Goal: Communication & Community: Answer question/provide support

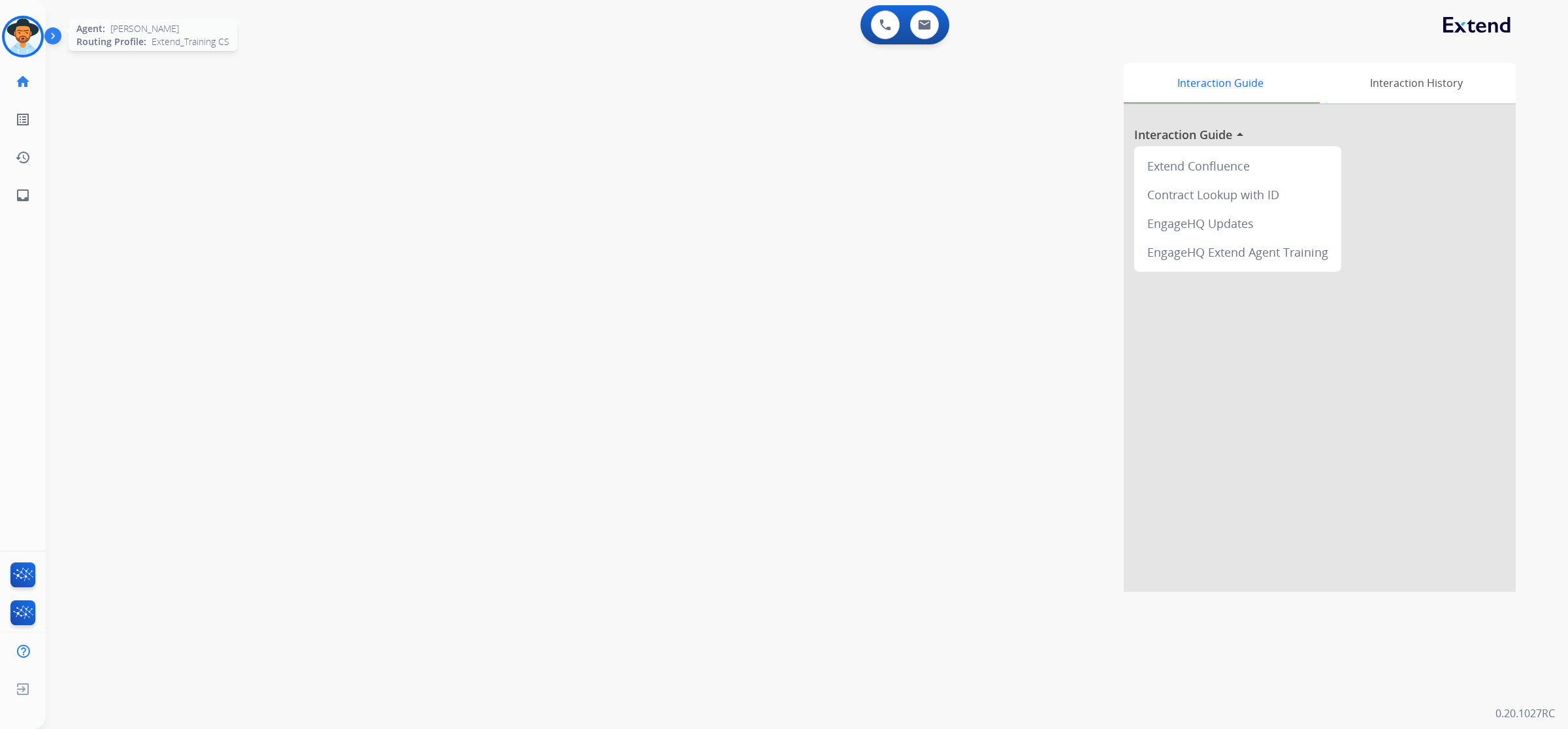
click at [28, 54] on div at bounding box center [22, 36] width 42 height 42
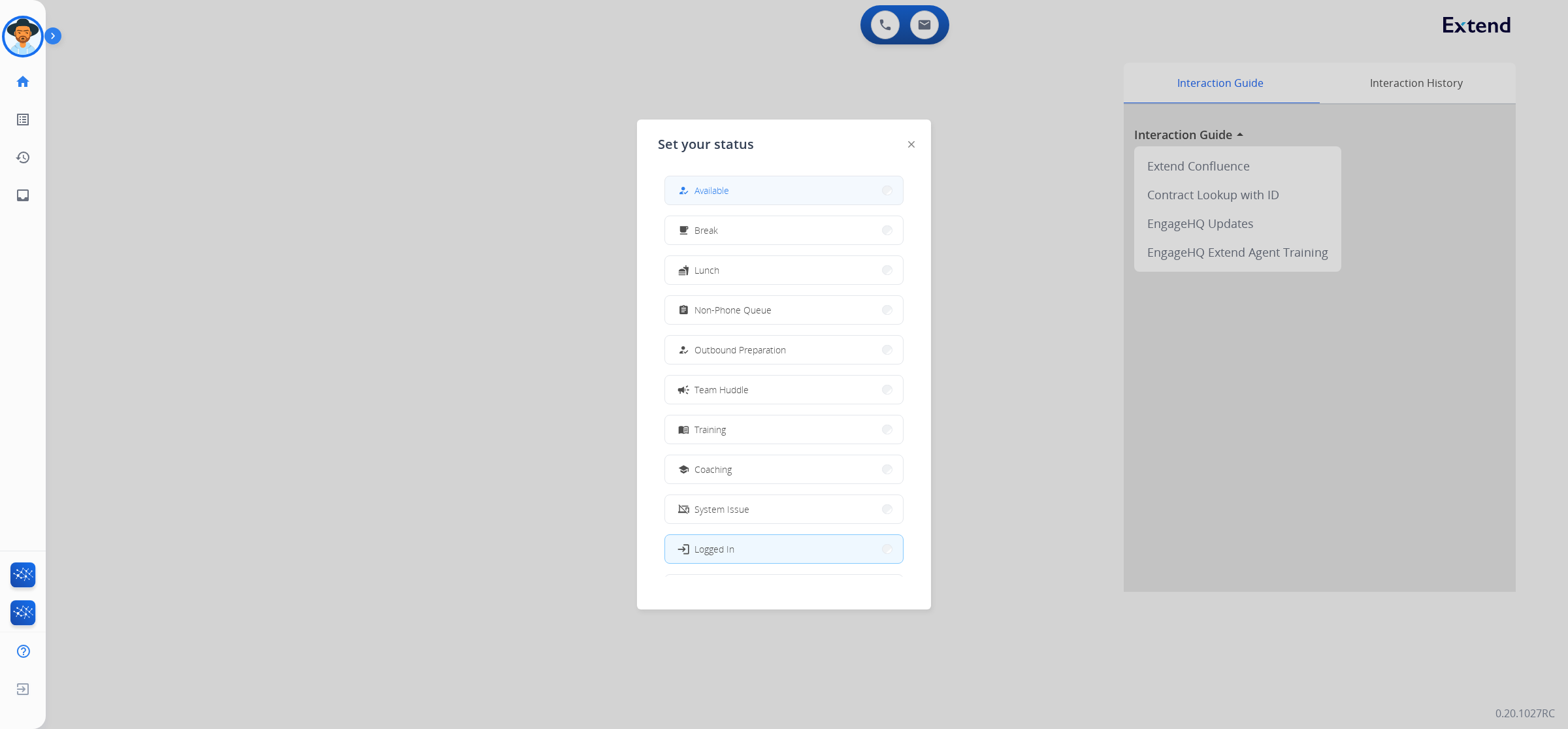
click at [745, 188] on button "how_to_reg Available" at bounding box center [783, 190] width 238 height 28
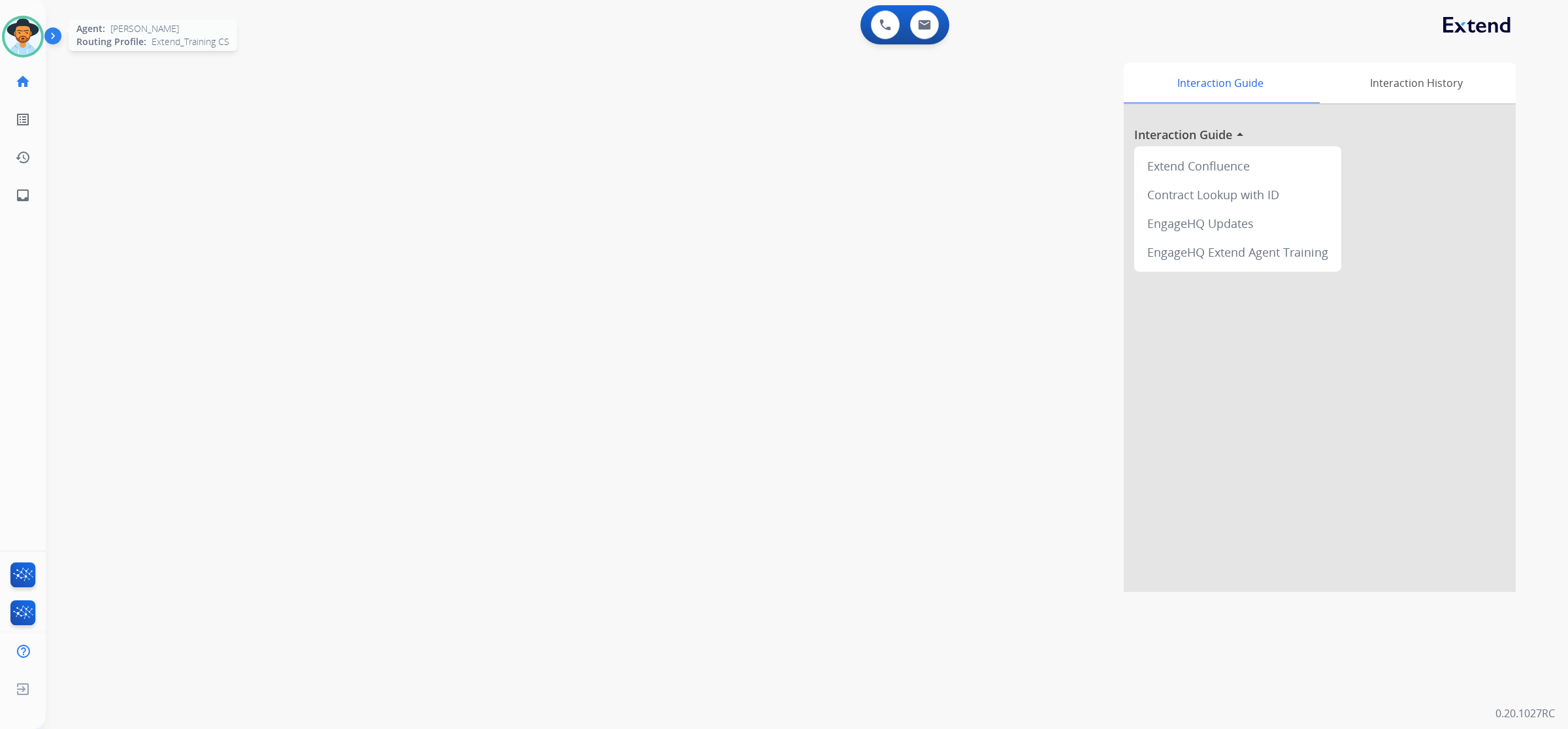
click at [17, 26] on img at bounding box center [22, 36] width 36 height 36
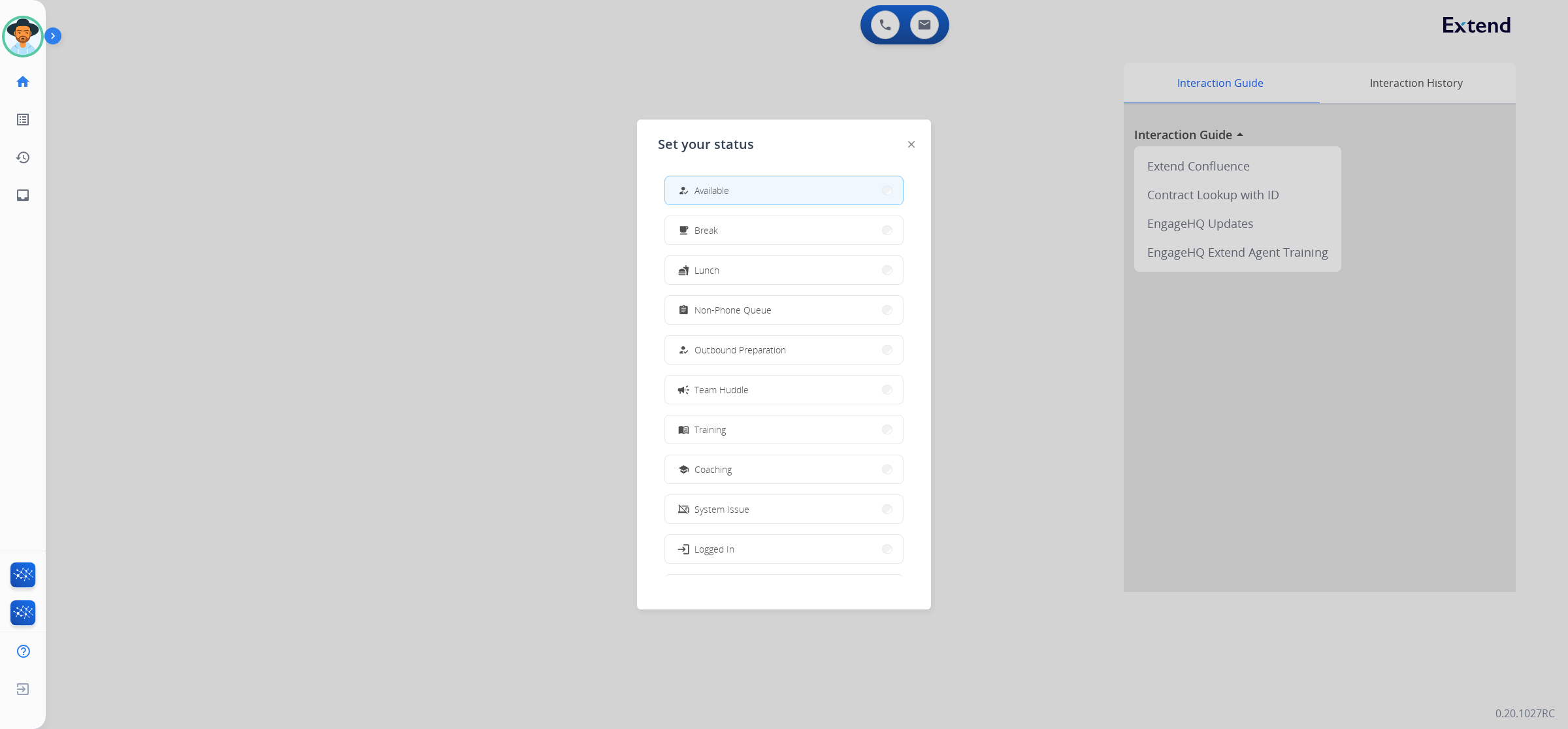
click at [925, 12] on div at bounding box center [784, 364] width 1568 height 729
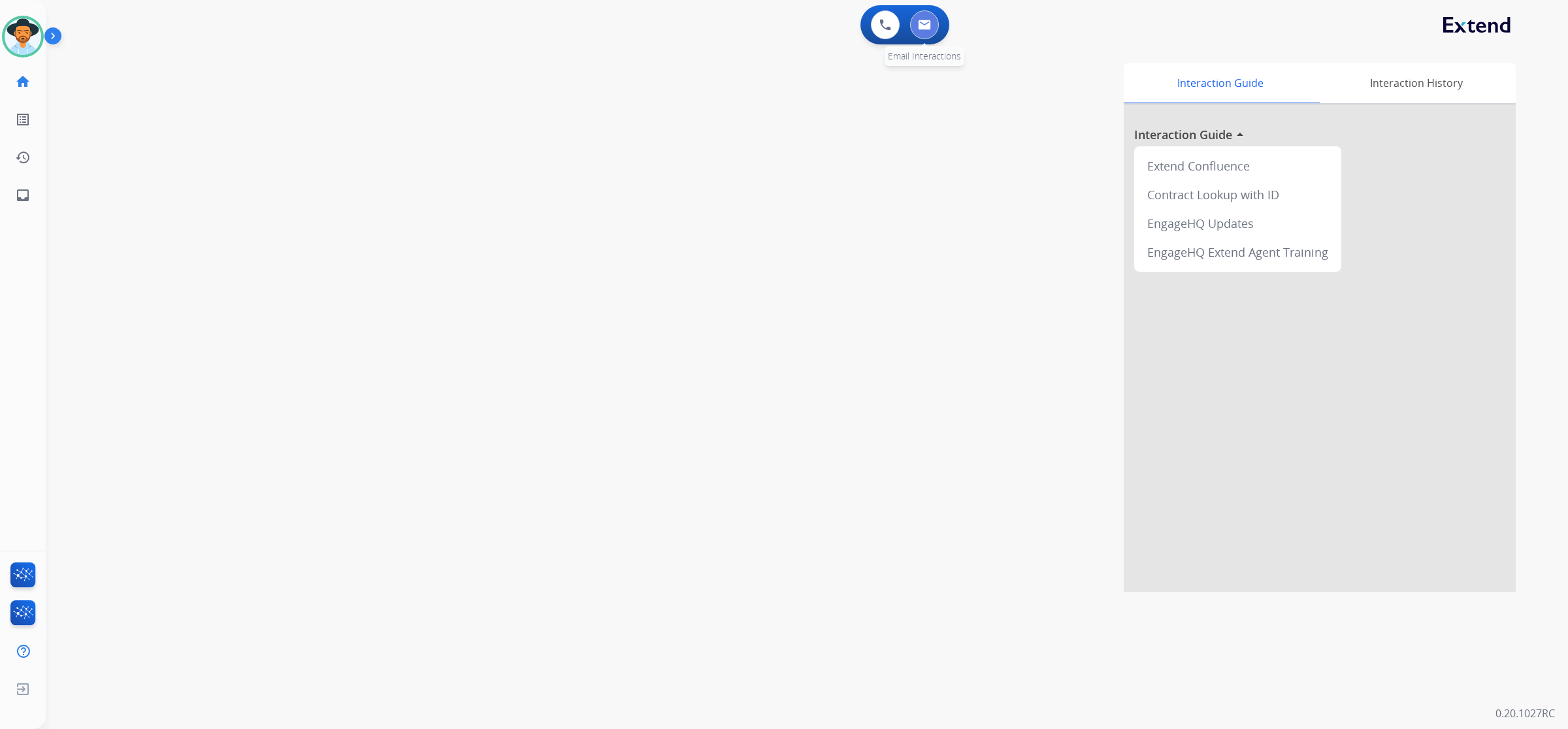
click at [915, 29] on button at bounding box center [924, 25] width 28 height 28
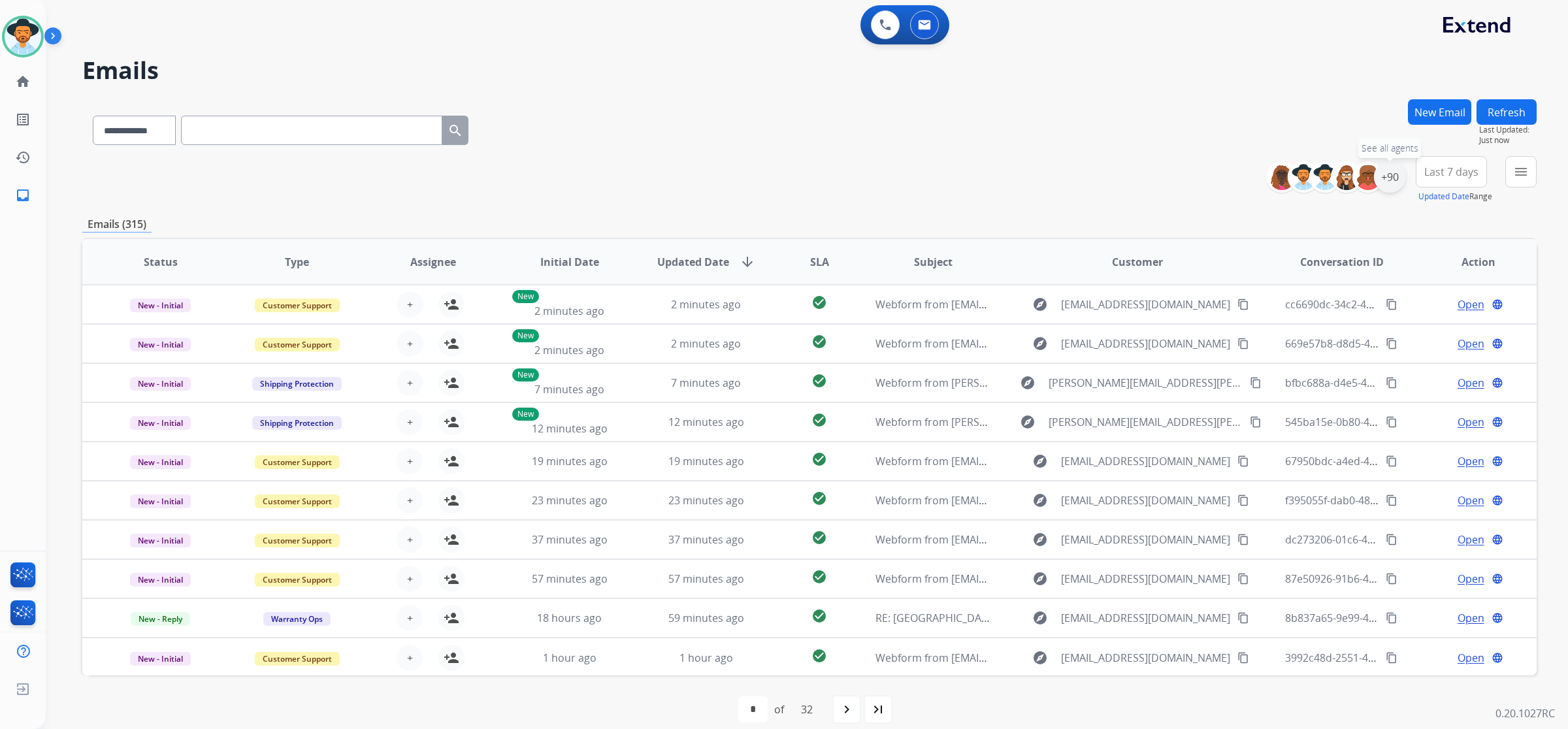
click at [1386, 188] on div "+90" at bounding box center [1389, 176] width 31 height 31
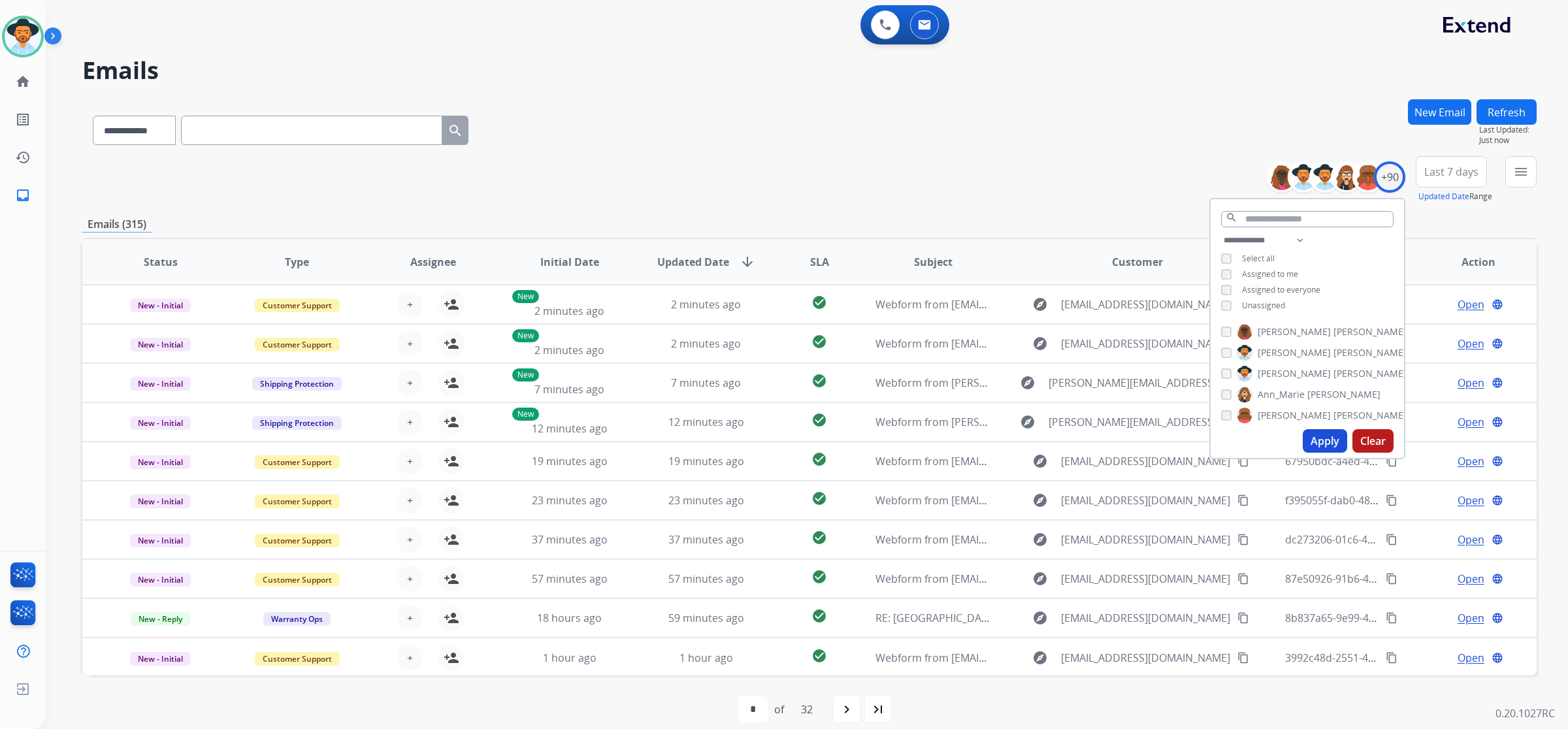
click at [1261, 301] on span "Unassigned" at bounding box center [1263, 305] width 43 height 11
click at [1322, 438] on button "Apply" at bounding box center [1325, 441] width 44 height 23
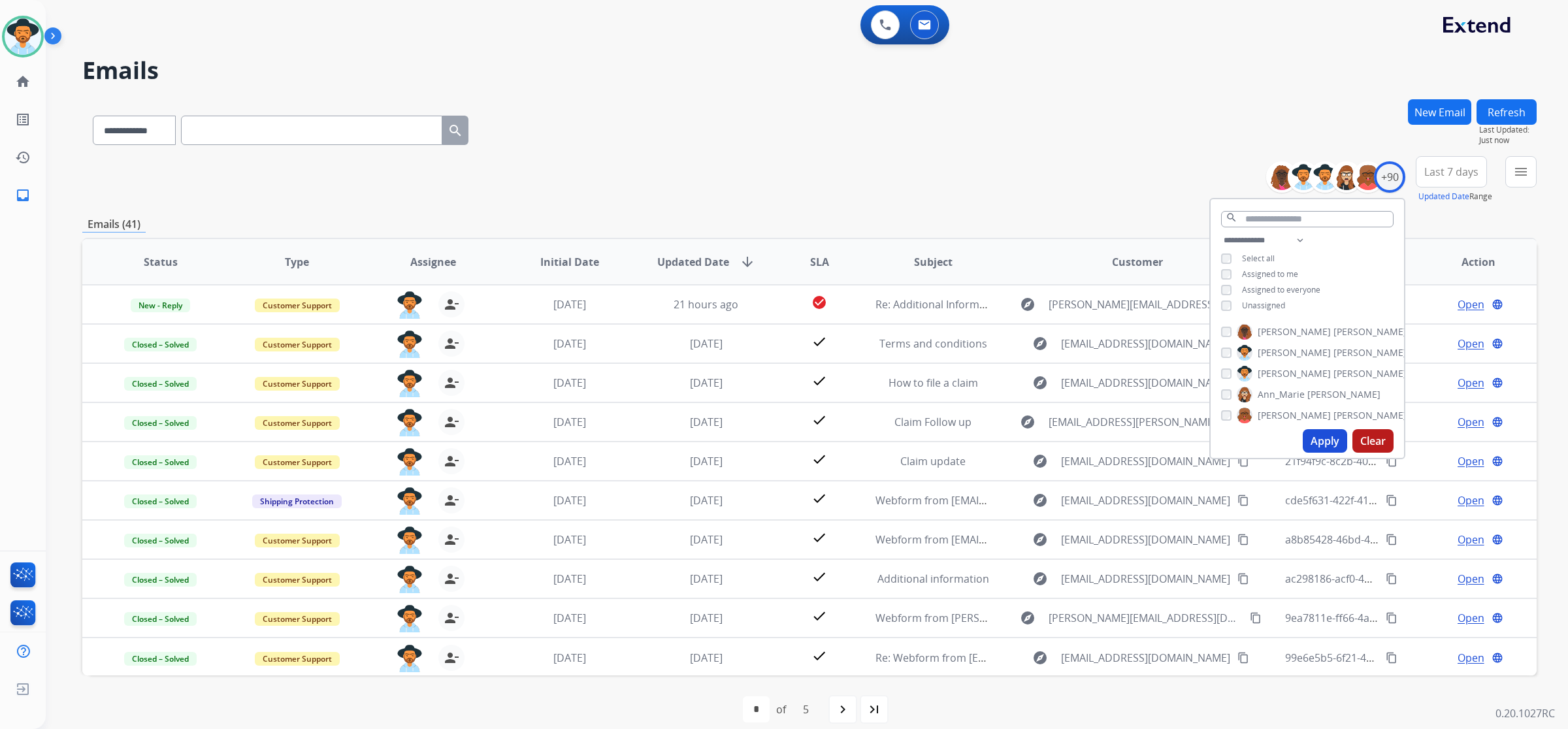
click at [977, 156] on div "**********" at bounding box center [809, 179] width 1454 height 47
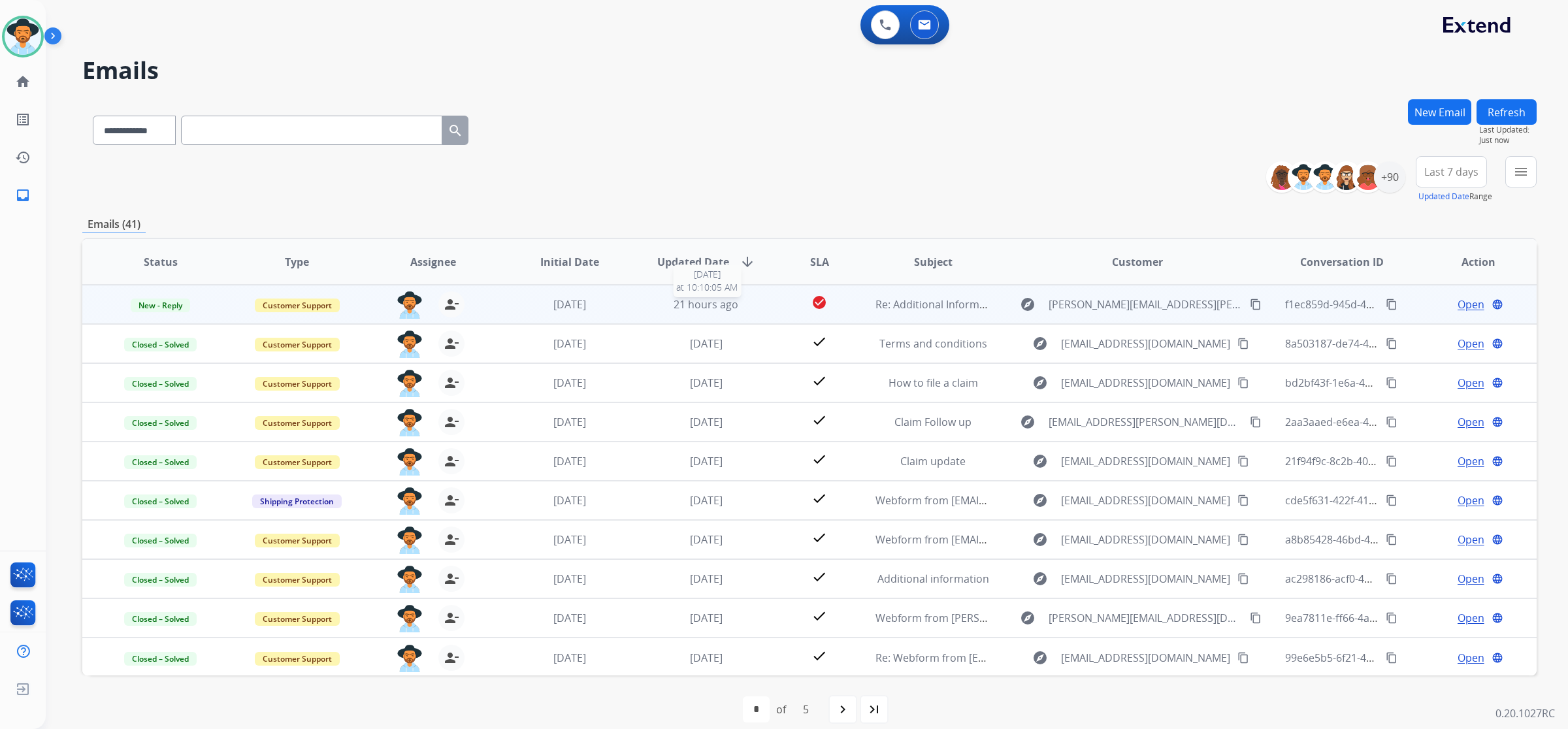
click at [706, 304] on span "21 hours ago" at bounding box center [706, 304] width 65 height 14
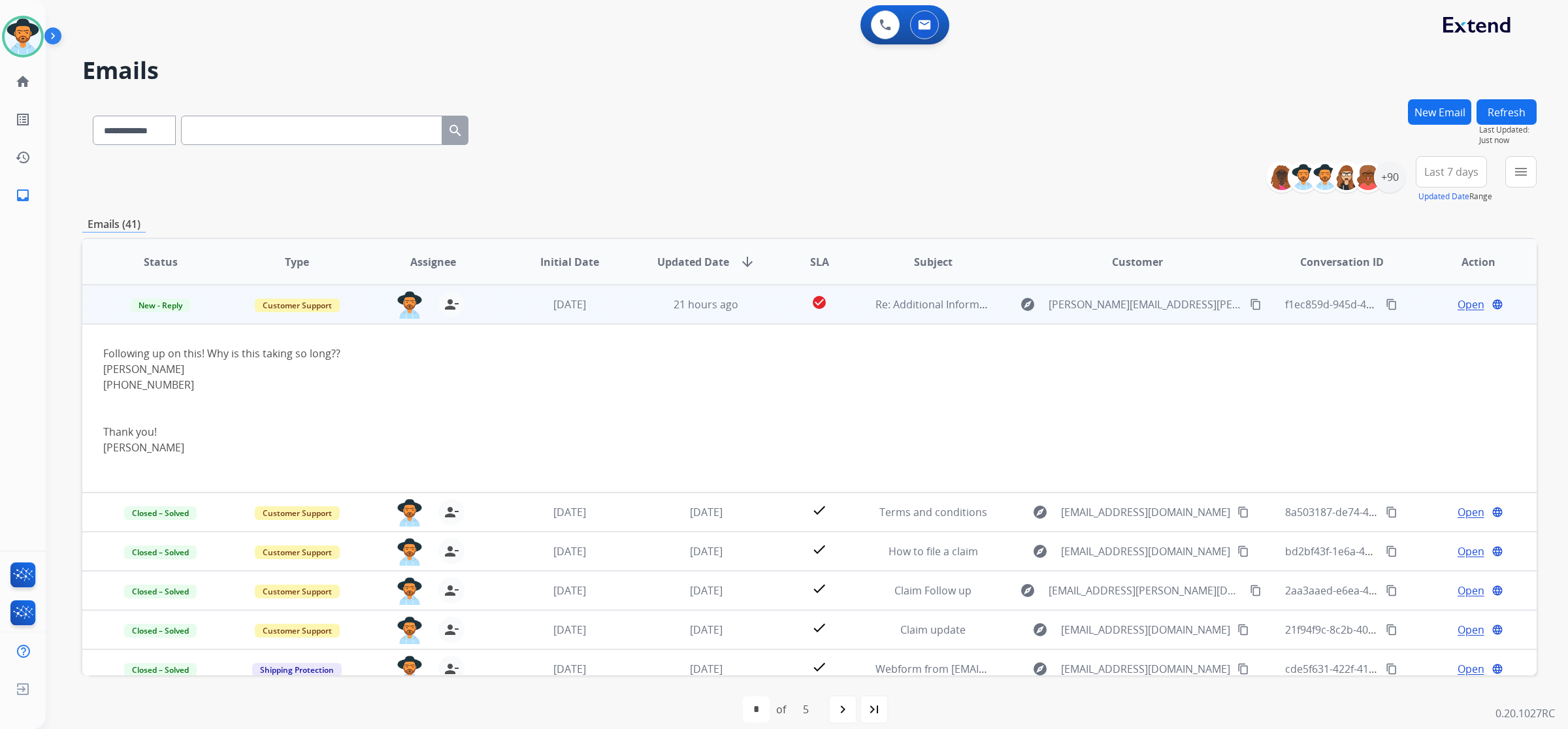
click at [1249, 304] on mat-icon "content_copy" at bounding box center [1255, 304] width 12 height 12
click at [1455, 312] on td "Open language" at bounding box center [1467, 304] width 136 height 39
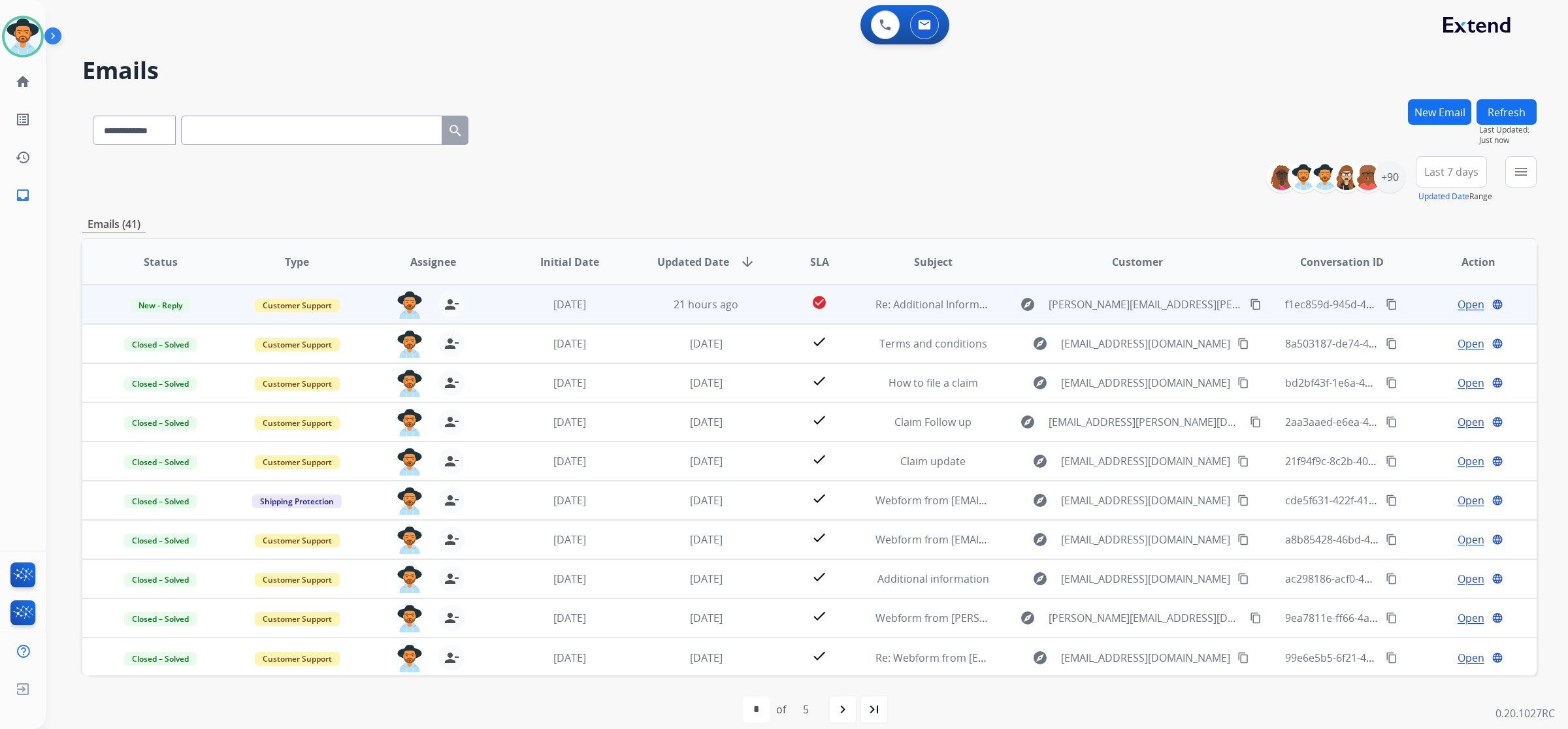
click at [1454, 316] on td "Open language" at bounding box center [1467, 304] width 136 height 39
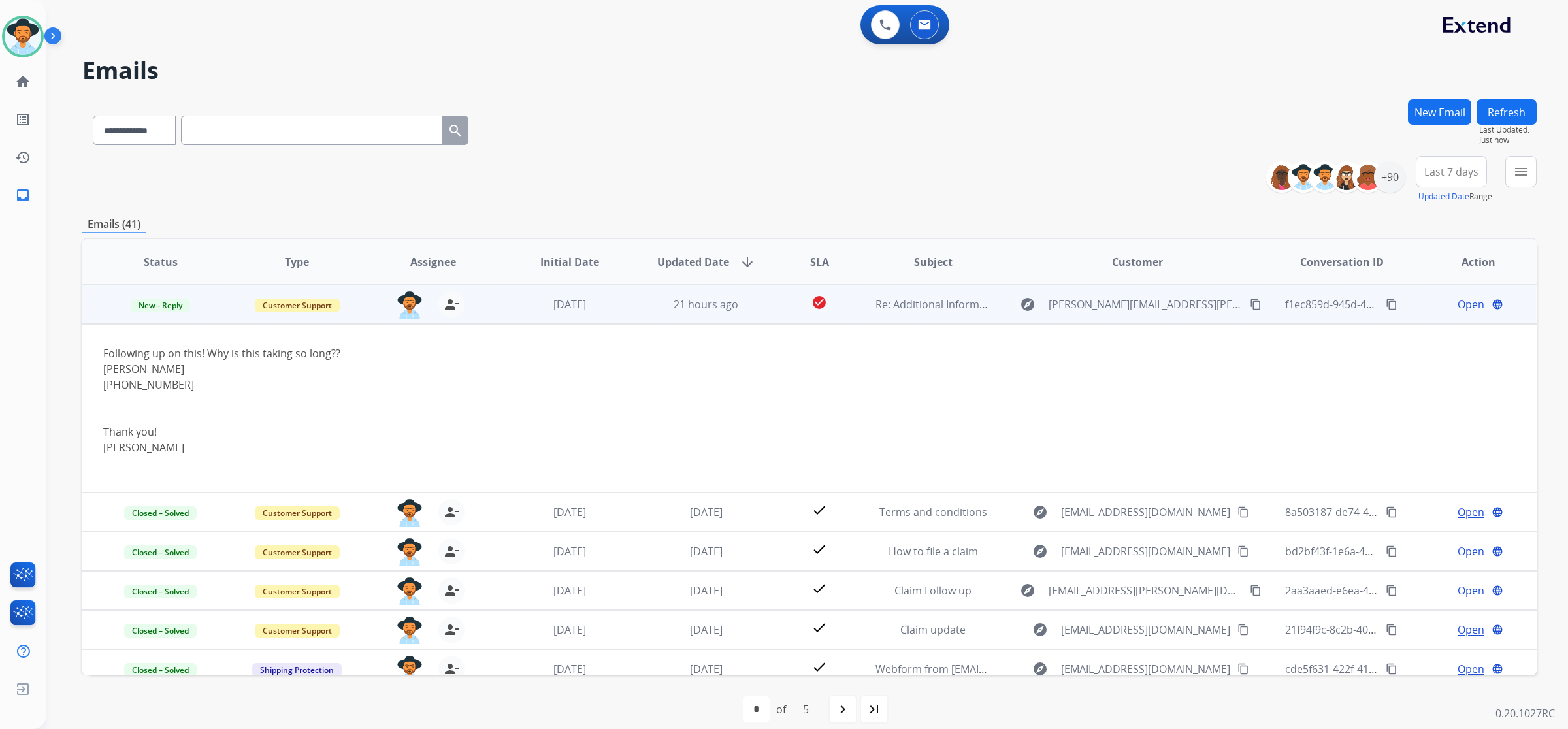
click at [1458, 305] on span "Open" at bounding box center [1471, 304] width 27 height 16
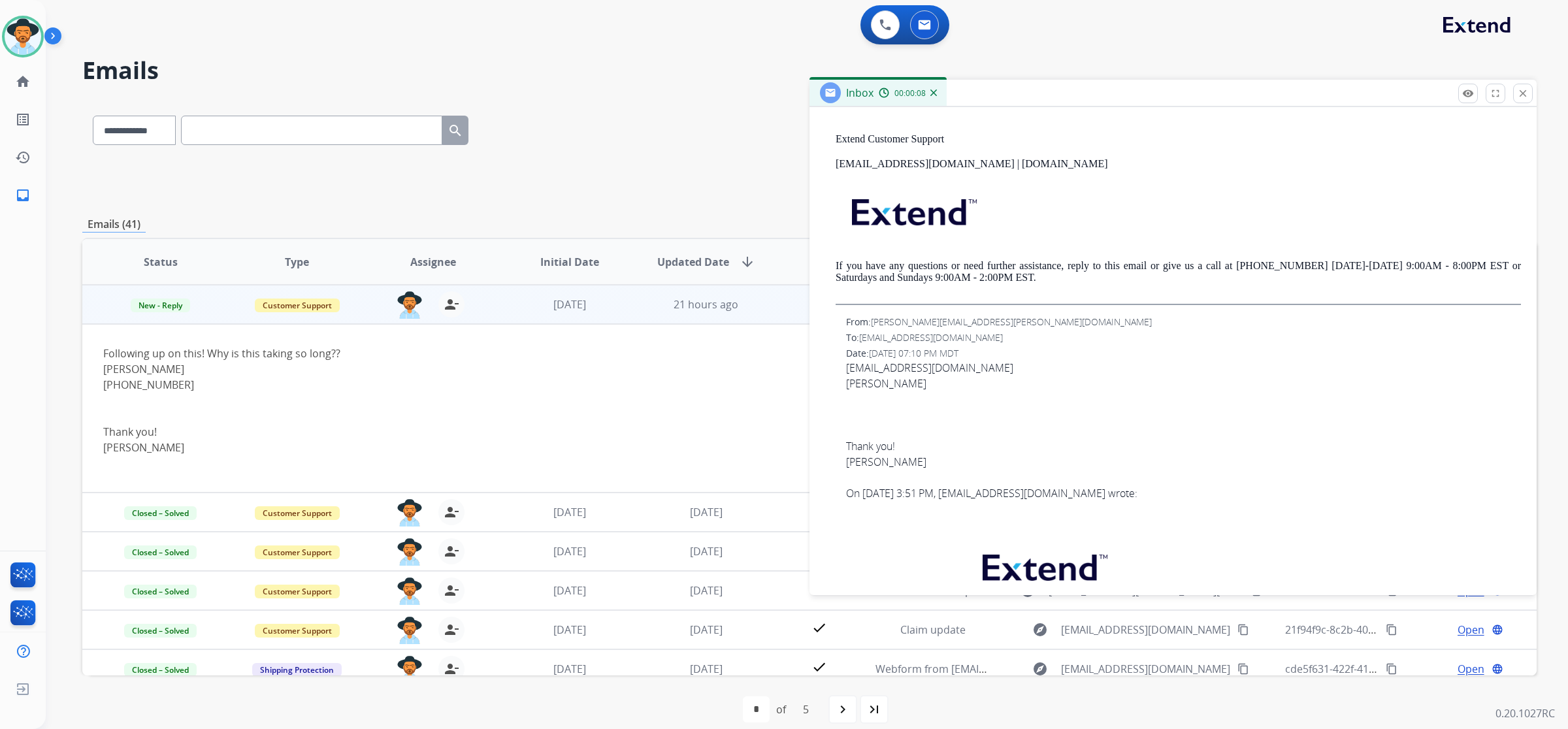
scroll to position [653, 0]
copy span "[EMAIL_ADDRESS][DOMAIN_NAME]"
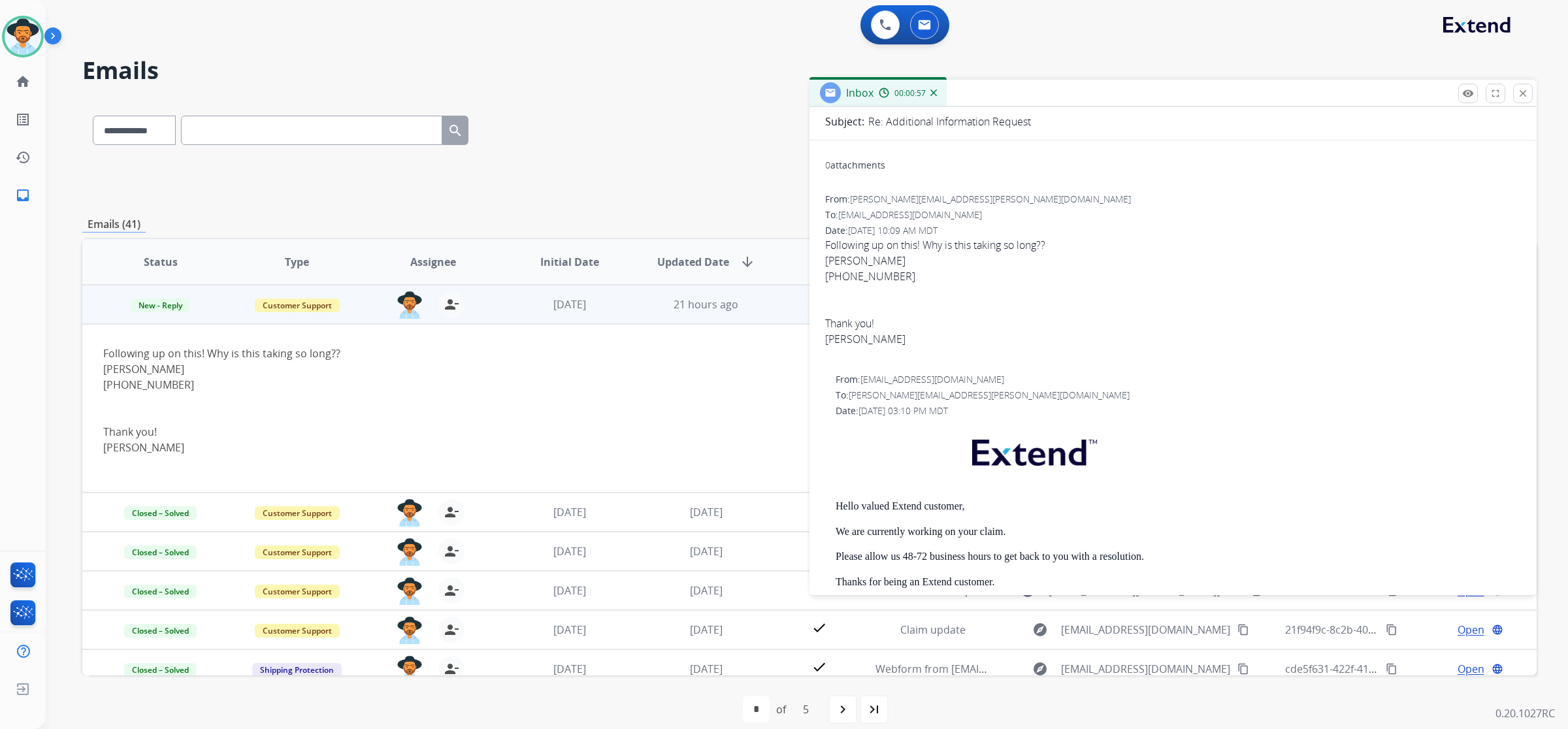
scroll to position [0, 0]
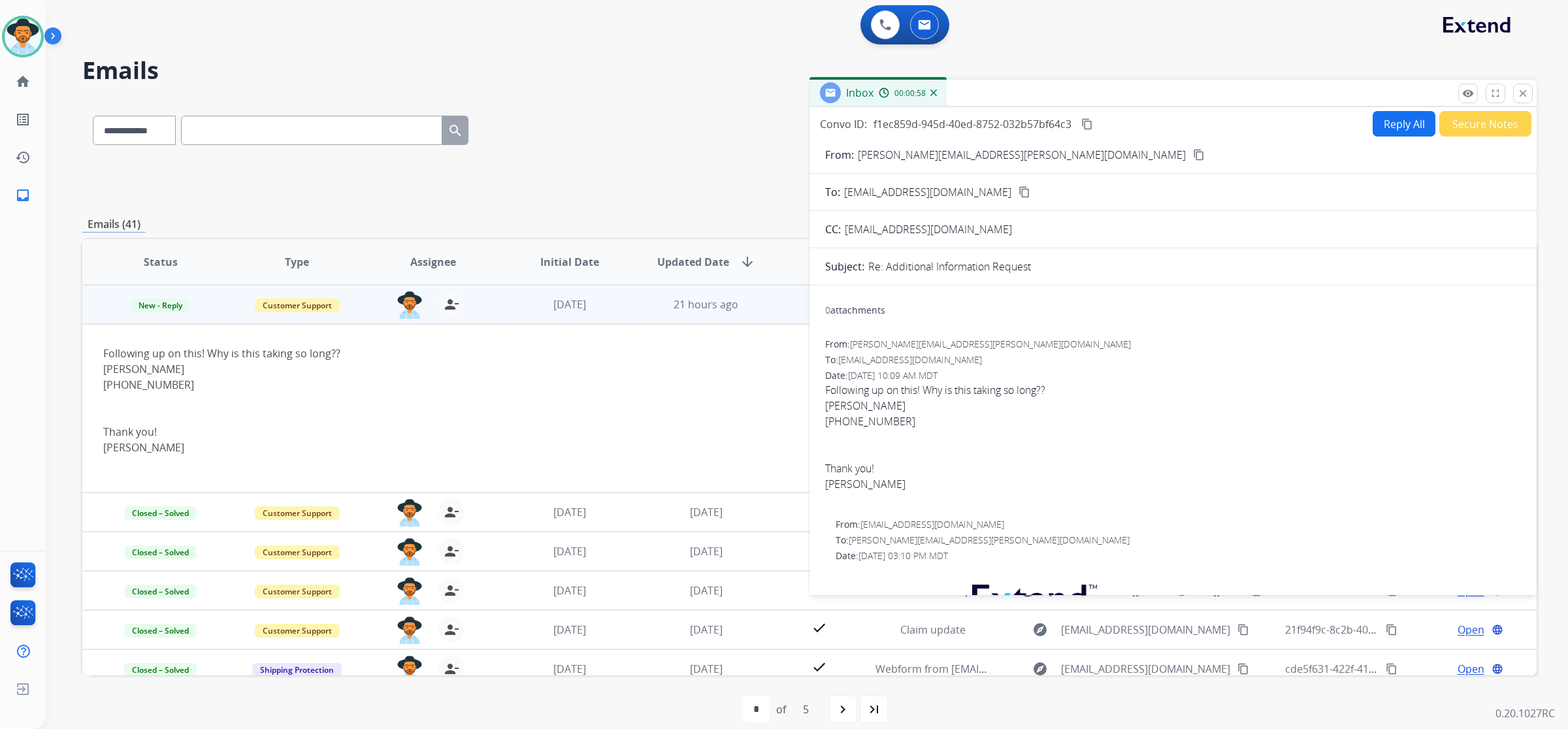
click at [1404, 119] on button "Reply All" at bounding box center [1403, 124] width 62 height 26
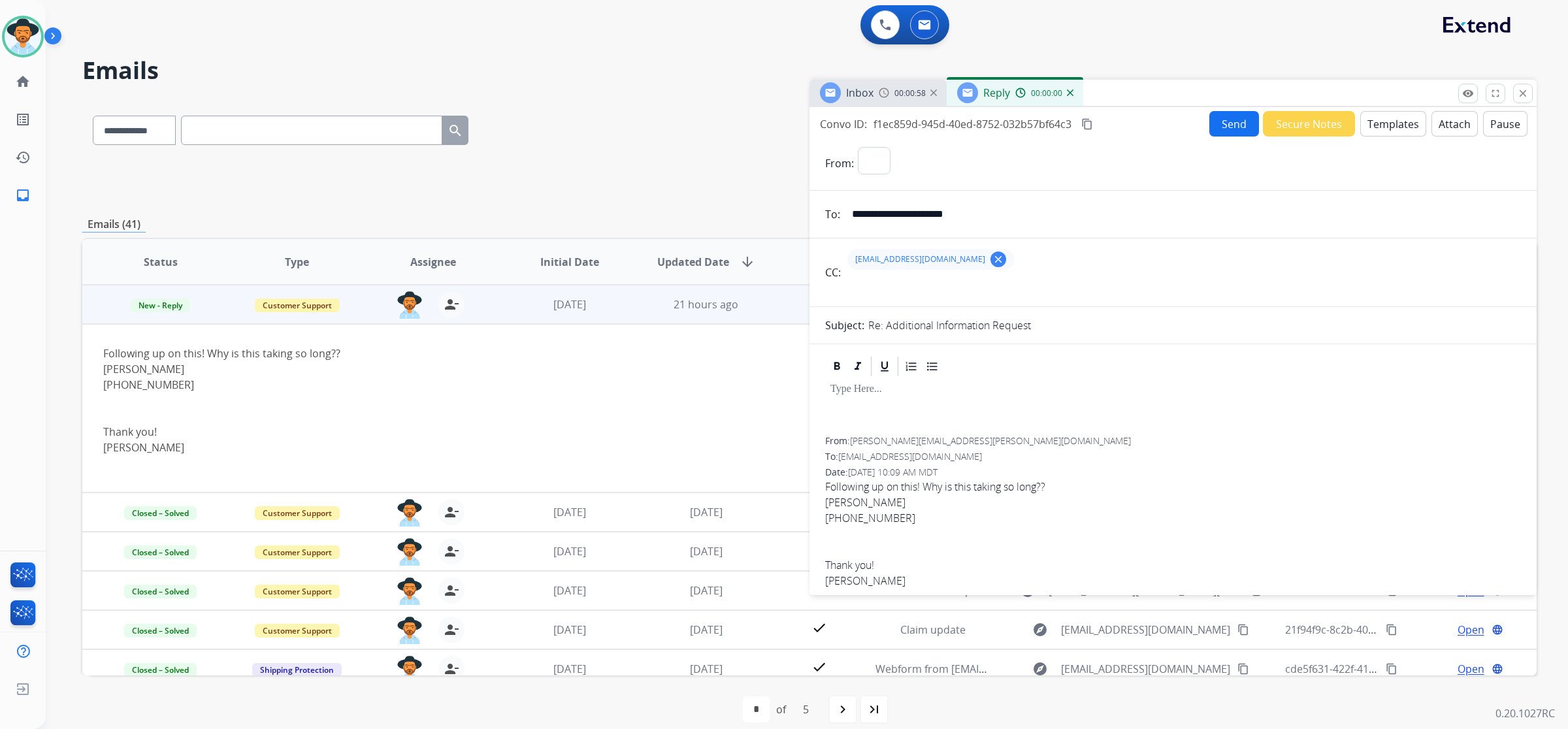
select select "**********"
click at [1374, 133] on button "Templates" at bounding box center [1393, 124] width 66 height 26
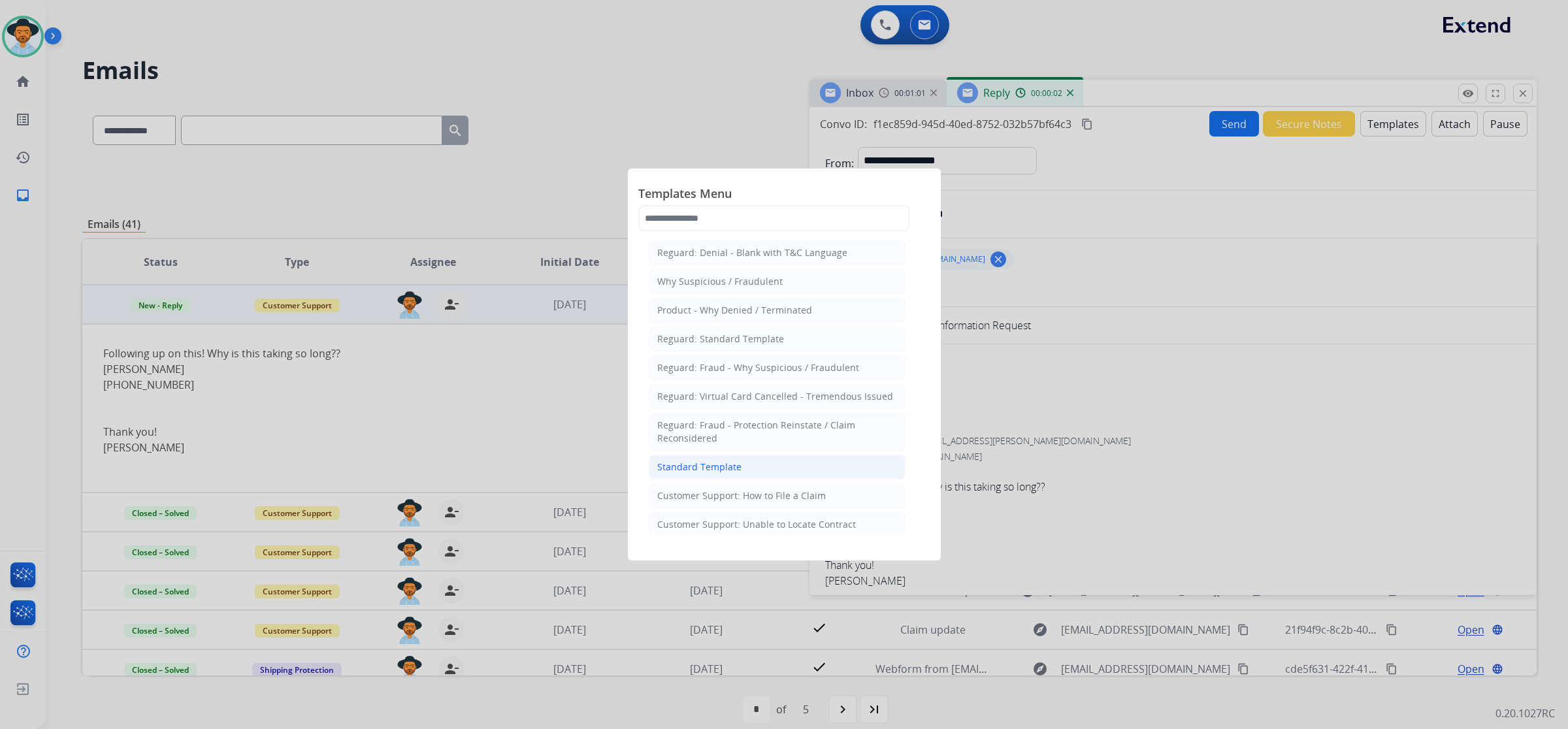
click at [743, 468] on li "Standard Template" at bounding box center [777, 467] width 256 height 25
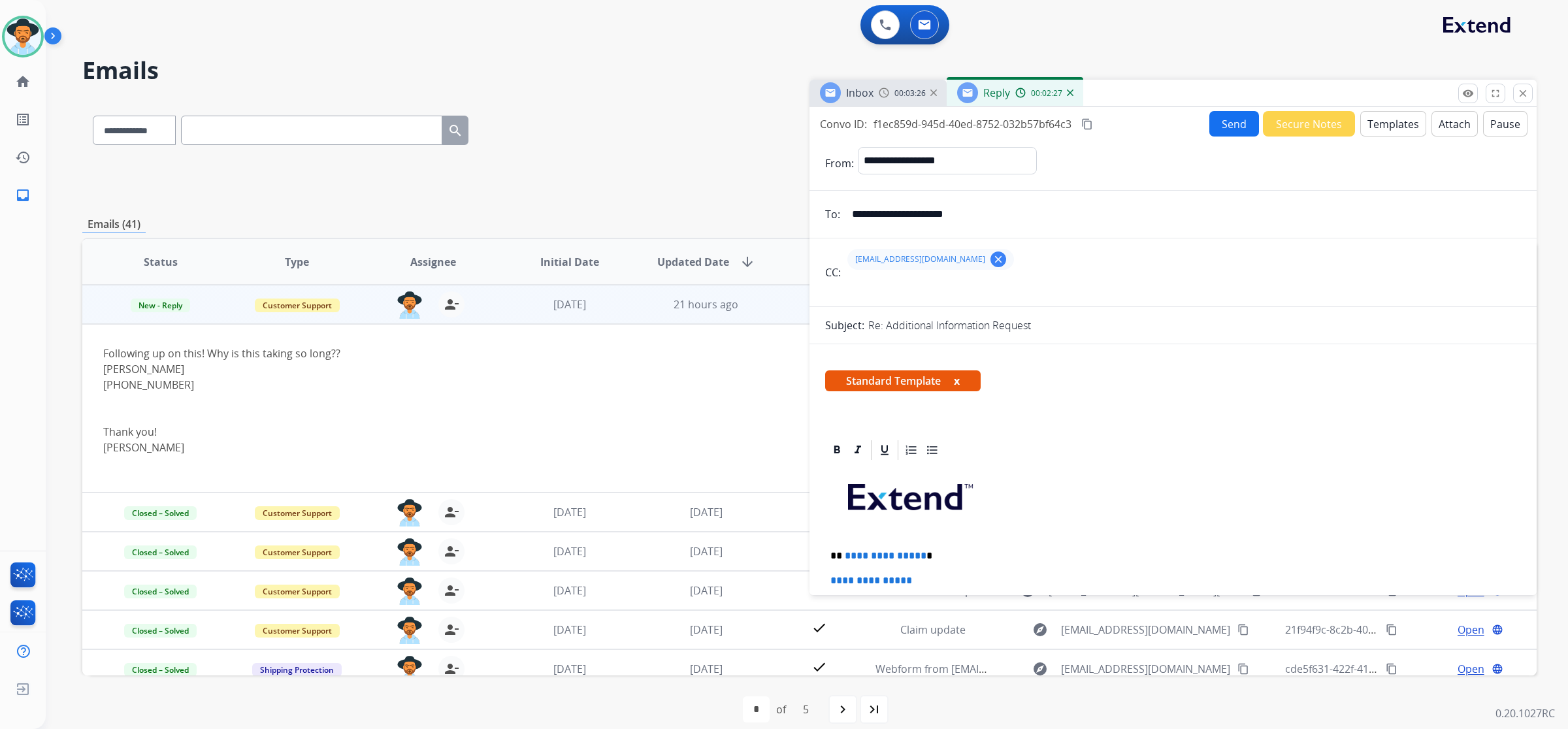
click at [1435, 125] on button "Attach" at bounding box center [1454, 124] width 46 height 26
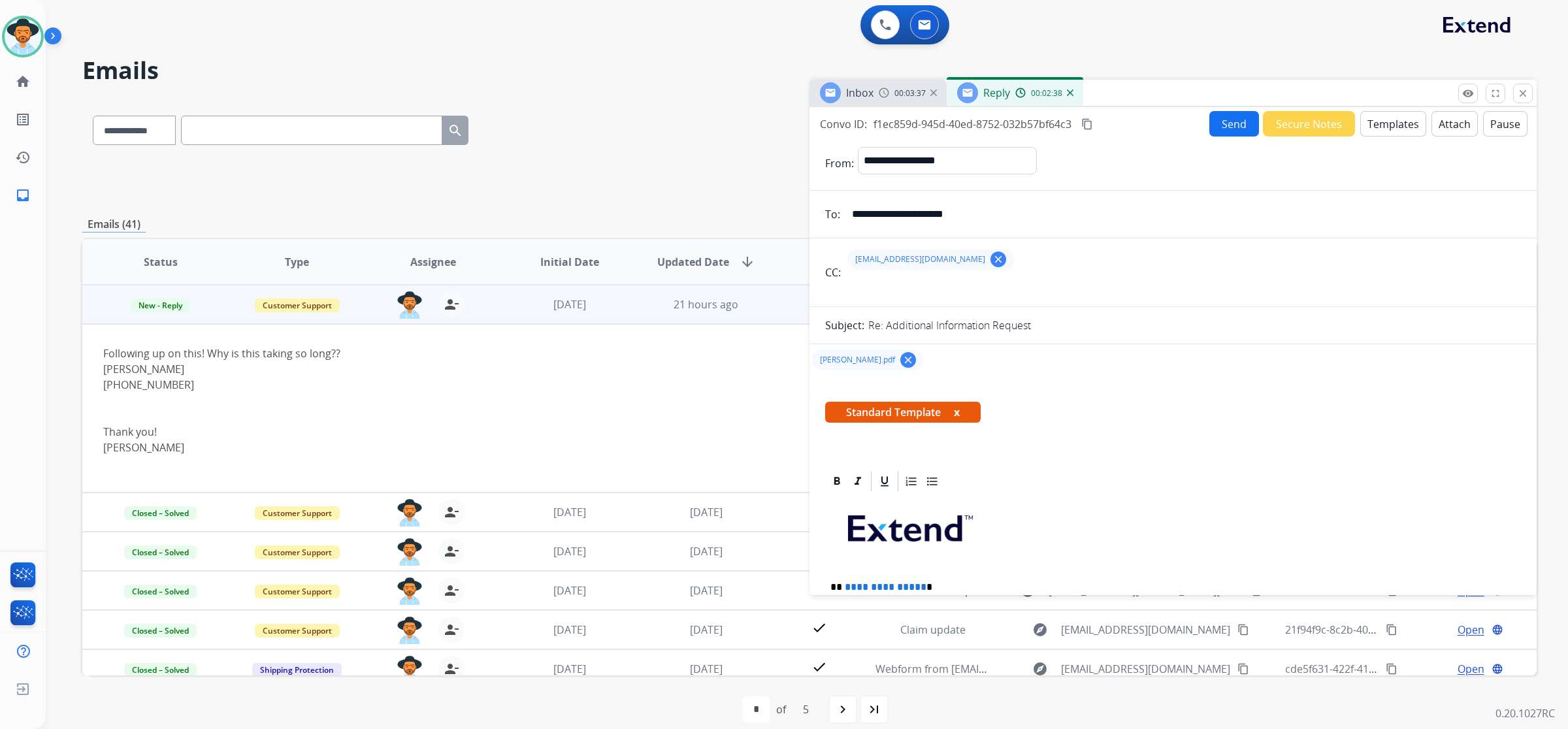
click at [1395, 126] on button "Templates" at bounding box center [1393, 124] width 66 height 26
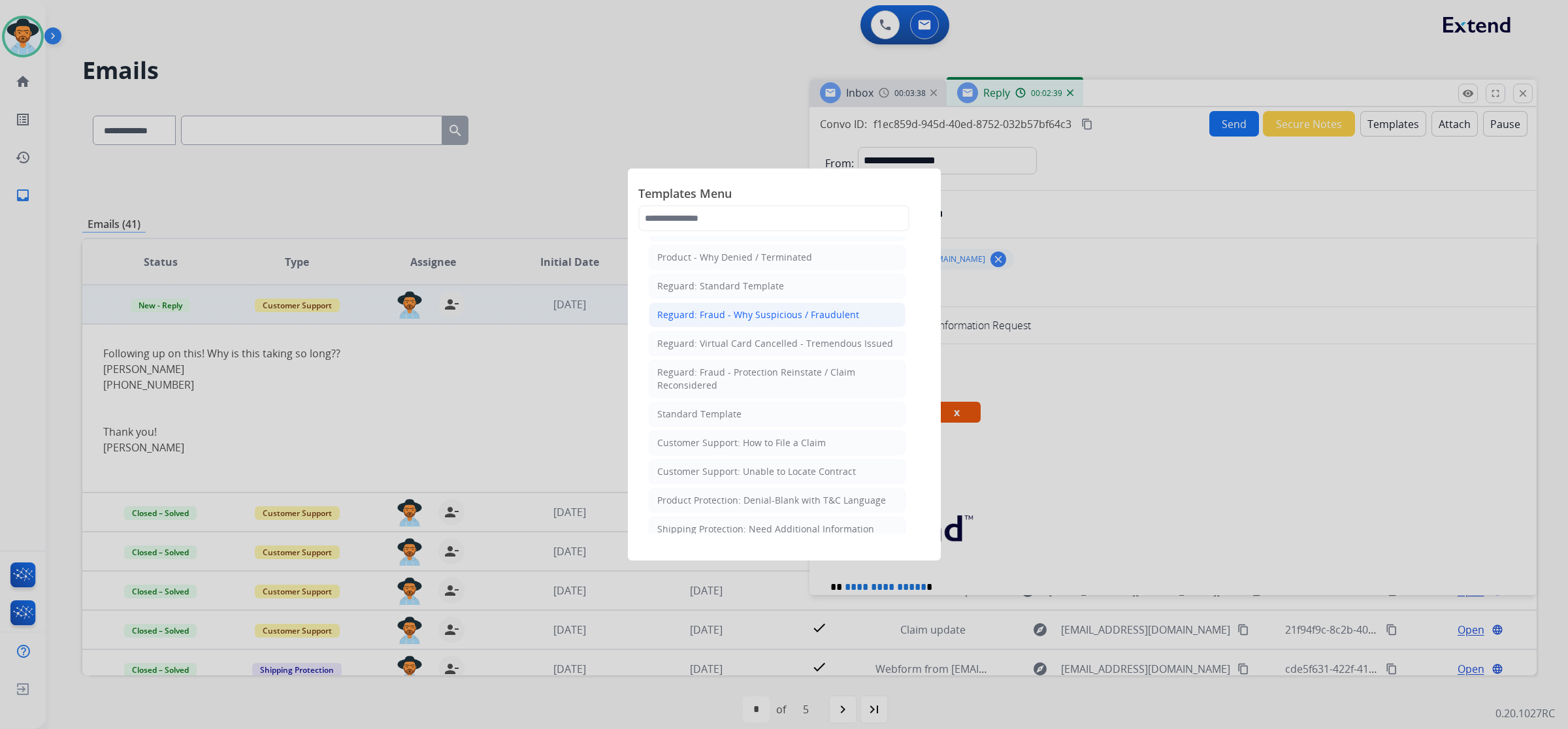
scroll to position [82, 0]
click at [729, 475] on div "Product Protection: Denial-Blank with T&C Language" at bounding box center [771, 472] width 229 height 13
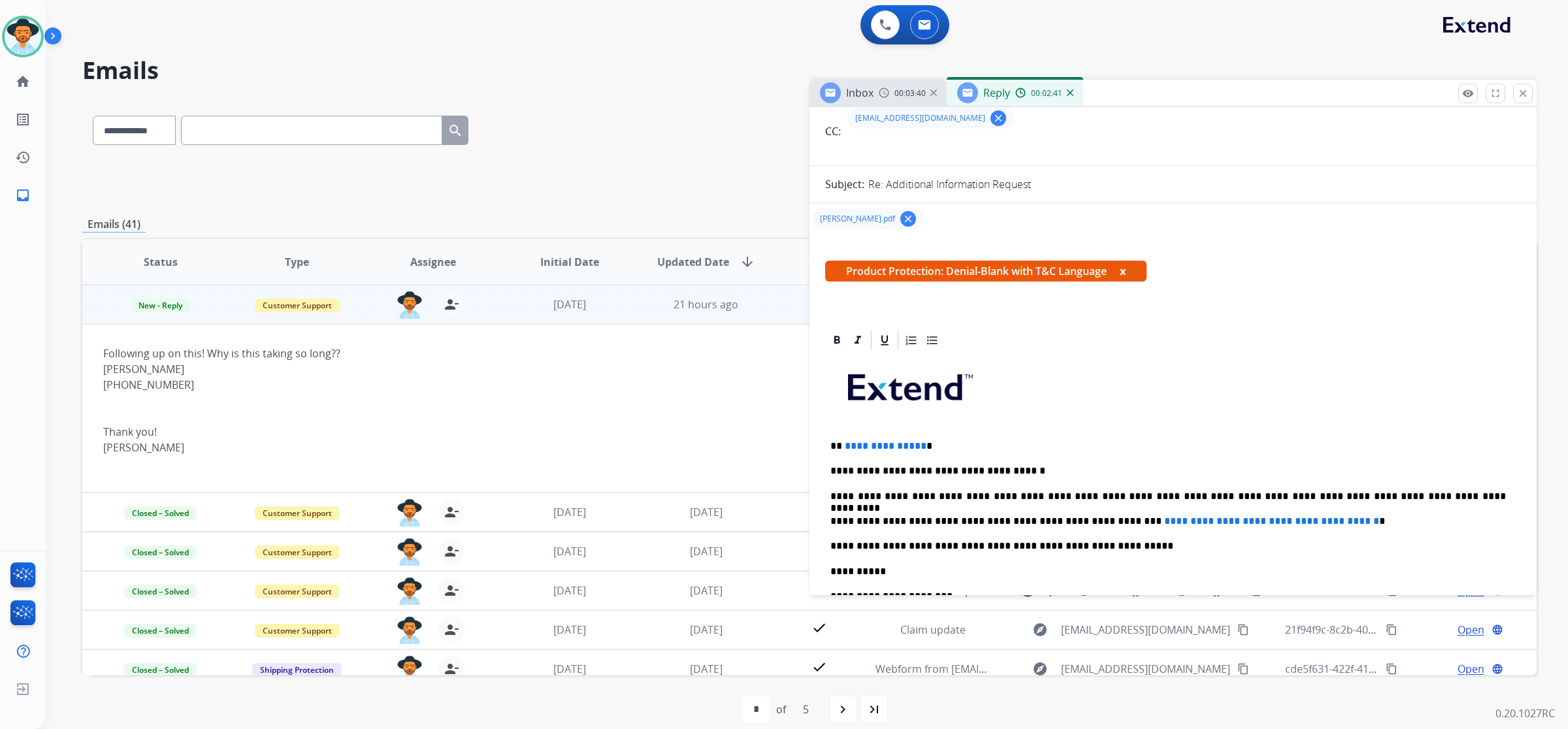
scroll to position [163, 0]
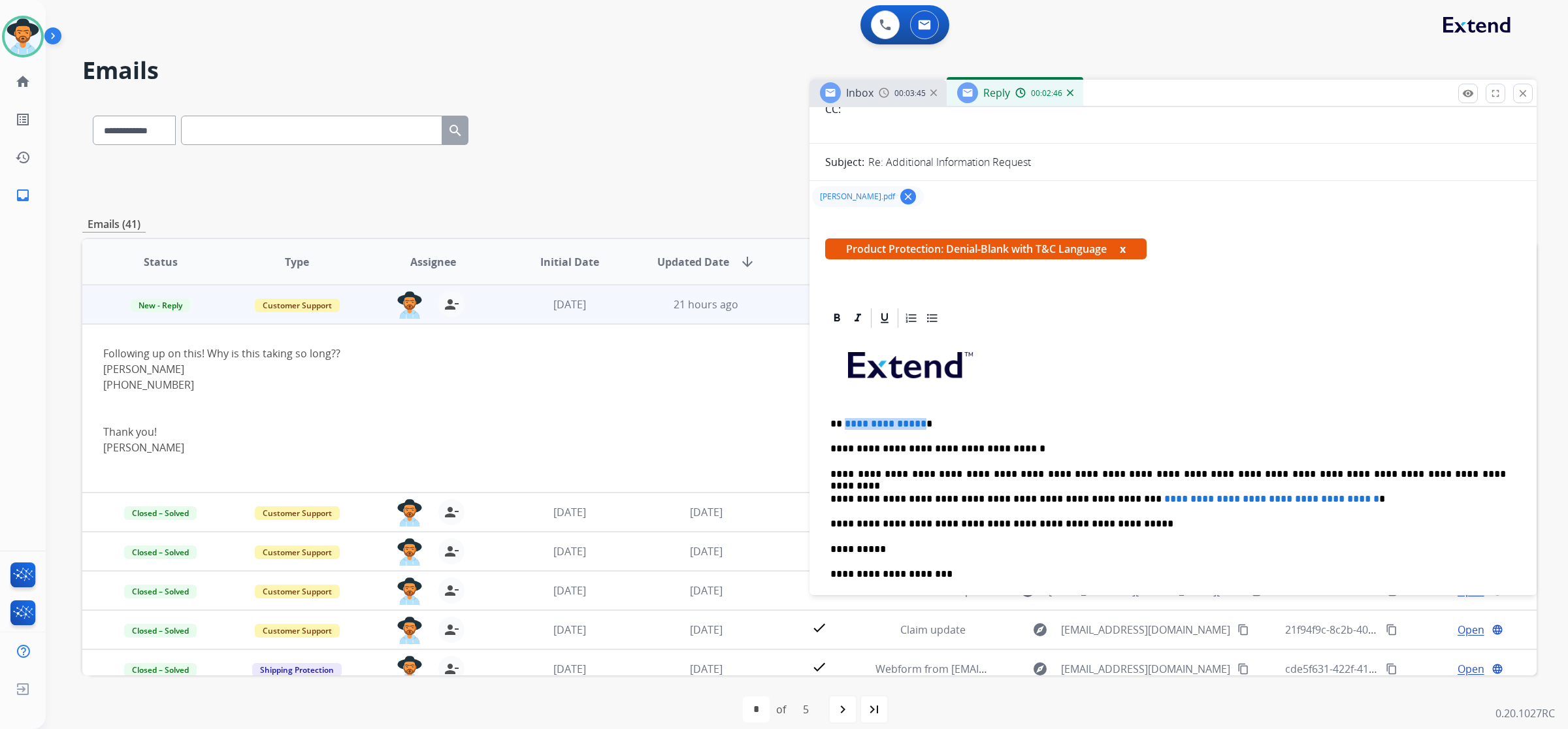
drag, startPoint x: 917, startPoint y: 424, endPoint x: 844, endPoint y: 424, distance: 73.0
click at [845, 424] on span "**********" at bounding box center [885, 423] width 82 height 10
click at [1240, 495] on span "**********" at bounding box center [1271, 498] width 214 height 10
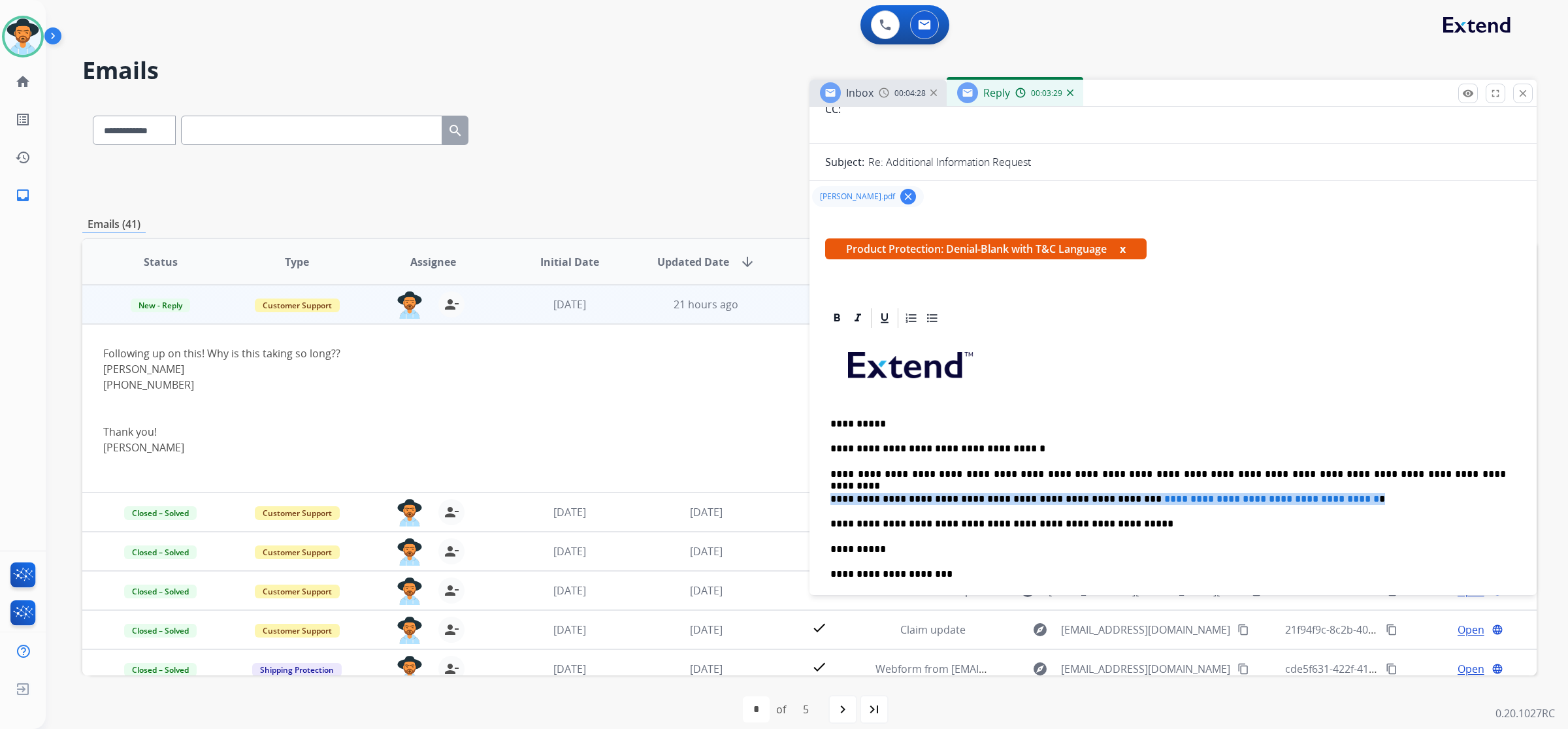
click at [1240, 495] on span "**********" at bounding box center [1271, 498] width 214 height 10
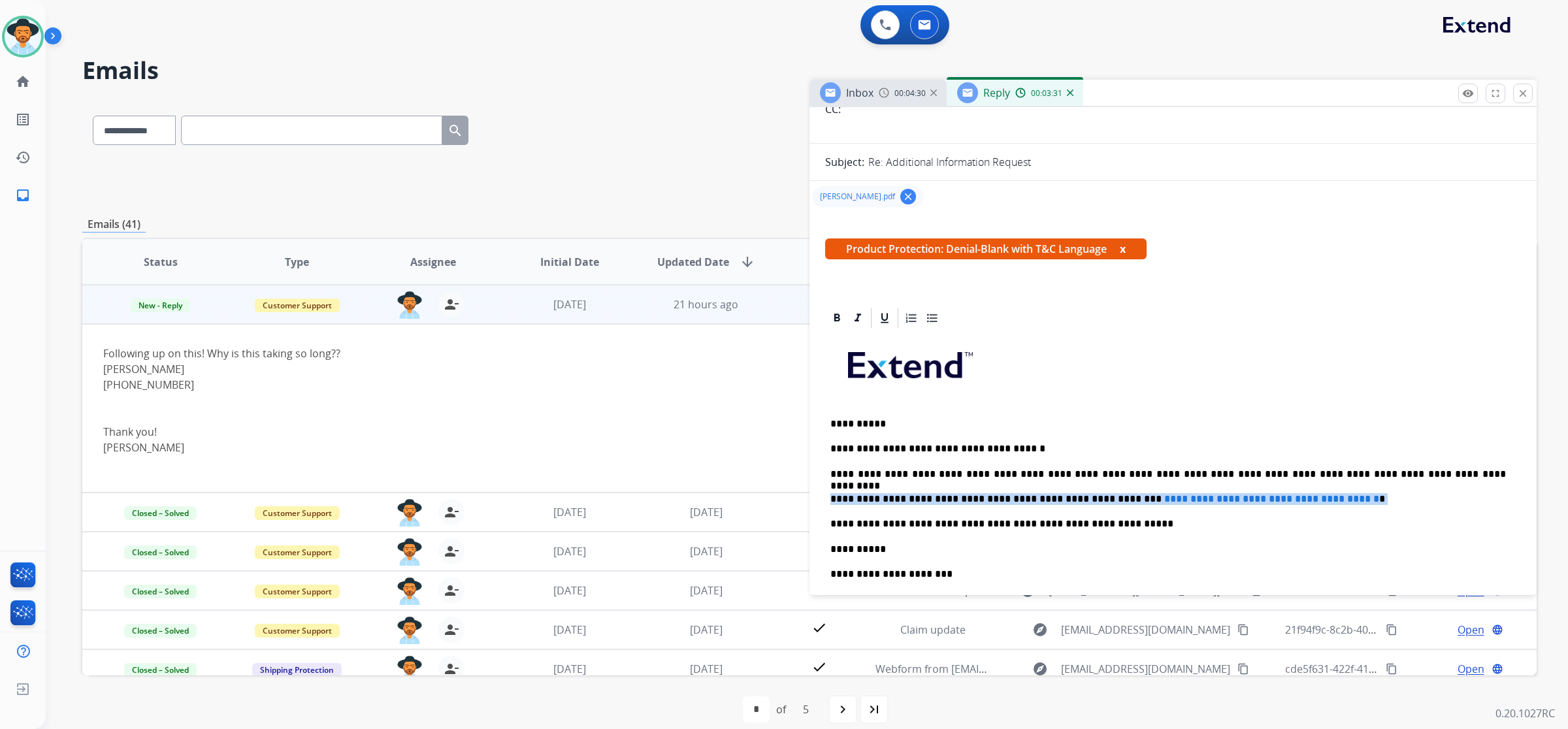
click at [1170, 500] on span "**********" at bounding box center [1271, 498] width 214 height 10
drag, startPoint x: 1095, startPoint y: 498, endPoint x: 1353, endPoint y: 500, distance: 258.0
click at [1353, 500] on p "**********" at bounding box center [1168, 498] width 675 height 12
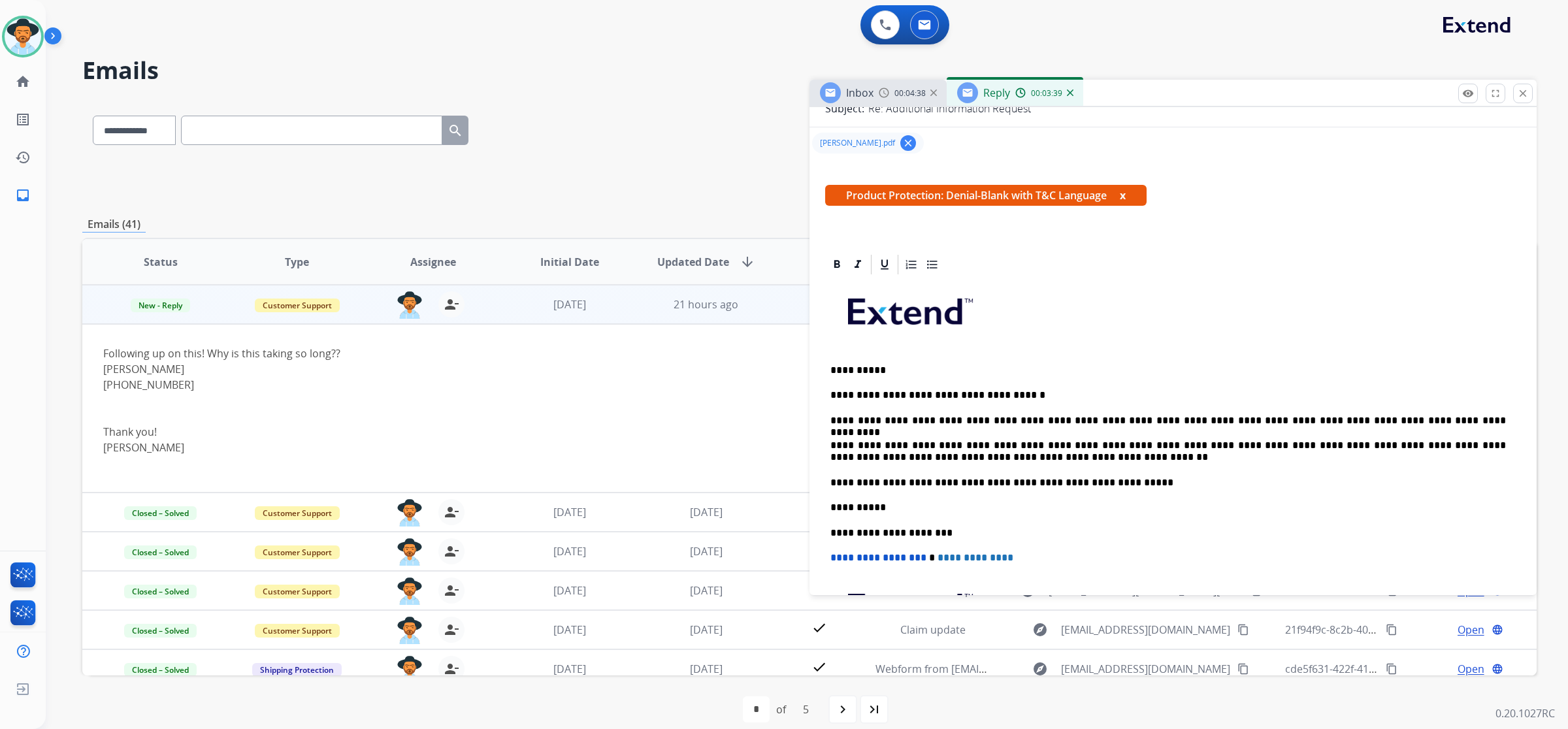
scroll to position [245, 0]
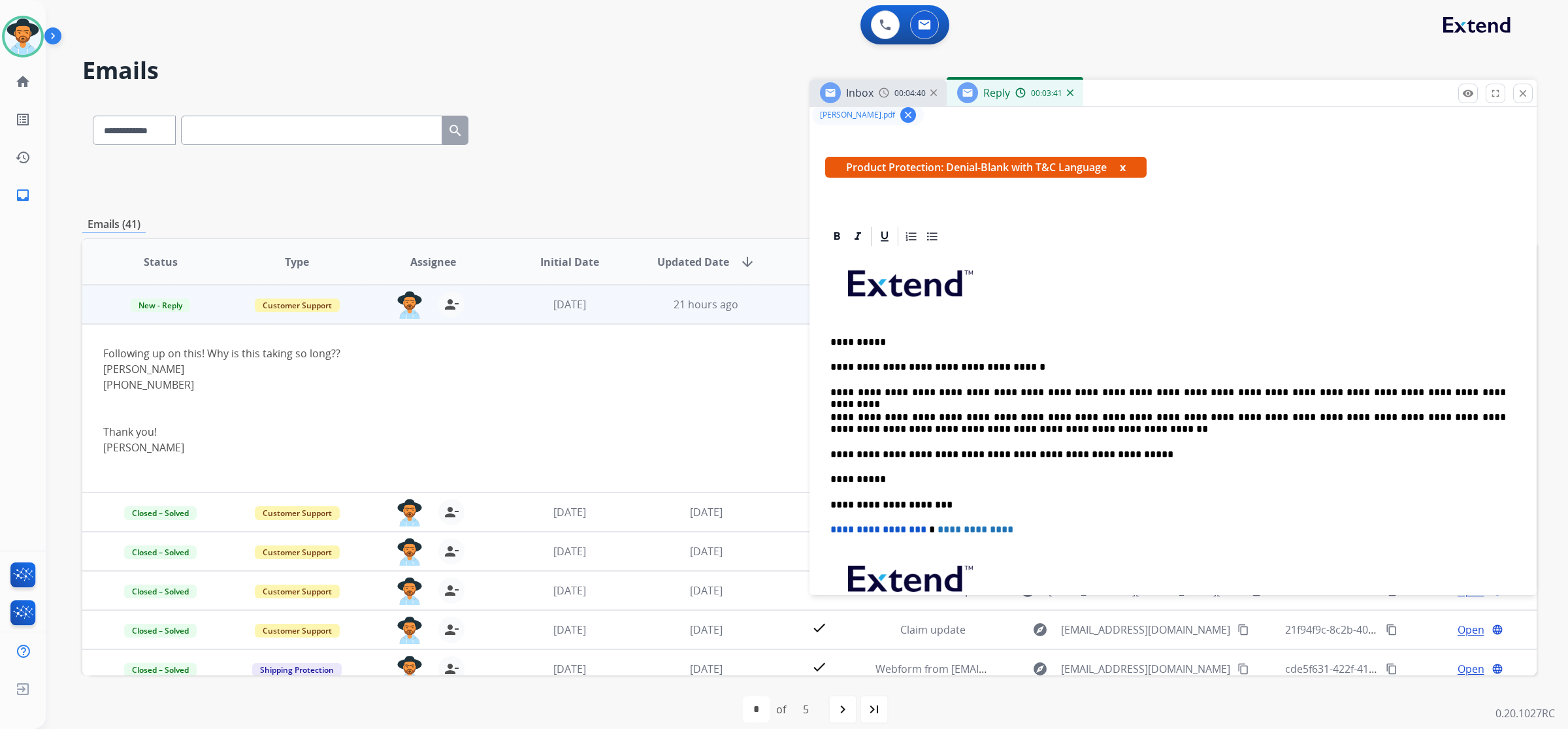
click at [1096, 417] on p "**********" at bounding box center [1168, 423] width 675 height 24
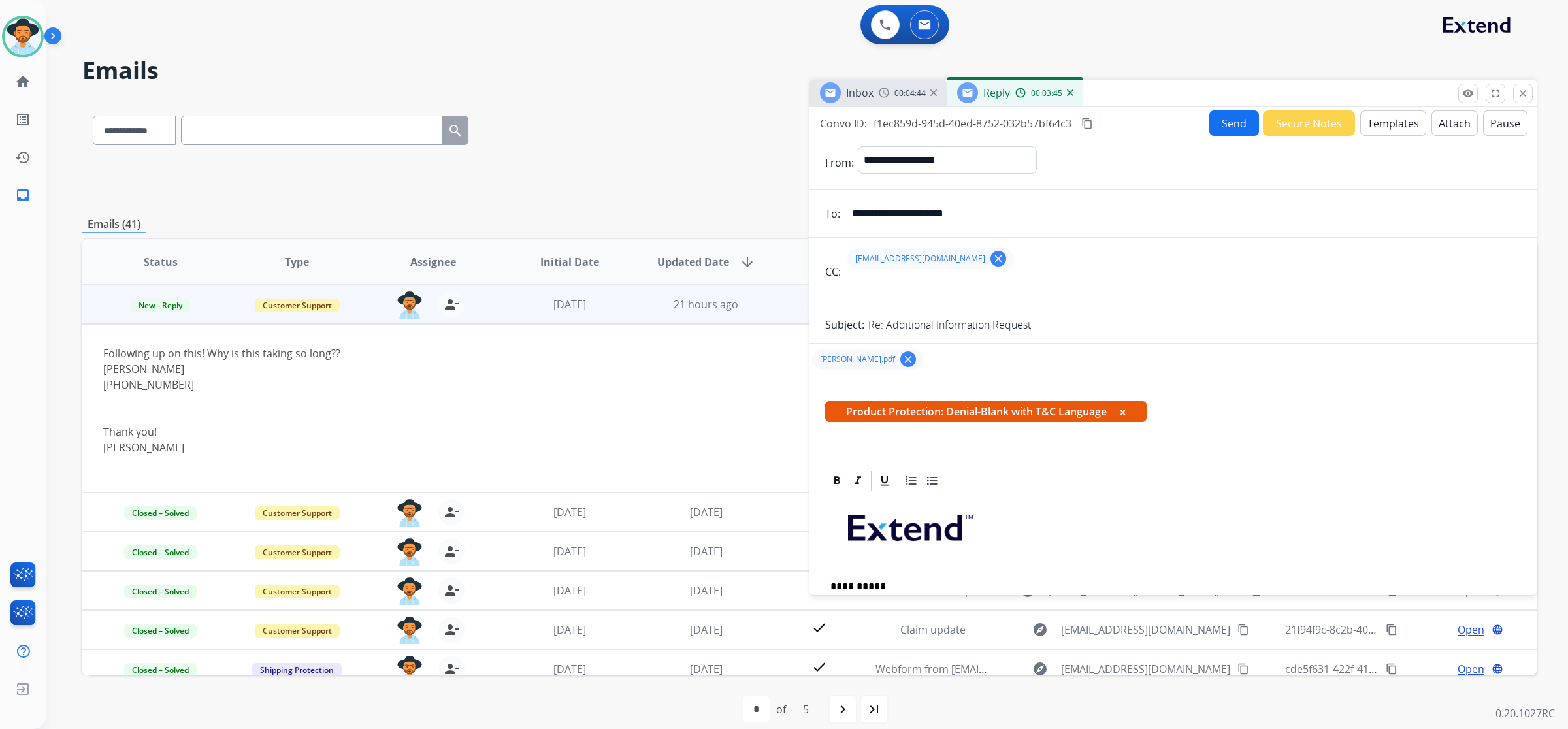
scroll to position [0, 0]
click at [1232, 119] on button "Send" at bounding box center [1234, 124] width 50 height 26
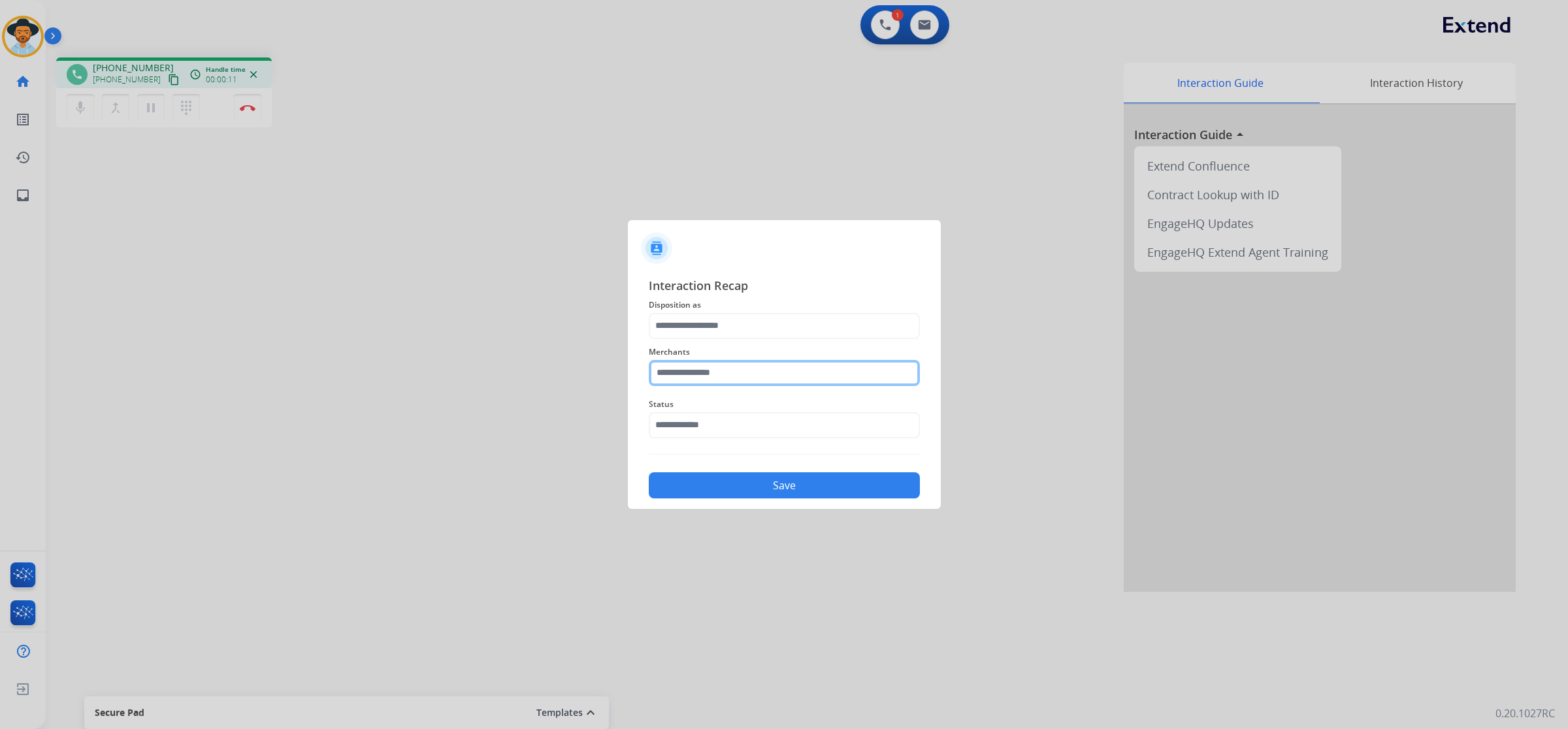
click at [792, 375] on input "text" at bounding box center [784, 372] width 271 height 26
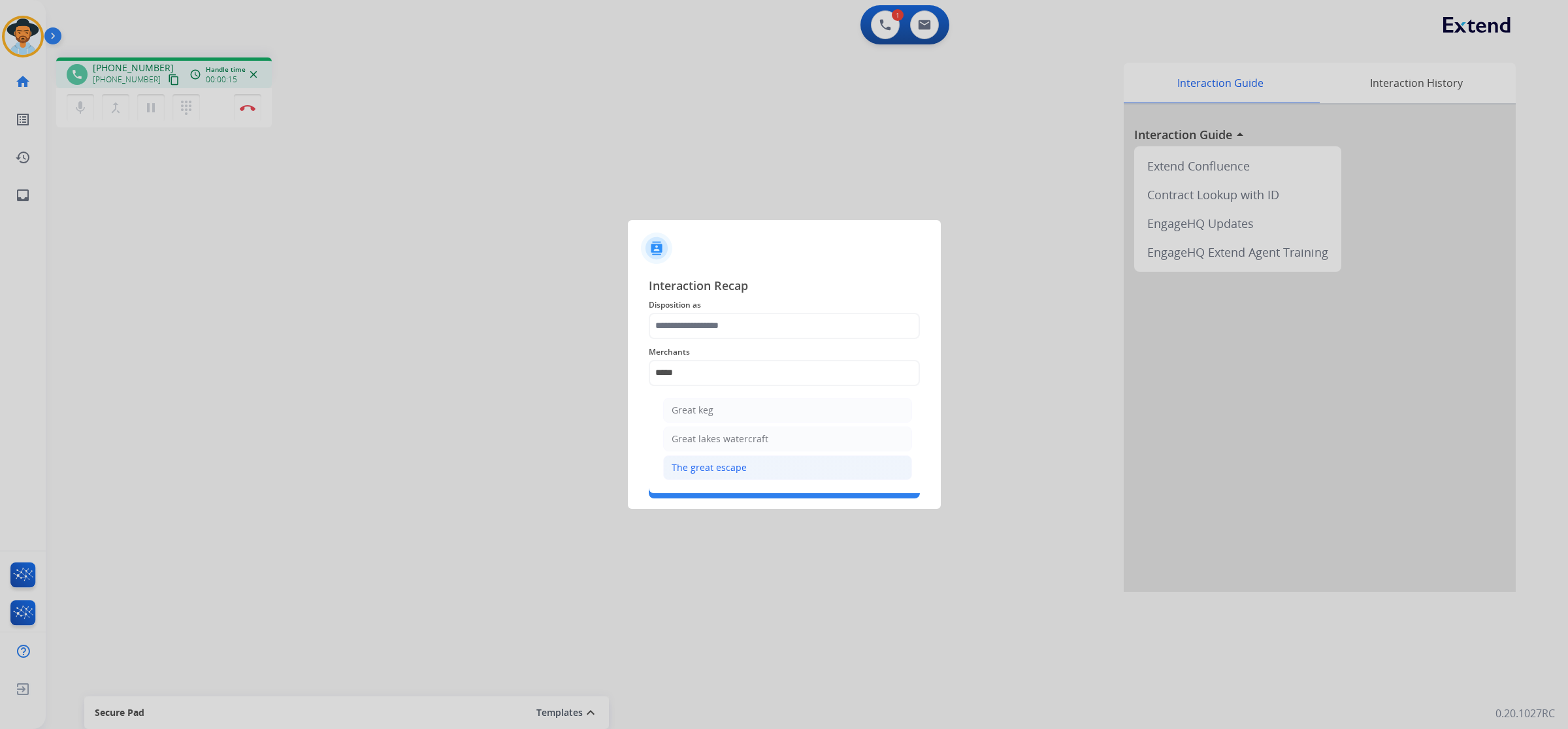
click at [776, 468] on li "The great escape" at bounding box center [788, 468] width 249 height 25
type input "**********"
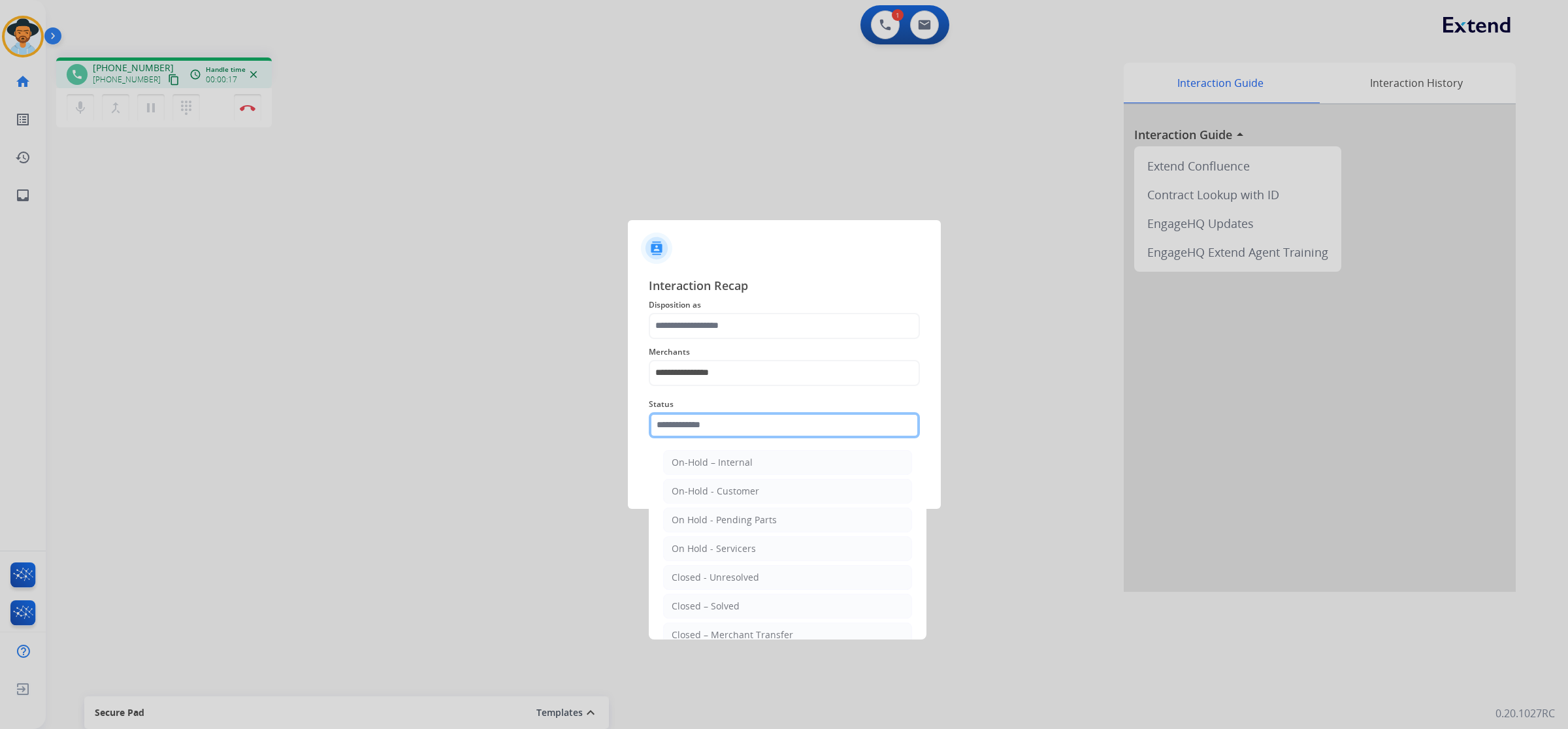
click at [737, 425] on input "text" at bounding box center [784, 425] width 271 height 26
click at [769, 604] on li "Closed – Solved" at bounding box center [788, 606] width 249 height 25
type input "**********"
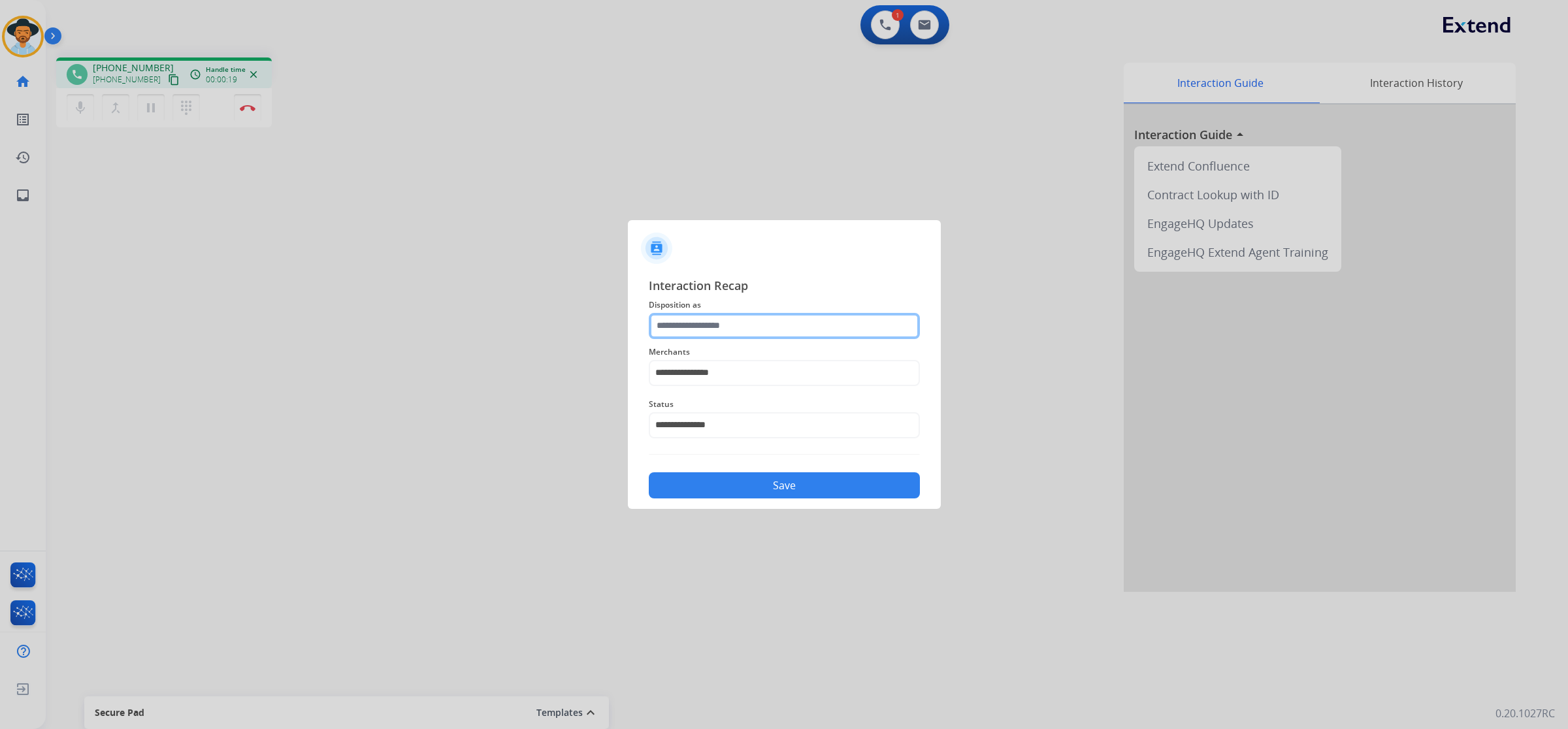
click at [775, 322] on input "text" at bounding box center [784, 326] width 271 height 26
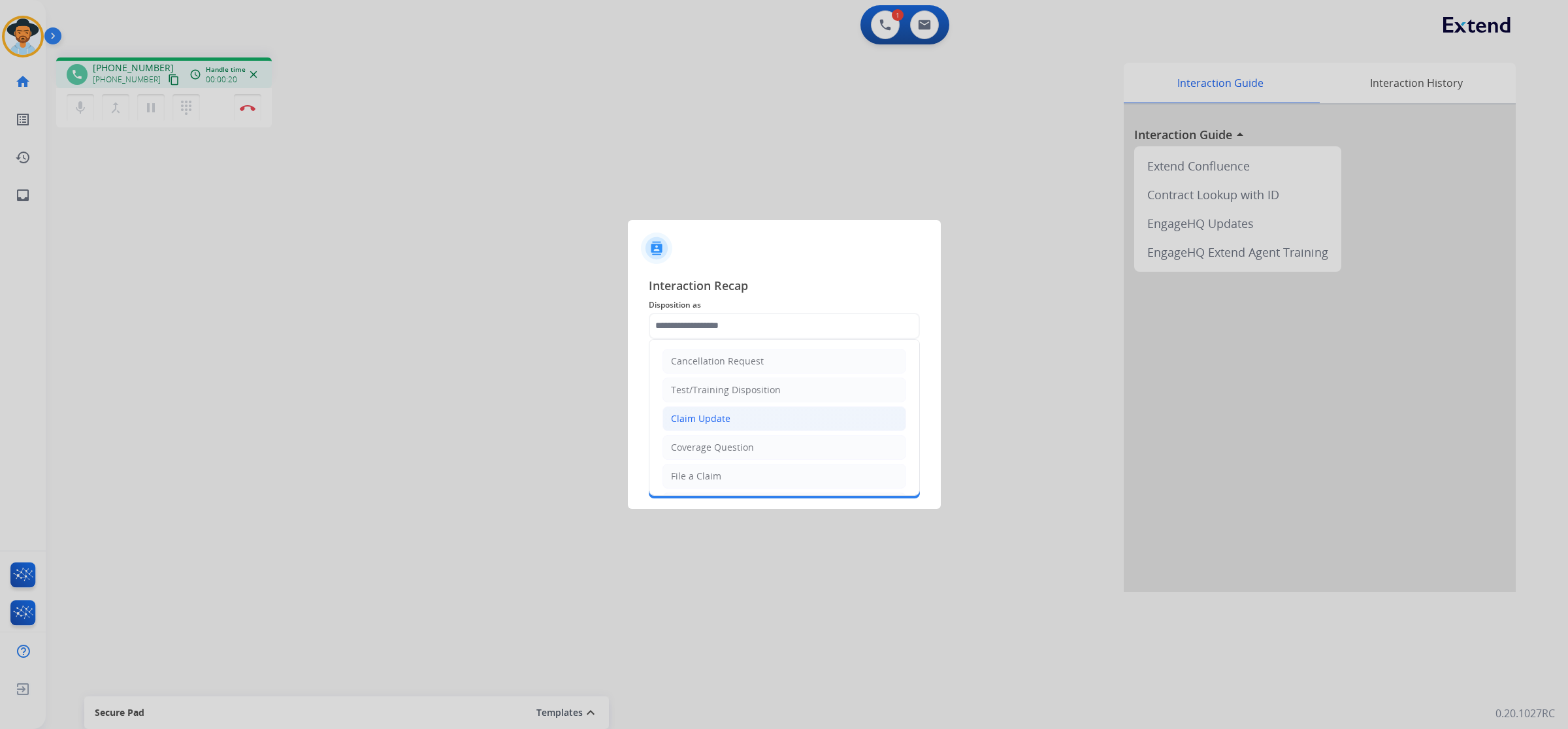
click at [765, 416] on li "Claim Update" at bounding box center [784, 419] width 244 height 25
type input "**********"
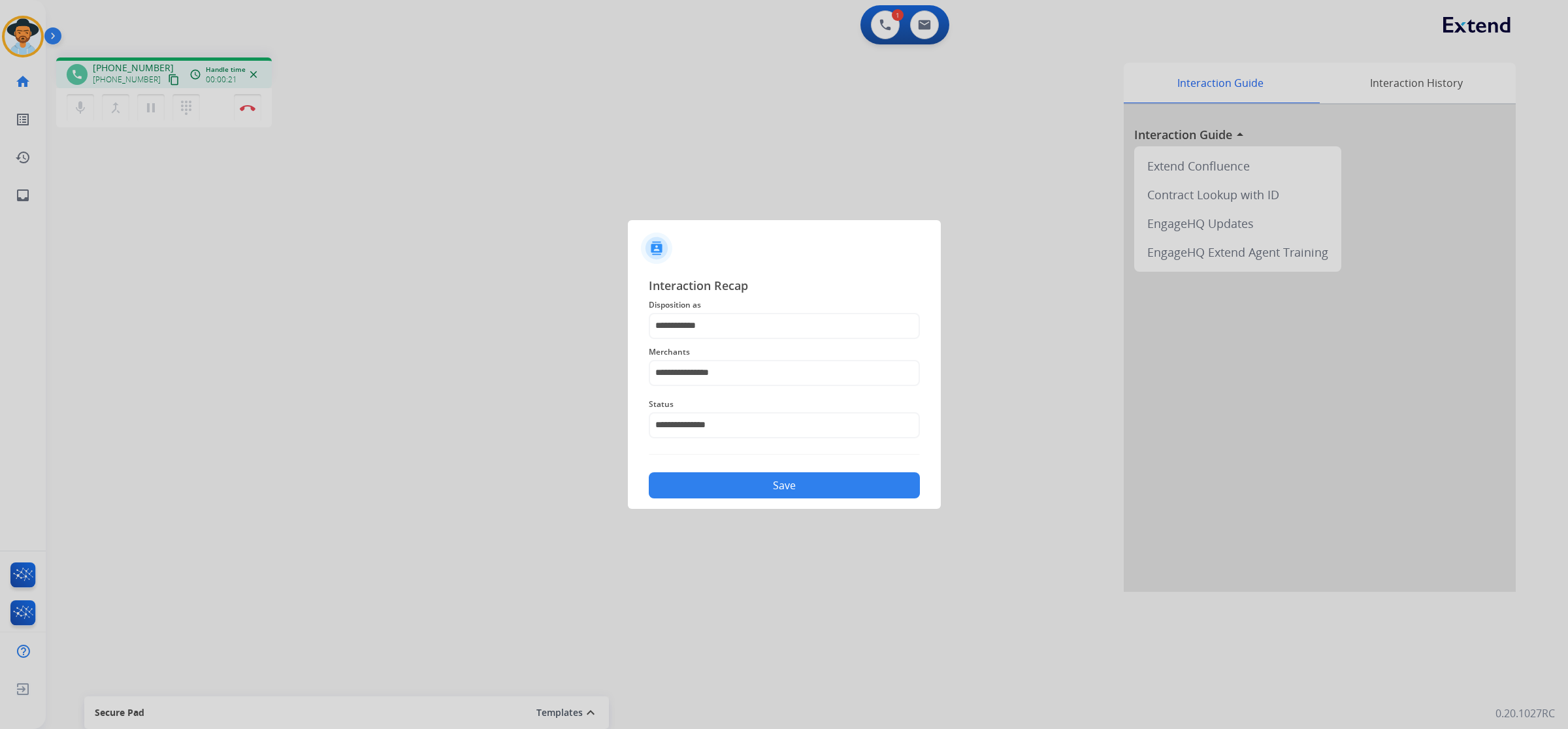
click at [785, 481] on button "Save" at bounding box center [784, 485] width 271 height 26
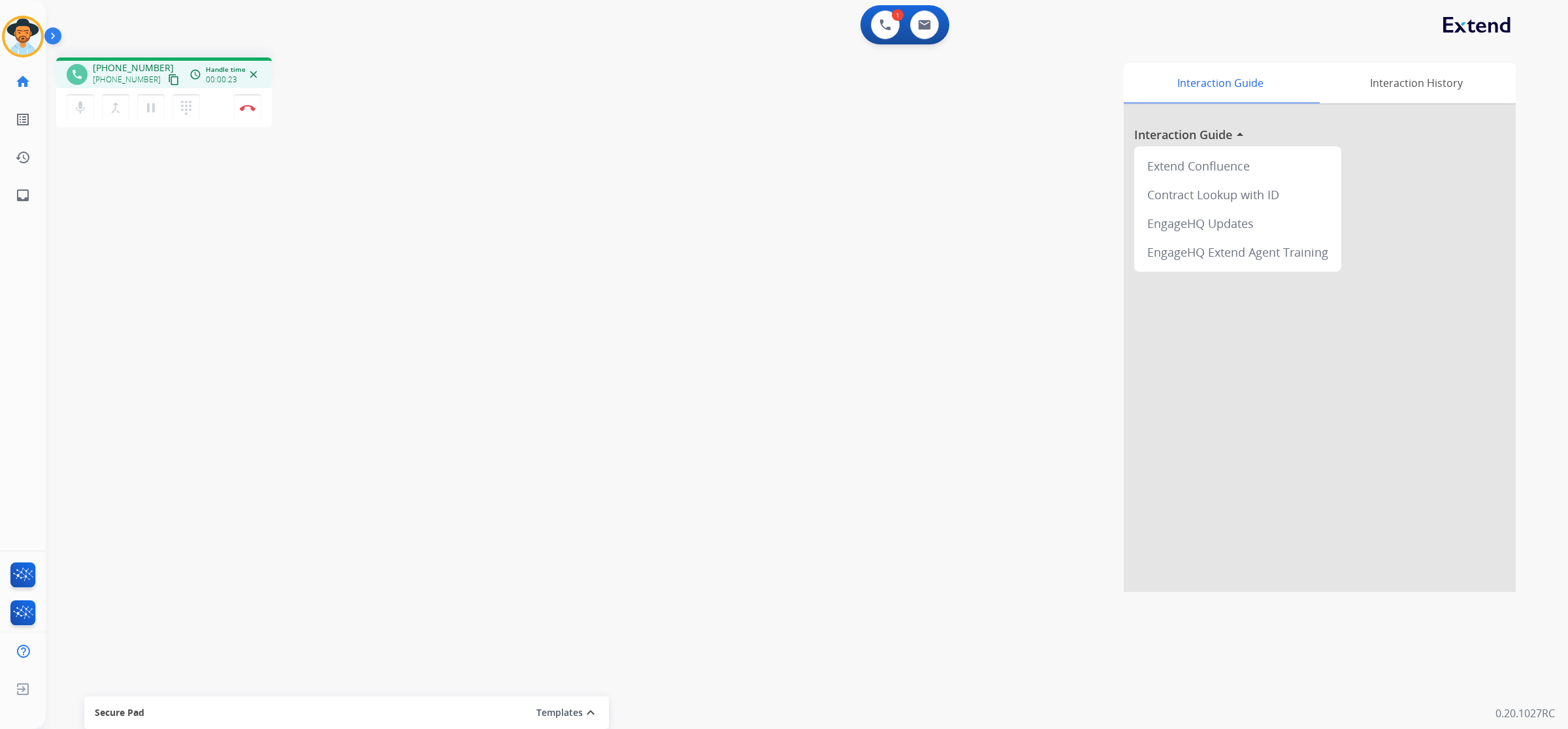
click at [168, 84] on mat-icon "content_copy" at bounding box center [174, 79] width 12 height 12
click at [151, 107] on mat-icon "pause" at bounding box center [151, 108] width 16 height 16
click at [146, 111] on mat-icon "play_arrow" at bounding box center [151, 108] width 16 height 16
click at [935, 27] on button at bounding box center [924, 25] width 28 height 28
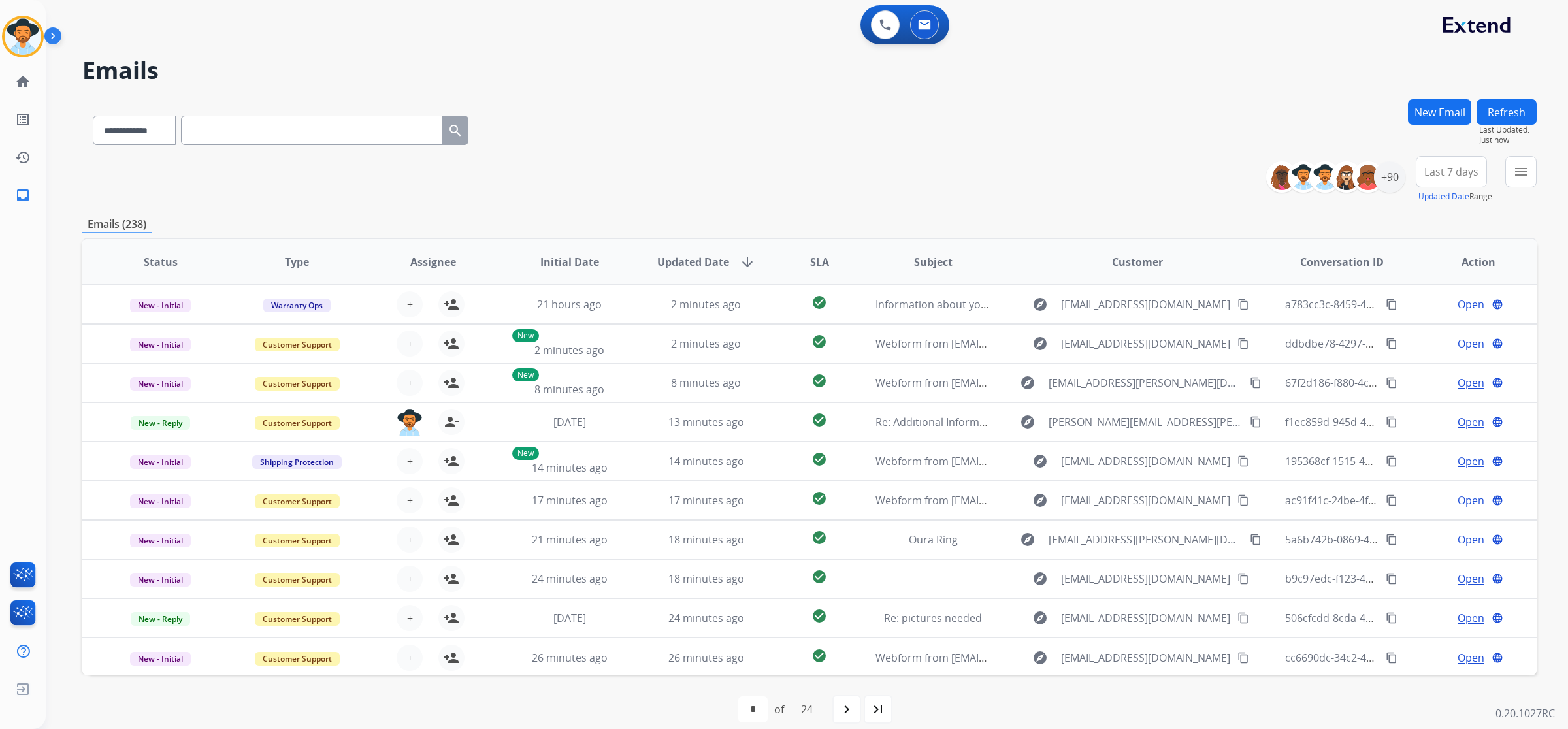
click at [1435, 112] on button "New Email" at bounding box center [1439, 112] width 63 height 26
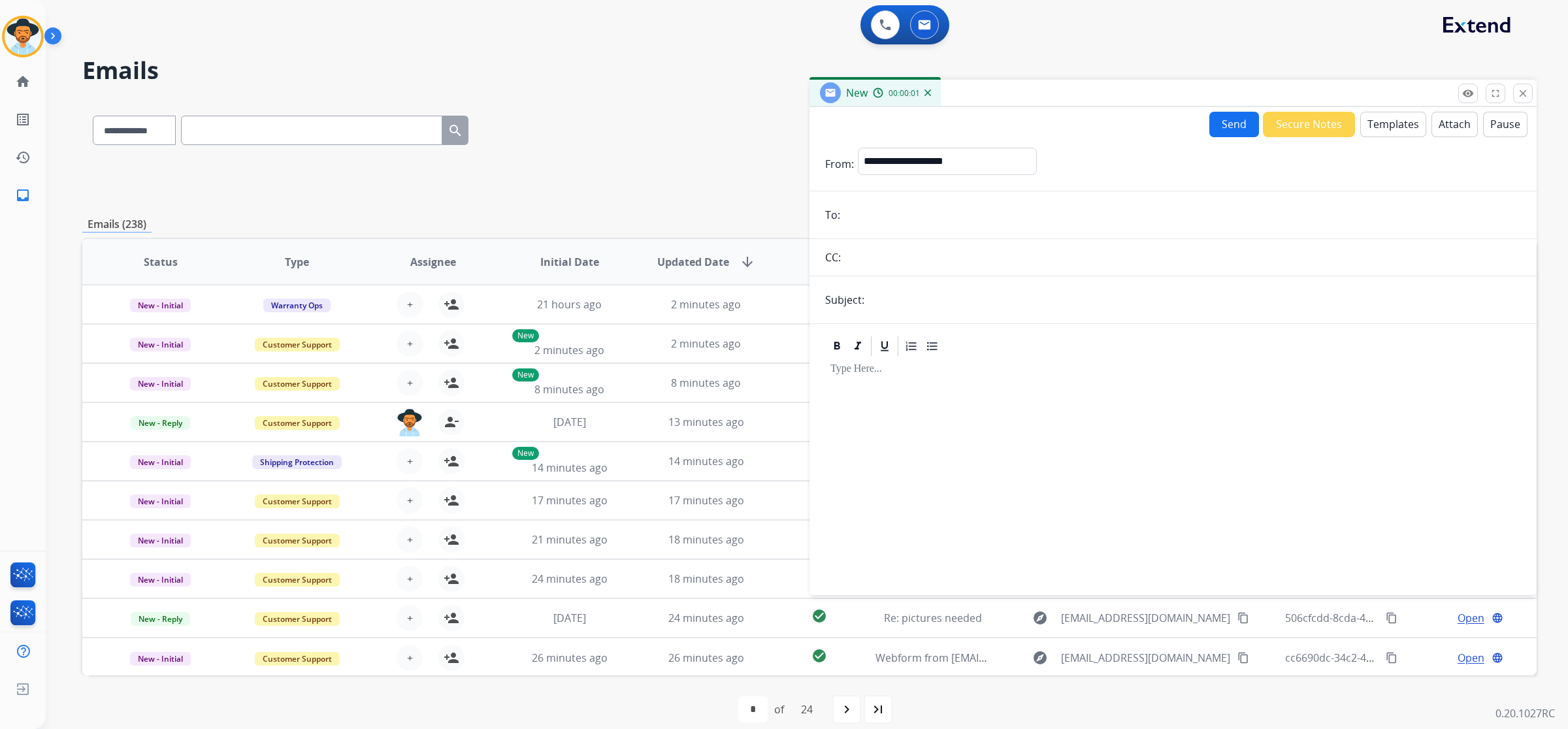
click at [902, 306] on input "text" at bounding box center [1193, 299] width 652 height 26
type input "**********"
paste input "**********"
type input "**********"
click at [1001, 161] on select "**********" at bounding box center [947, 160] width 178 height 26
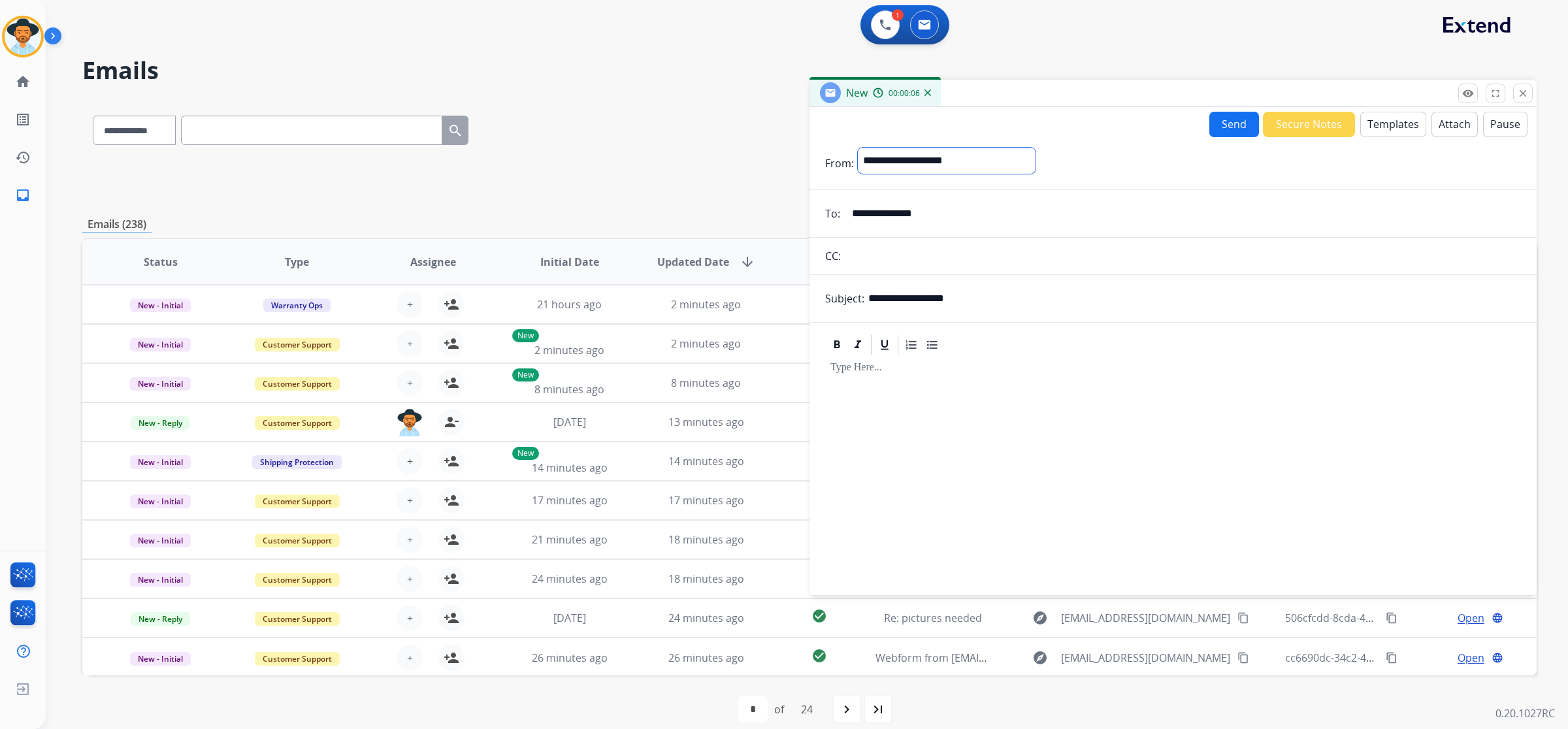
select select "**********"
click at [858, 148] on select "**********" at bounding box center [947, 160] width 178 height 26
click at [1399, 126] on button "Templates" at bounding box center [1393, 125] width 66 height 26
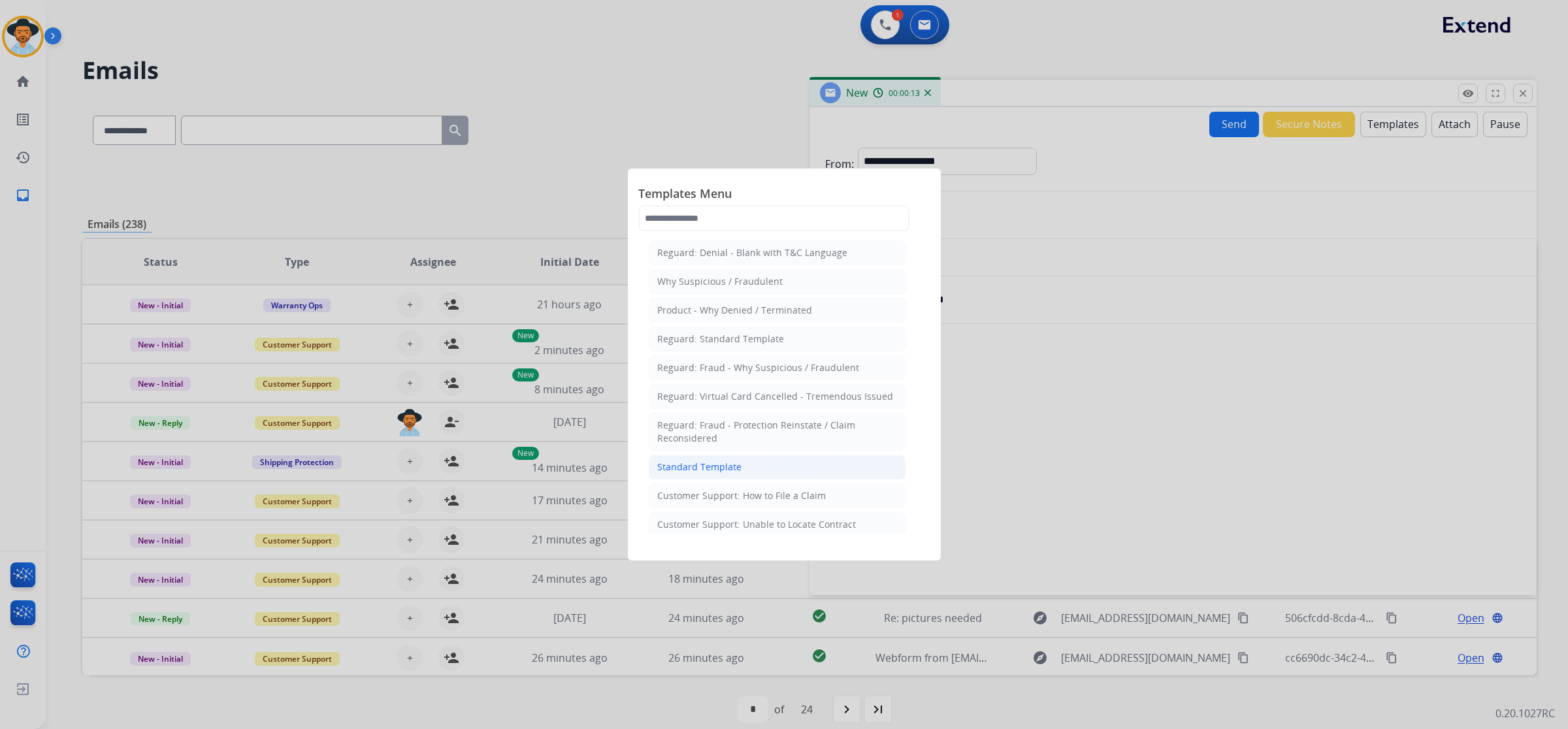
click at [738, 473] on div "Standard Template" at bounding box center [699, 466] width 85 height 13
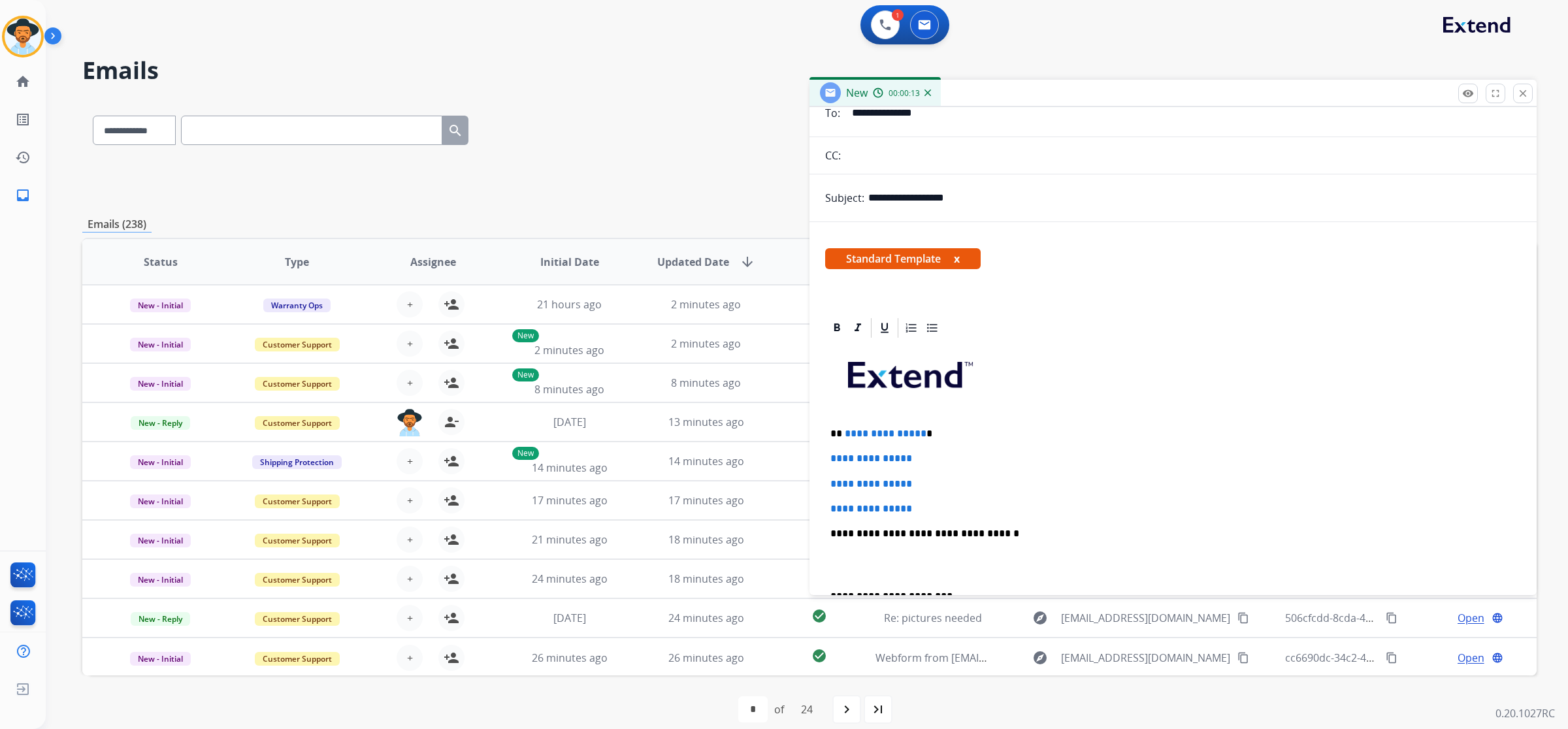
scroll to position [245, 0]
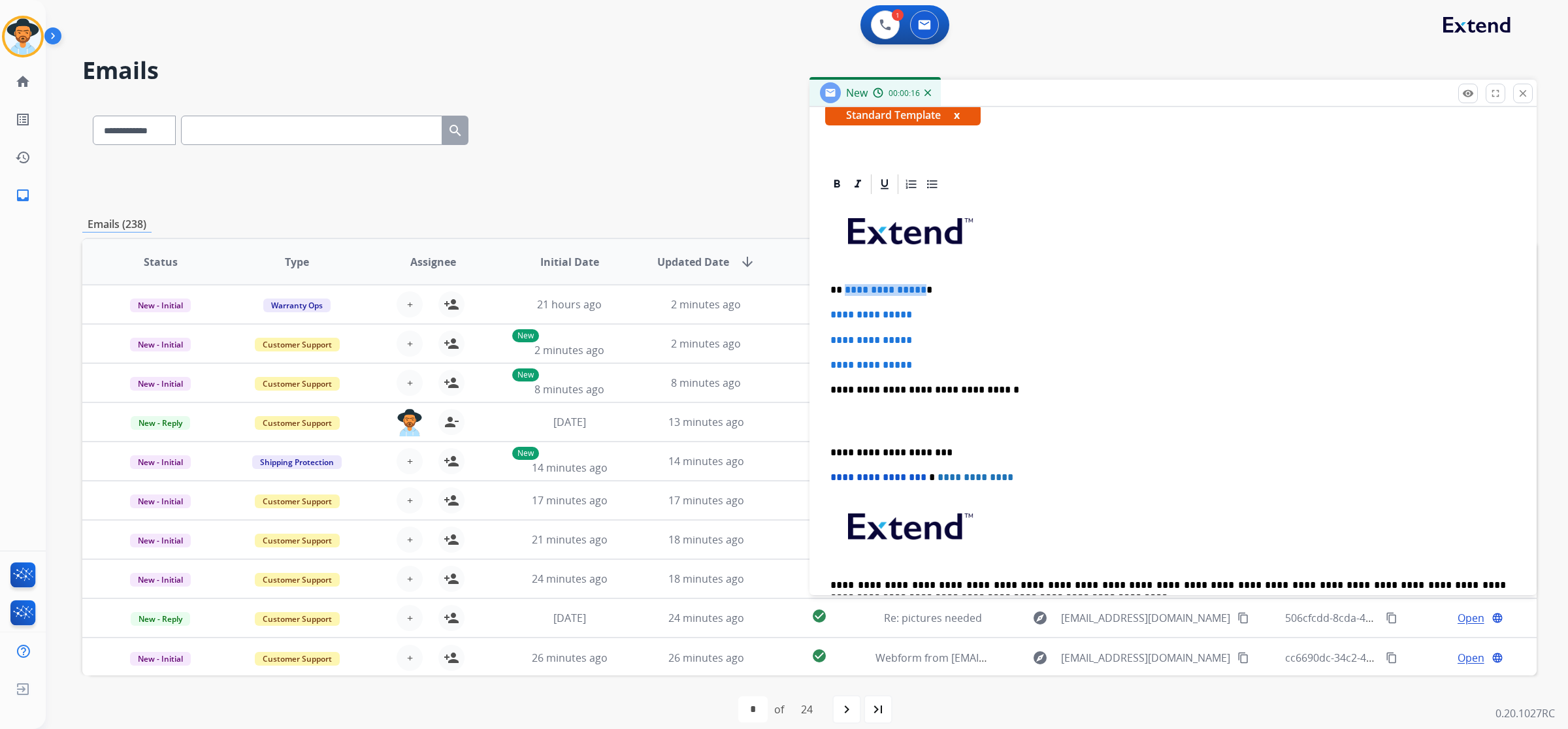
drag, startPoint x: 843, startPoint y: 284, endPoint x: 917, endPoint y: 283, distance: 74.0
click at [917, 285] on span "**********" at bounding box center [885, 289] width 82 height 10
drag, startPoint x: 825, startPoint y: 311, endPoint x: 929, endPoint y: 350, distance: 111.1
click at [929, 350] on div "**********" at bounding box center [1173, 420] width 696 height 450
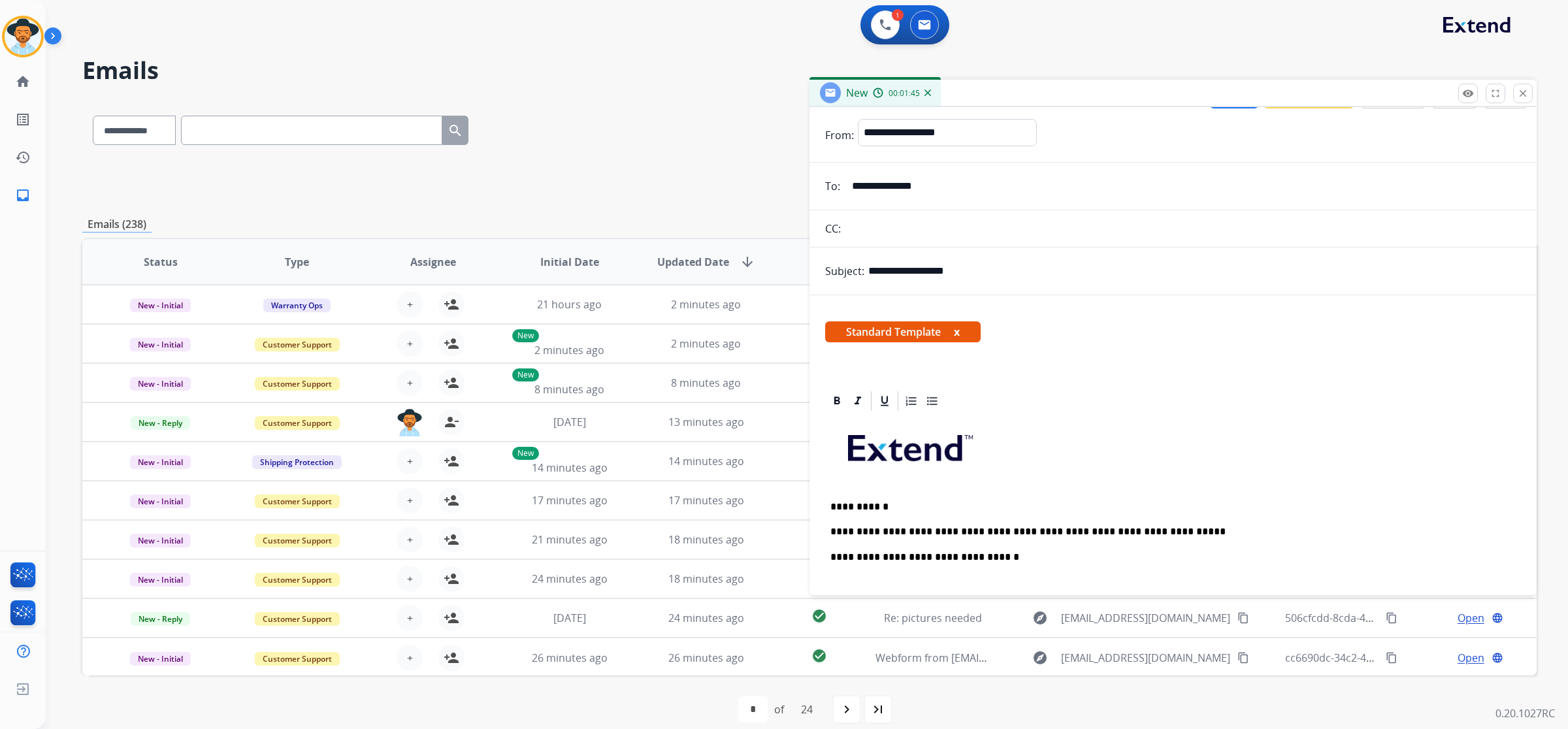
scroll to position [0, 0]
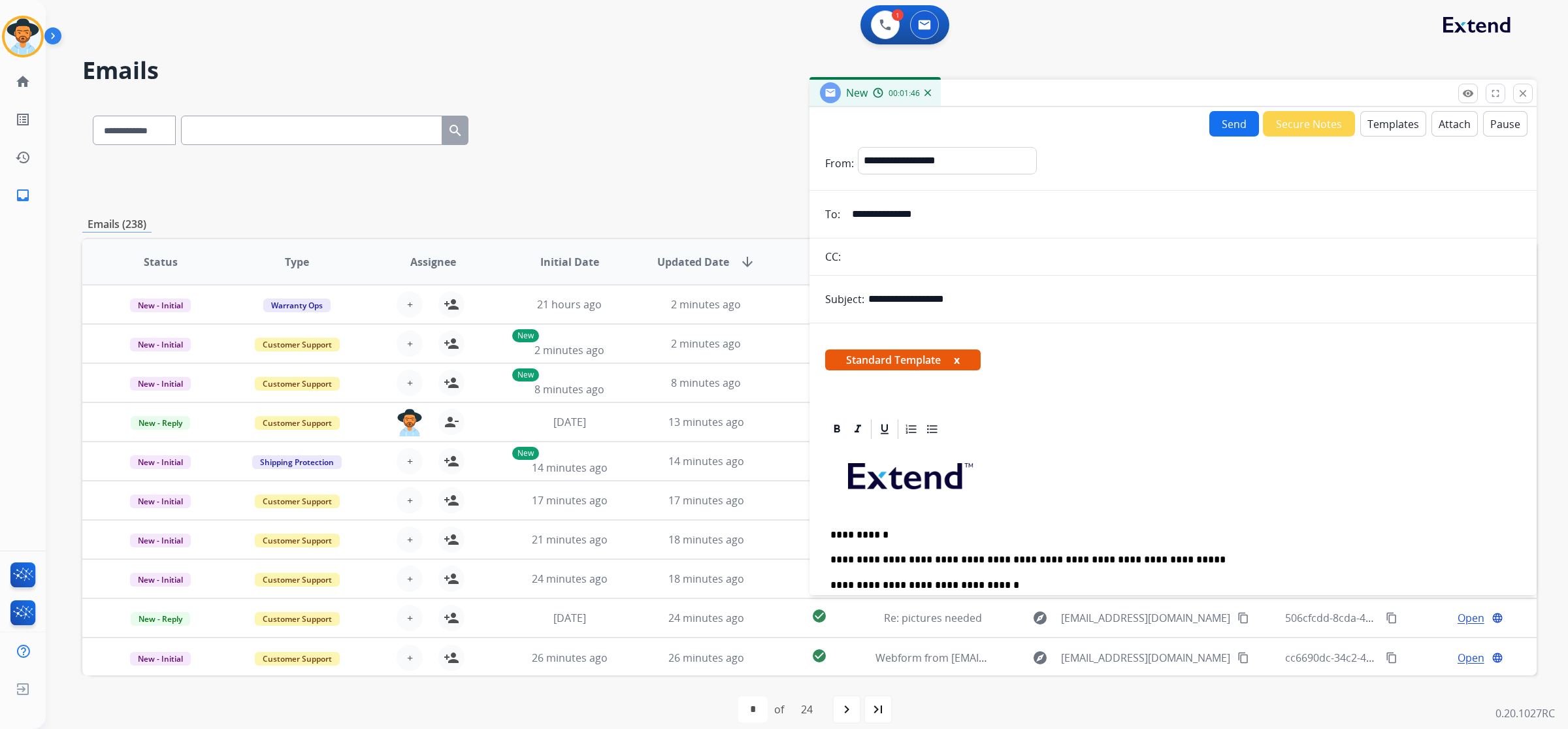
click at [1235, 122] on button "Send" at bounding box center [1234, 124] width 50 height 26
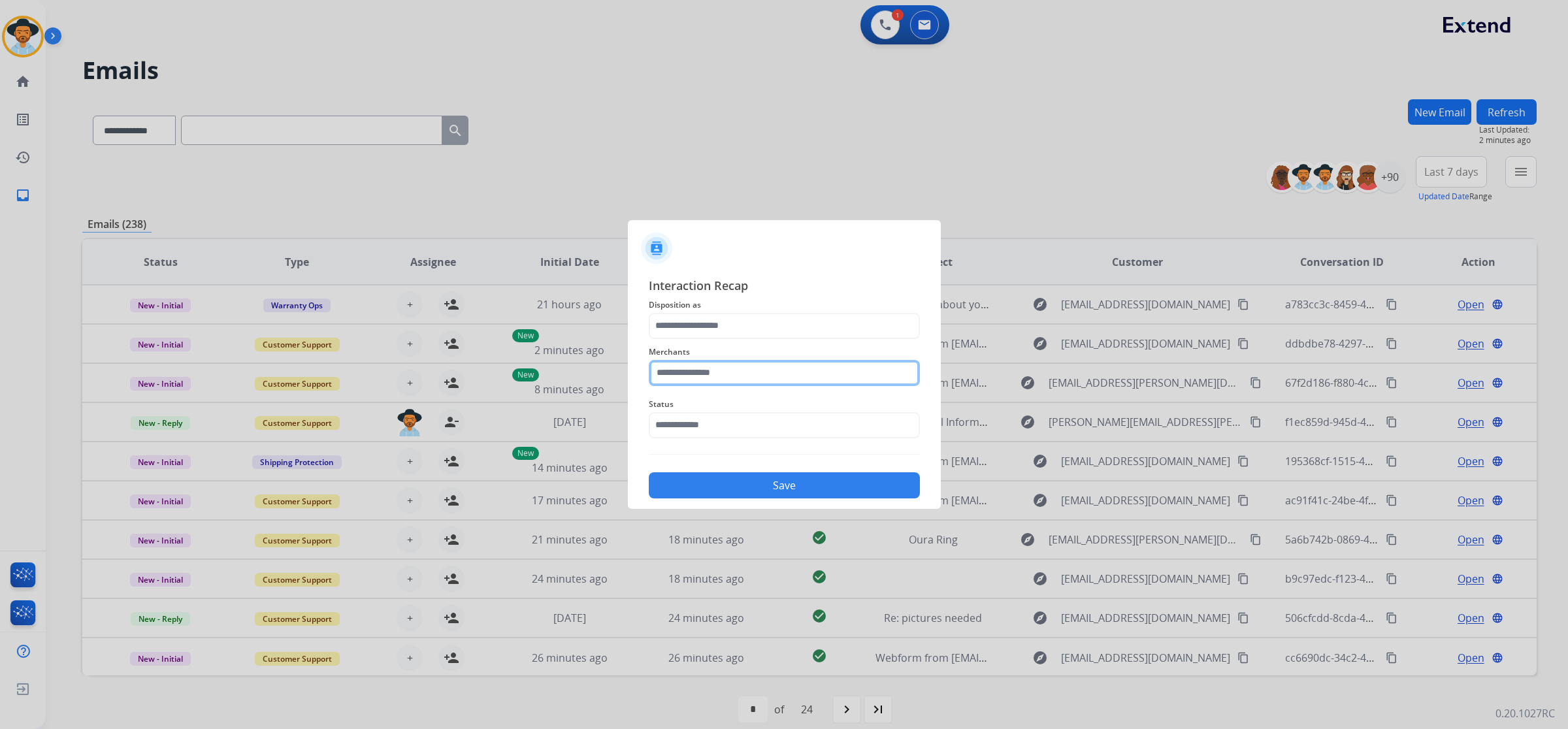
click at [743, 376] on input "text" at bounding box center [784, 372] width 271 height 26
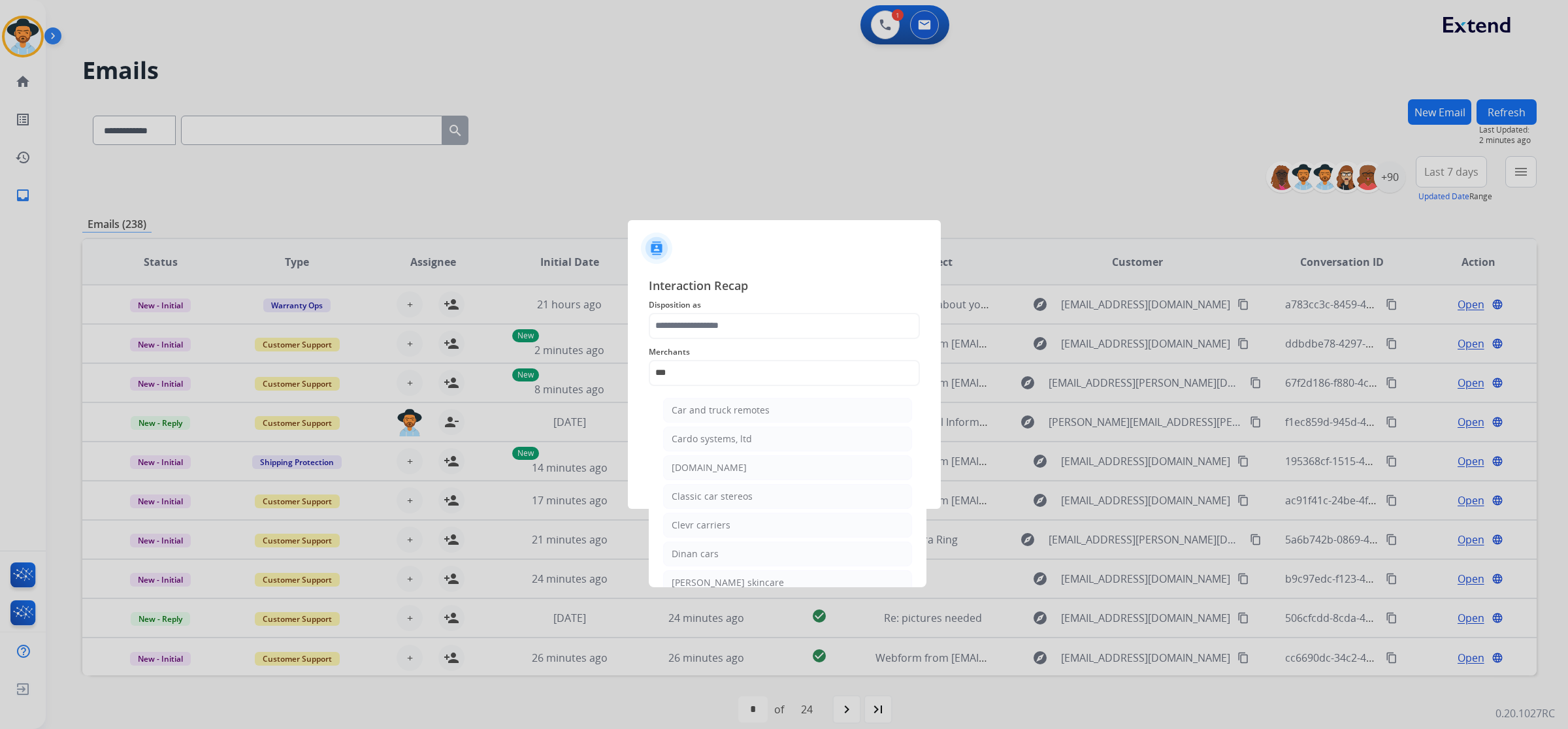
click at [713, 461] on li "[DOMAIN_NAME]" at bounding box center [788, 468] width 249 height 25
type input "**********"
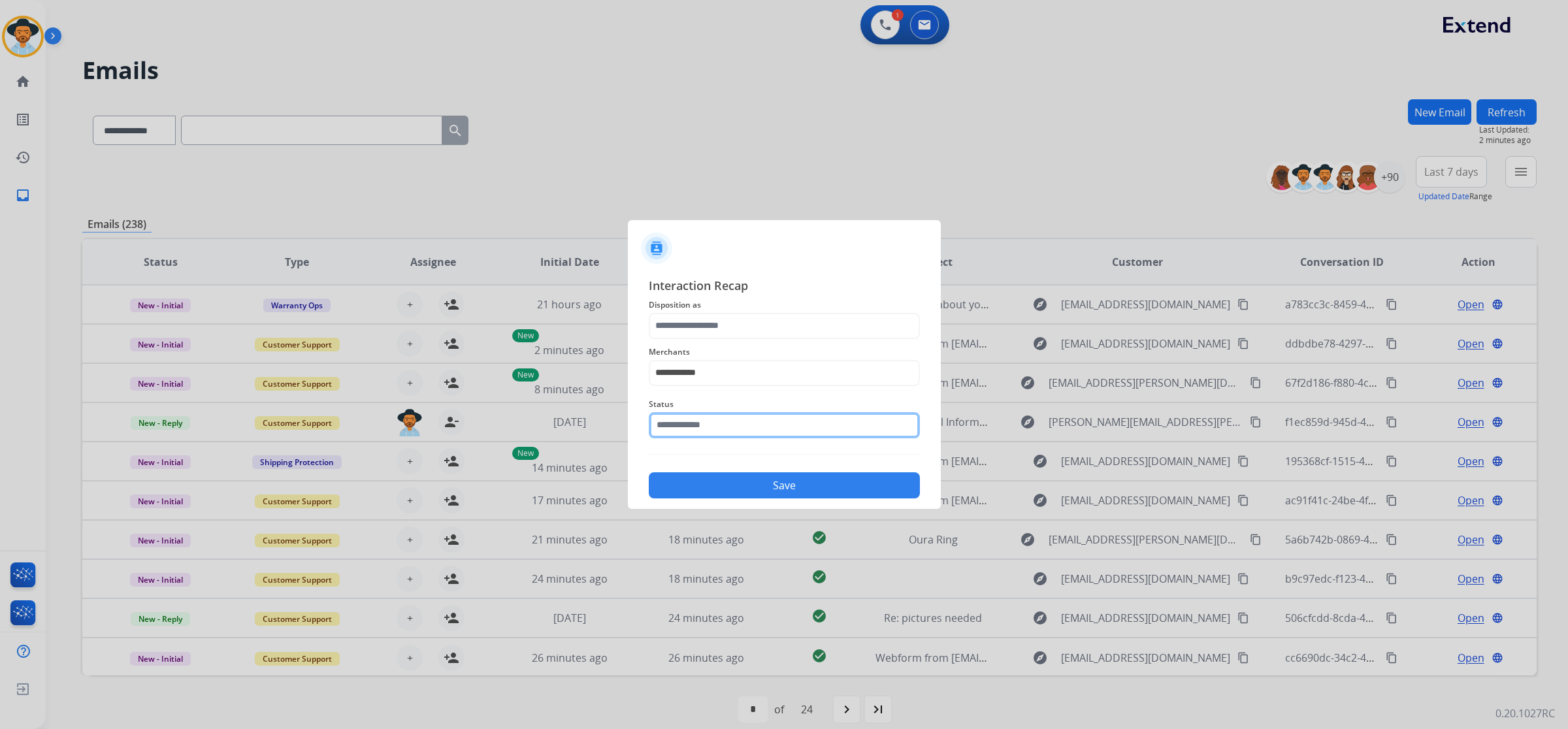
click at [720, 423] on input "text" at bounding box center [784, 425] width 271 height 26
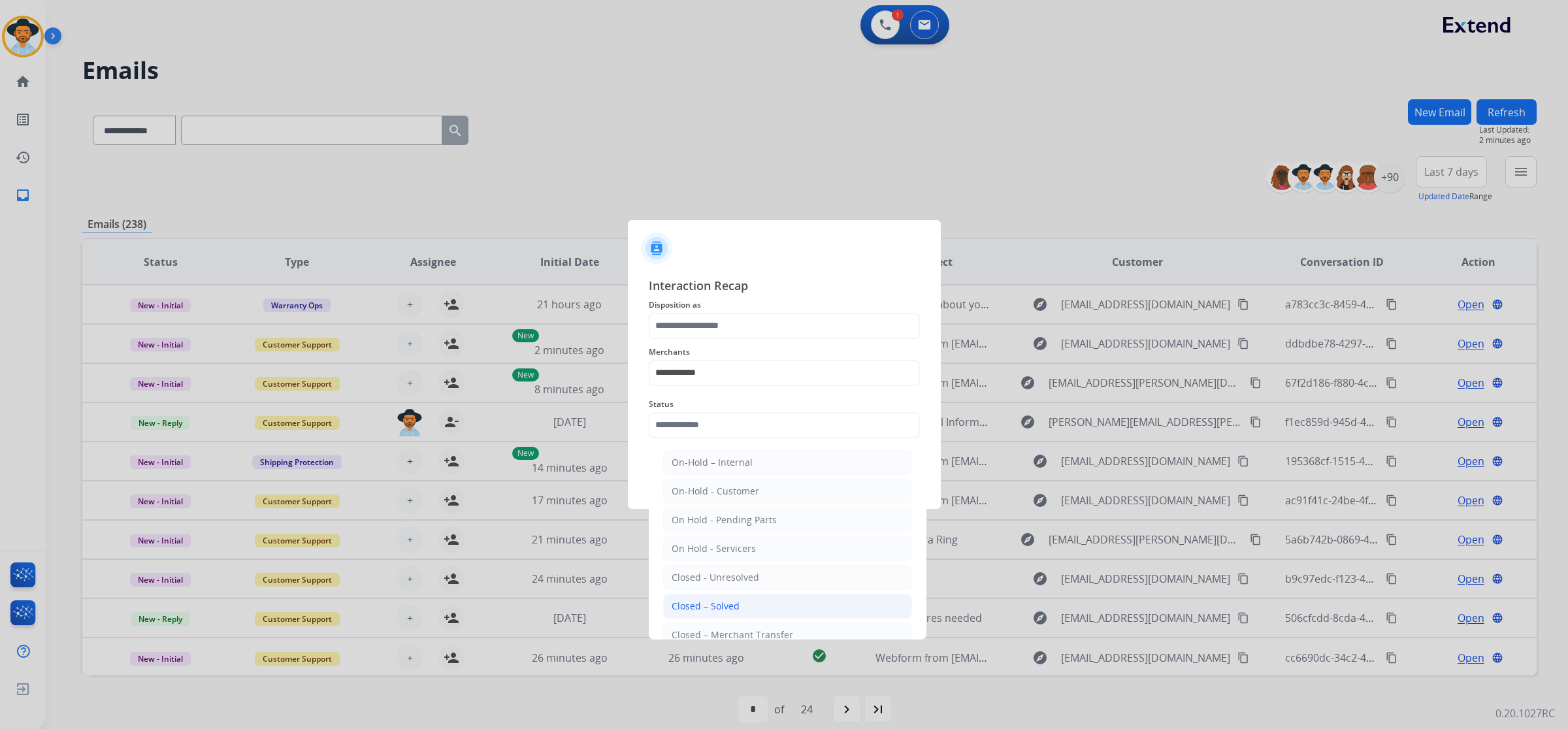
click at [736, 599] on li "Closed – Solved" at bounding box center [788, 606] width 249 height 25
type input "**********"
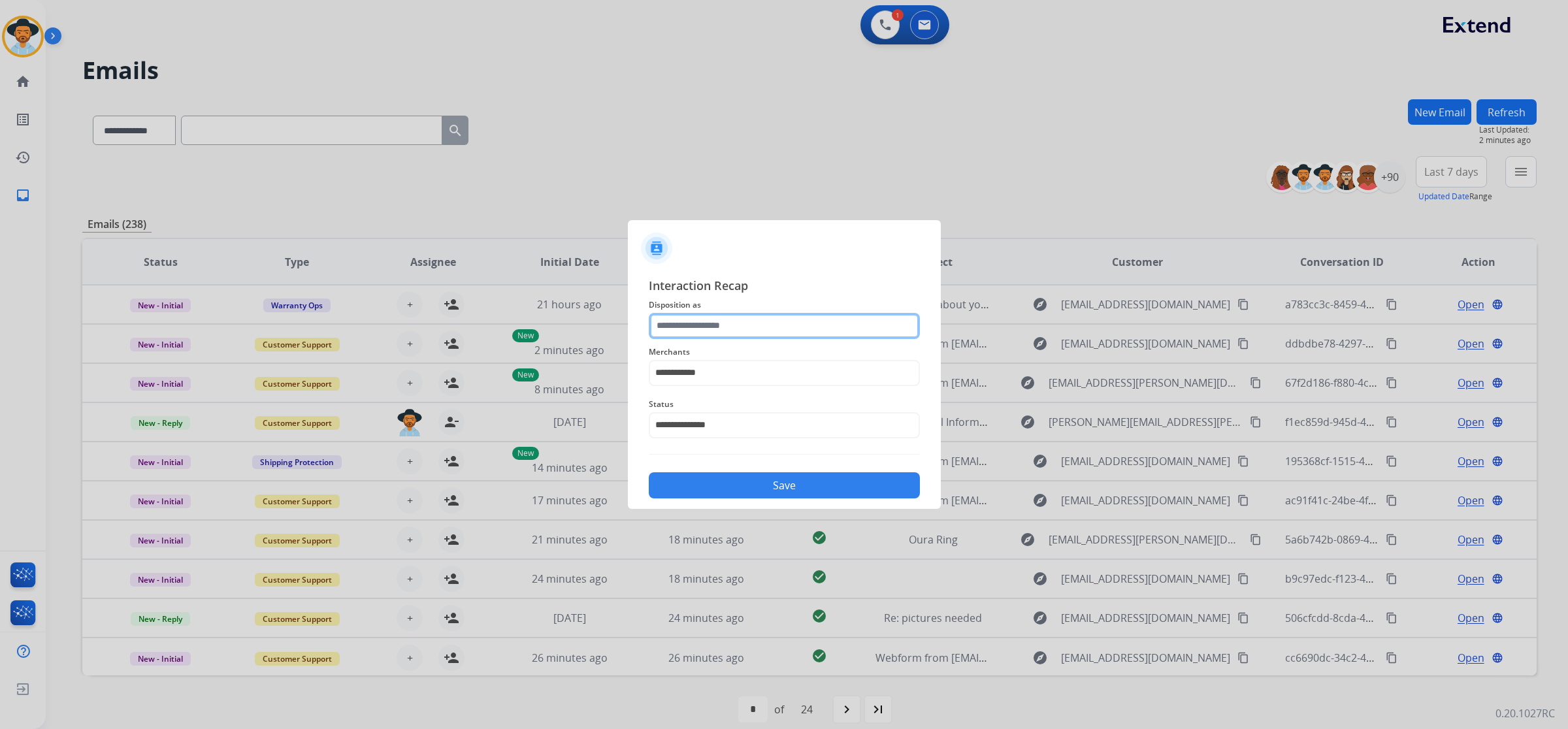
click at [721, 328] on input "text" at bounding box center [784, 326] width 271 height 26
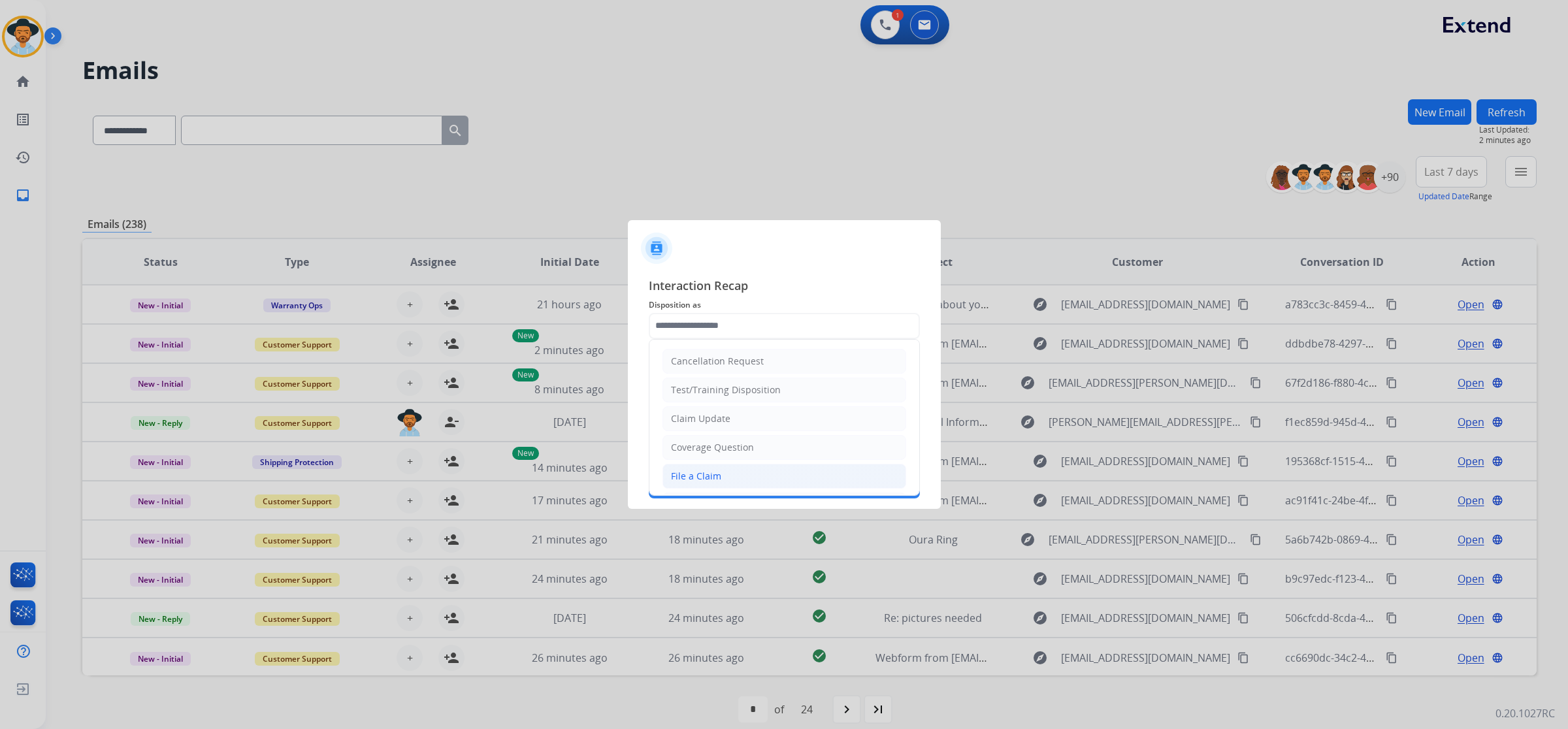
click at [789, 469] on li "File a Claim" at bounding box center [784, 476] width 244 height 25
type input "**********"
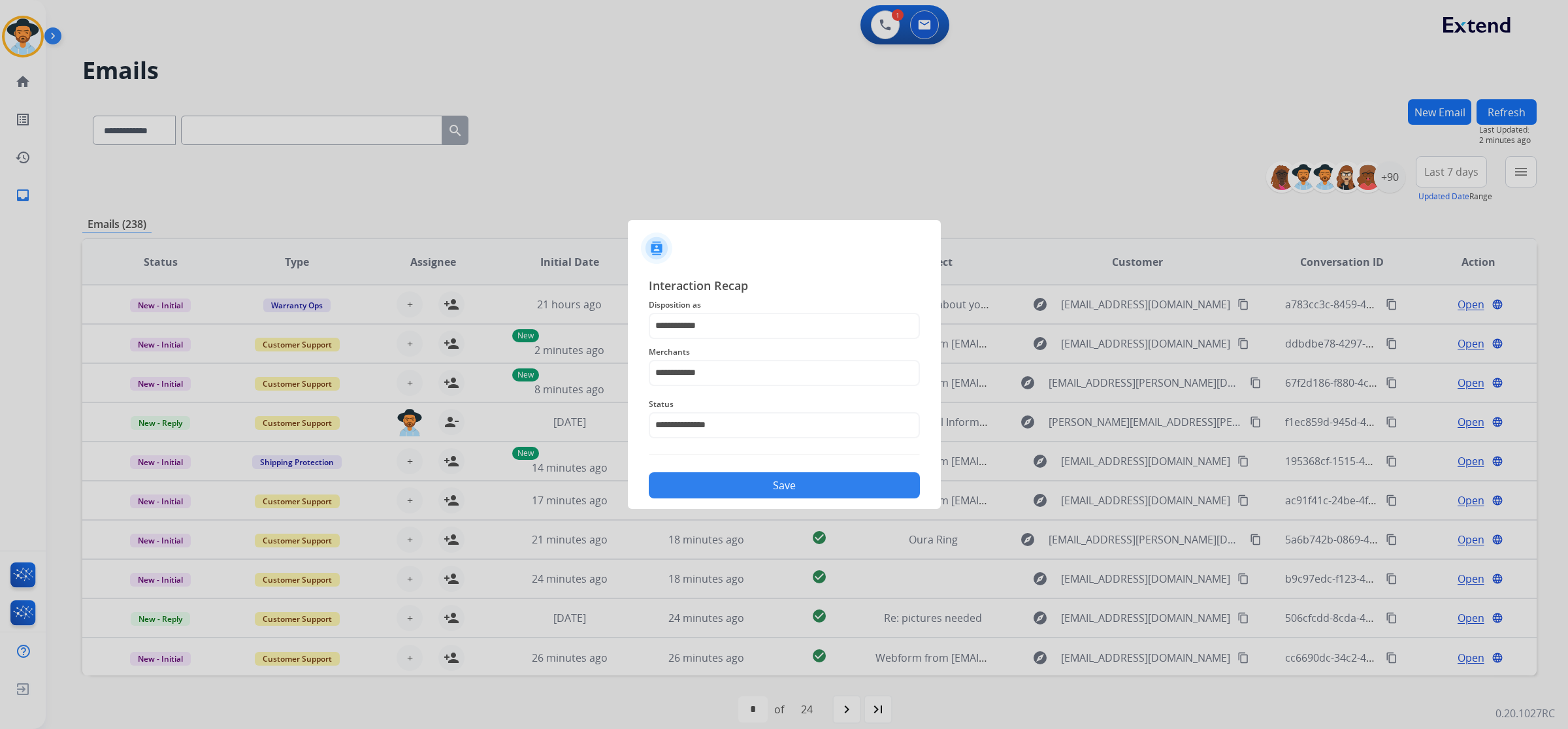
click at [806, 485] on button "Save" at bounding box center [784, 485] width 271 height 26
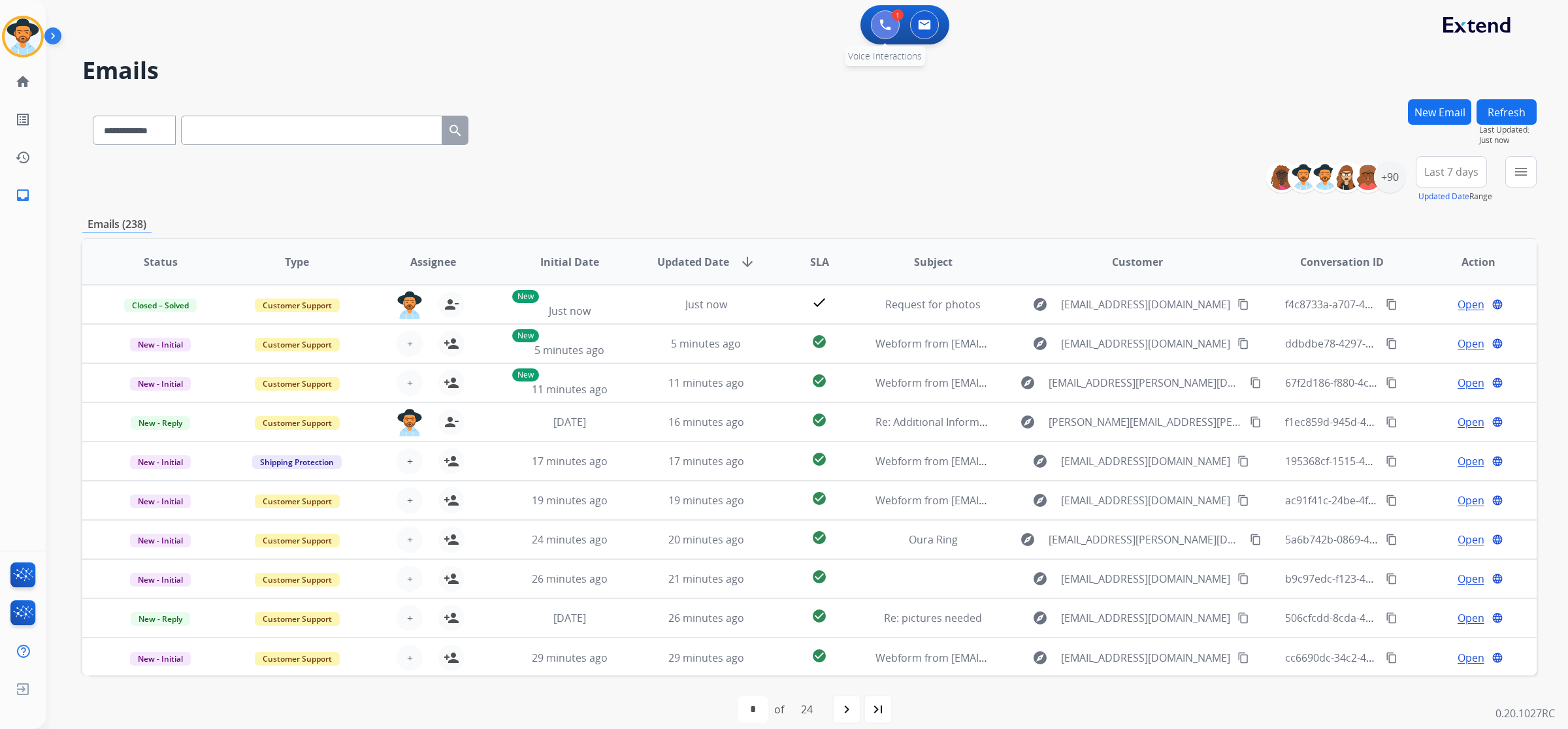
click at [888, 29] on img at bounding box center [885, 24] width 12 height 12
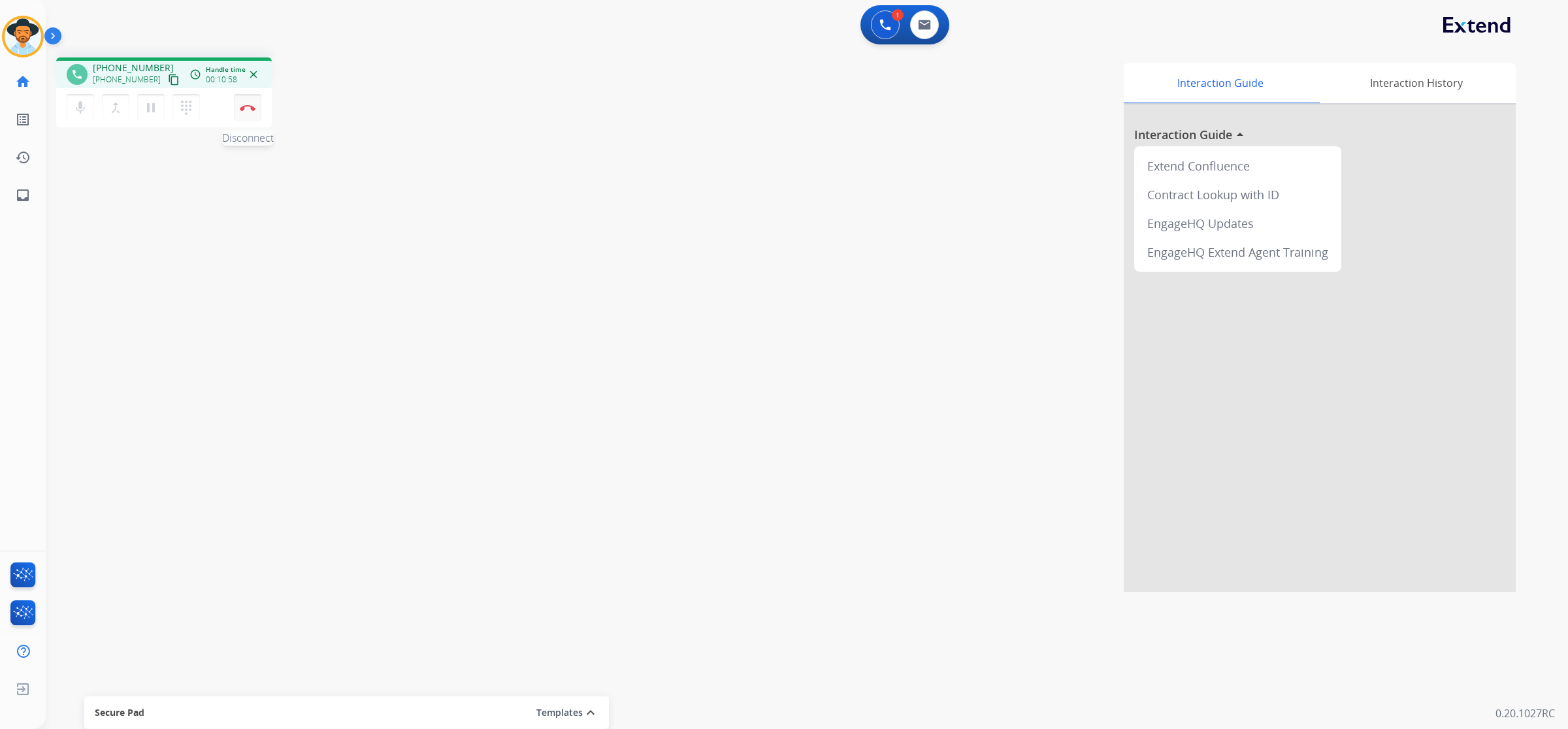
click at [248, 108] on img at bounding box center [247, 107] width 16 height 6
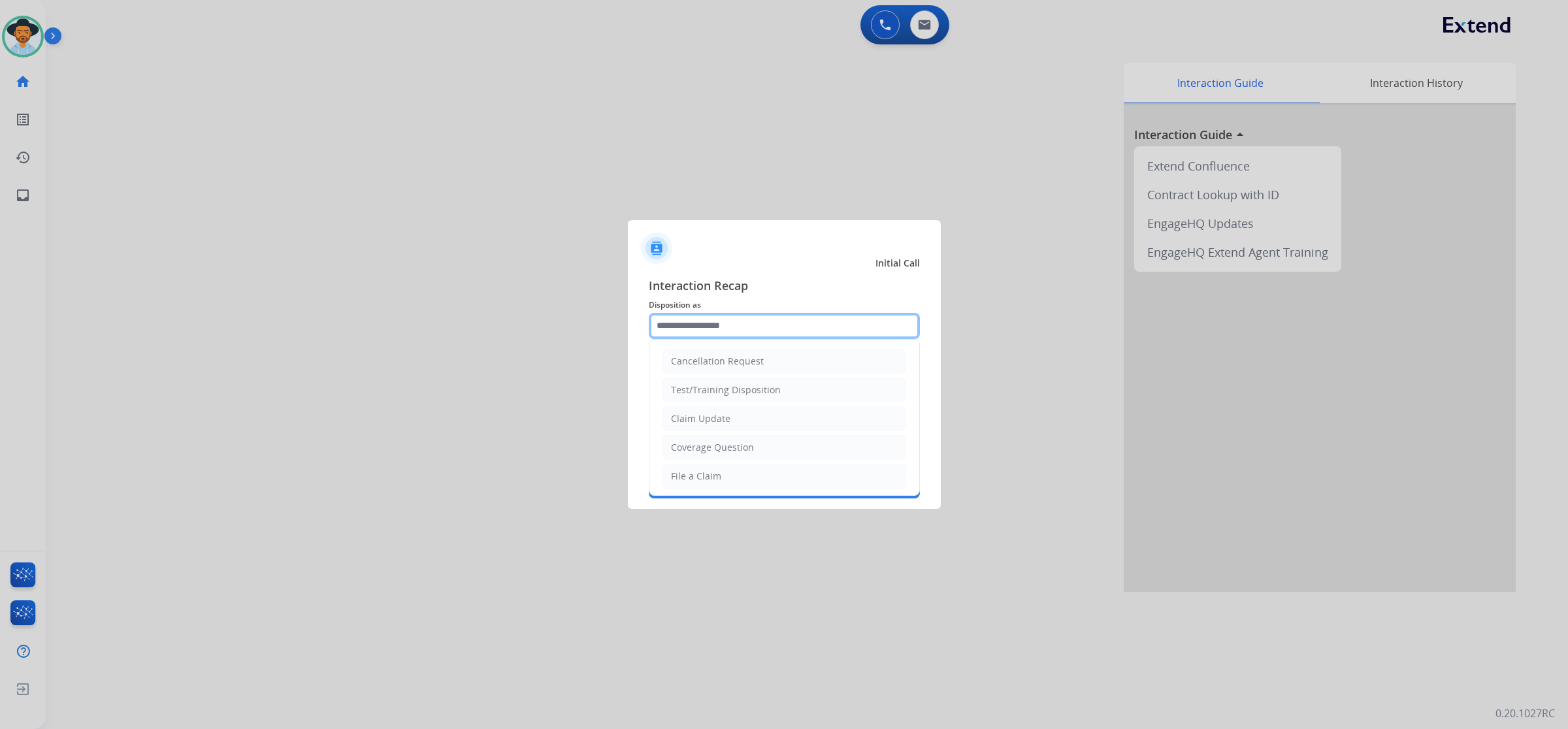
click at [805, 318] on input "text" at bounding box center [784, 326] width 271 height 26
click at [748, 474] on li "File a Claim" at bounding box center [784, 476] width 244 height 25
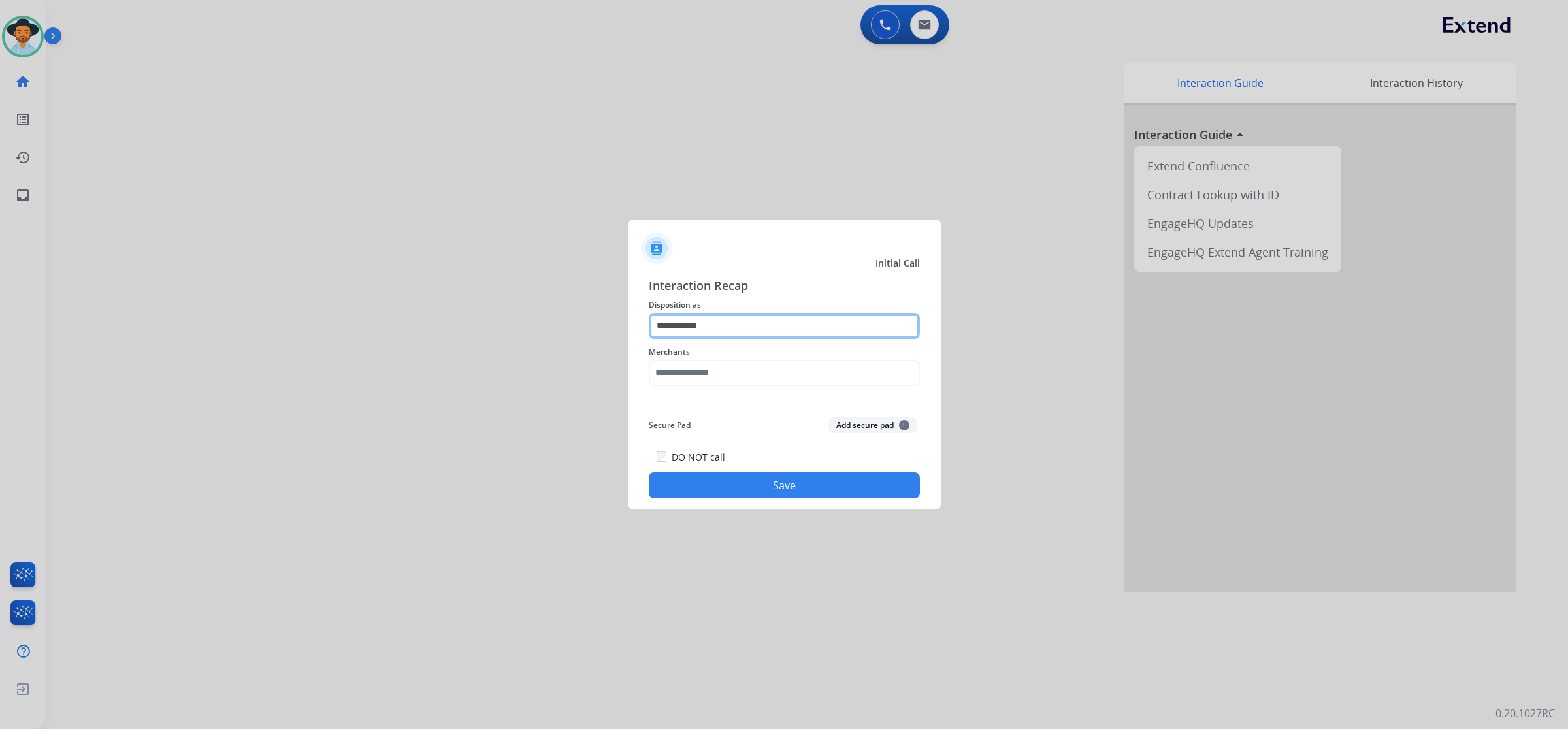
click at [745, 333] on input "**********" at bounding box center [784, 326] width 271 height 26
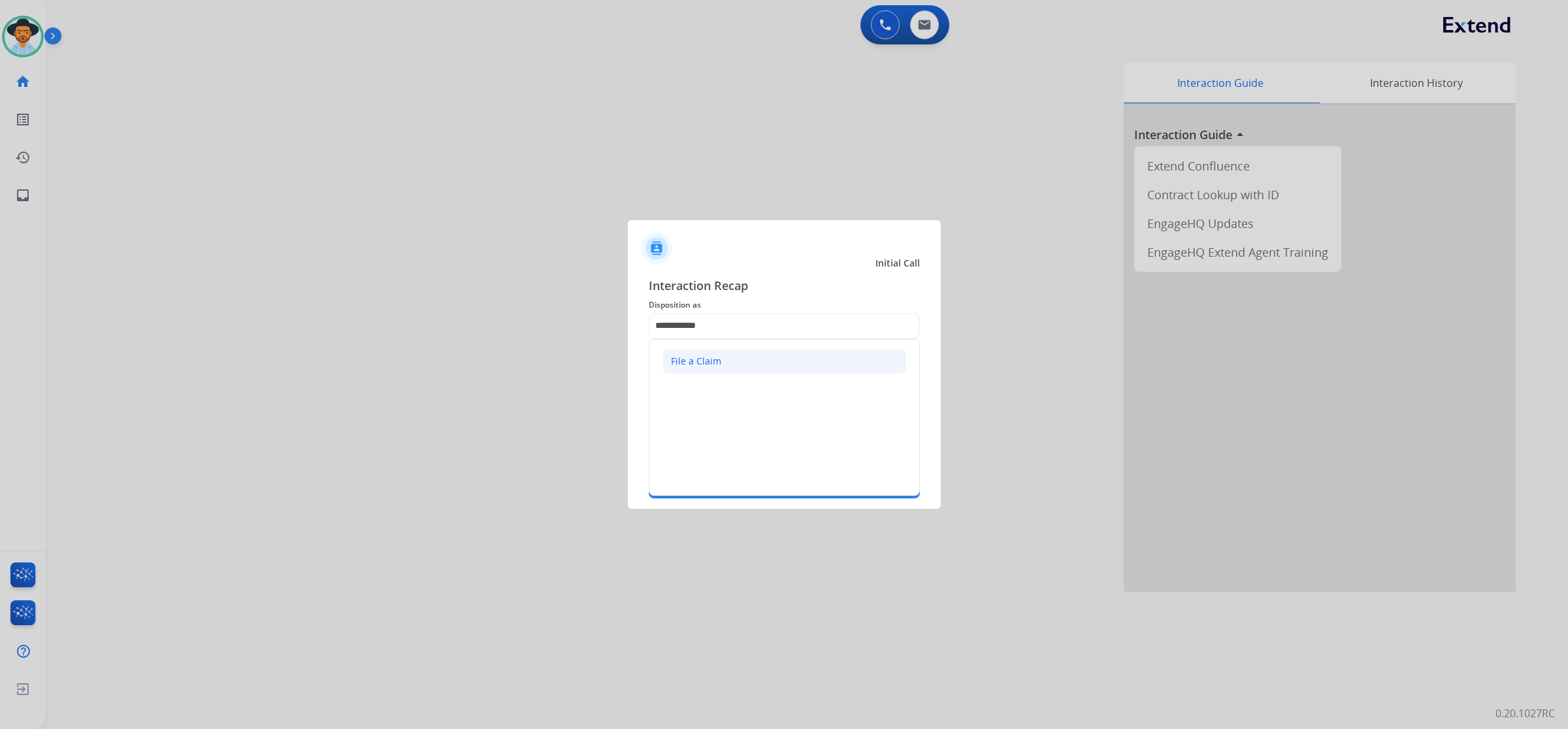
drag, startPoint x: 733, startPoint y: 358, endPoint x: 710, endPoint y: 356, distance: 23.1
click at [710, 356] on li "File a Claim" at bounding box center [784, 361] width 244 height 25
drag, startPoint x: 731, startPoint y: 315, endPoint x: 696, endPoint y: 309, distance: 35.5
click at [696, 309] on div "**********" at bounding box center [784, 387] width 271 height 223
type input "*"
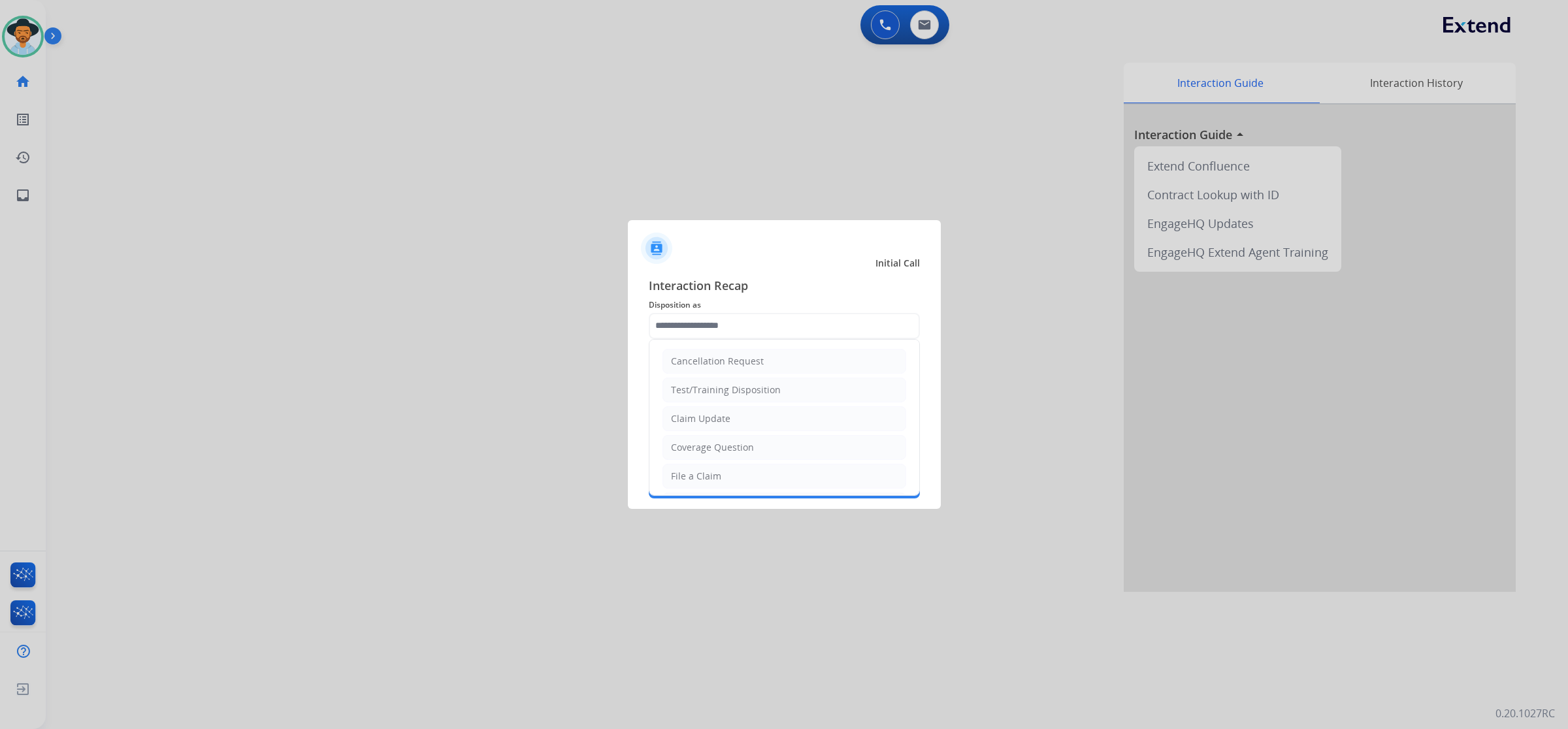
click at [712, 425] on div "Claim Update" at bounding box center [700, 418] width 60 height 13
type input "**********"
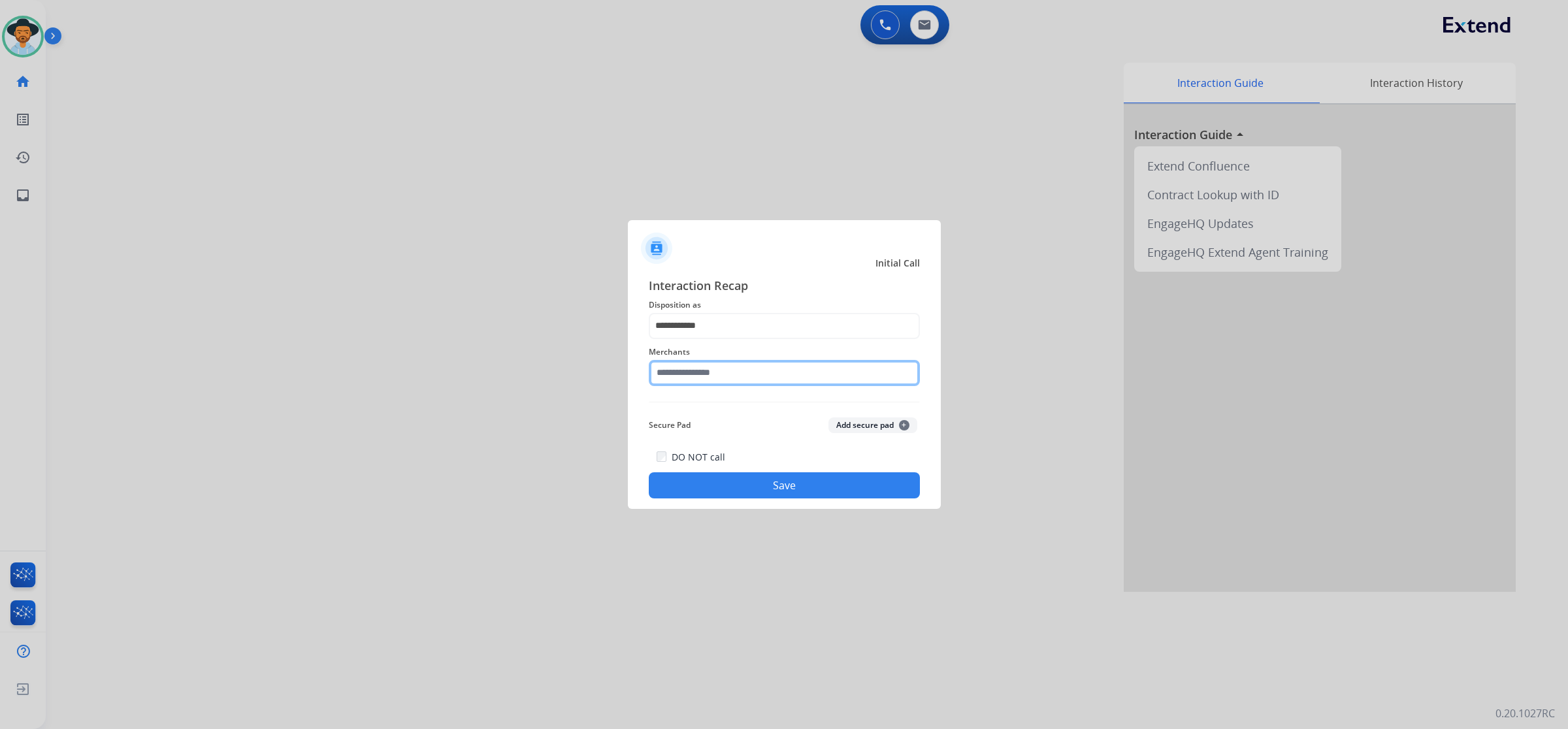
click at [713, 370] on input "text" at bounding box center [784, 372] width 271 height 26
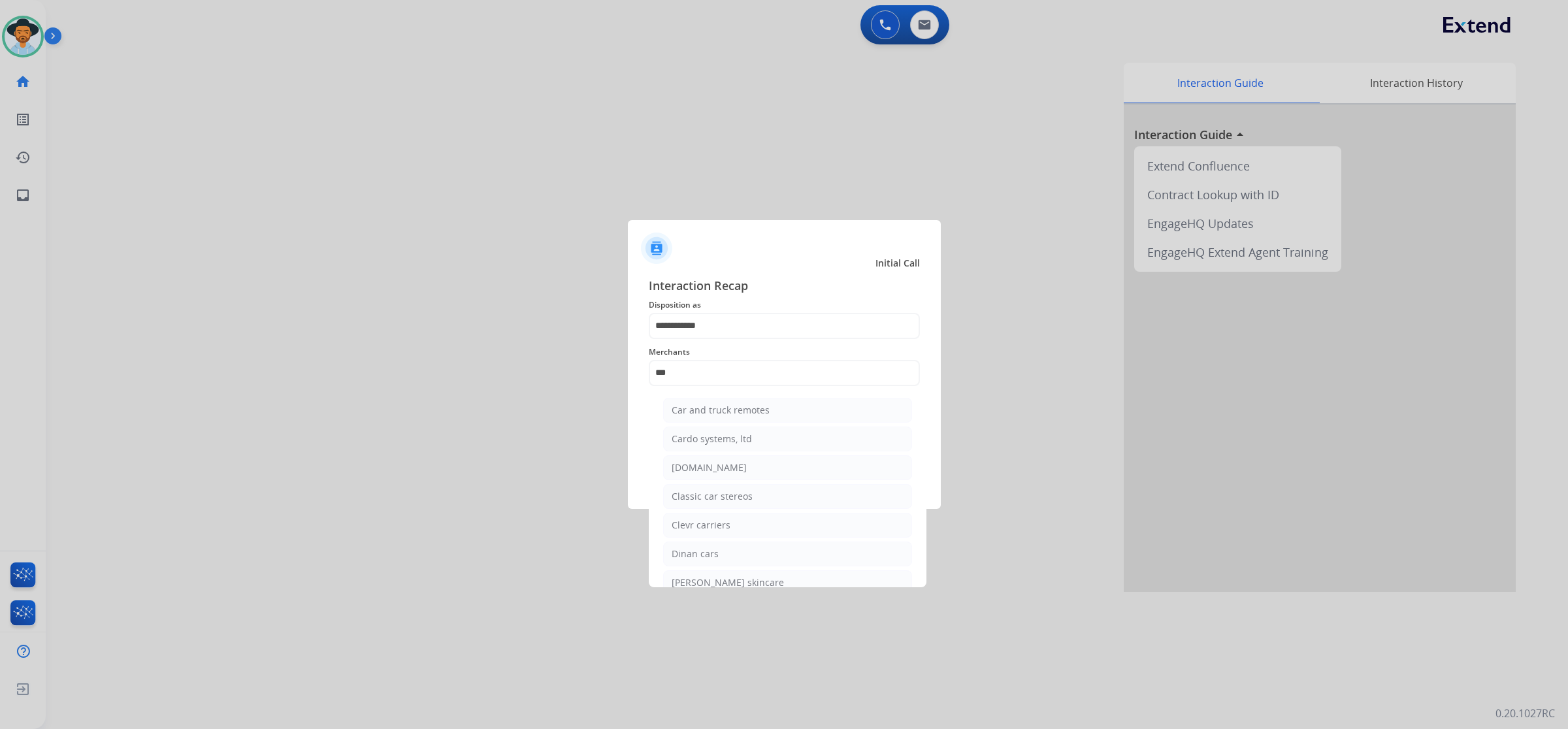
click at [714, 467] on div "[DOMAIN_NAME]" at bounding box center [709, 467] width 75 height 13
type input "**********"
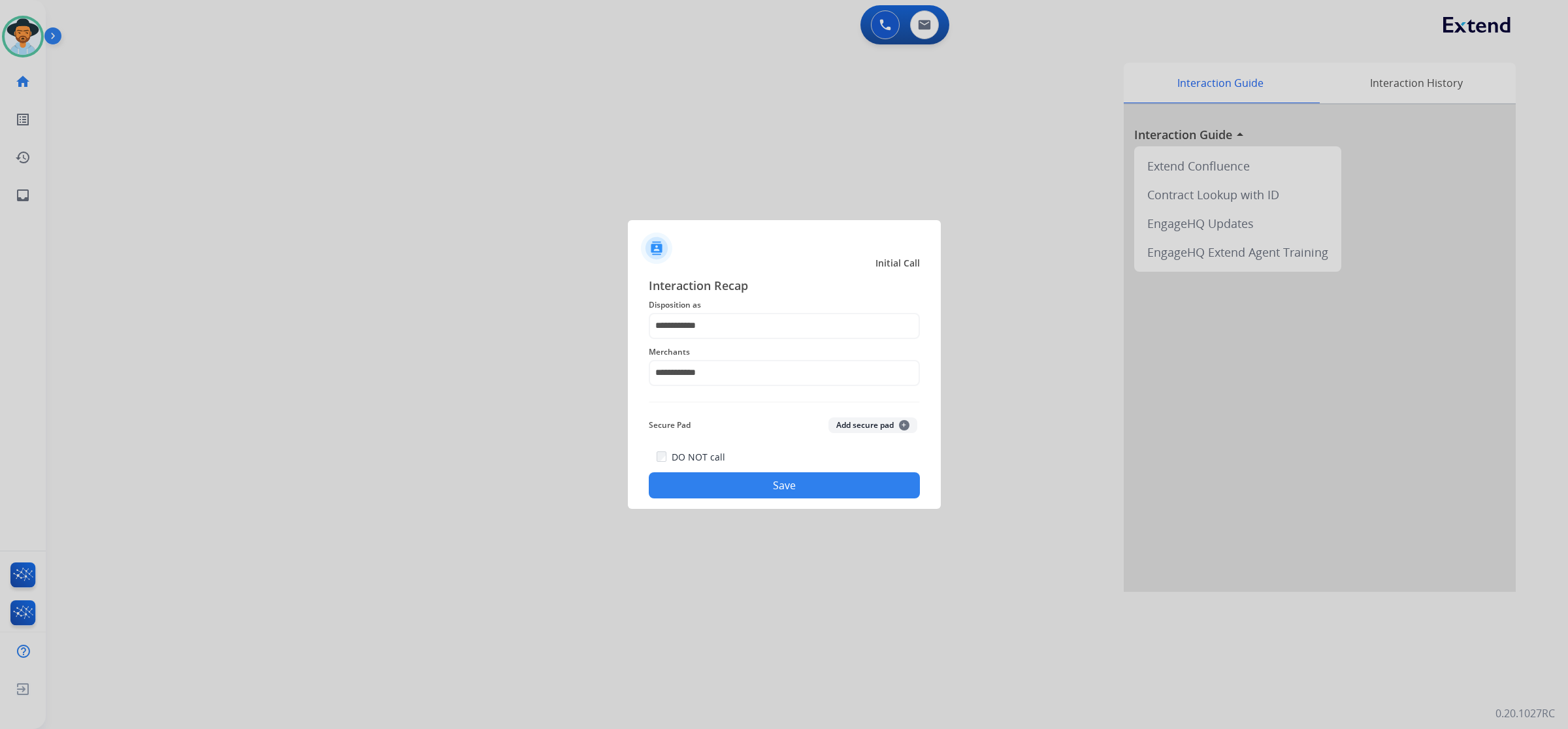
click at [719, 482] on button "Save" at bounding box center [784, 485] width 271 height 26
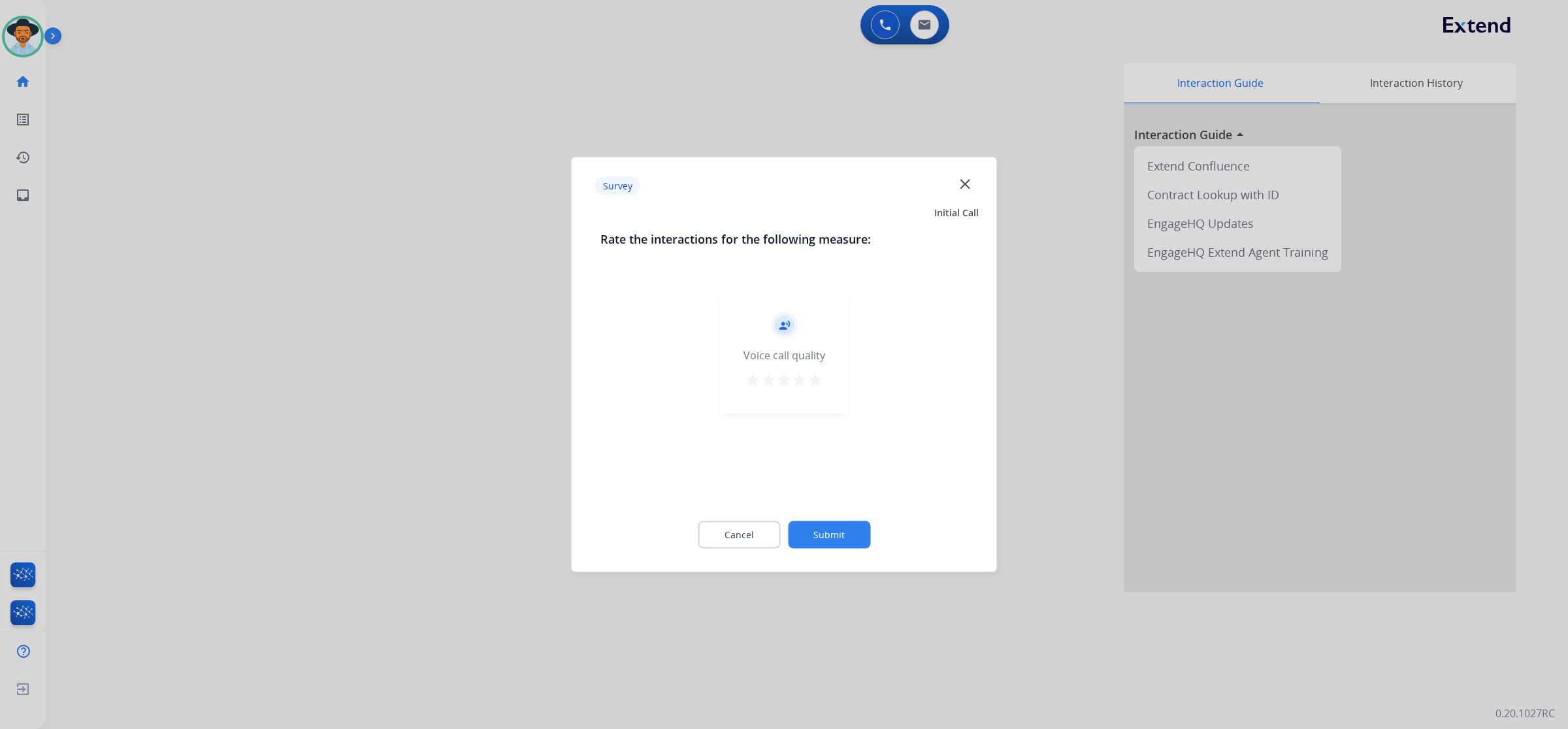
click at [820, 382] on mat-icon "star" at bounding box center [815, 380] width 16 height 16
click at [833, 530] on button "Submit" at bounding box center [828, 535] width 82 height 28
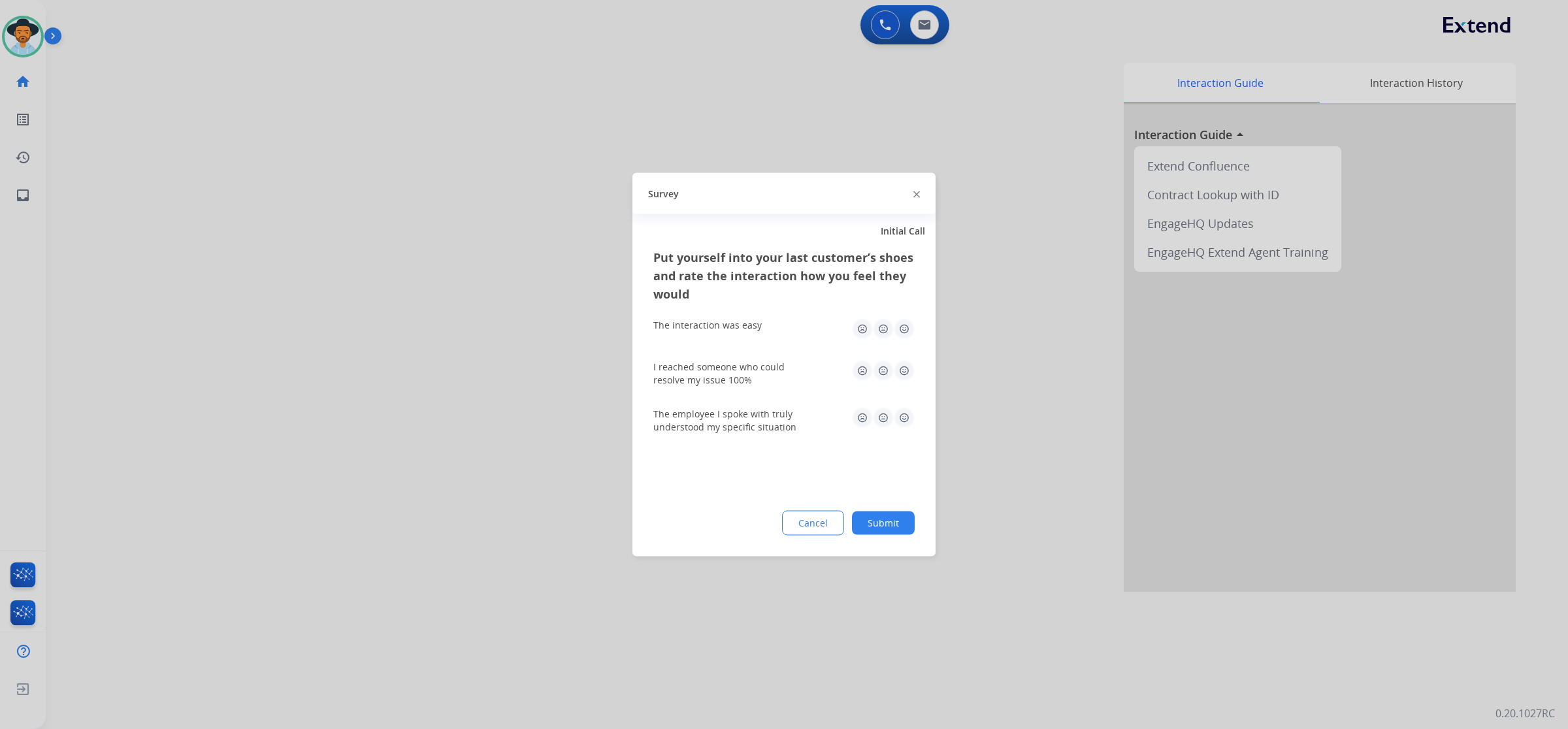
click at [899, 323] on img at bounding box center [903, 328] width 20 height 20
drag, startPoint x: 907, startPoint y: 369, endPoint x: 908, endPoint y: 377, distance: 8.1
click at [908, 369] on img at bounding box center [903, 370] width 20 height 20
click at [902, 413] on img at bounding box center [903, 417] width 20 height 20
click at [888, 522] on button "Submit" at bounding box center [883, 523] width 62 height 23
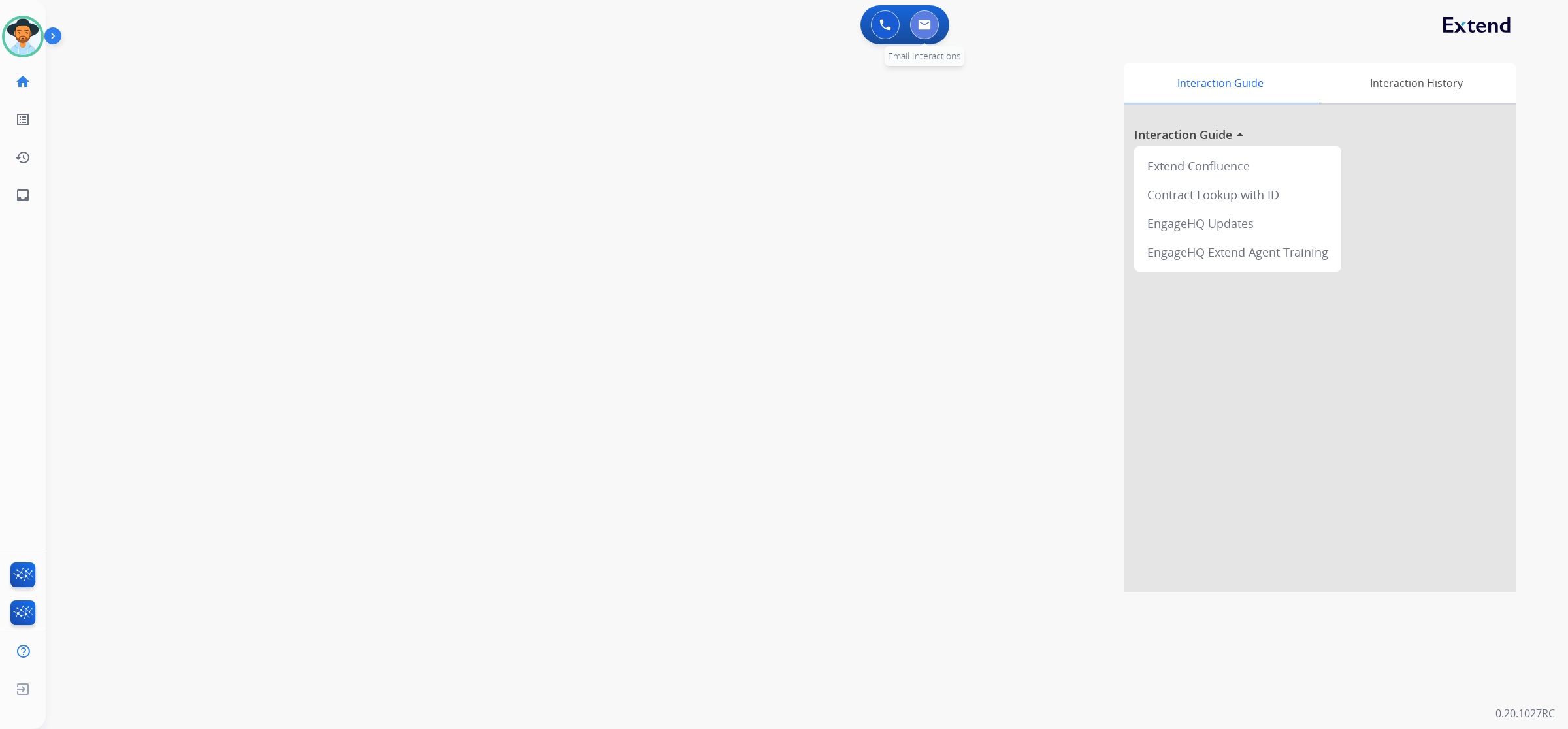
click at [917, 26] on img at bounding box center [924, 25] width 13 height 11
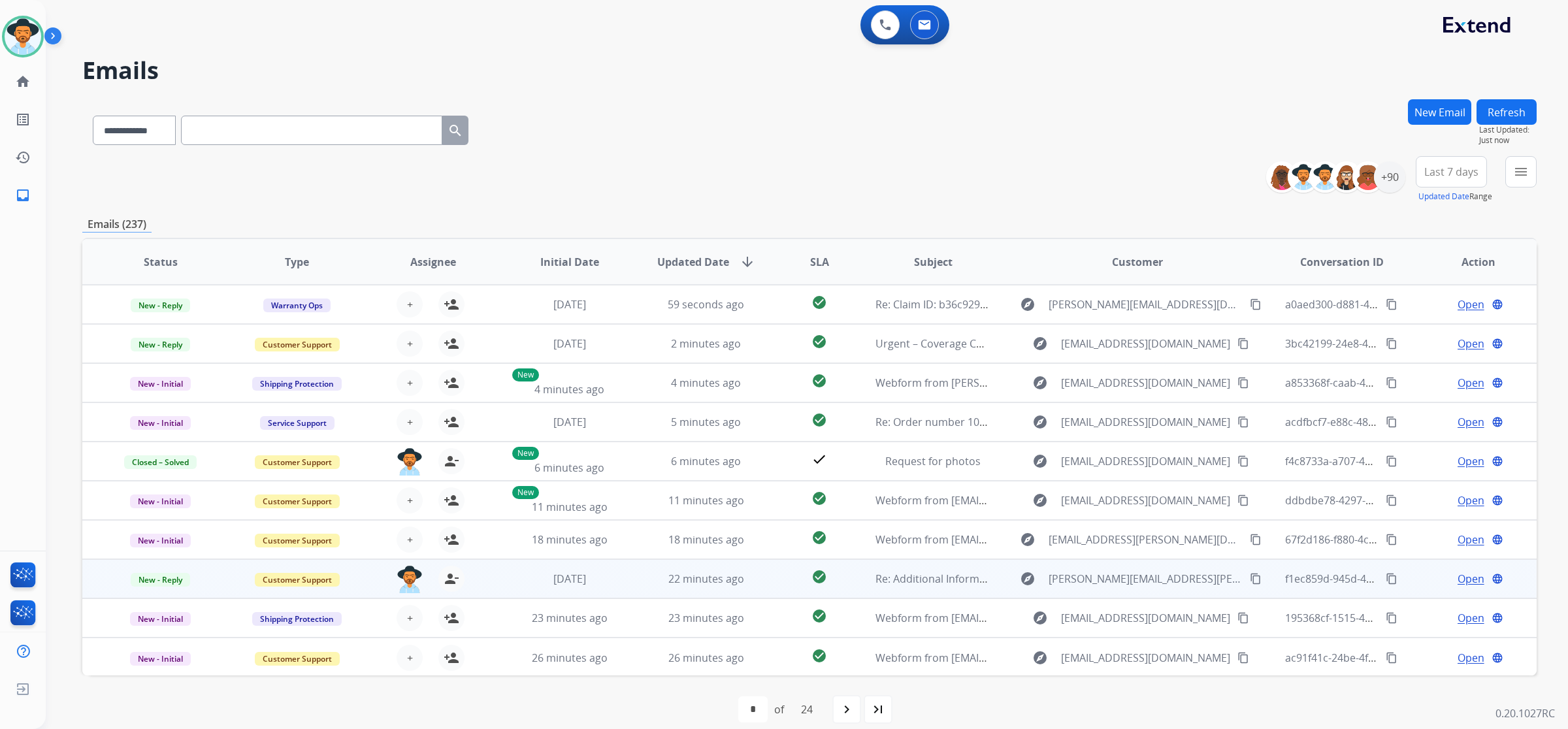
click at [634, 576] on td "22 minutes ago" at bounding box center [695, 579] width 136 height 39
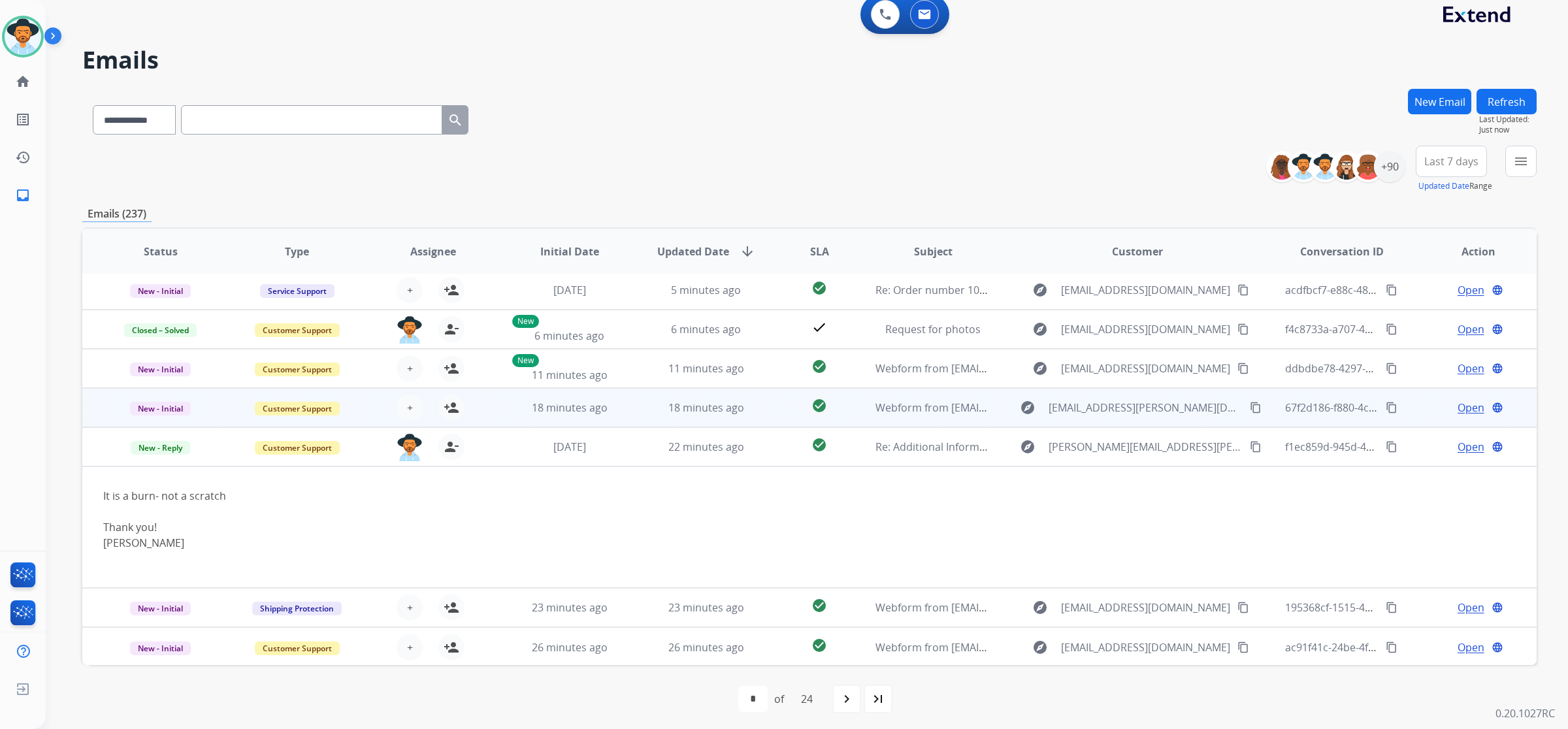
scroll to position [13, 0]
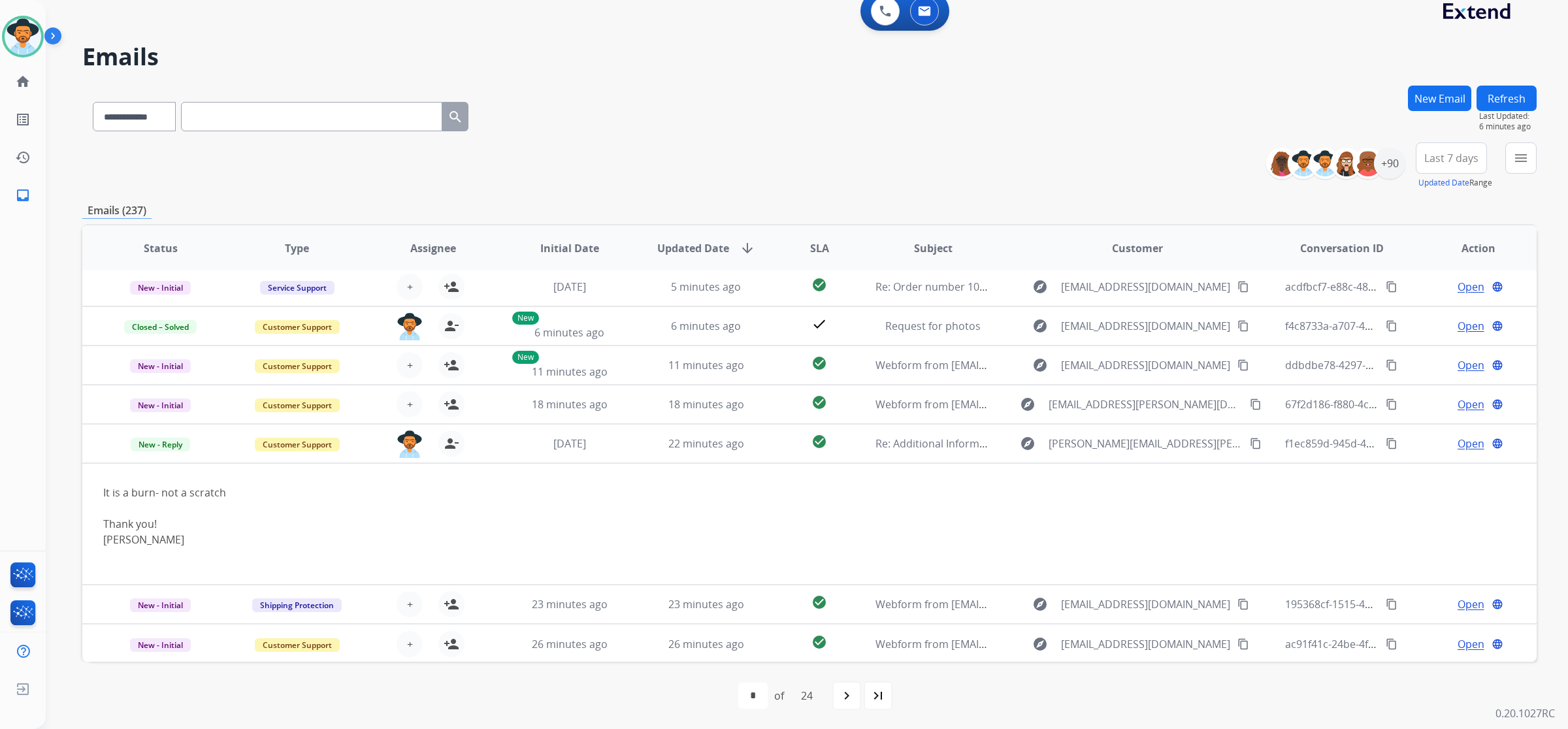
click at [1524, 97] on button "Refresh" at bounding box center [1507, 98] width 61 height 26
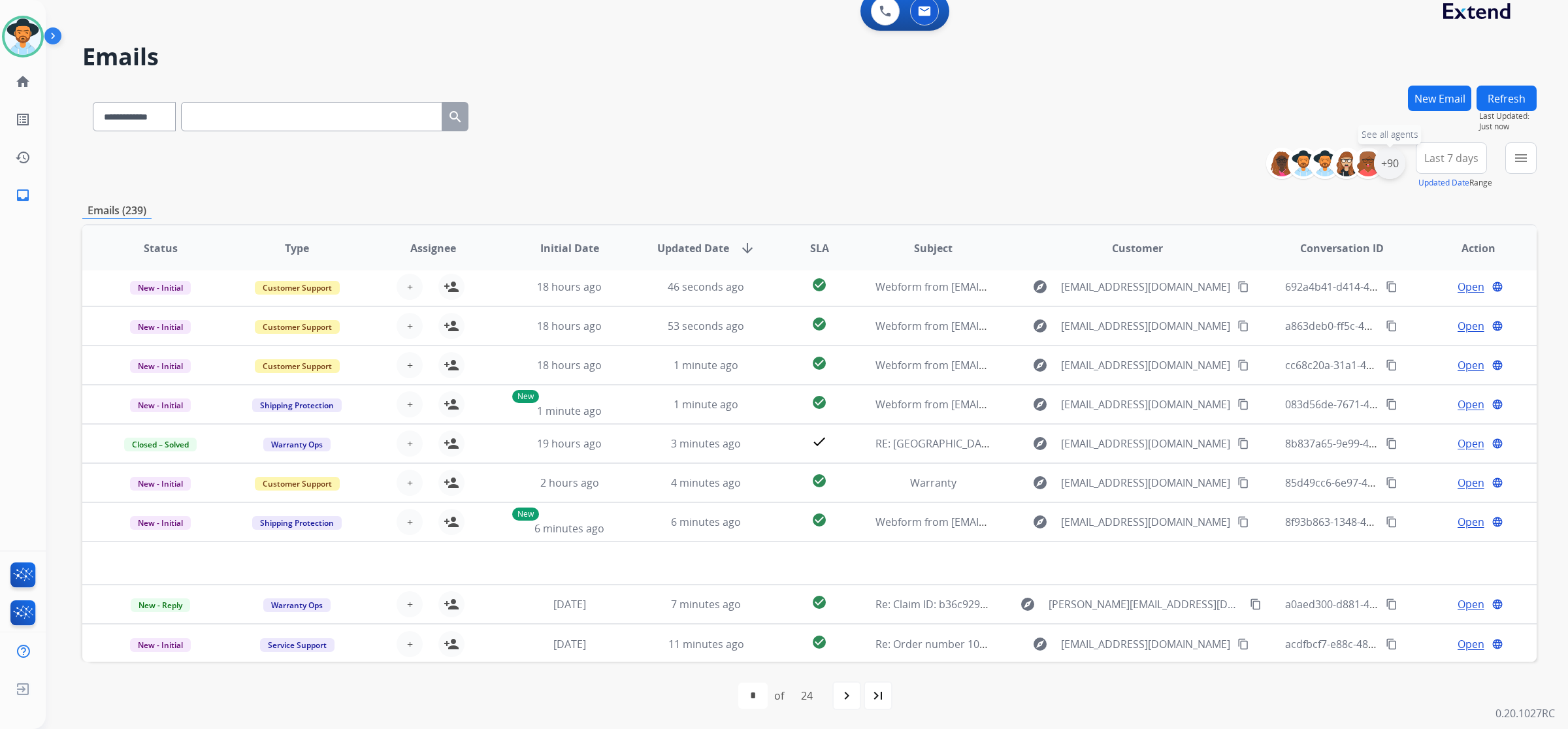
click at [1389, 164] on div "+90" at bounding box center [1389, 163] width 31 height 31
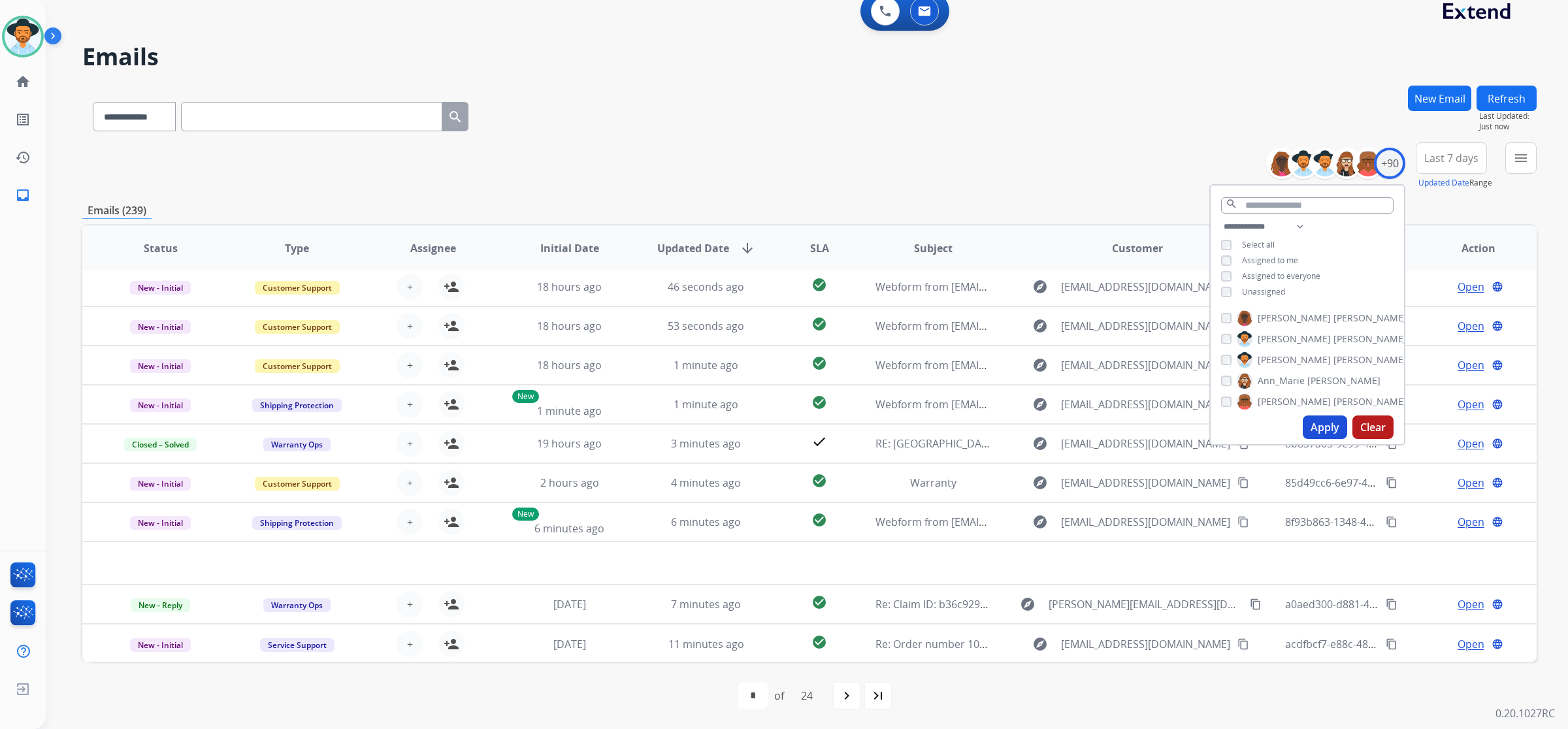
click at [1274, 286] on span "Unassigned" at bounding box center [1263, 291] width 43 height 11
click at [1320, 426] on button "Apply" at bounding box center [1325, 427] width 44 height 23
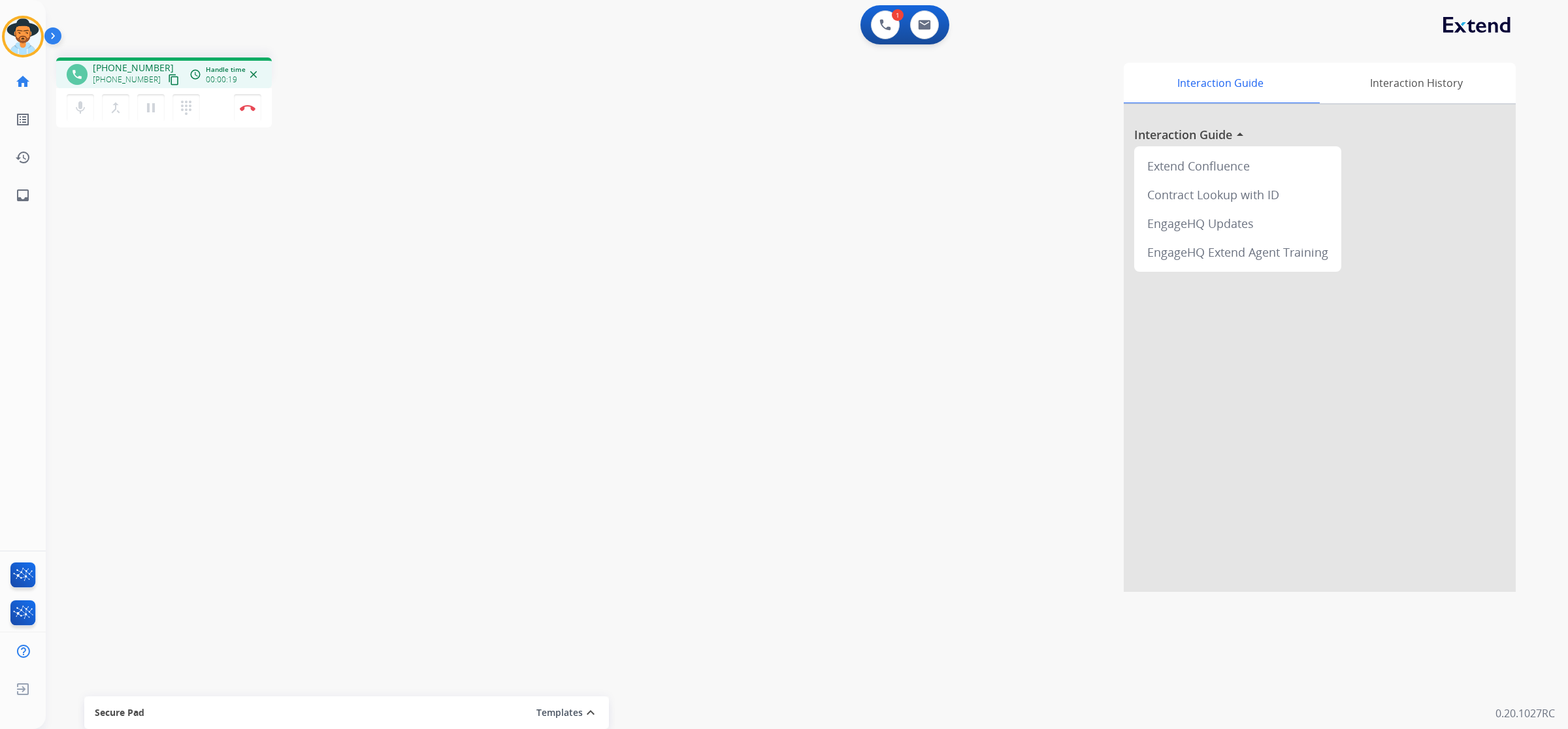
click at [168, 75] on mat-icon "content_copy" at bounding box center [174, 79] width 12 height 12
click at [926, 23] on img at bounding box center [924, 25] width 13 height 11
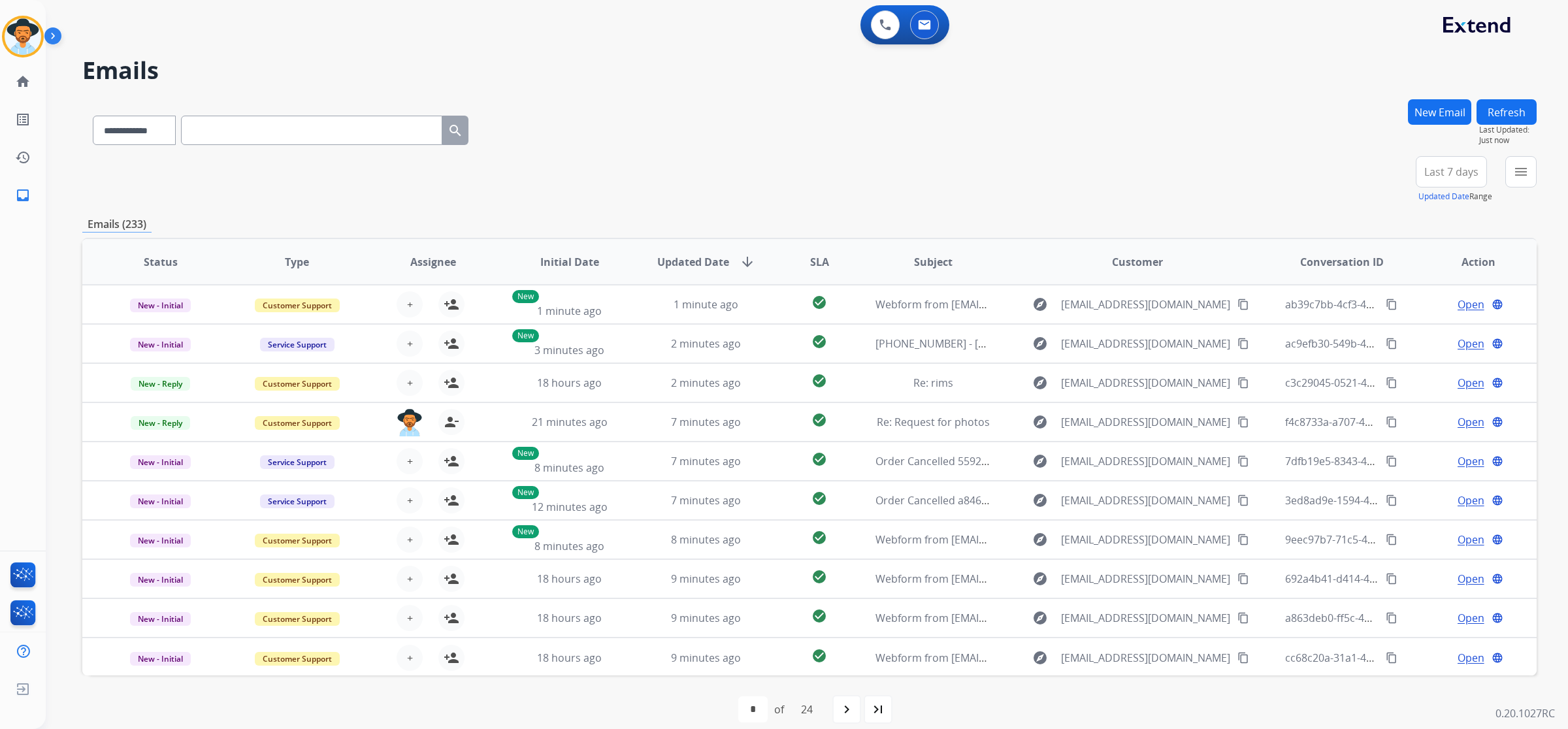
click at [266, 132] on input "text" at bounding box center [311, 130] width 262 height 29
paste input "**********"
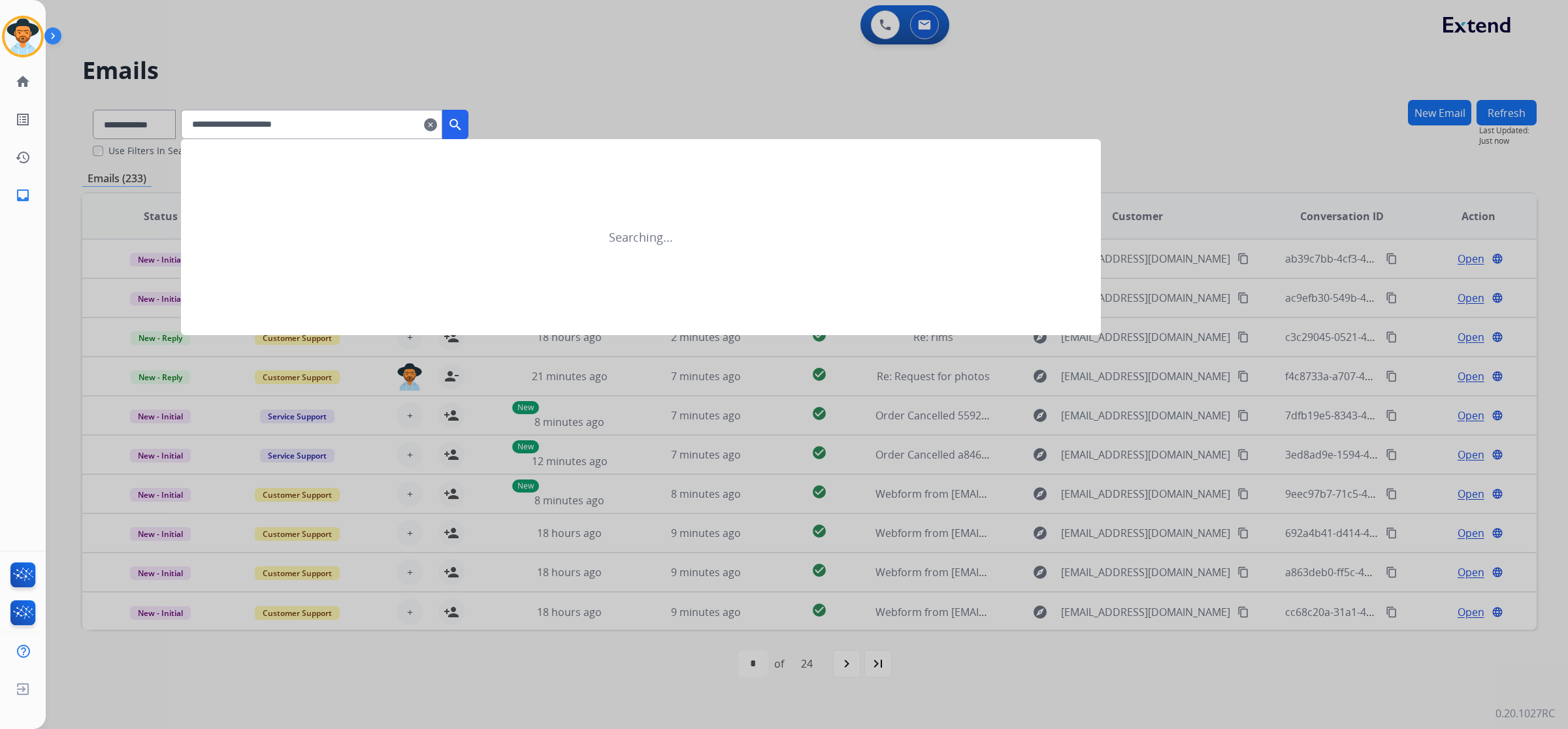
type input "**********"
click at [463, 126] on mat-icon "search" at bounding box center [456, 125] width 16 height 16
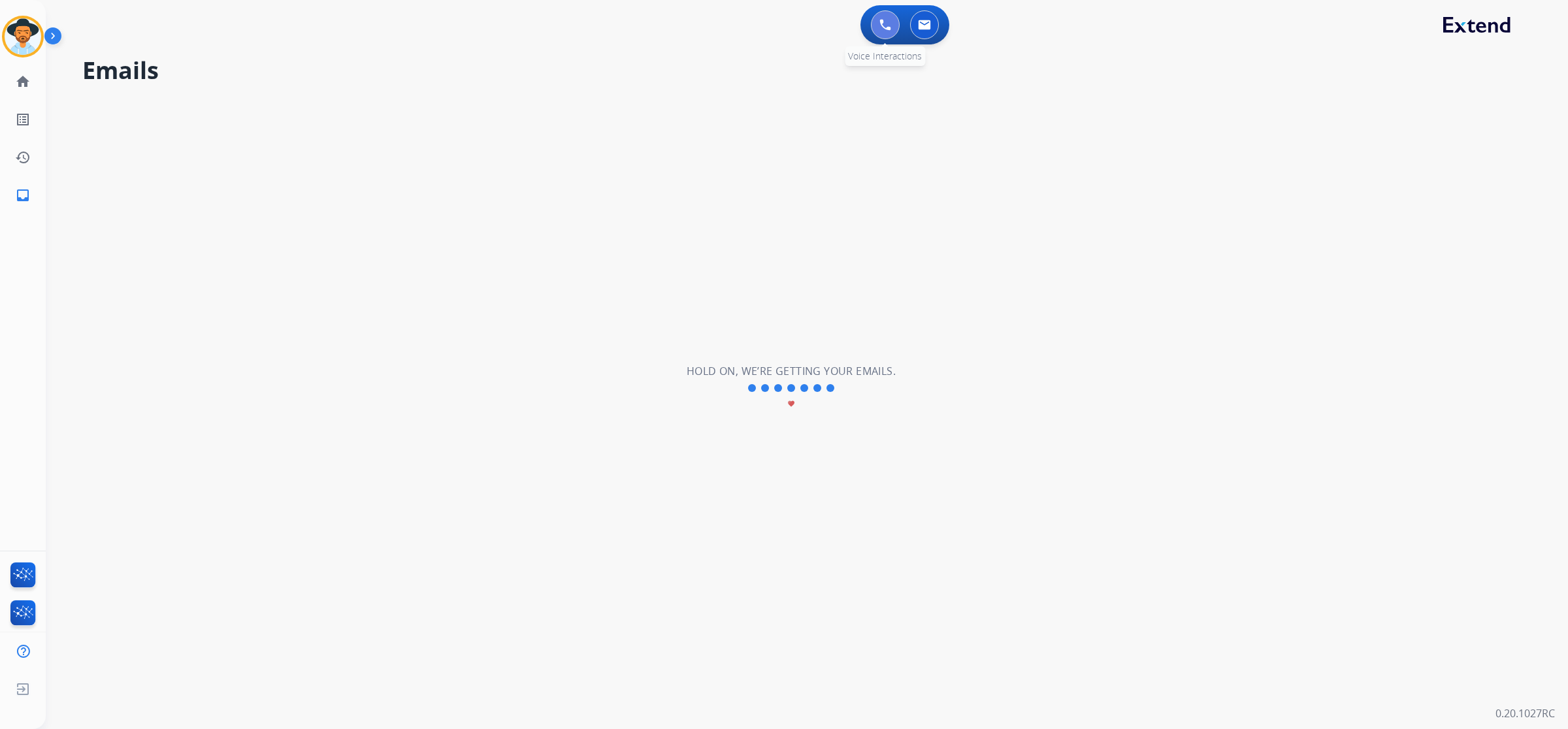
click at [880, 30] on img at bounding box center [885, 24] width 12 height 12
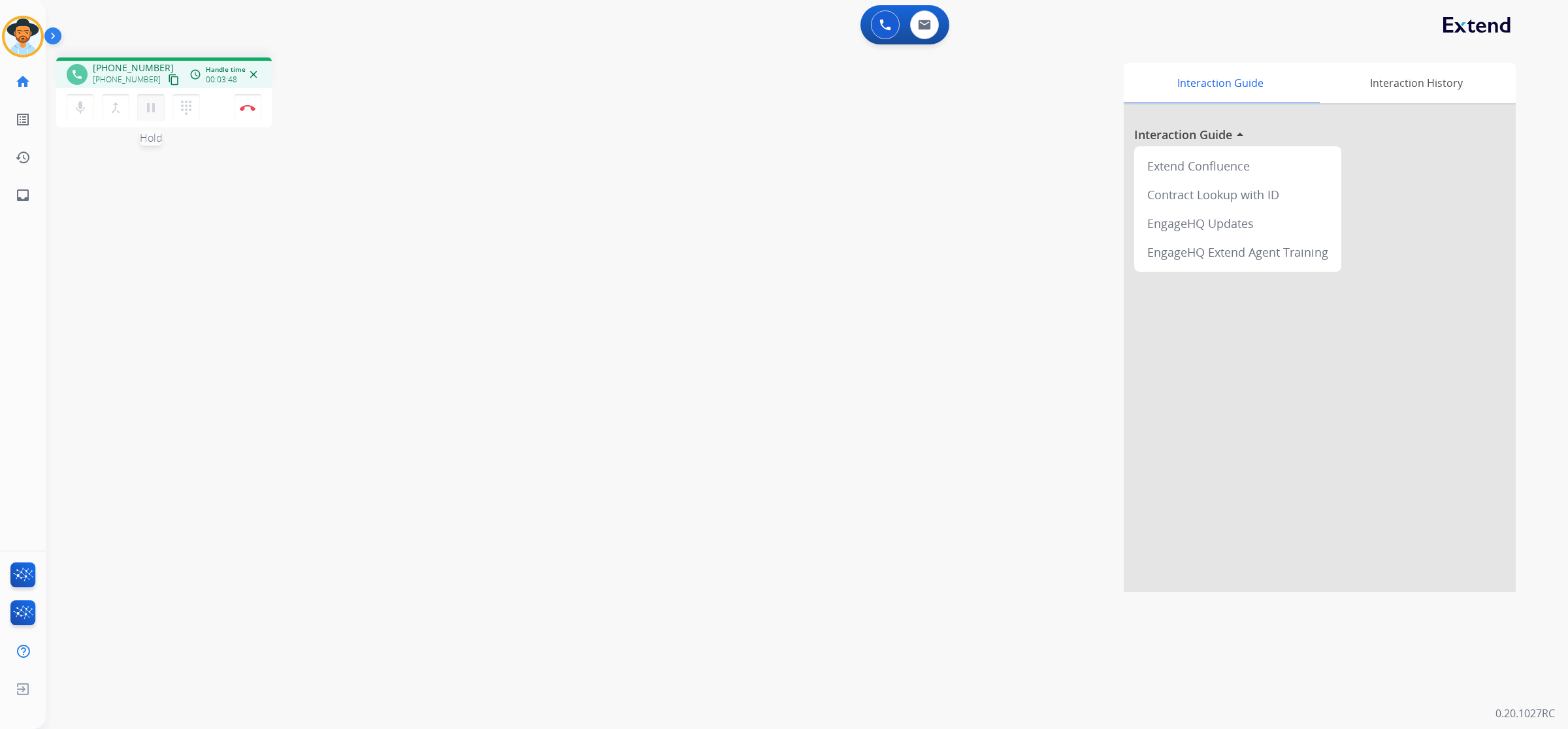
click at [151, 107] on mat-icon "pause" at bounding box center [151, 108] width 16 height 16
click at [923, 30] on button at bounding box center [924, 25] width 28 height 28
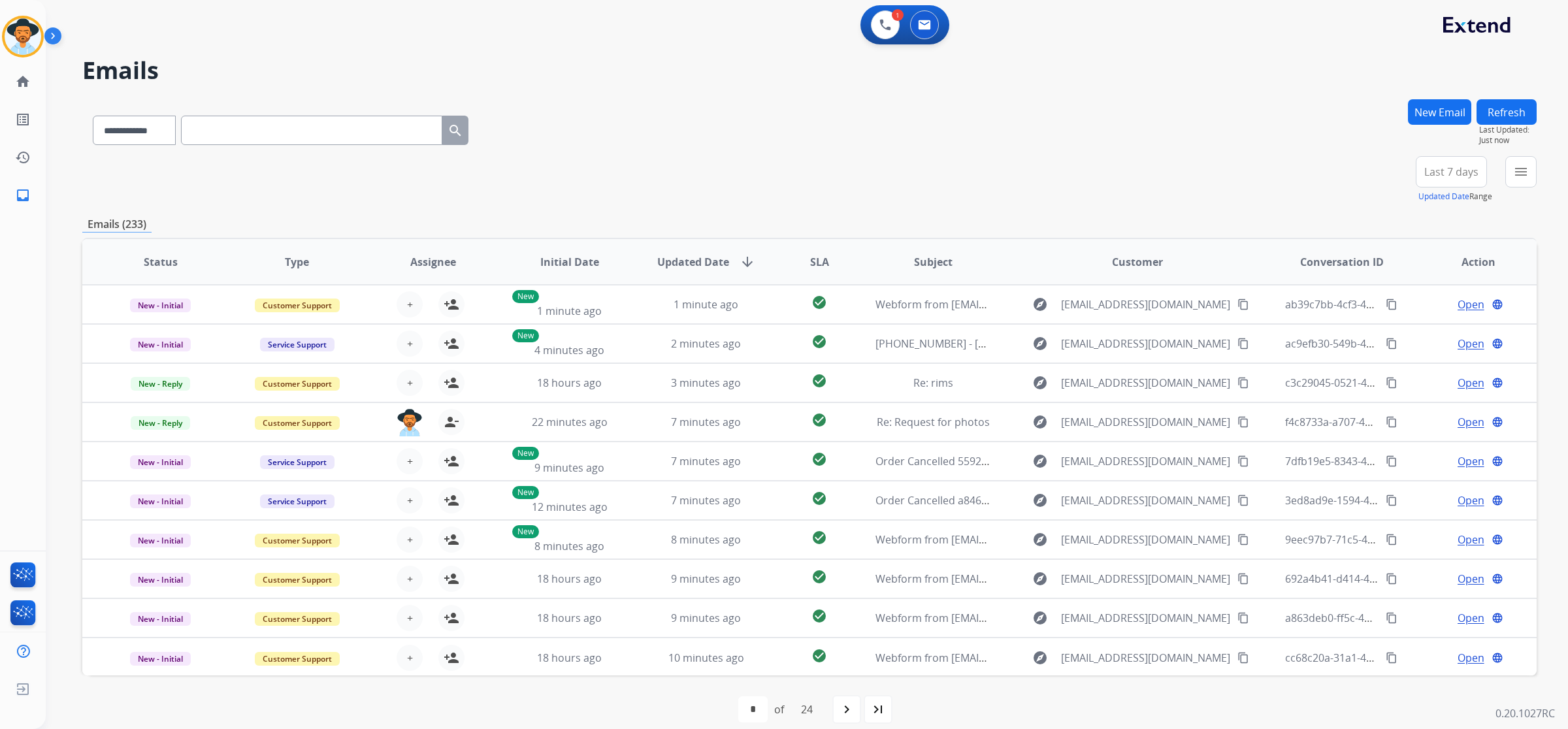
paste input "**********"
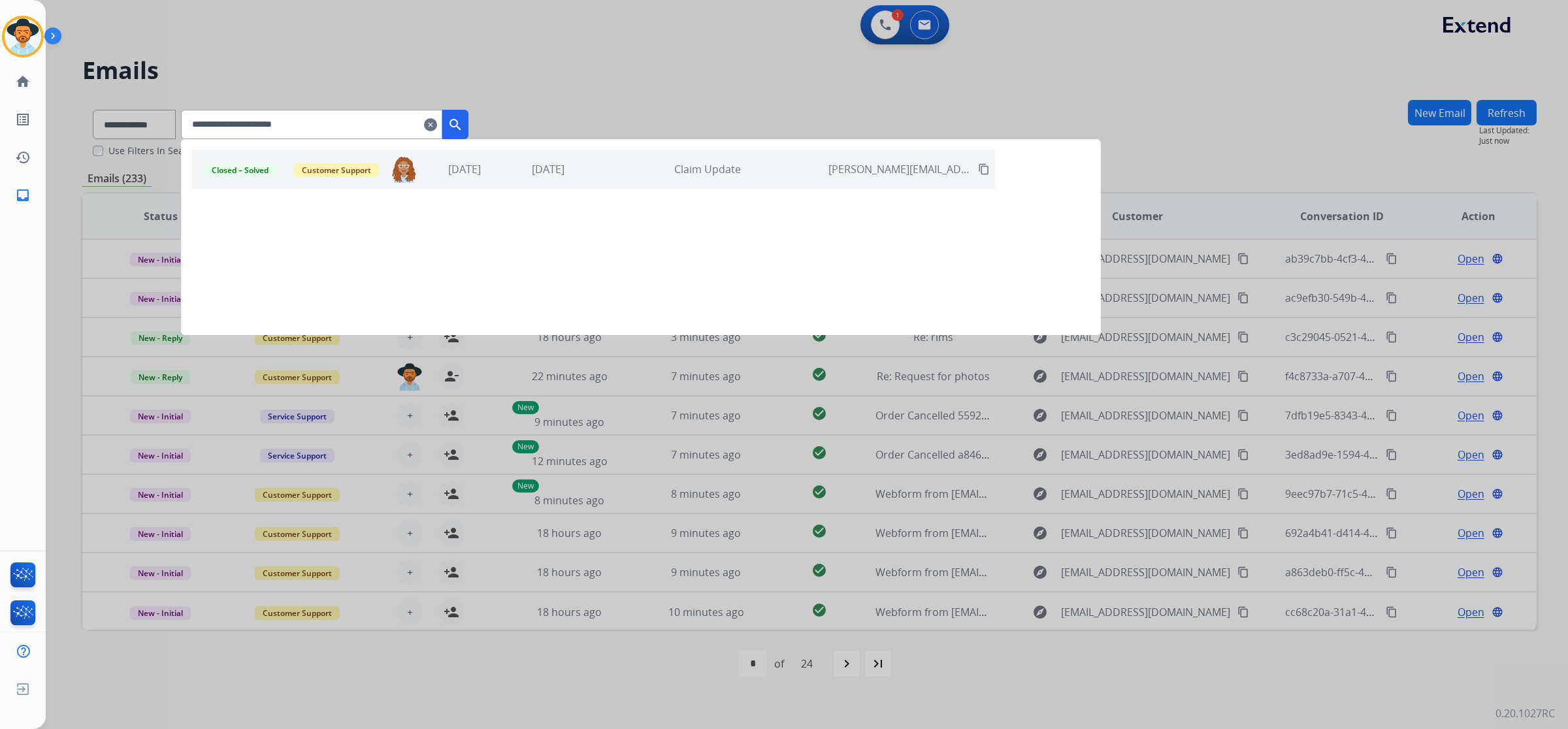
type input "**********"
click at [657, 171] on div "Claim Update" at bounding box center [707, 169] width 229 height 16
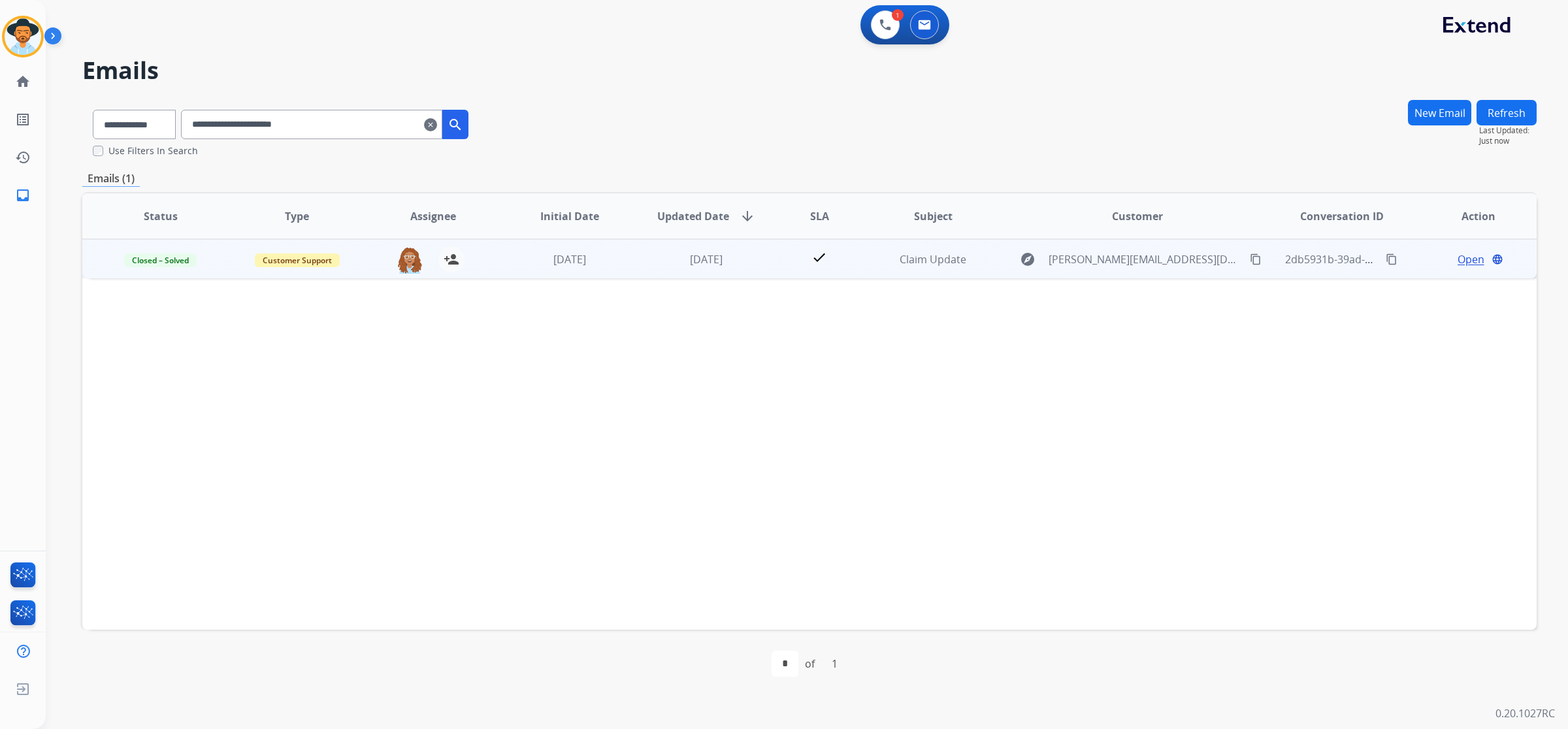
click at [777, 263] on td "check" at bounding box center [809, 259] width 91 height 39
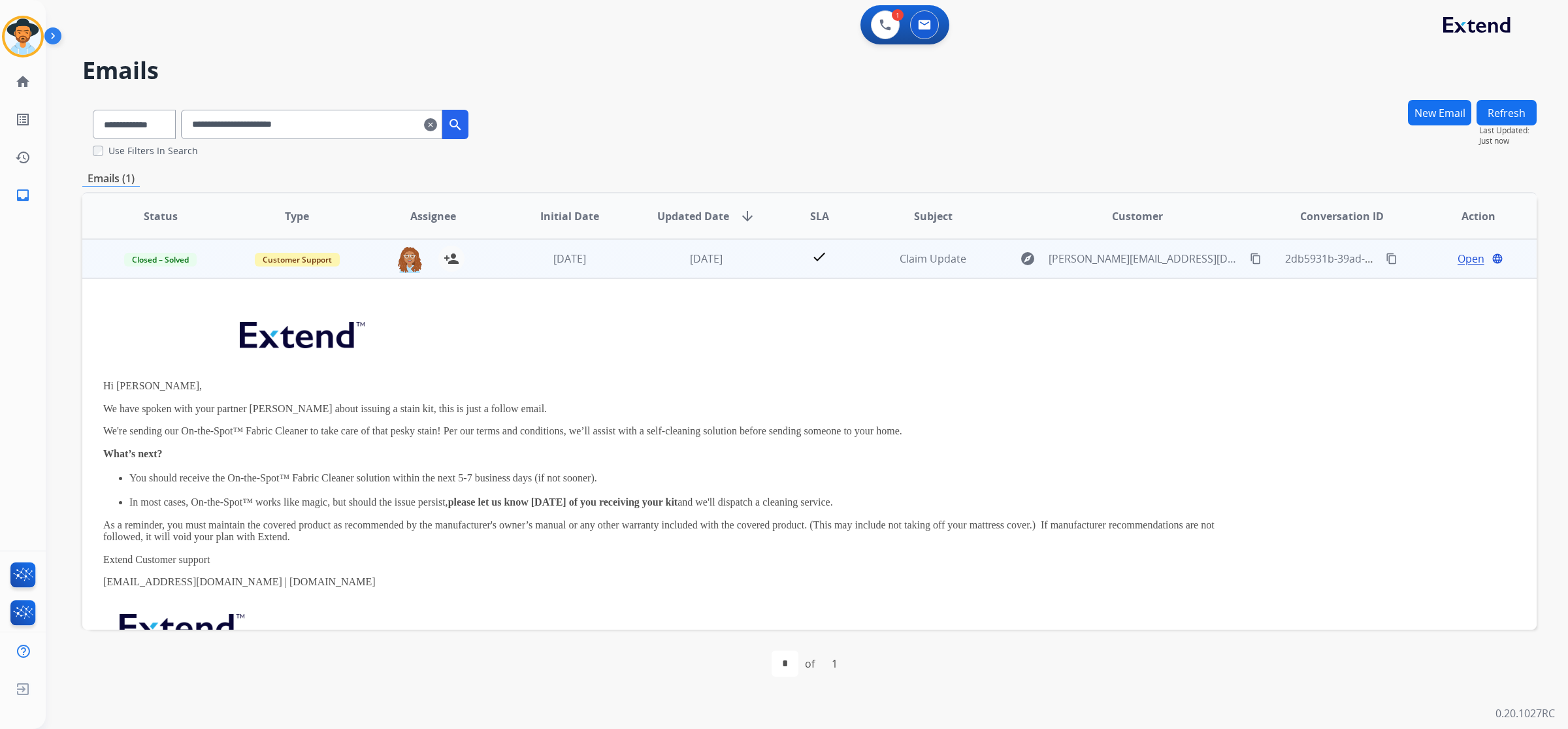
click at [1464, 259] on span "Open" at bounding box center [1471, 259] width 27 height 16
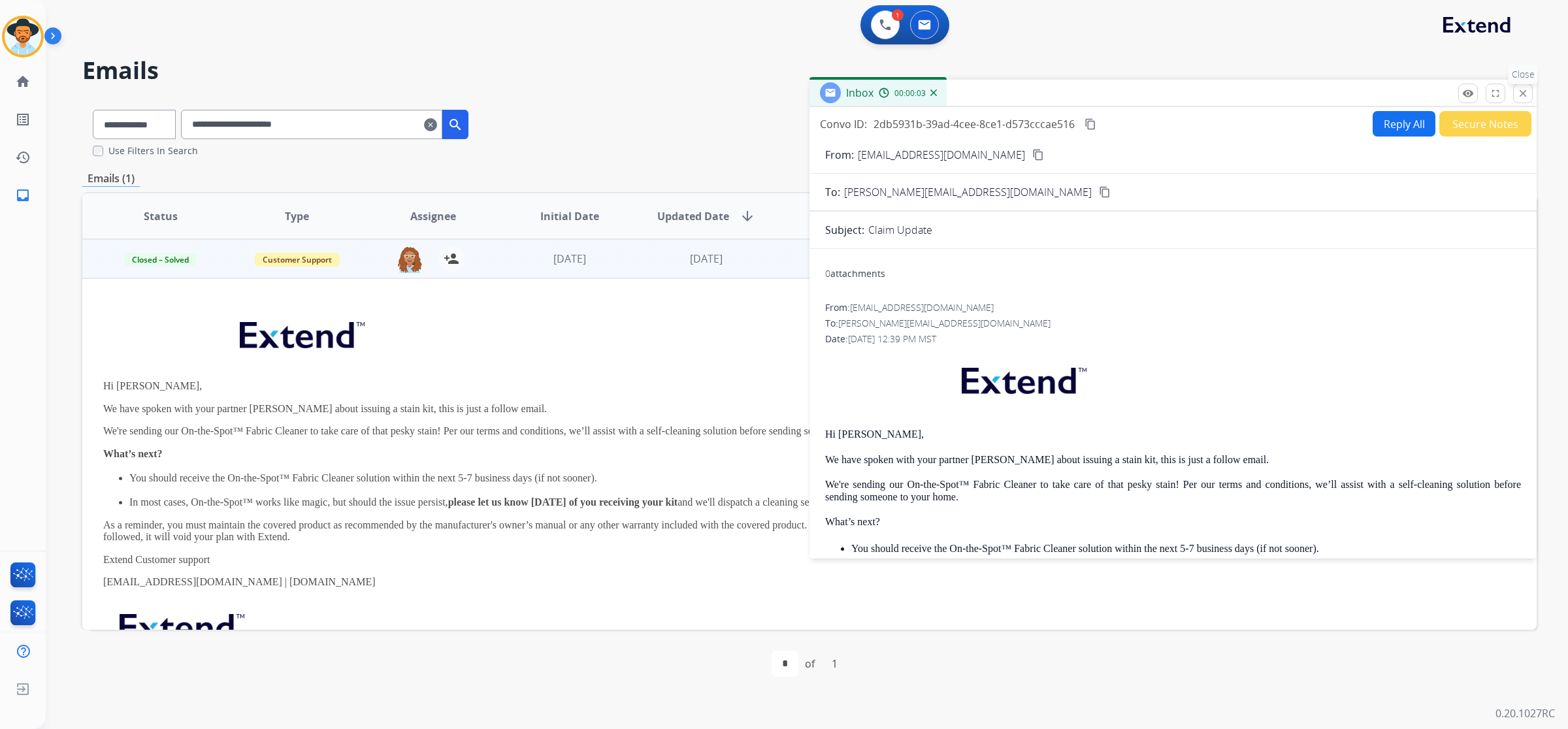
click at [1521, 93] on mat-icon "close" at bounding box center [1522, 93] width 12 height 12
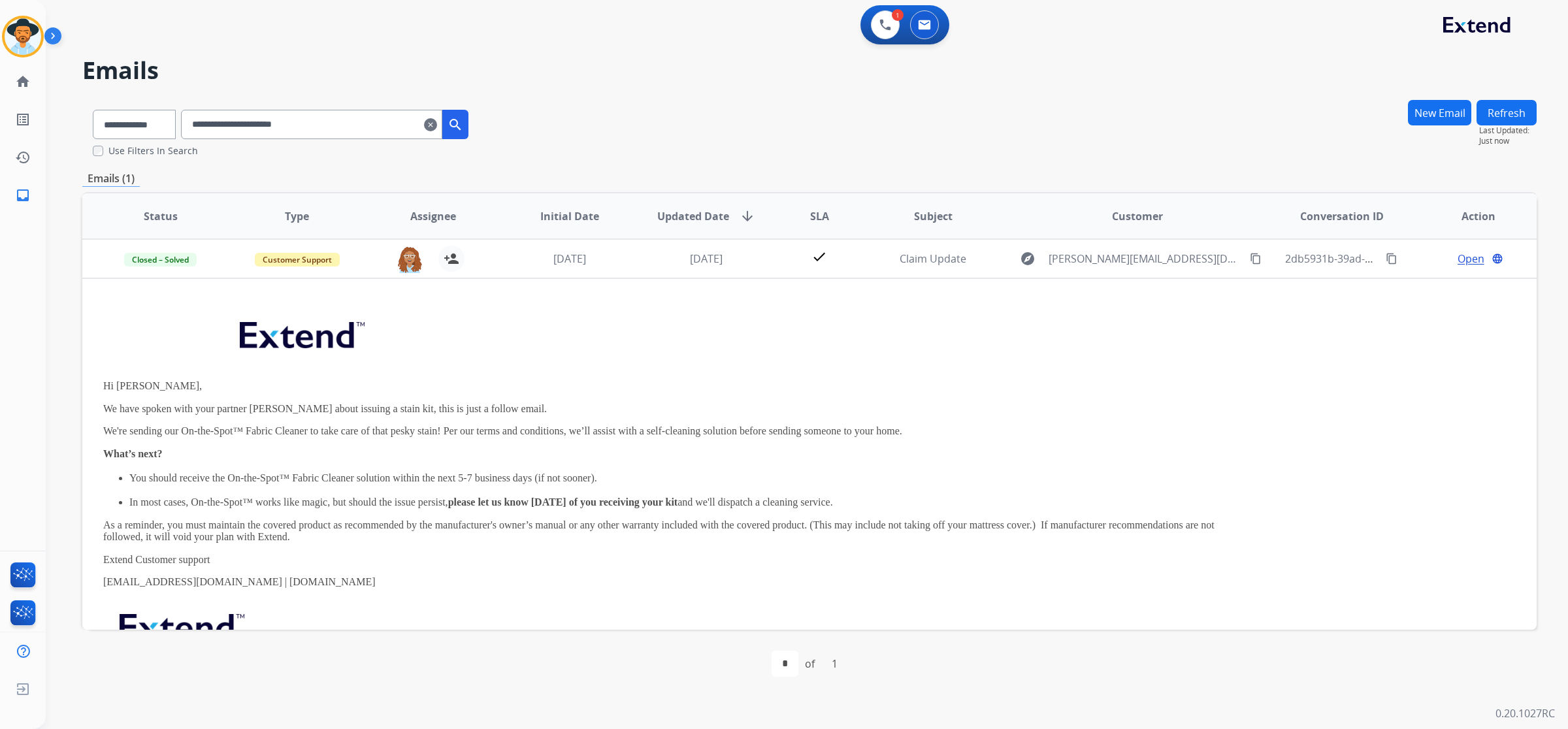
click at [463, 128] on mat-icon "search" at bounding box center [456, 125] width 16 height 16
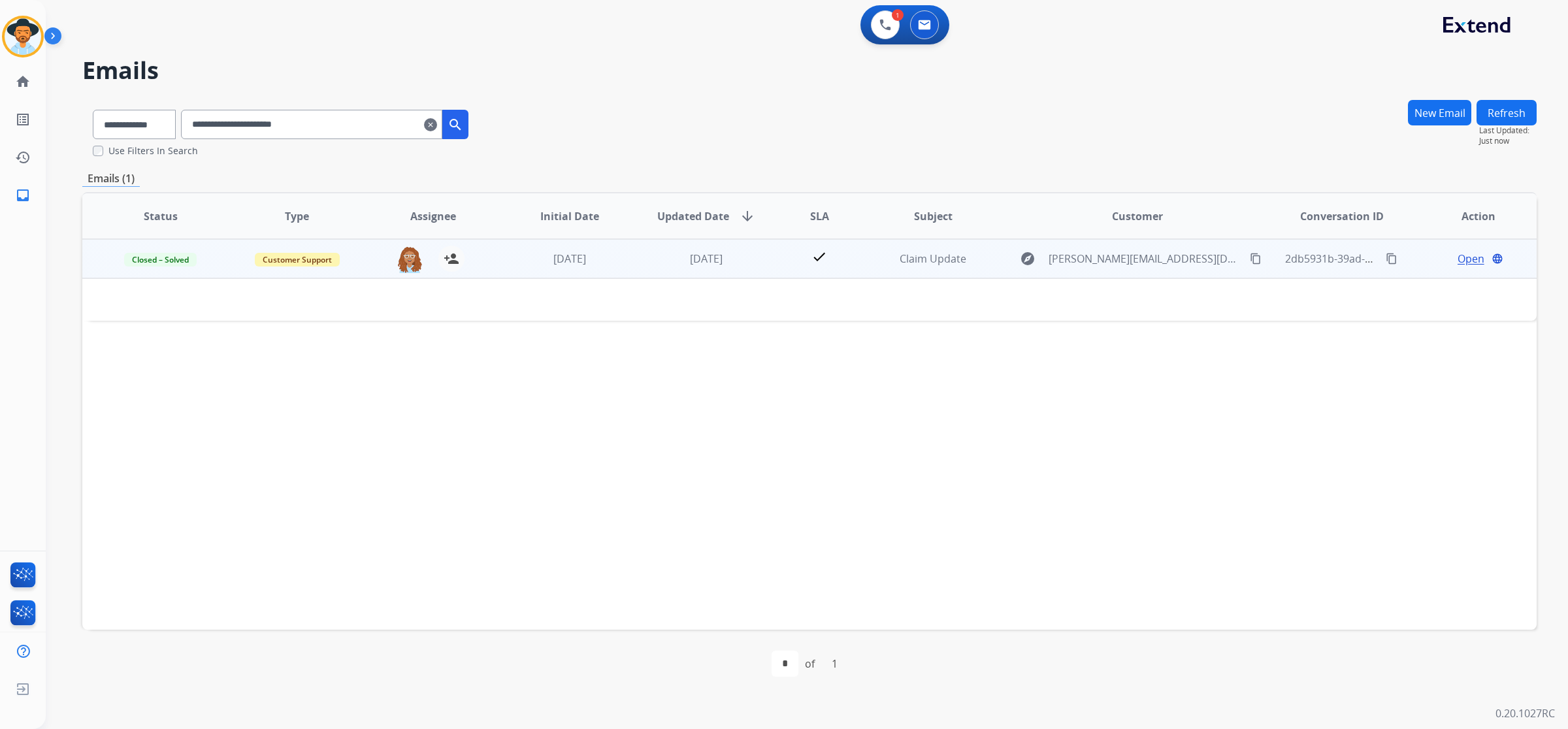
click at [1035, 291] on td at bounding box center [673, 300] width 1182 height 43
click at [934, 265] on div "Claim Update" at bounding box center [933, 259] width 115 height 16
click at [934, 265] on div "Claim Update" at bounding box center [933, 260] width 115 height 16
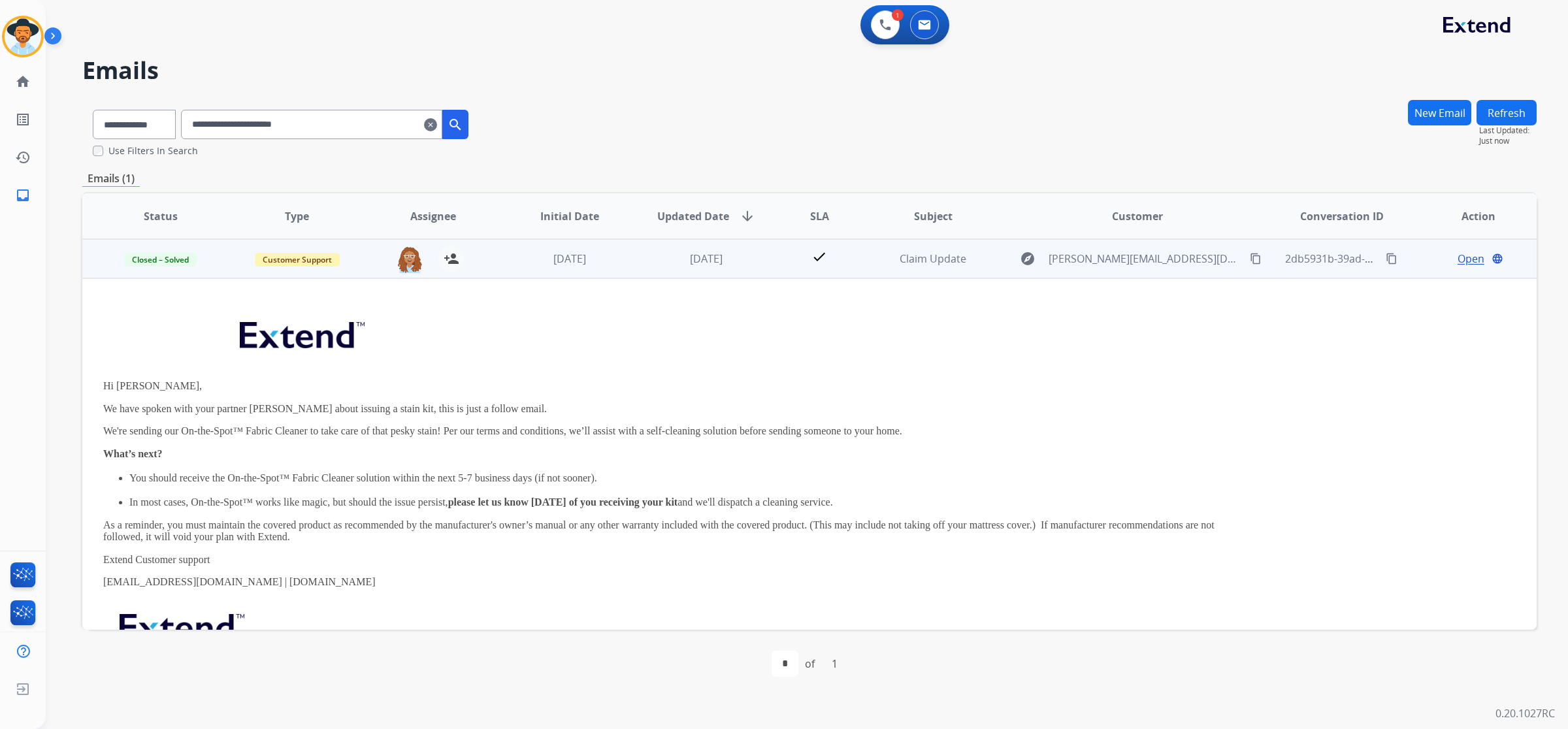
click at [1459, 259] on span "Open" at bounding box center [1471, 259] width 27 height 16
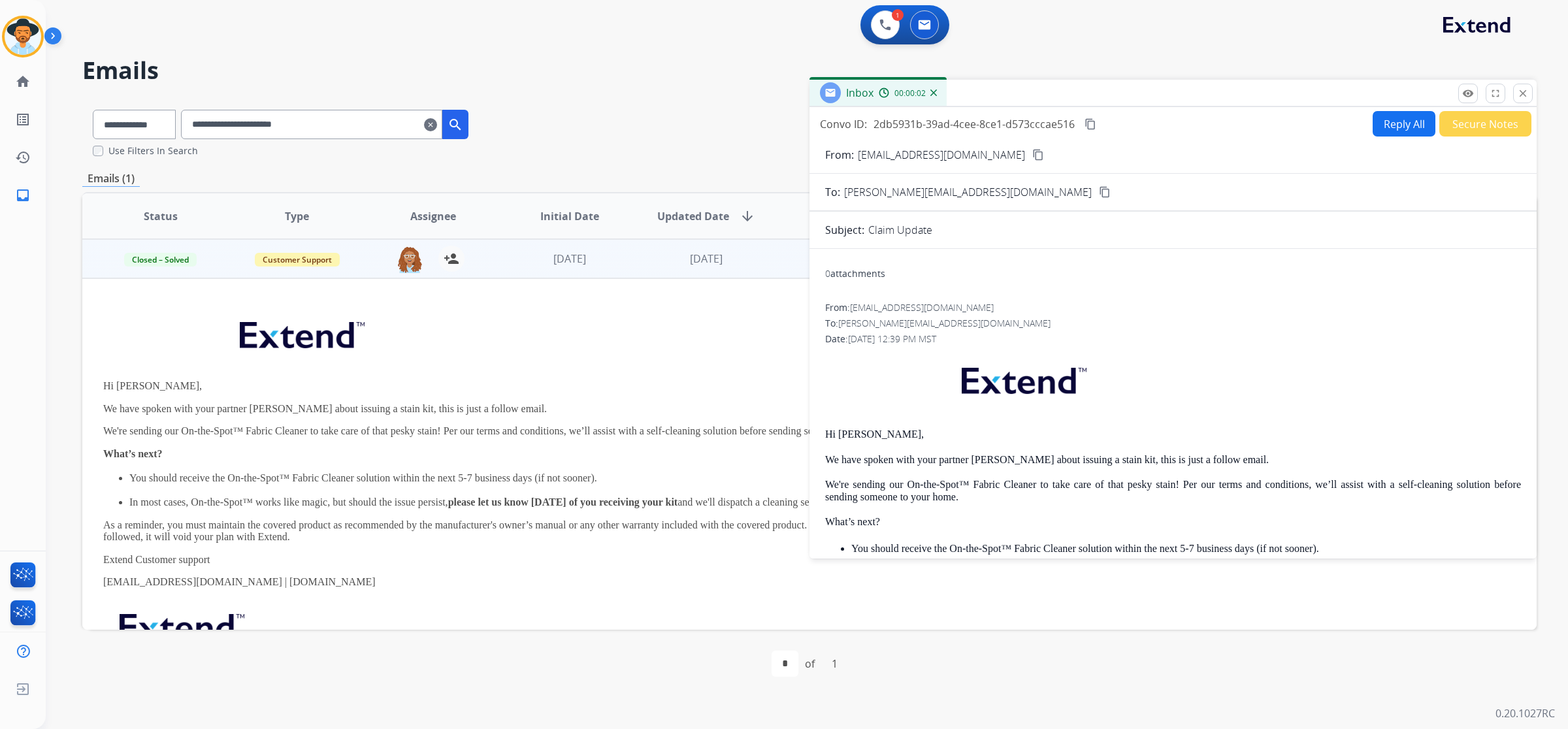
click at [778, 331] on p at bounding box center [673, 337] width 1140 height 63
click at [1524, 93] on mat-icon "close" at bounding box center [1522, 93] width 12 height 12
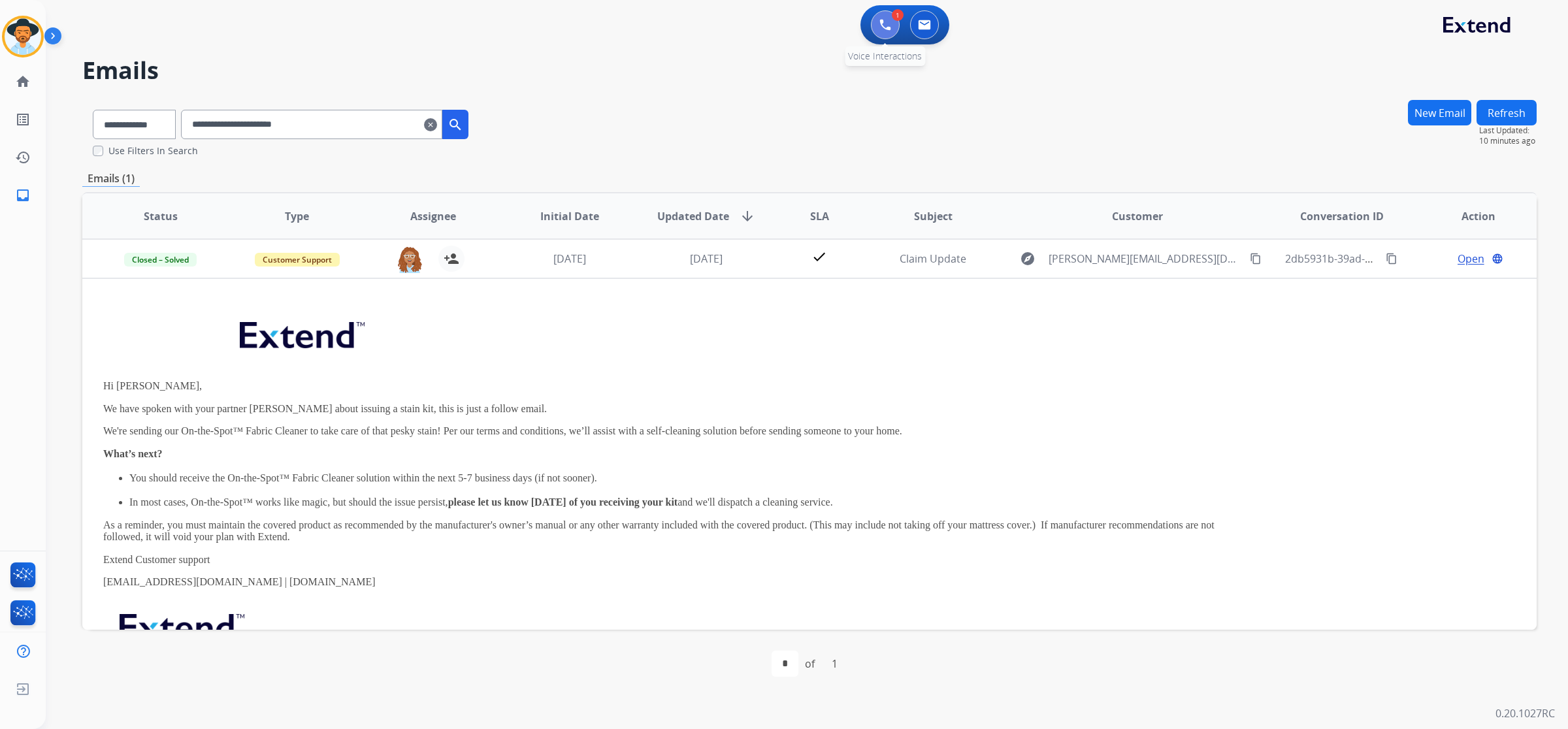
click at [890, 28] on img at bounding box center [885, 24] width 12 height 12
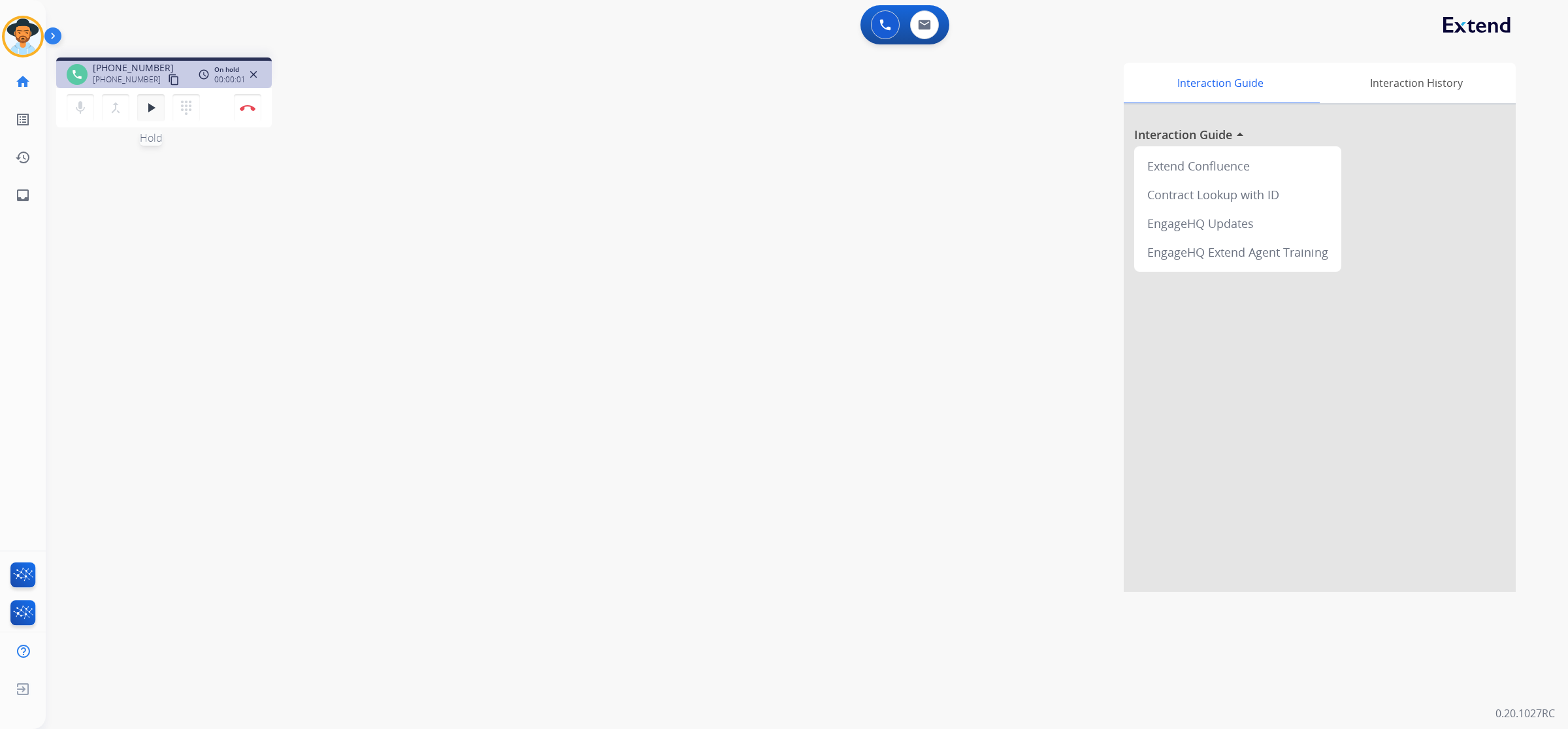
click at [149, 106] on mat-icon "play_arrow" at bounding box center [151, 108] width 16 height 16
click at [932, 20] on button at bounding box center [924, 25] width 28 height 28
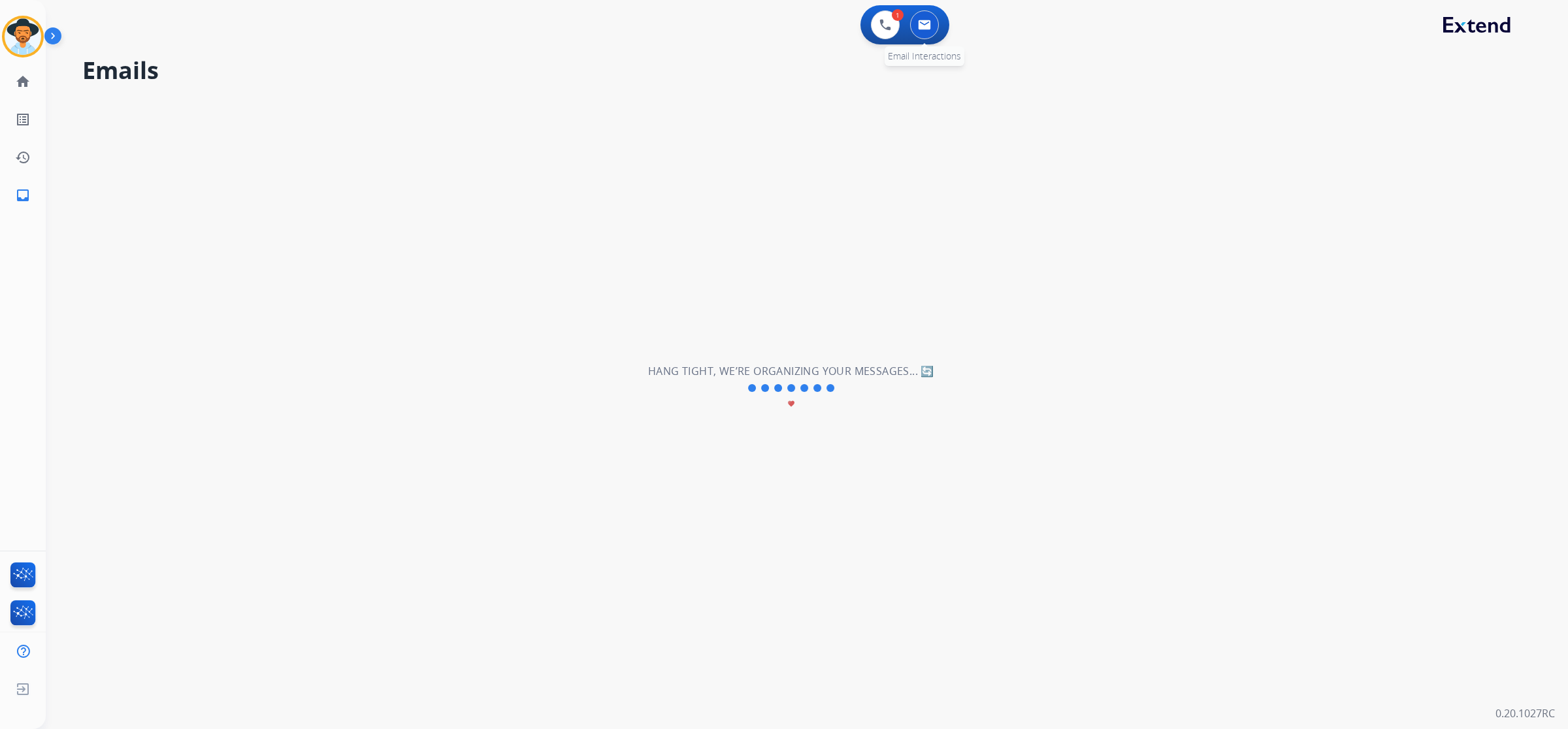
click at [933, 26] on button at bounding box center [924, 25] width 28 height 28
click at [915, 20] on button at bounding box center [924, 25] width 28 height 28
click at [921, 28] on img at bounding box center [924, 25] width 13 height 11
click at [879, 26] on img at bounding box center [885, 24] width 12 height 12
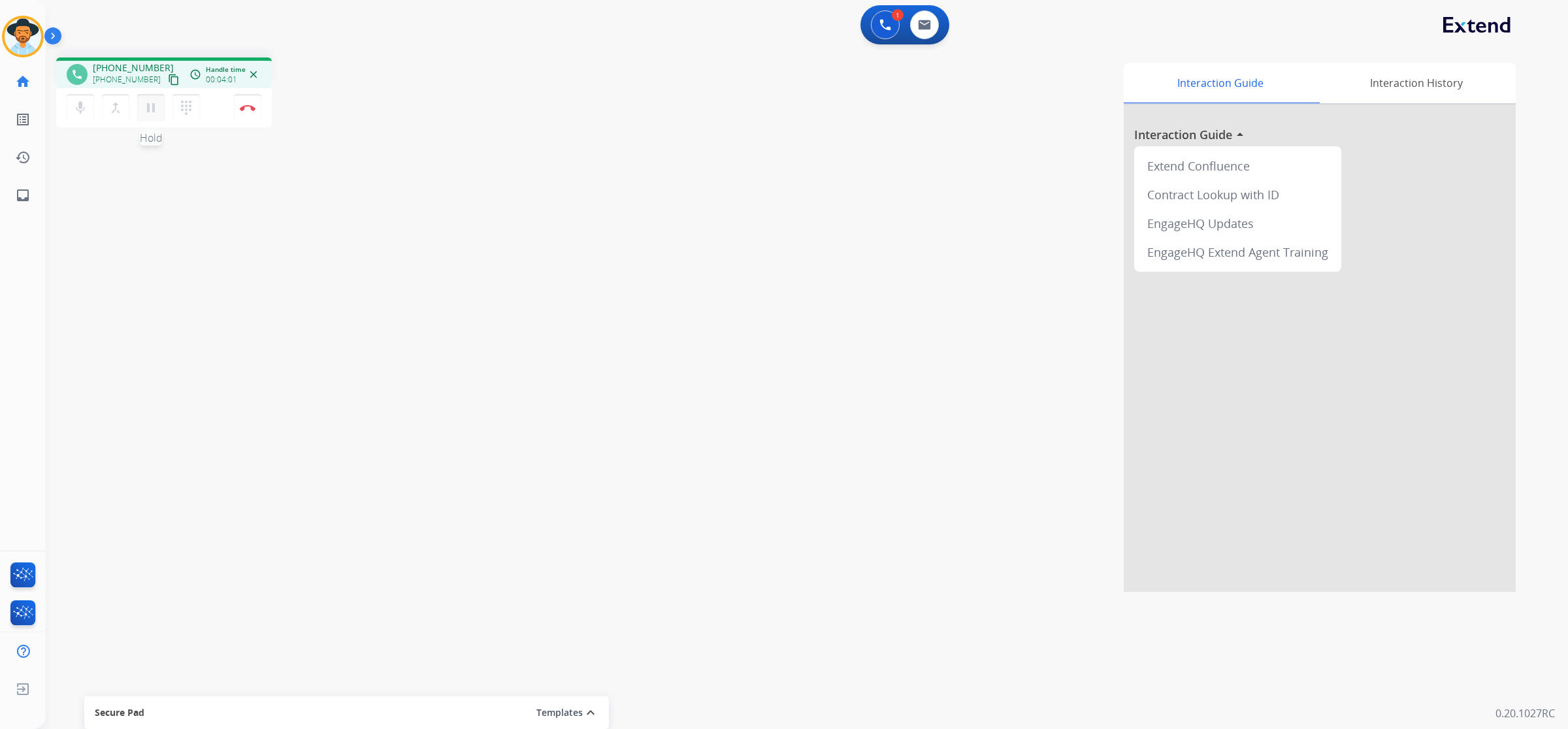
click at [160, 113] on button "pause Hold" at bounding box center [150, 108] width 28 height 28
click at [143, 109] on mat-icon "play_arrow" at bounding box center [151, 108] width 16 height 16
click at [256, 112] on button "Disconnect" at bounding box center [247, 108] width 28 height 28
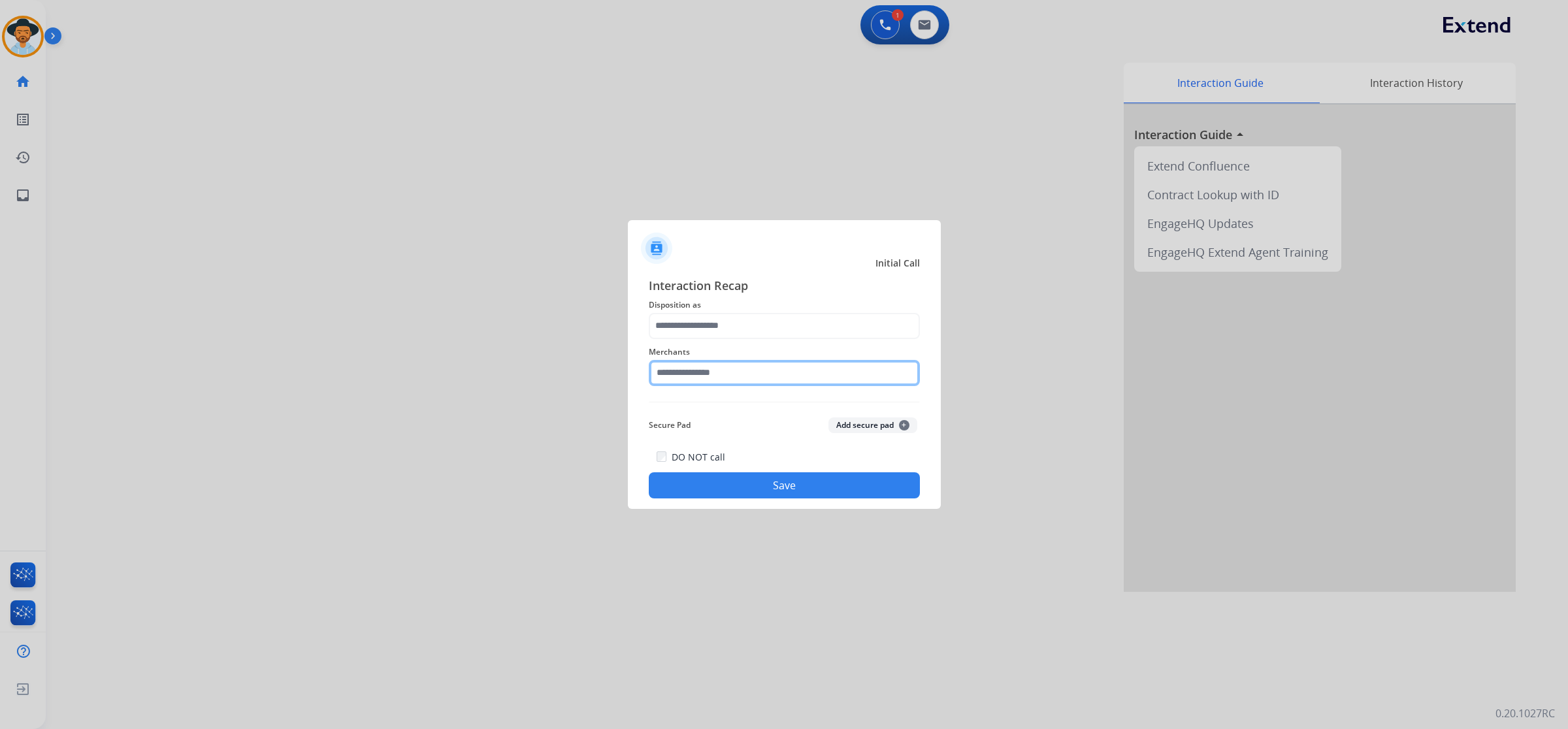
click at [668, 377] on input "text" at bounding box center [784, 372] width 271 height 26
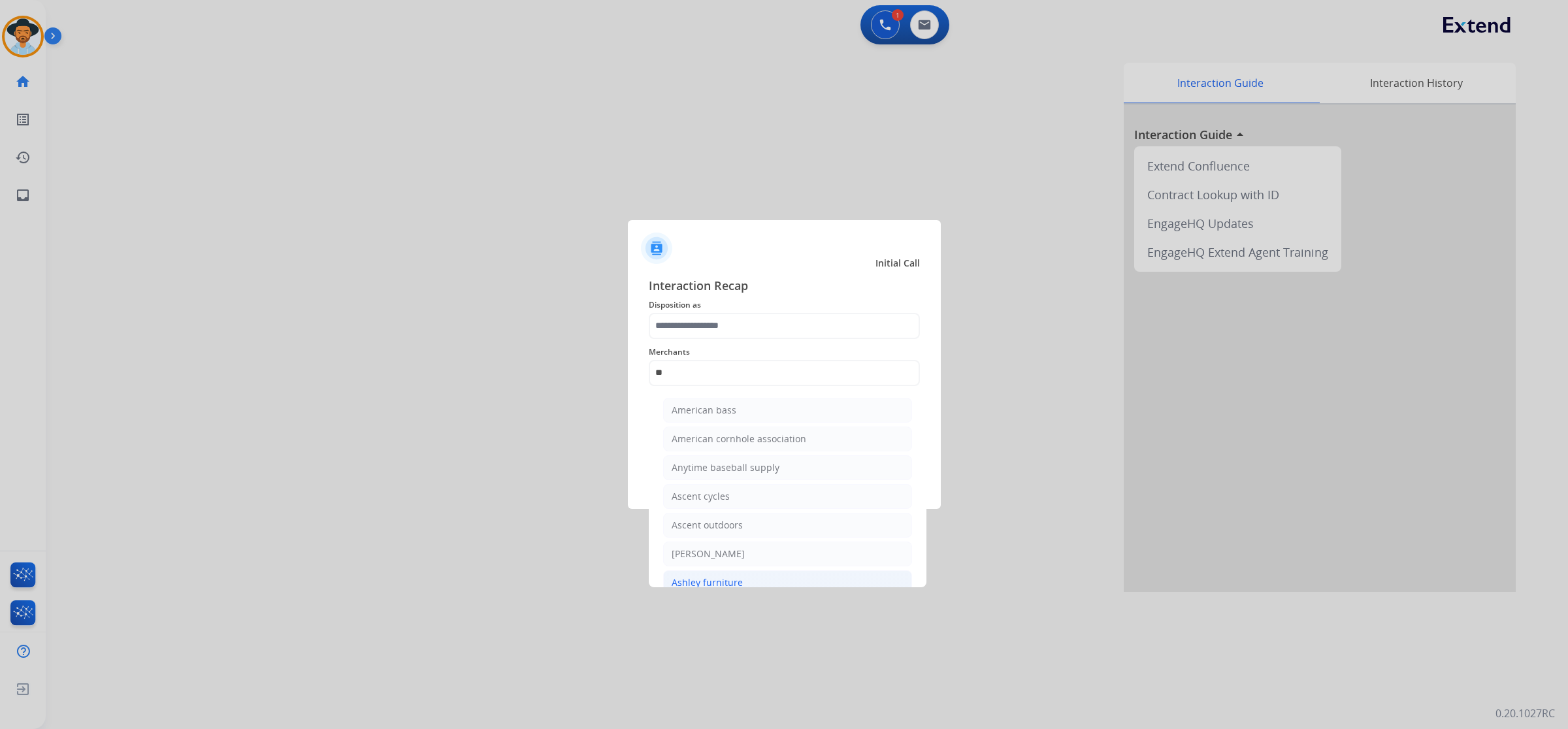
click at [687, 573] on li "Ashley furniture" at bounding box center [788, 583] width 249 height 25
type input "**********"
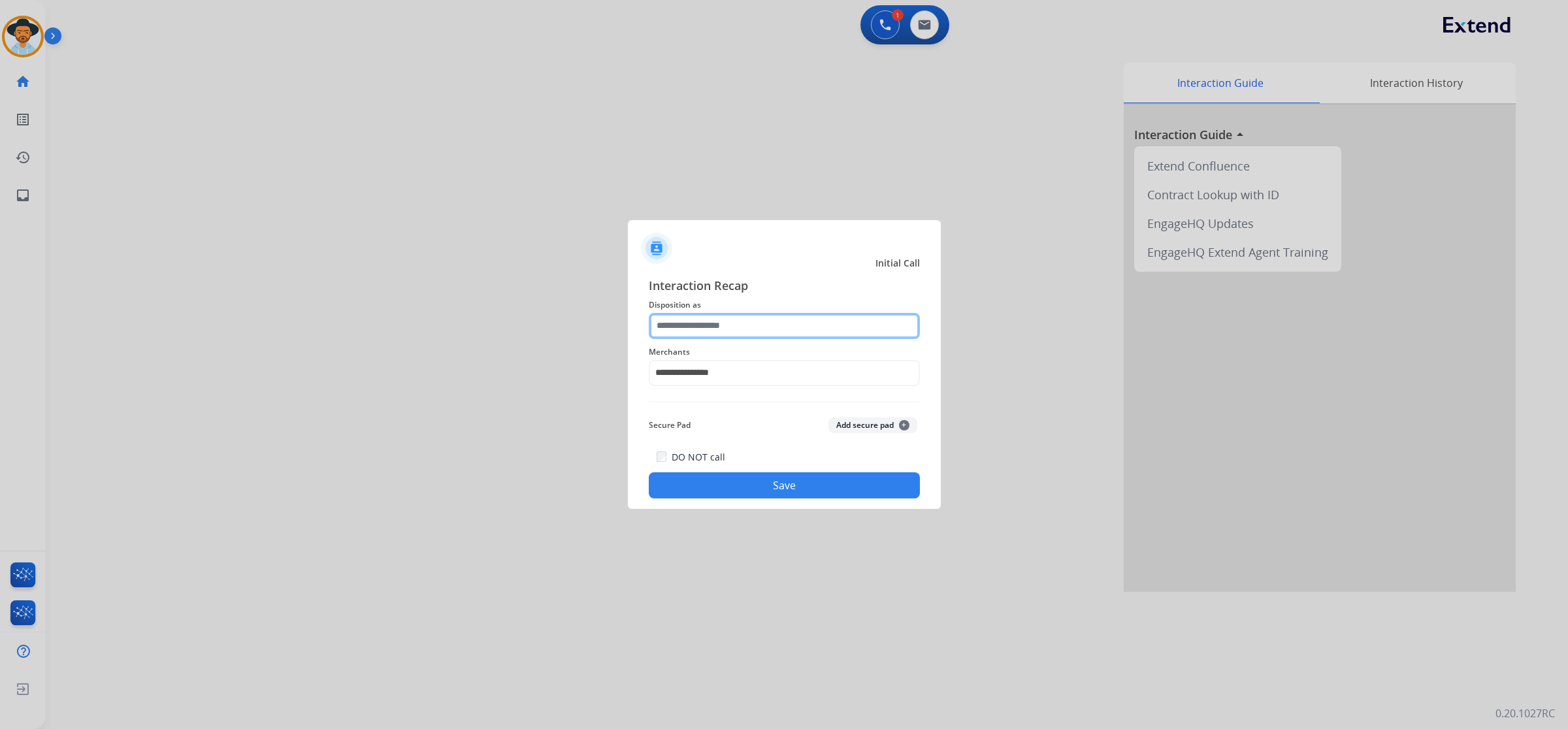
click at [691, 322] on input "text" at bounding box center [784, 326] width 271 height 26
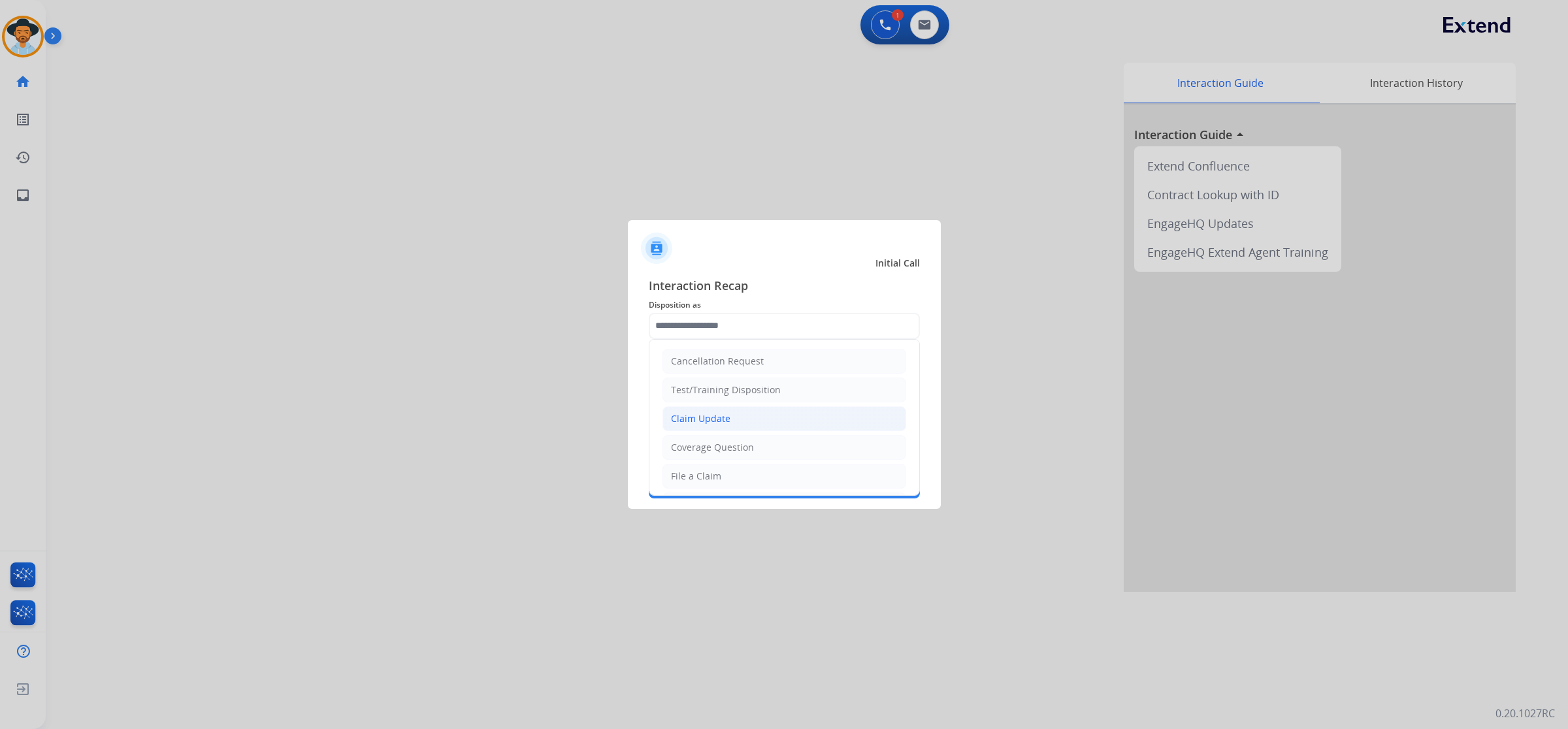
click at [713, 409] on li "Claim Update" at bounding box center [784, 419] width 244 height 25
type input "**********"
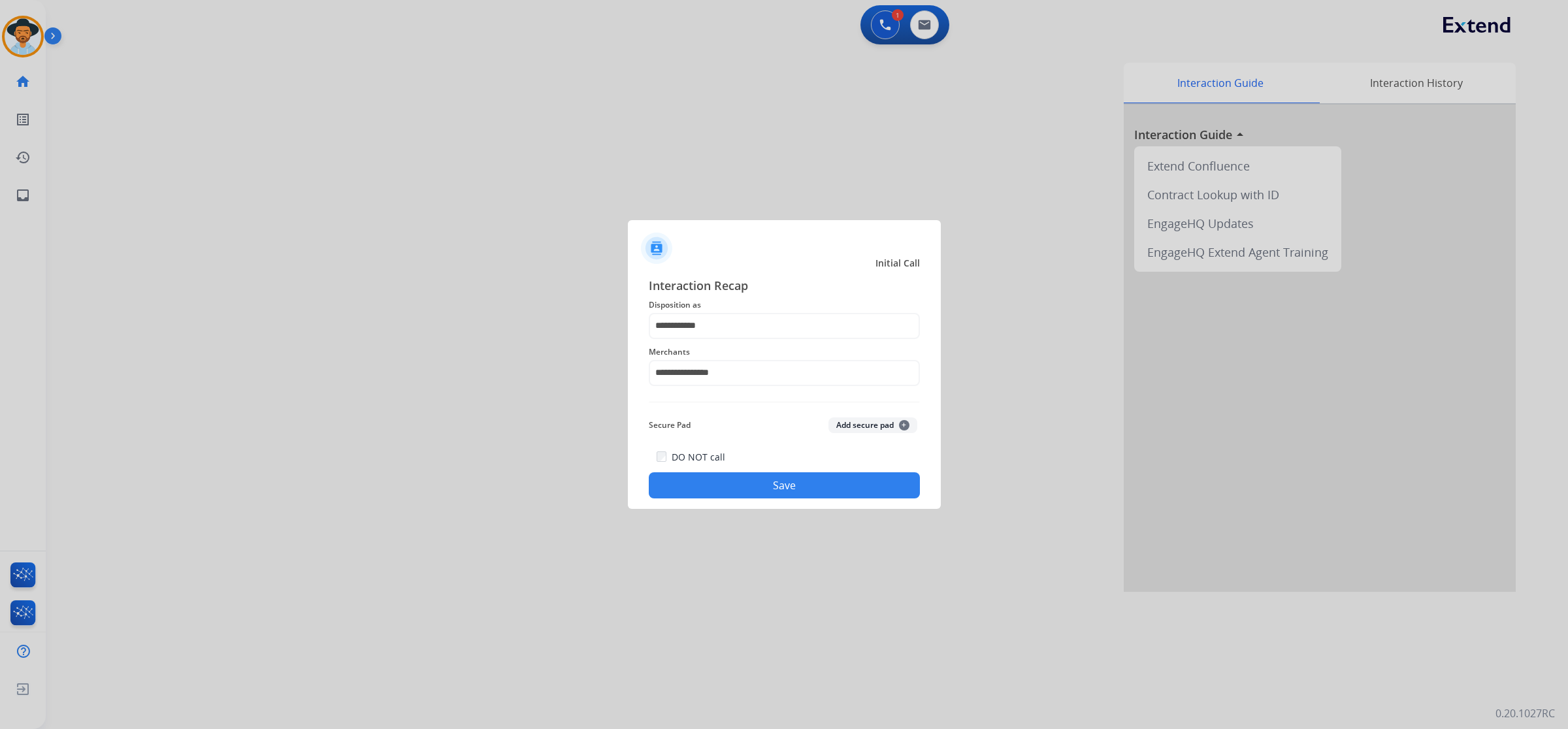
click at [732, 479] on button "Save" at bounding box center [784, 485] width 271 height 26
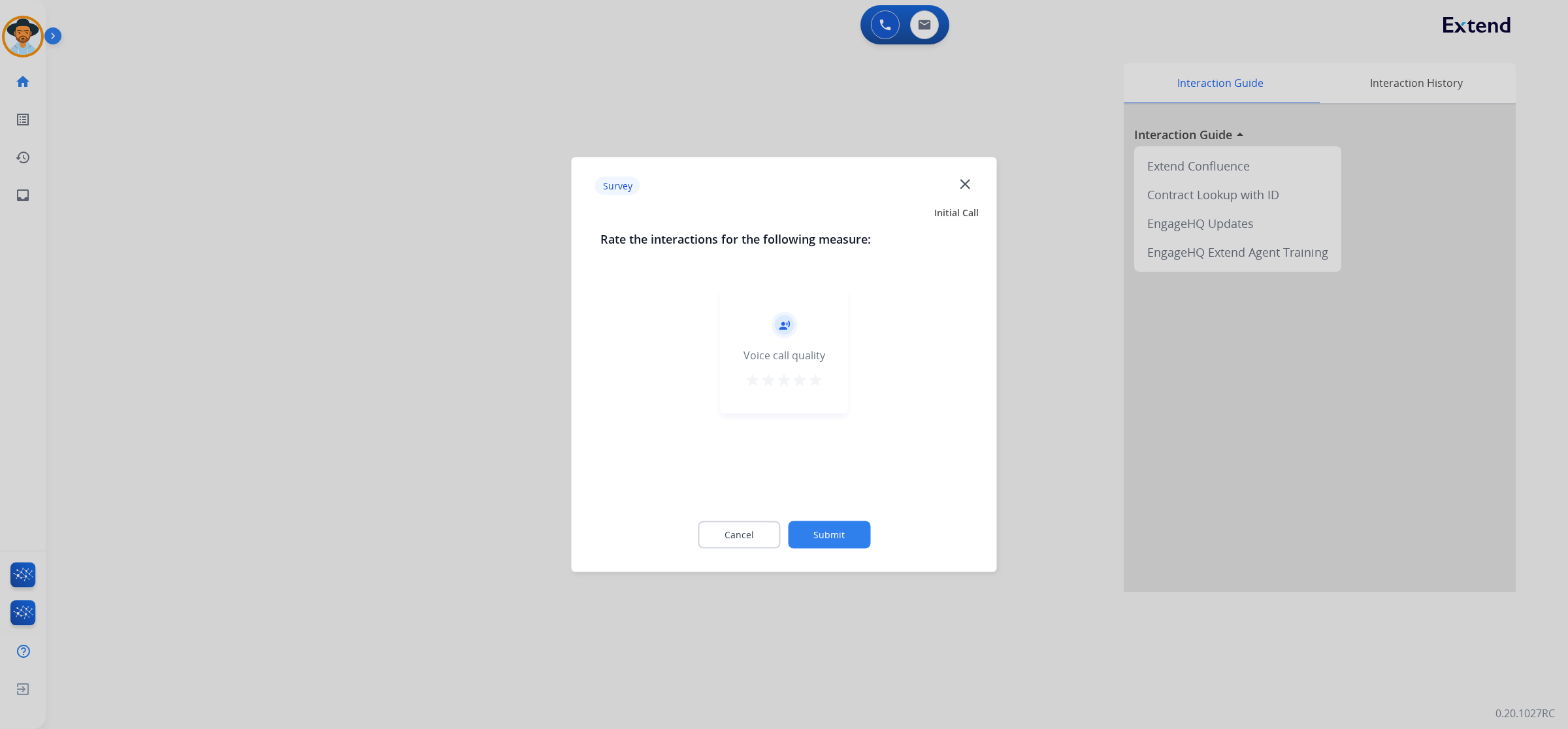
drag, startPoint x: 817, startPoint y: 394, endPoint x: 812, endPoint y: 387, distance: 8.6
click at [814, 389] on div "record_voice_over Voice call quality star star star star star" at bounding box center [784, 352] width 127 height 124
click at [818, 381] on mat-icon "star" at bounding box center [815, 380] width 16 height 16
click at [824, 531] on button "Submit" at bounding box center [828, 535] width 82 height 28
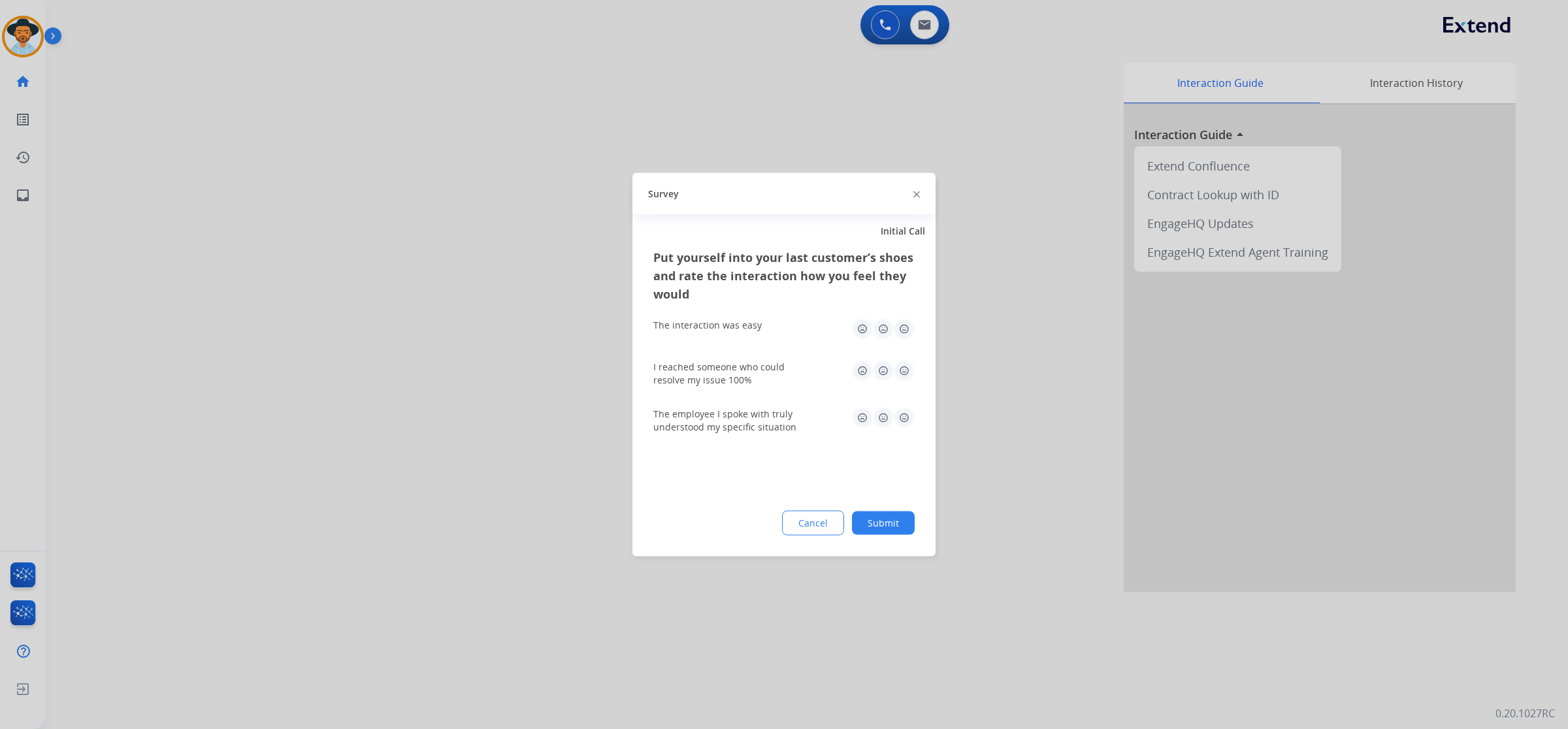
click at [902, 324] on img at bounding box center [903, 328] width 20 height 20
click at [902, 369] on img at bounding box center [903, 370] width 20 height 20
click at [900, 416] on img at bounding box center [903, 417] width 20 height 20
click at [890, 524] on button "Submit" at bounding box center [883, 523] width 62 height 23
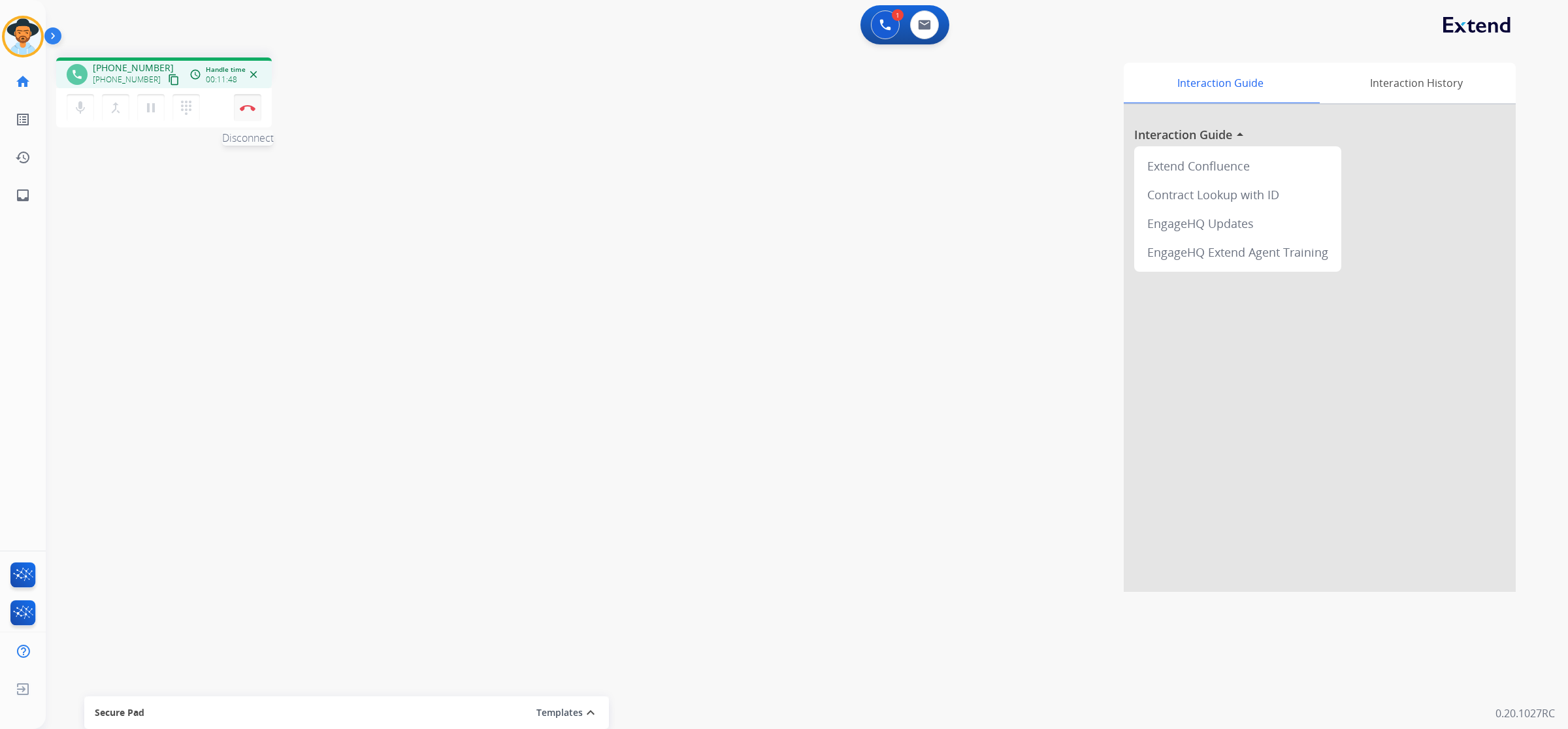
click at [252, 109] on img at bounding box center [247, 107] width 16 height 6
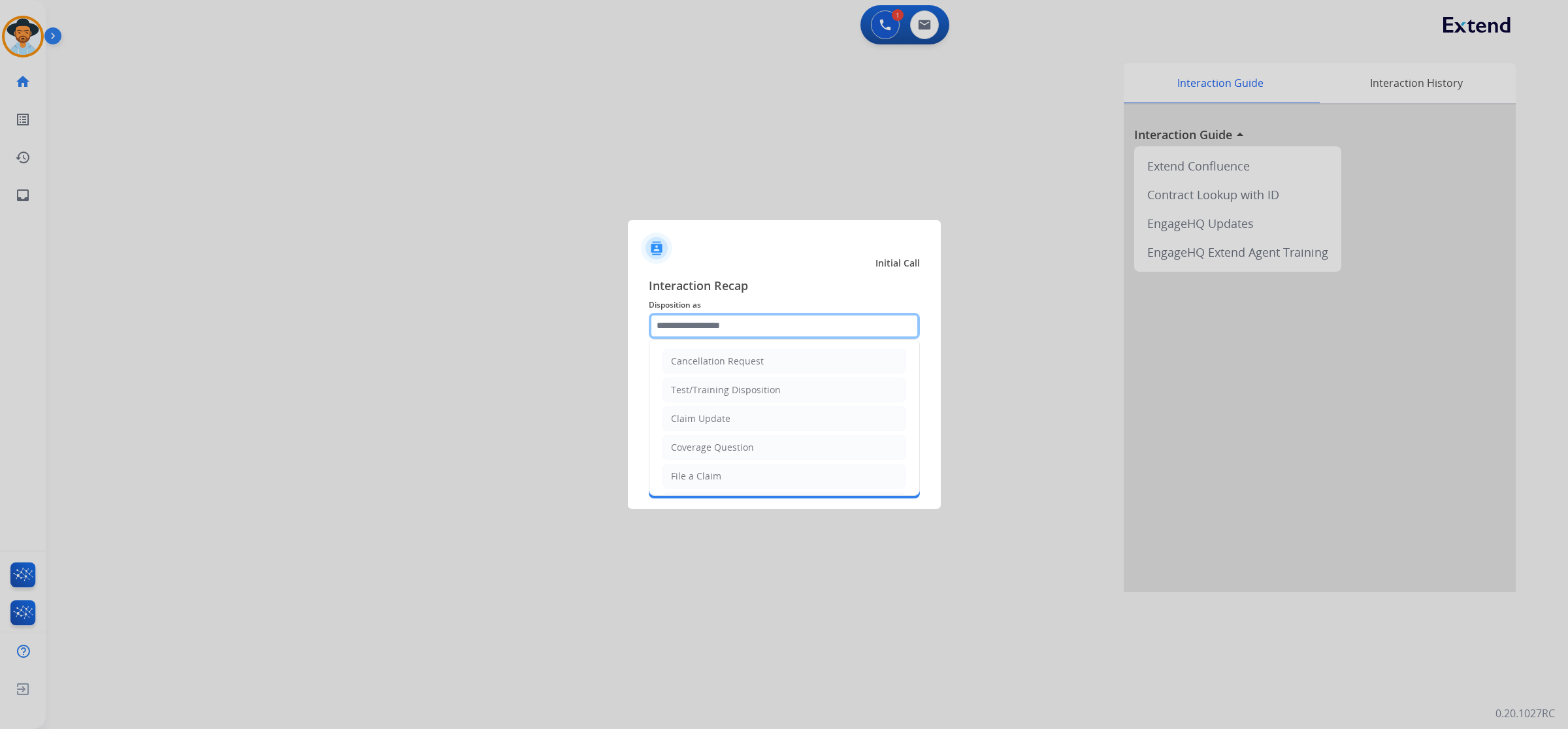
click at [823, 320] on input "text" at bounding box center [784, 326] width 271 height 26
click at [747, 482] on li "File a Claim" at bounding box center [784, 476] width 244 height 25
type input "**********"
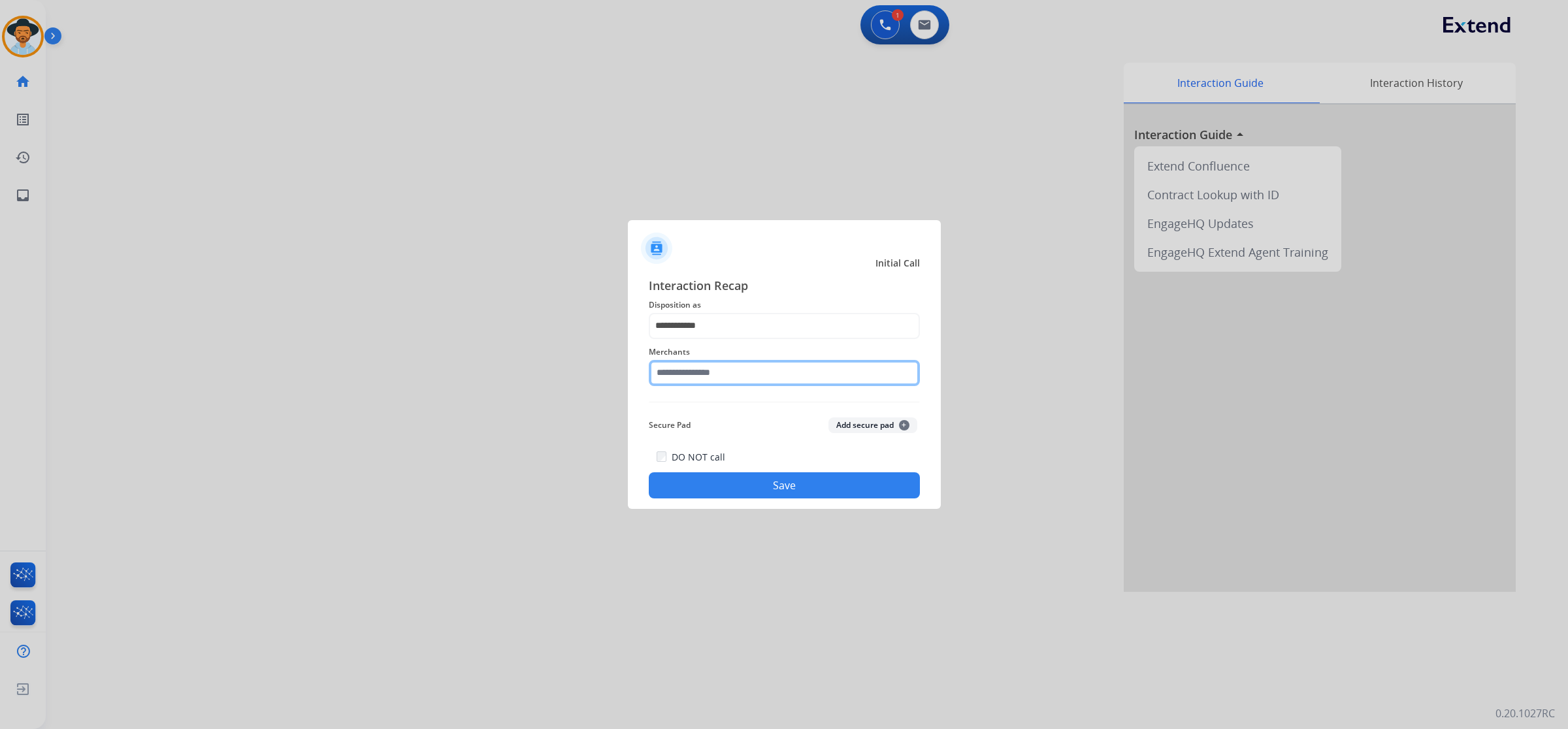
click at [741, 368] on input "text" at bounding box center [784, 372] width 271 height 26
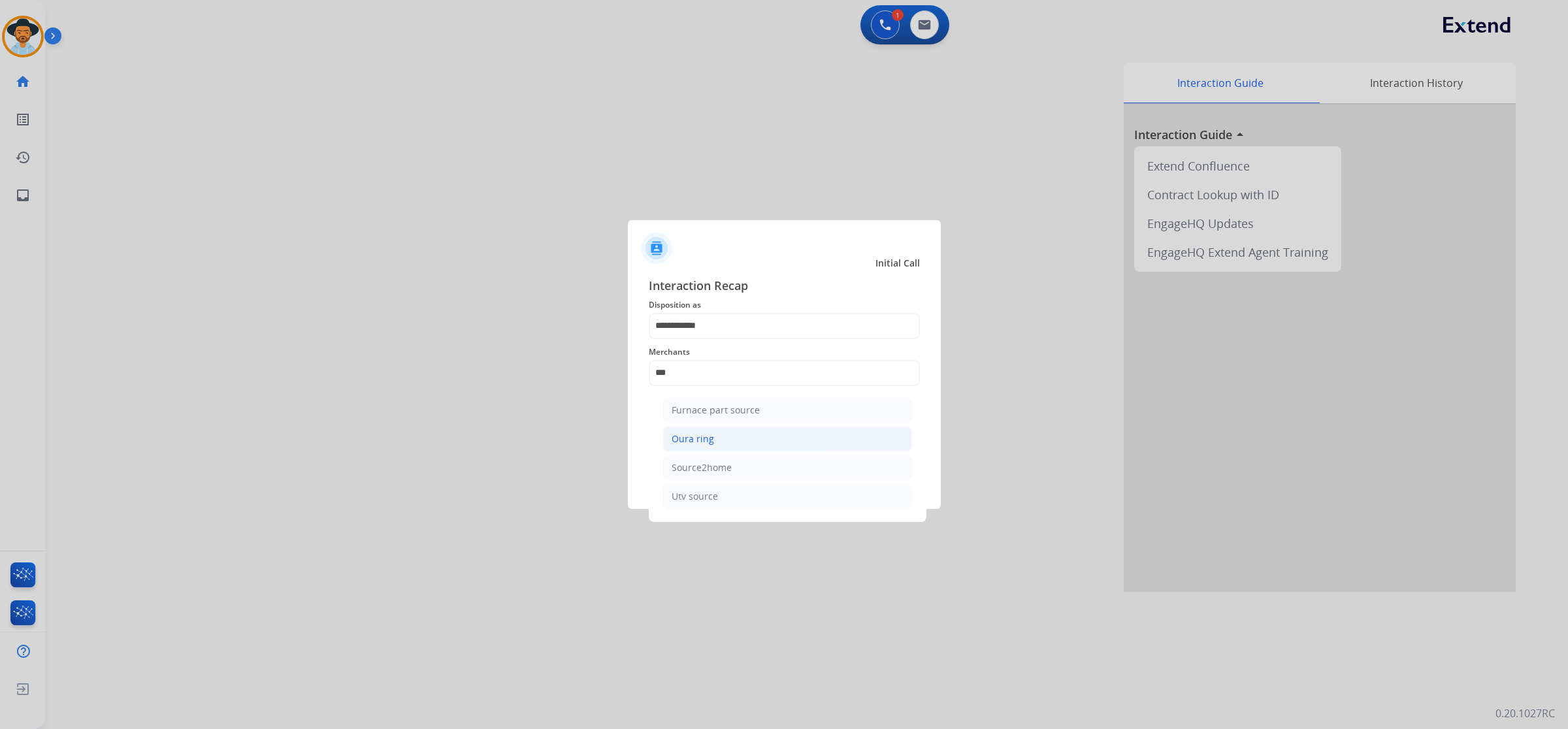
click at [731, 438] on li "Oura ring" at bounding box center [788, 439] width 249 height 25
type input "*********"
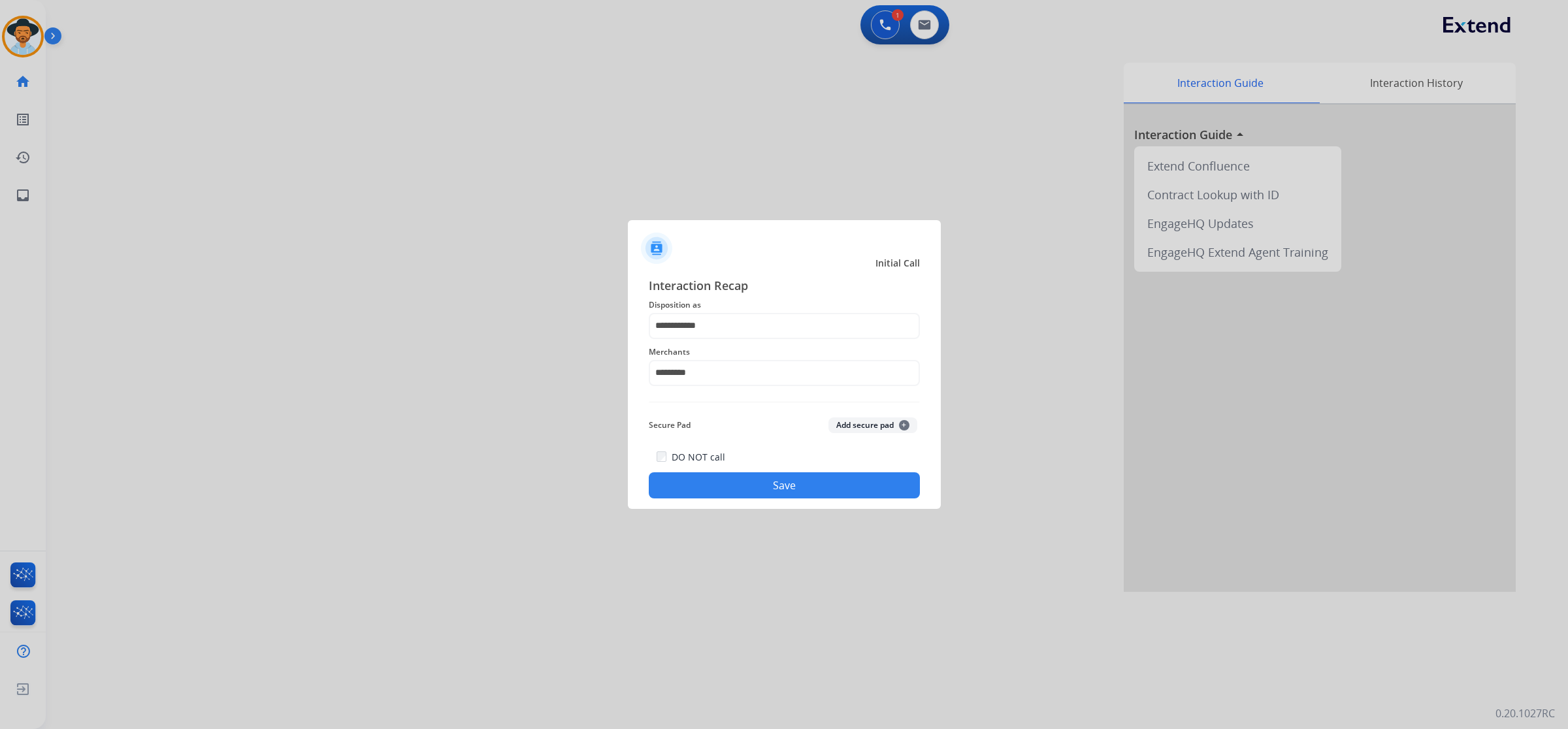
click at [778, 487] on button "Save" at bounding box center [784, 485] width 271 height 26
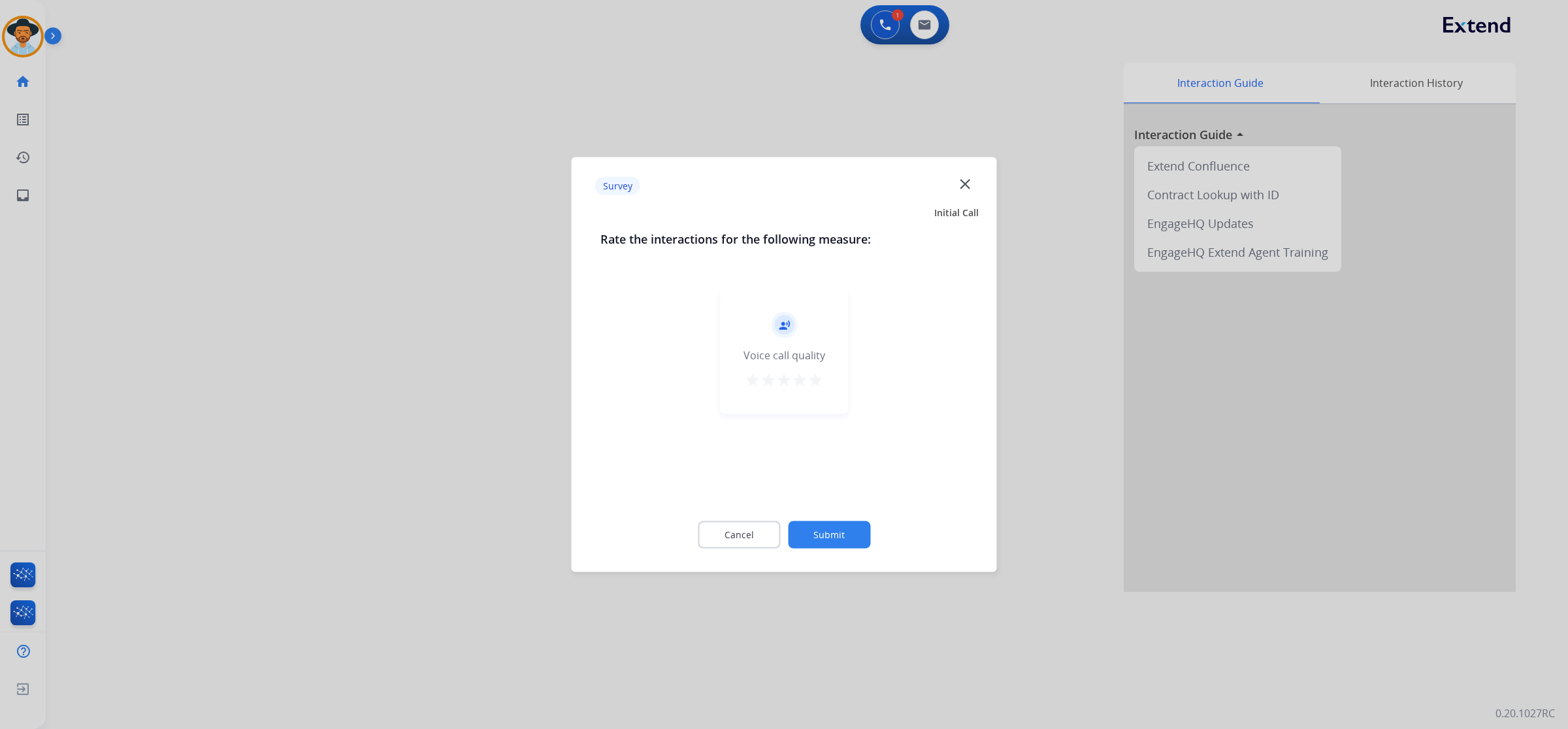
click at [815, 379] on mat-icon "star" at bounding box center [815, 380] width 16 height 16
click at [833, 531] on button "Submit" at bounding box center [828, 535] width 82 height 28
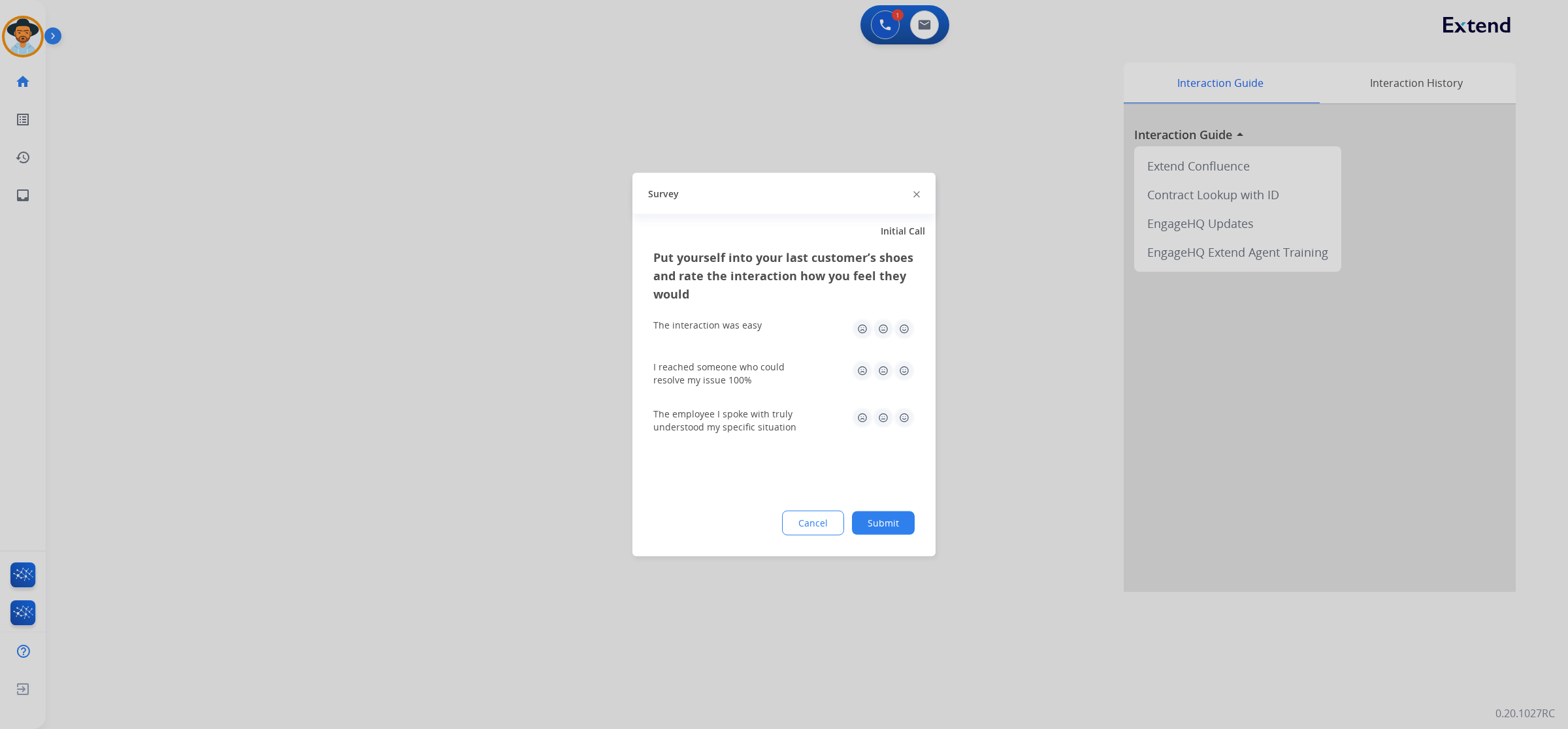
click at [903, 323] on img at bounding box center [903, 328] width 20 height 20
click at [906, 373] on img at bounding box center [903, 370] width 20 height 20
click at [902, 412] on img at bounding box center [903, 417] width 20 height 20
click at [873, 514] on button "Submit" at bounding box center [883, 523] width 62 height 23
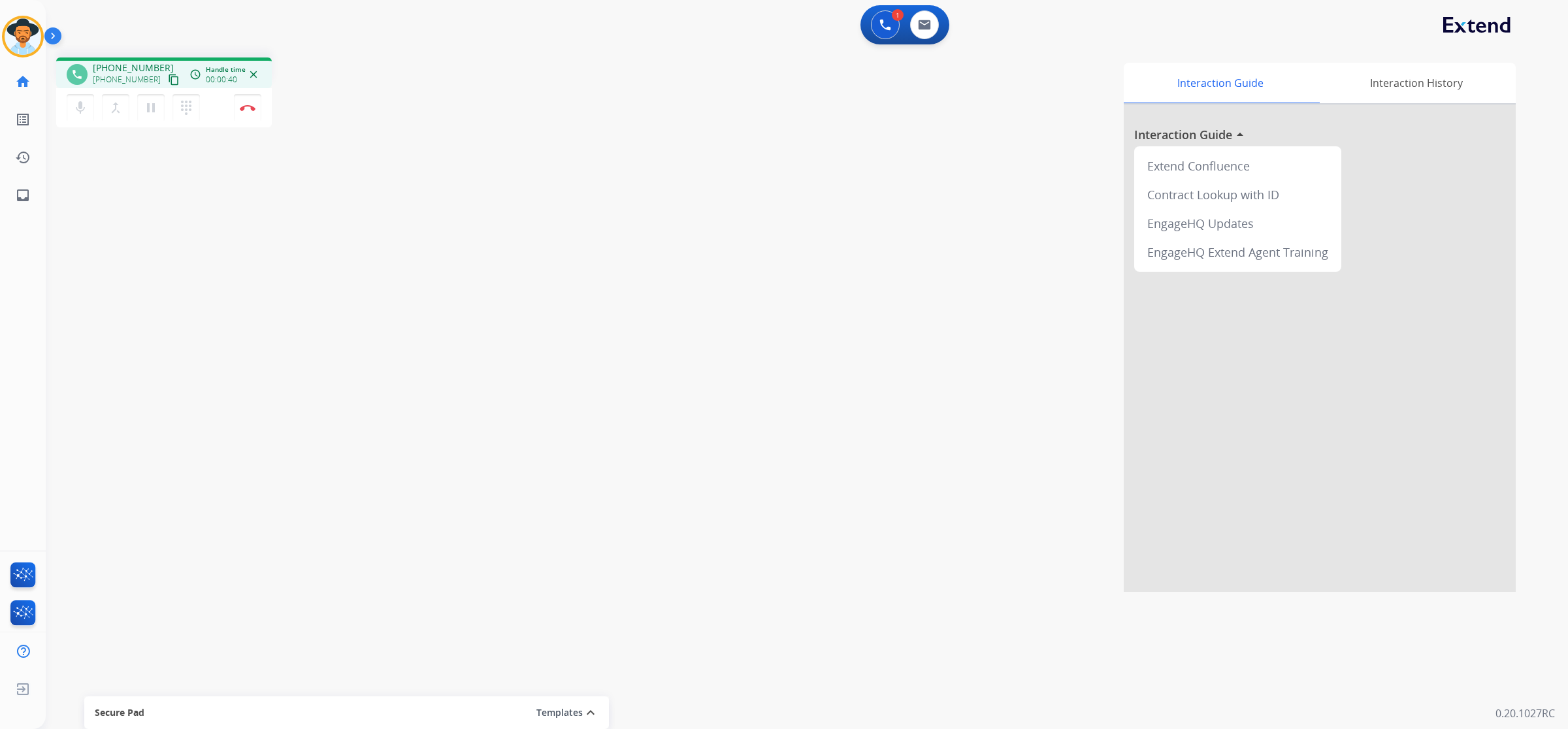
click at [168, 80] on mat-icon "content_copy" at bounding box center [174, 79] width 12 height 12
click at [247, 106] on img at bounding box center [247, 107] width 16 height 6
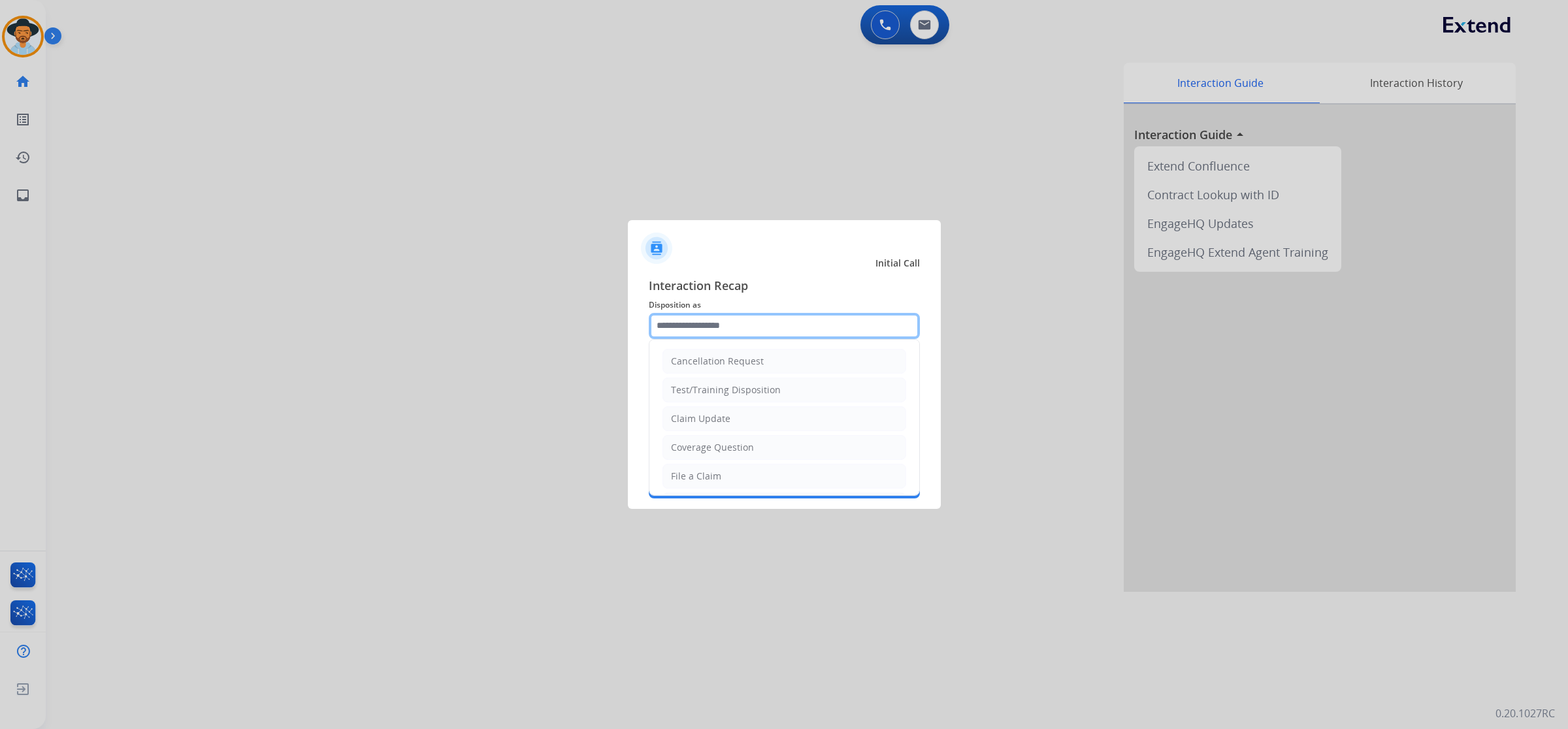
click at [815, 327] on input "text" at bounding box center [784, 326] width 271 height 26
click at [738, 479] on li "File a Claim" at bounding box center [784, 476] width 244 height 25
type input "**********"
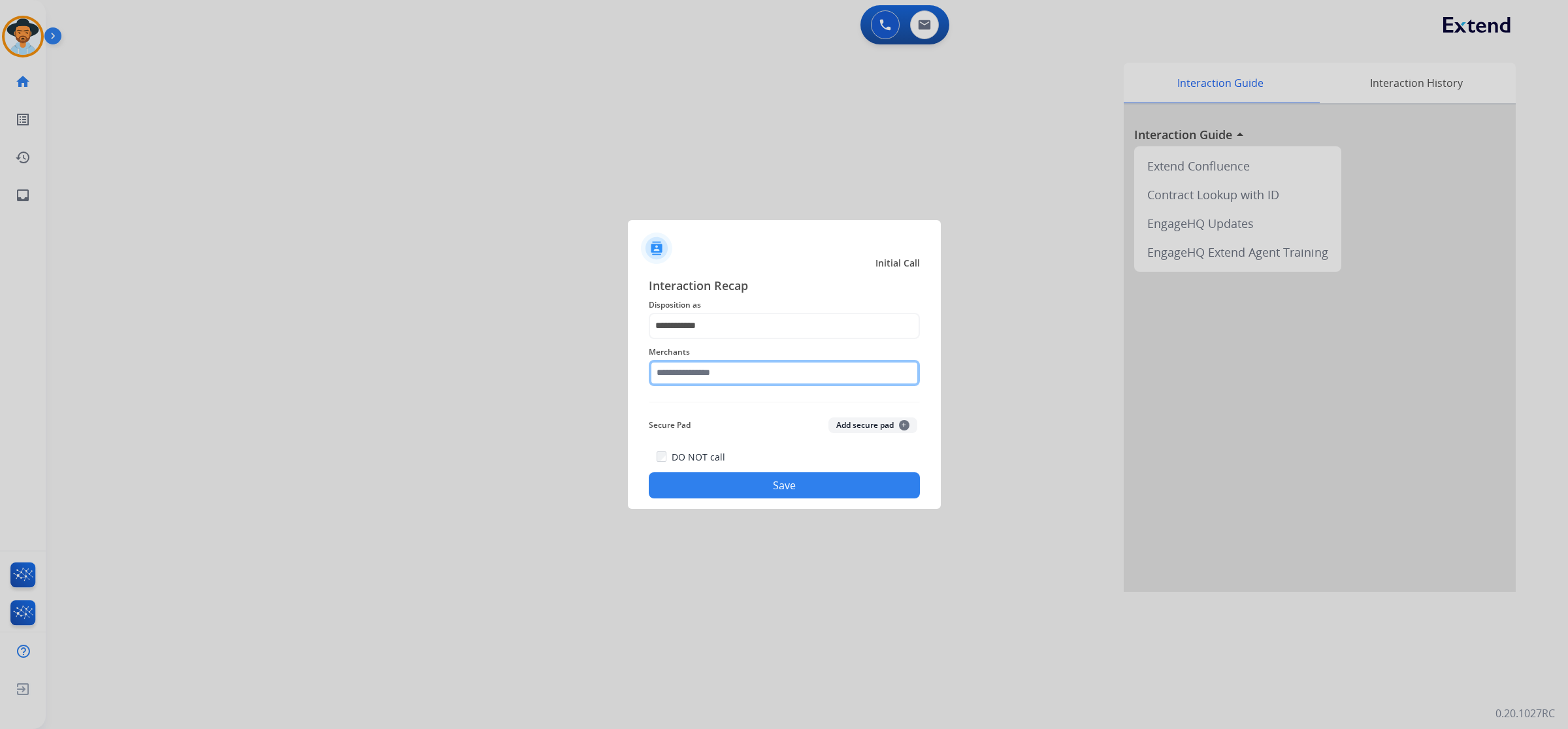
click at [748, 377] on input "text" at bounding box center [784, 372] width 271 height 26
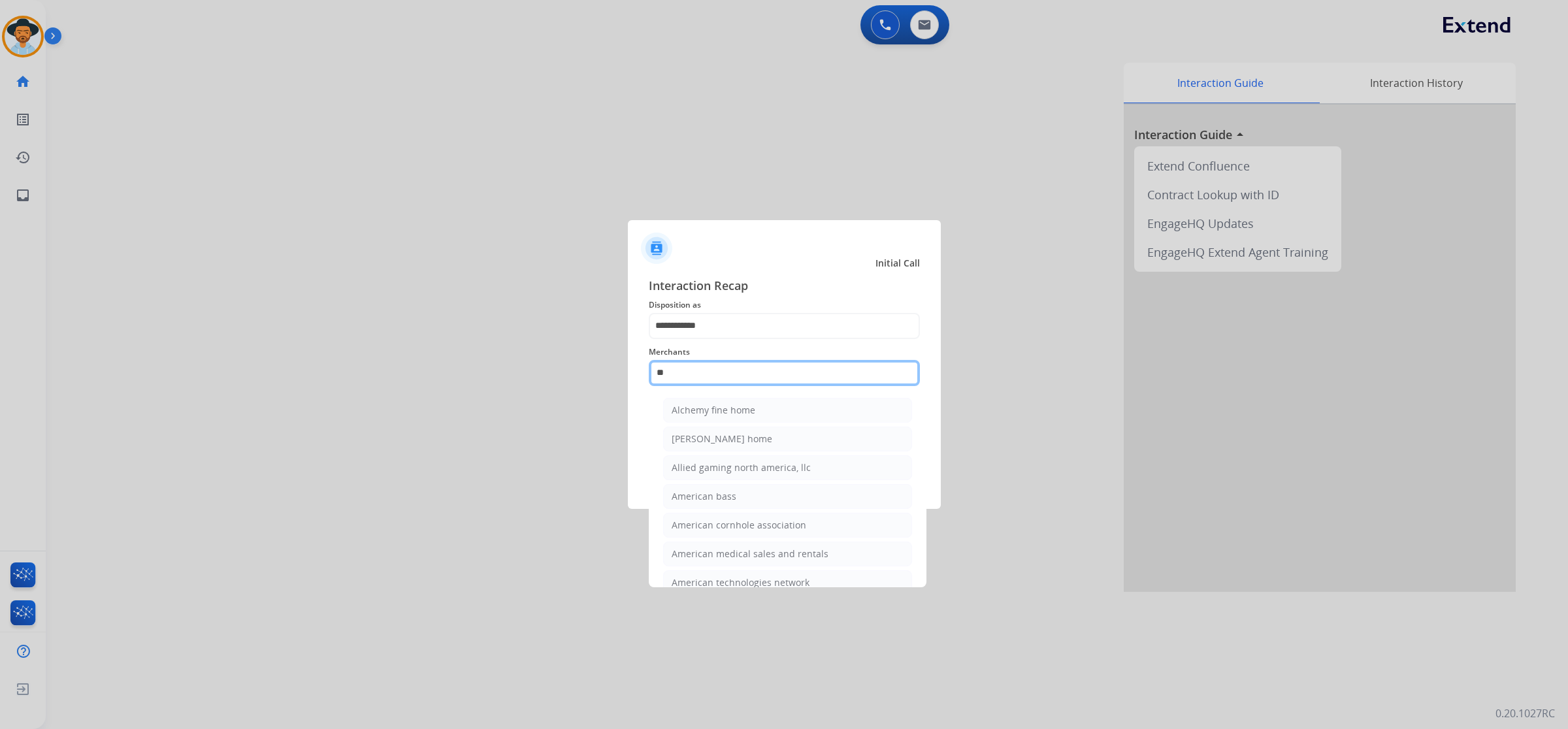
type input "*"
click at [762, 547] on li "[PERSON_NAME]" at bounding box center [788, 554] width 249 height 25
type input "**********"
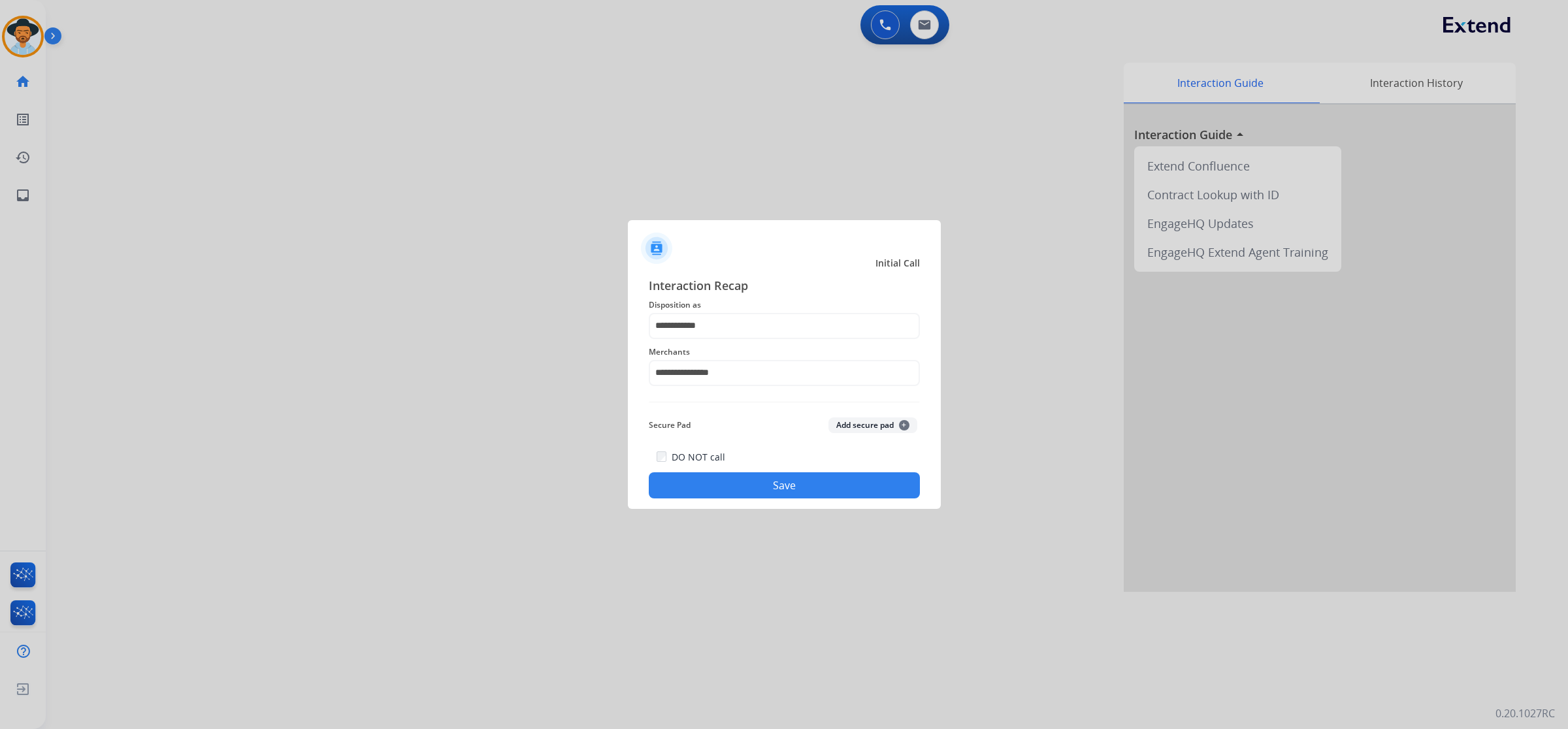
click at [784, 478] on button "Save" at bounding box center [784, 485] width 271 height 26
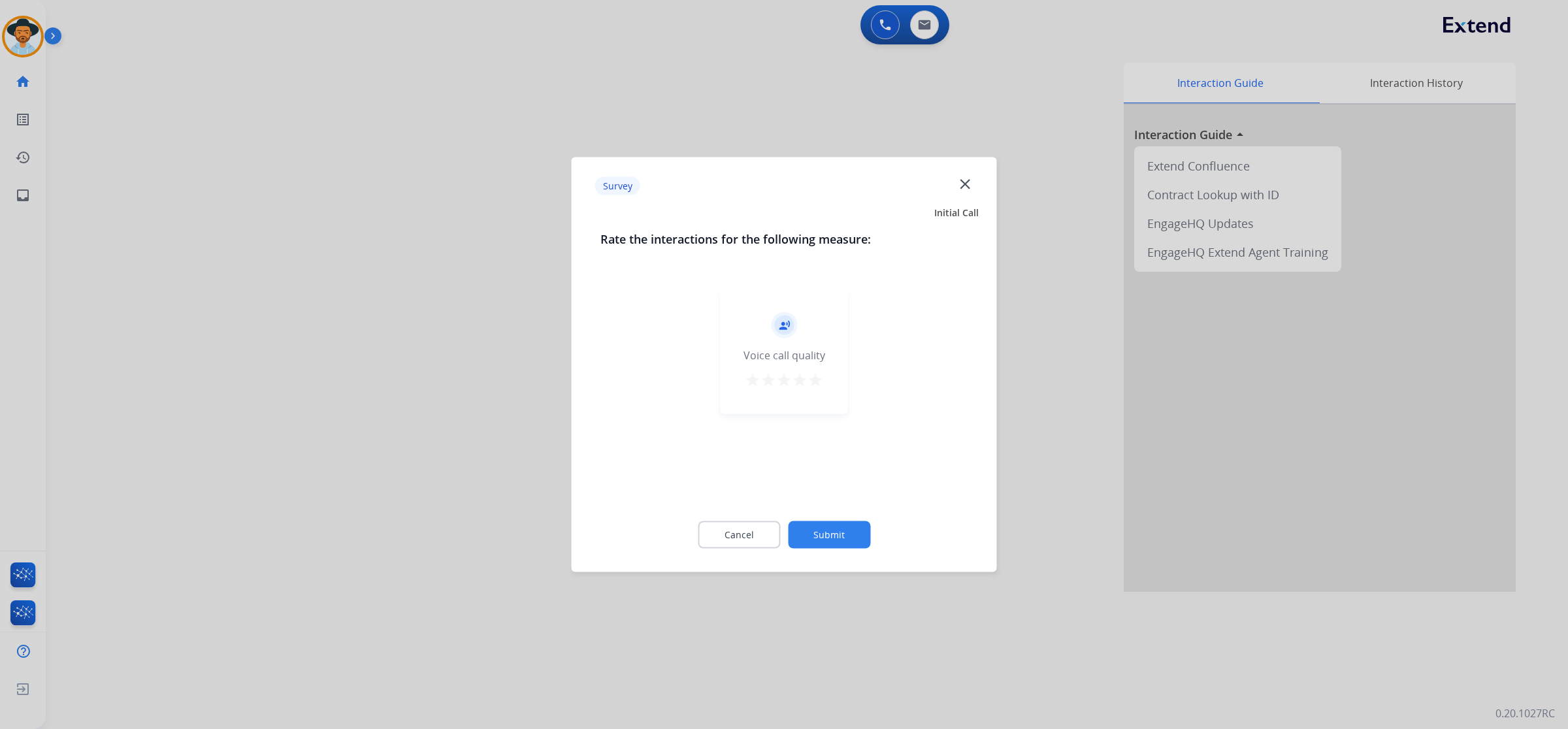
click at [814, 377] on mat-icon "star" at bounding box center [815, 380] width 16 height 16
click at [824, 534] on button "Submit" at bounding box center [828, 535] width 82 height 28
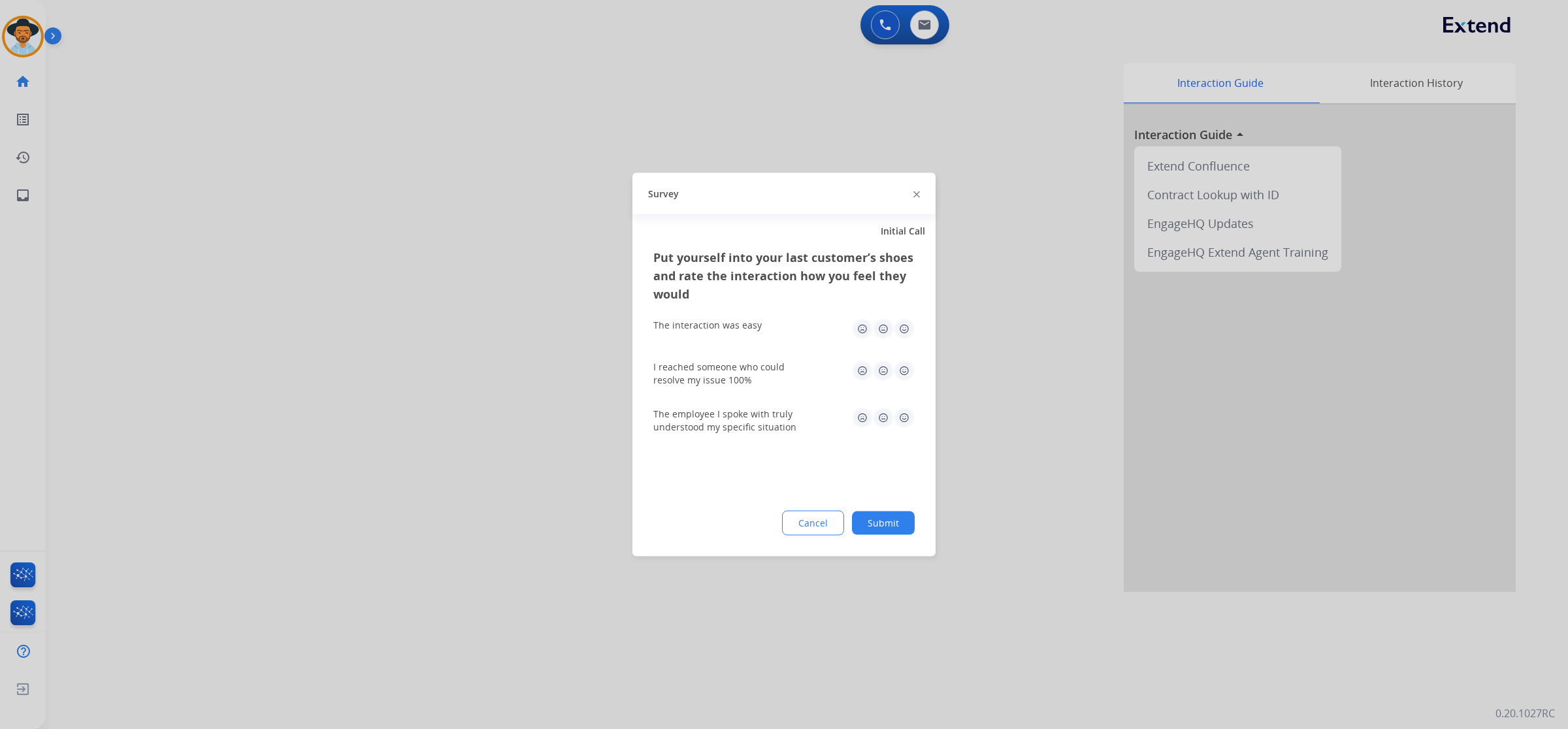
click at [905, 330] on img at bounding box center [903, 328] width 20 height 20
click at [905, 369] on img at bounding box center [903, 370] width 20 height 20
click at [902, 416] on img at bounding box center [903, 417] width 20 height 20
click at [883, 521] on button "Submit" at bounding box center [883, 523] width 62 height 23
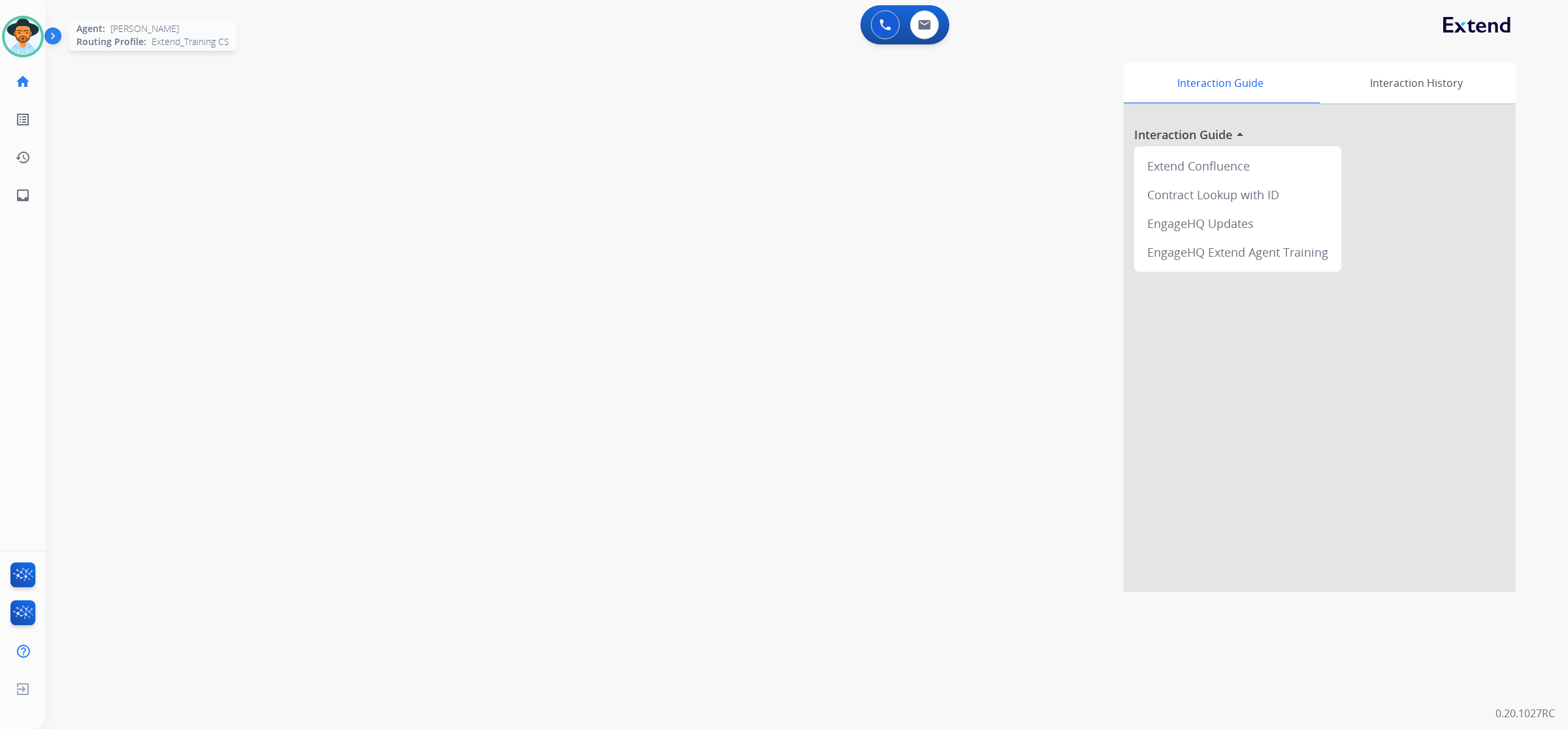
click at [34, 41] on img at bounding box center [22, 36] width 36 height 36
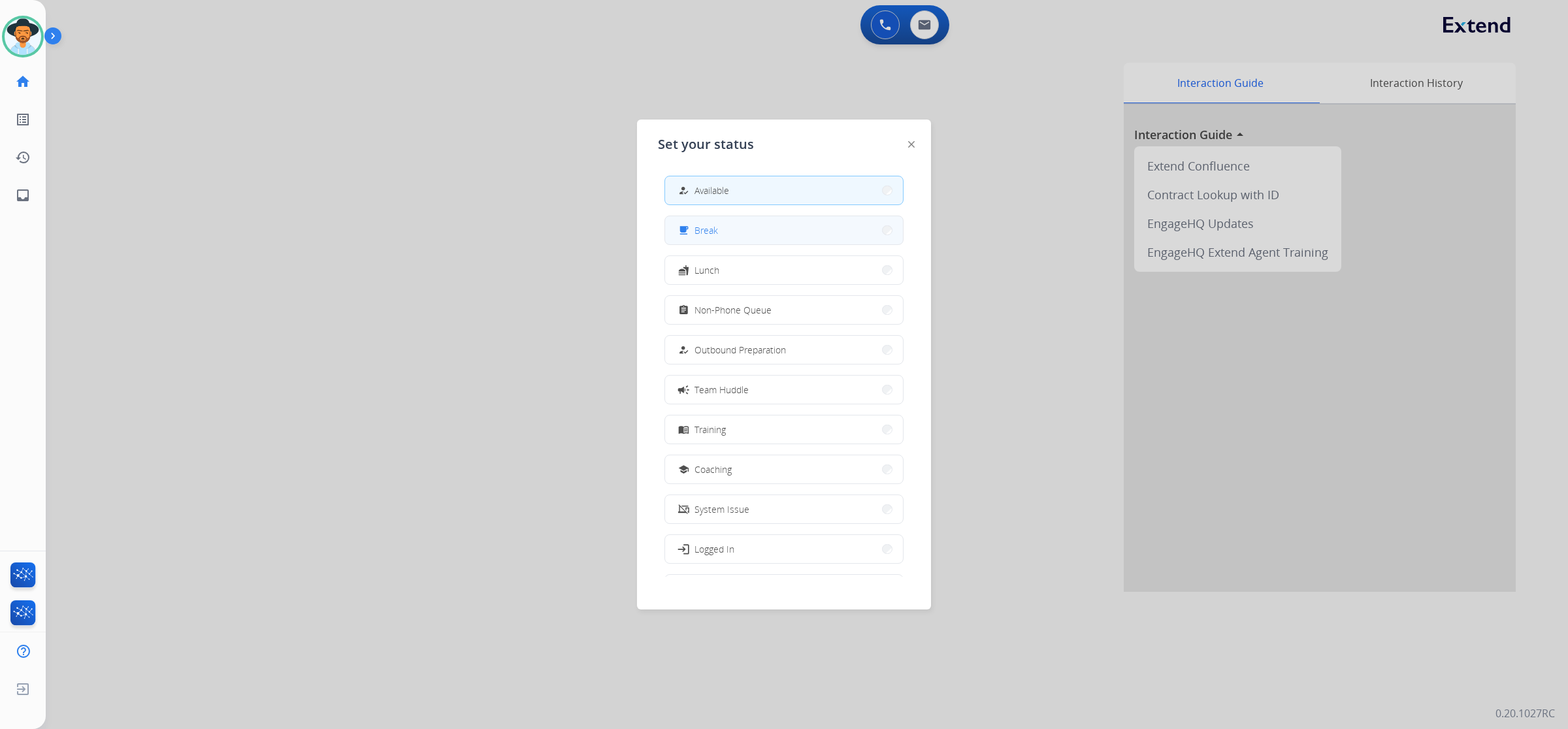
click at [676, 230] on button "free_breakfast Break" at bounding box center [783, 231] width 238 height 28
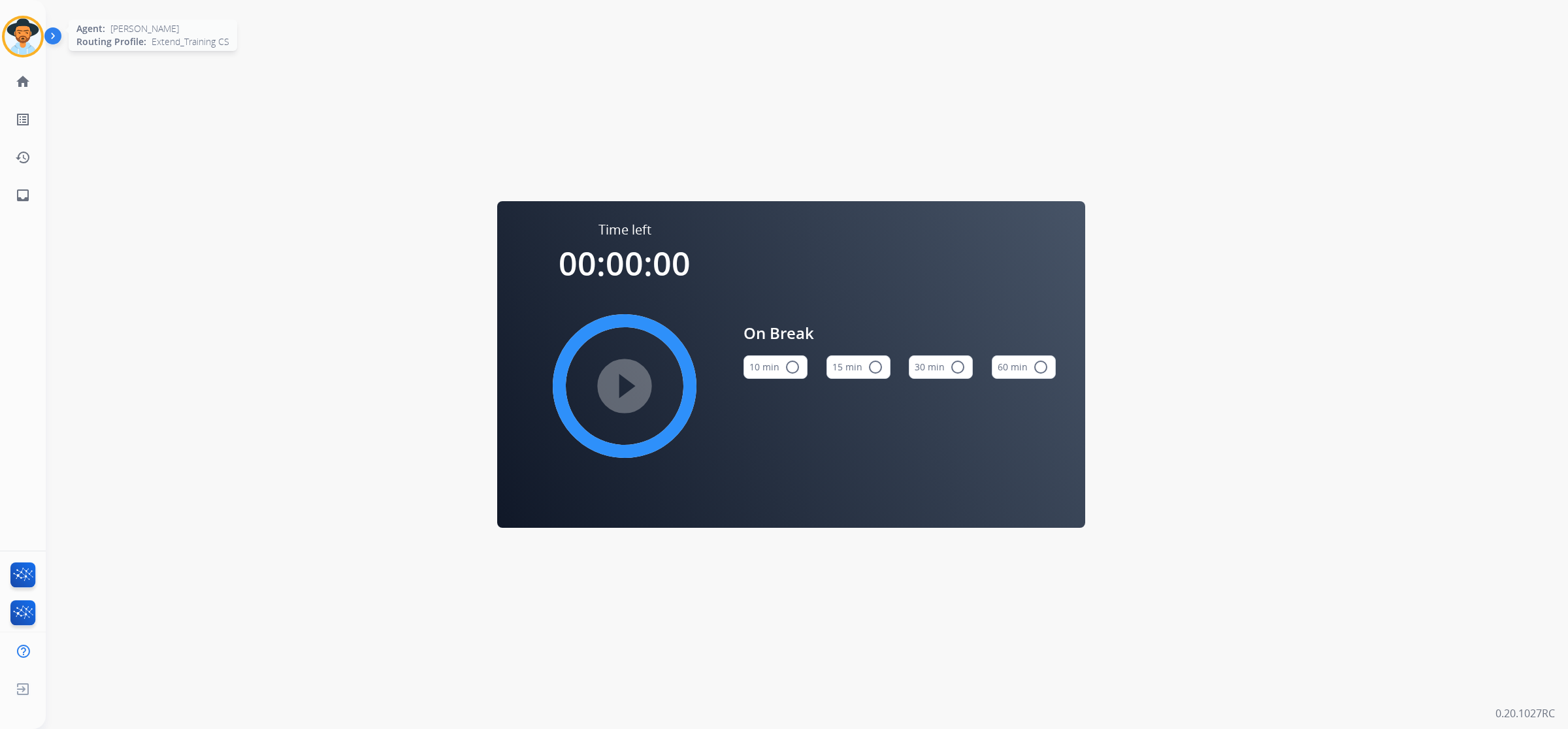
click at [25, 34] on img at bounding box center [22, 36] width 36 height 36
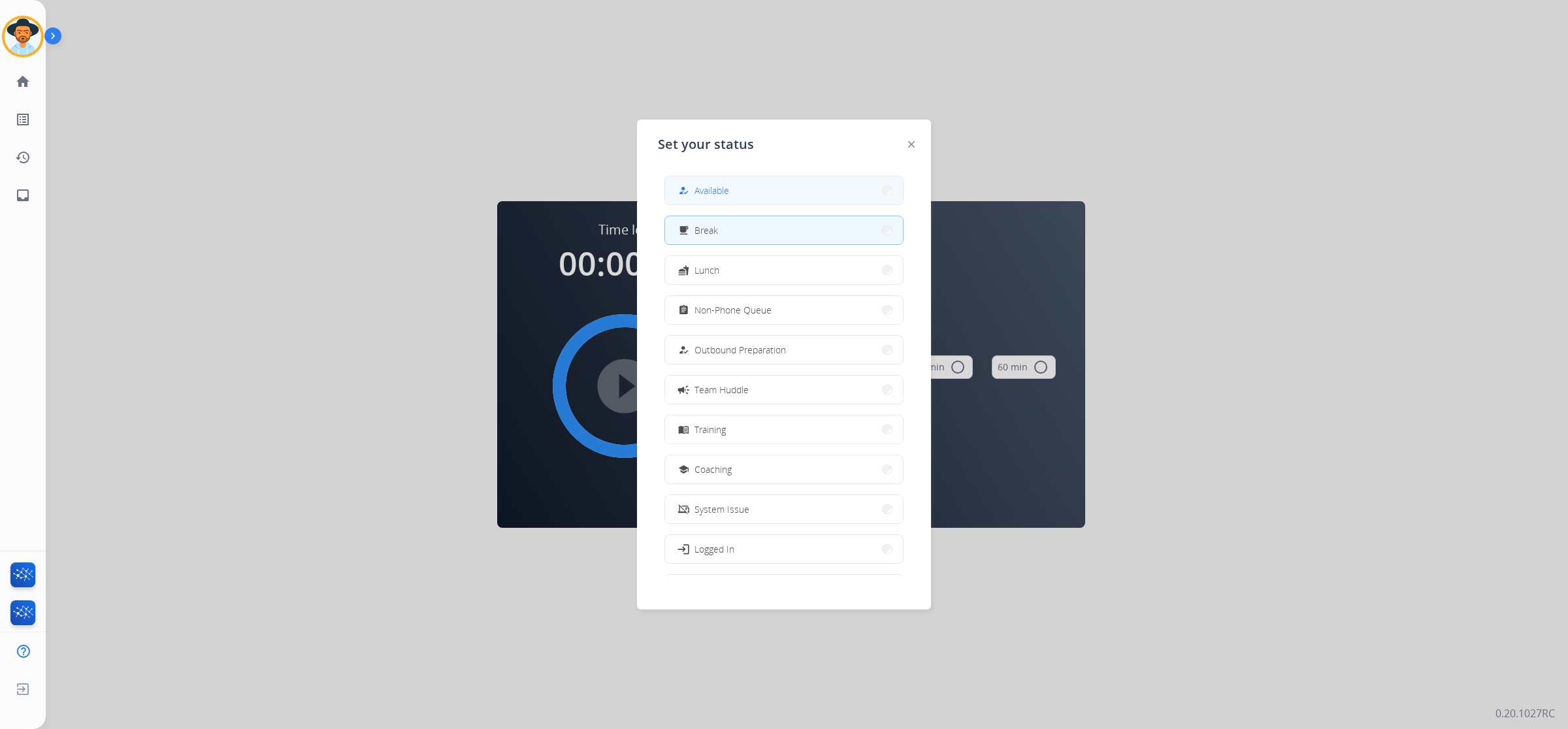
click at [728, 183] on div "how_to_reg Available" at bounding box center [702, 191] width 53 height 16
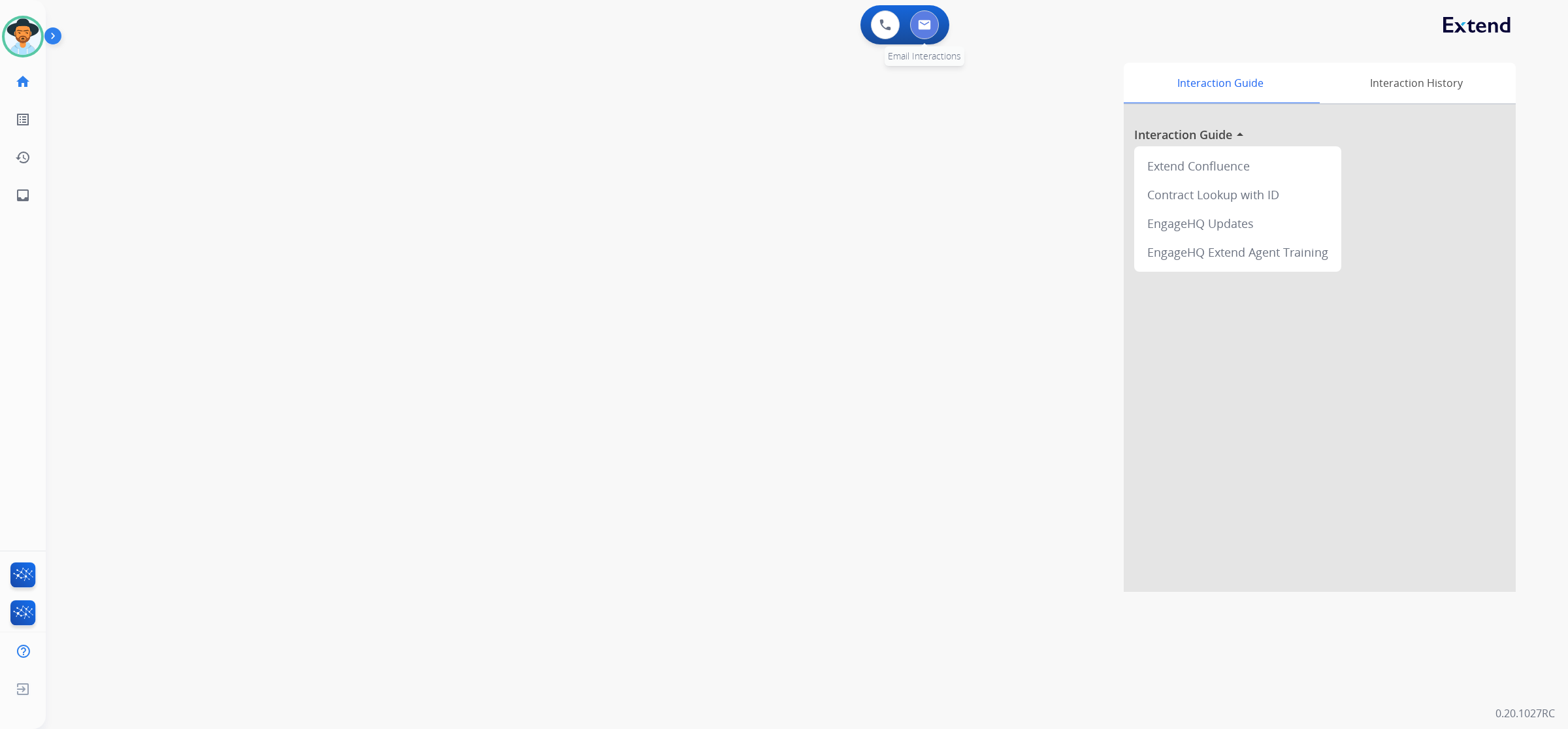
click at [934, 29] on button at bounding box center [924, 25] width 28 height 28
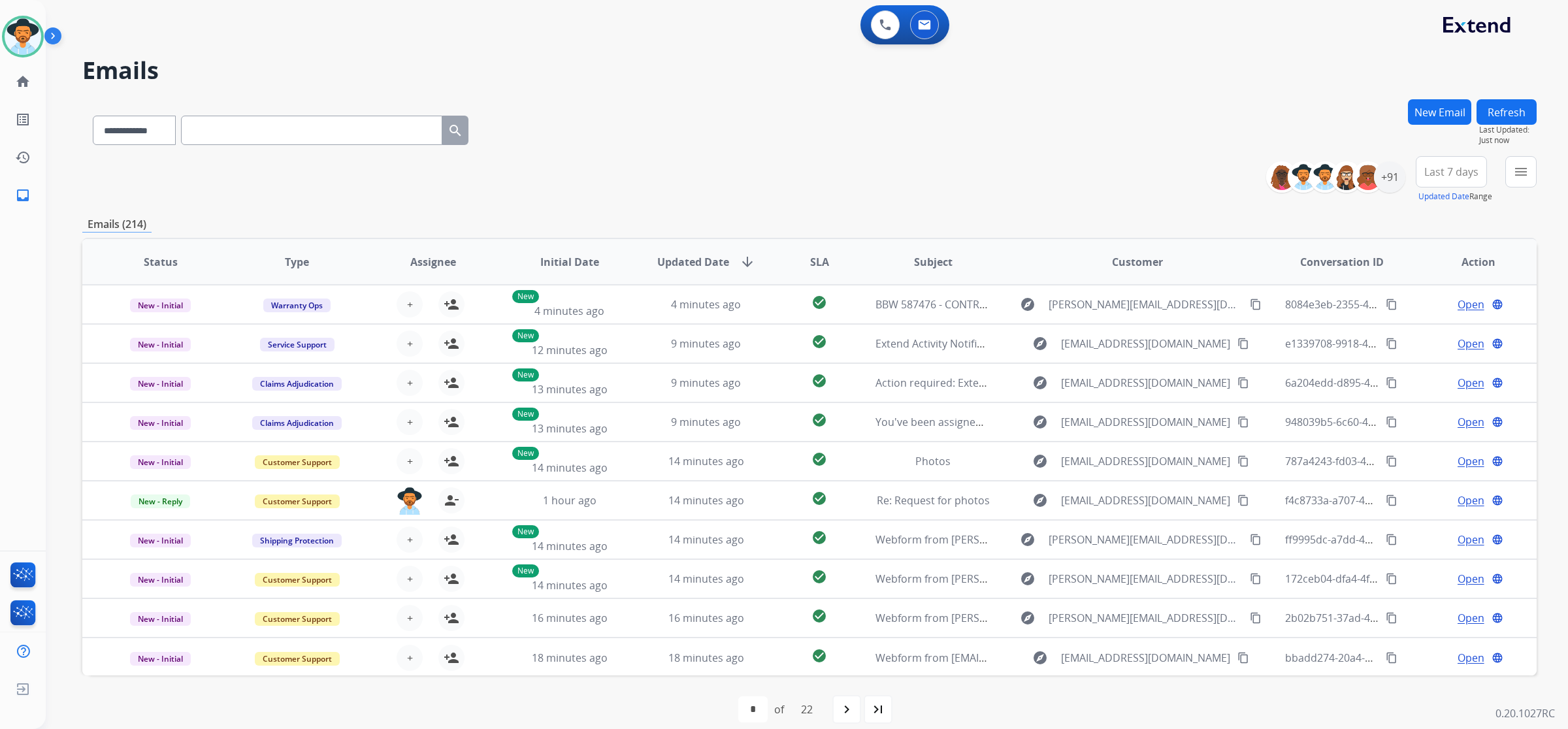
paste input "**********"
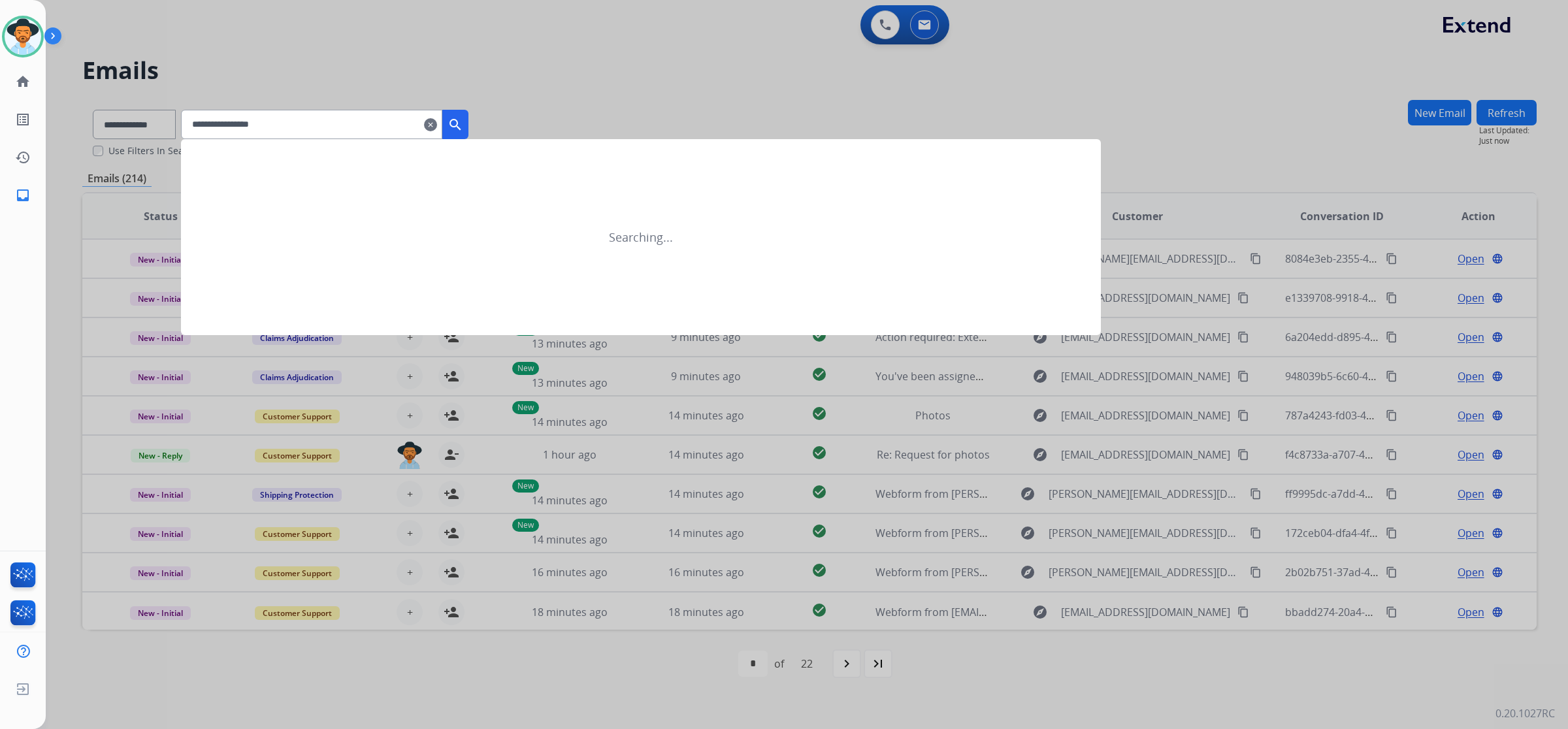
type input "**********"
click at [463, 123] on mat-icon "search" at bounding box center [456, 125] width 16 height 16
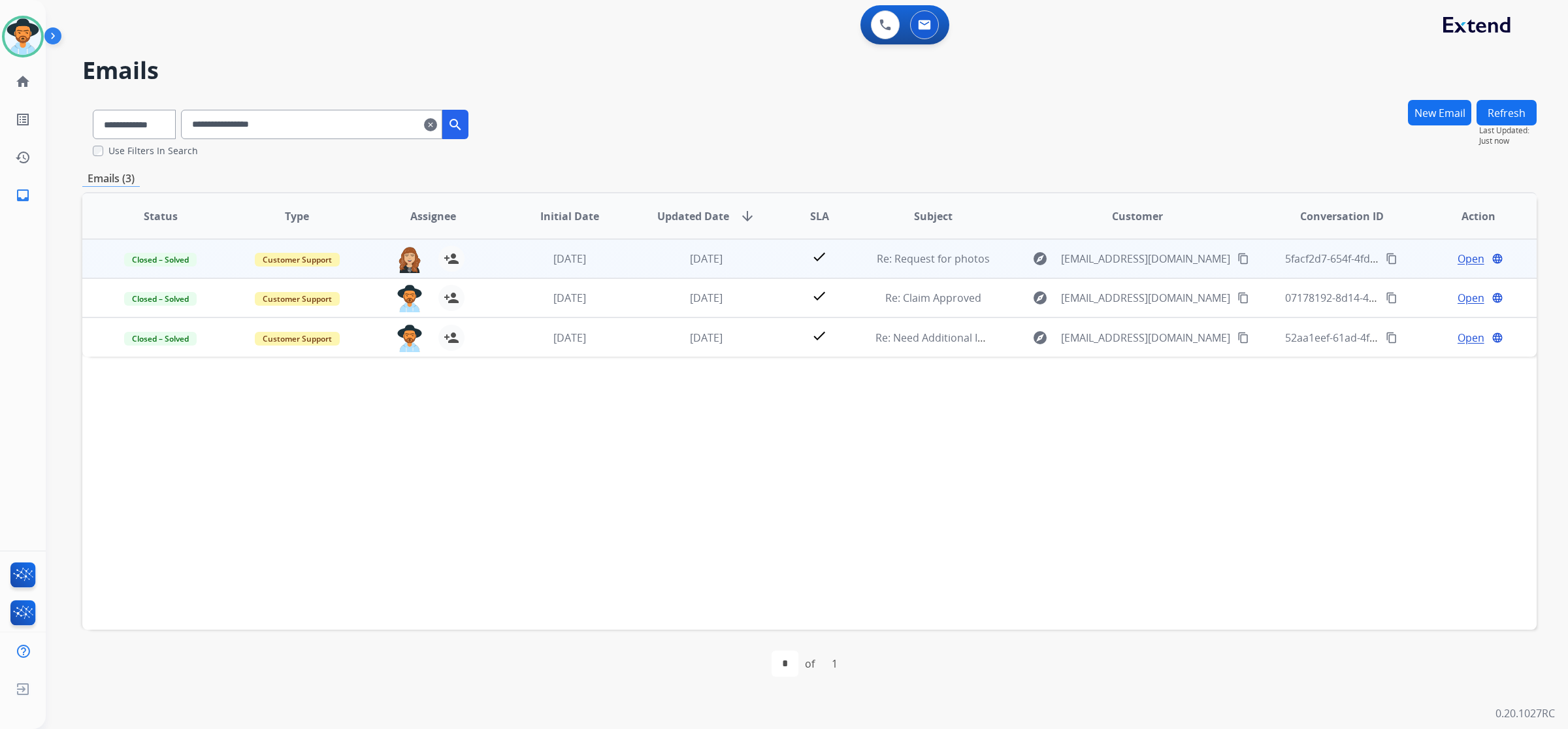
click at [997, 260] on td "explore [EMAIL_ADDRESS][DOMAIN_NAME] content_copy" at bounding box center [1127, 259] width 272 height 39
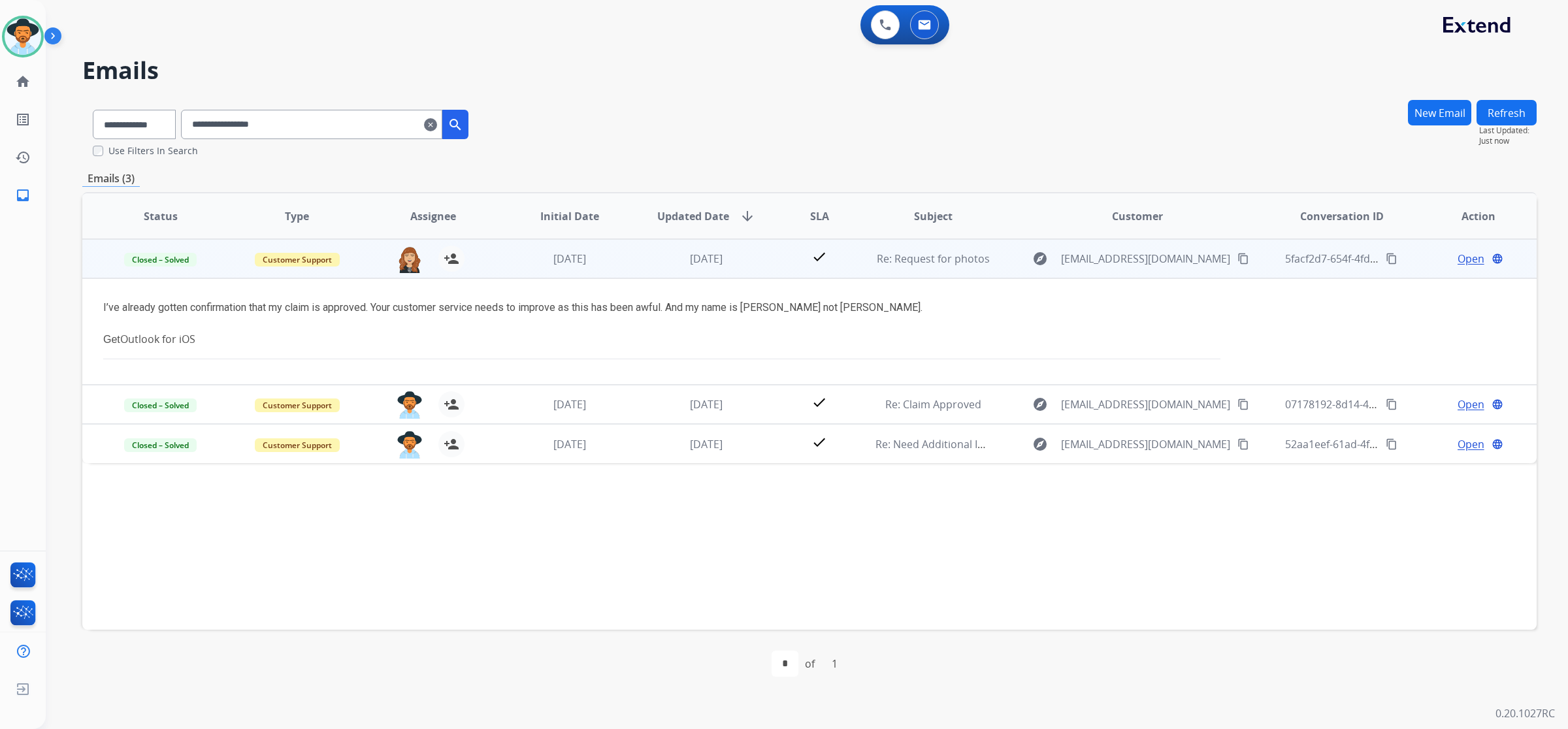
click at [1458, 256] on span "Open" at bounding box center [1471, 259] width 27 height 16
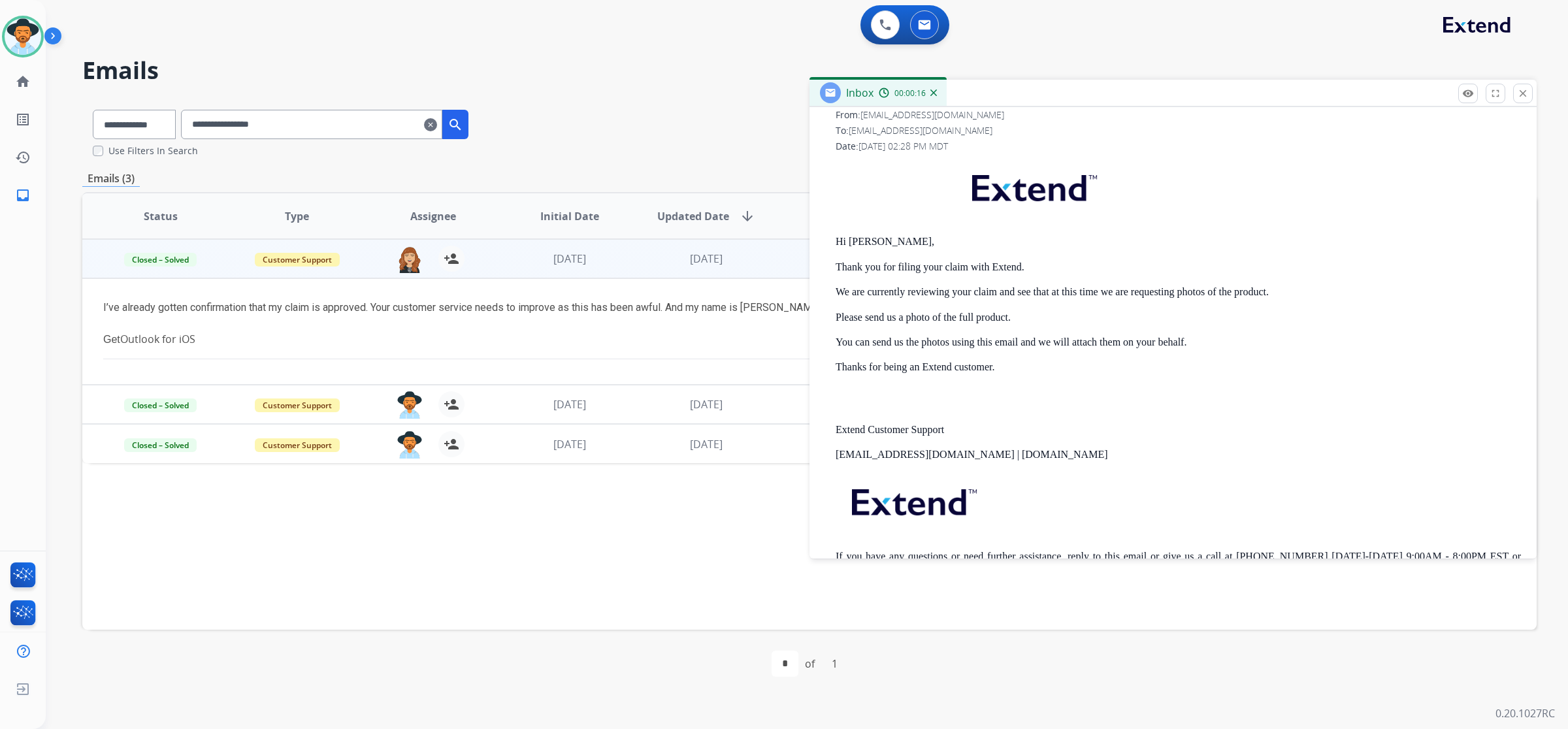
scroll to position [302, 0]
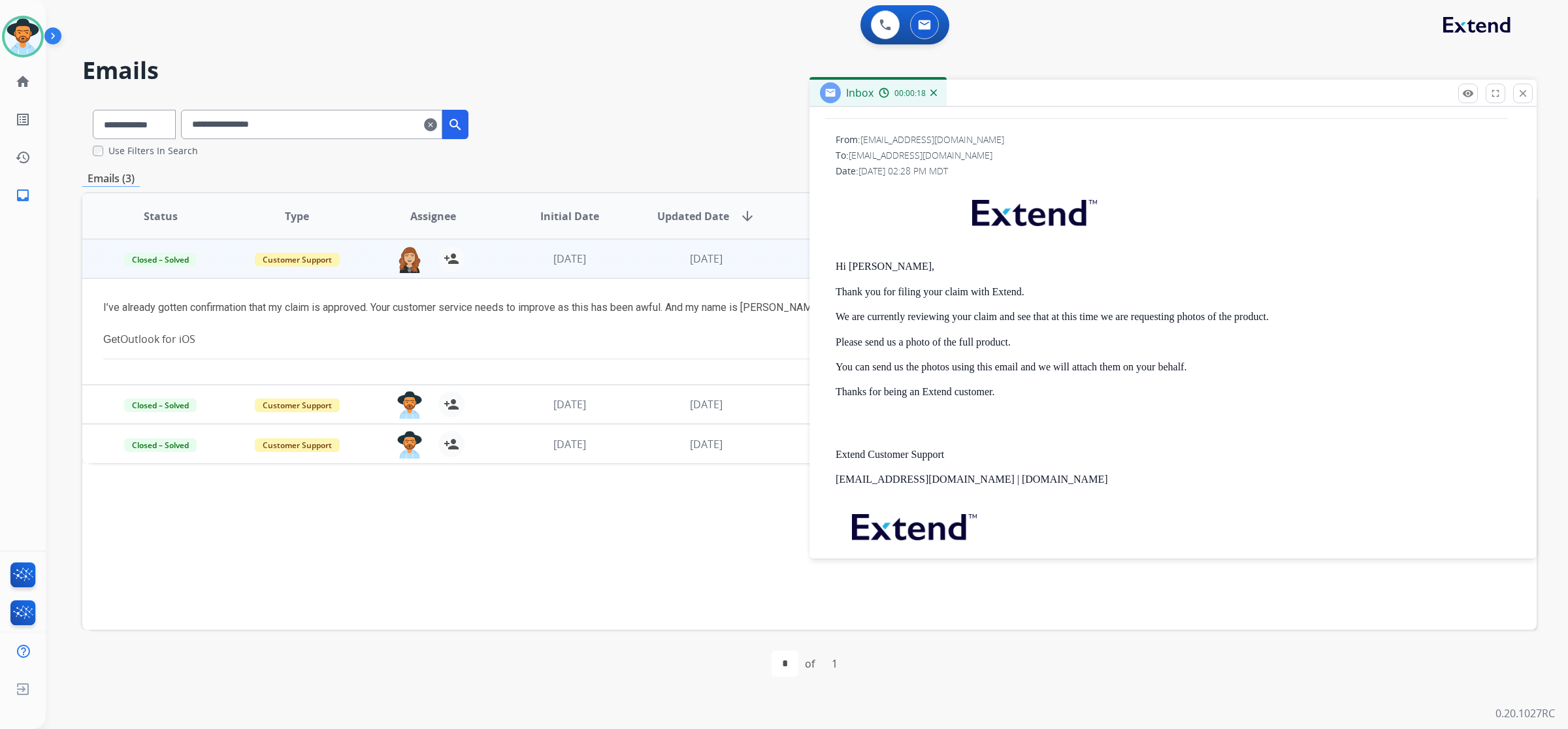
click at [1524, 92] on mat-icon "close" at bounding box center [1522, 93] width 12 height 12
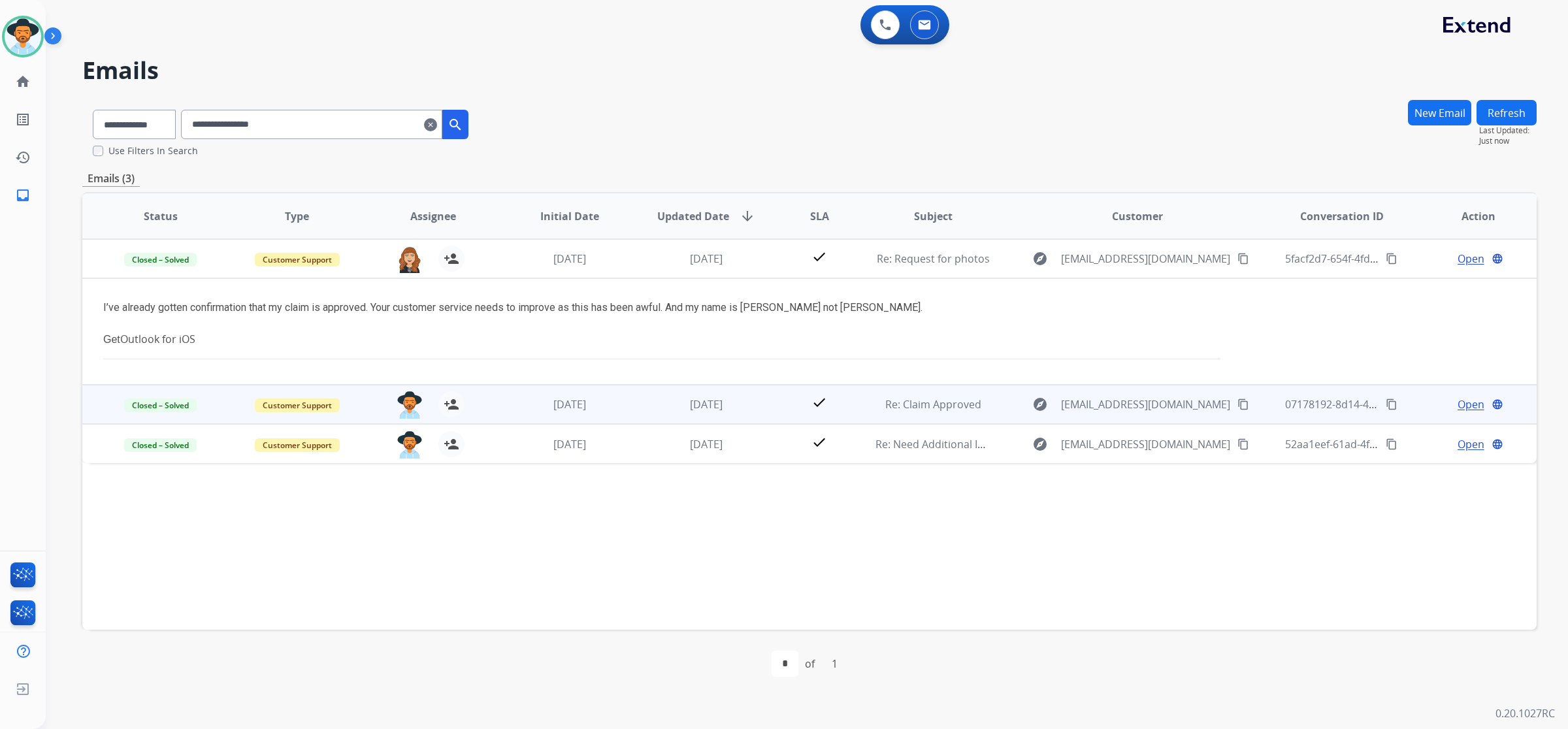
click at [1464, 399] on span "Open" at bounding box center [1471, 405] width 27 height 16
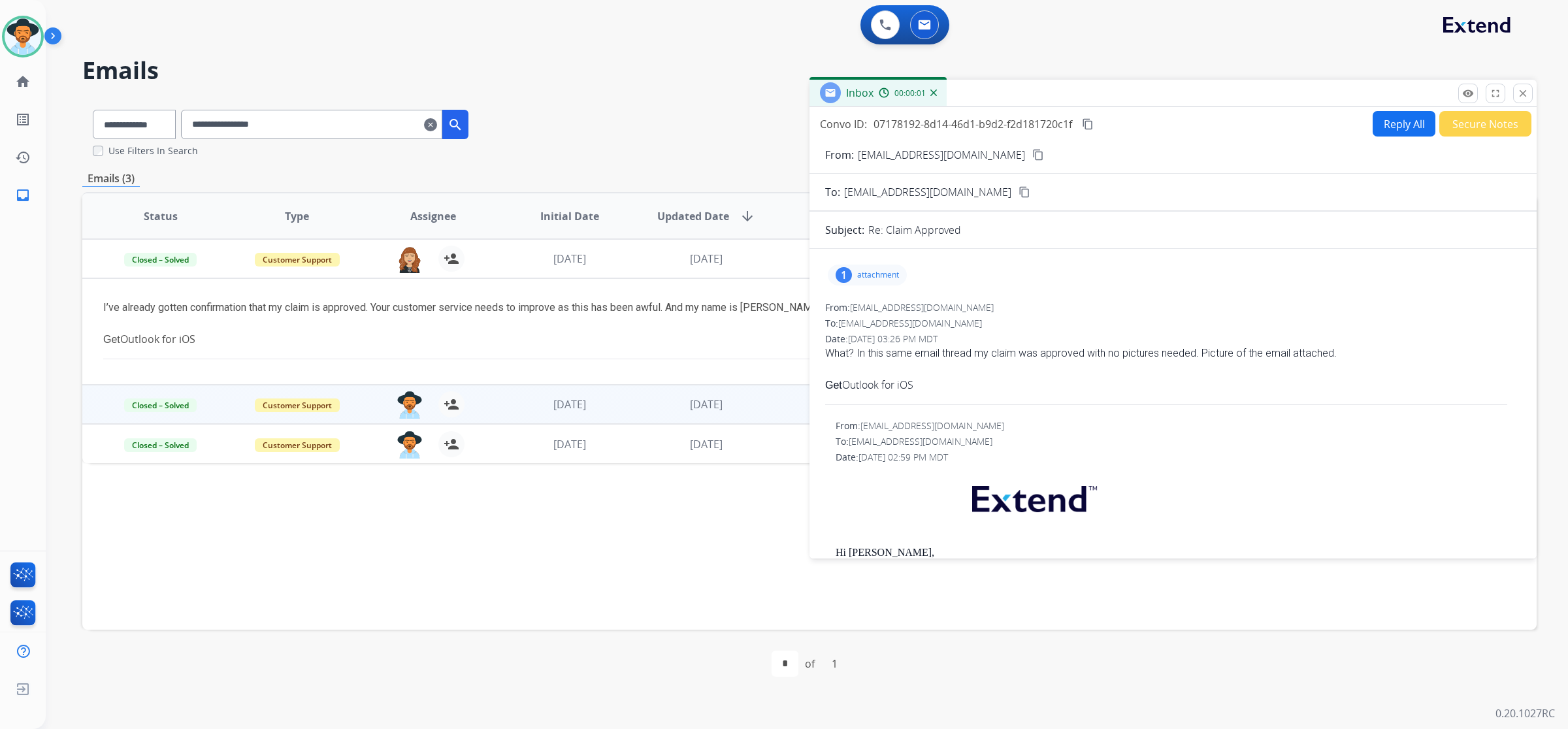
click at [906, 273] on div "1 attachment" at bounding box center [867, 274] width 79 height 20
click at [1524, 97] on mat-icon "close" at bounding box center [1522, 93] width 12 height 12
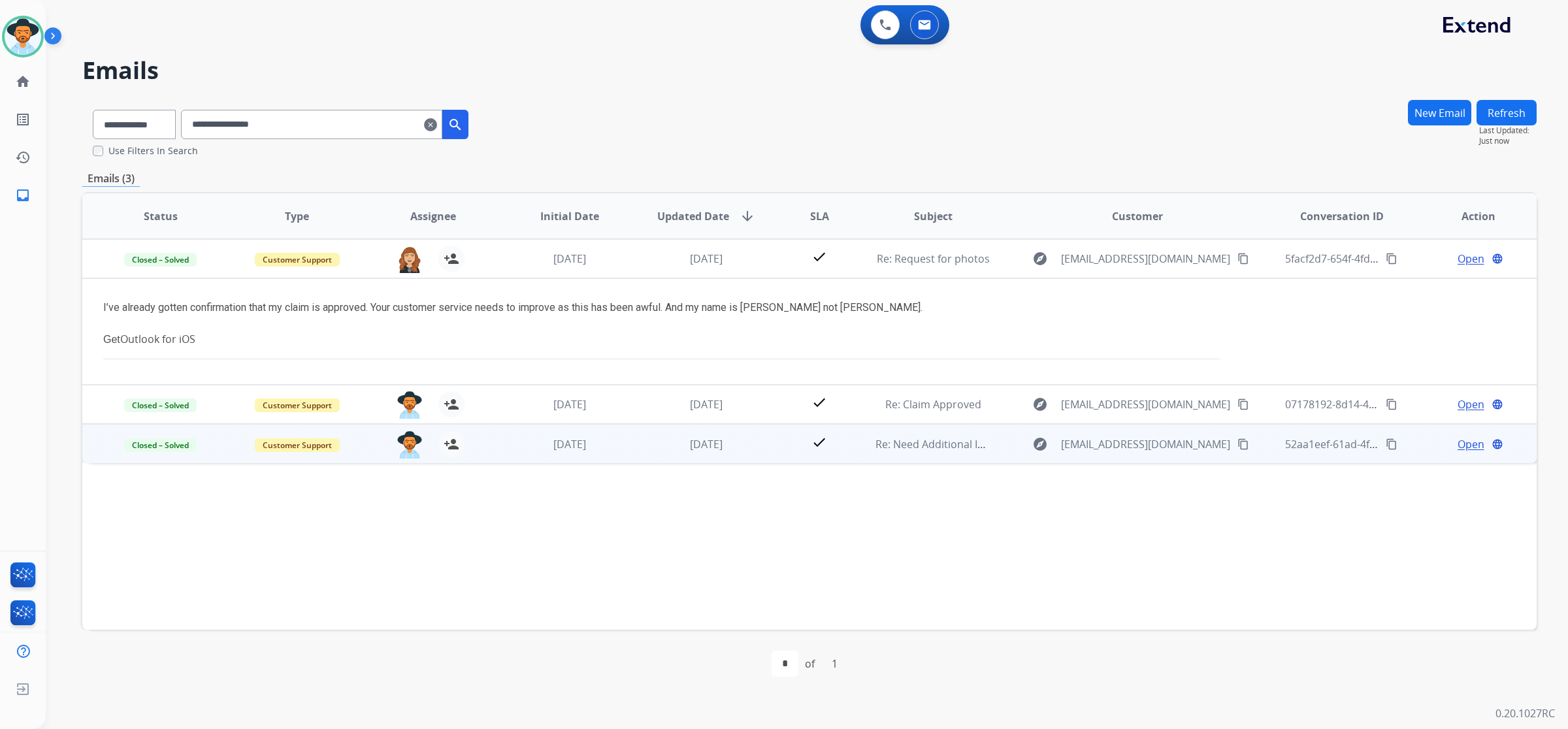
click at [991, 444] on td "explore [EMAIL_ADDRESS][DOMAIN_NAME] content_copy" at bounding box center [1127, 443] width 272 height 39
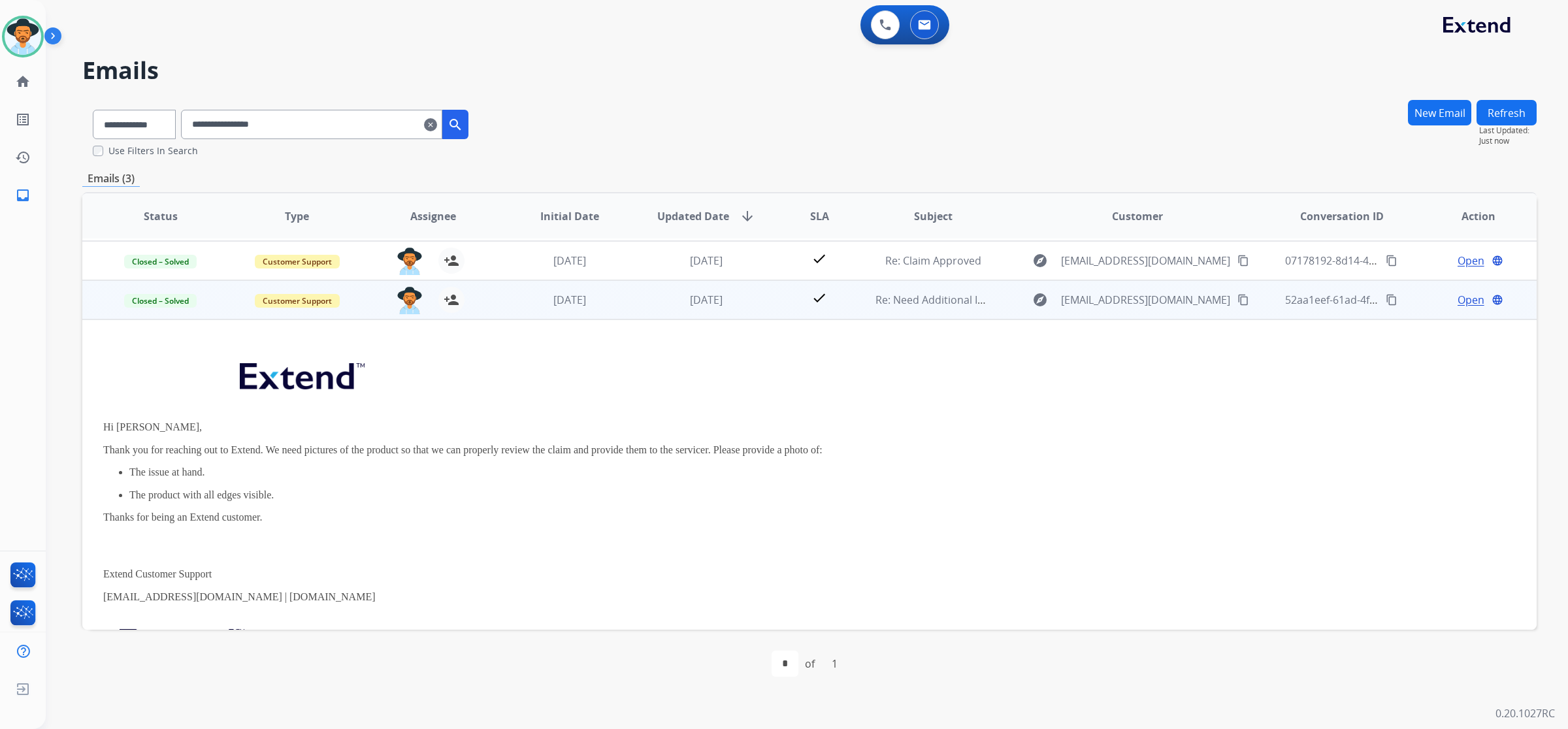
scroll to position [0, 0]
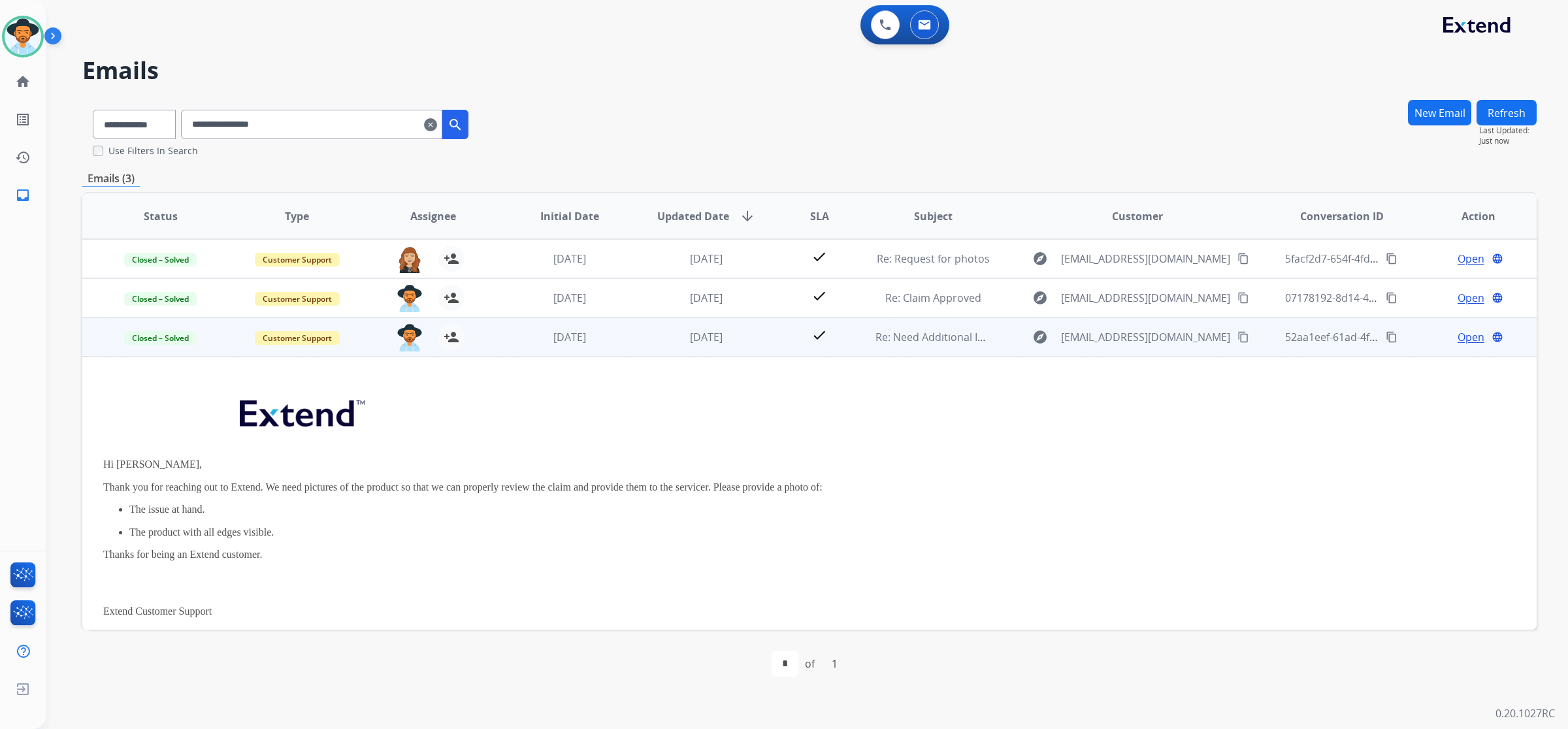
click at [1444, 336] on div "Open language" at bounding box center [1477, 337] width 115 height 16
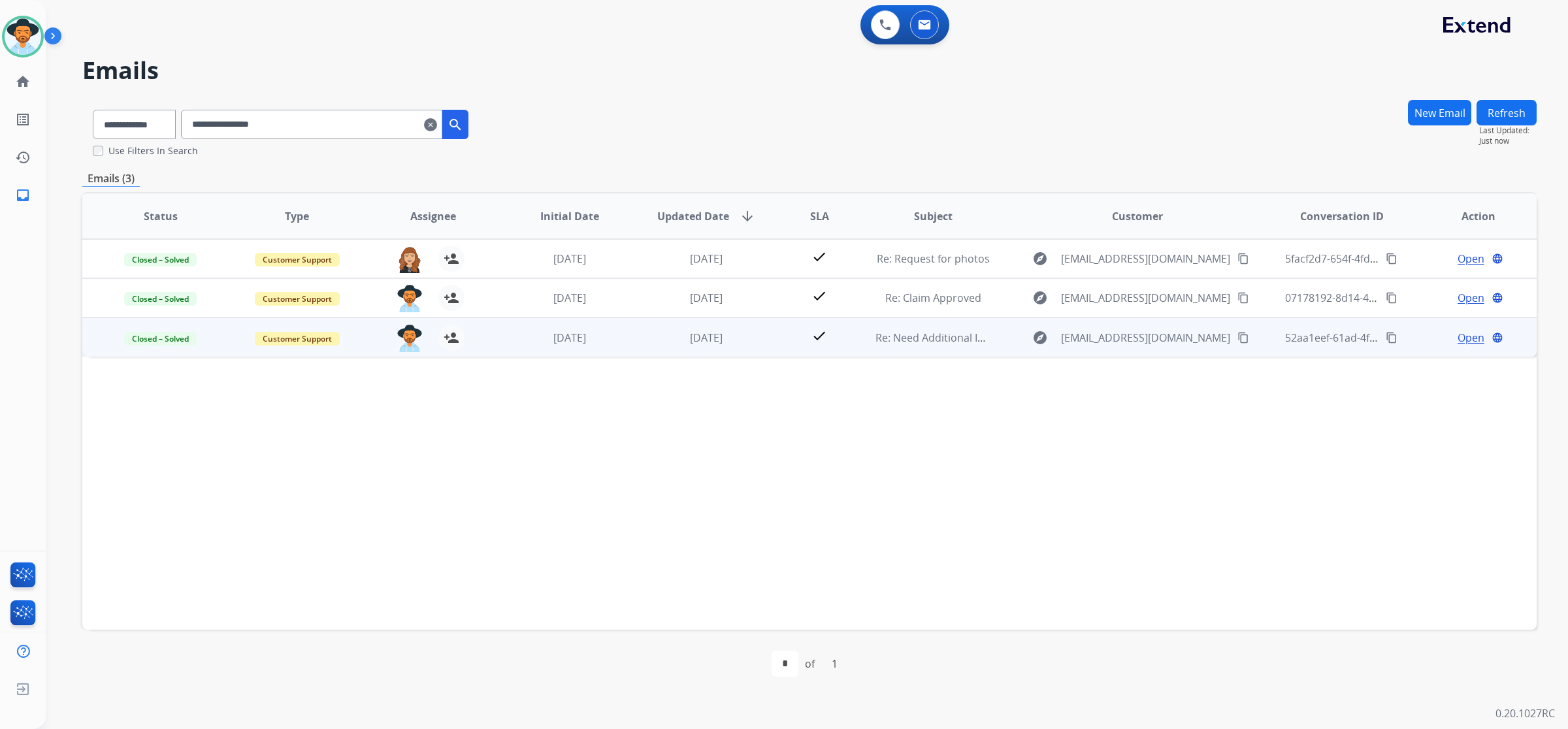
click at [1458, 336] on span "Open" at bounding box center [1471, 338] width 27 height 16
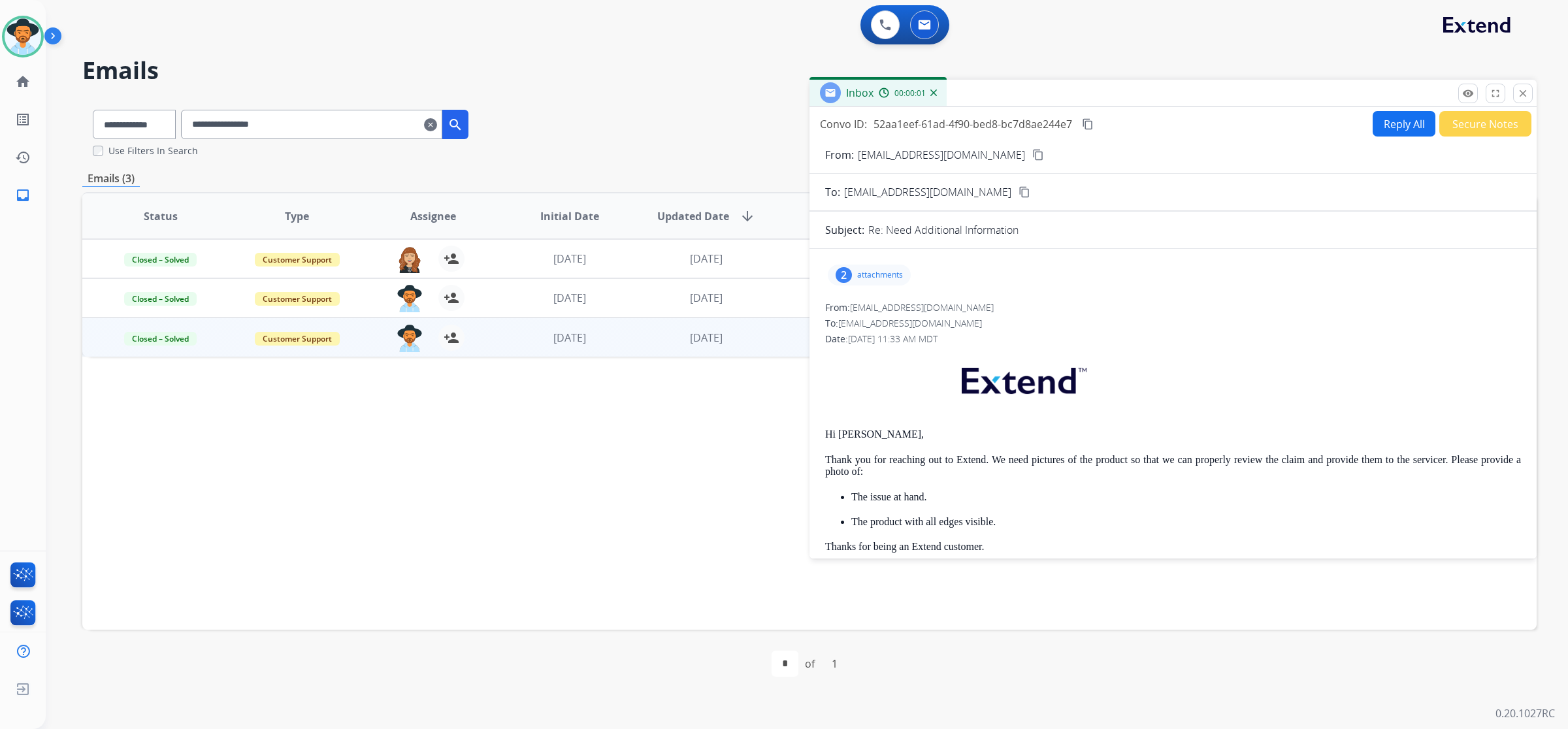
click at [862, 271] on p "attachments" at bounding box center [879, 275] width 45 height 11
click at [1519, 99] on mat-icon "close" at bounding box center [1522, 93] width 12 height 12
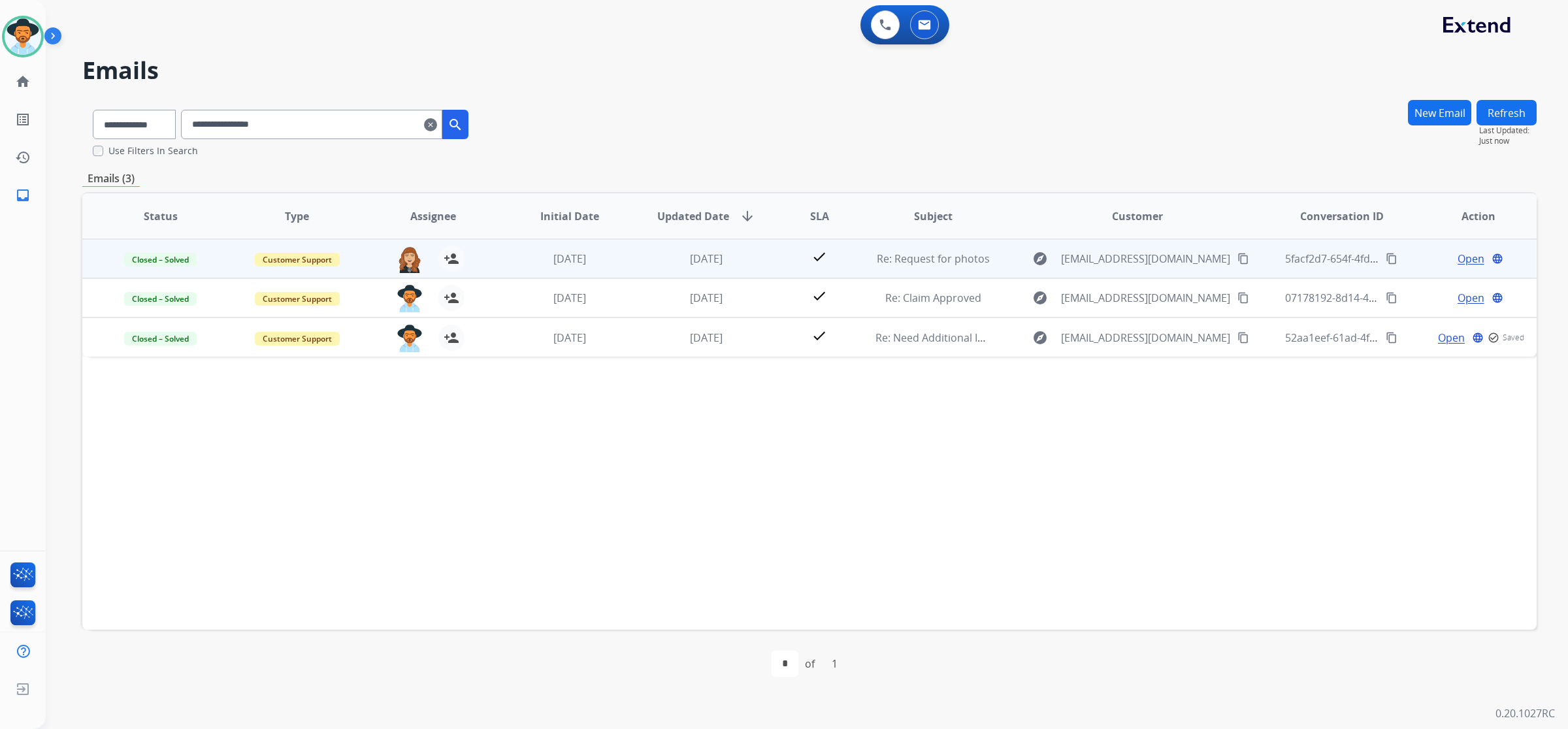
click at [1460, 252] on span "Open" at bounding box center [1471, 259] width 27 height 16
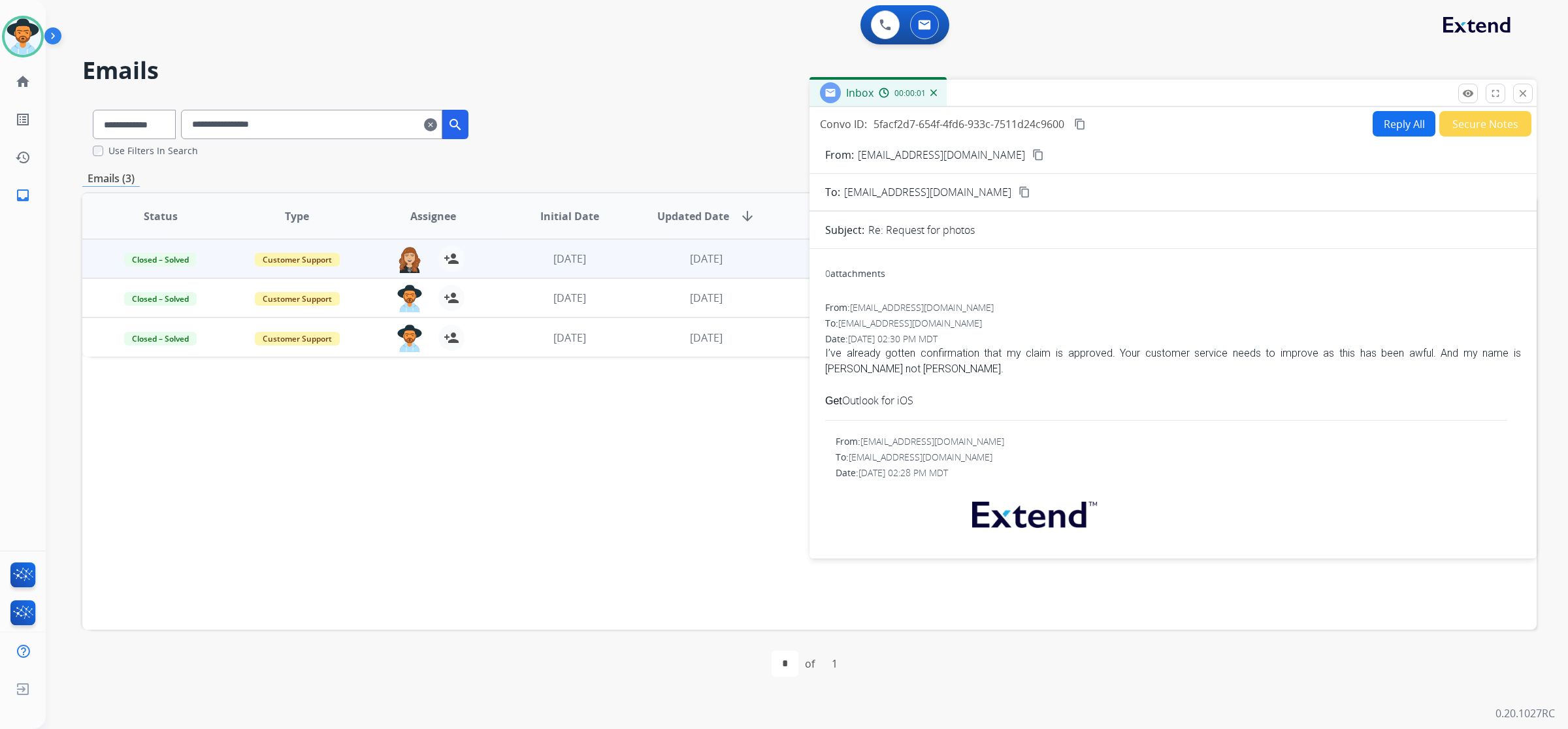
click at [1394, 117] on button "Reply All" at bounding box center [1403, 124] width 62 height 26
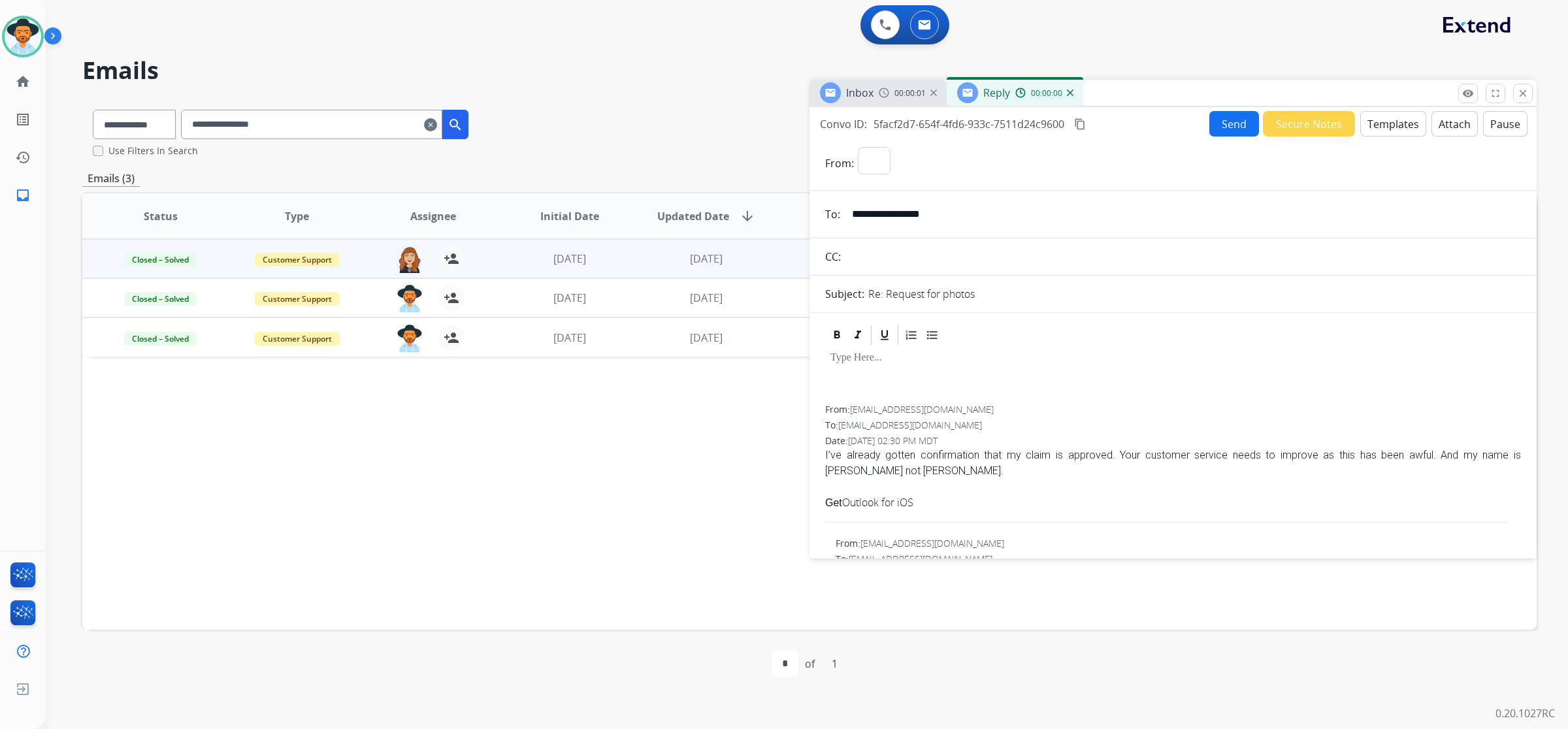
select select "**********"
click at [1402, 122] on button "Templates" at bounding box center [1393, 124] width 66 height 26
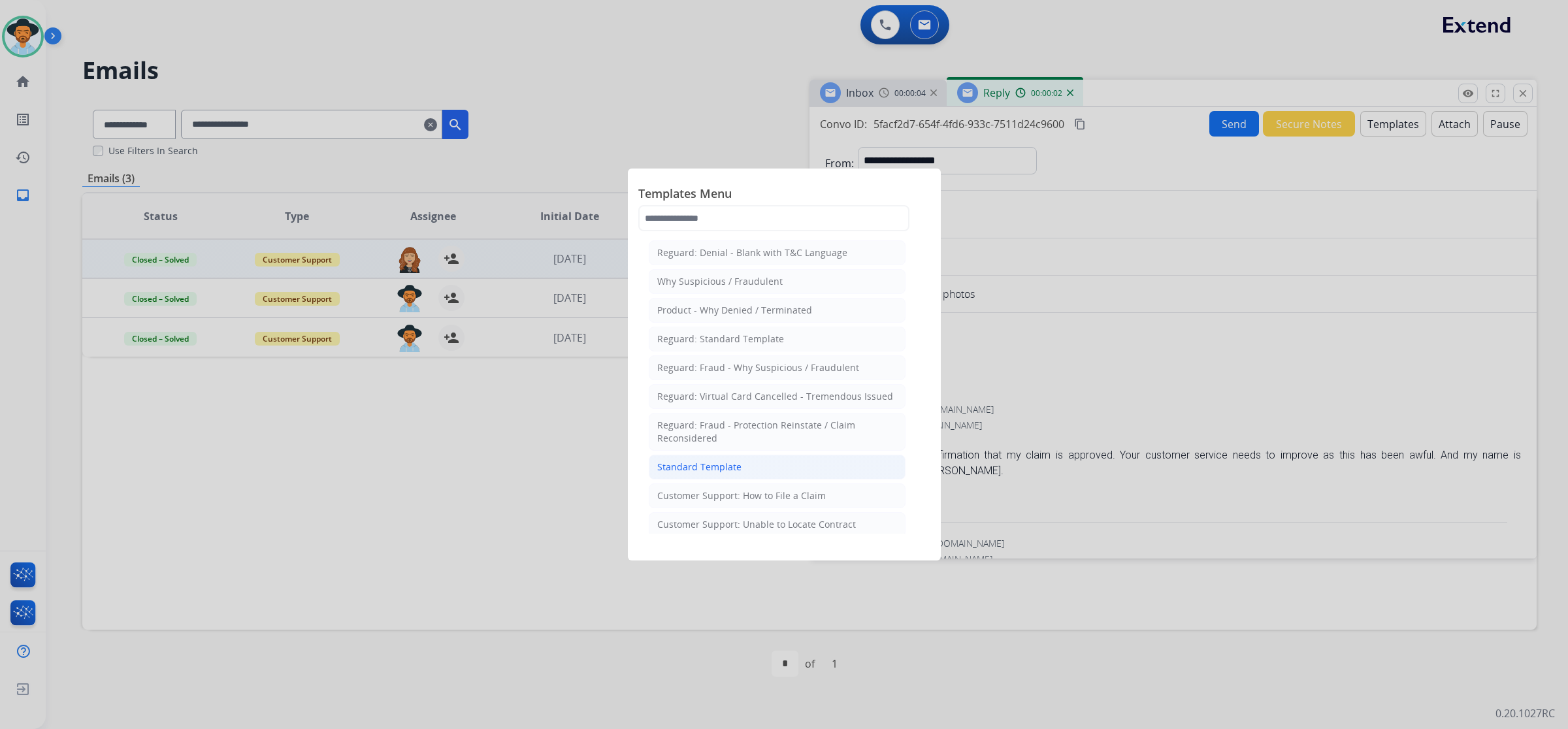
click at [729, 467] on div "Standard Template" at bounding box center [699, 466] width 85 height 13
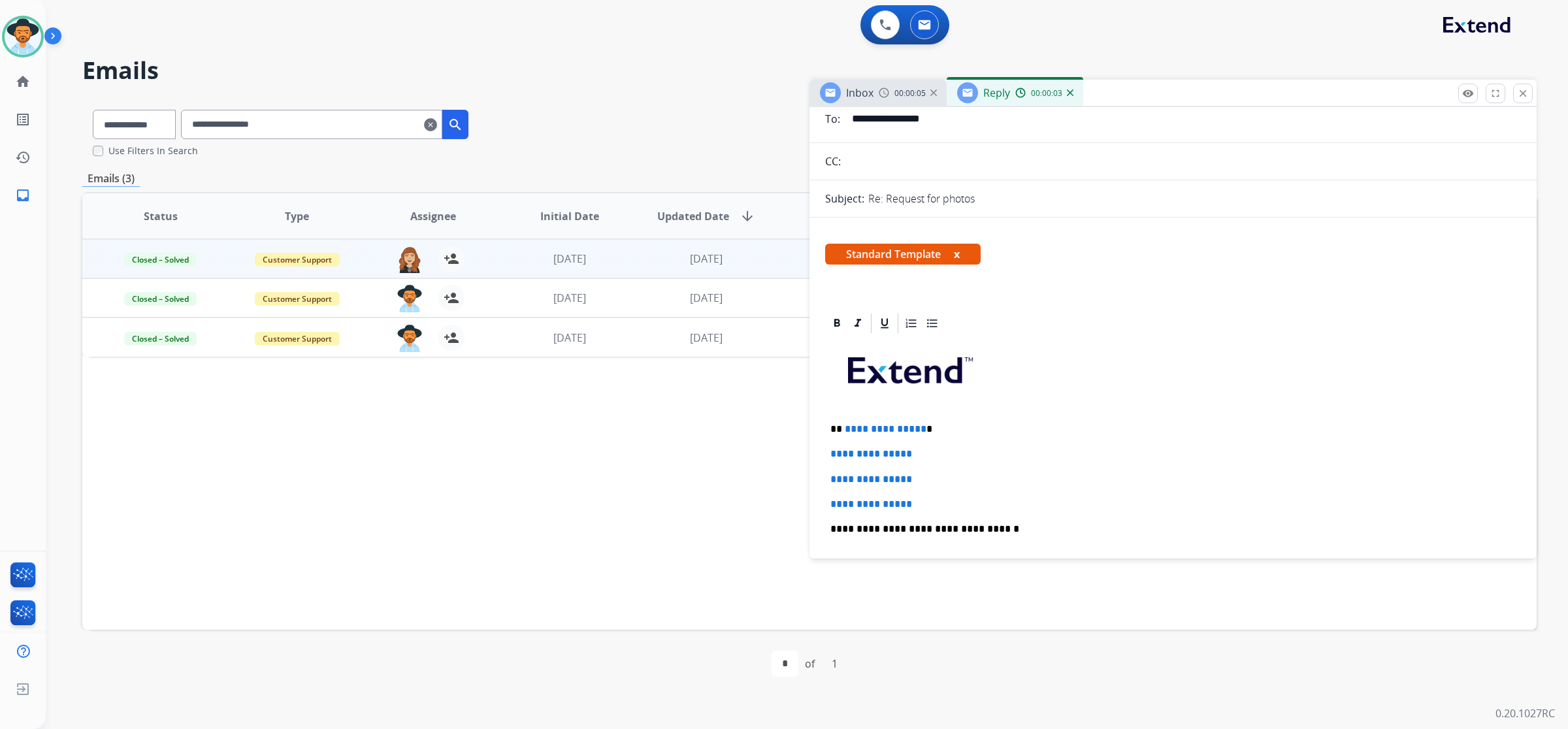
scroll to position [245, 0]
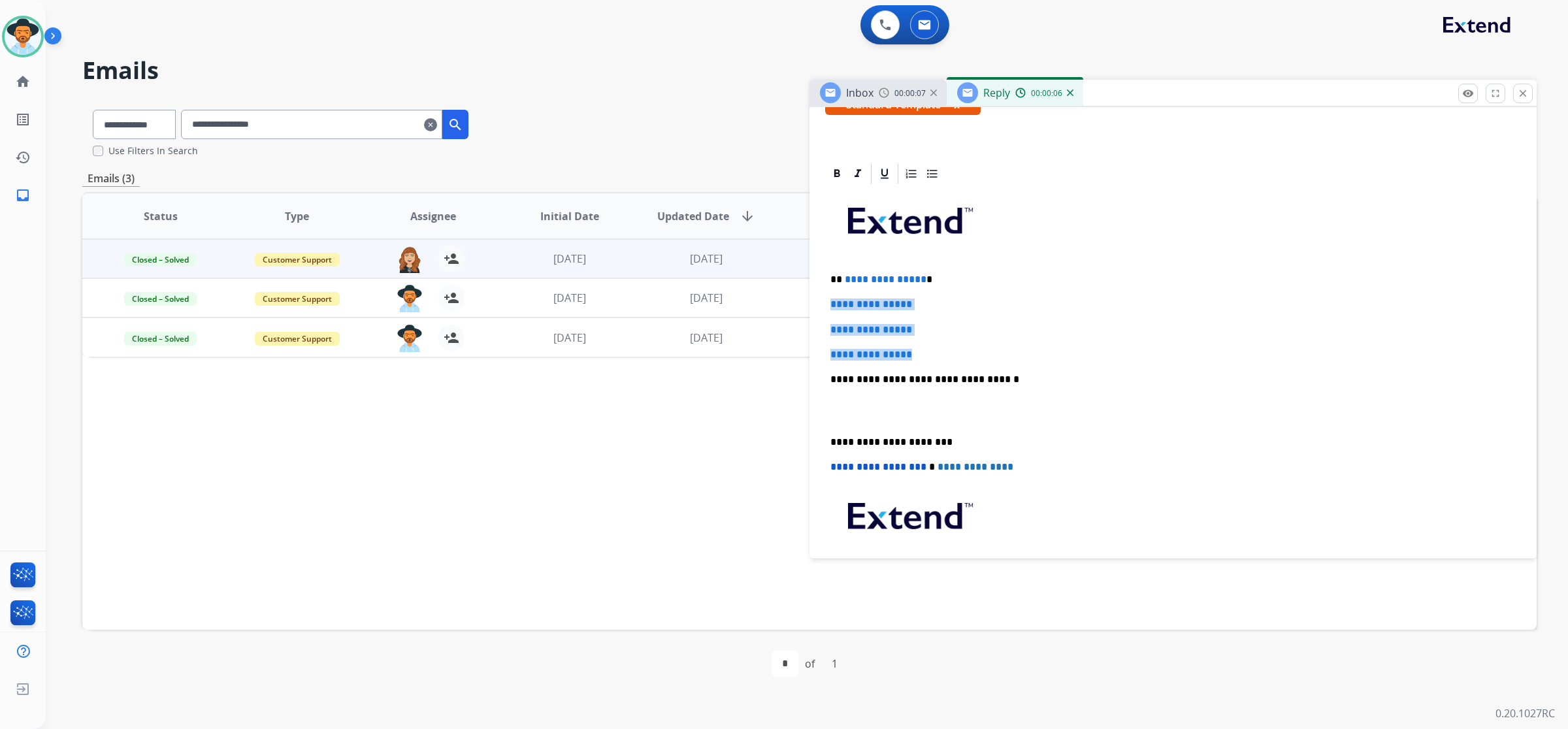
drag, startPoint x: 830, startPoint y: 304, endPoint x: 928, endPoint y: 350, distance: 108.3
click at [928, 350] on div "**********" at bounding box center [1173, 409] width 696 height 450
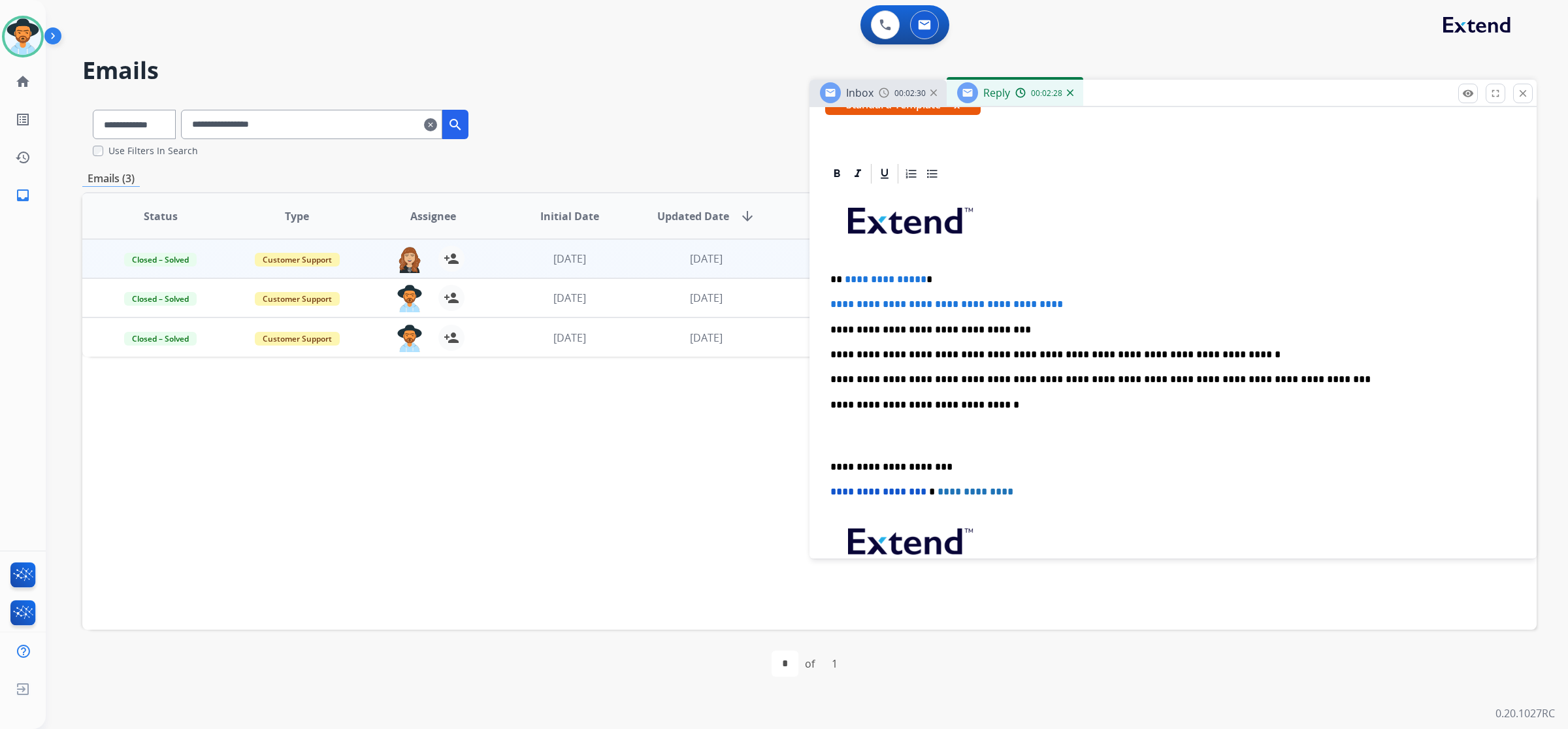
click at [915, 279] on span "**********" at bounding box center [885, 279] width 82 height 10
drag, startPoint x: 915, startPoint y: 279, endPoint x: 896, endPoint y: 264, distance: 24.2
click at [896, 264] on div "**********" at bounding box center [1173, 422] width 696 height 474
click at [909, 285] on p "**********" at bounding box center [1168, 279] width 675 height 12
drag, startPoint x: 921, startPoint y: 274, endPoint x: 912, endPoint y: 268, distance: 10.8
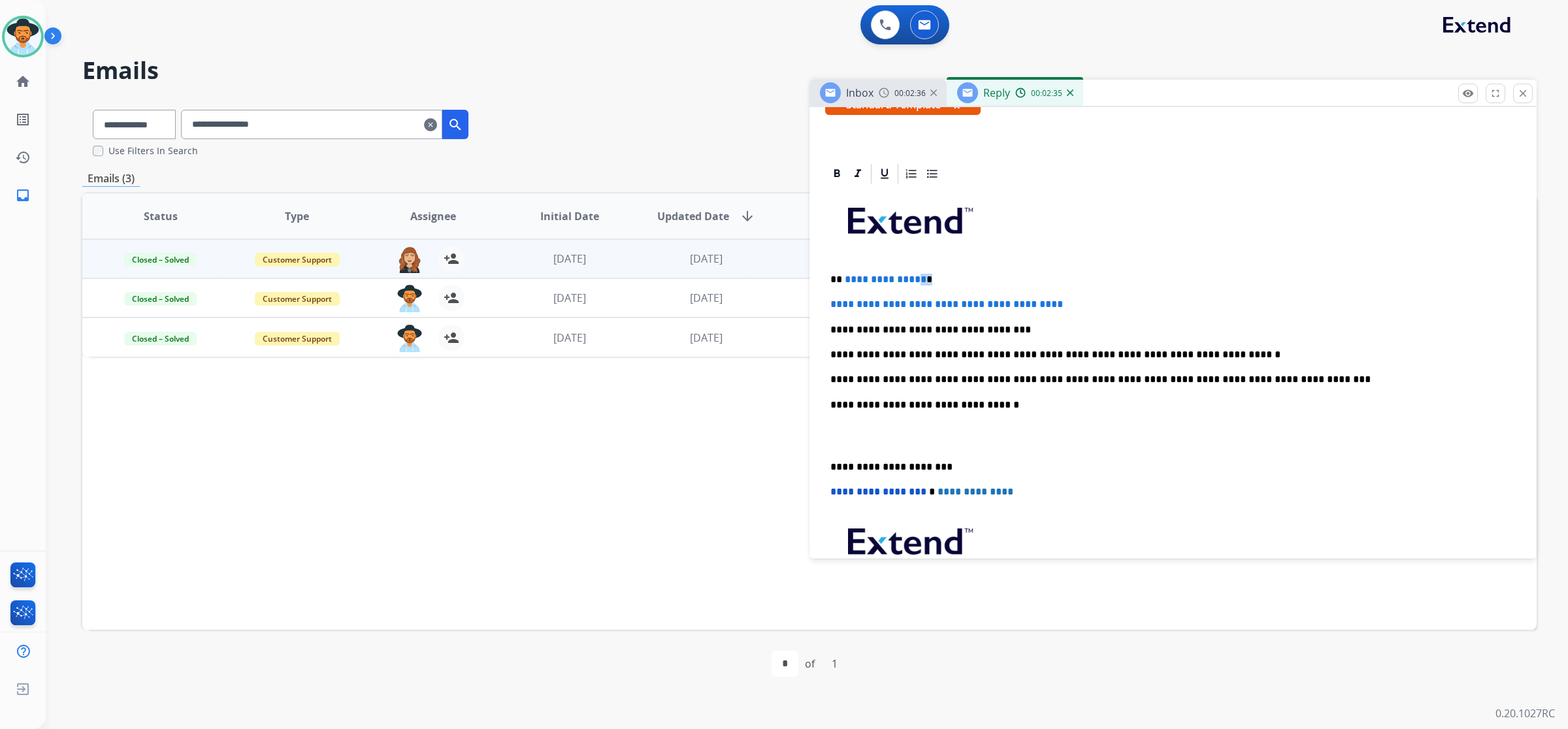
click at [912, 268] on div "**********" at bounding box center [1173, 422] width 696 height 474
click at [913, 274] on span "**********" at bounding box center [885, 279] width 82 height 10
drag, startPoint x: 917, startPoint y: 281, endPoint x: 844, endPoint y: 279, distance: 73.0
click at [845, 279] on span "**********" at bounding box center [885, 279] width 82 height 10
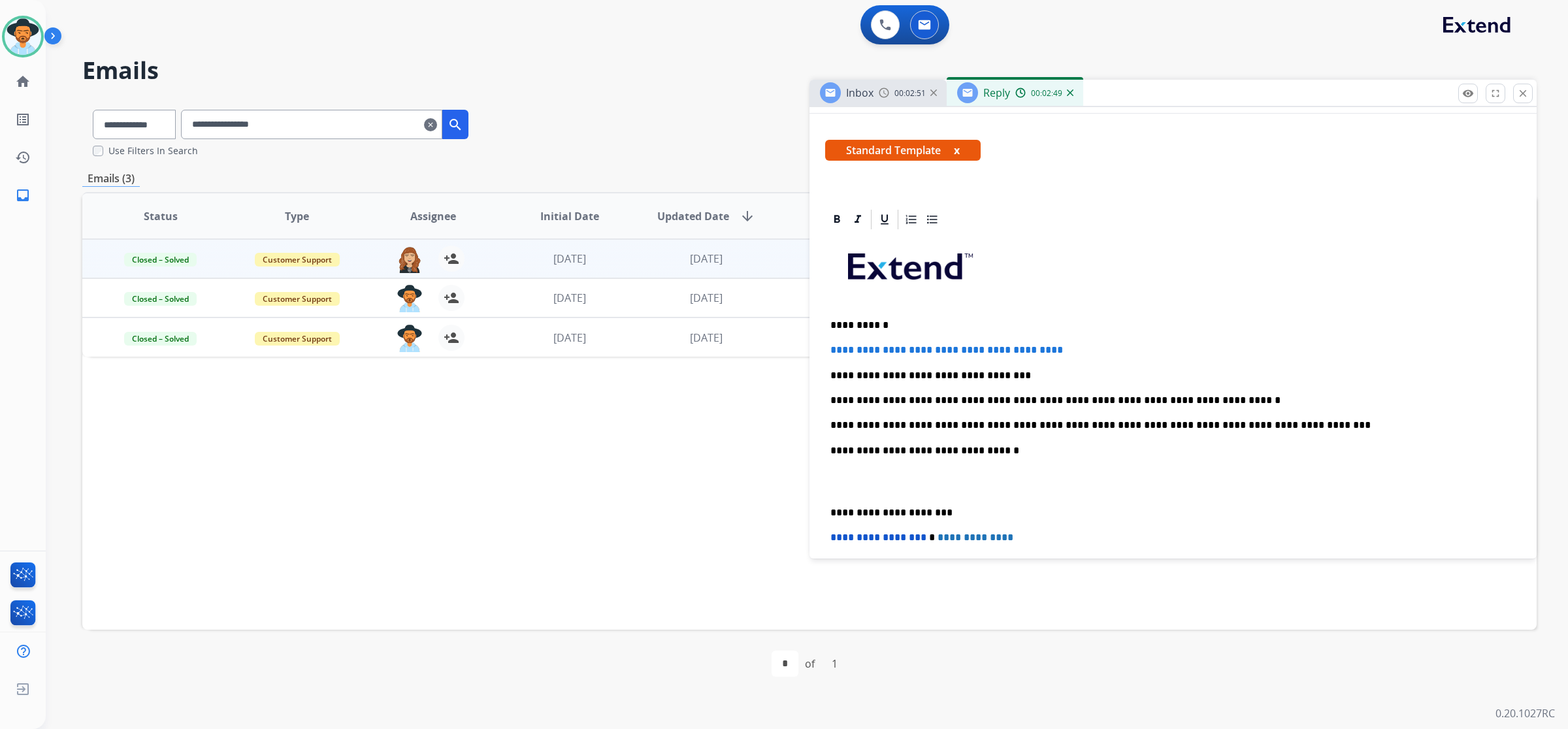
scroll to position [163, 0]
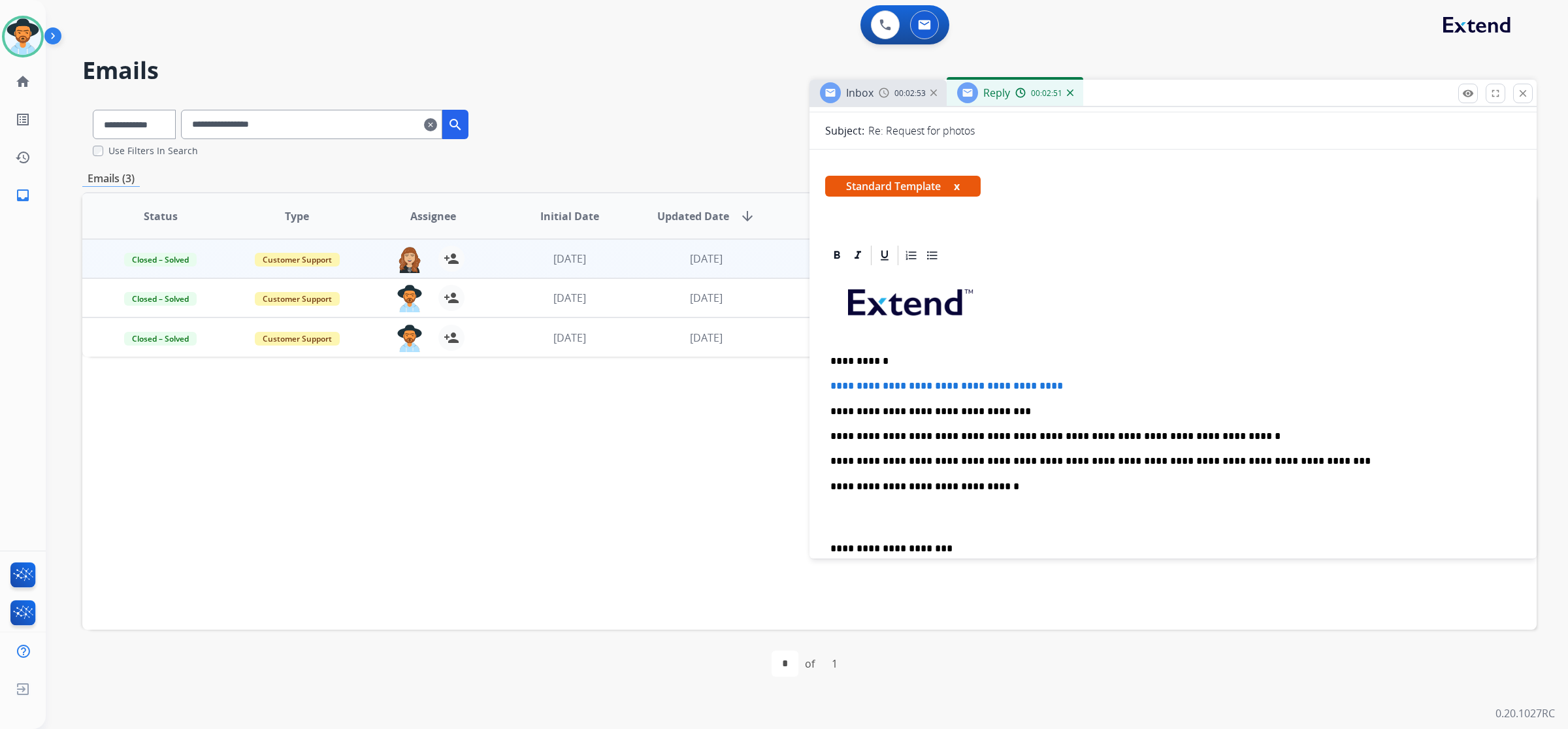
click at [856, 365] on p "**********" at bounding box center [1168, 360] width 675 height 12
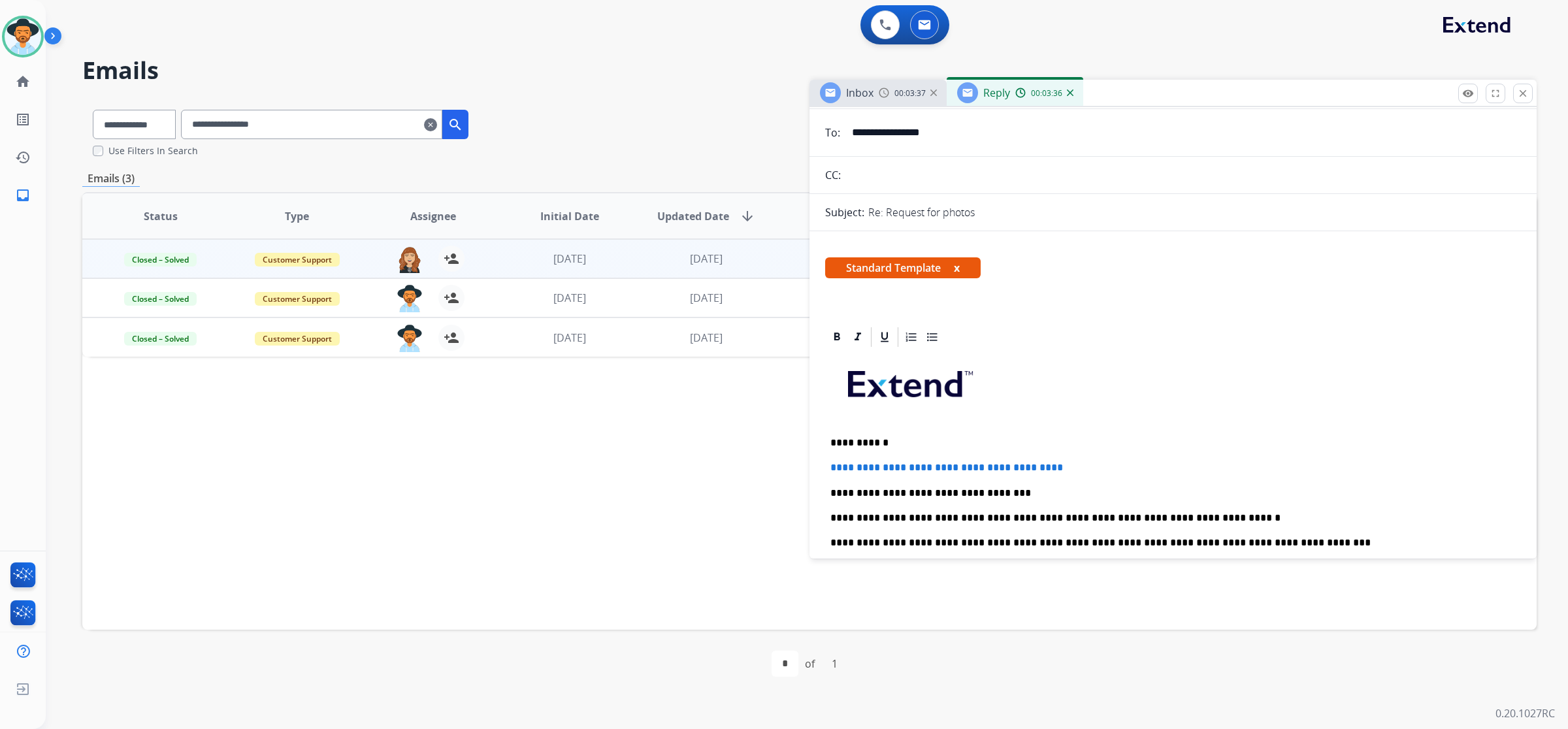
scroll to position [0, 0]
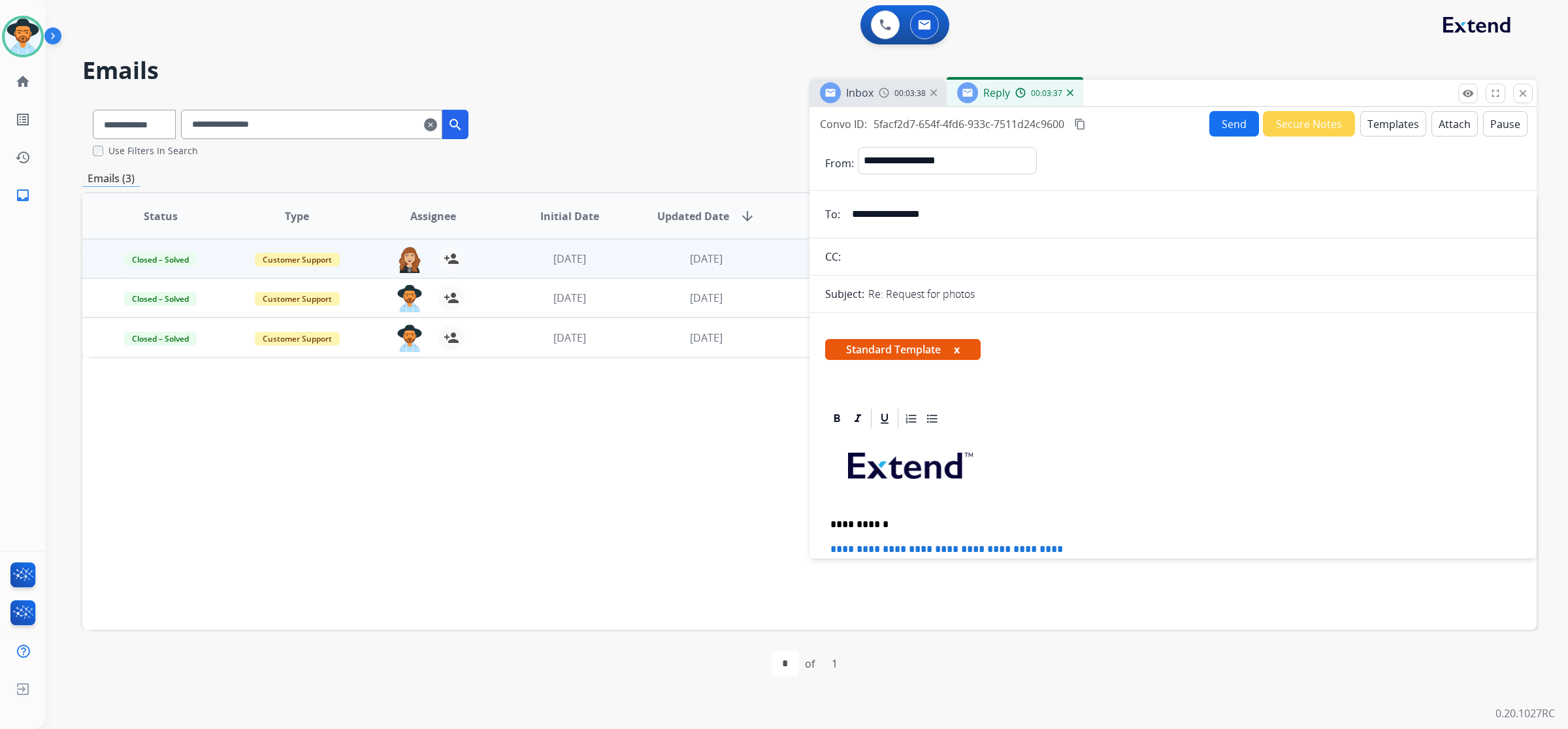
click at [1219, 119] on button "Send" at bounding box center [1234, 124] width 50 height 26
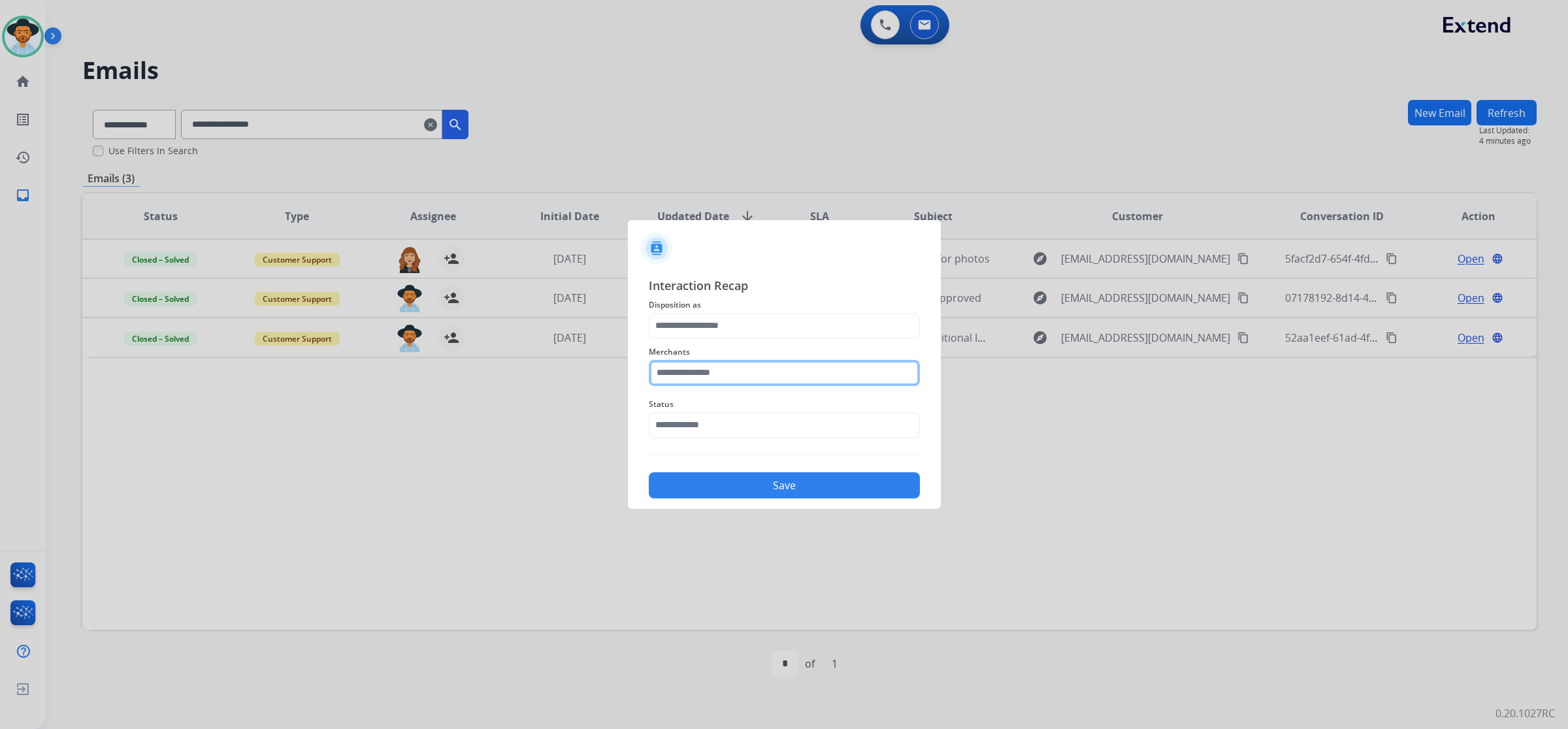
click at [804, 369] on input "text" at bounding box center [784, 372] width 271 height 26
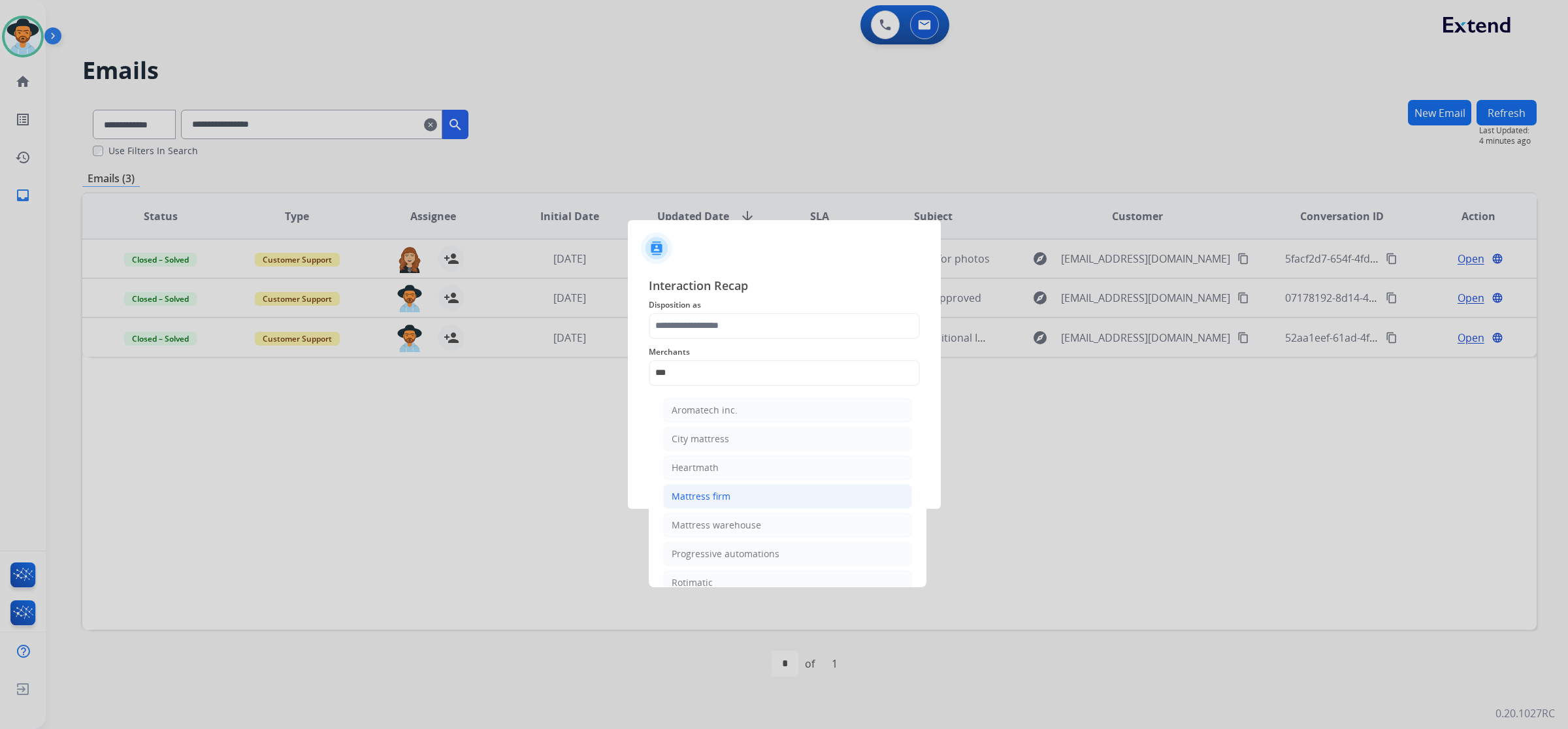
click at [807, 493] on li "Mattress firm" at bounding box center [788, 497] width 249 height 25
type input "**********"
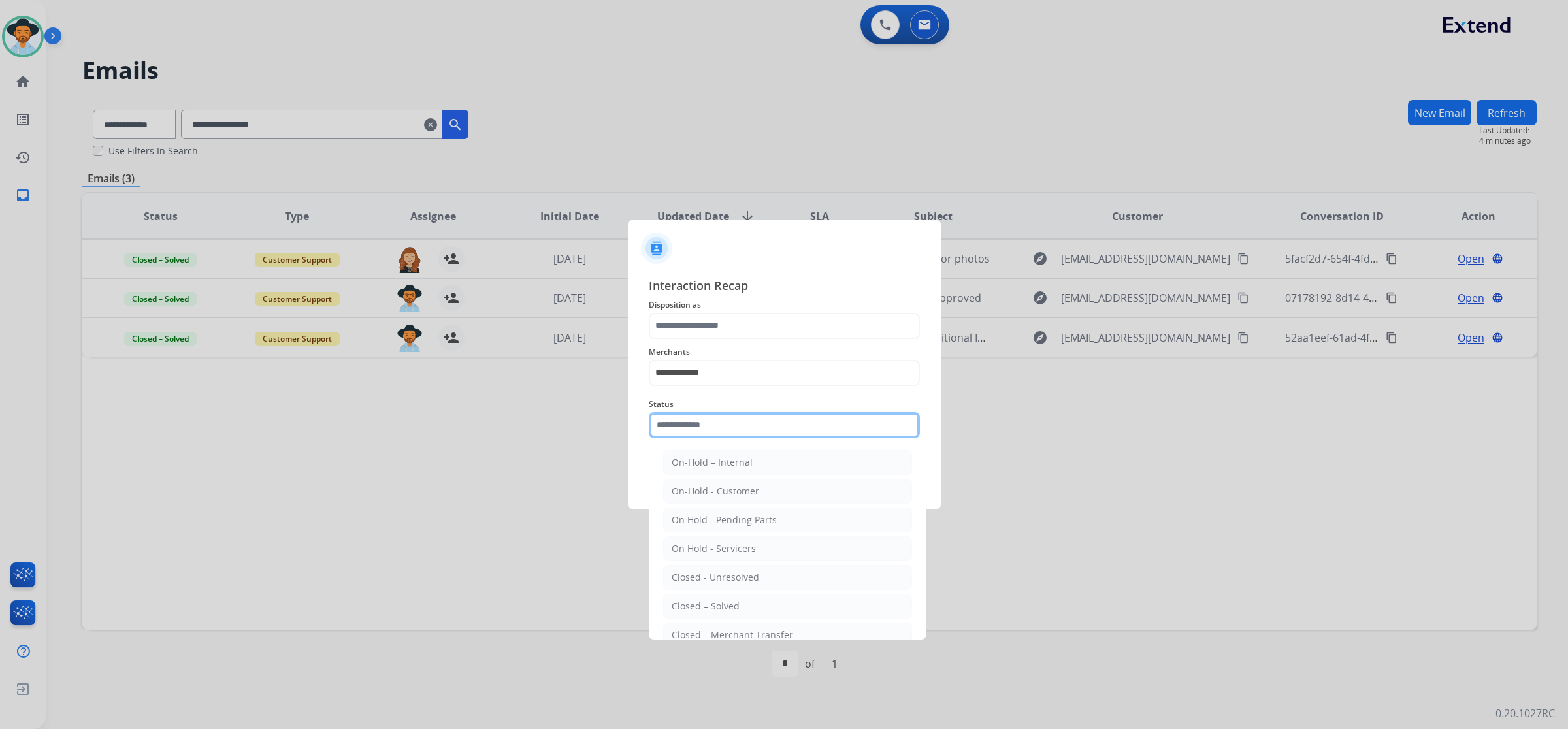
click at [792, 430] on input "text" at bounding box center [784, 425] width 271 height 26
click at [761, 608] on li "Closed – Solved" at bounding box center [788, 606] width 249 height 25
type input "**********"
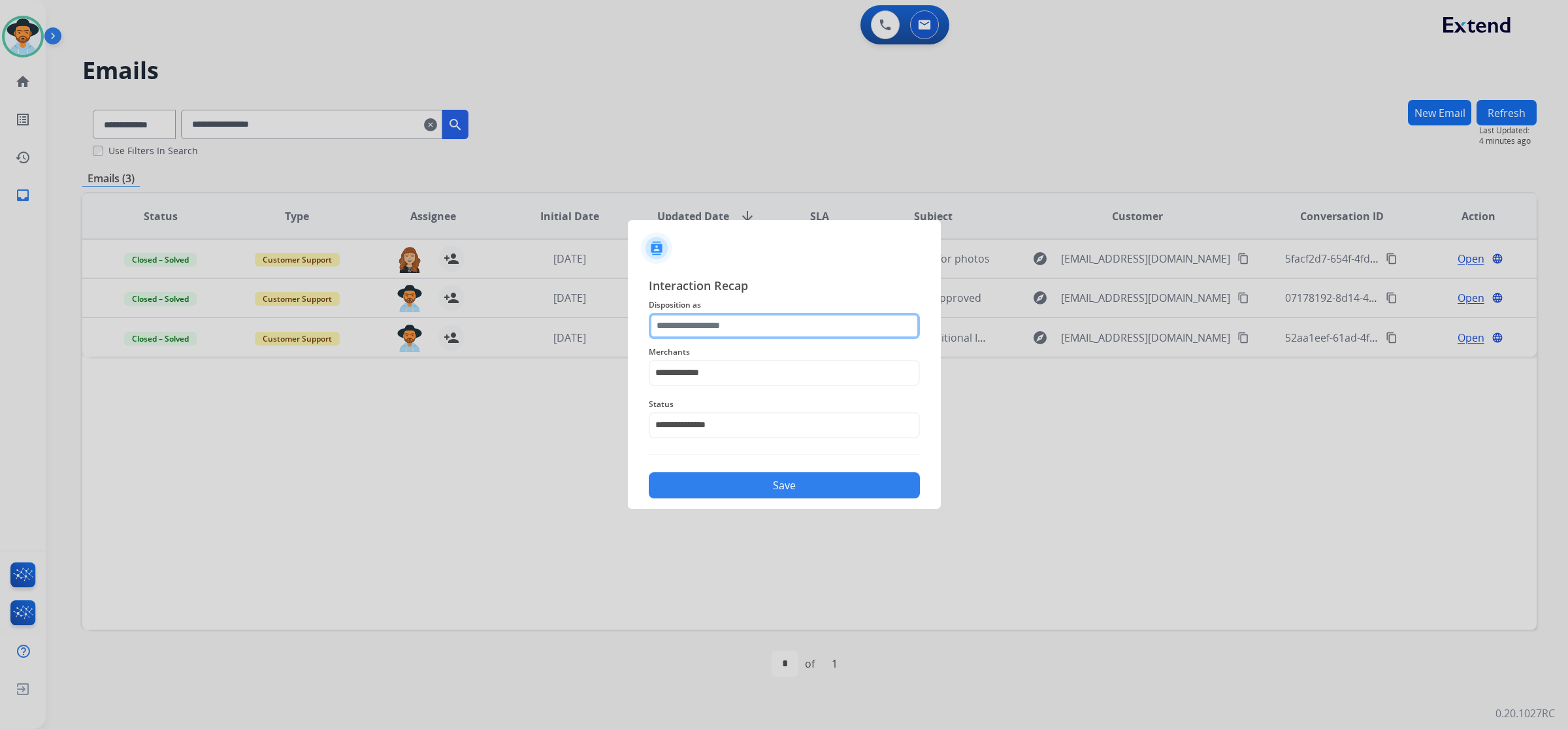
click at [763, 330] on input "text" at bounding box center [784, 326] width 271 height 26
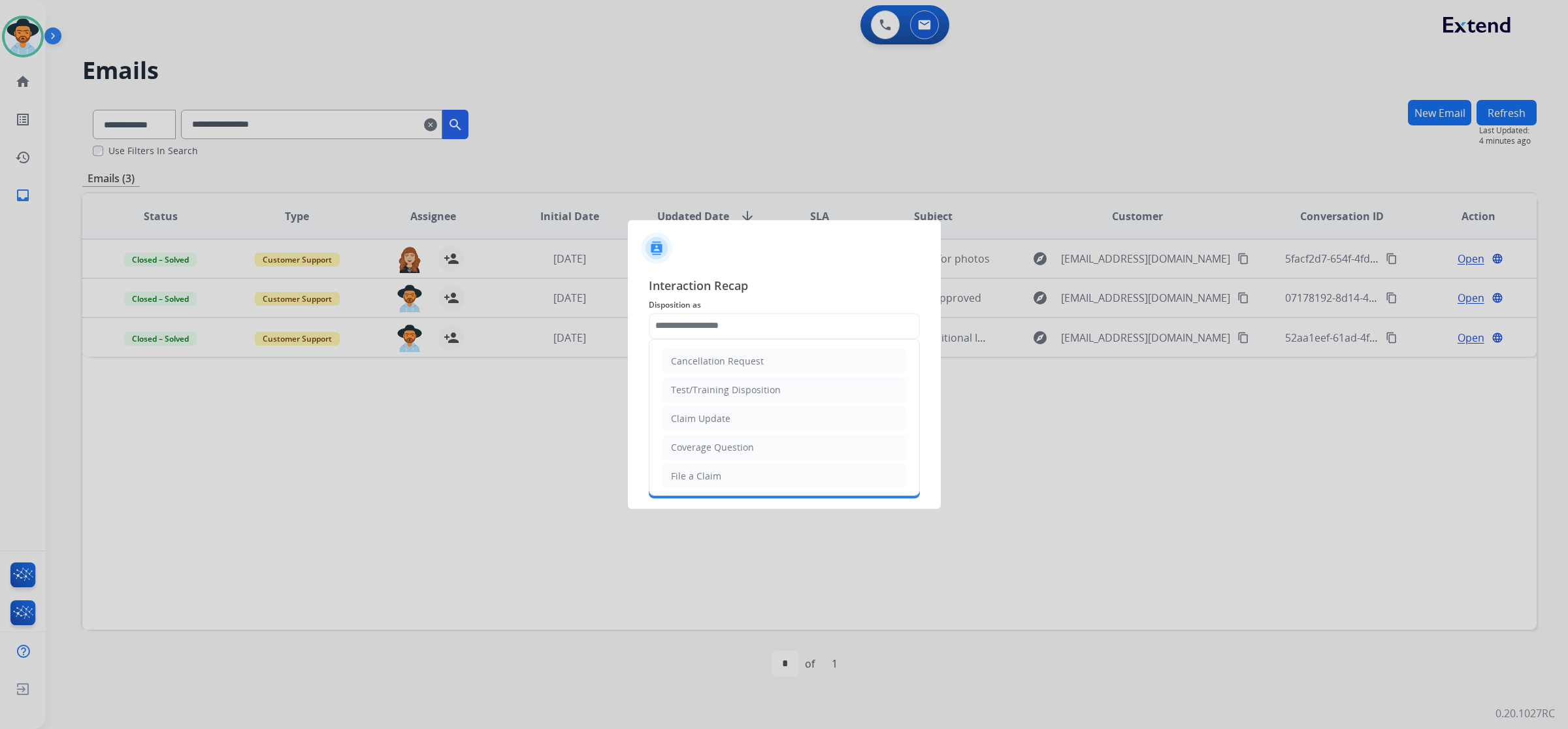
click at [765, 418] on li "Claim Update" at bounding box center [784, 419] width 244 height 25
type input "**********"
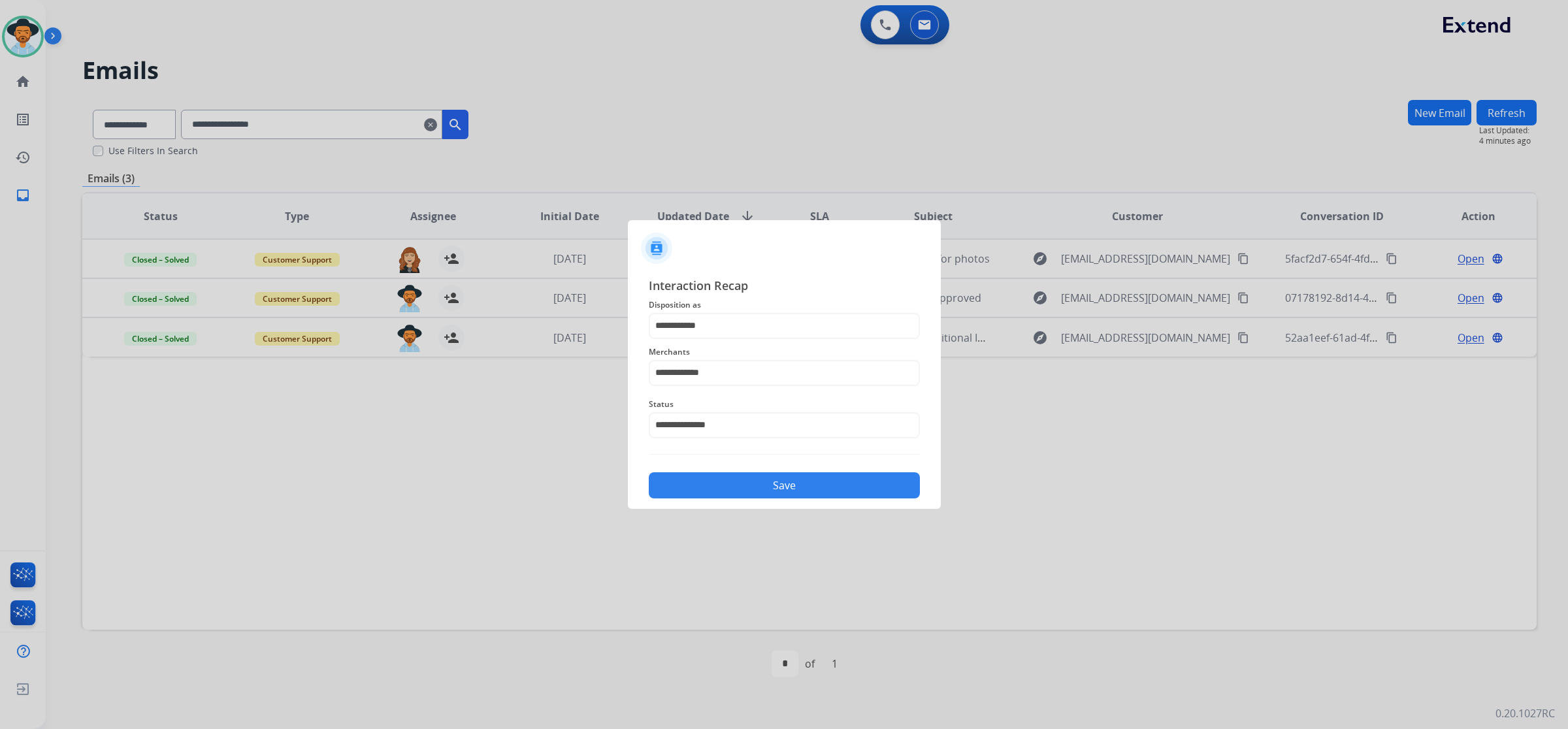
click at [792, 498] on button "Save" at bounding box center [784, 485] width 271 height 26
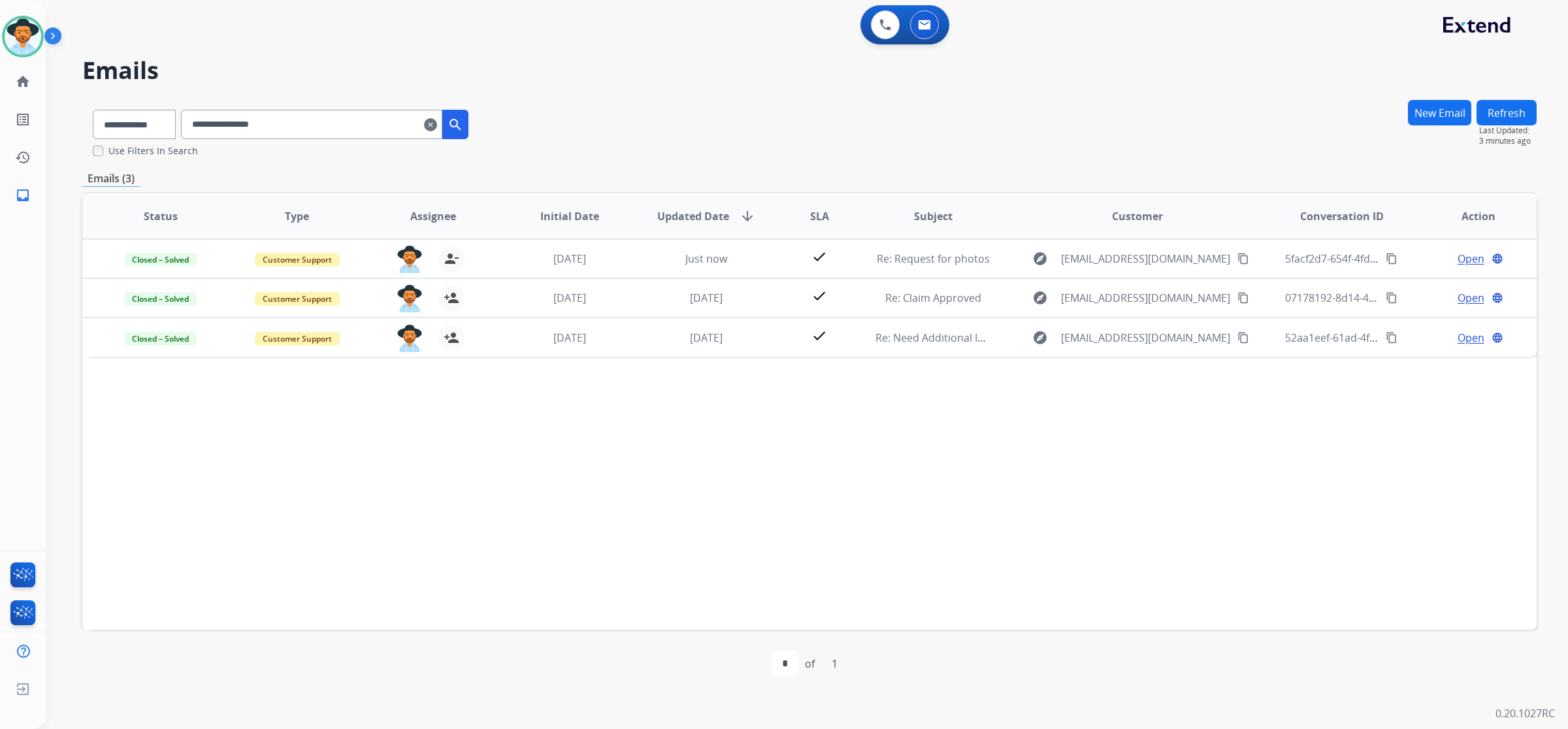
click at [1411, 109] on button "New Email" at bounding box center [1439, 112] width 63 height 26
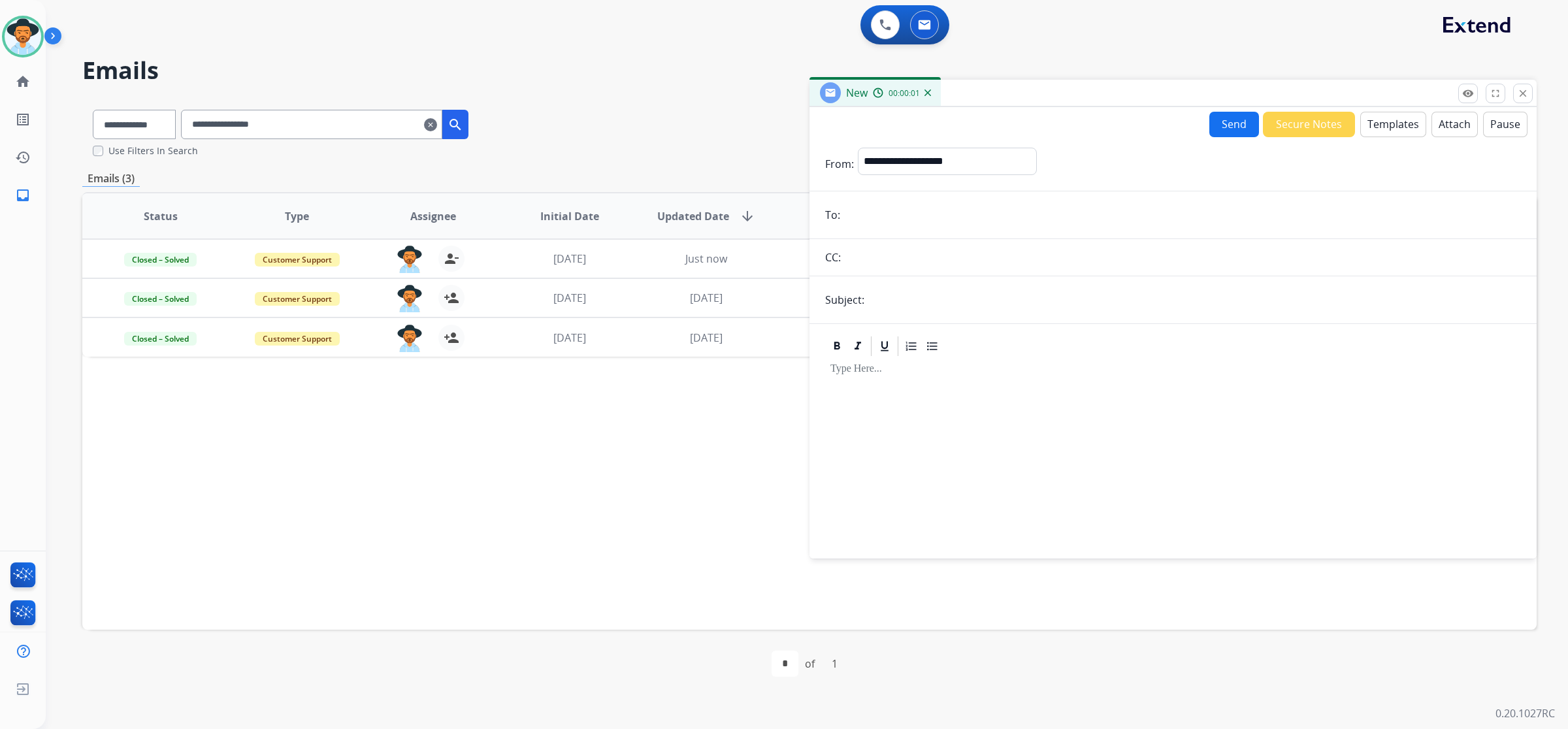
paste input "**********"
type input "**********"
click at [933, 151] on select "**********" at bounding box center [947, 160] width 178 height 26
select select "**********"
click at [858, 148] on select "**********" at bounding box center [947, 160] width 178 height 26
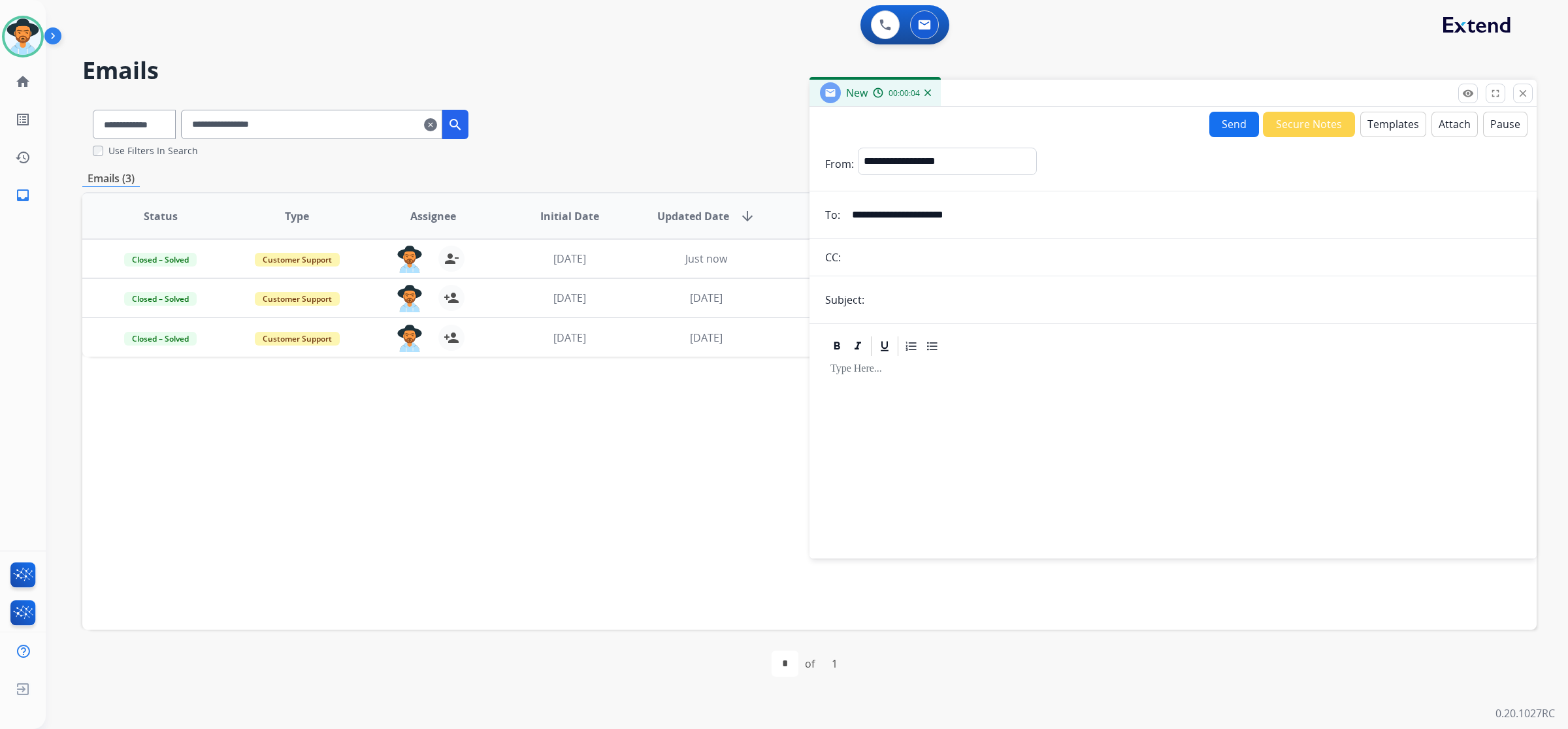
click at [964, 294] on input "text" at bounding box center [1193, 299] width 652 height 26
type input "**********"
click at [1398, 122] on button "Templates" at bounding box center [1393, 125] width 66 height 26
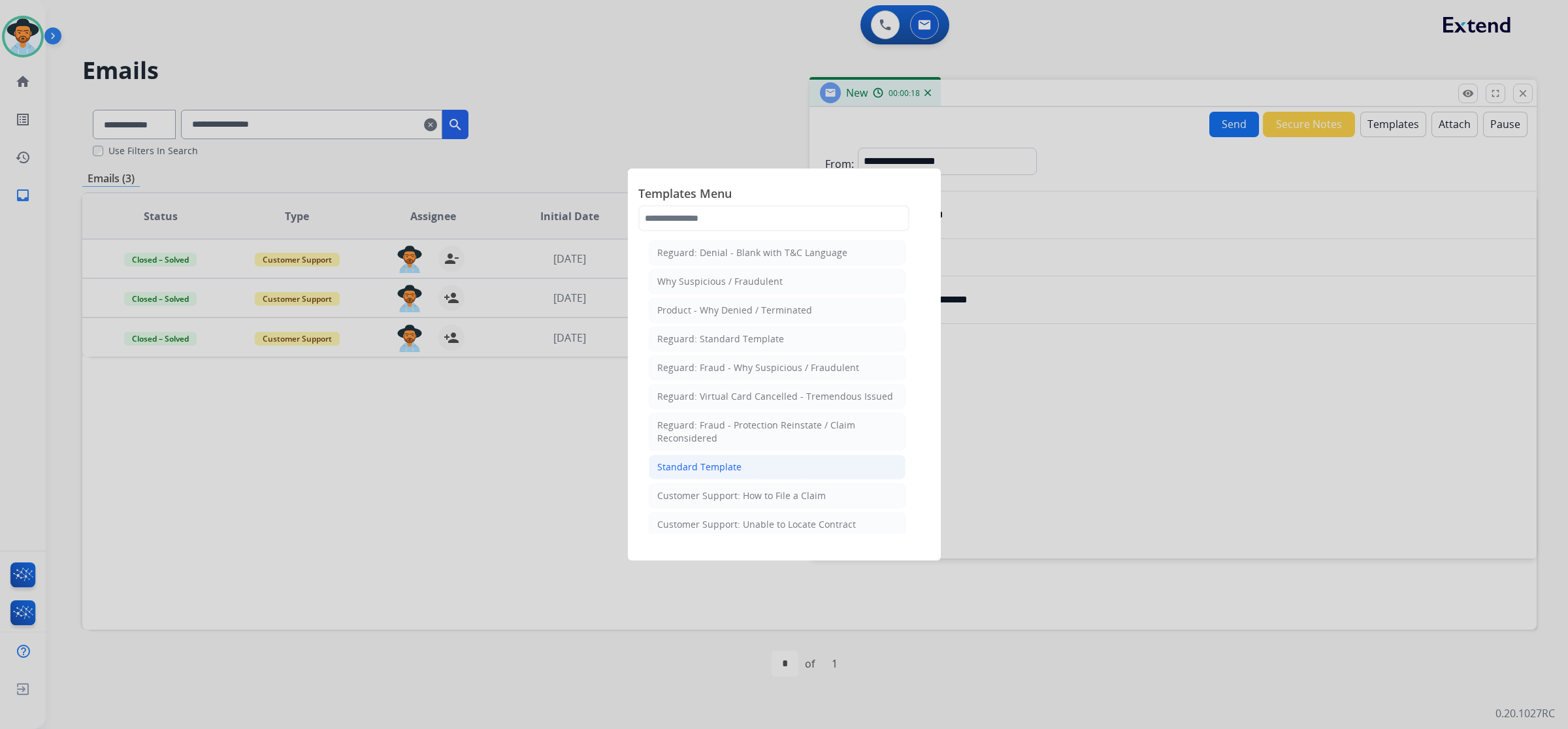
click at [782, 465] on li "Standard Template" at bounding box center [777, 467] width 256 height 25
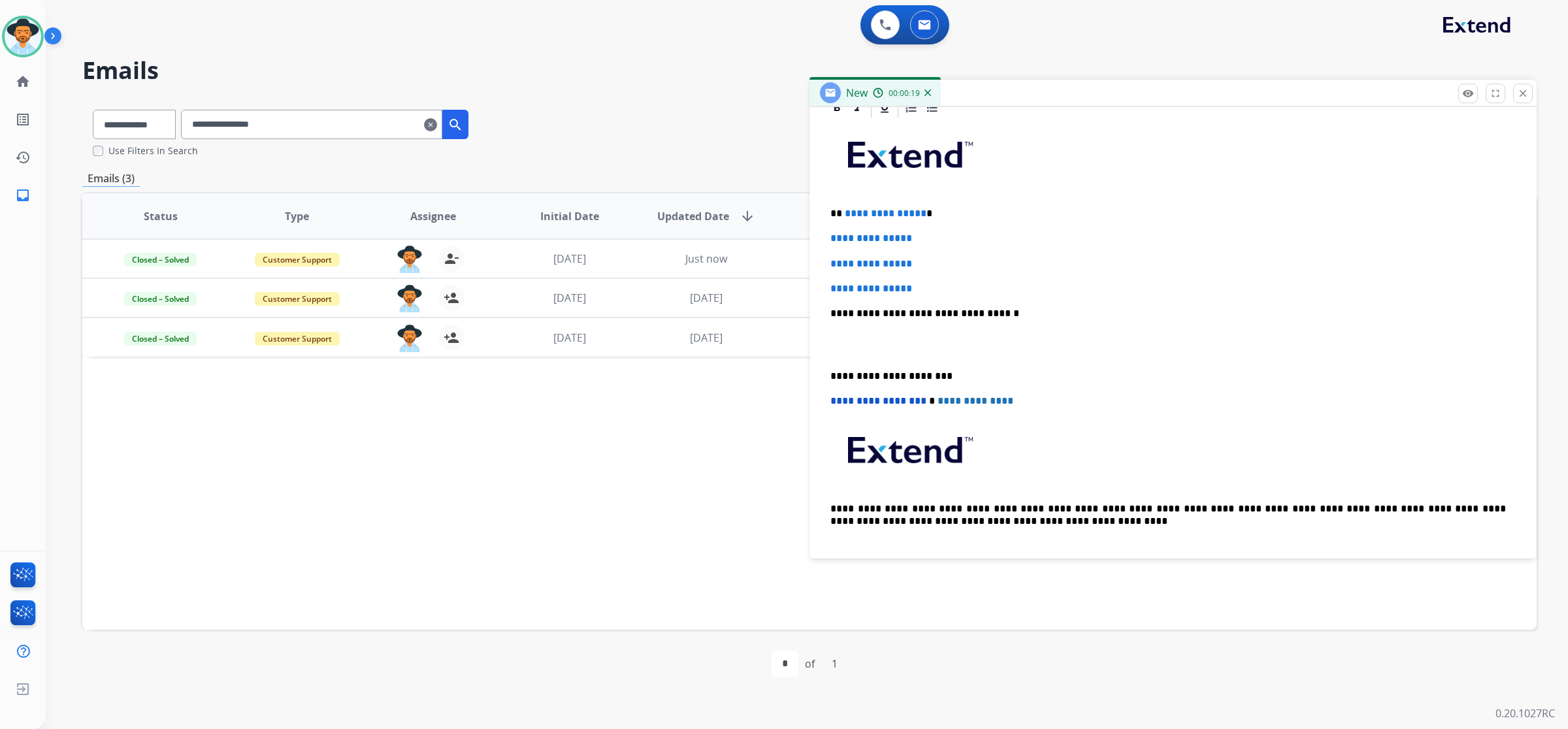
scroll to position [327, 0]
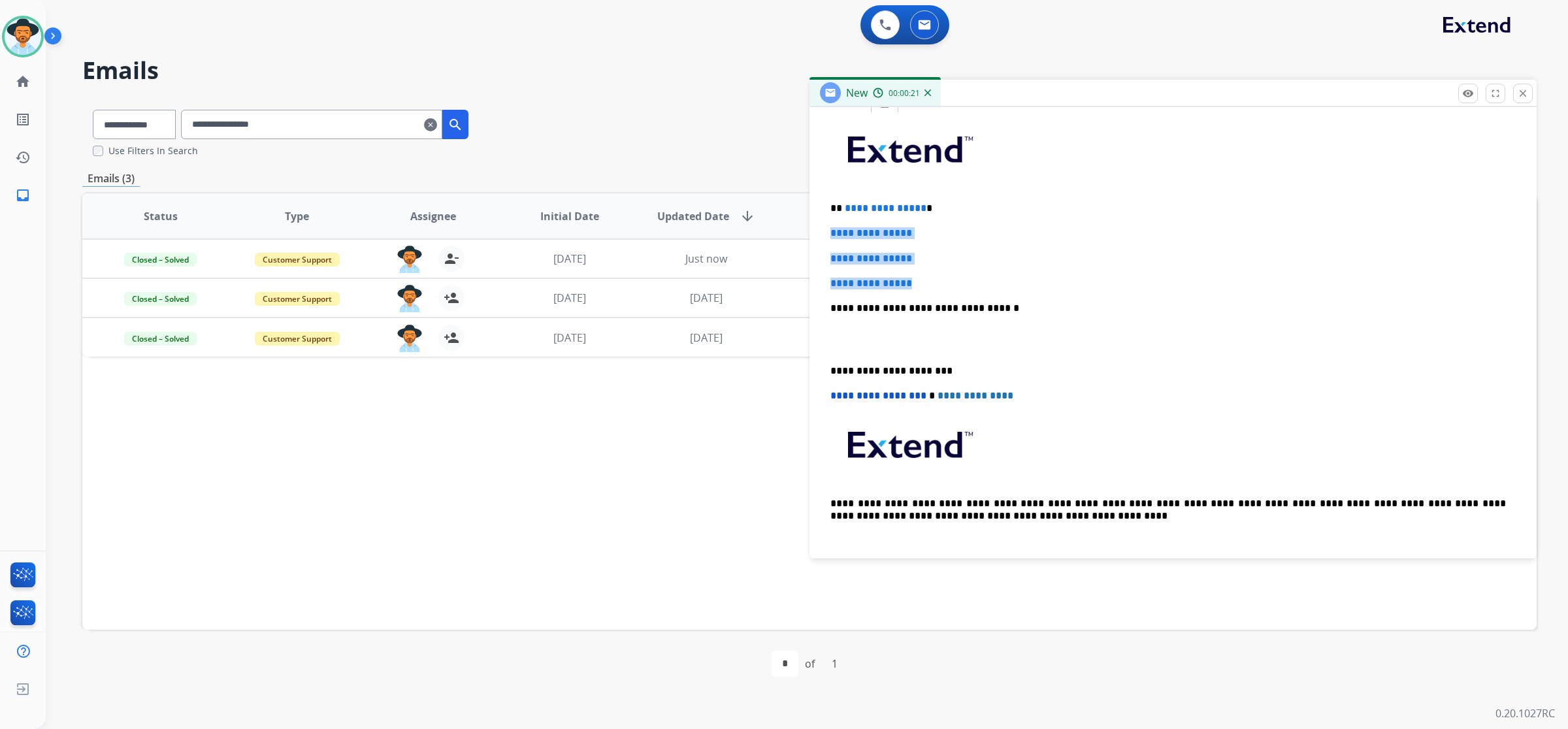
drag, startPoint x: 830, startPoint y: 232, endPoint x: 925, endPoint y: 275, distance: 104.3
click at [925, 275] on div "**********" at bounding box center [1173, 338] width 696 height 450
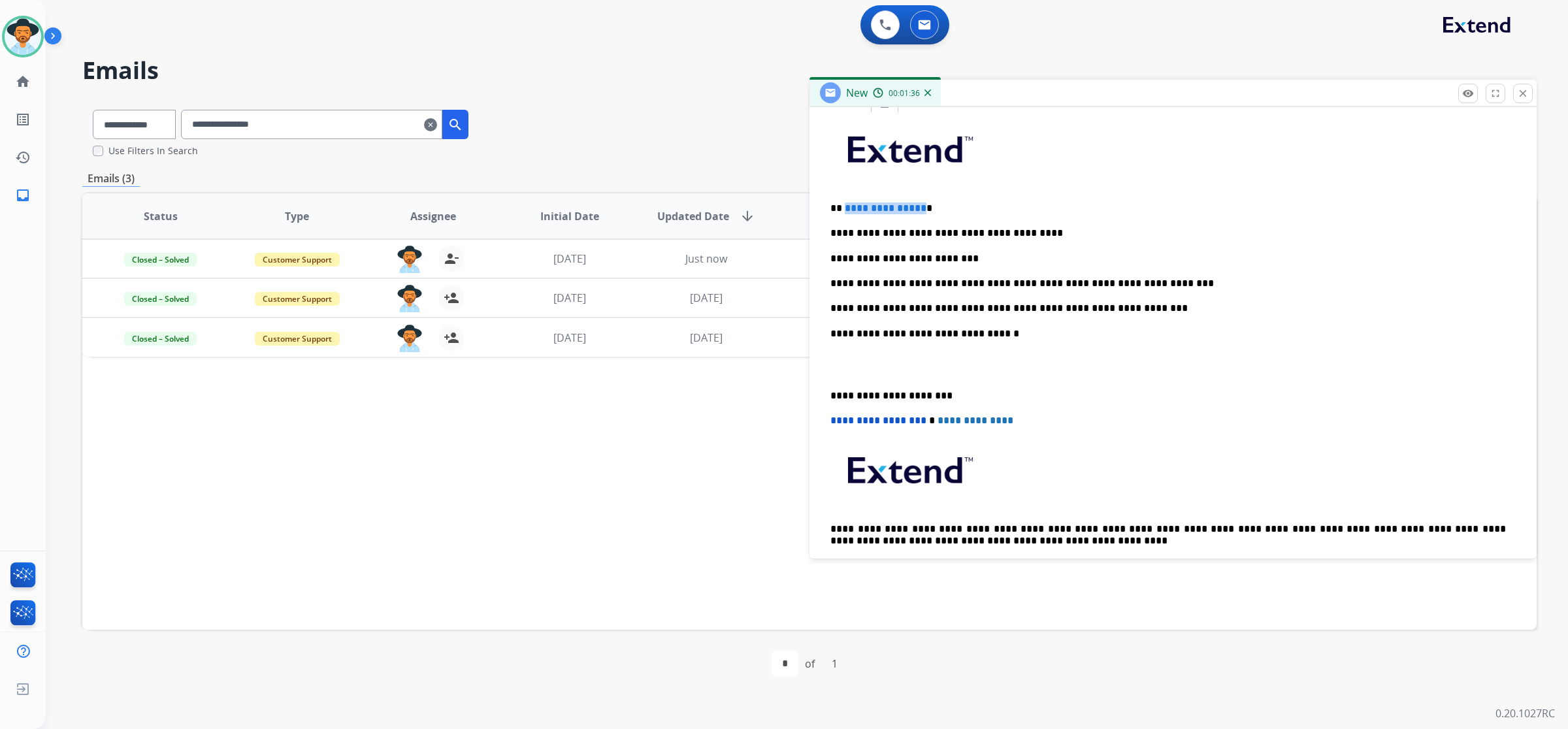
drag, startPoint x: 919, startPoint y: 203, endPoint x: 843, endPoint y: 200, distance: 76.1
click at [843, 200] on div "**********" at bounding box center [1173, 351] width 696 height 474
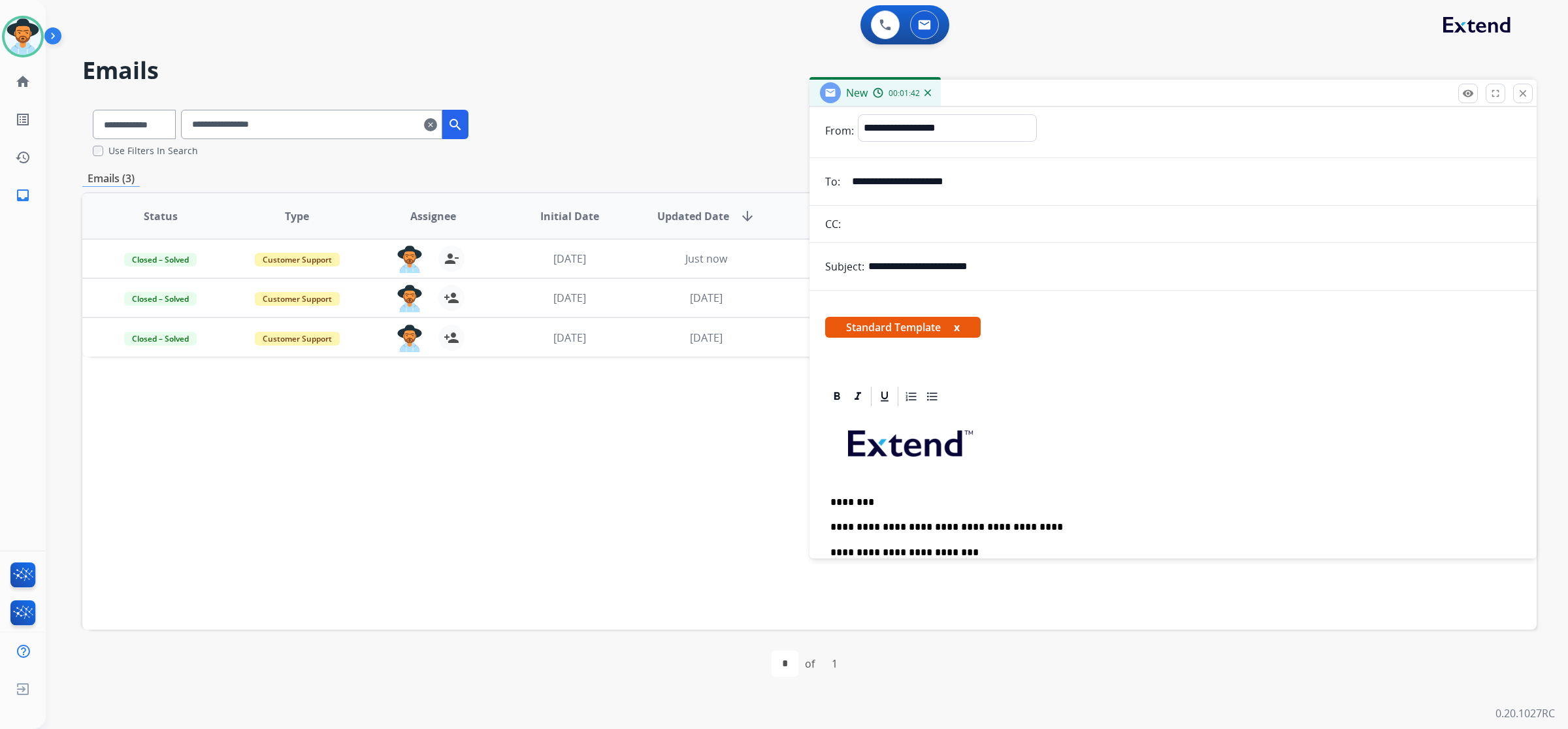
scroll to position [0, 0]
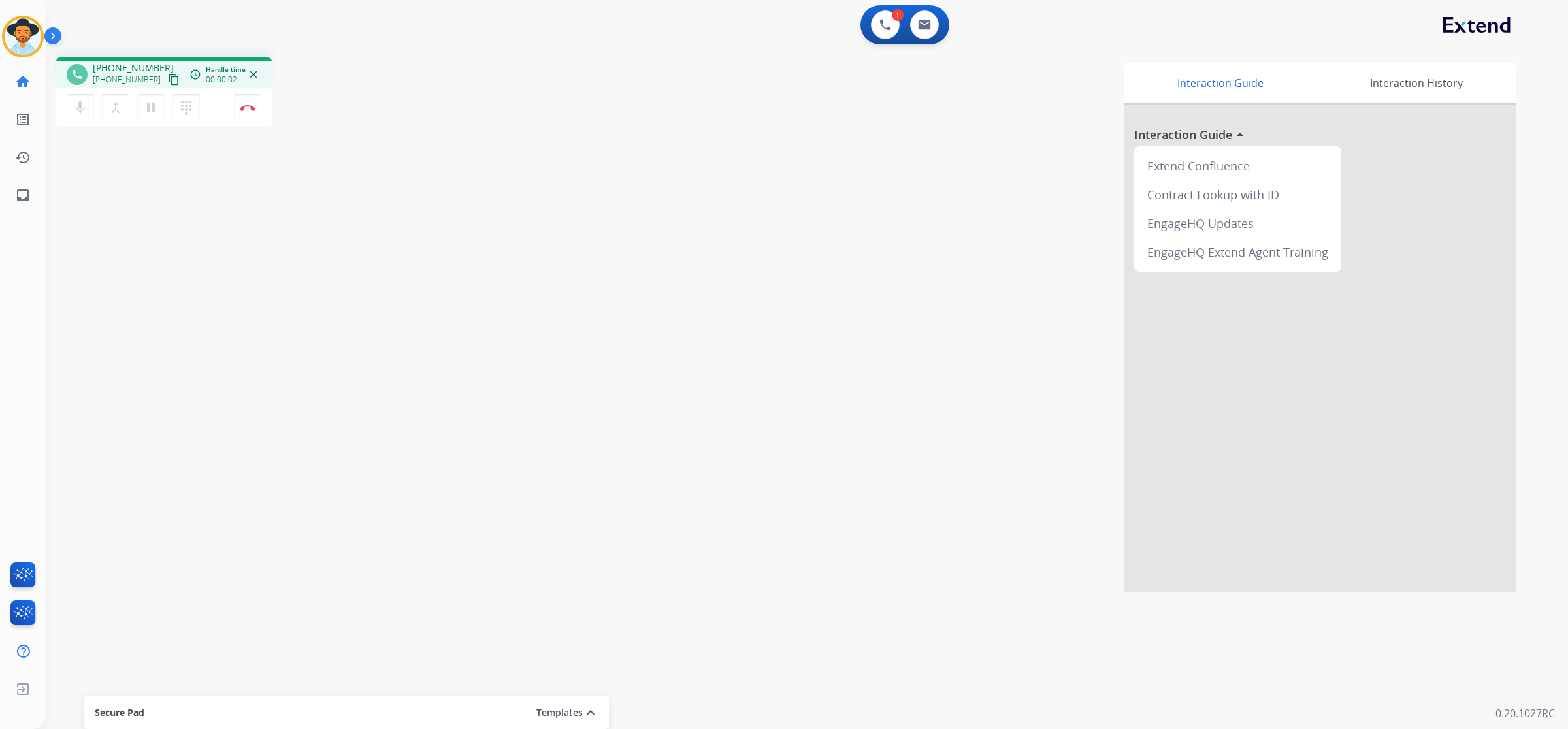
click at [168, 77] on mat-icon "content_copy" at bounding box center [174, 79] width 12 height 12
click at [149, 114] on mat-icon "pause" at bounding box center [151, 108] width 16 height 16
click at [181, 108] on mat-icon "dialpad" at bounding box center [186, 108] width 16 height 16
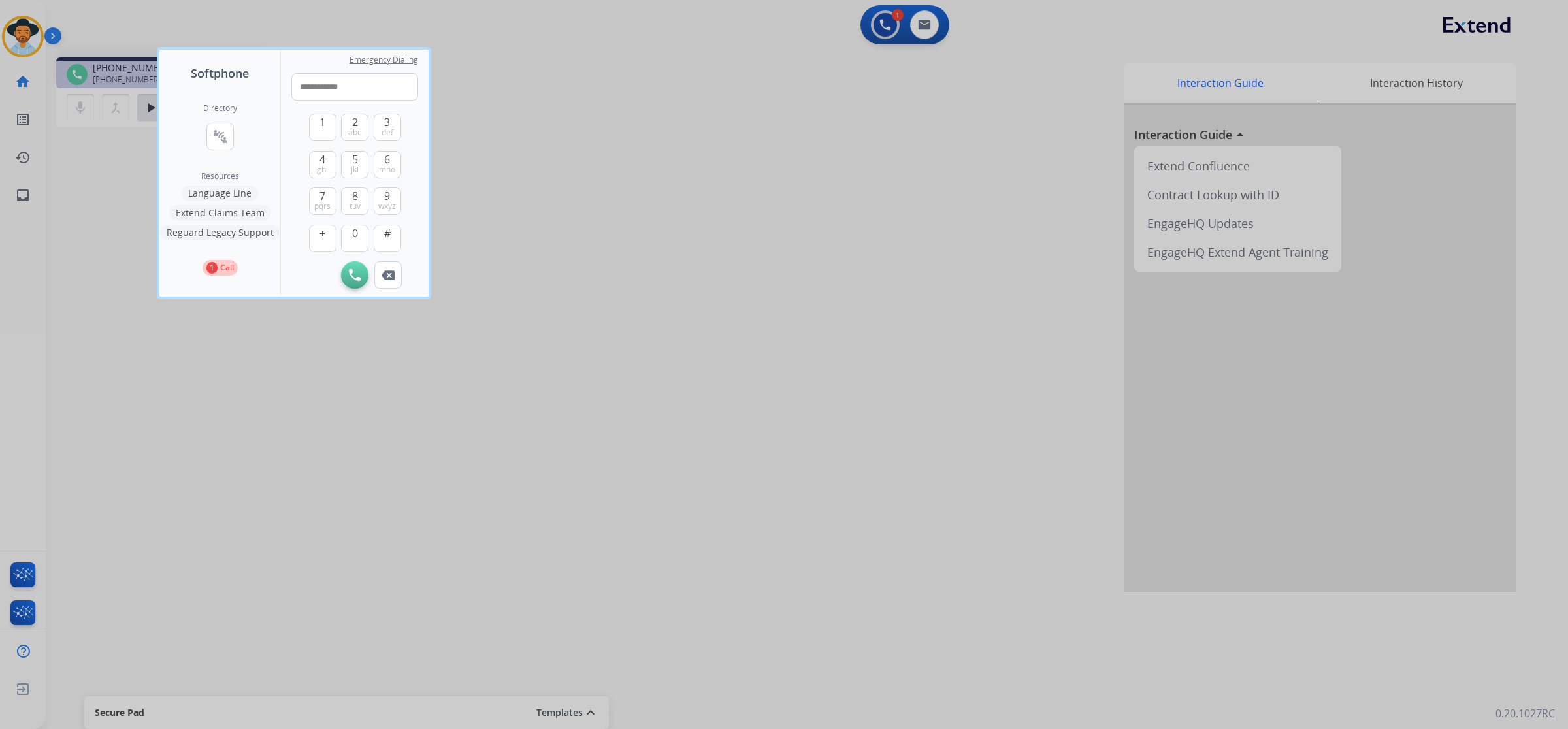
type input "**********"
click at [350, 278] on img at bounding box center [354, 274] width 12 height 12
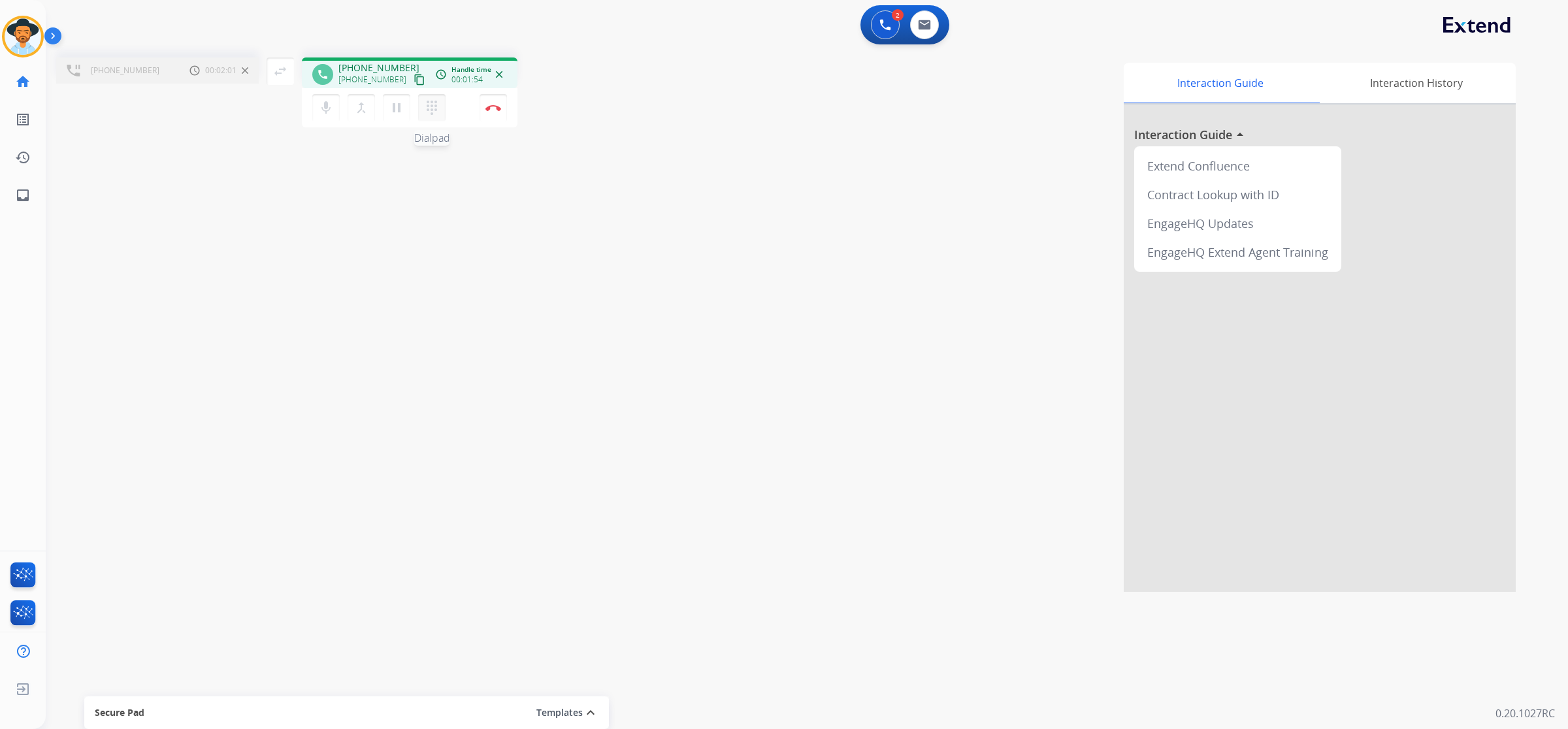
click at [436, 105] on mat-icon "dialpad" at bounding box center [432, 108] width 16 height 16
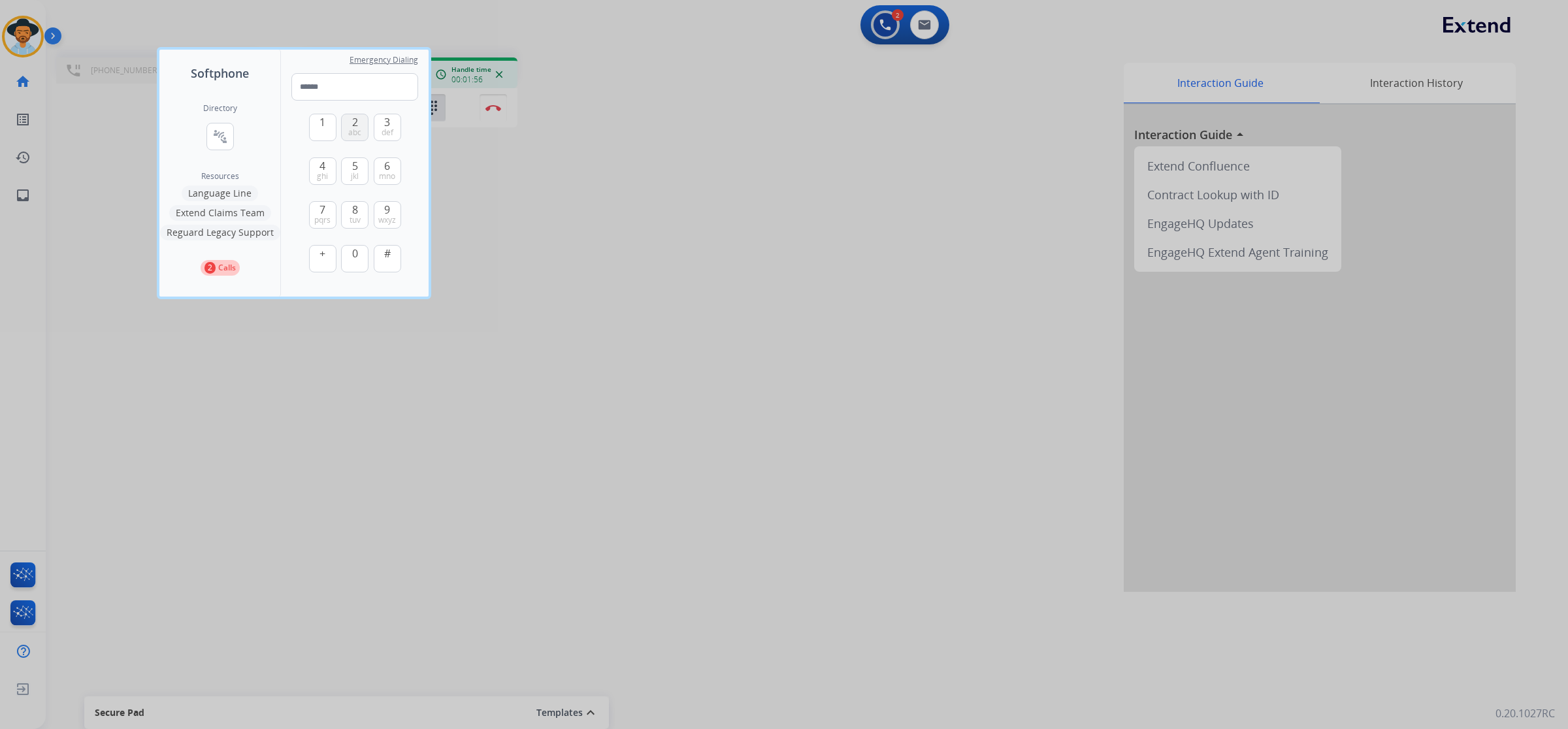
click at [361, 122] on button "2 abc" at bounding box center [354, 127] width 28 height 28
type input "*"
click at [641, 136] on div at bounding box center [784, 364] width 1568 height 729
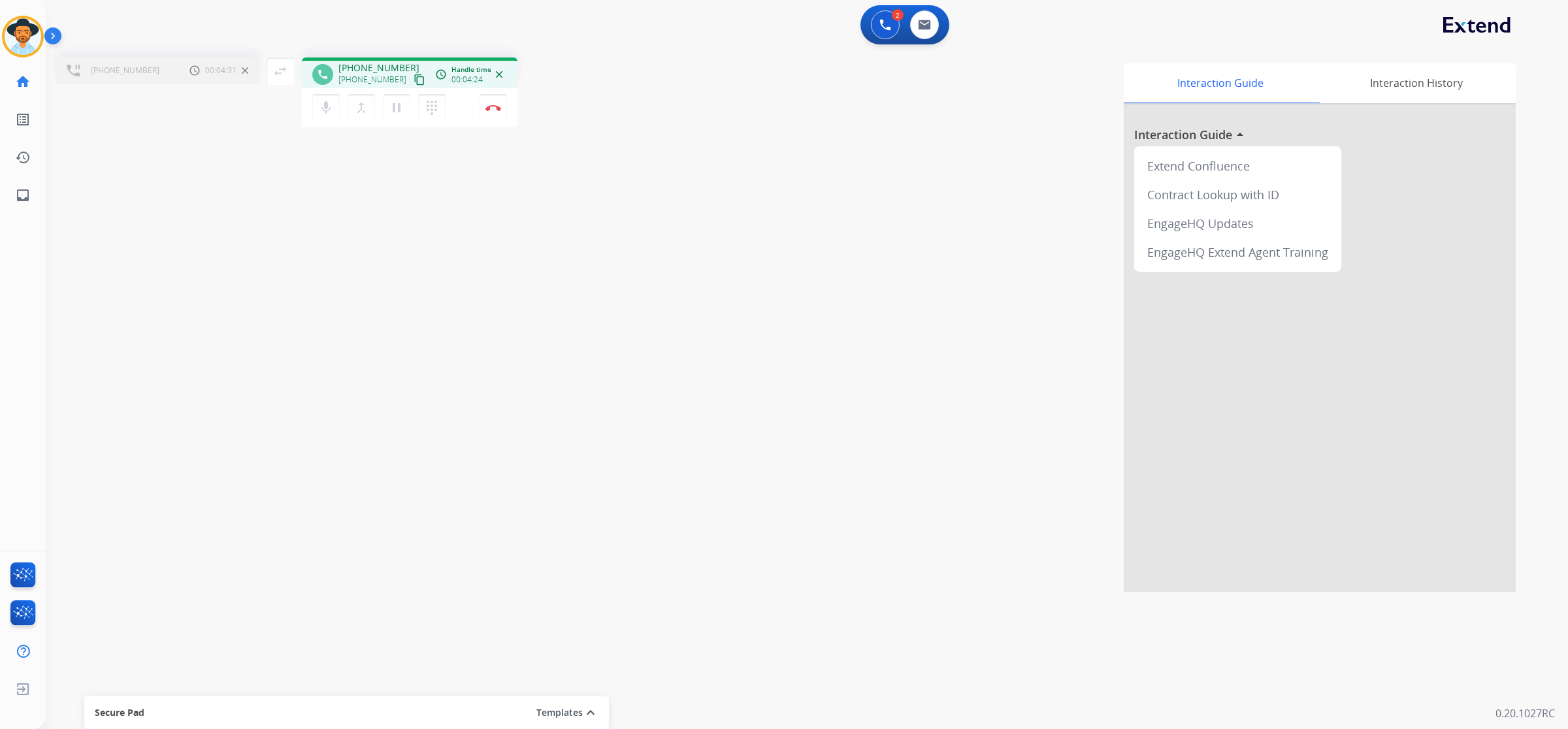
click at [157, 74] on div "[PHONE_NUMBER] Call metrics Hold 00:04:31 00:04:31" at bounding box center [158, 70] width 203 height 26
click at [285, 66] on mat-icon "swap_horiz" at bounding box center [280, 71] width 16 height 16
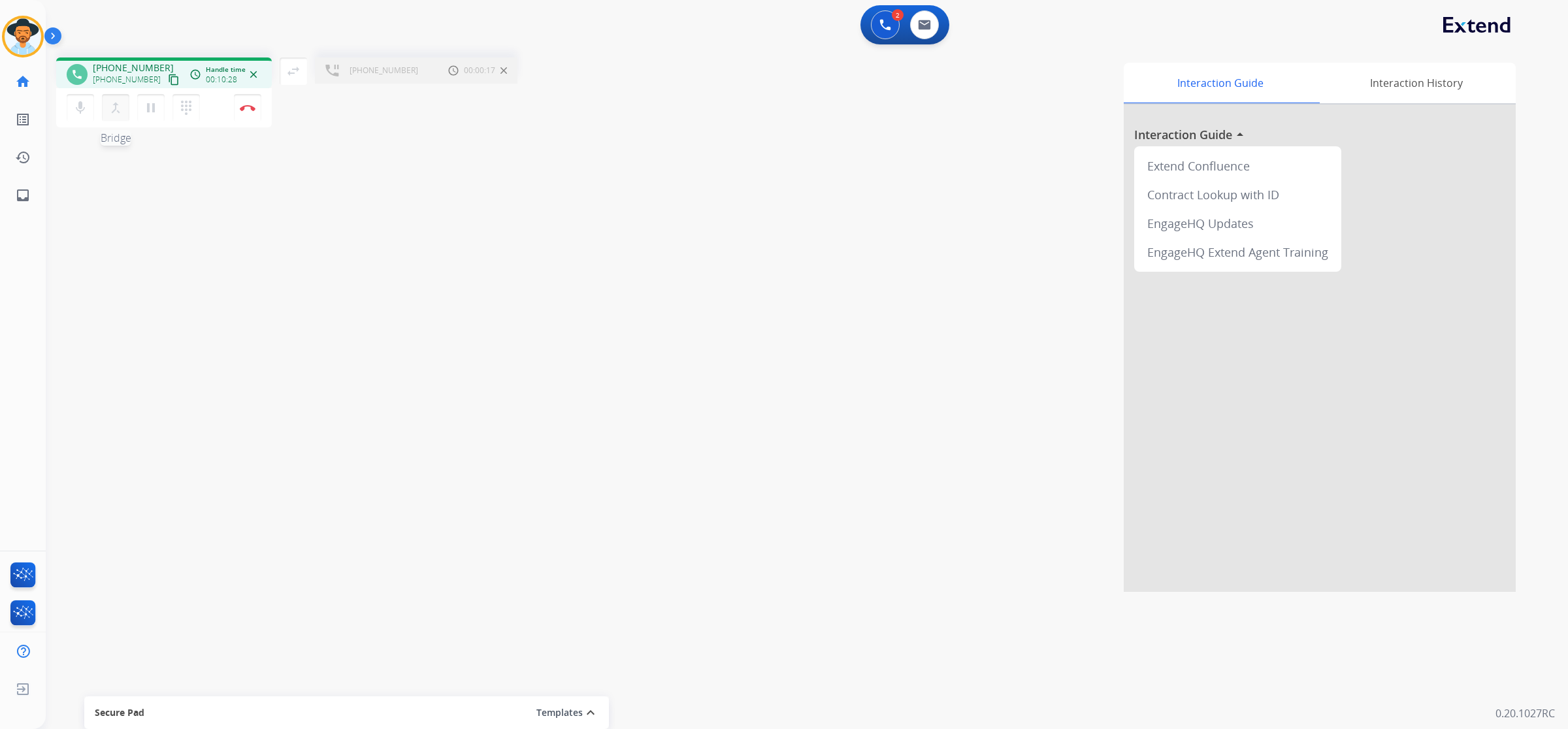
click at [114, 119] on button "merge_type Bridge" at bounding box center [116, 108] width 28 height 28
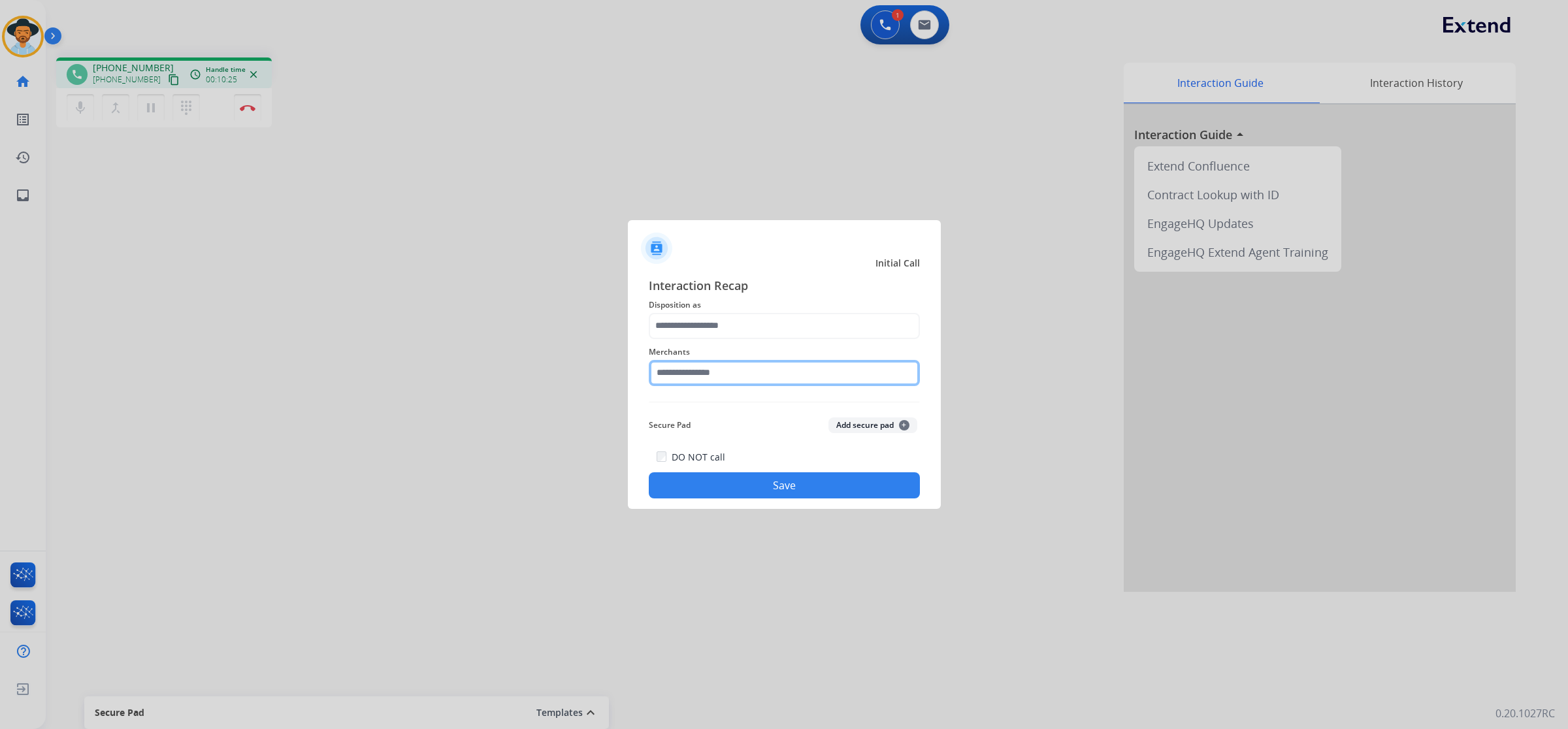
click at [741, 374] on input "text" at bounding box center [784, 372] width 271 height 26
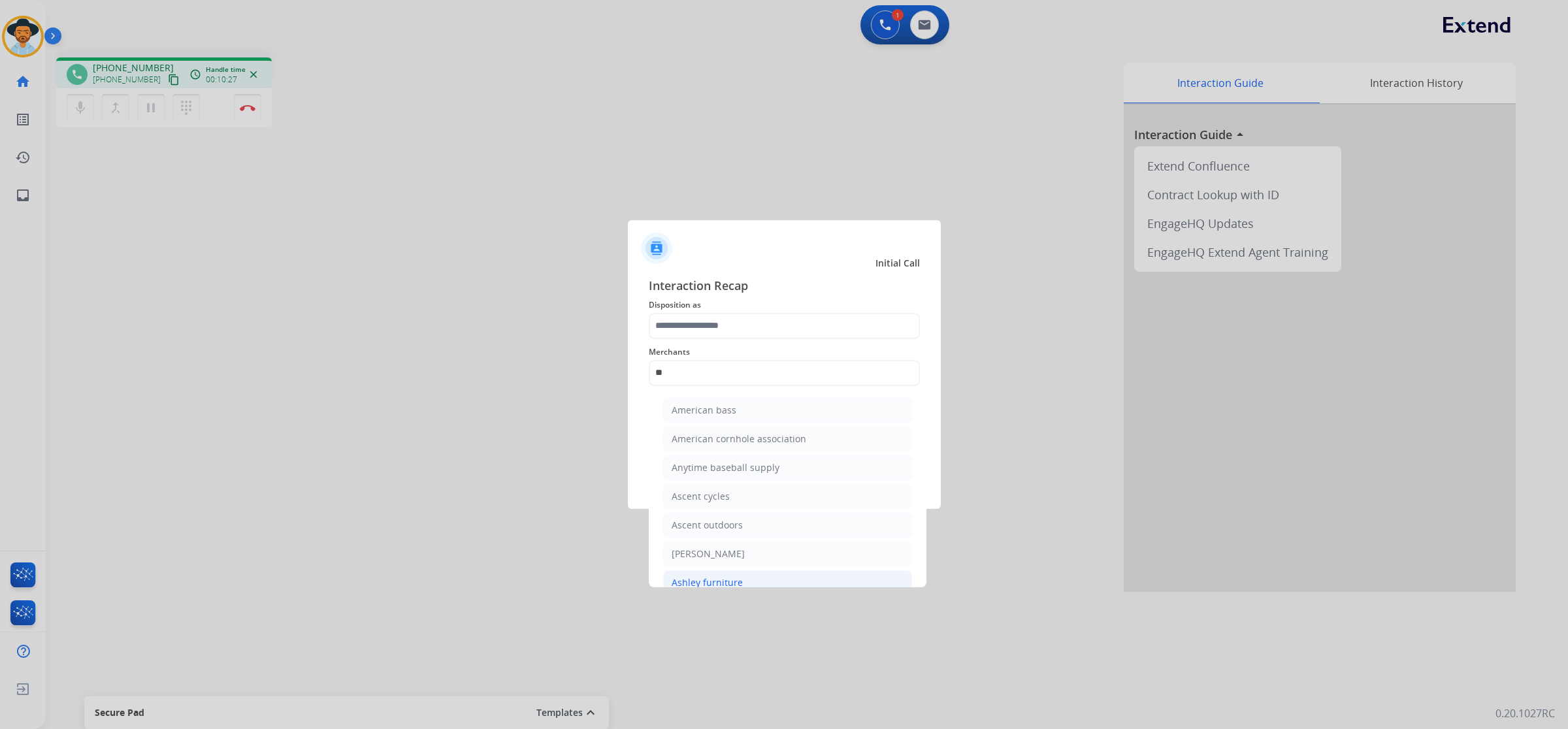
click at [737, 573] on li "Ashley furniture" at bounding box center [788, 583] width 249 height 25
type input "**********"
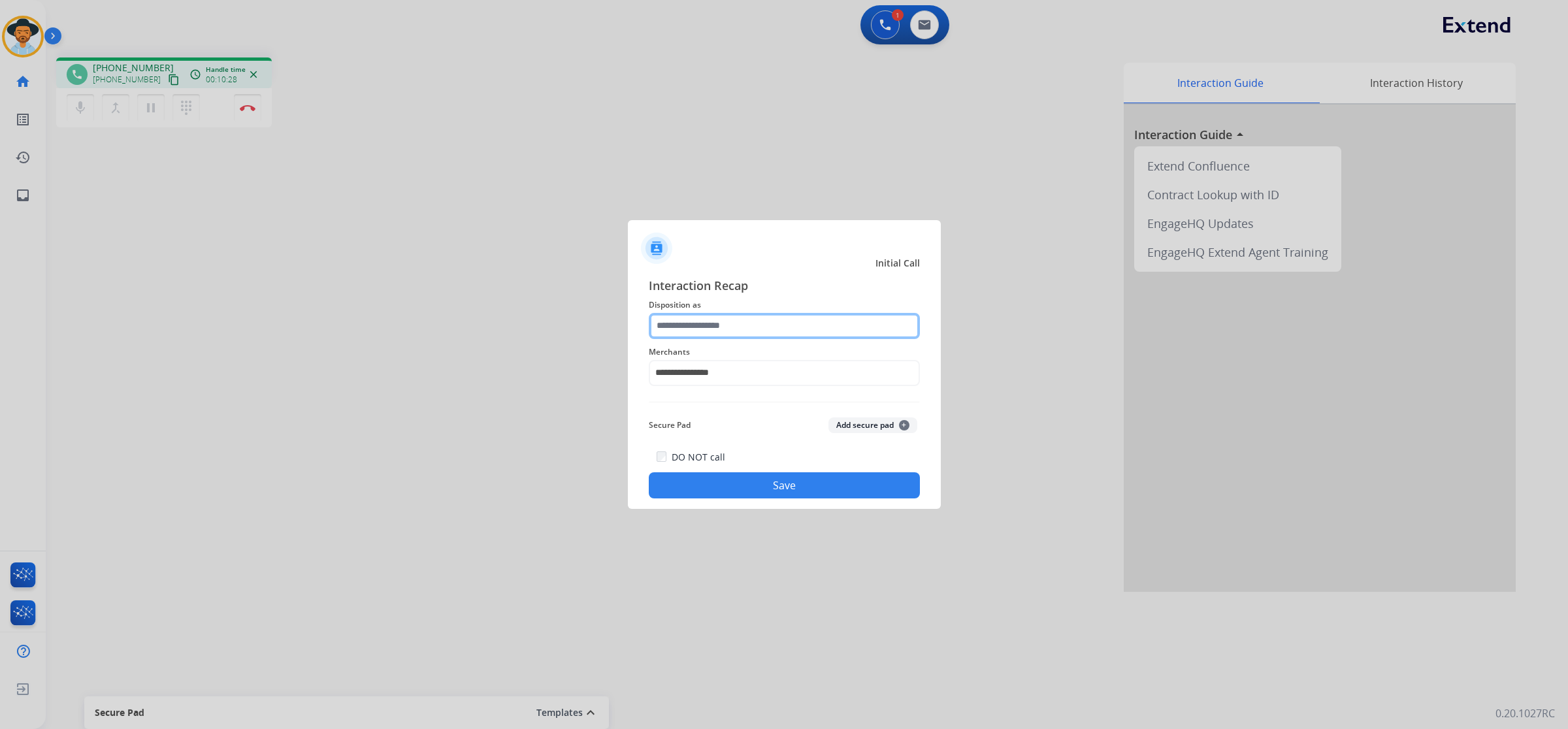
click at [758, 327] on input "text" at bounding box center [784, 326] width 271 height 26
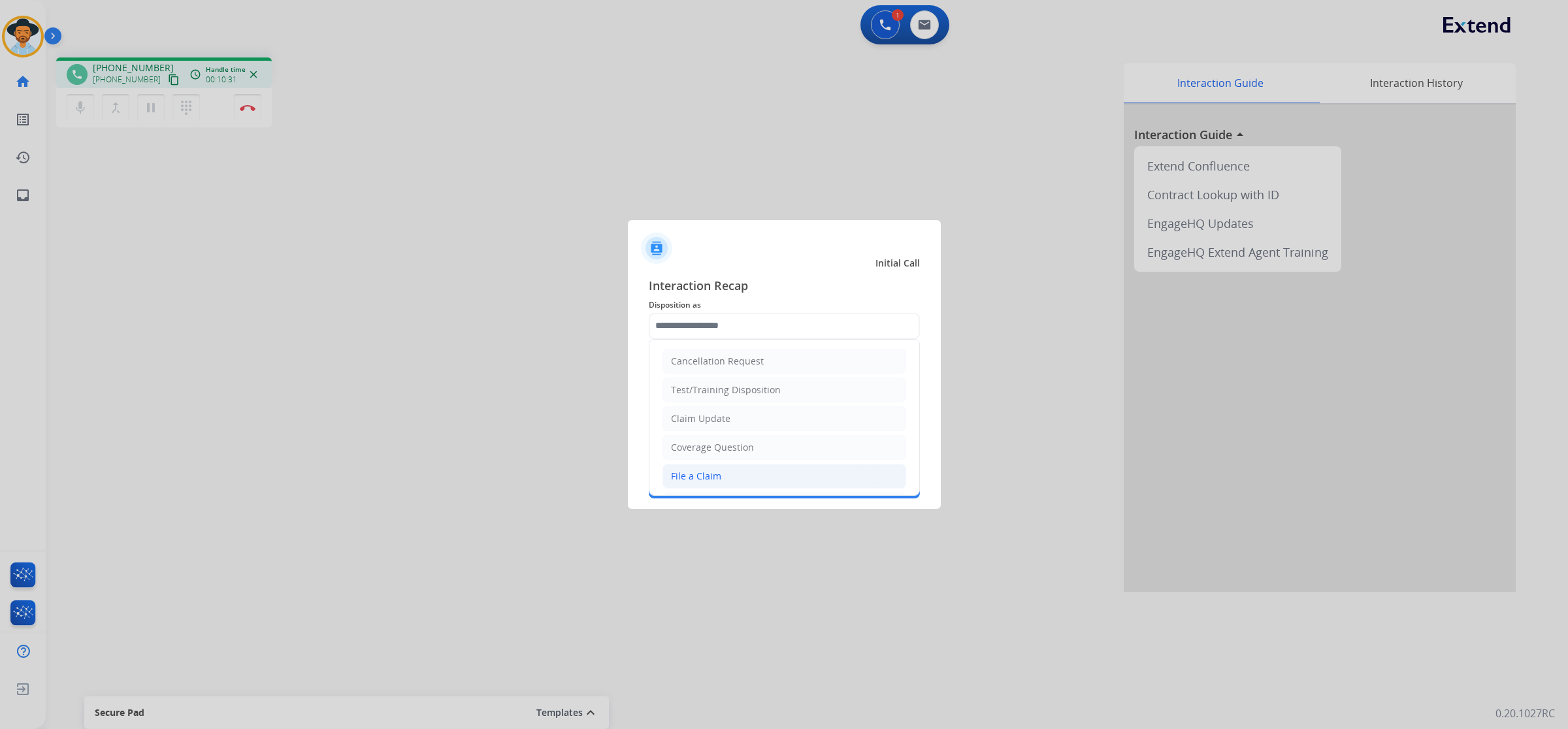
click at [747, 467] on li "File a Claim" at bounding box center [784, 476] width 244 height 25
type input "**********"
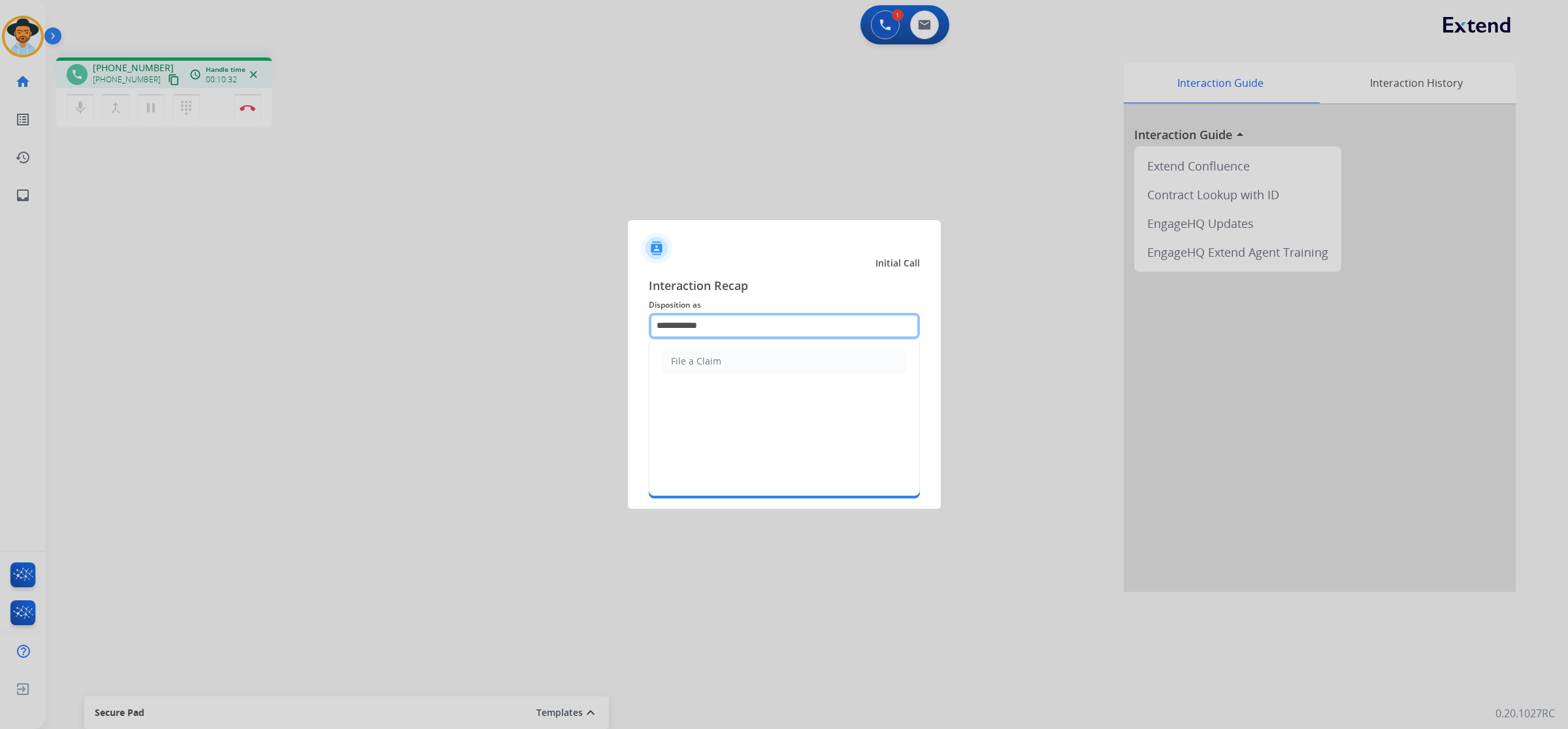
drag, startPoint x: 753, startPoint y: 314, endPoint x: 588, endPoint y: 313, distance: 165.0
click at [0, 313] on app-contact-recap-modal "**********" at bounding box center [0, 364] width 0 height 729
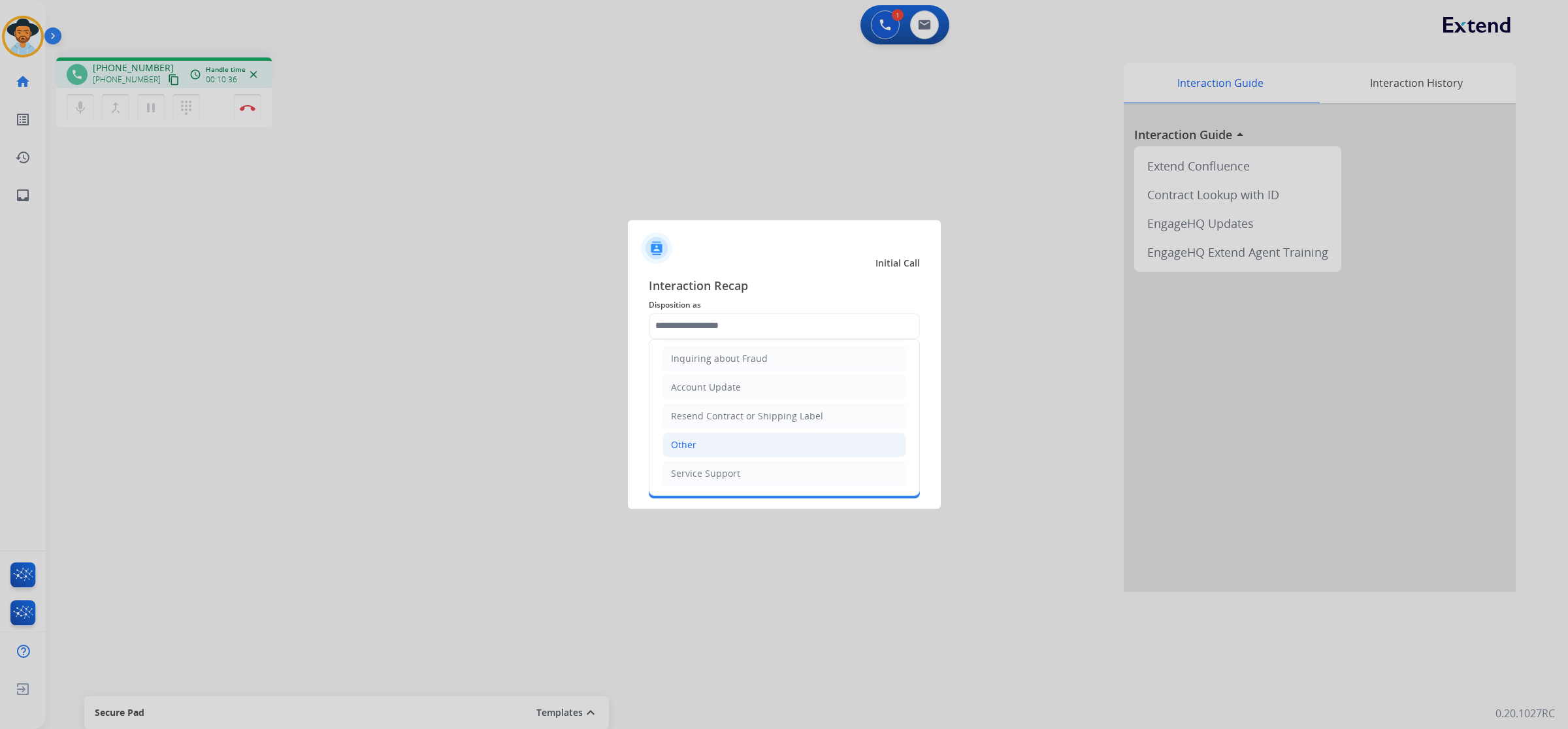
click at [707, 442] on li "Other" at bounding box center [784, 445] width 244 height 25
type input "*****"
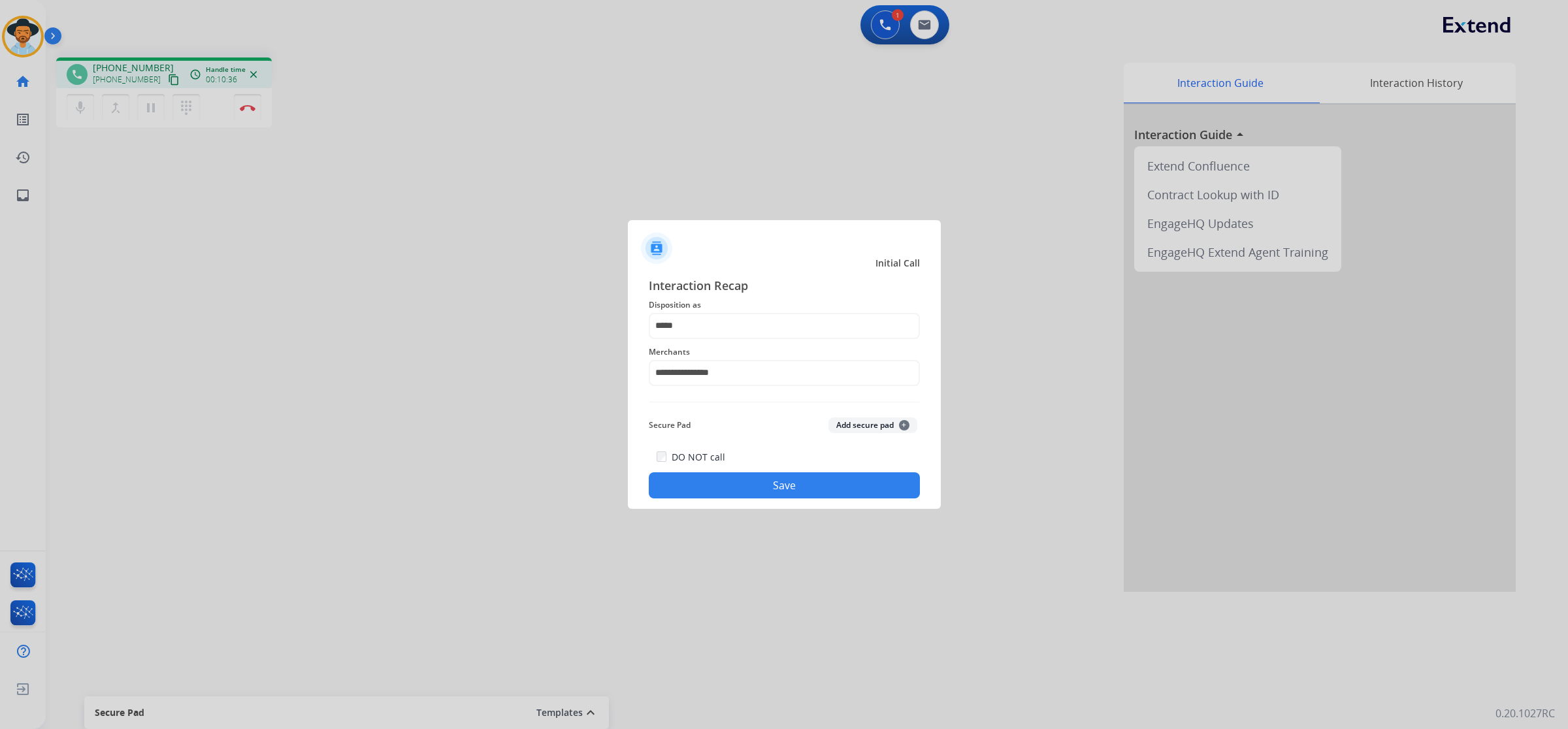
click at [736, 495] on button "Save" at bounding box center [784, 485] width 271 height 26
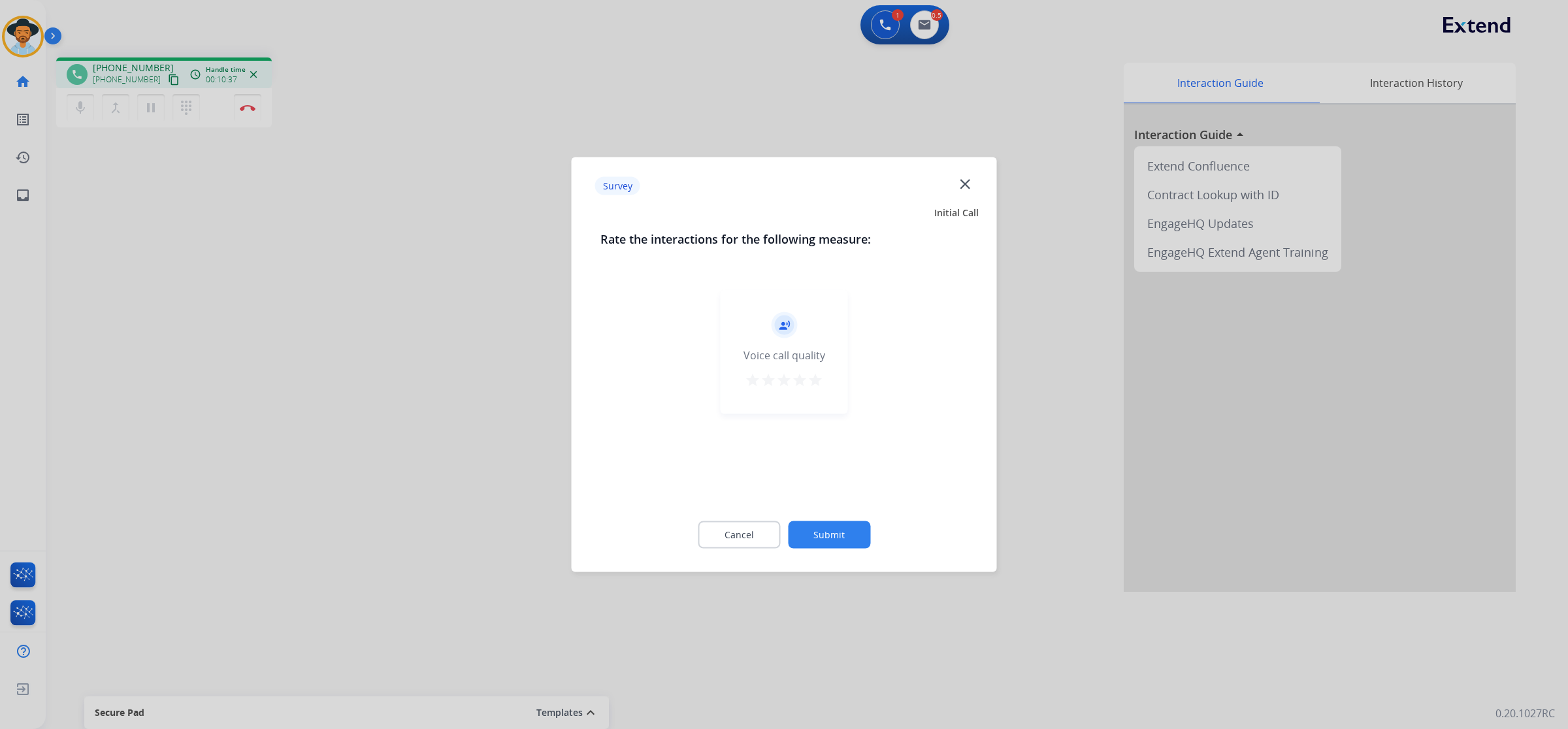
click at [820, 375] on mat-icon "star" at bounding box center [815, 380] width 16 height 16
click at [840, 534] on button "Submit" at bounding box center [828, 535] width 82 height 28
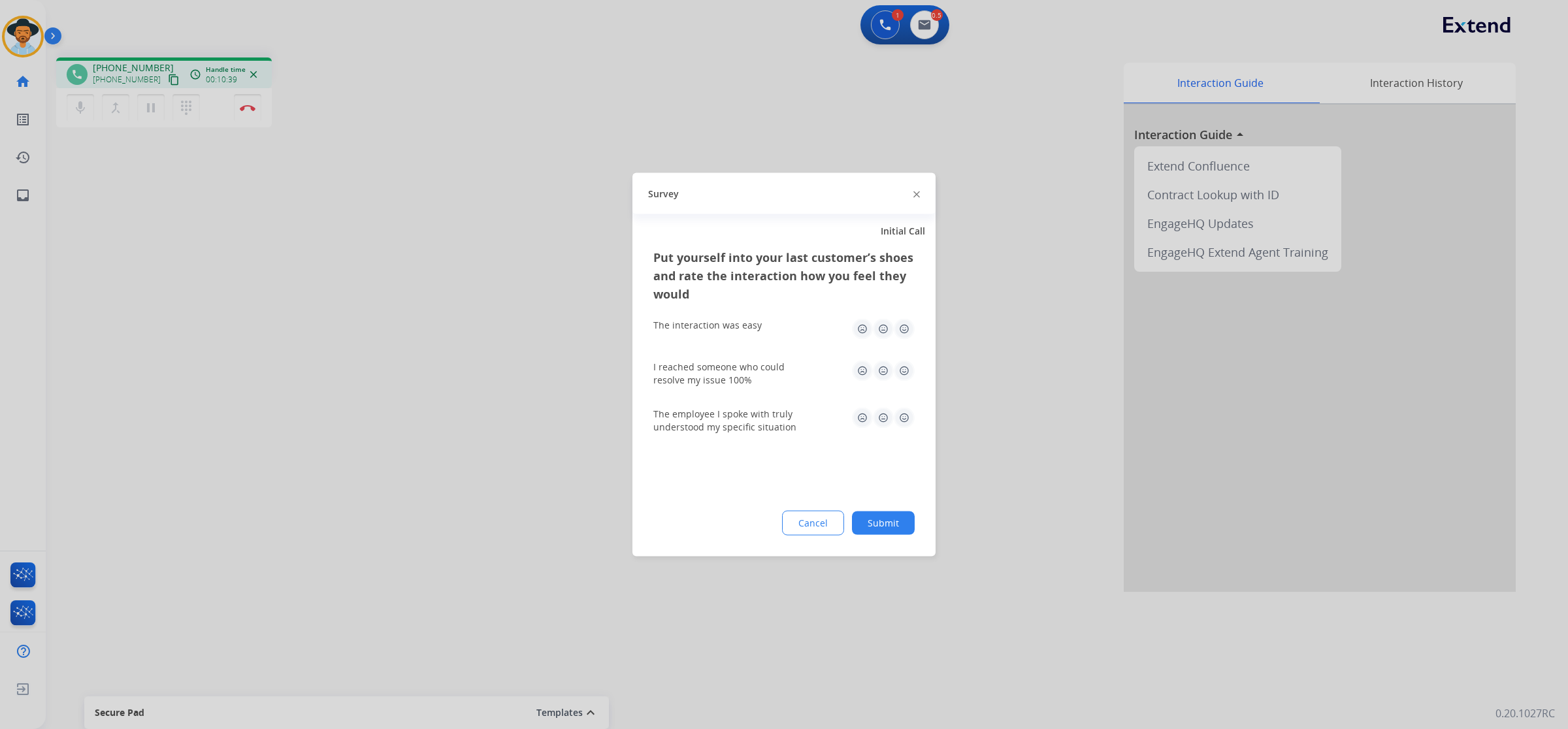
click at [902, 337] on img at bounding box center [903, 328] width 20 height 20
click at [905, 357] on div "I reached someone who could resolve my issue 100%" at bounding box center [784, 373] width 262 height 47
click at [902, 369] on img at bounding box center [903, 370] width 20 height 20
click at [903, 417] on img at bounding box center [903, 417] width 20 height 20
click at [887, 524] on button "Submit" at bounding box center [883, 523] width 62 height 23
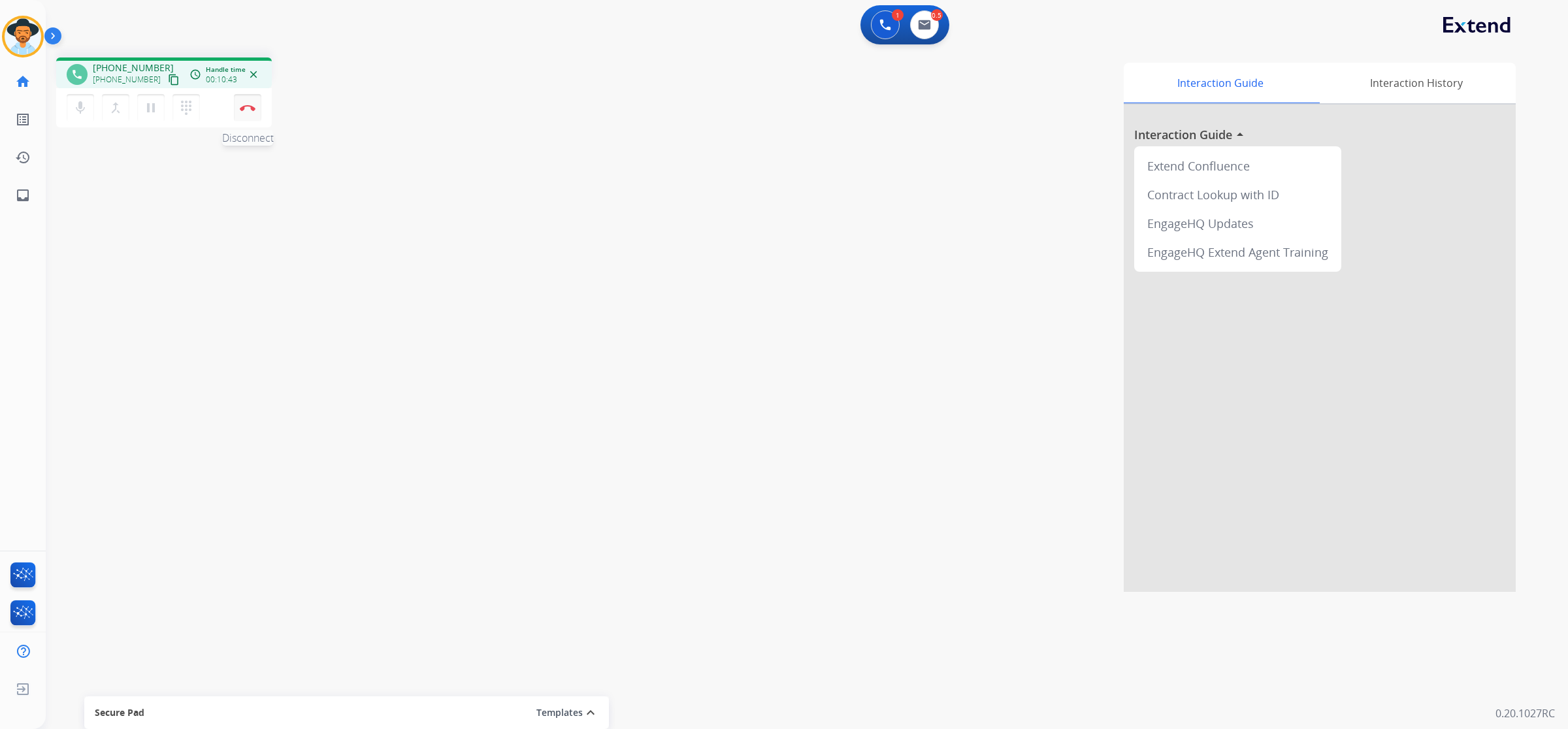
click at [247, 109] on img at bounding box center [247, 107] width 16 height 6
drag, startPoint x: 932, startPoint y: 7, endPoint x: 931, endPoint y: 19, distance: 12.0
click at [932, 14] on div "0 Voice Interactions 0.5 Email Interactions" at bounding box center [905, 25] width 89 height 39
click at [923, 26] on img at bounding box center [924, 25] width 13 height 11
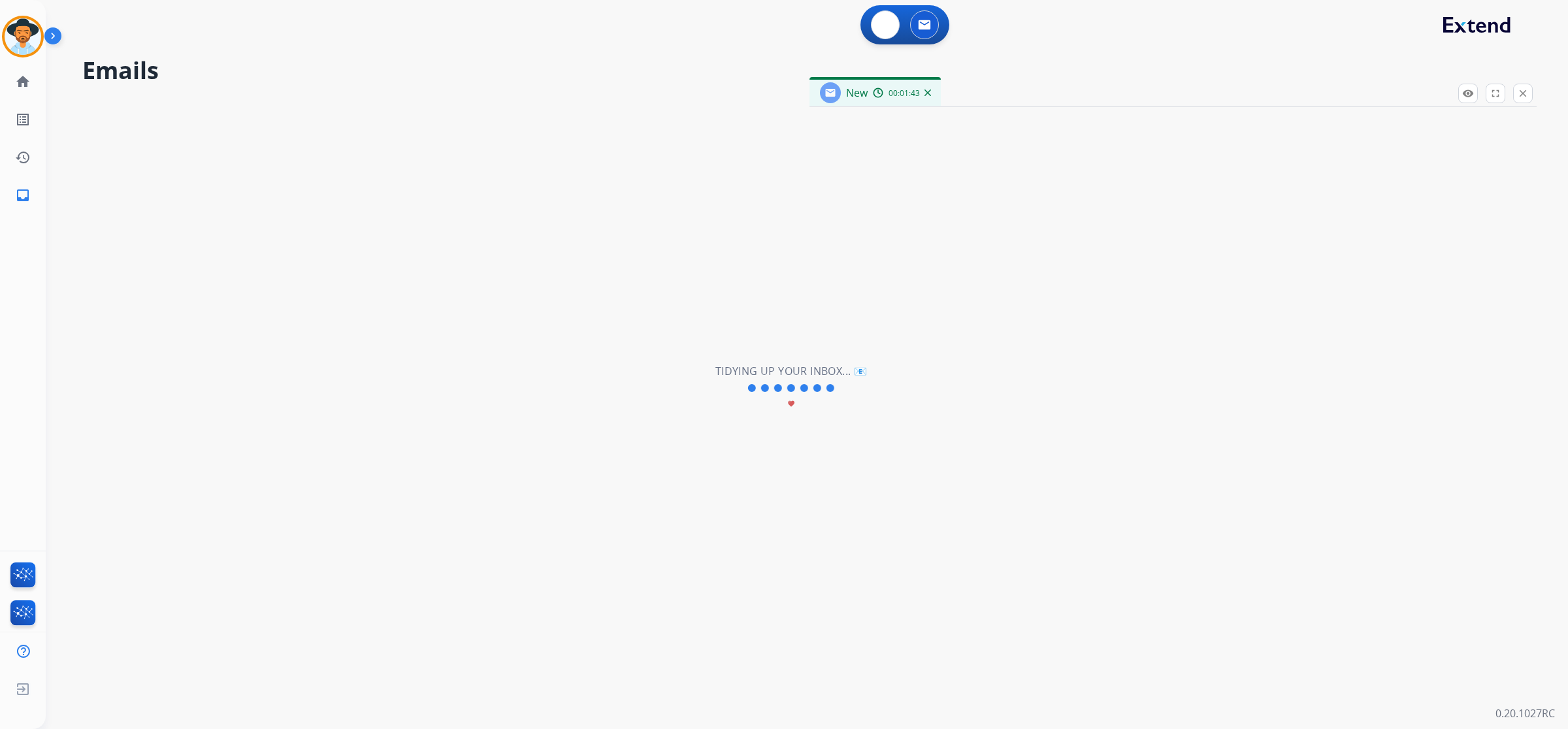
select select "**********"
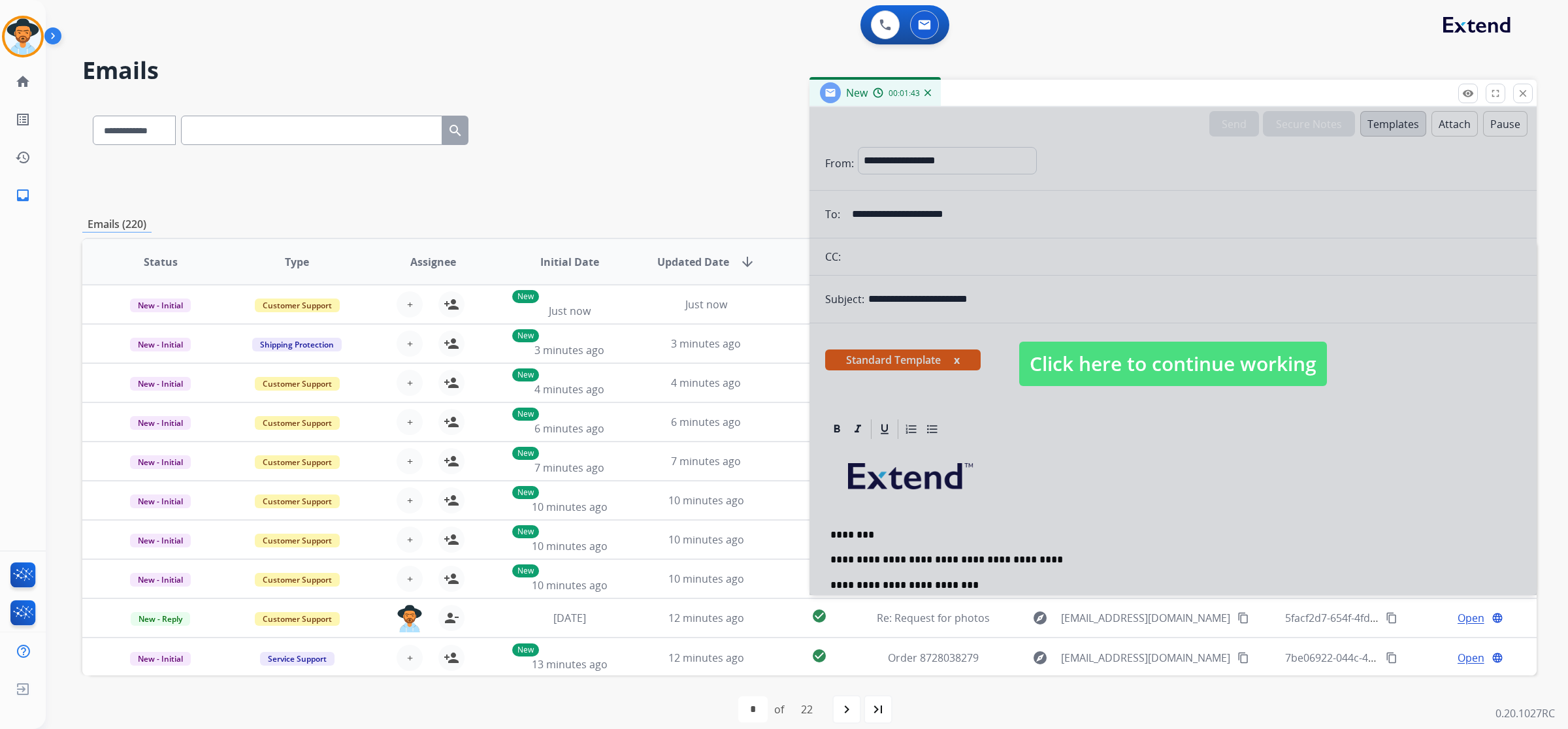
click at [1173, 370] on span "Click here to continue working" at bounding box center [1173, 364] width 308 height 45
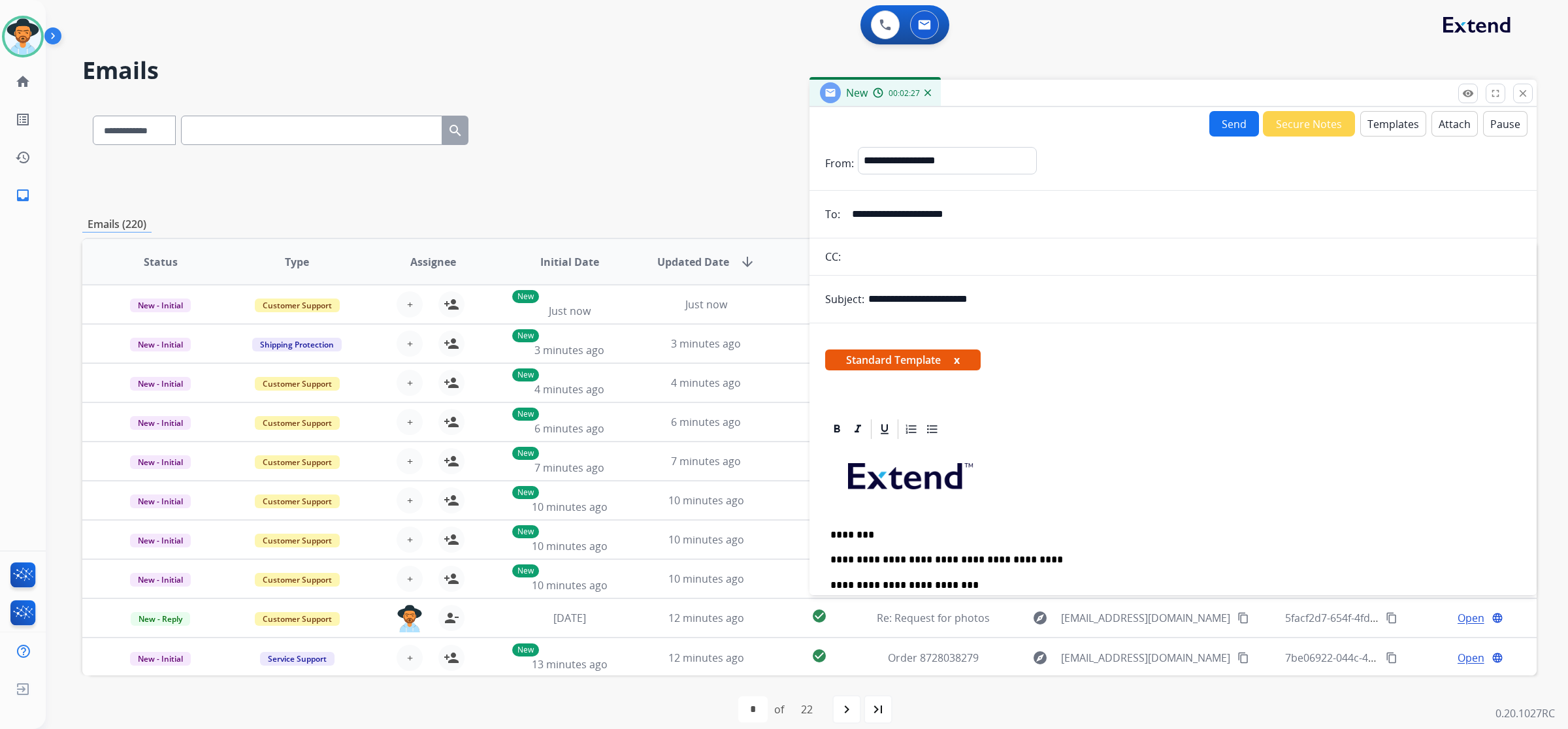
click at [1216, 129] on button "Send" at bounding box center [1234, 124] width 50 height 26
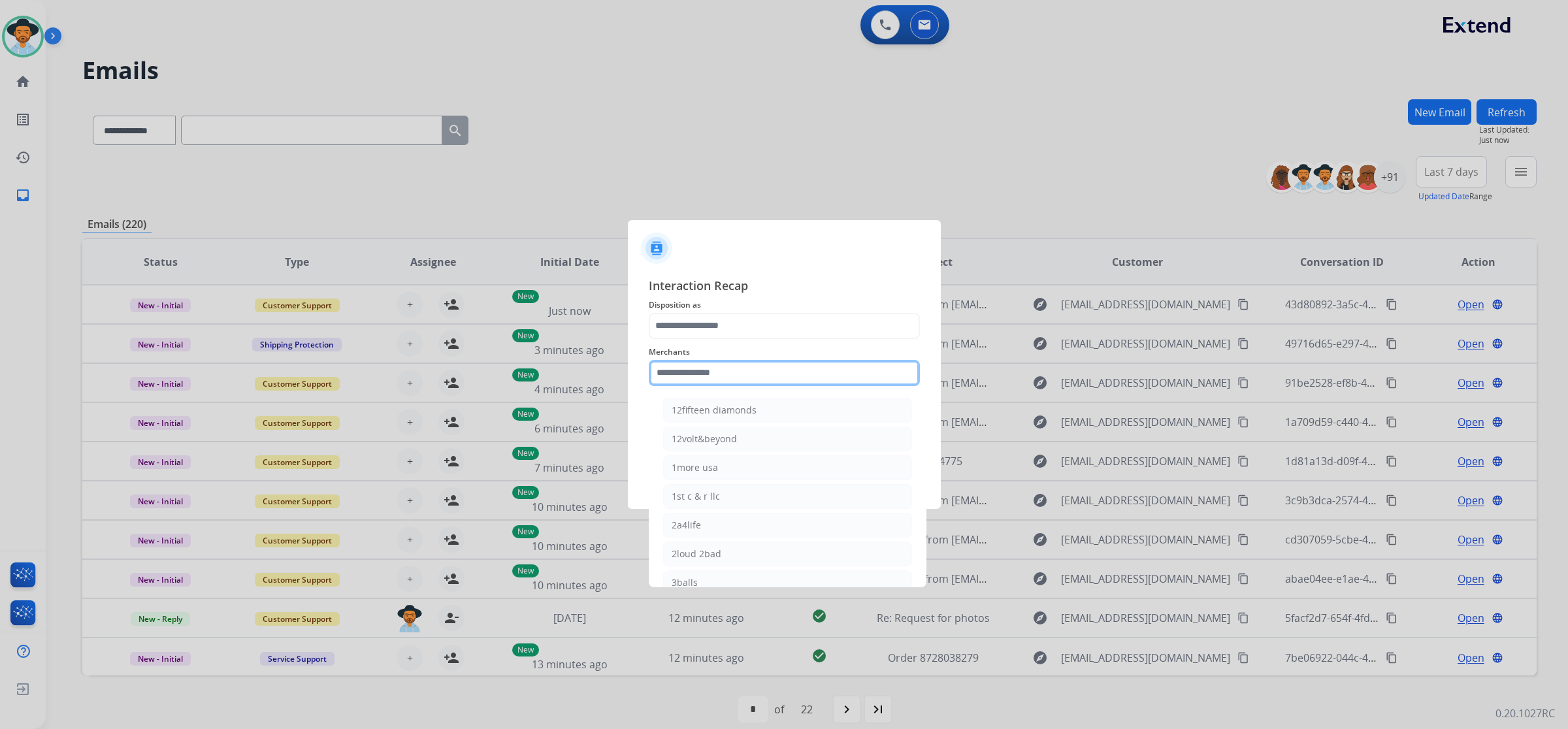
click at [736, 373] on input "text" at bounding box center [784, 372] width 271 height 26
click at [718, 407] on li "Bbqguys" at bounding box center [788, 410] width 249 height 25
type input "*******"
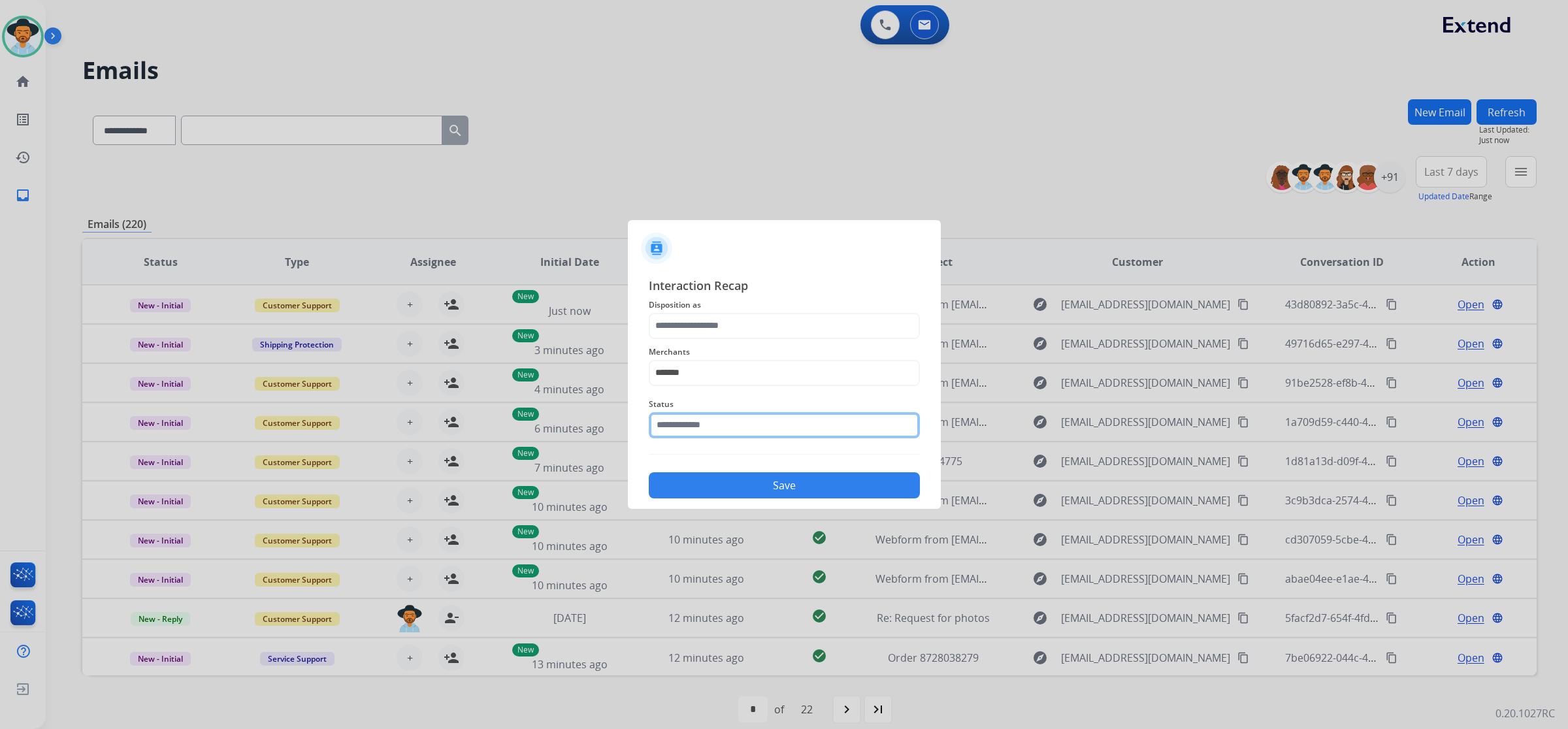
click at [723, 418] on input "text" at bounding box center [784, 425] width 271 height 26
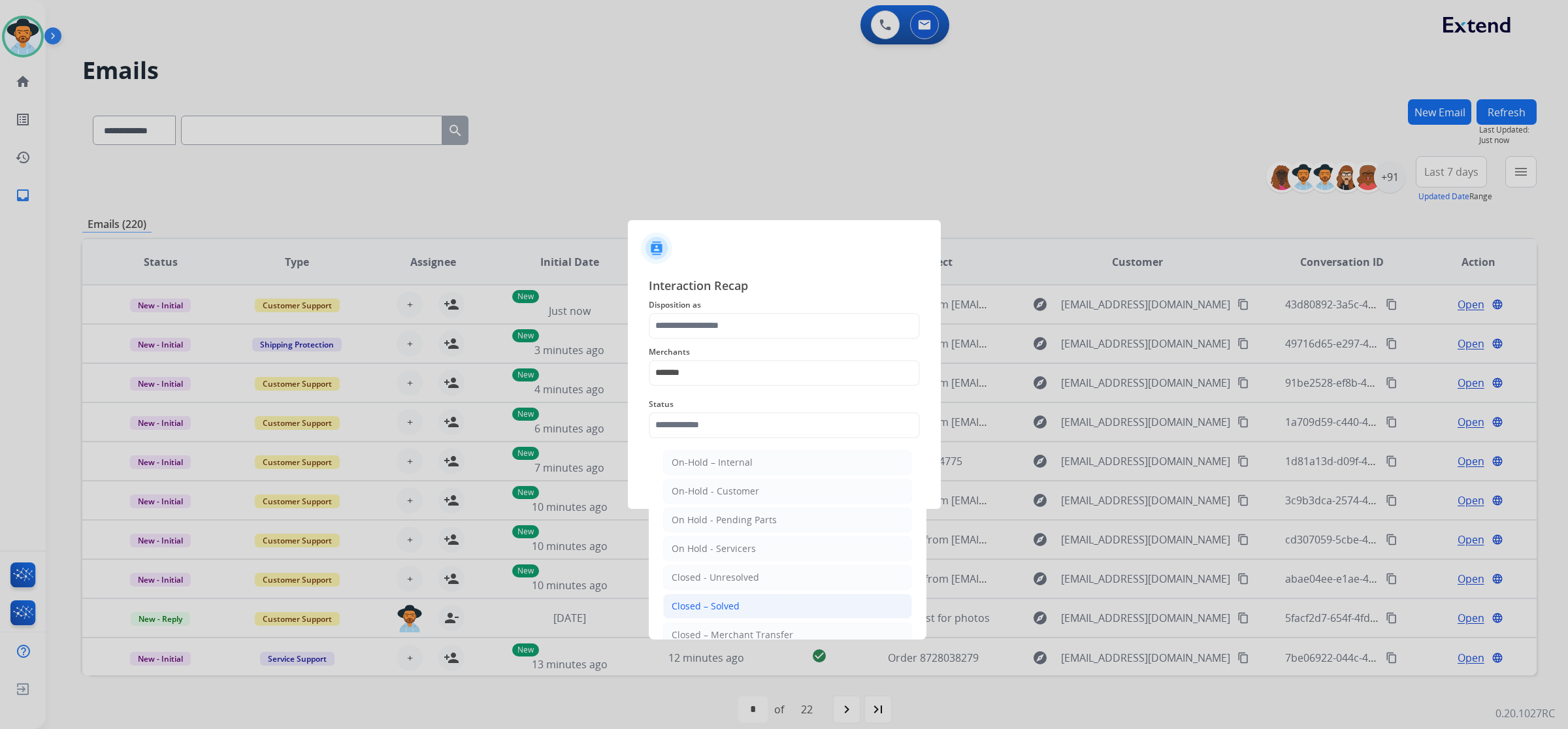
click at [747, 602] on li "Closed – Solved" at bounding box center [788, 606] width 249 height 25
type input "**********"
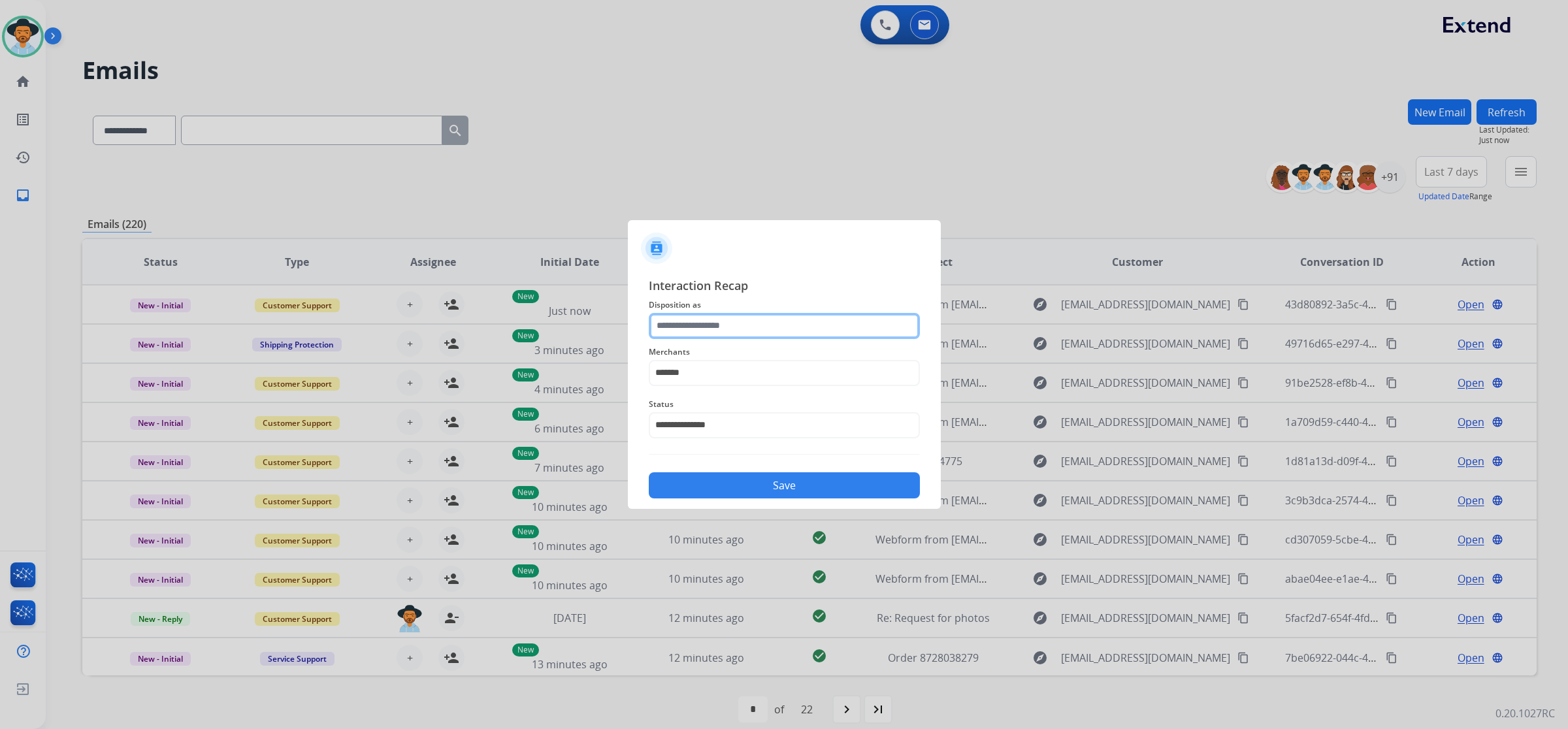
click at [748, 325] on input "text" at bounding box center [784, 326] width 271 height 26
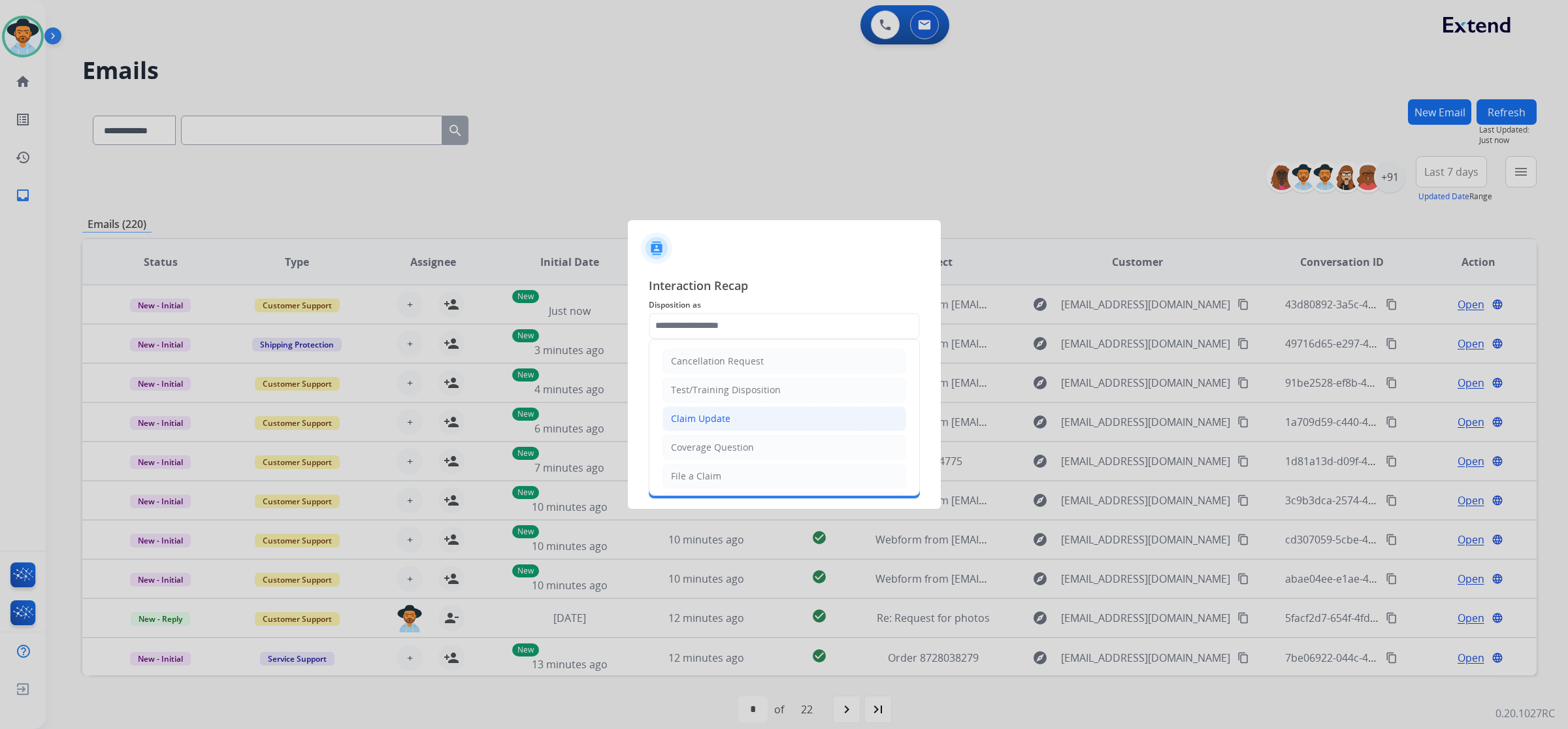
click at [743, 415] on li "Claim Update" at bounding box center [784, 419] width 244 height 25
type input "**********"
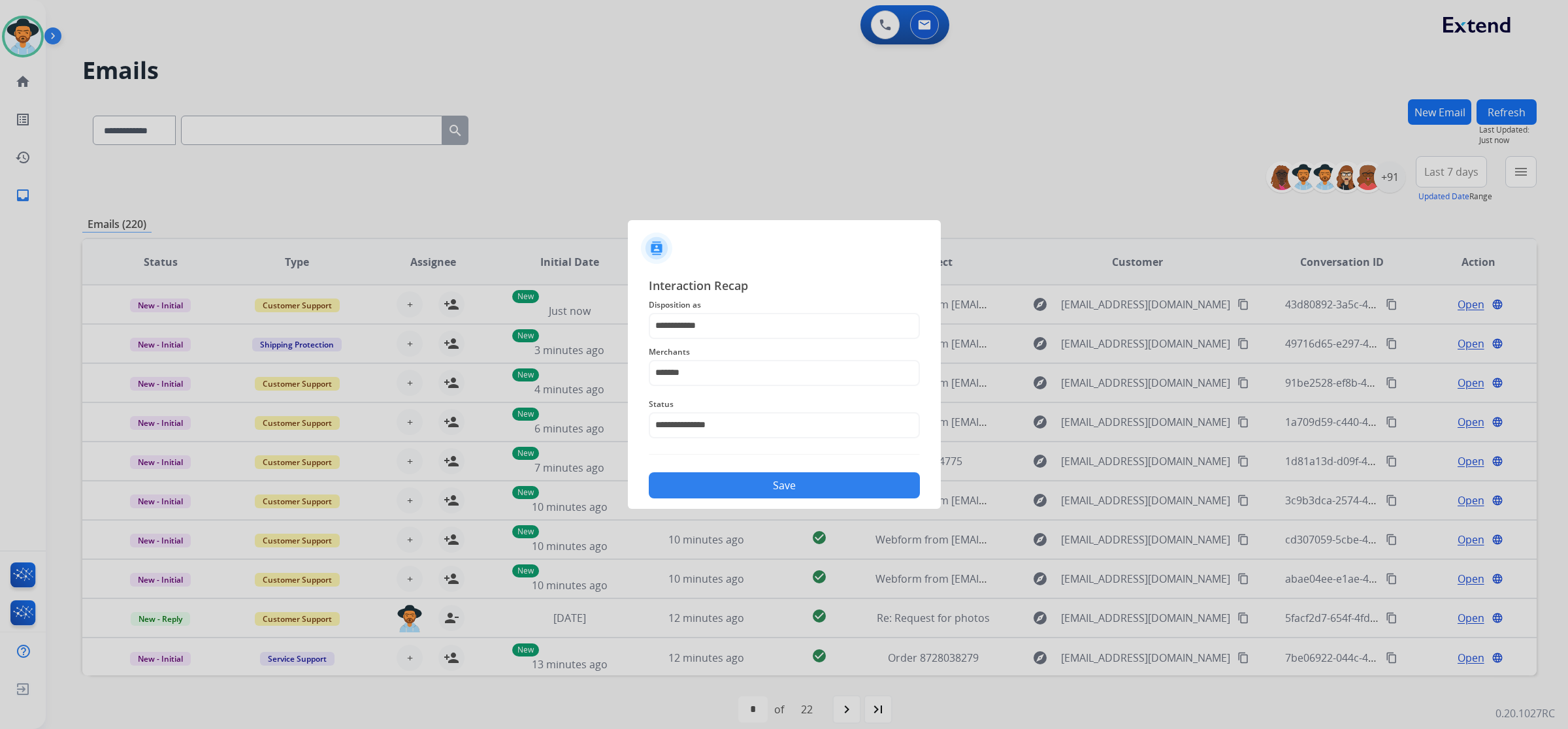
click at [750, 488] on button "Save" at bounding box center [784, 485] width 271 height 26
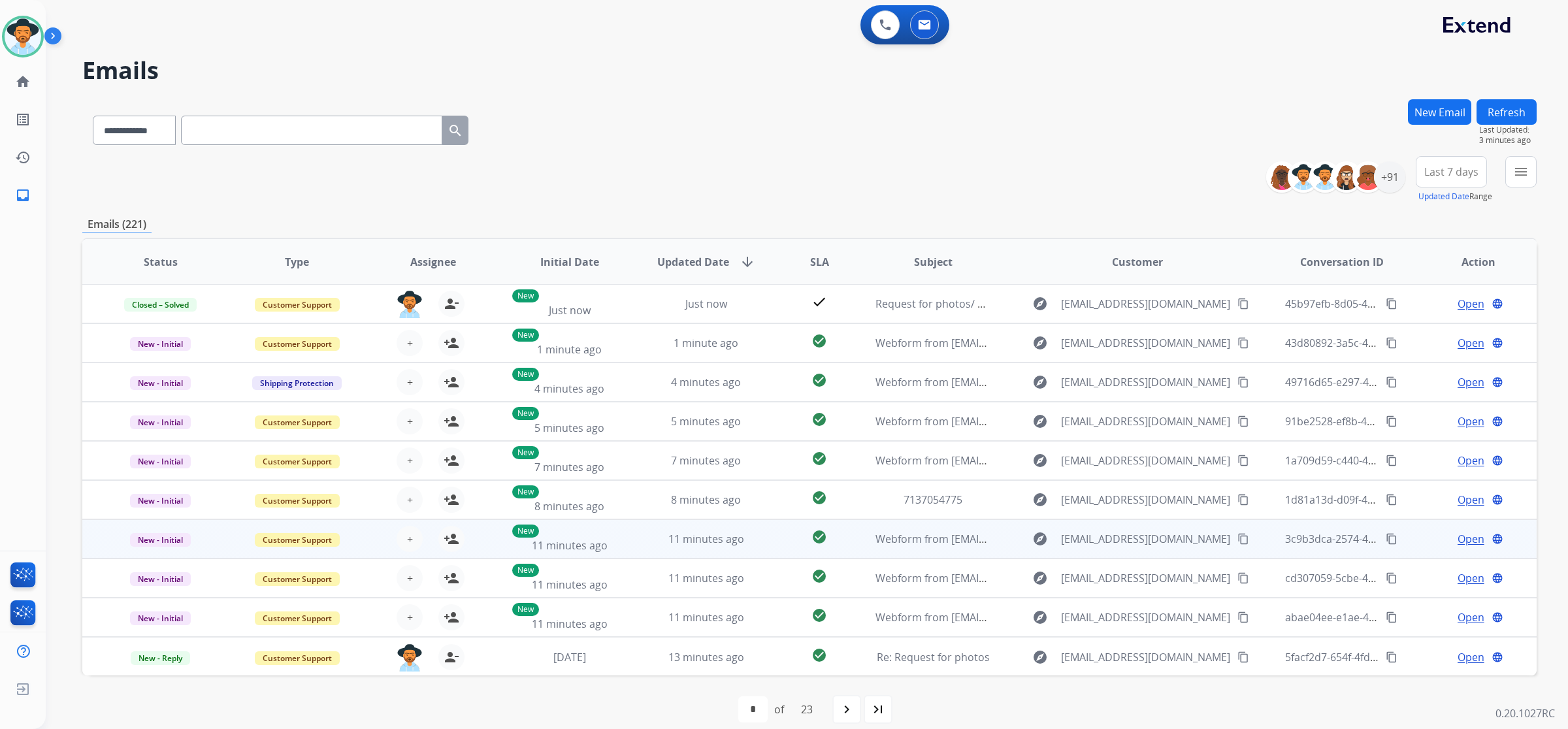
scroll to position [13, 0]
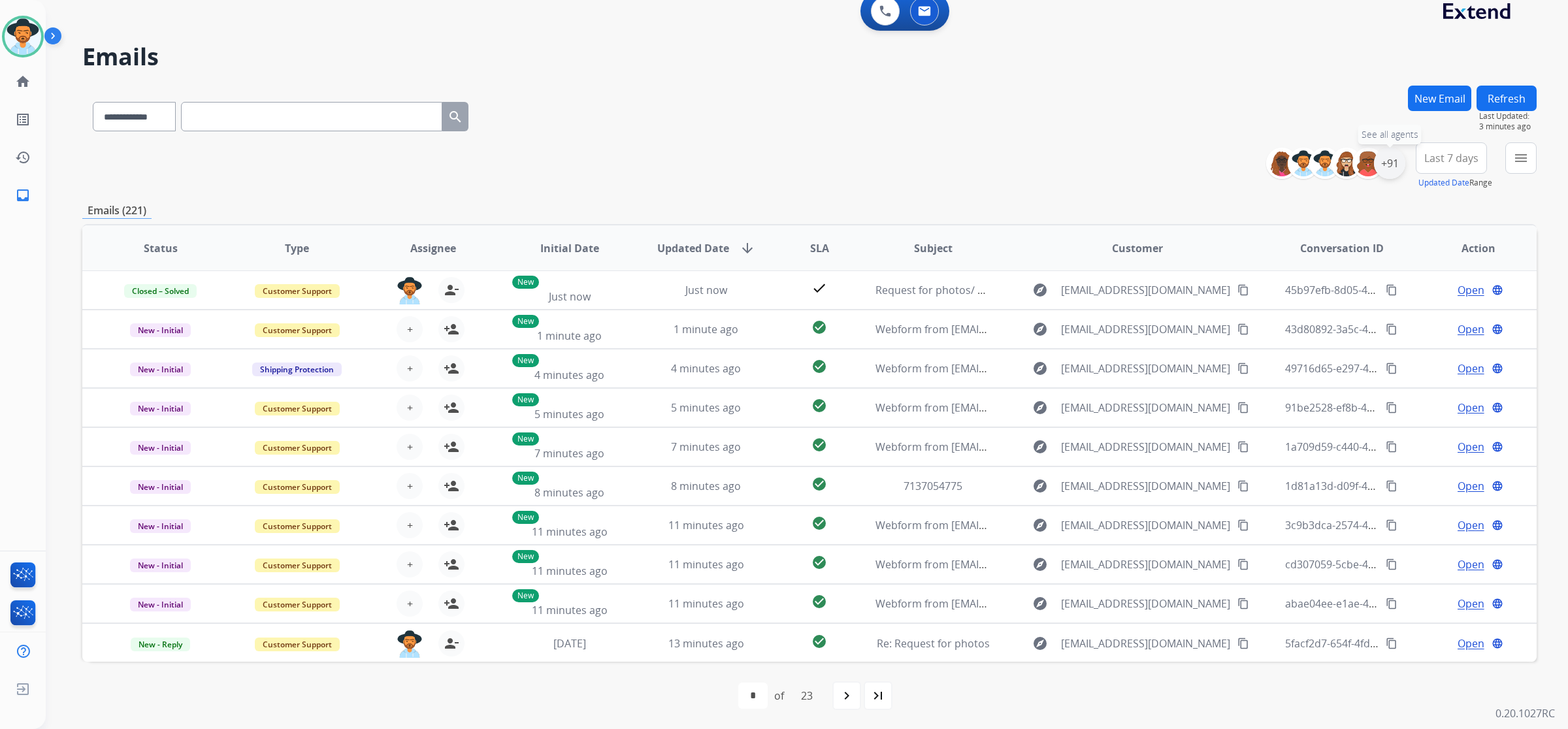
click at [1383, 168] on div "+91" at bounding box center [1389, 163] width 31 height 31
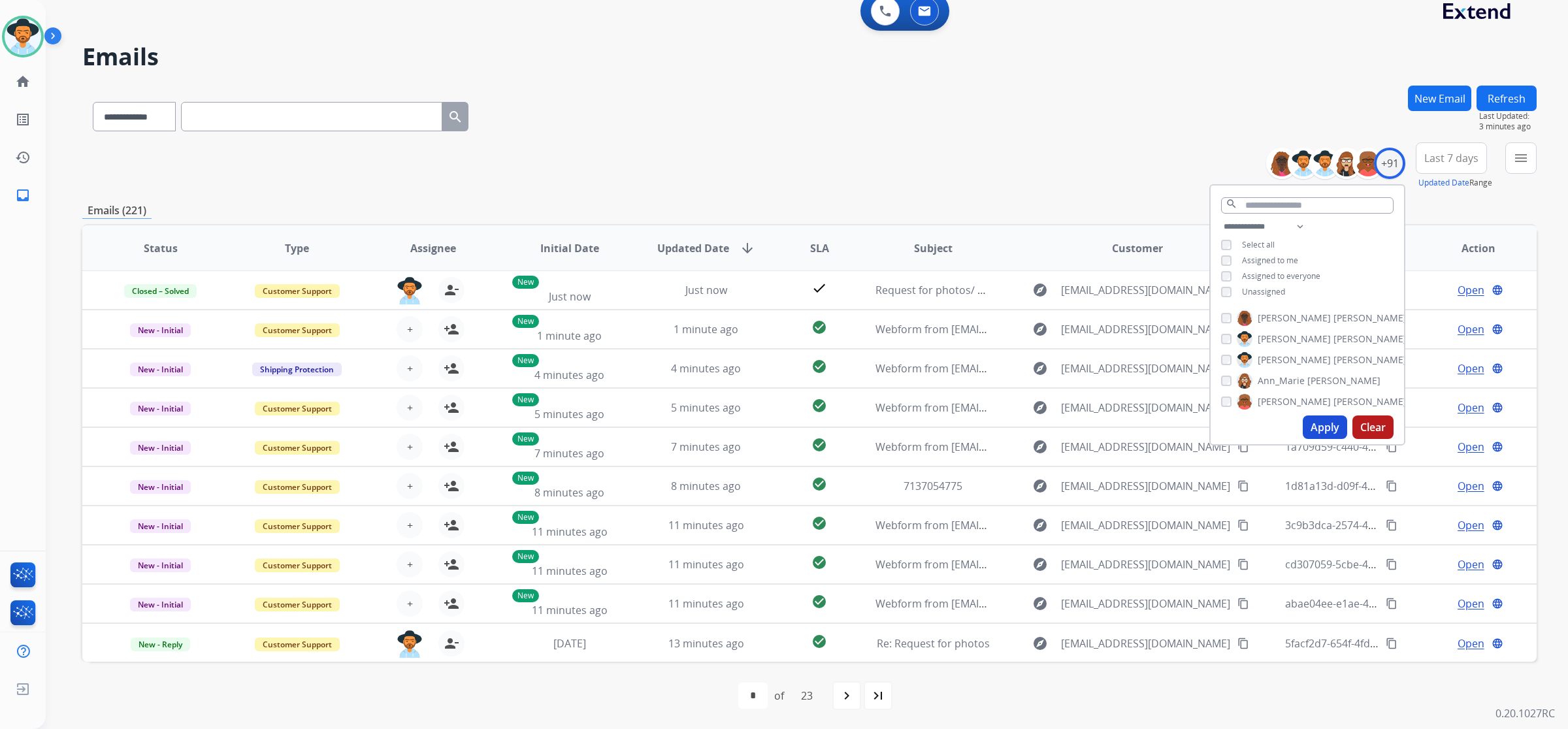
click at [1269, 286] on span "Unassigned" at bounding box center [1263, 291] width 43 height 11
click at [1332, 422] on button "Apply" at bounding box center [1325, 427] width 44 height 23
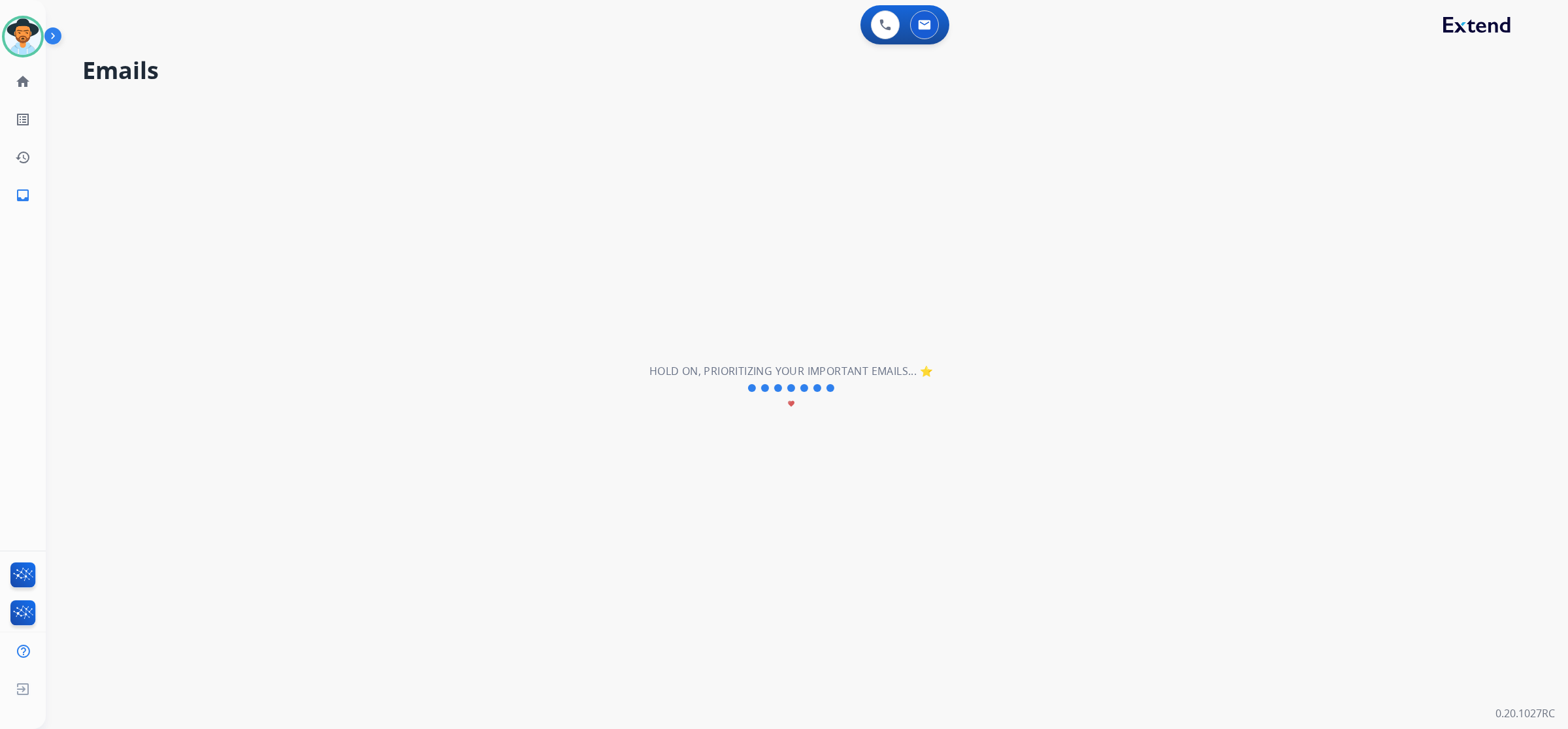
scroll to position [0, 0]
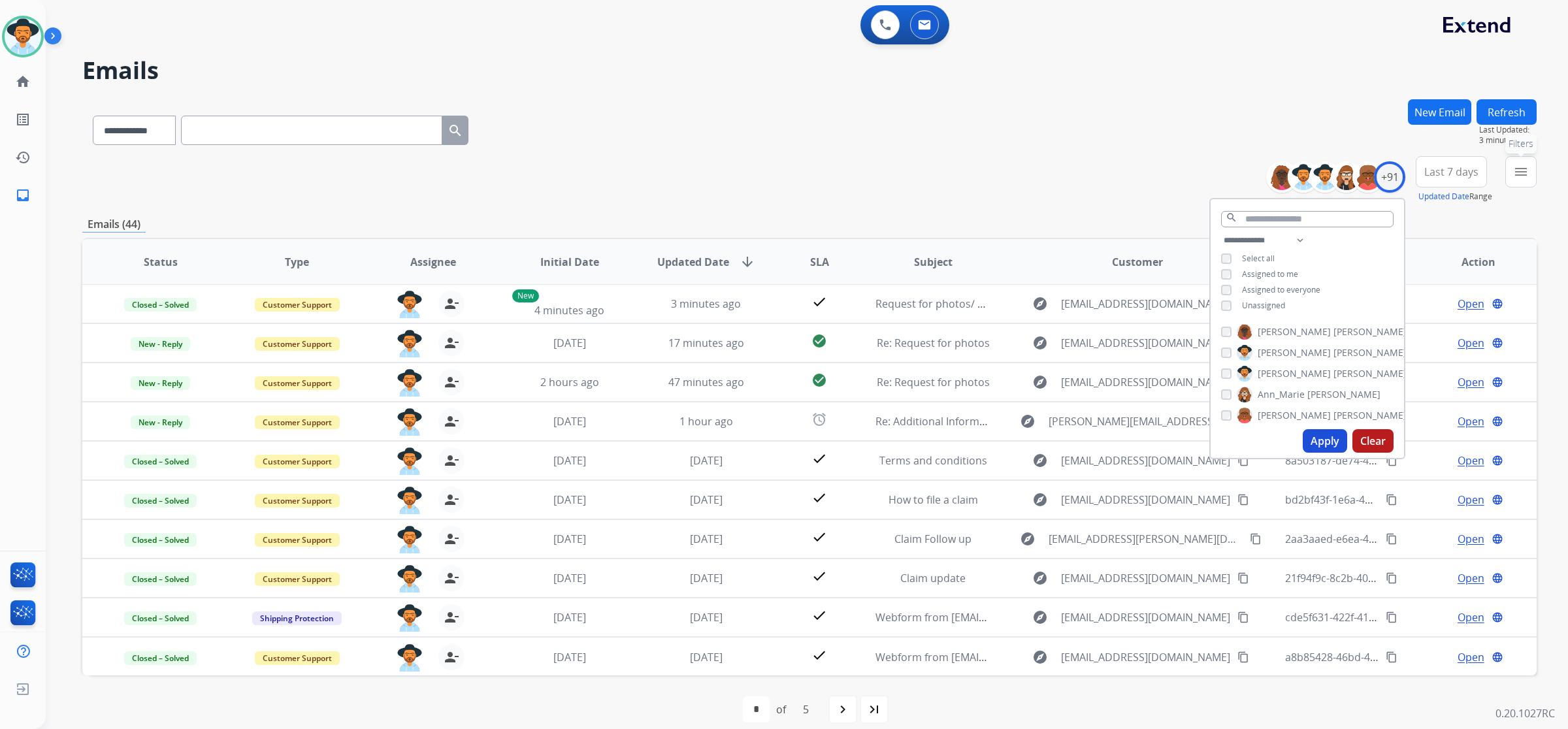
click at [1514, 178] on mat-icon "menu" at bounding box center [1521, 172] width 16 height 16
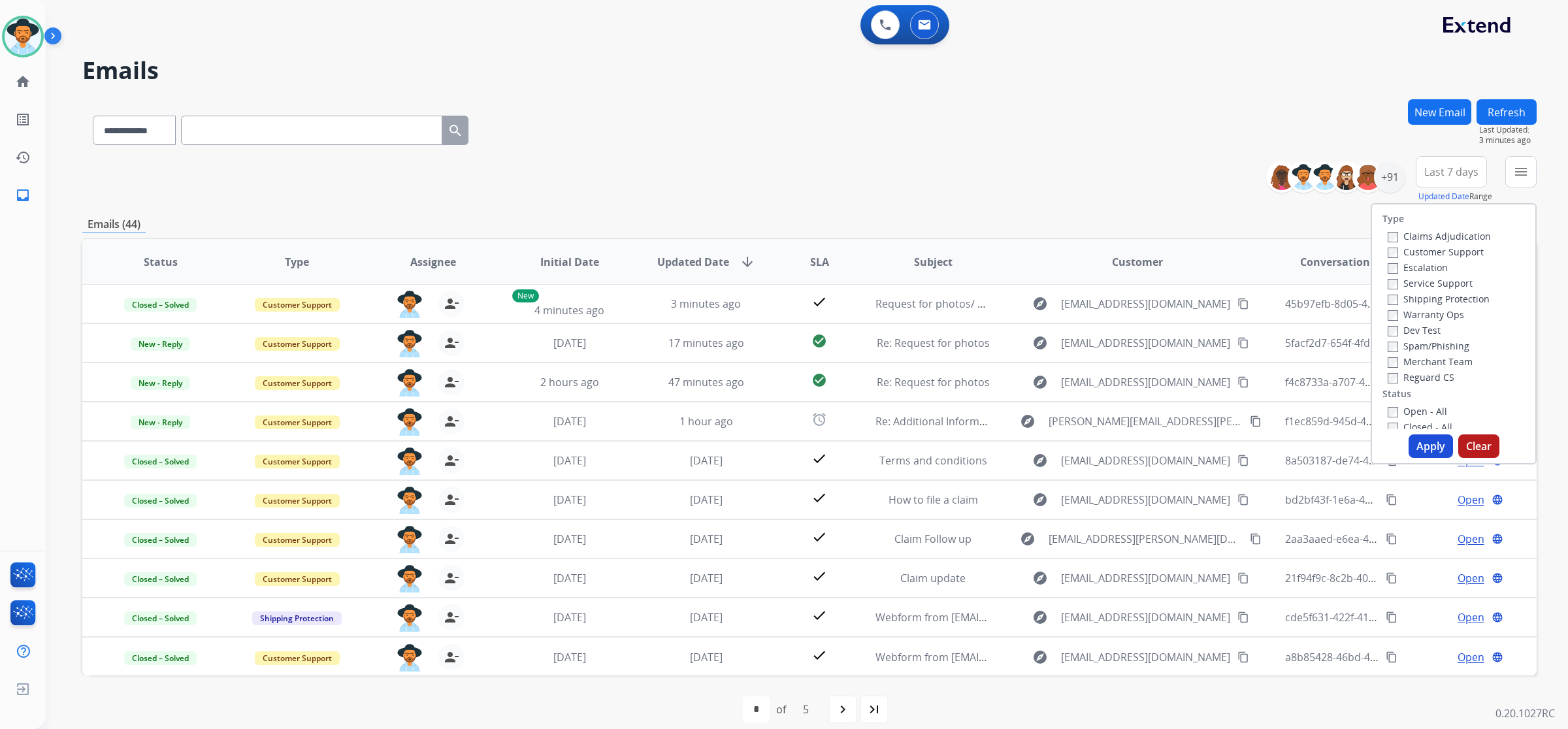
click at [1428, 409] on label "Open - All" at bounding box center [1417, 411] width 60 height 12
click at [1420, 445] on button "Apply" at bounding box center [1430, 446] width 44 height 23
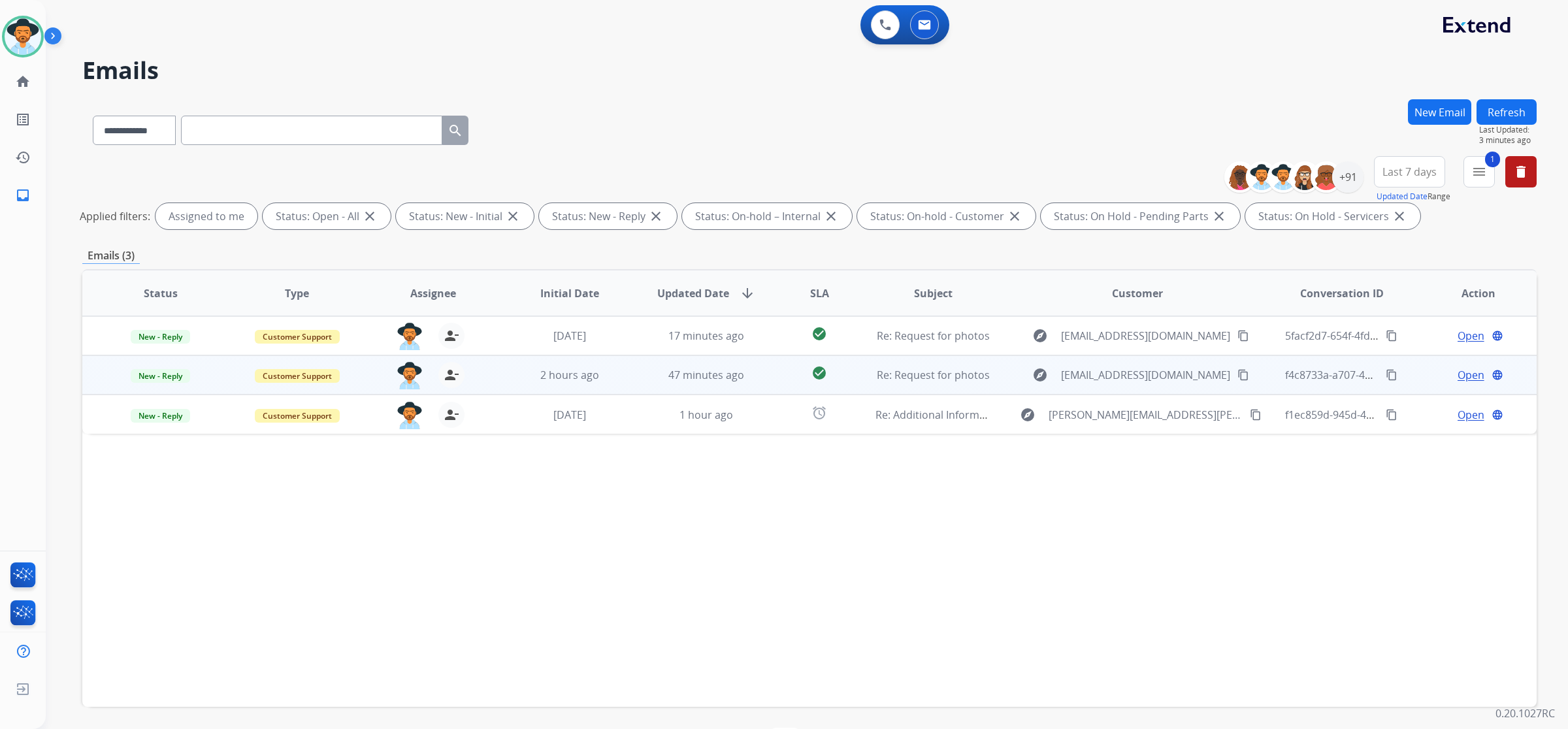
click at [764, 370] on td "check_circle" at bounding box center [809, 375] width 91 height 39
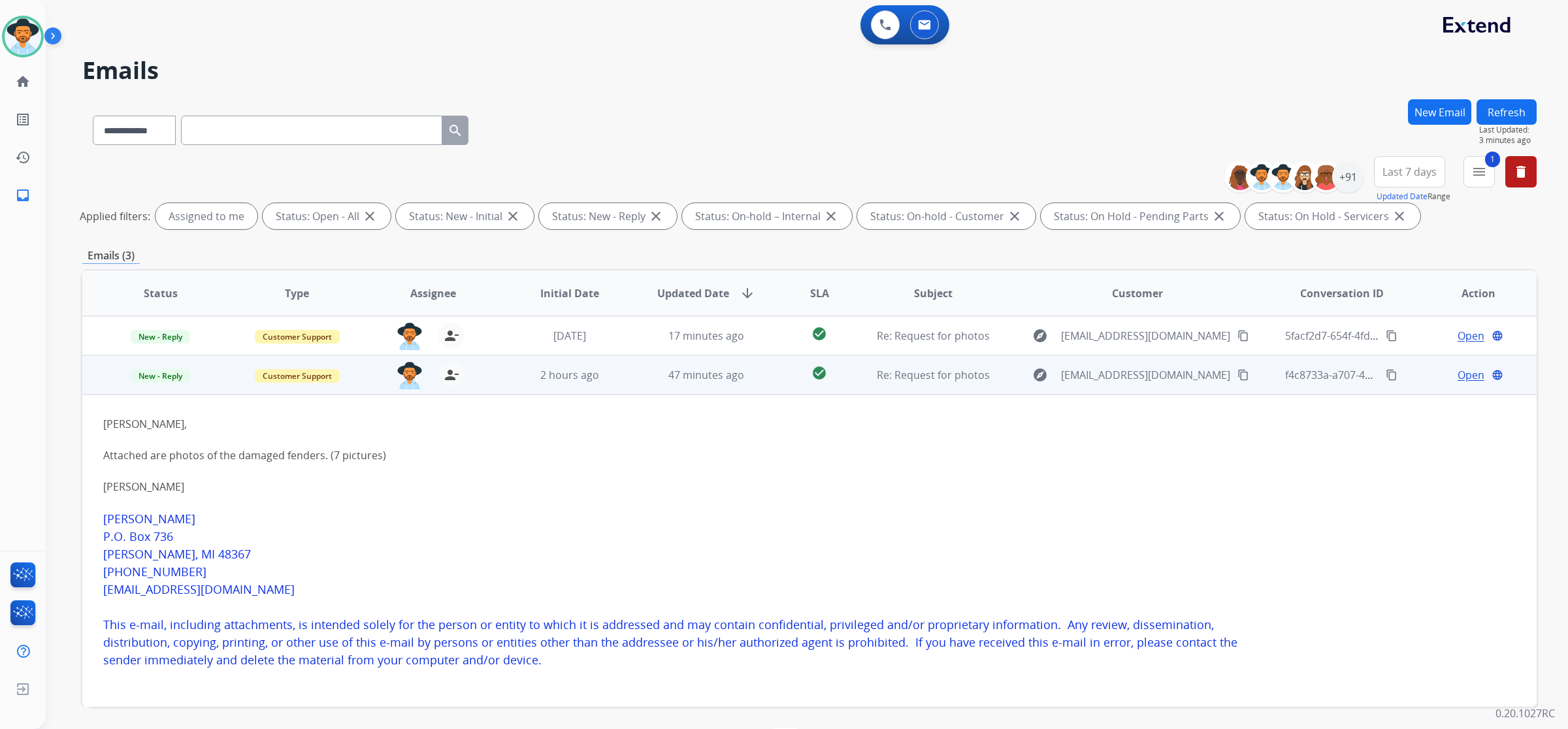
scroll to position [39, 0]
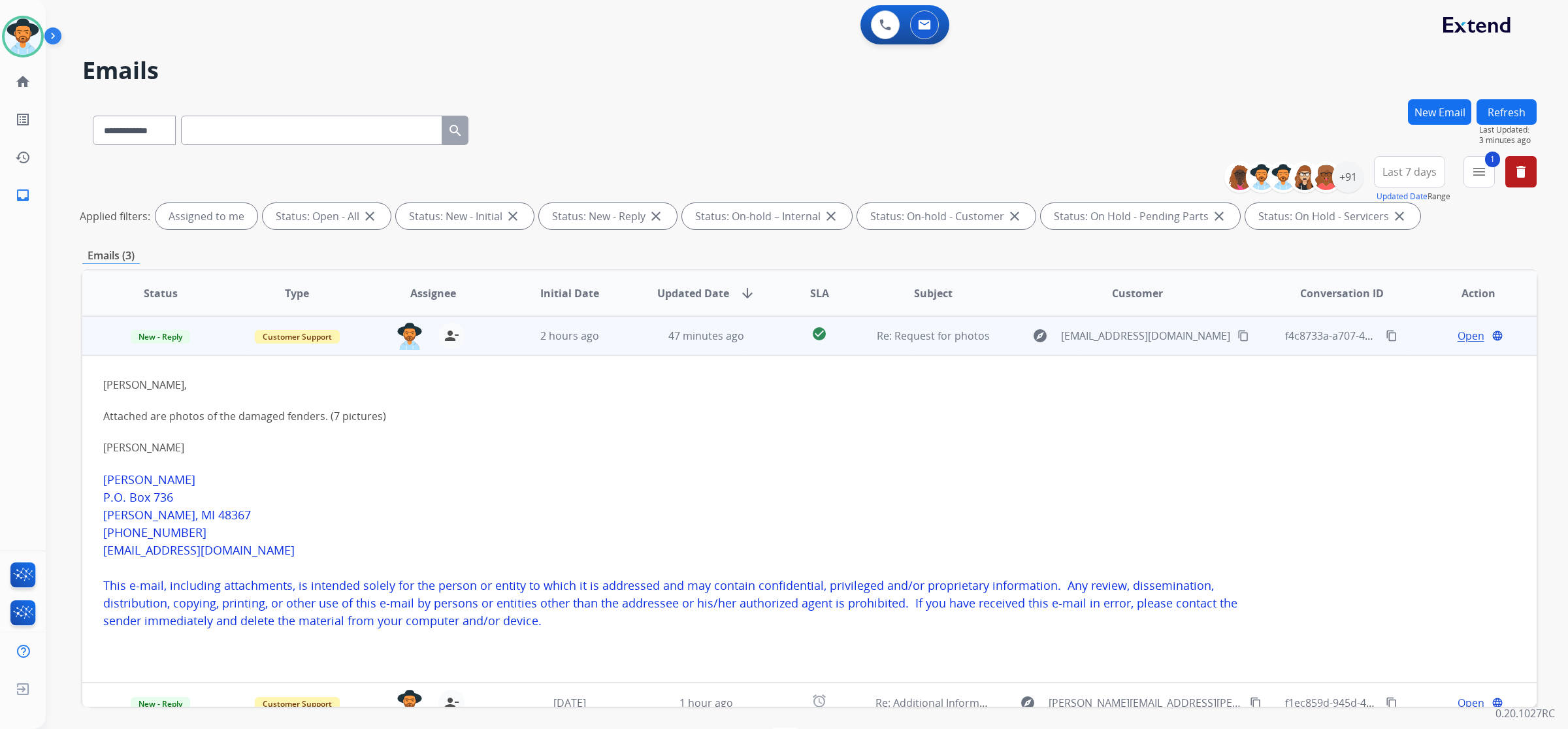
click at [1447, 331] on div "Open language" at bounding box center [1477, 336] width 115 height 16
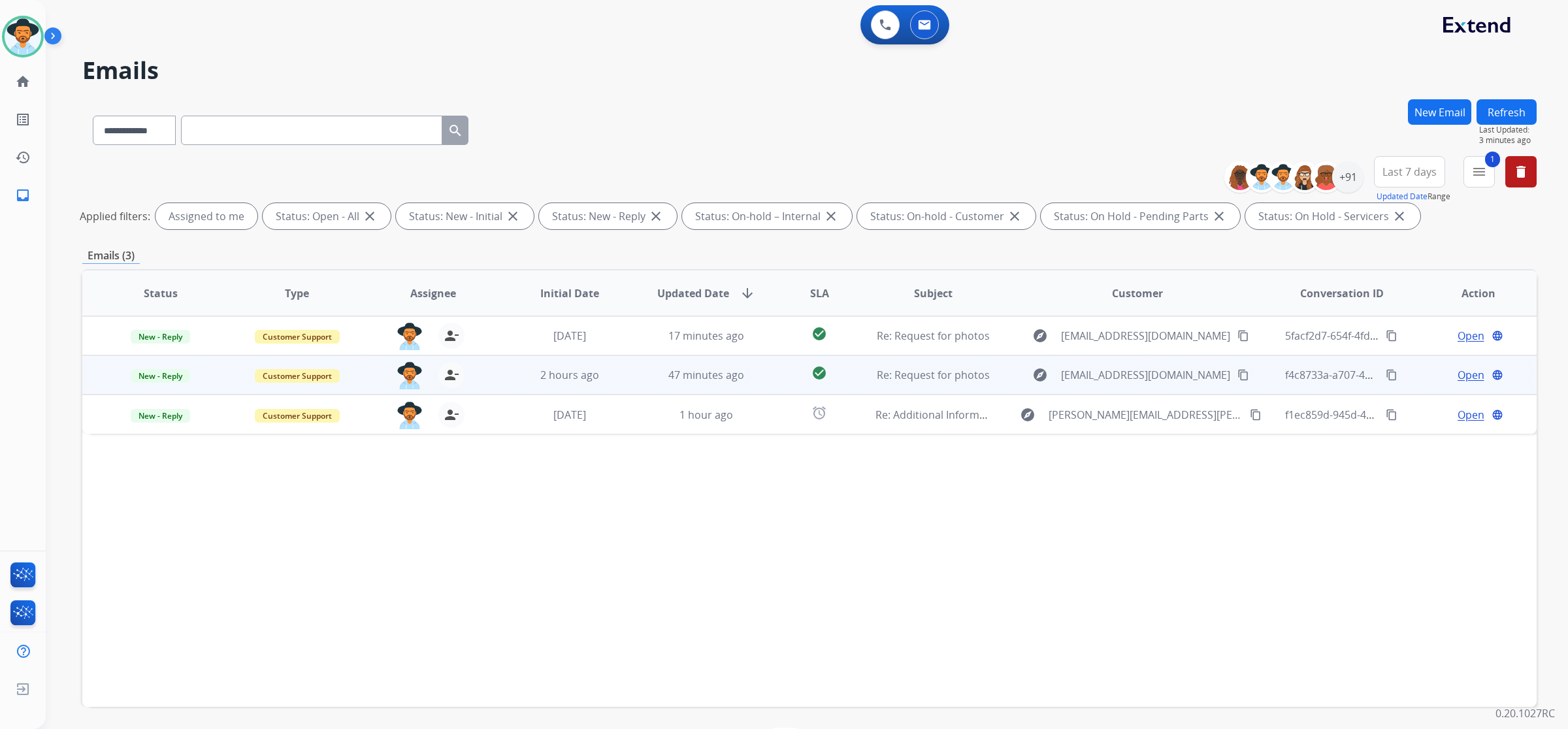
click at [1458, 377] on span "Open" at bounding box center [1471, 376] width 27 height 16
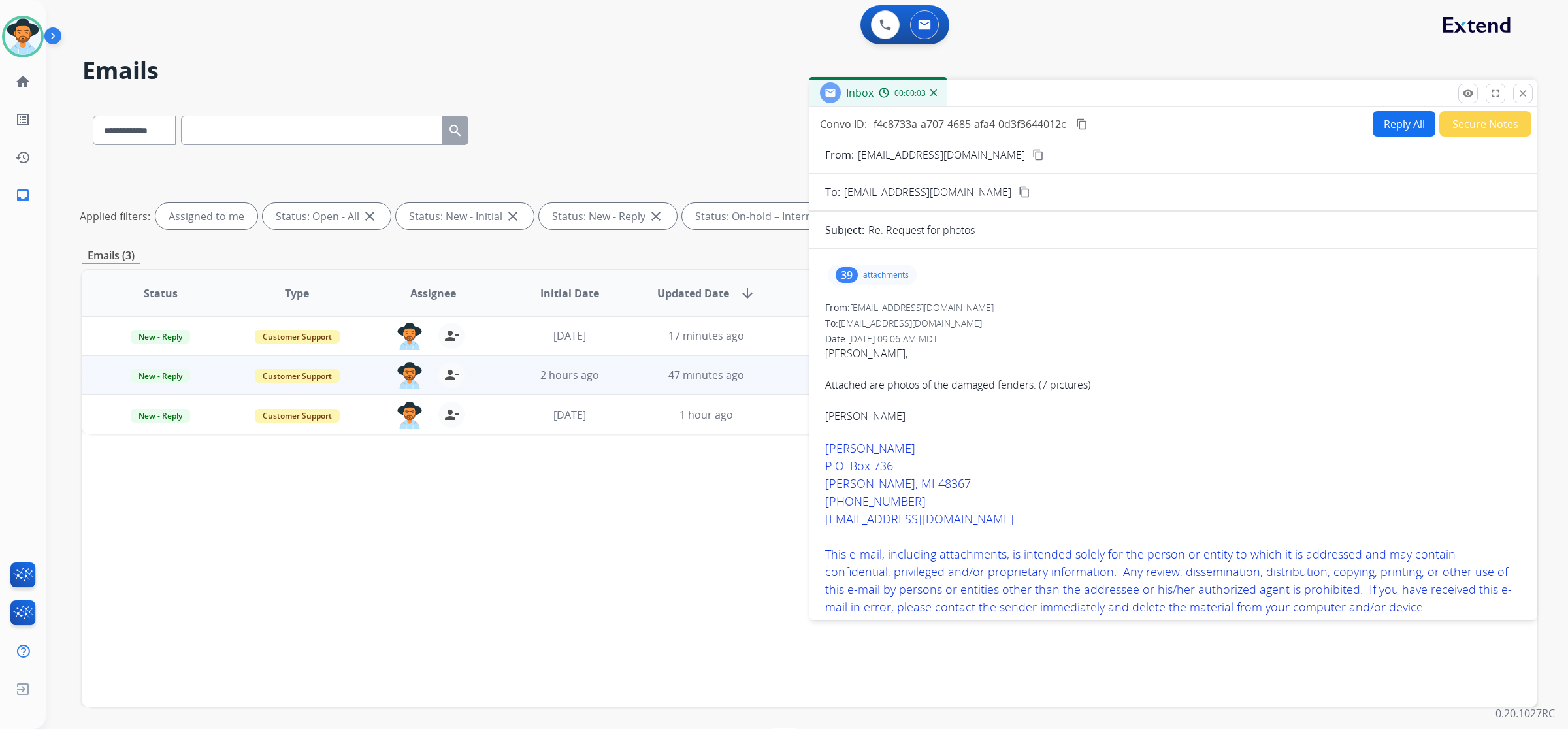
click at [870, 270] on p "attachments" at bounding box center [885, 275] width 45 height 11
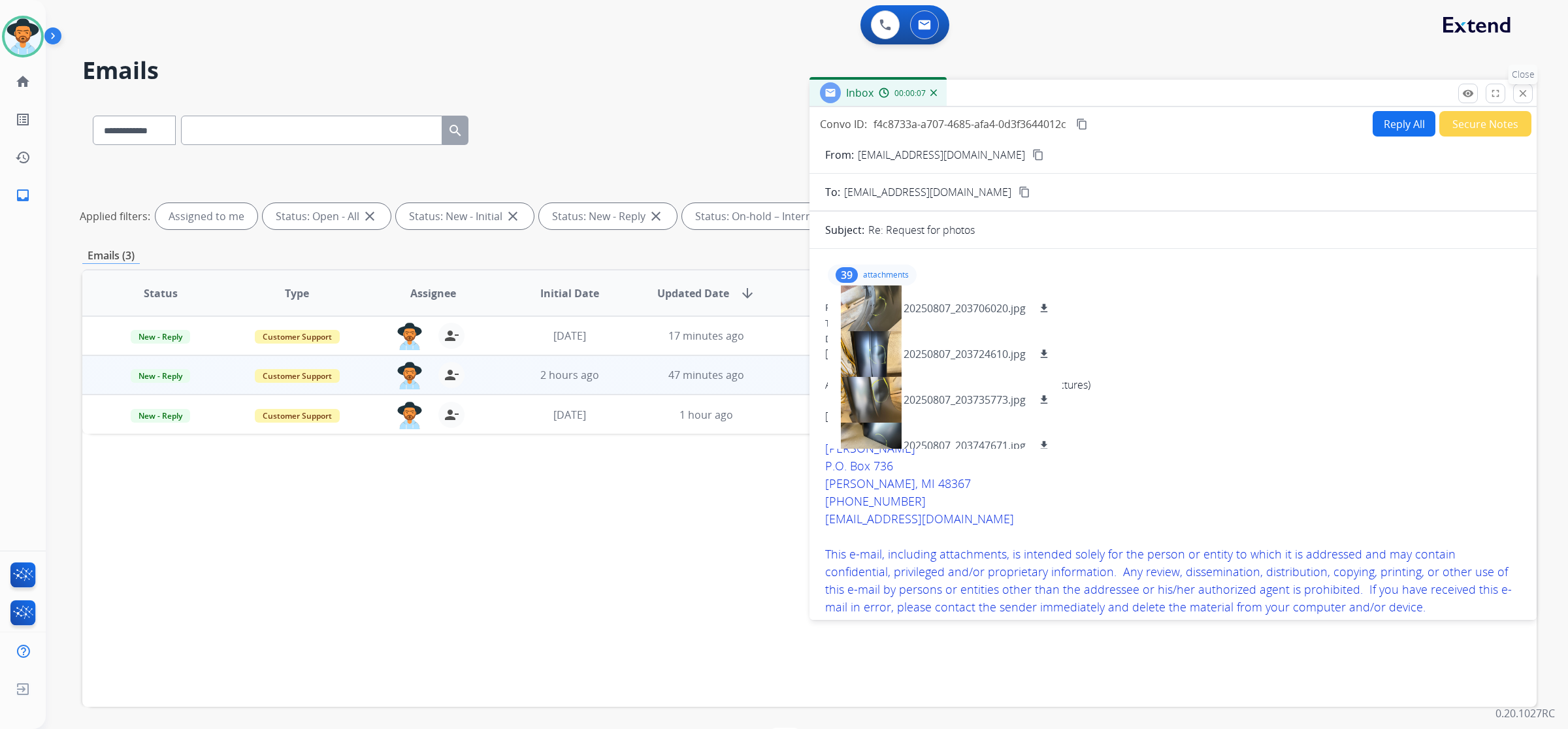
click at [1526, 98] on mat-icon "close" at bounding box center [1522, 93] width 12 height 12
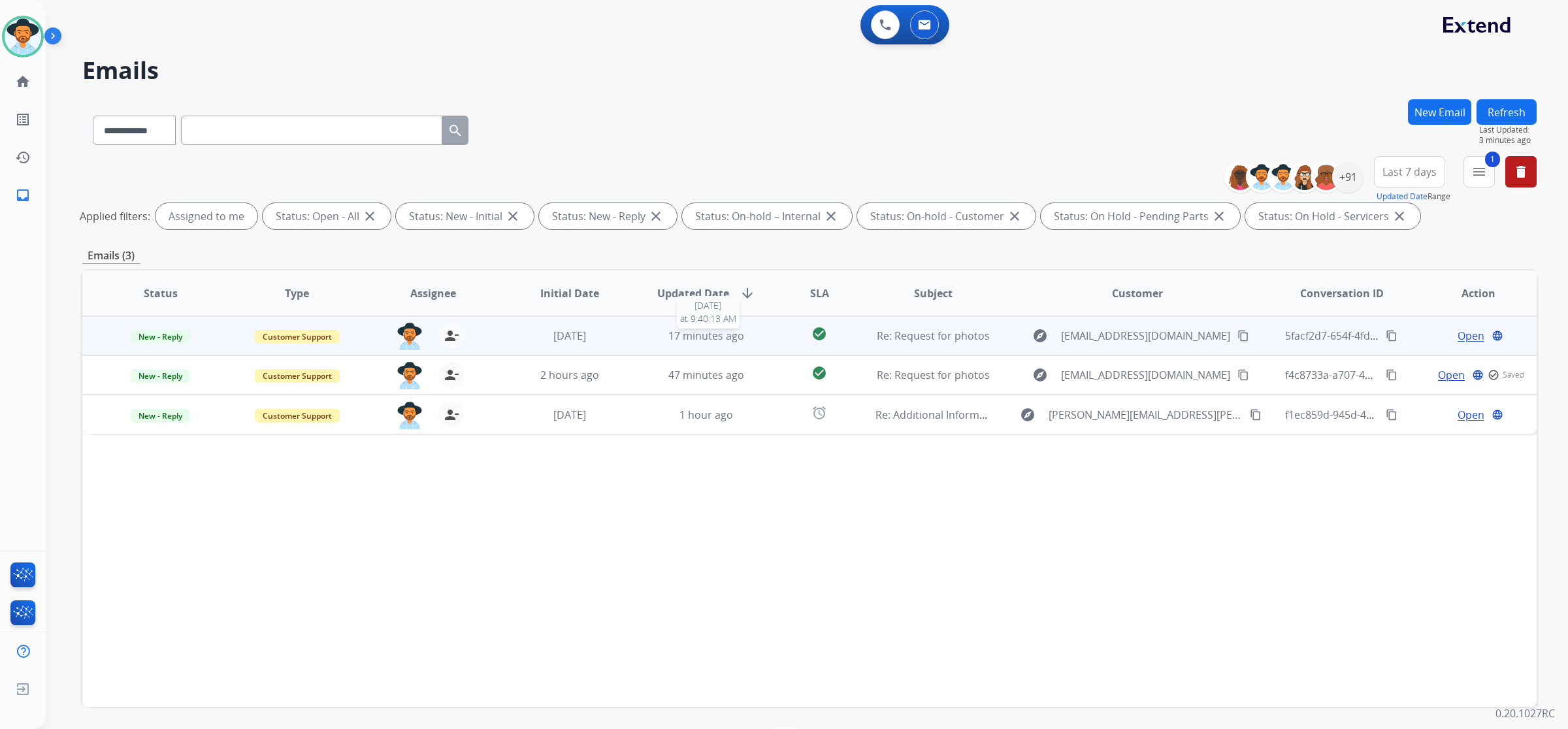
click at [652, 333] on div "17 minutes ago" at bounding box center [706, 336] width 115 height 16
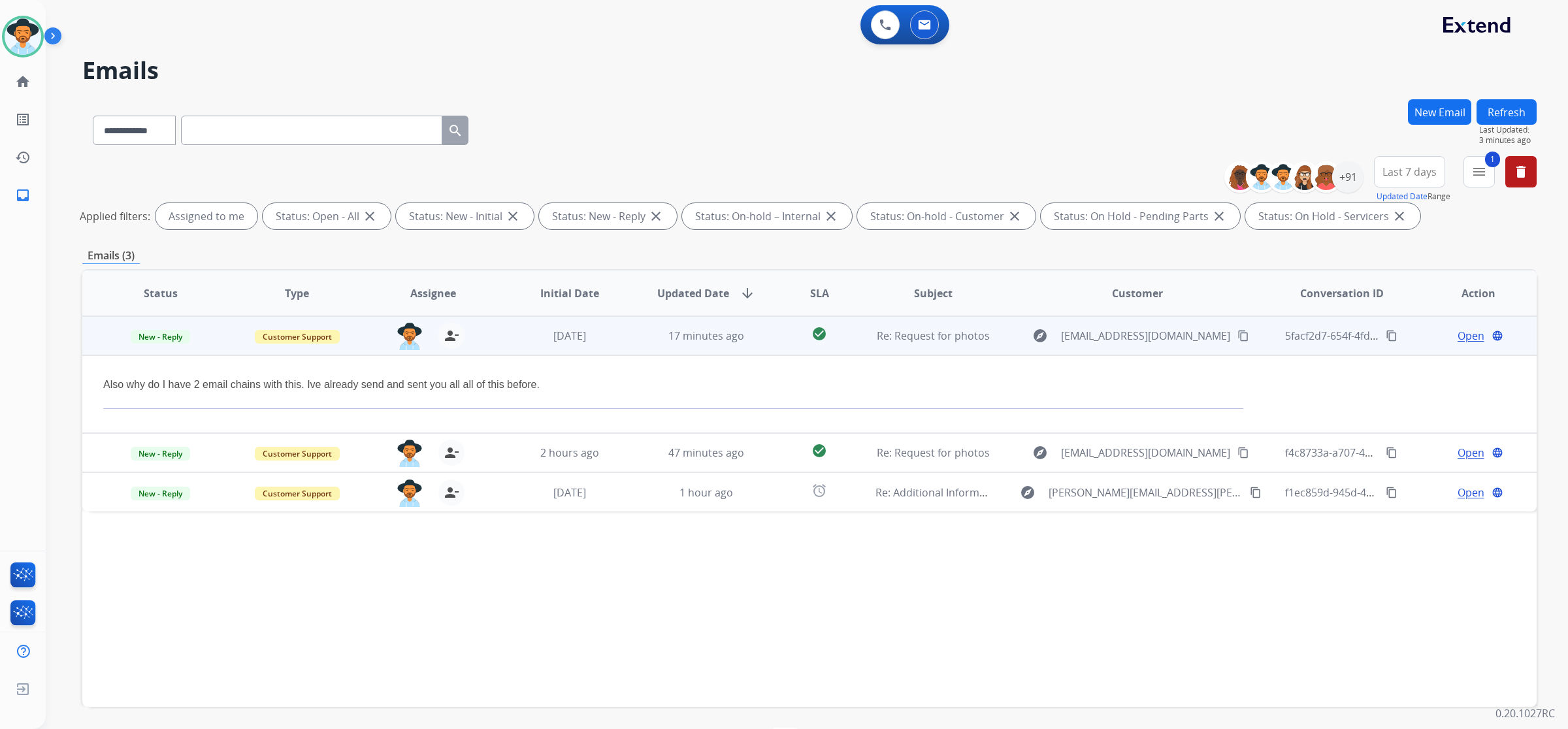
click at [1237, 337] on mat-icon "content_copy" at bounding box center [1242, 336] width 12 height 12
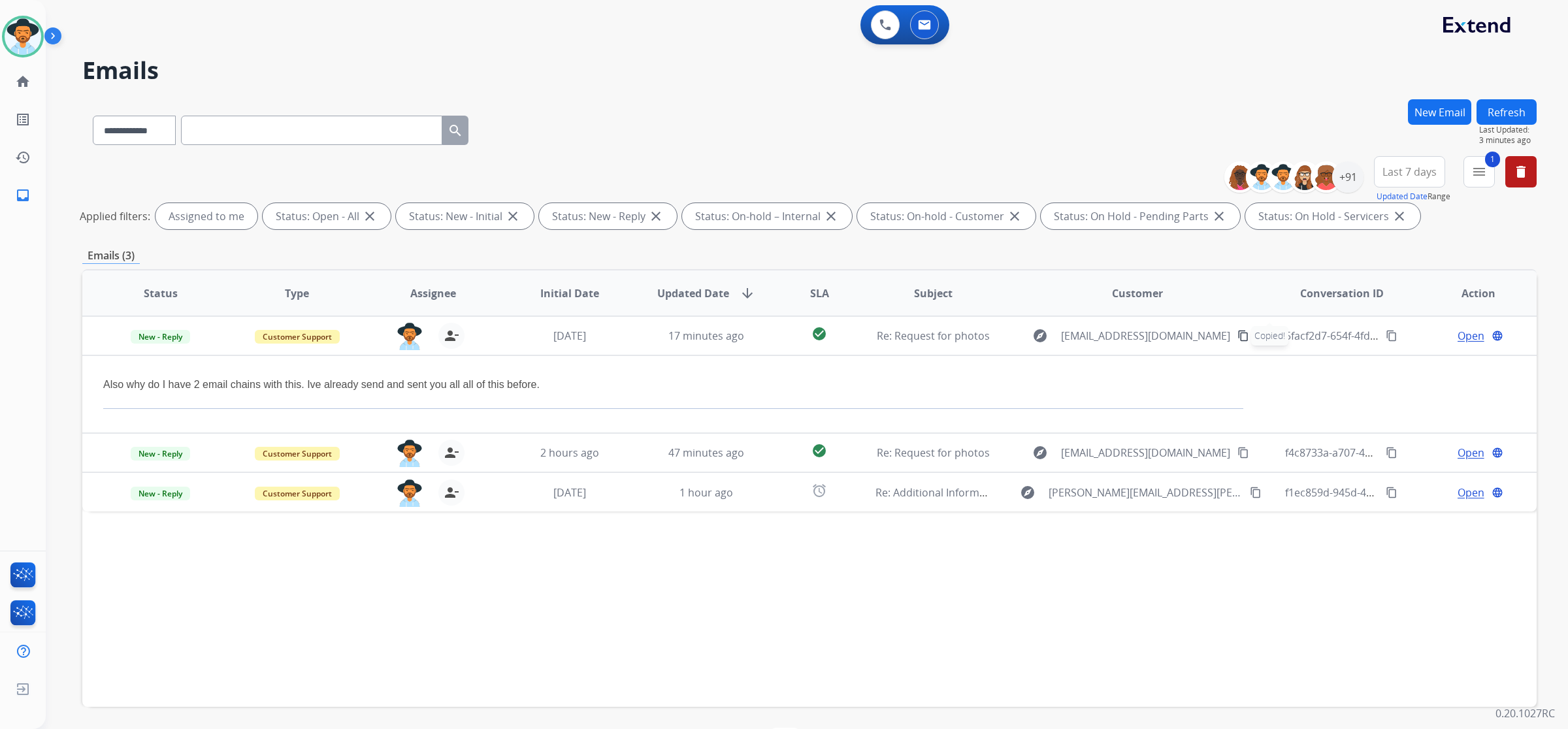
click at [317, 132] on input "text" at bounding box center [311, 130] width 262 height 29
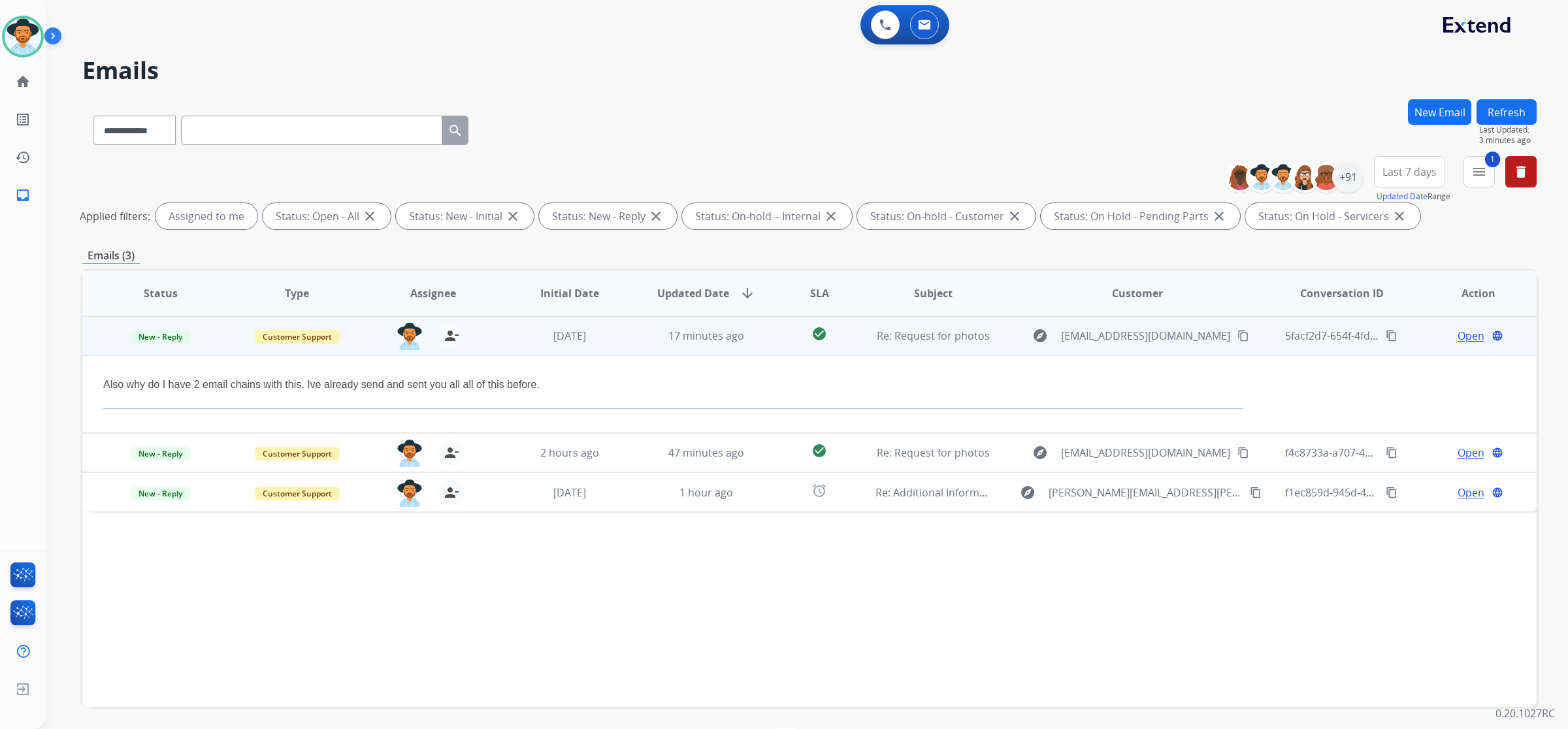
drag, startPoint x: 314, startPoint y: 133, endPoint x: 1463, endPoint y: 334, distance: 1166.4
click at [1463, 334] on span "Open" at bounding box center [1471, 336] width 27 height 16
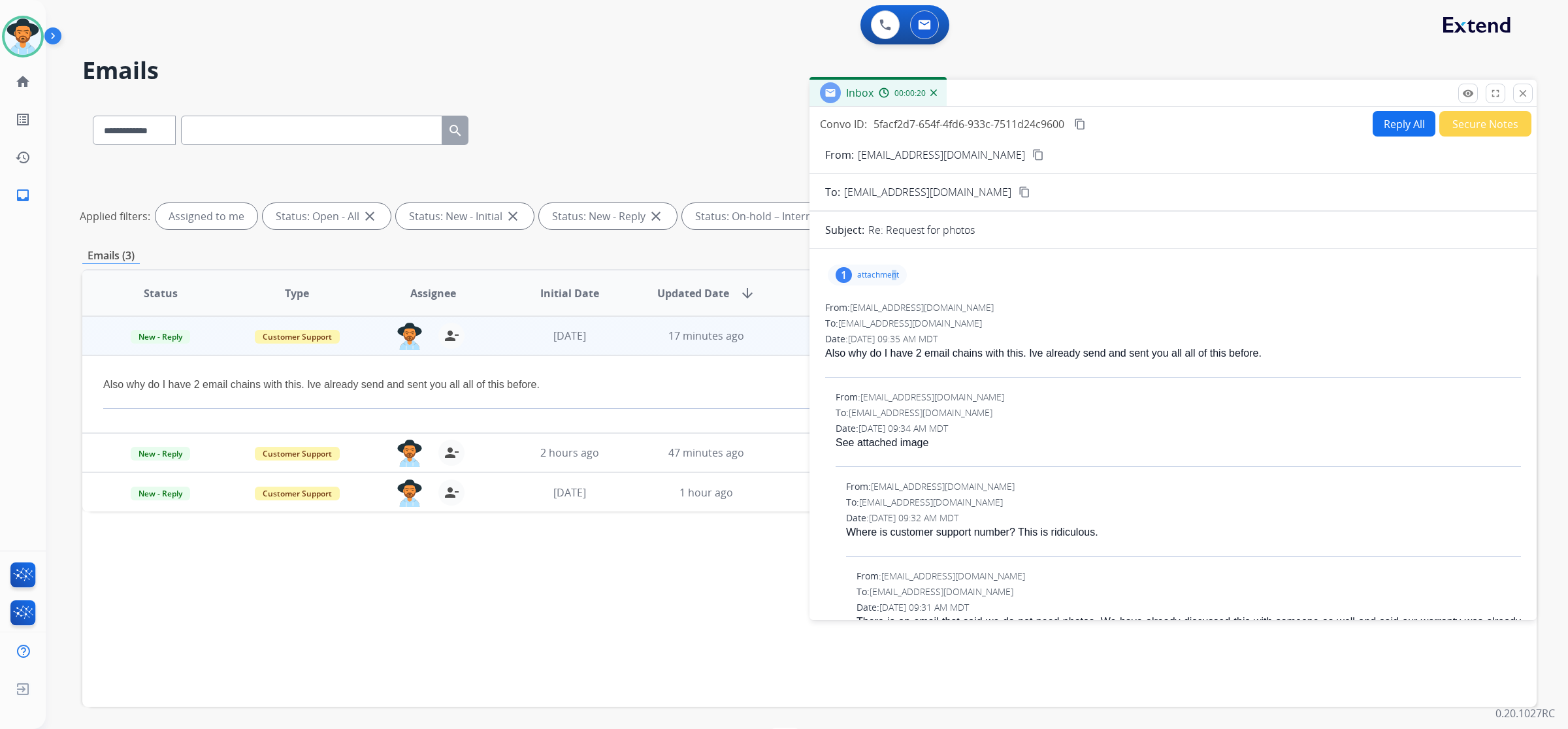
click at [893, 276] on p "attachment" at bounding box center [877, 275] width 42 height 11
click at [1337, 414] on div "To: [EMAIL_ADDRESS][DOMAIN_NAME]" at bounding box center [1178, 413] width 685 height 13
click at [1526, 99] on mat-icon "close" at bounding box center [1522, 93] width 12 height 12
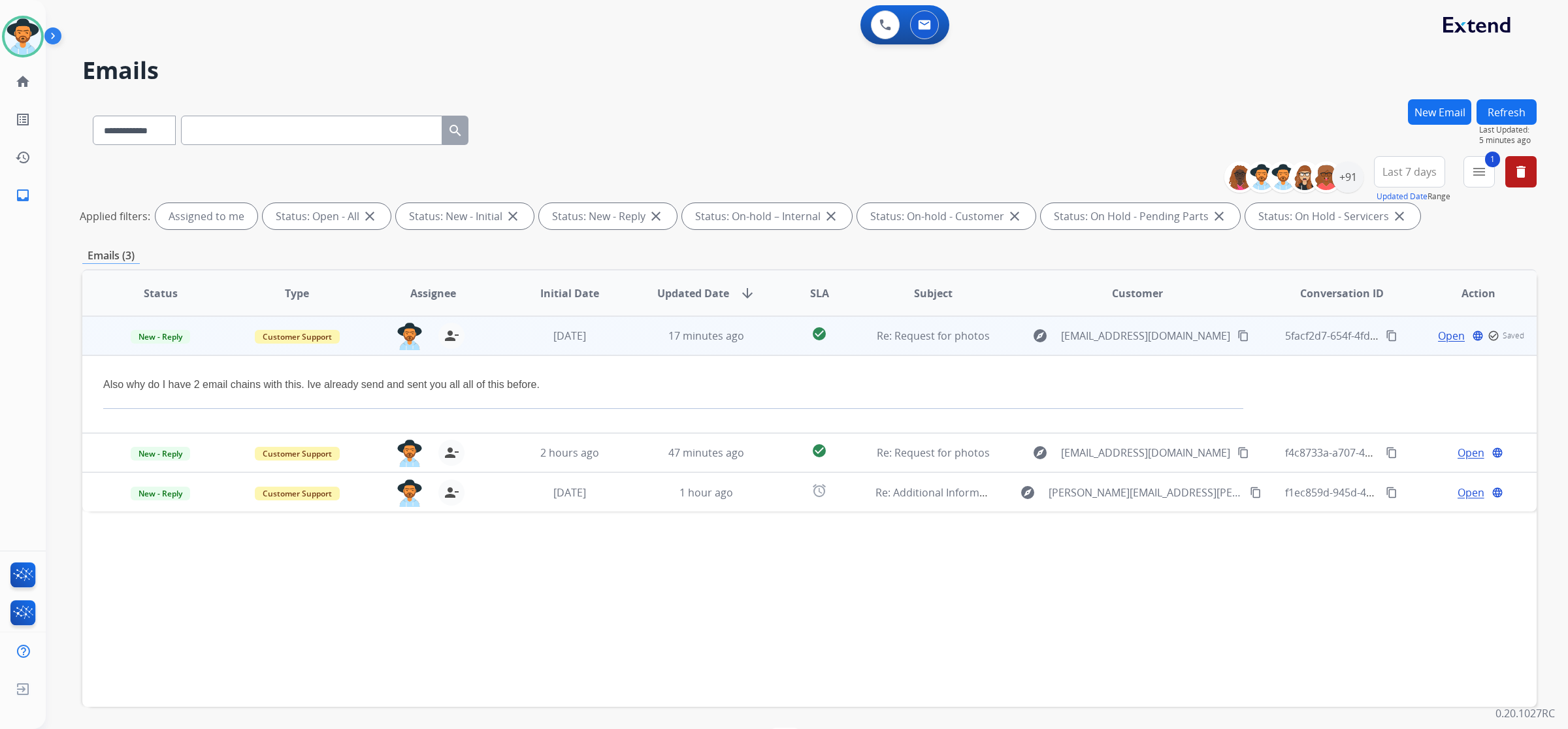
click at [546, 379] on div "Also why do I have 2 email chains with this. Ive already send and sent you all …" at bounding box center [673, 385] width 1140 height 16
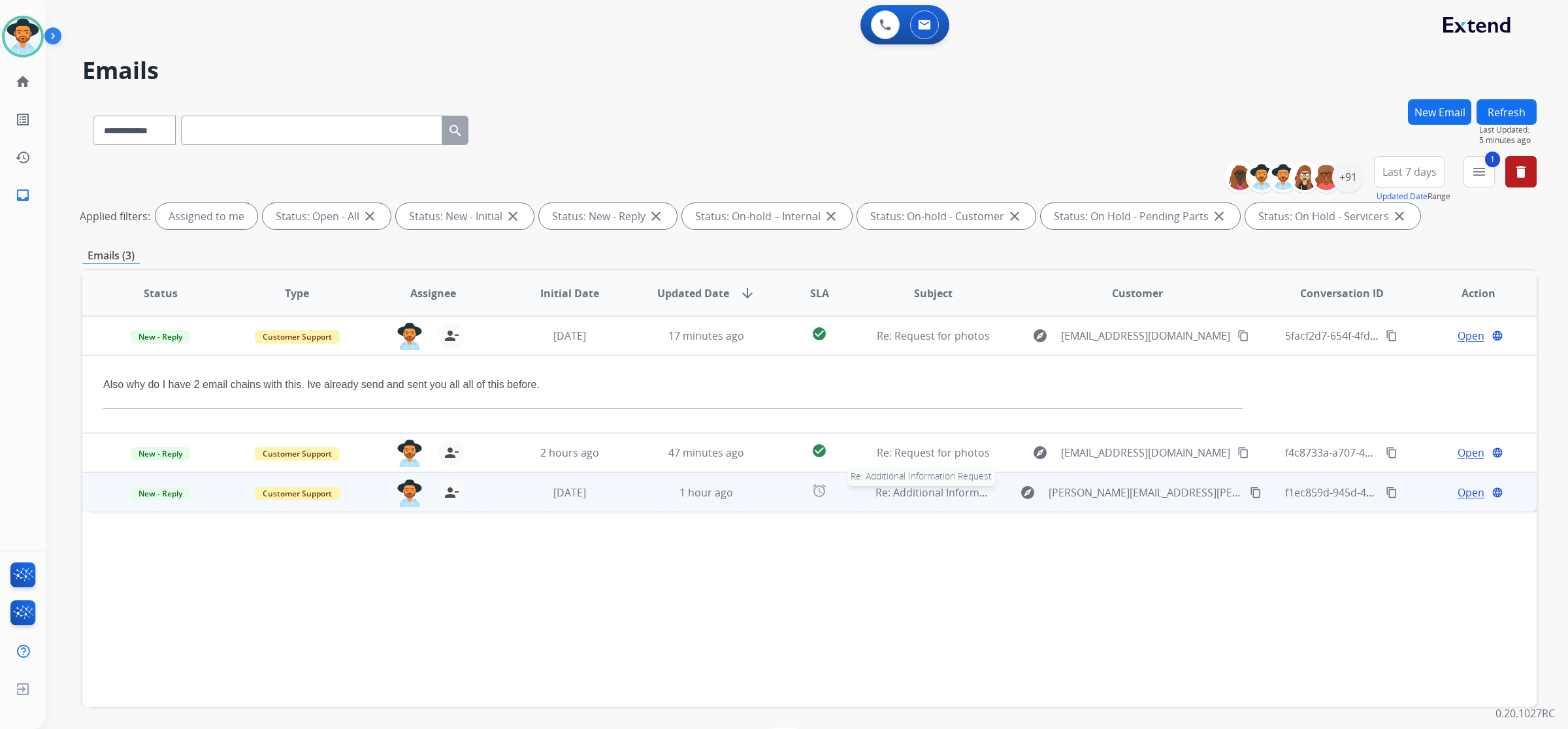
click at [983, 492] on span "Re: Additional Information Request" at bounding box center [962, 492] width 173 height 14
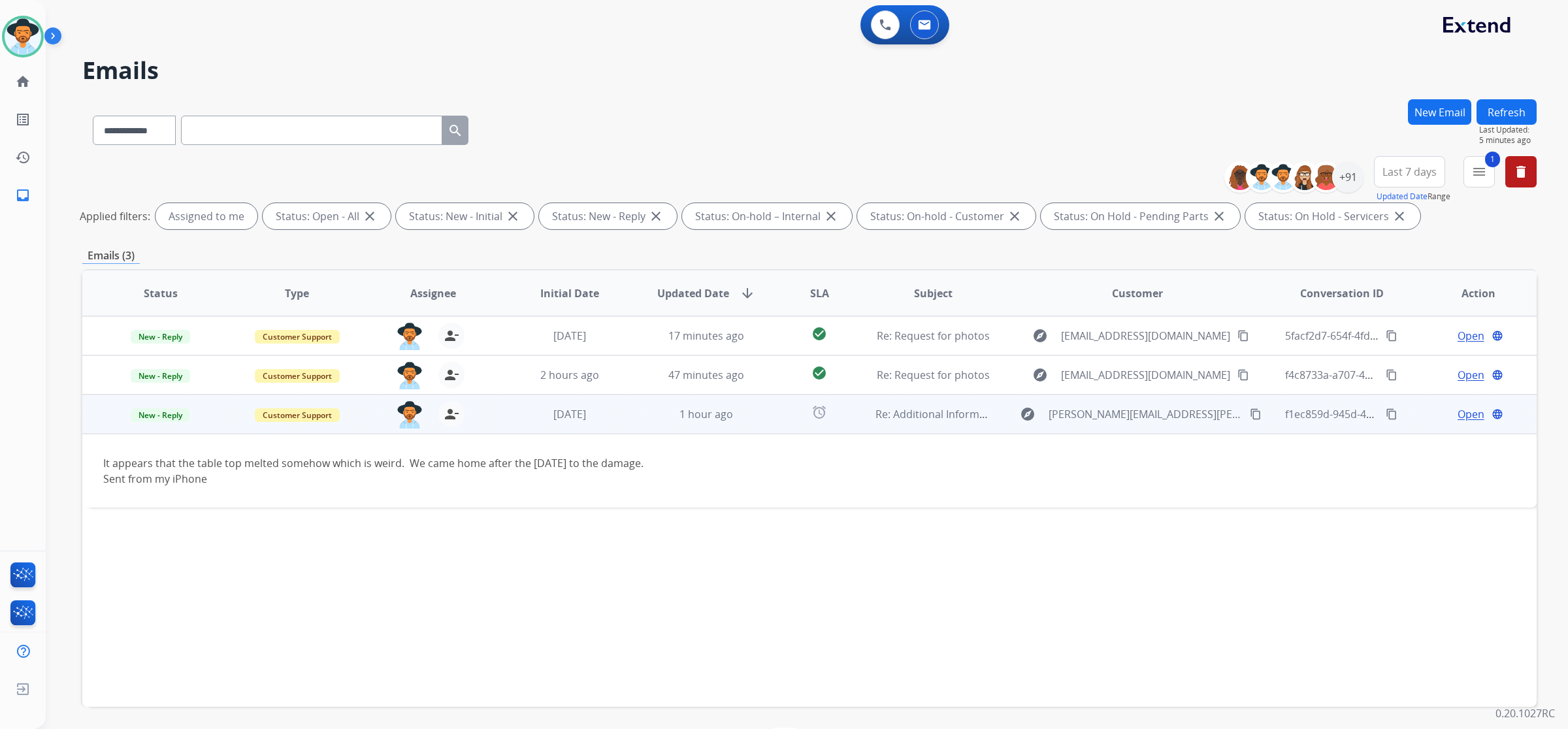
click at [1386, 412] on mat-icon "content_copy" at bounding box center [1391, 414] width 12 height 12
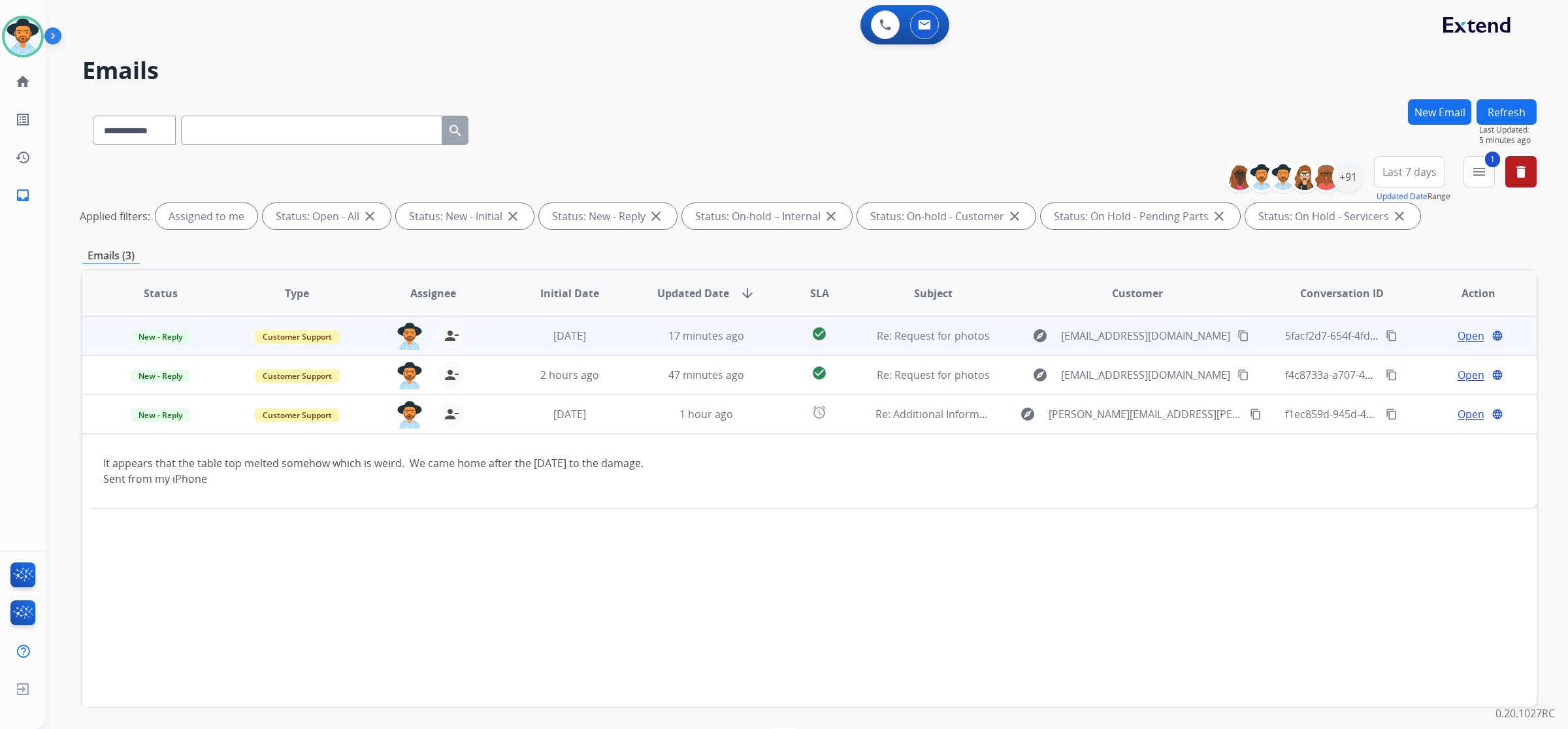
click at [1386, 333] on mat-icon "content_copy" at bounding box center [1391, 336] width 12 height 12
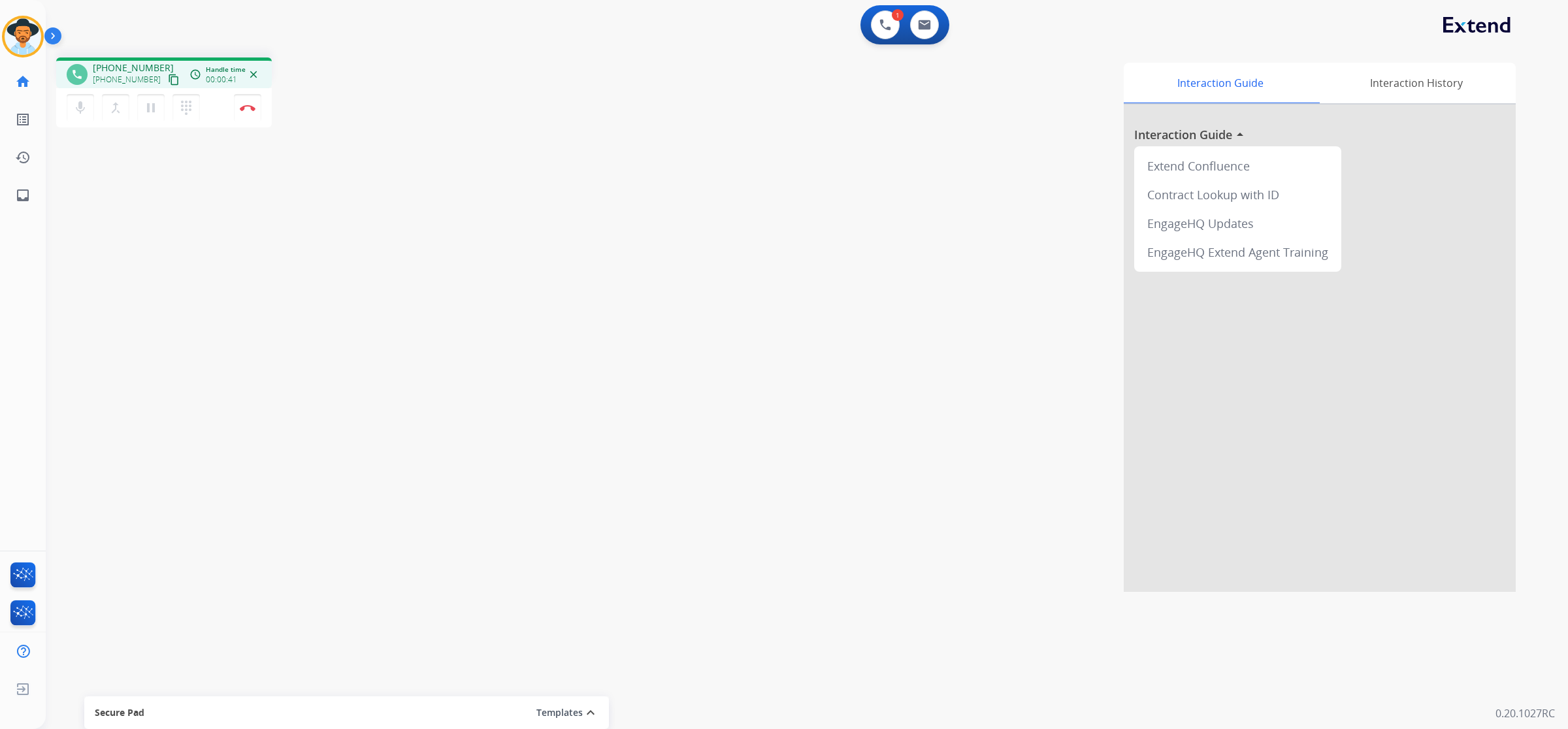
click at [168, 82] on mat-icon "content_copy" at bounding box center [174, 79] width 12 height 12
click at [243, 112] on button "Disconnect" at bounding box center [247, 108] width 28 height 28
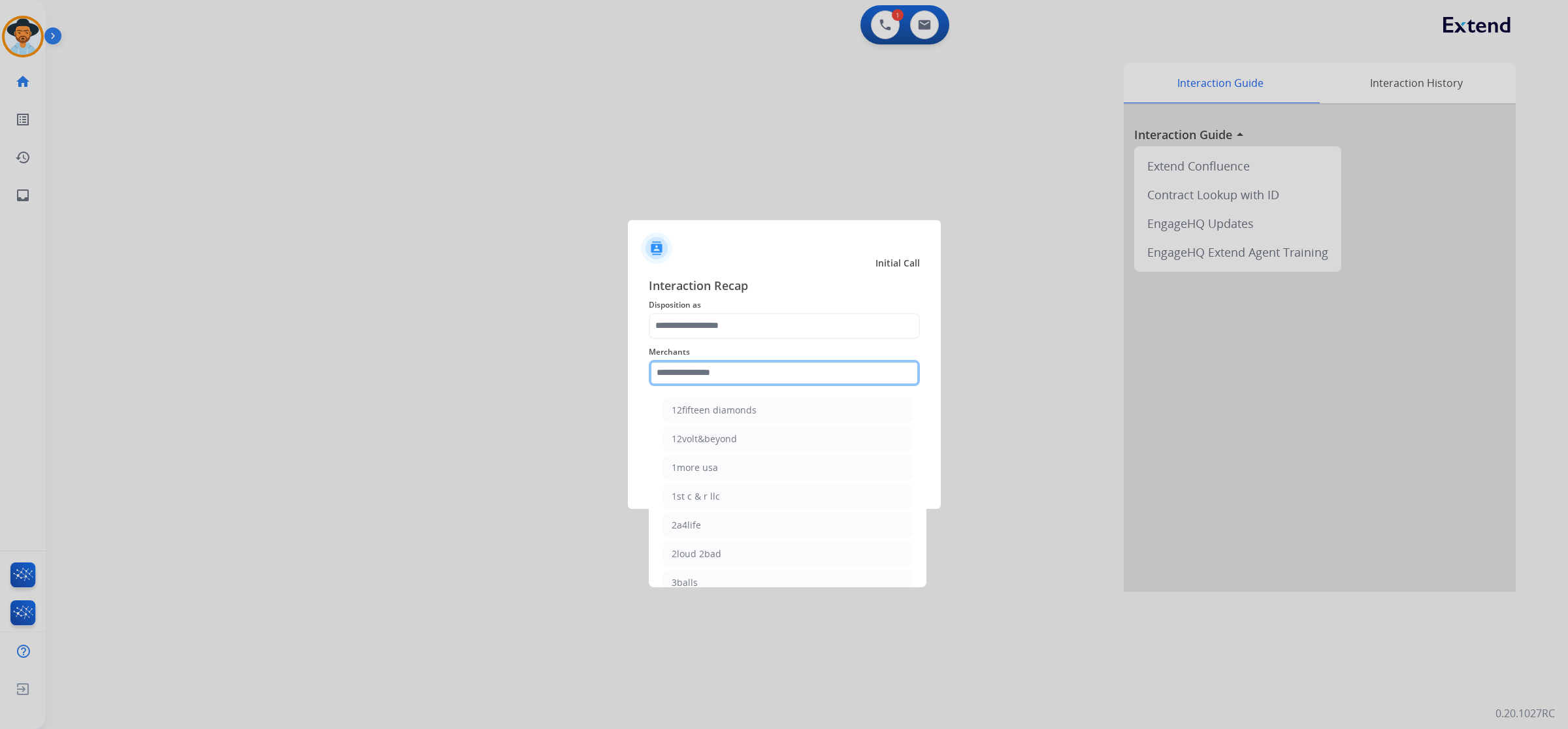
click at [780, 362] on input "text" at bounding box center [784, 372] width 271 height 26
click at [728, 555] on div "[PERSON_NAME]" at bounding box center [708, 554] width 73 height 13
type input "**********"
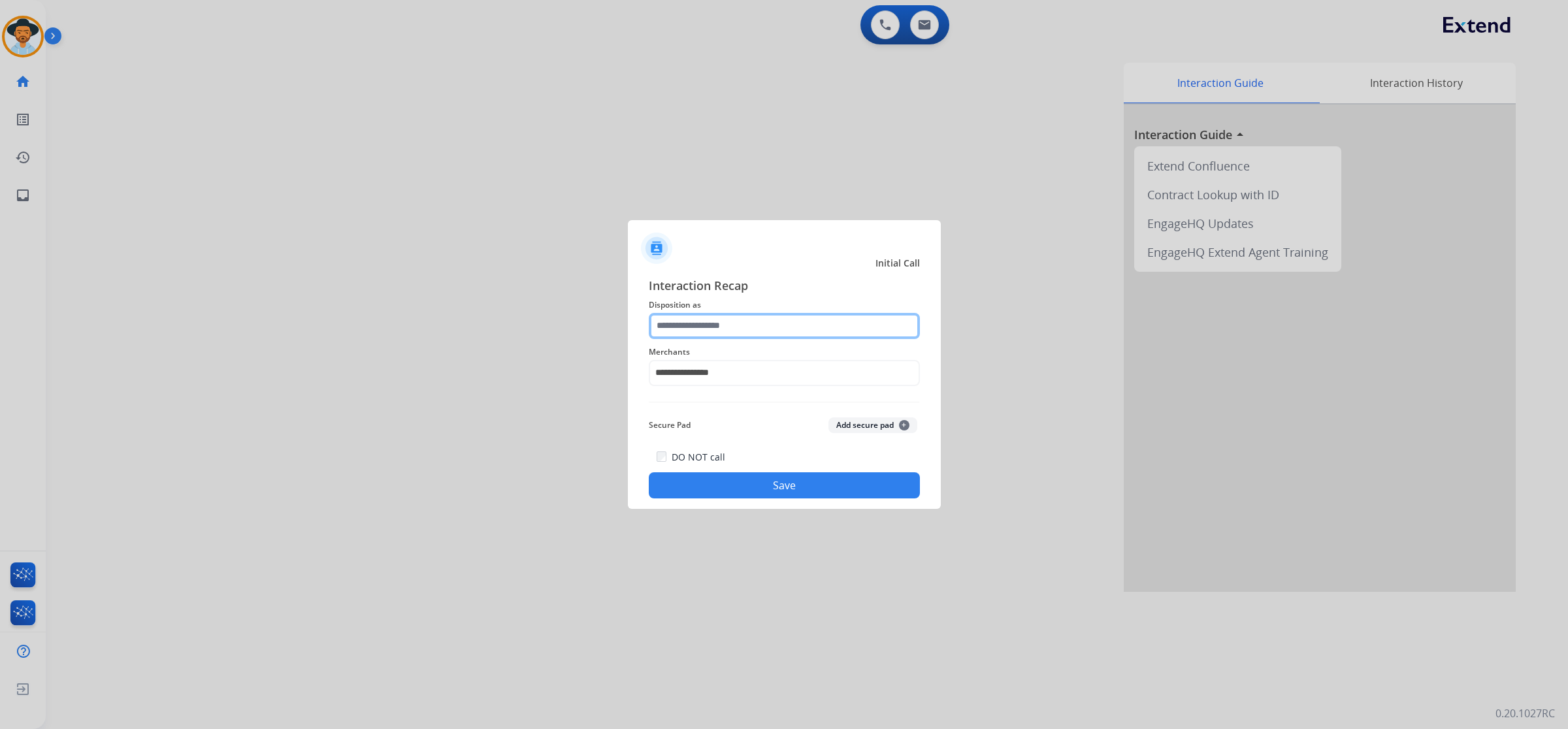
click at [683, 321] on input "text" at bounding box center [784, 326] width 271 height 26
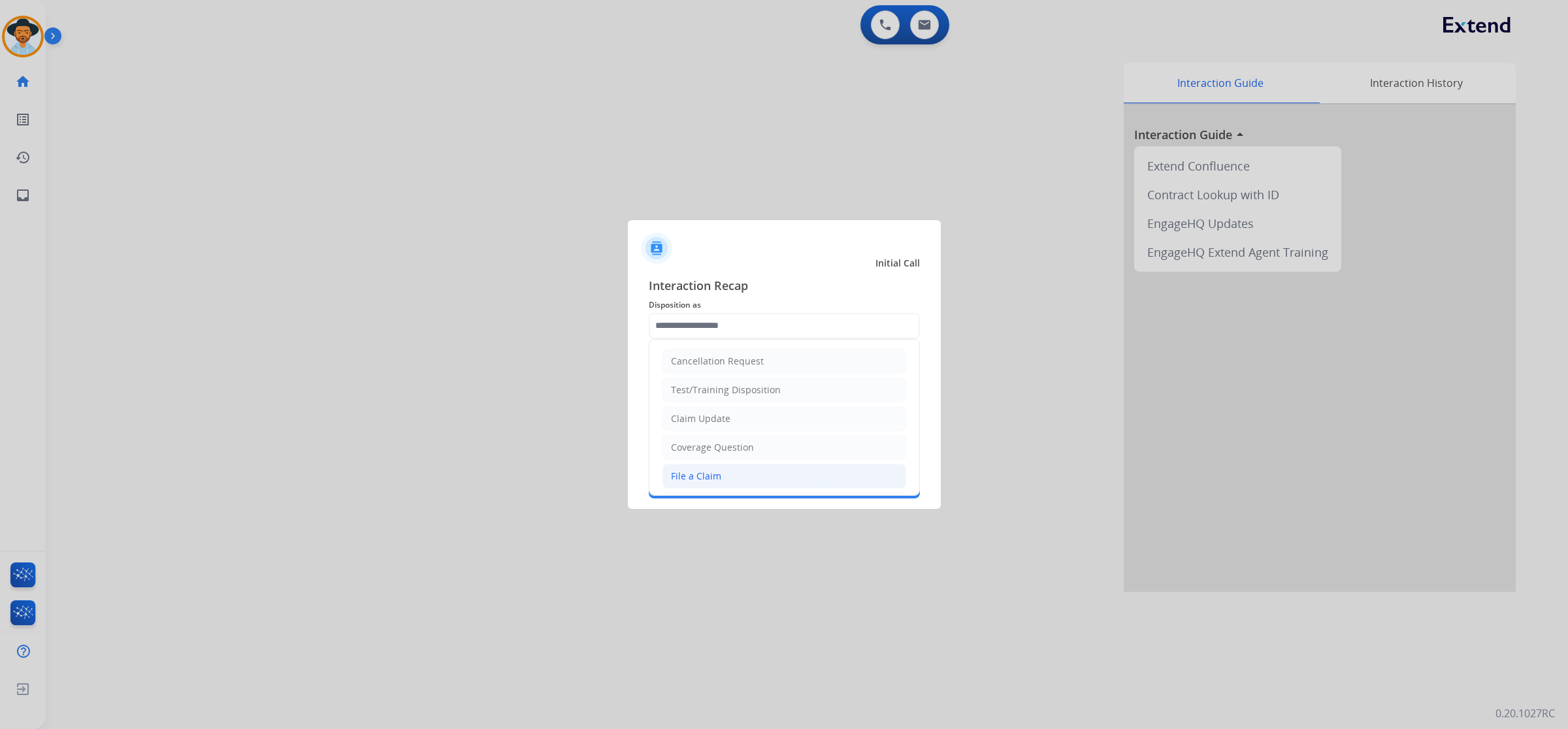
click at [731, 474] on li "File a Claim" at bounding box center [784, 476] width 244 height 25
type input "**********"
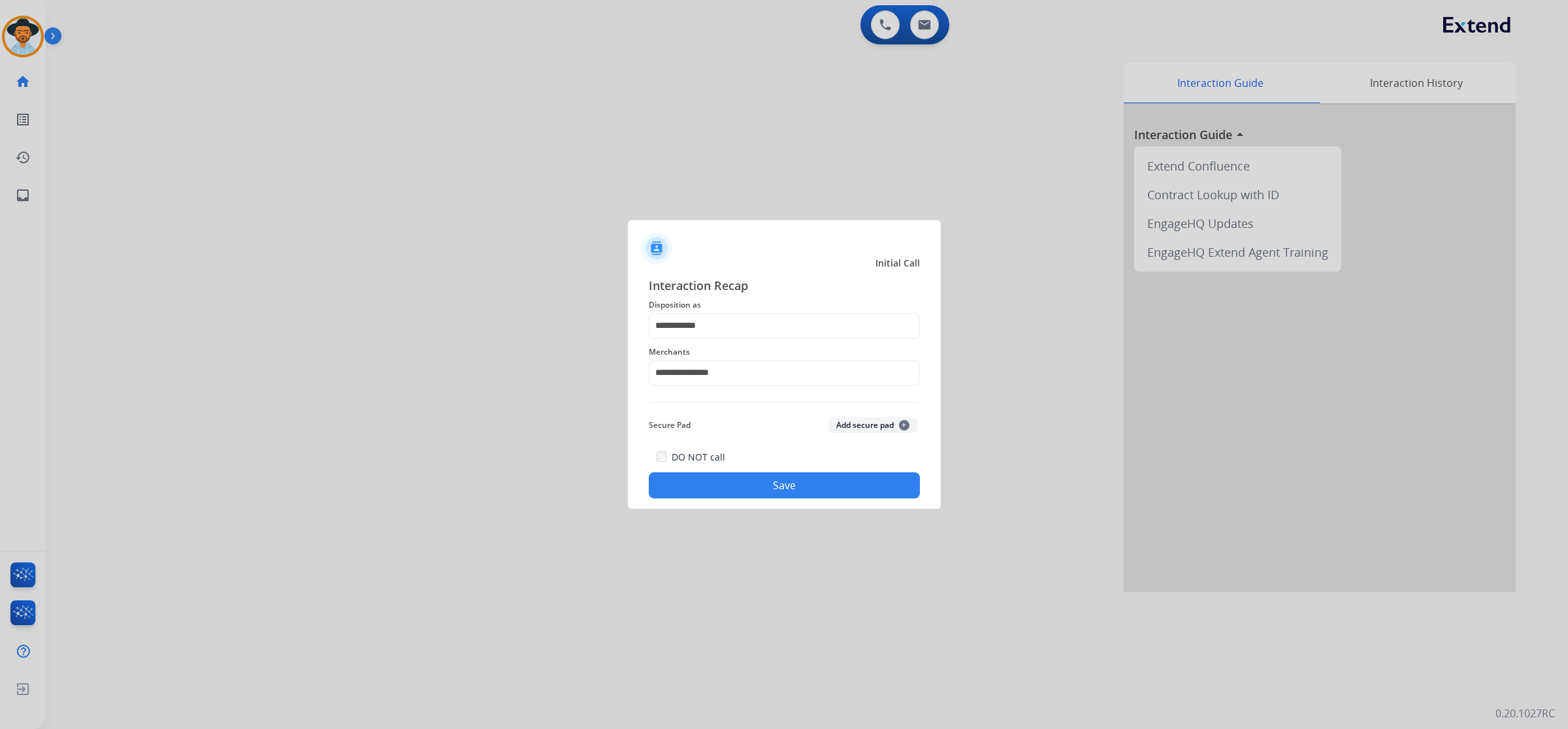
click at [763, 473] on button "Save" at bounding box center [784, 485] width 271 height 26
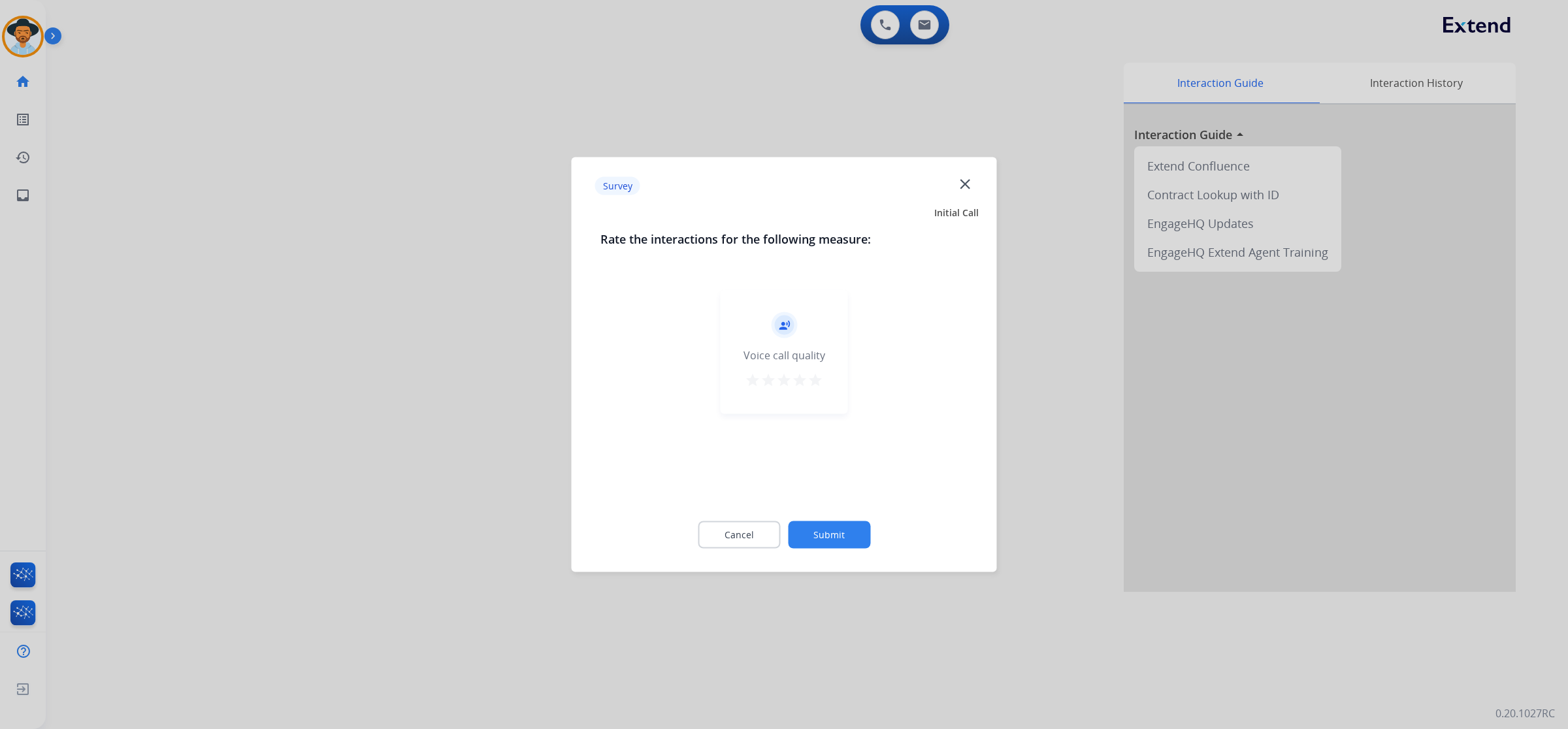
click at [811, 377] on mat-icon "star" at bounding box center [815, 380] width 16 height 16
click at [837, 522] on button "Submit" at bounding box center [828, 535] width 82 height 28
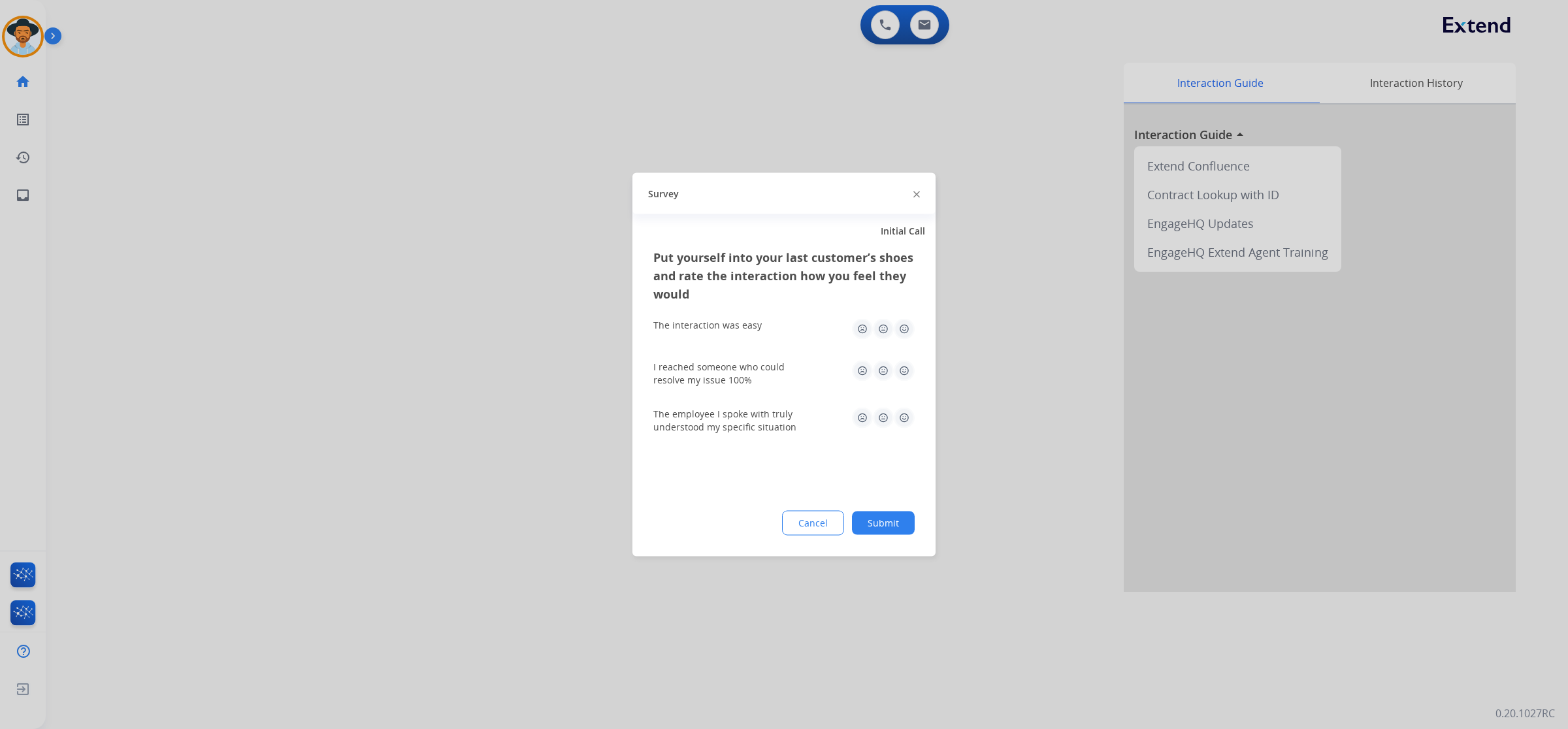
click at [905, 328] on img at bounding box center [903, 328] width 20 height 20
click at [905, 372] on img at bounding box center [903, 370] width 20 height 20
click at [901, 416] on img at bounding box center [903, 417] width 20 height 20
click at [895, 522] on button "Submit" at bounding box center [883, 523] width 62 height 23
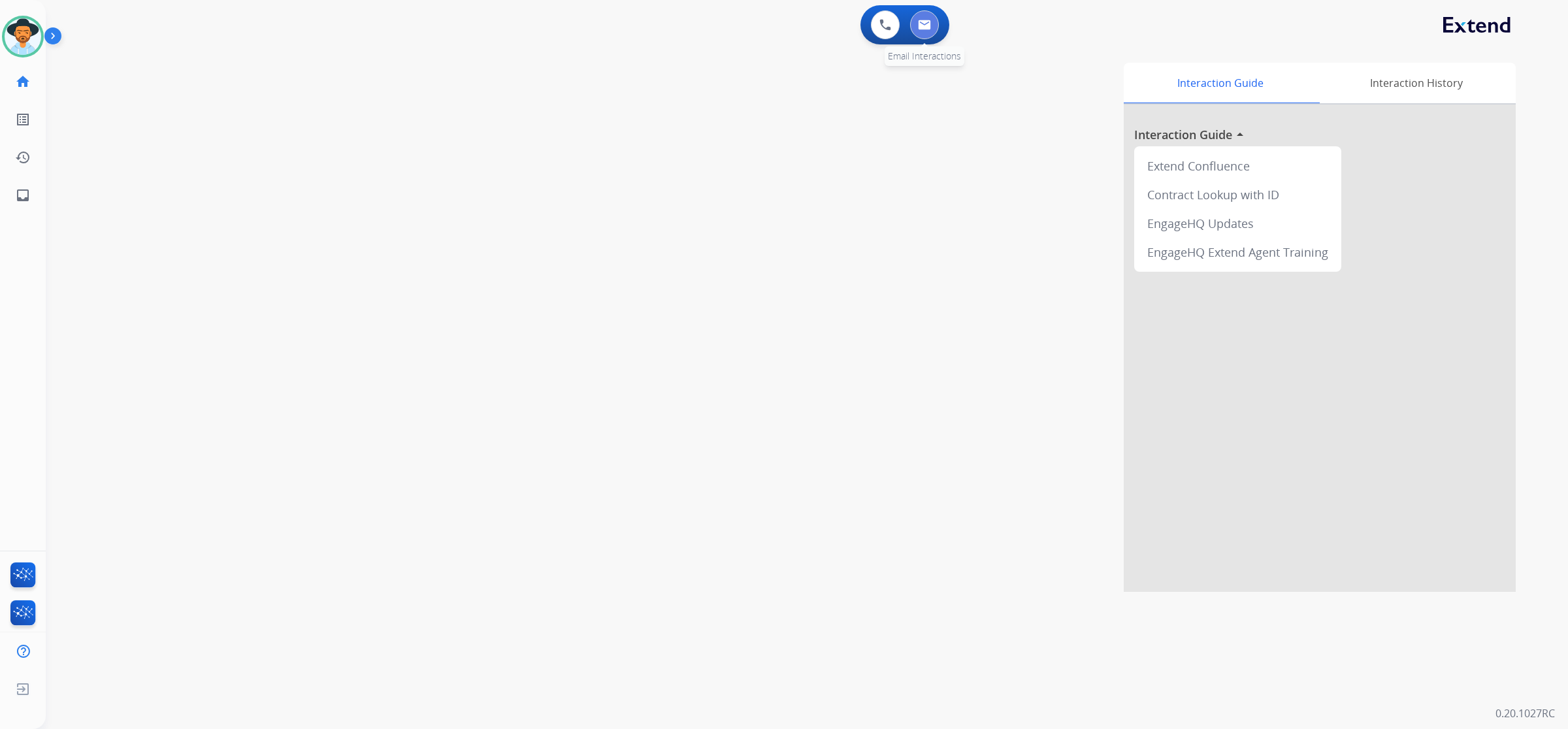
click at [929, 30] on button at bounding box center [924, 25] width 28 height 28
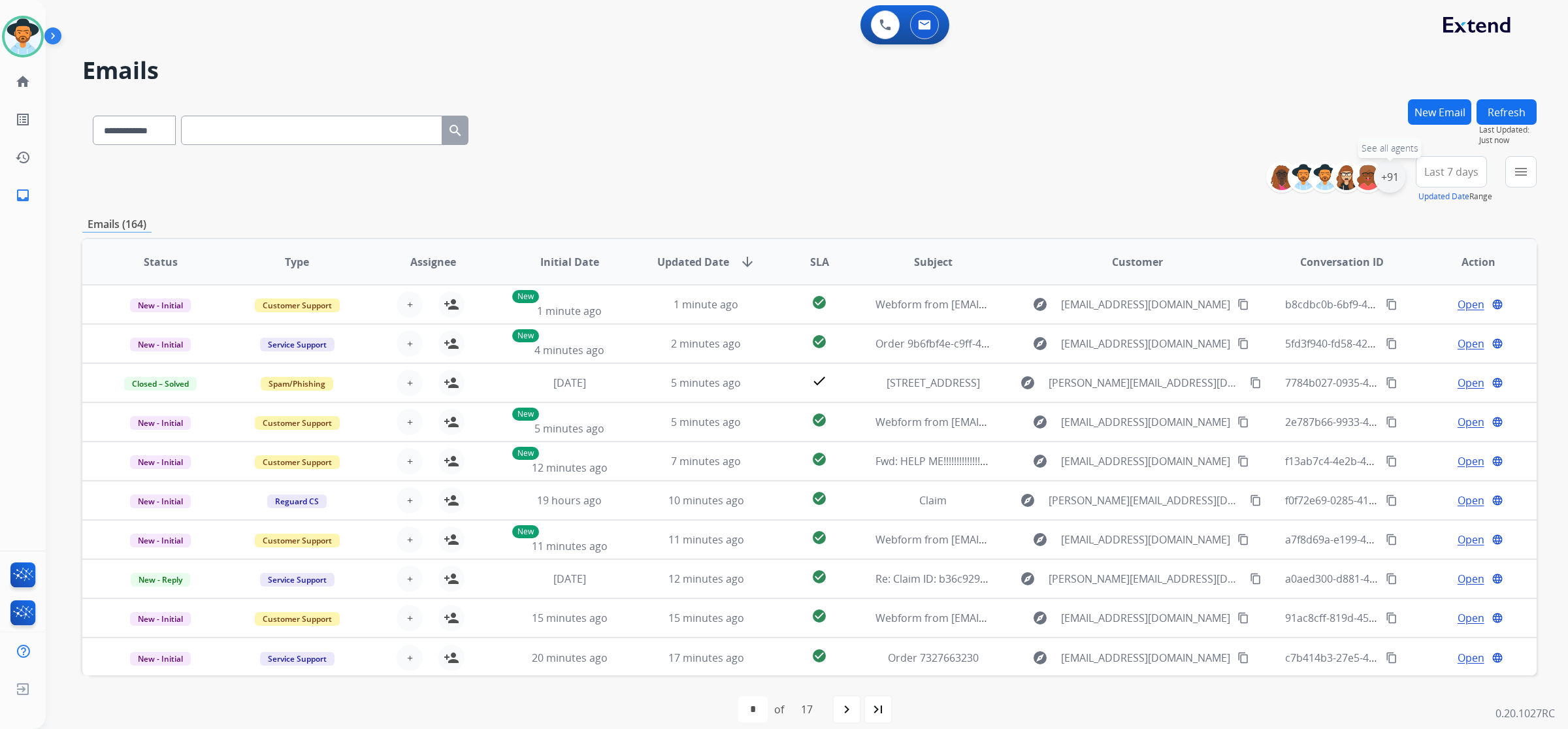
click at [1380, 183] on div "+91" at bounding box center [1389, 176] width 31 height 31
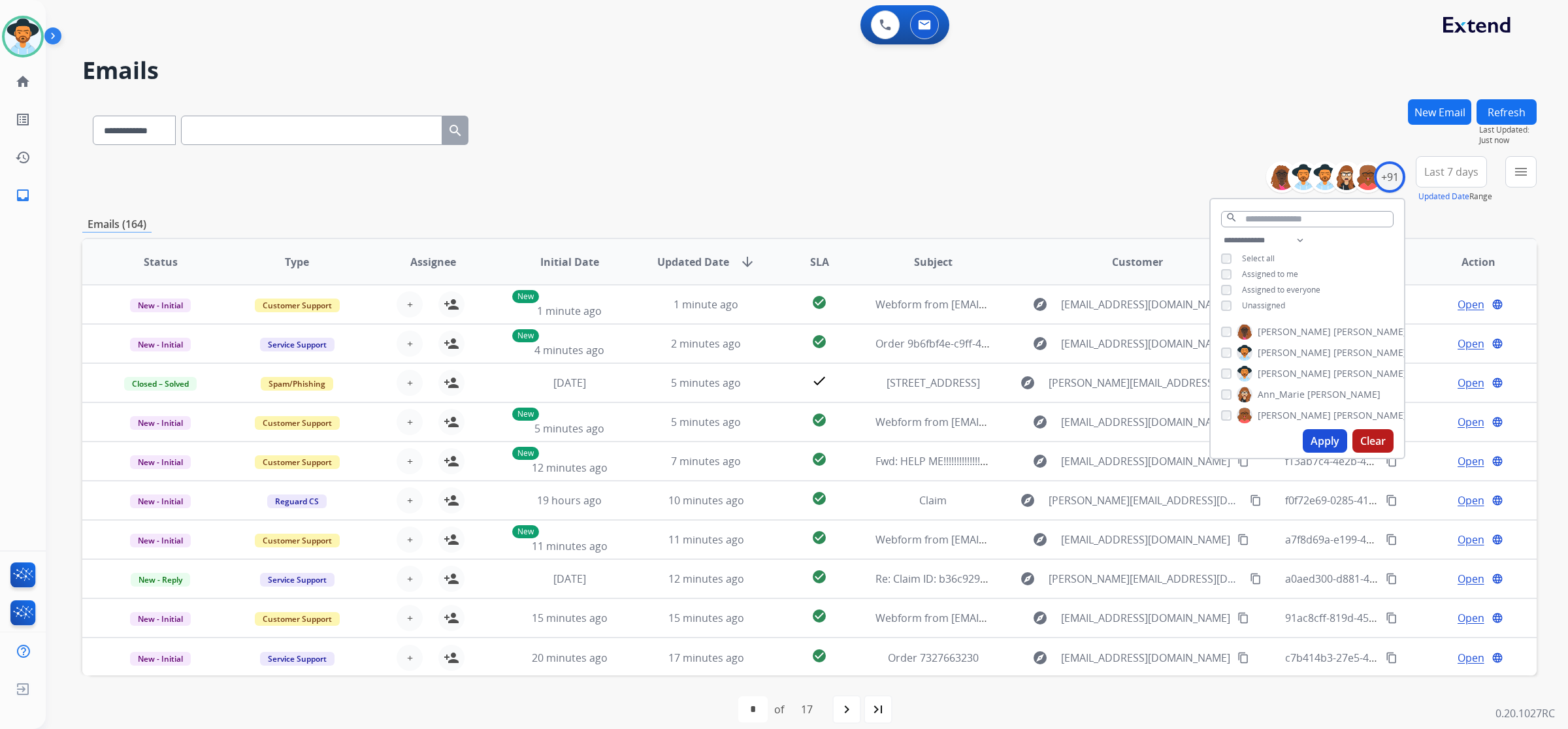
click at [1281, 306] on span "Unassigned" at bounding box center [1263, 305] width 43 height 11
click at [1321, 440] on button "Apply" at bounding box center [1325, 441] width 44 height 23
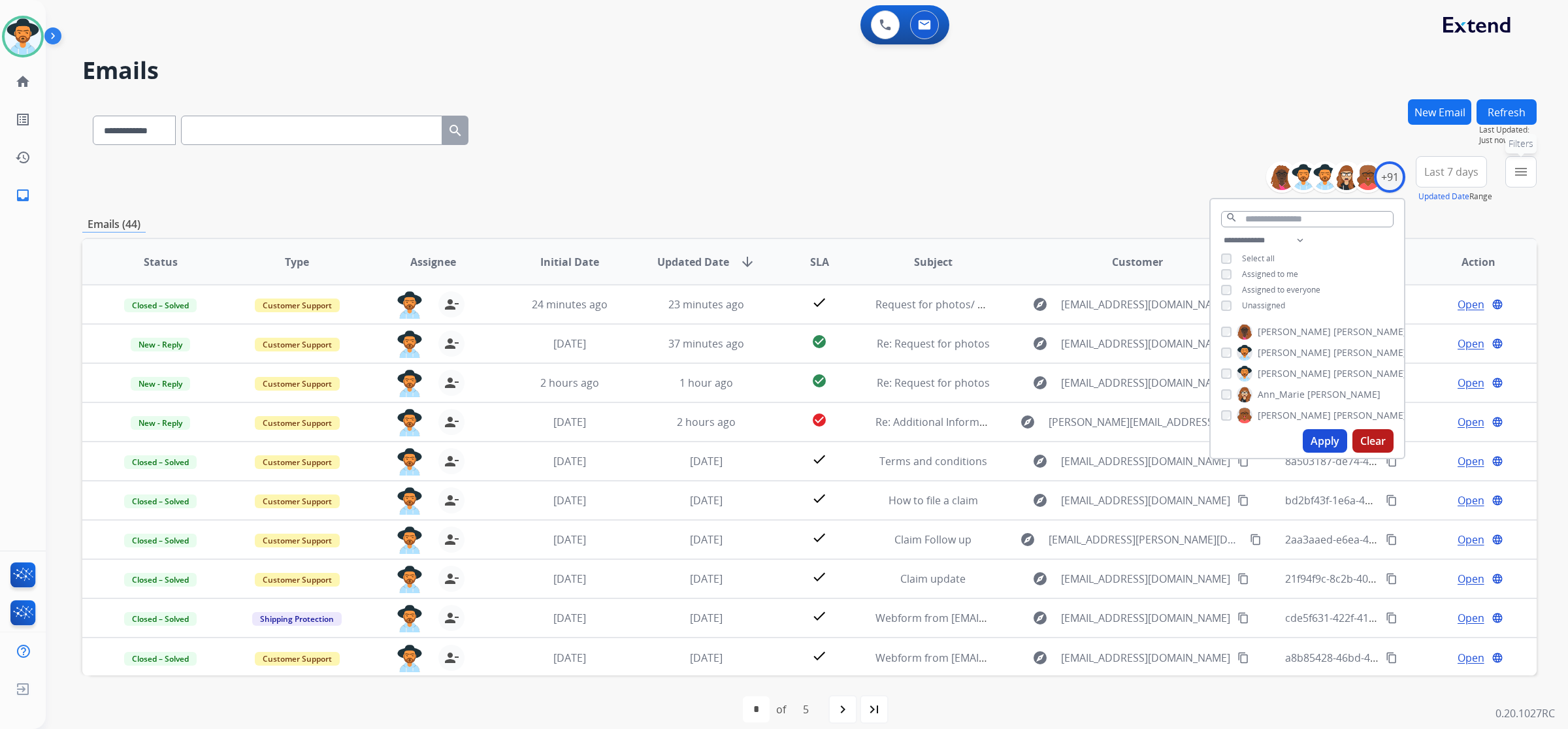
click at [1516, 171] on mat-icon "menu" at bounding box center [1521, 172] width 16 height 16
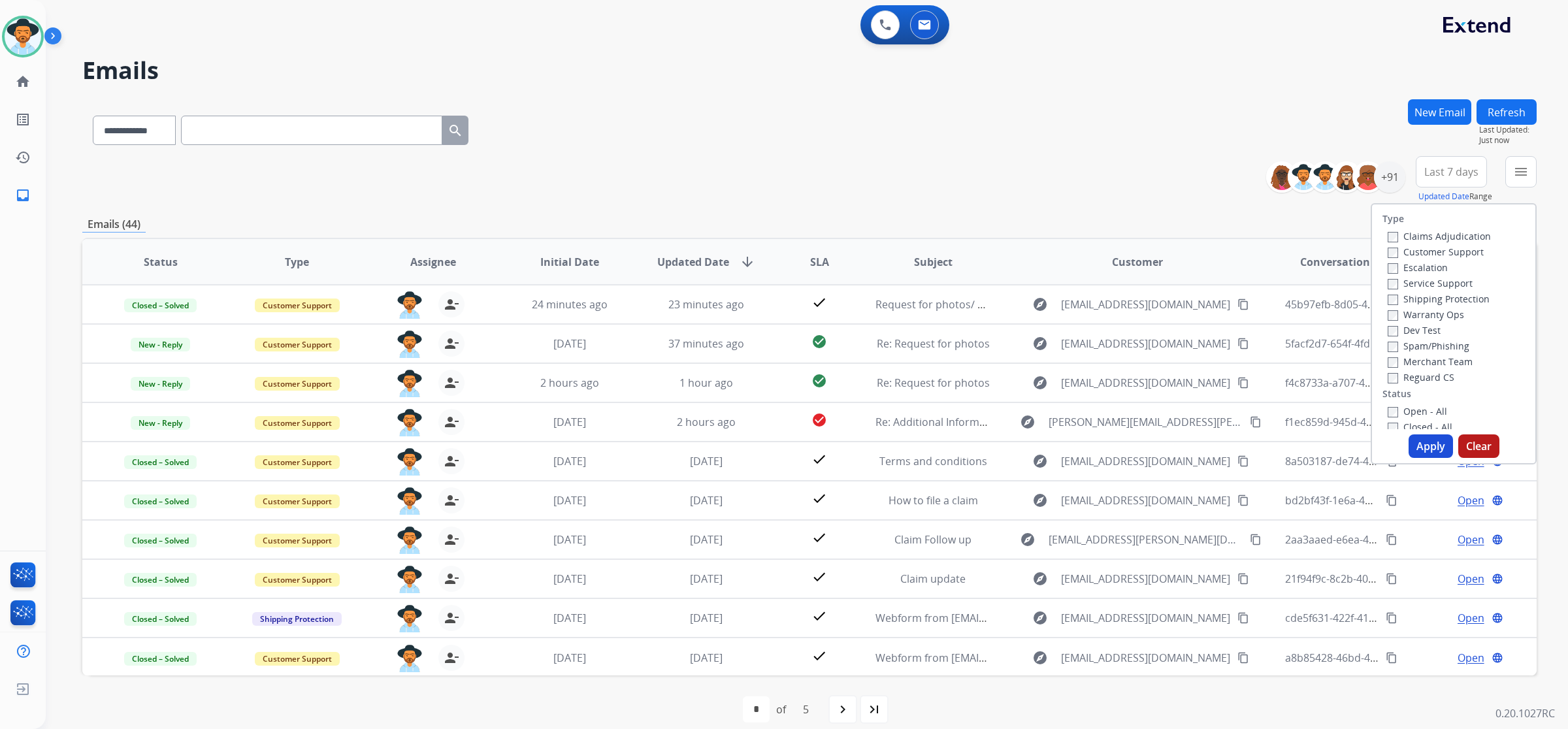
click at [1392, 407] on label "Open - All" at bounding box center [1417, 411] width 60 height 12
click at [1418, 443] on button "Apply" at bounding box center [1430, 446] width 44 height 23
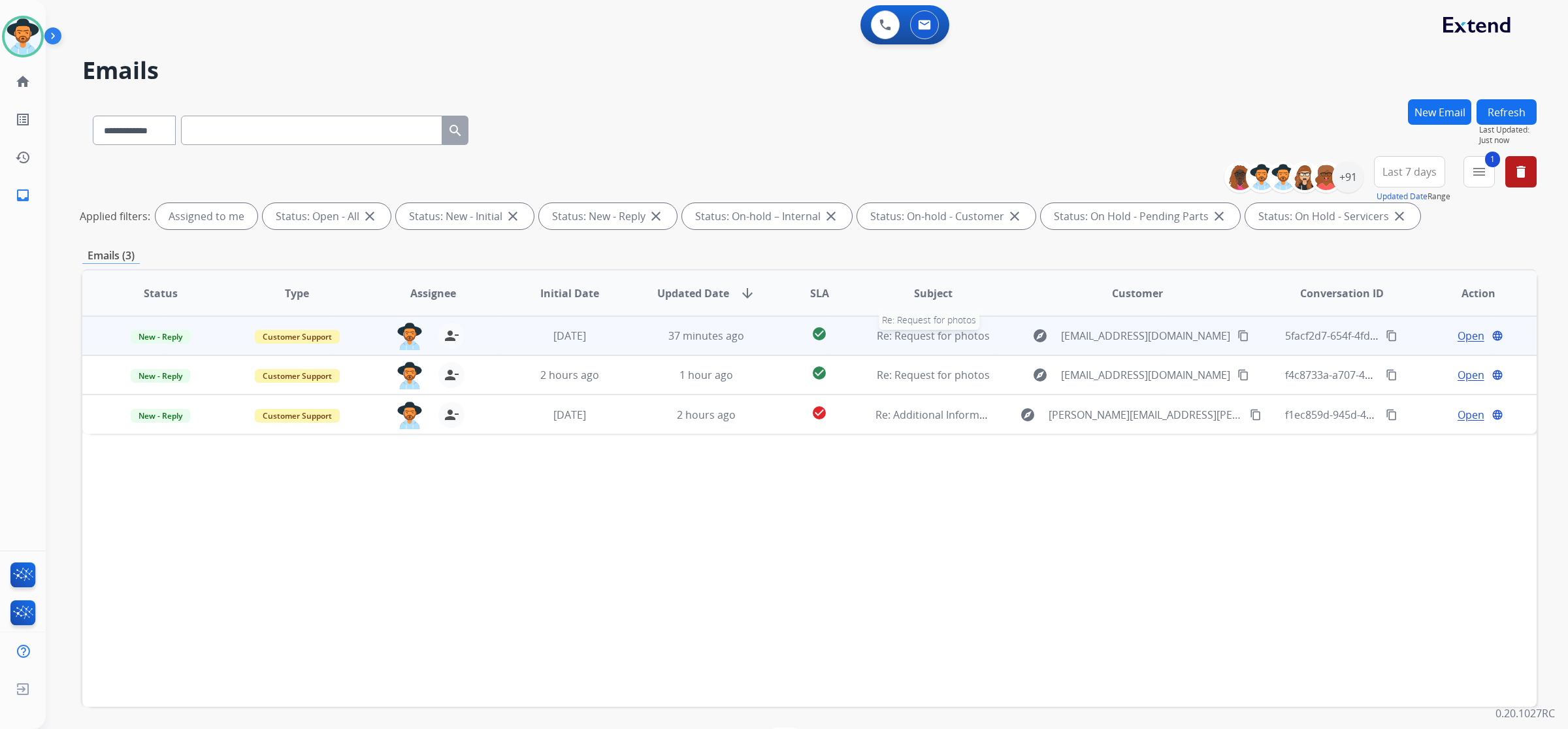
click at [962, 342] on span "Re: Request for photos" at bounding box center [933, 336] width 113 height 14
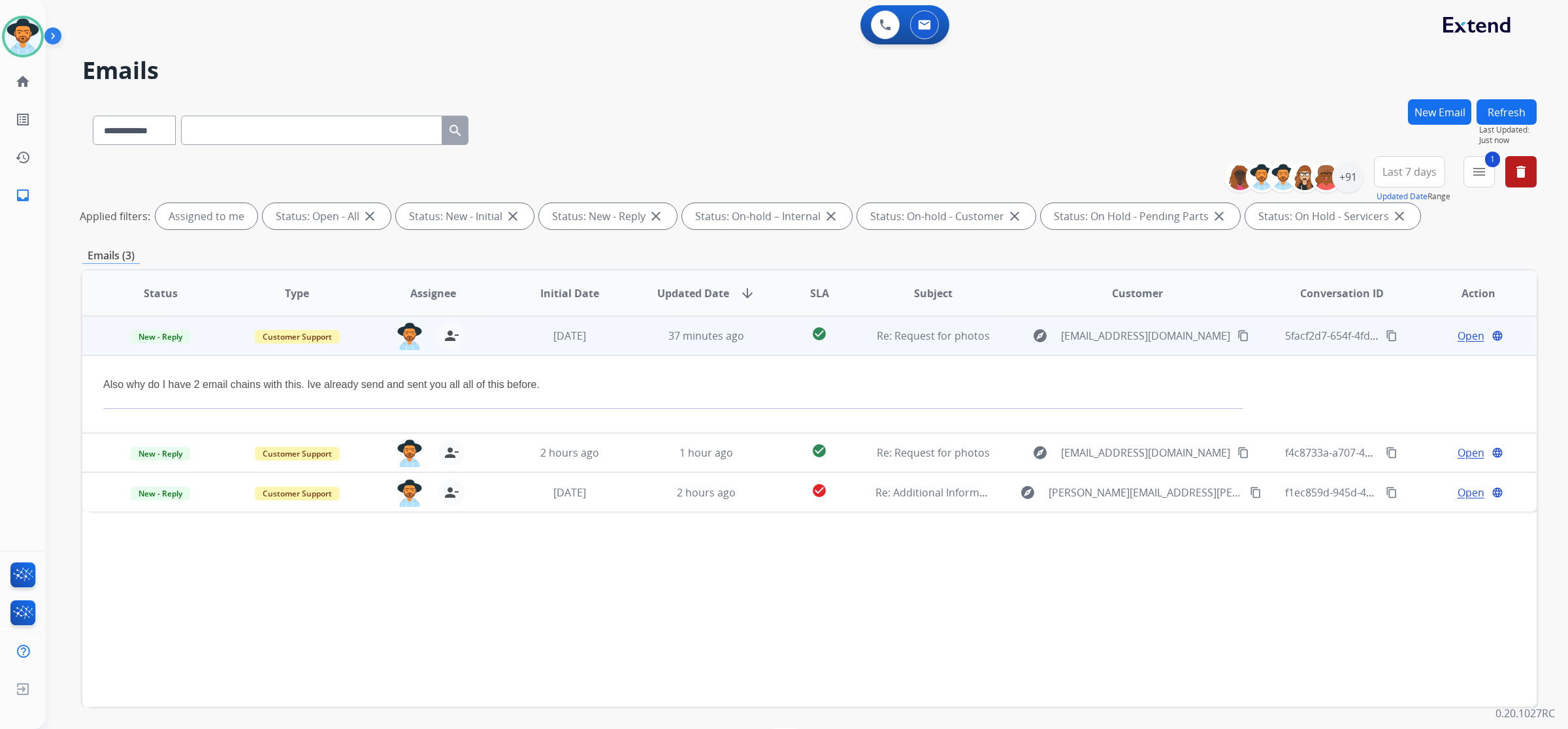
click at [1386, 340] on mat-icon "content_copy" at bounding box center [1391, 336] width 12 height 12
click at [1237, 334] on mat-icon "content_copy" at bounding box center [1242, 336] width 12 height 12
click at [141, 336] on span "New - Reply" at bounding box center [160, 336] width 60 height 13
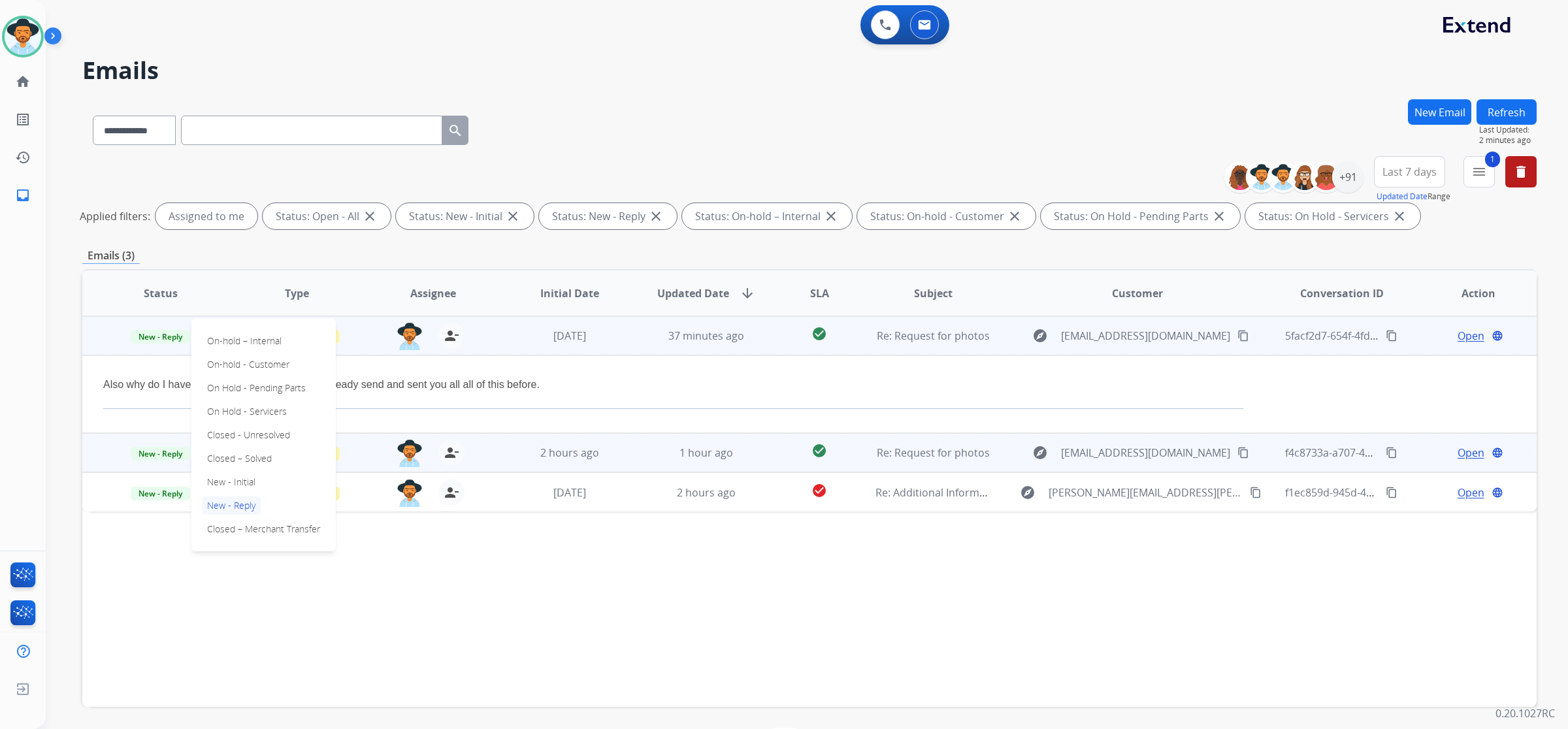
click at [259, 456] on p "Closed – Solved" at bounding box center [239, 458] width 75 height 19
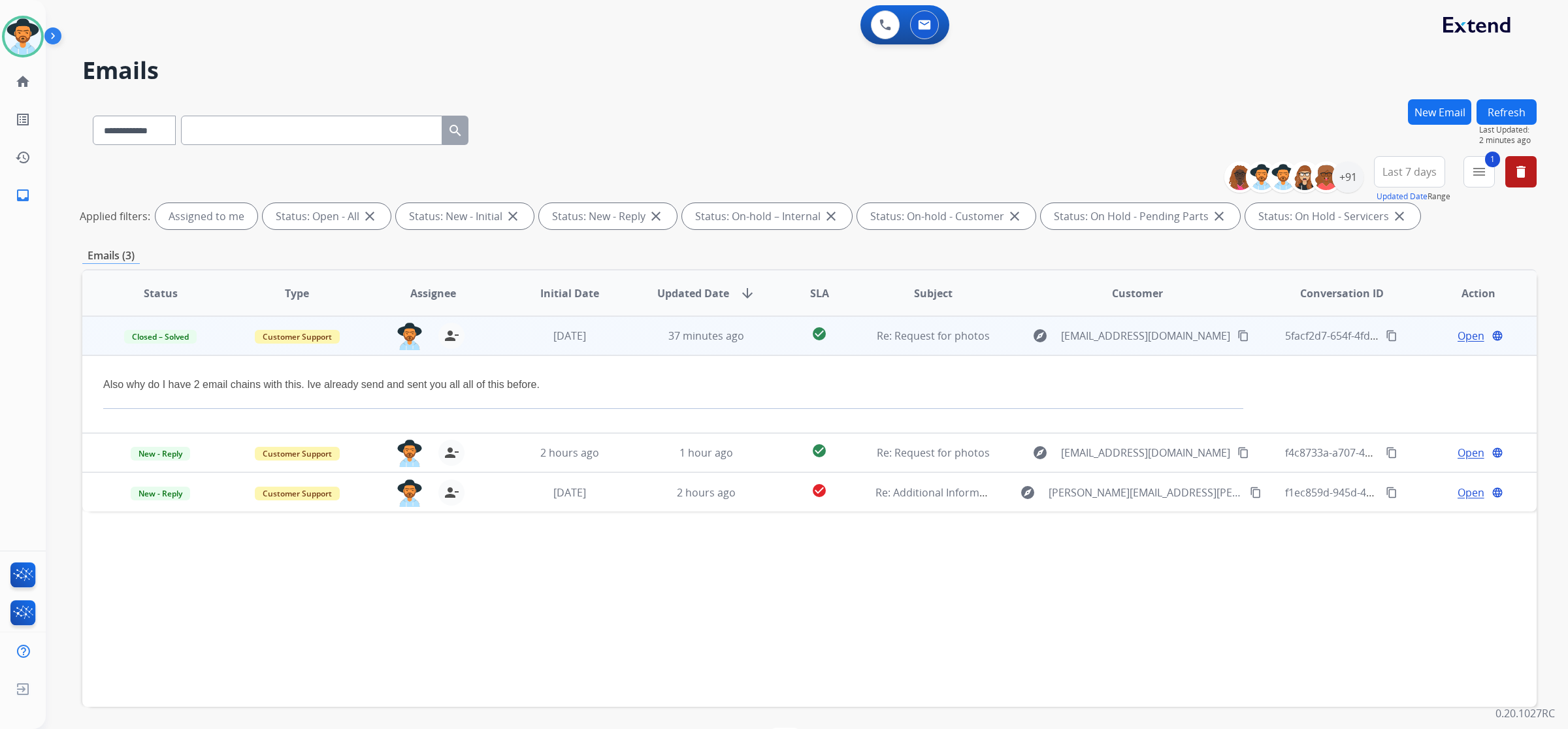
click at [795, 145] on div "**********" at bounding box center [809, 128] width 1454 height 57
click at [1011, 61] on h2 "Emails" at bounding box center [809, 70] width 1454 height 26
drag, startPoint x: 253, startPoint y: 139, endPoint x: 693, endPoint y: 50, distance: 448.9
click at [692, 47] on div "**********" at bounding box center [790, 411] width 1491 height 728
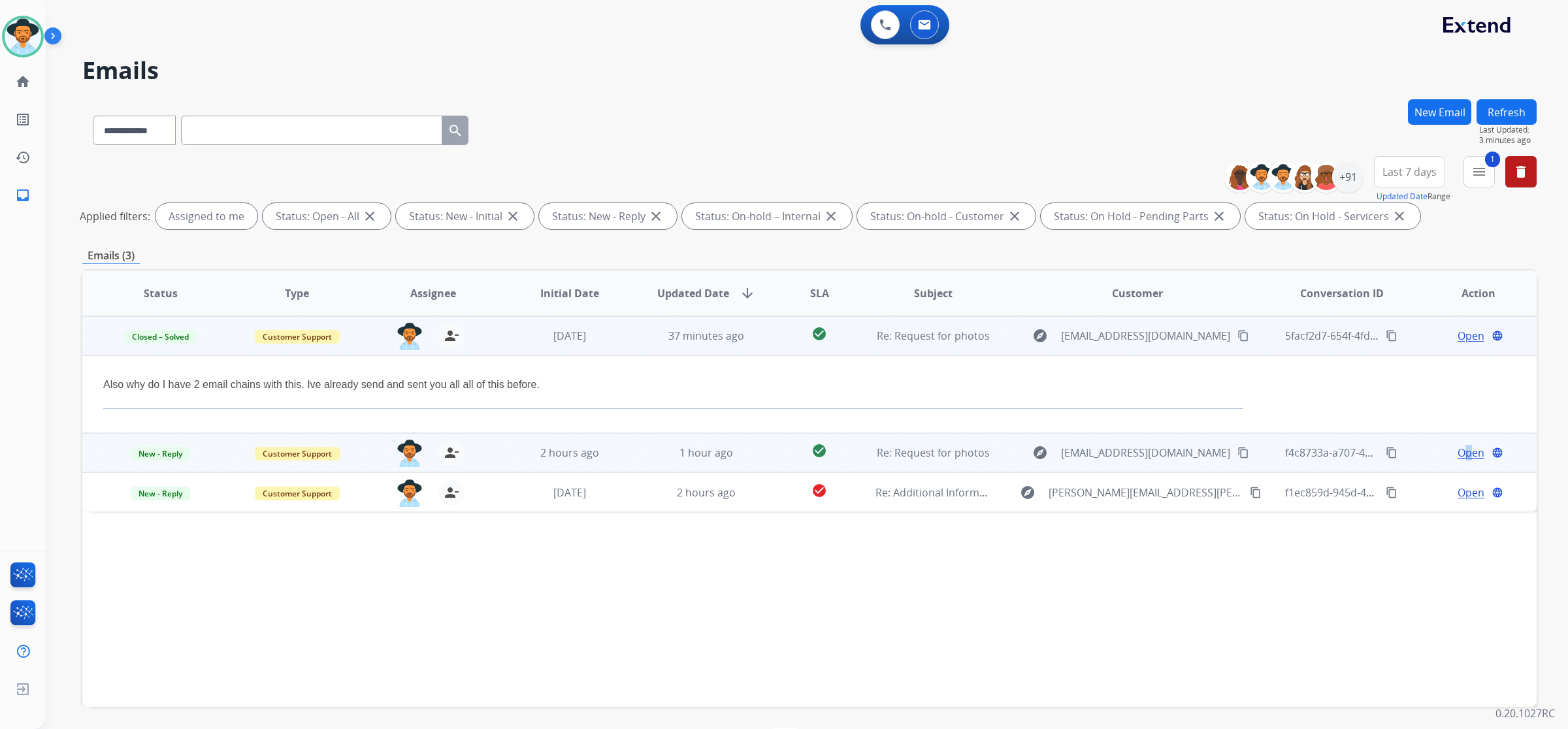
click at [1459, 456] on span "Open" at bounding box center [1471, 453] width 27 height 16
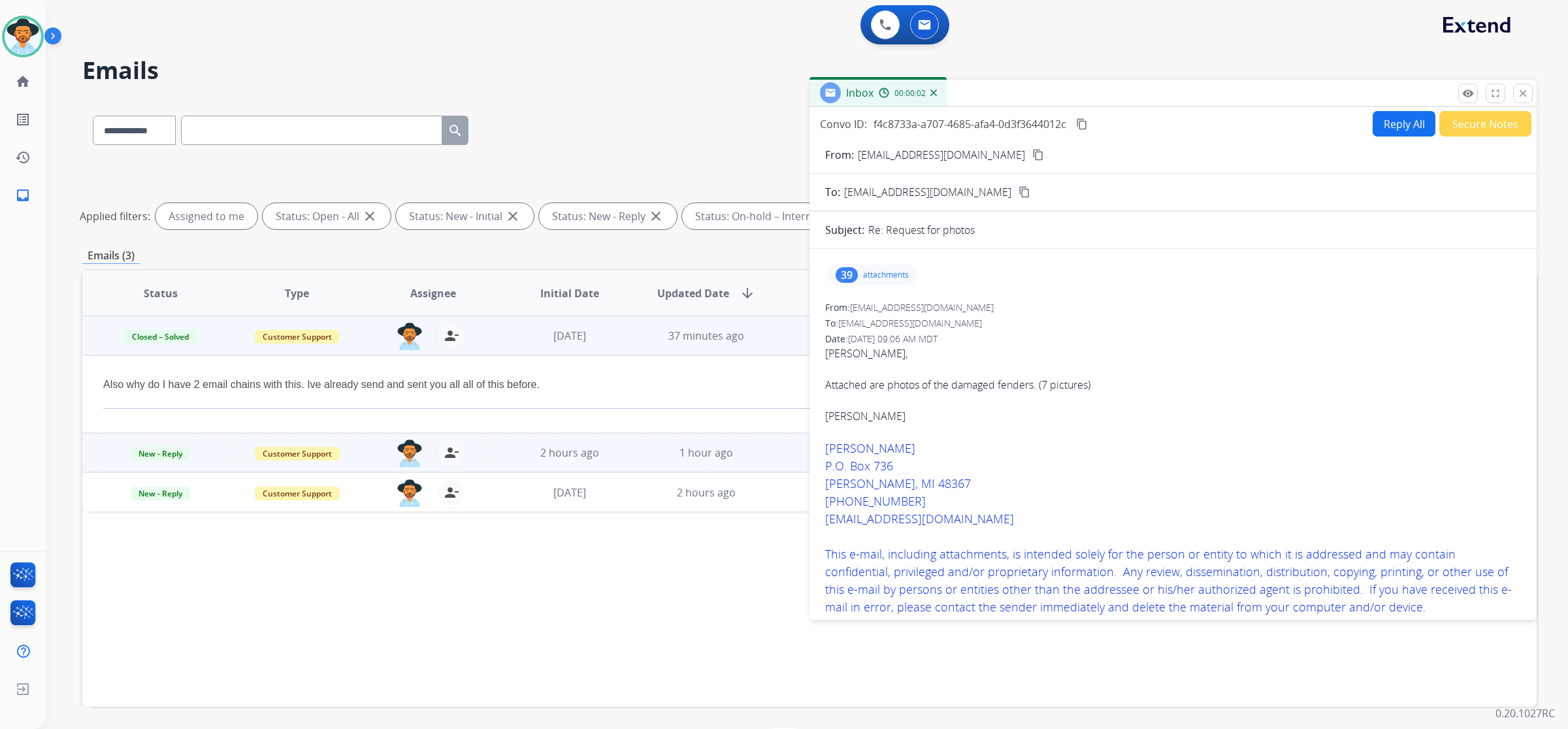
click at [868, 281] on div "39 attachments" at bounding box center [872, 274] width 89 height 20
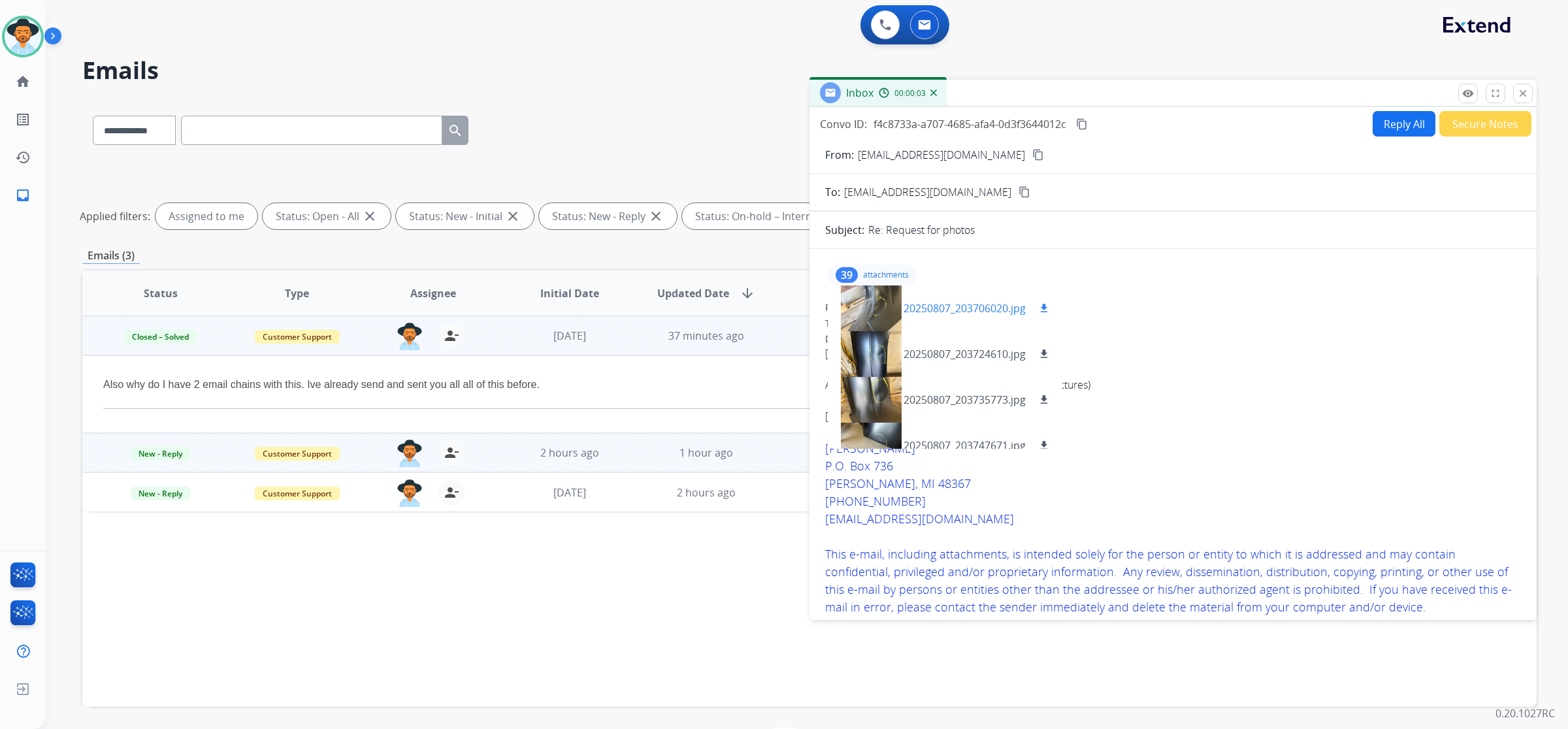
click at [887, 301] on div at bounding box center [870, 308] width 65 height 45
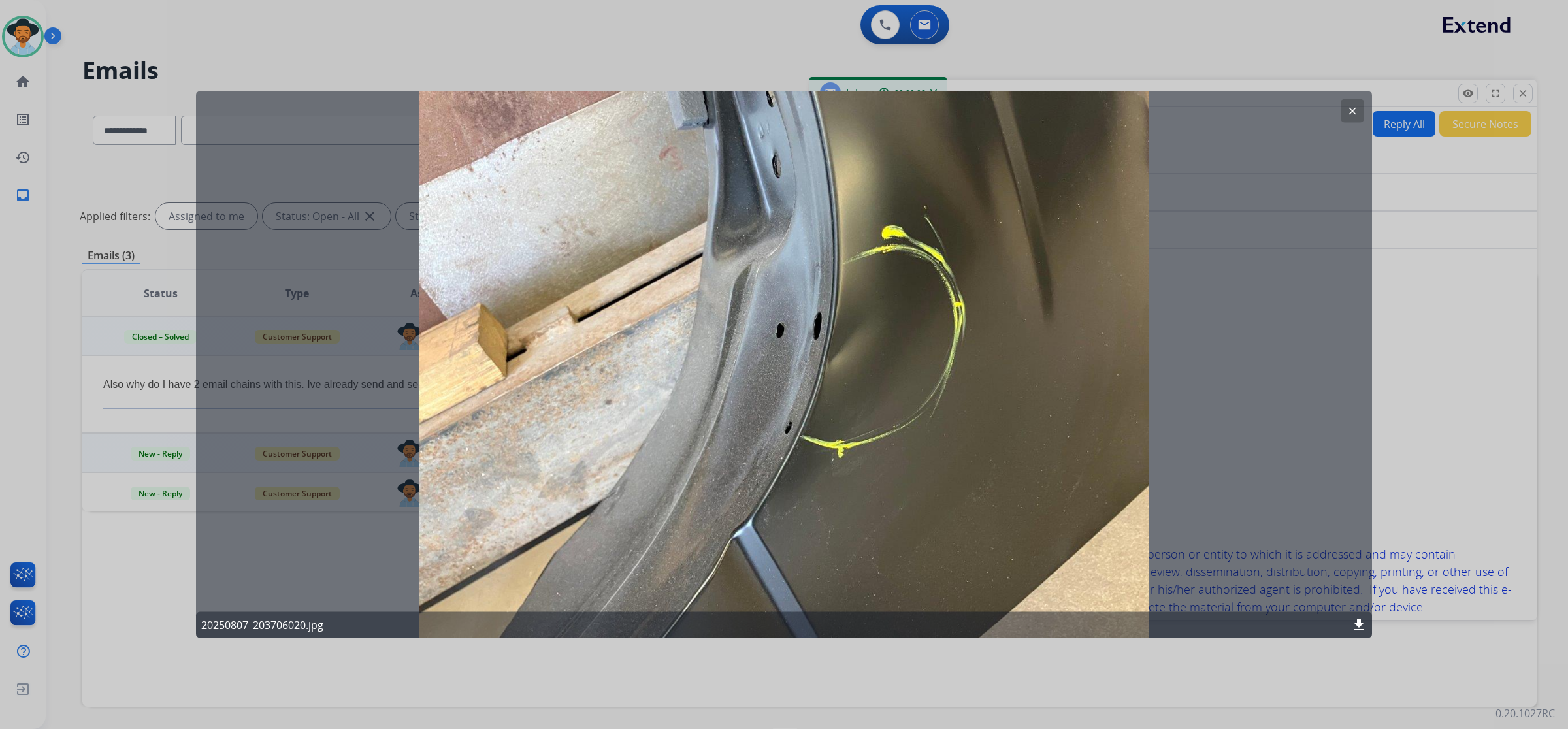
click at [1346, 115] on mat-icon "clear" at bounding box center [1352, 110] width 12 height 12
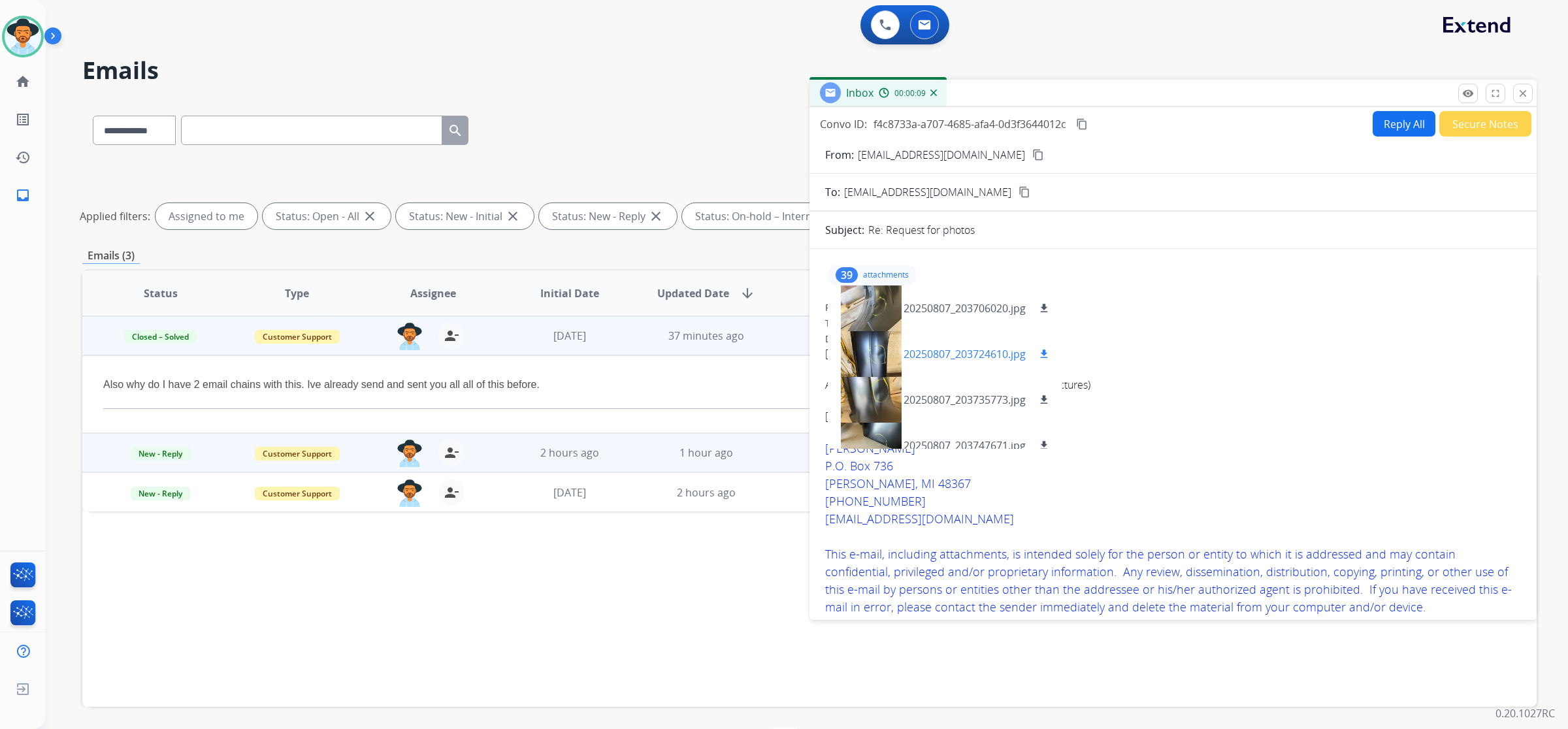
click at [879, 354] on div at bounding box center [870, 353] width 65 height 45
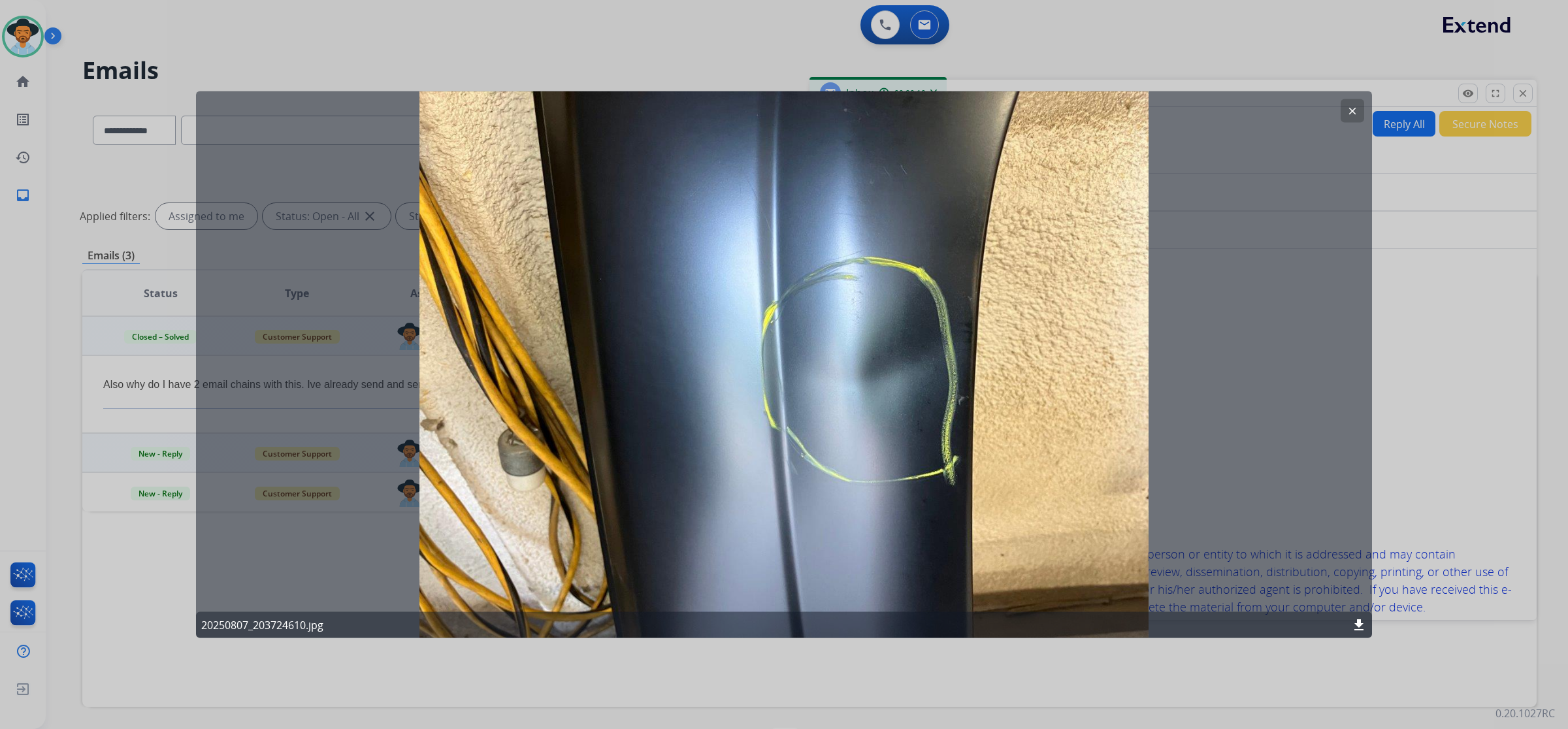
click at [1342, 103] on button "clear" at bounding box center [1352, 111] width 23 height 23
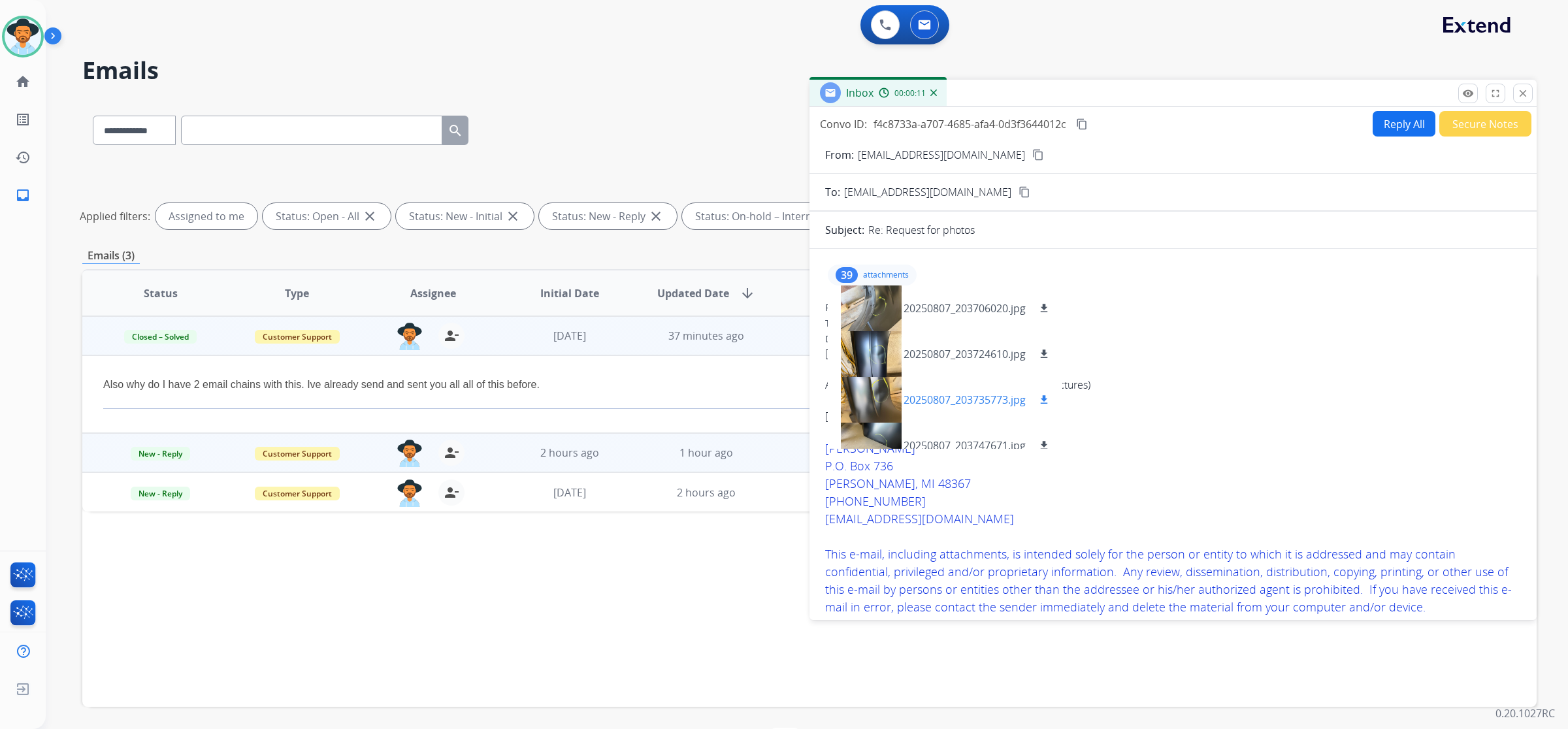
click at [866, 401] on div at bounding box center [870, 400] width 65 height 45
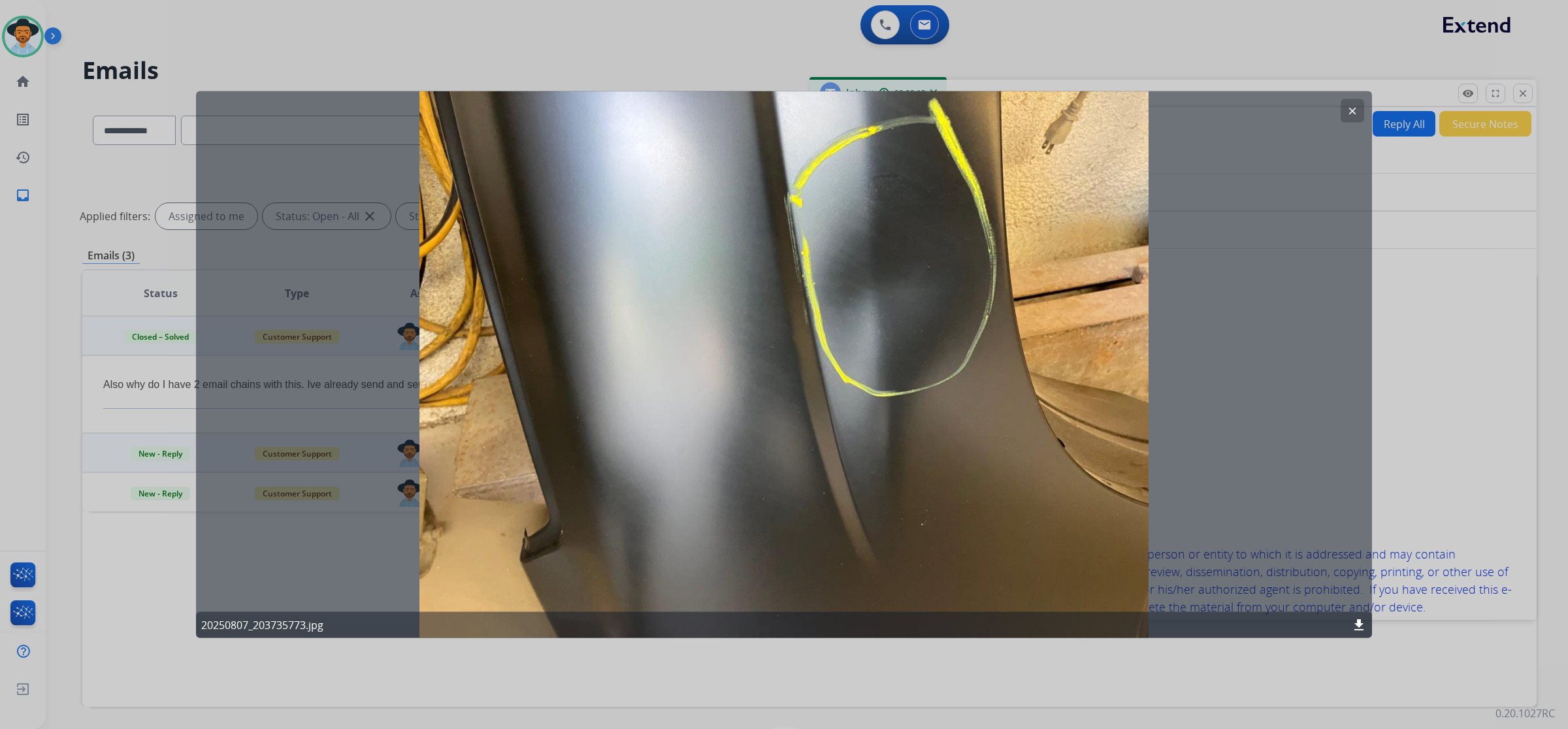
click at [1356, 109] on mat-icon "clear" at bounding box center [1352, 110] width 12 height 12
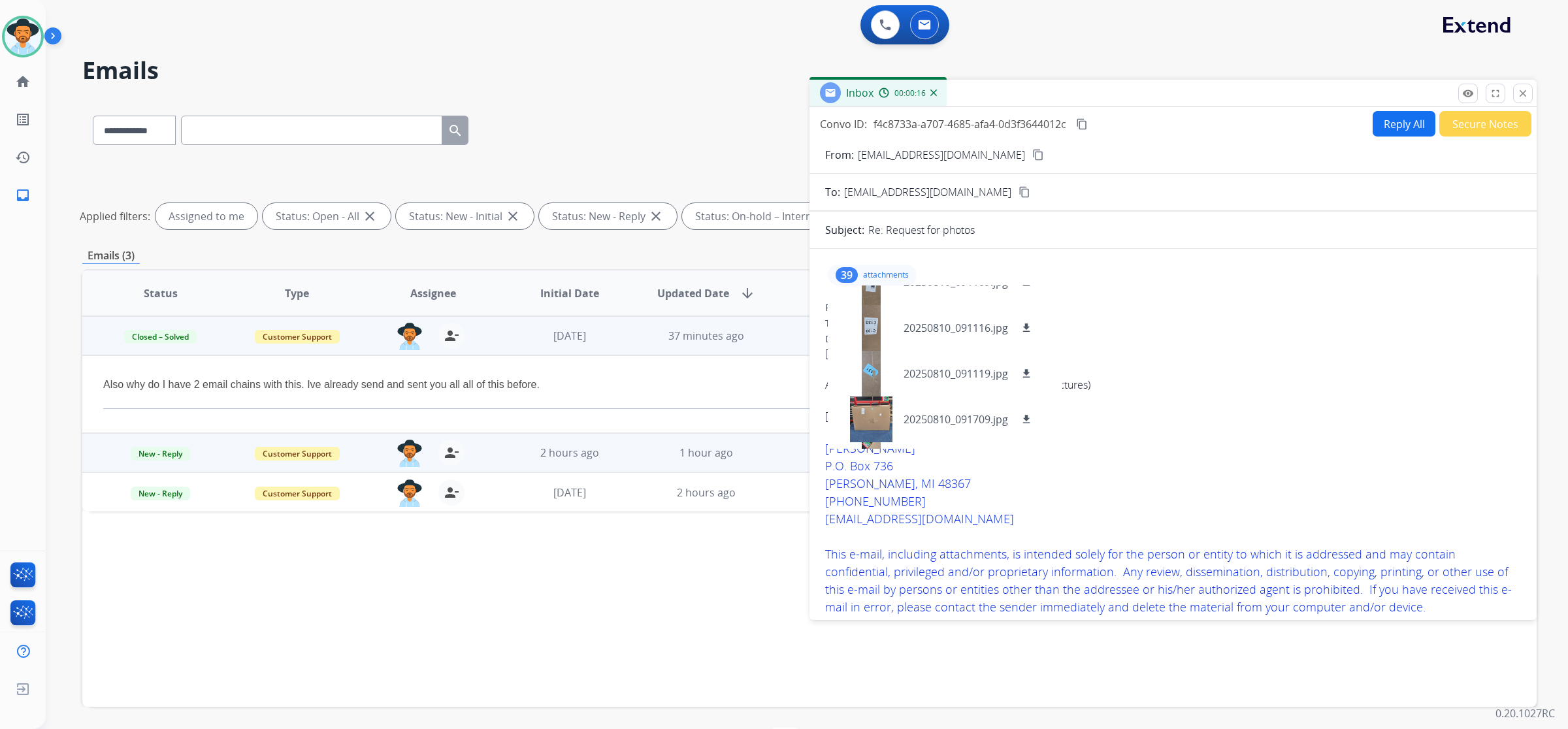
scroll to position [409, 0]
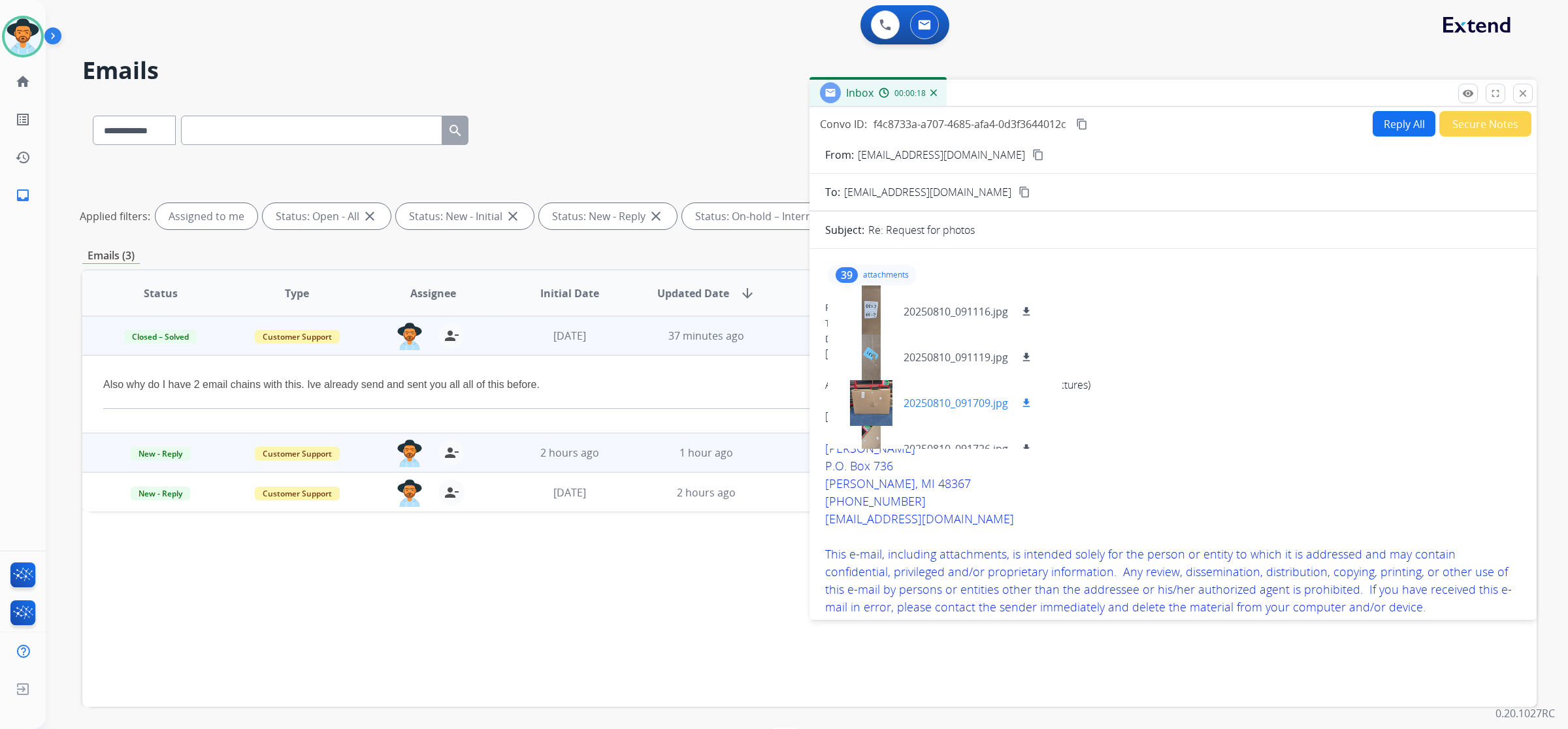
click at [861, 393] on div at bounding box center [870, 402] width 65 height 45
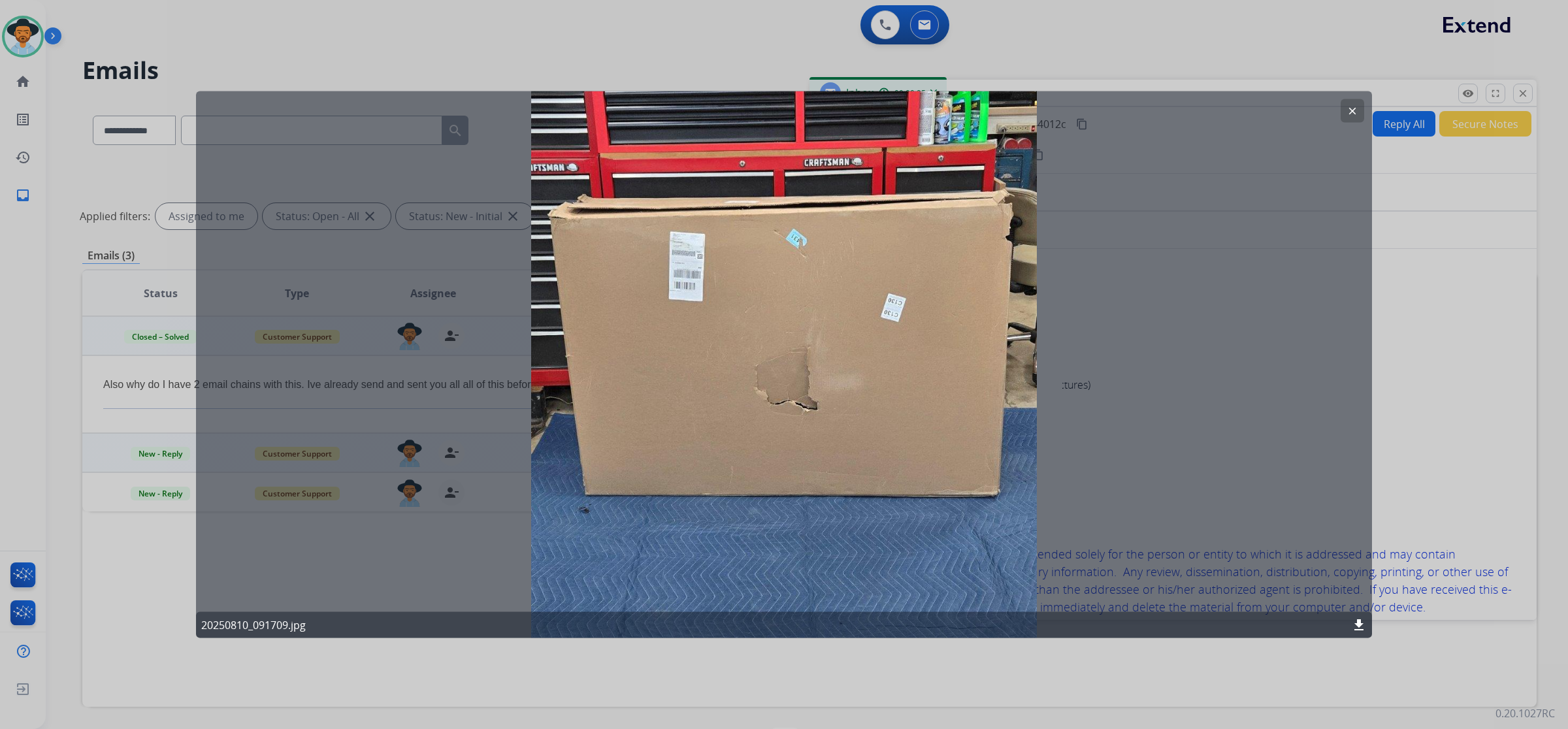
click at [1344, 106] on button "clear" at bounding box center [1352, 111] width 23 height 23
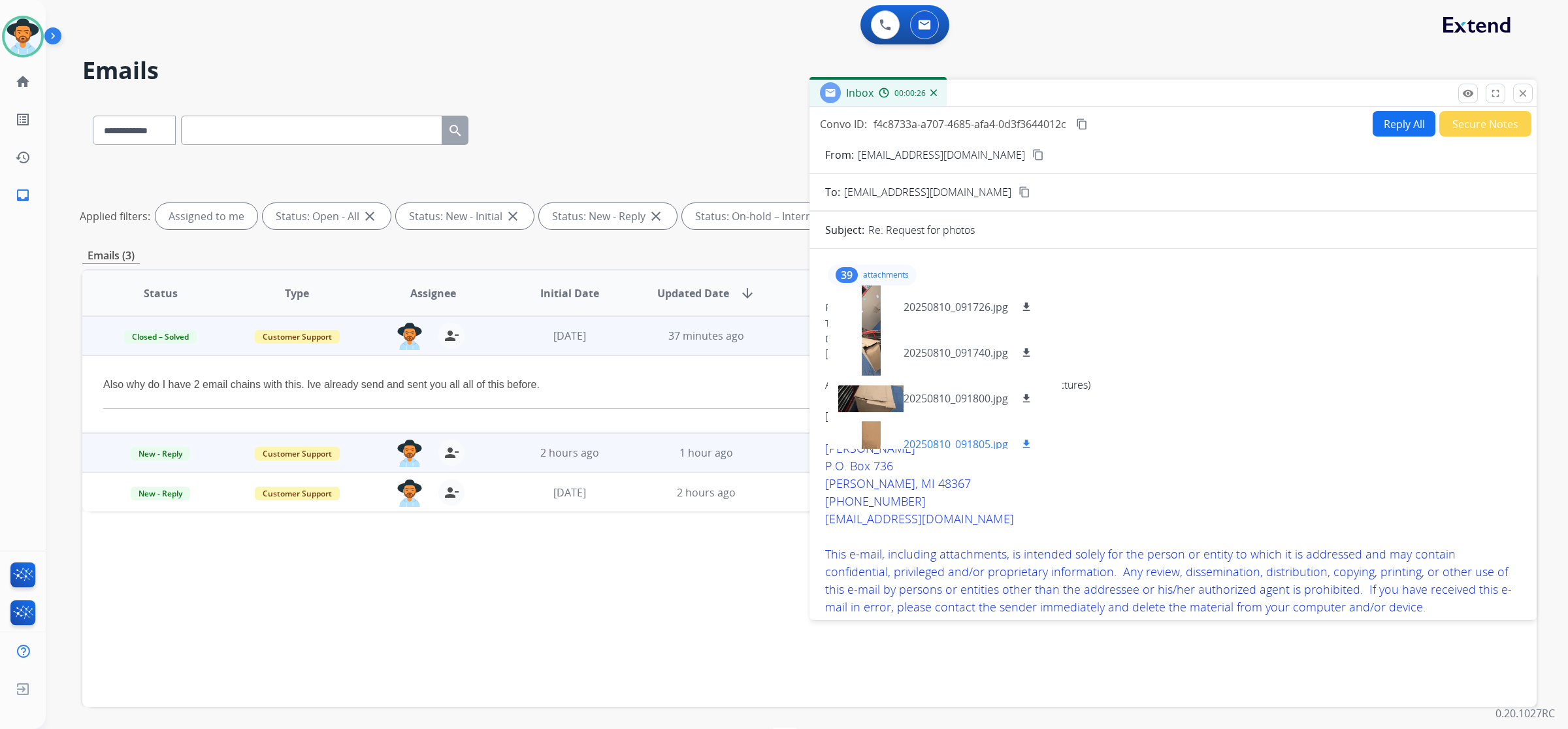
scroll to position [571, 0]
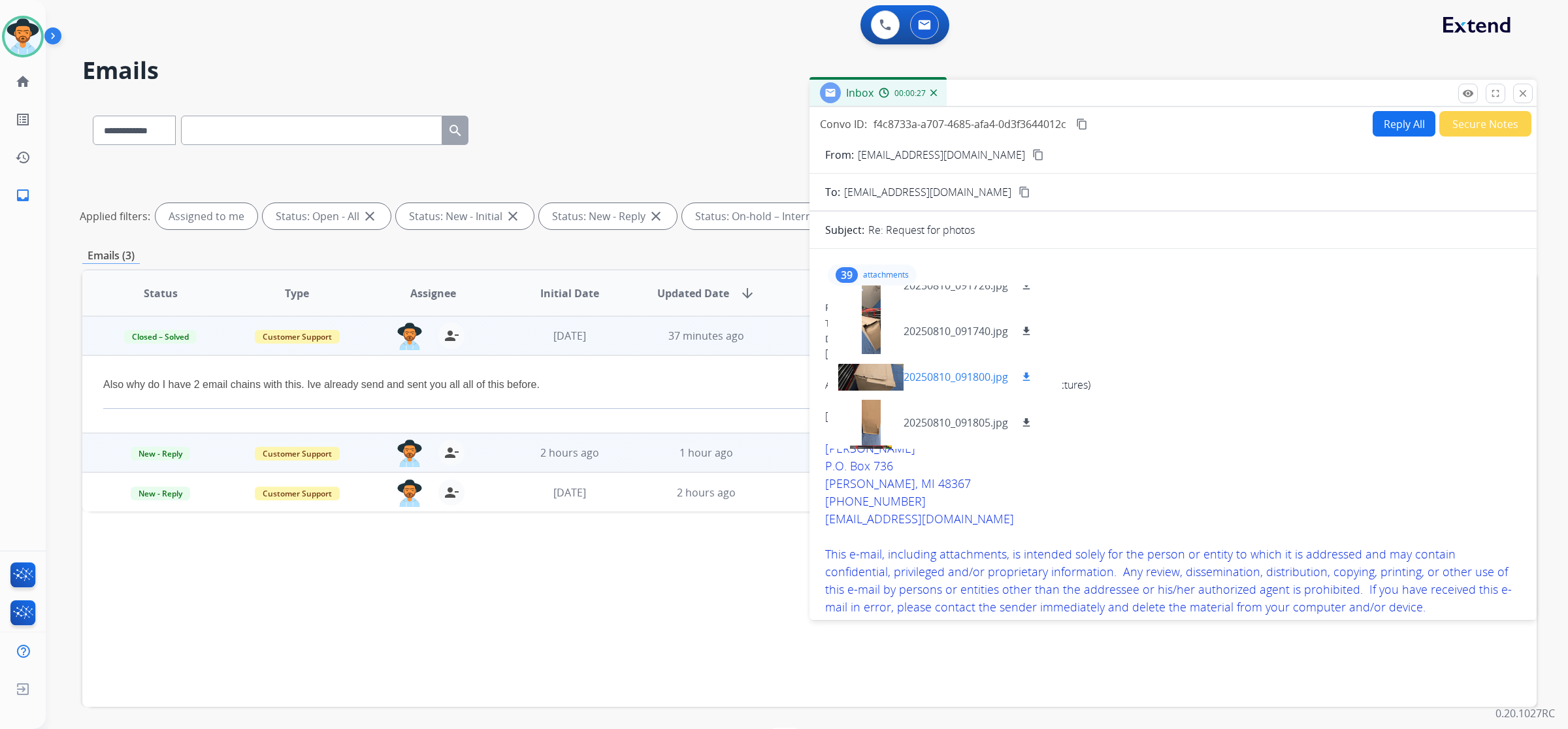
click at [873, 377] on div at bounding box center [870, 377] width 65 height 45
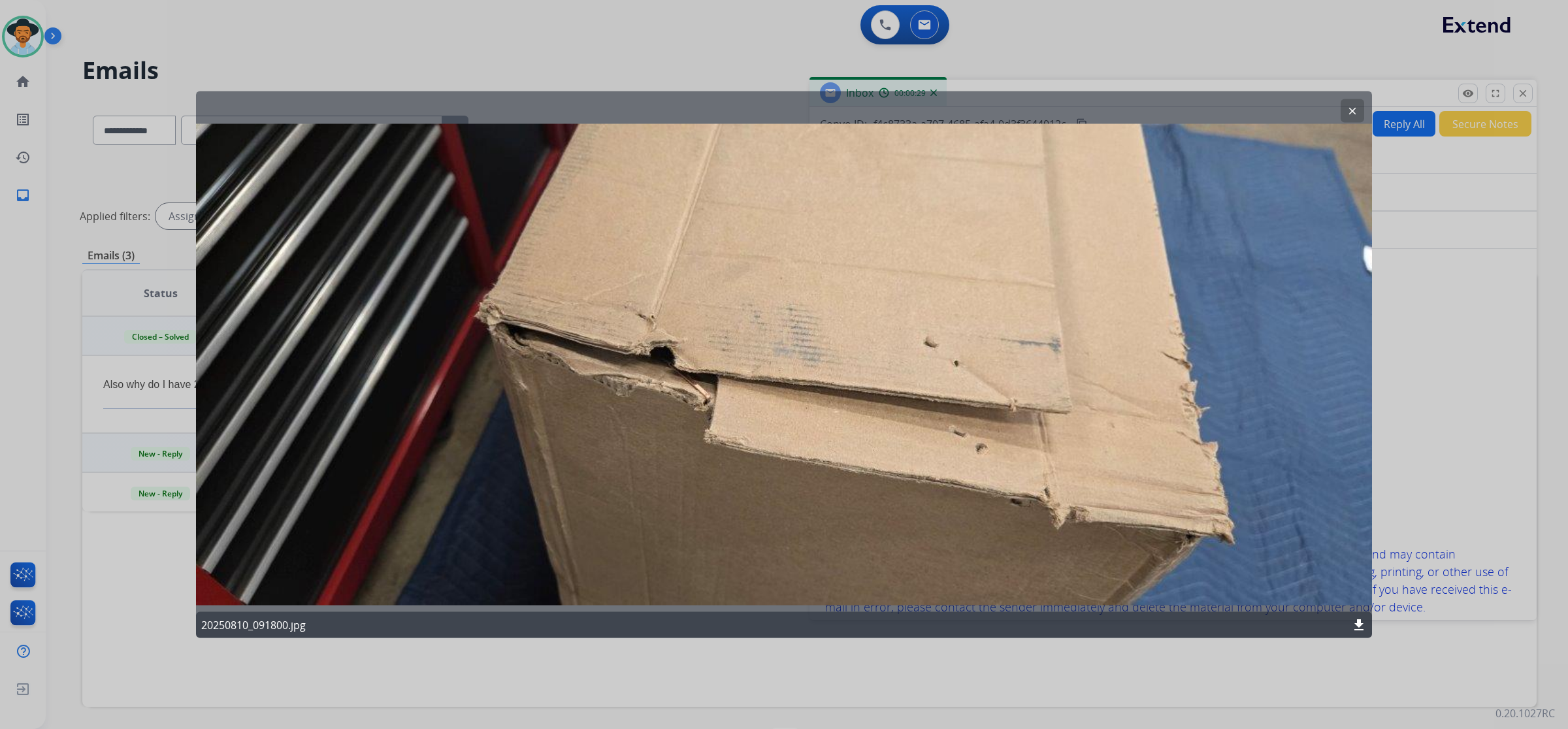
click at [1349, 113] on mat-icon "clear" at bounding box center [1352, 110] width 12 height 12
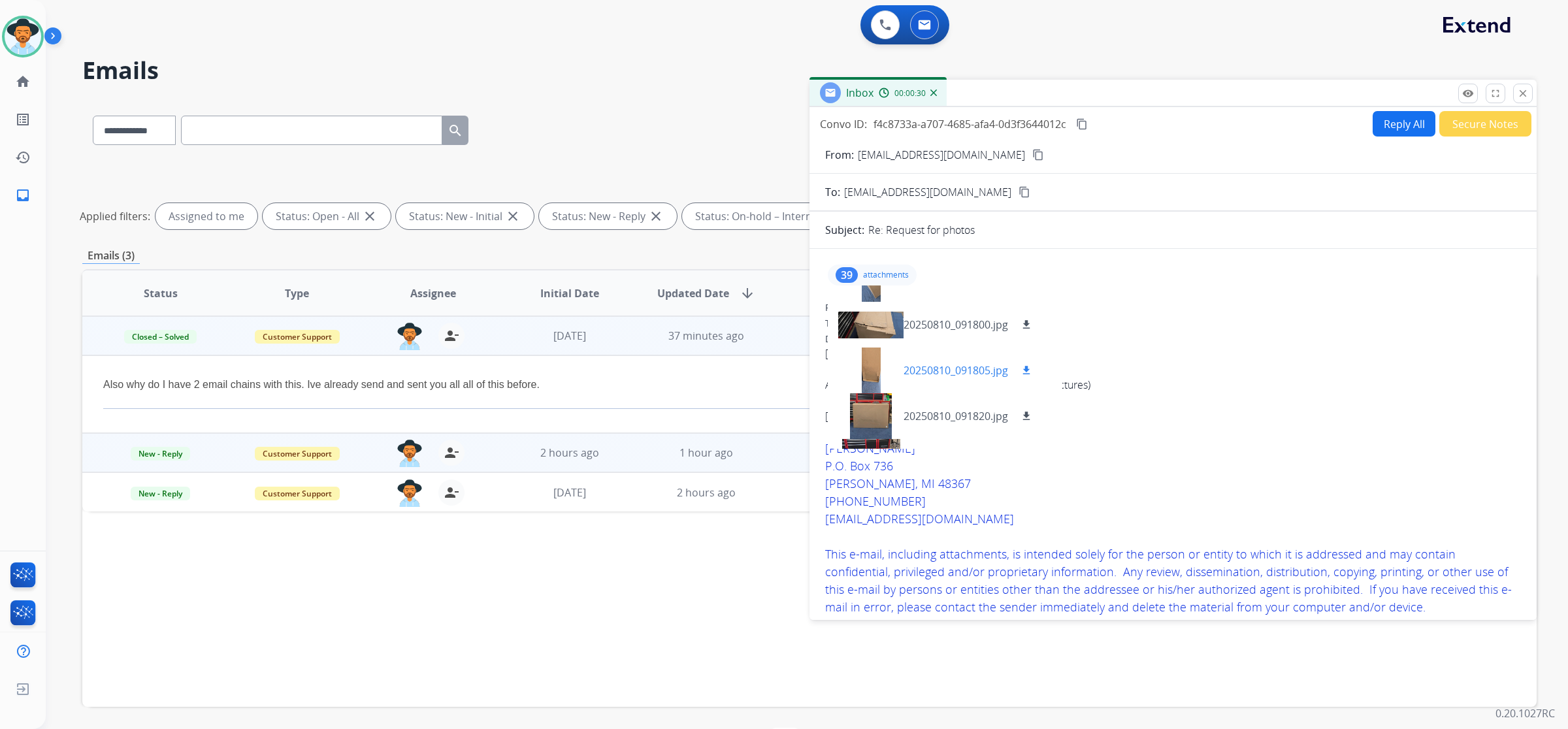
scroll to position [653, 0]
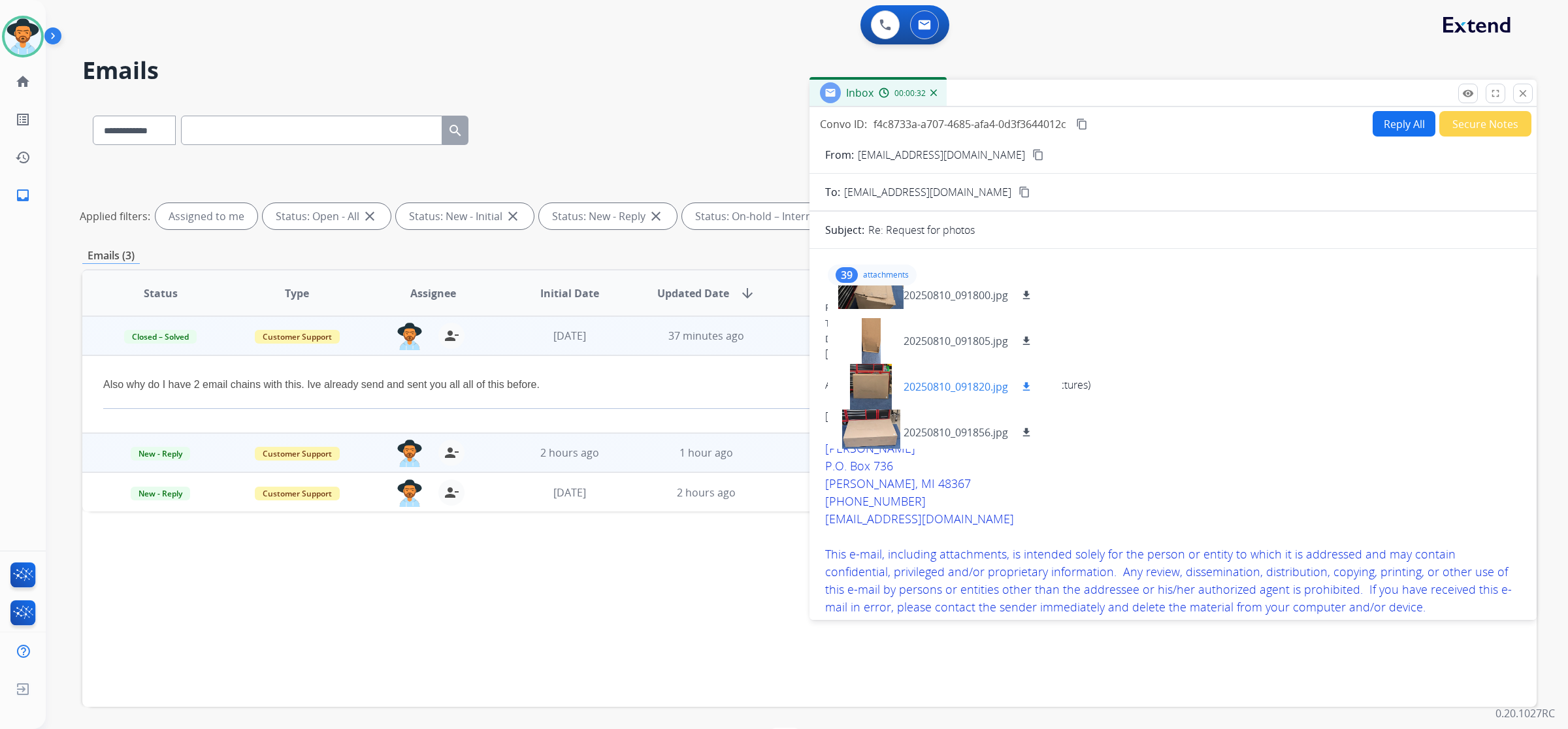
click at [869, 375] on div at bounding box center [870, 386] width 65 height 45
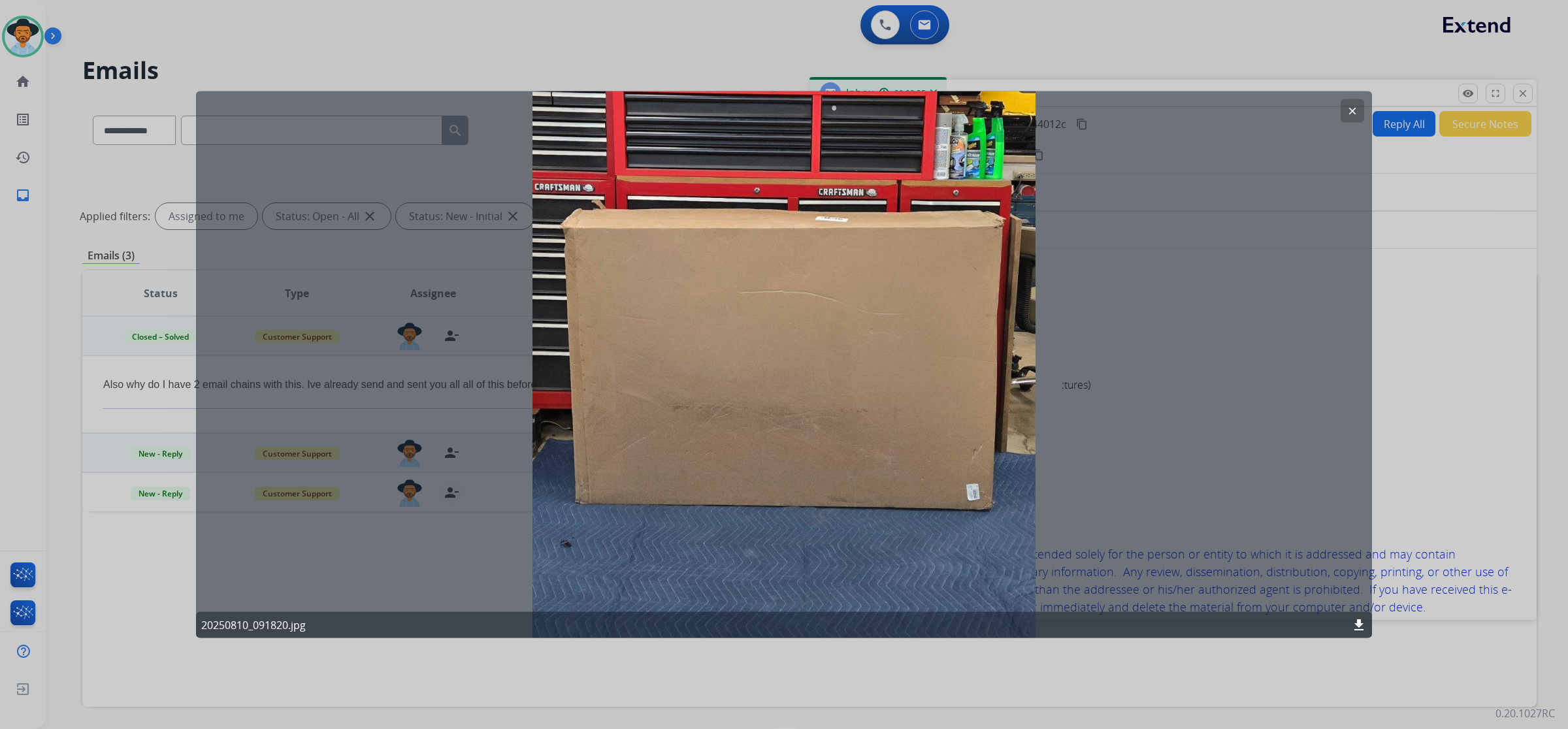
click at [1351, 113] on mat-icon "clear" at bounding box center [1352, 110] width 12 height 12
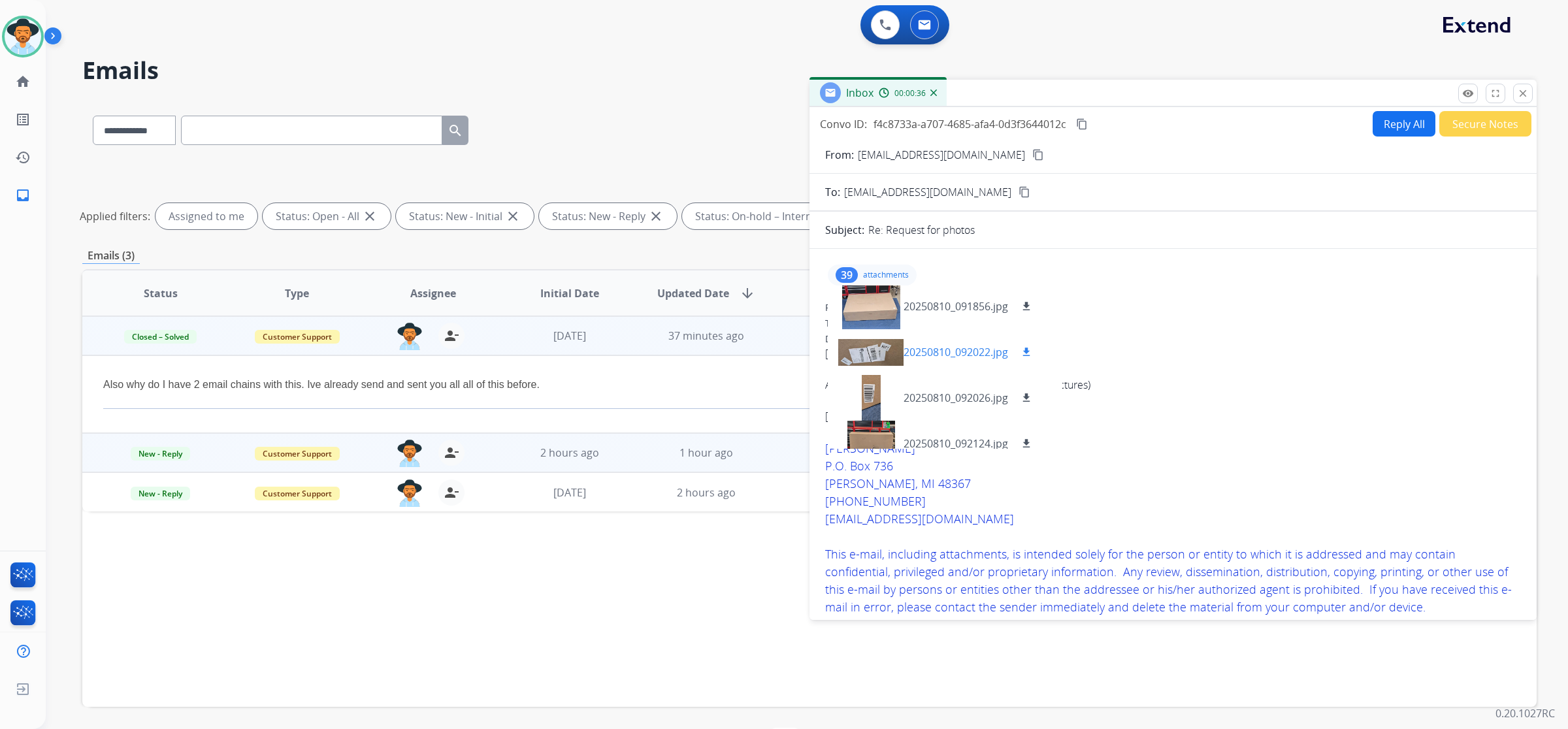
scroll to position [816, 0]
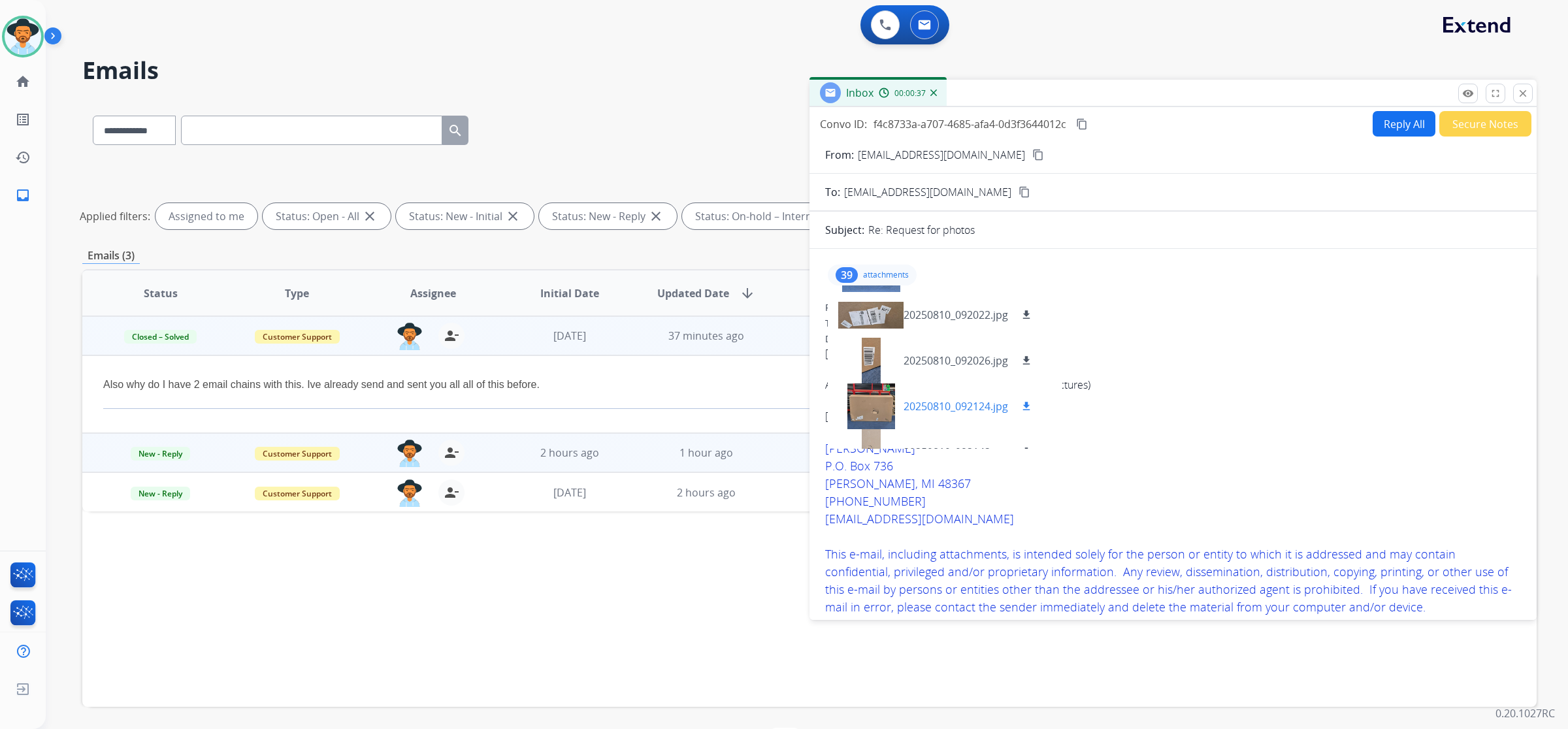
click at [860, 394] on div at bounding box center [870, 406] width 65 height 45
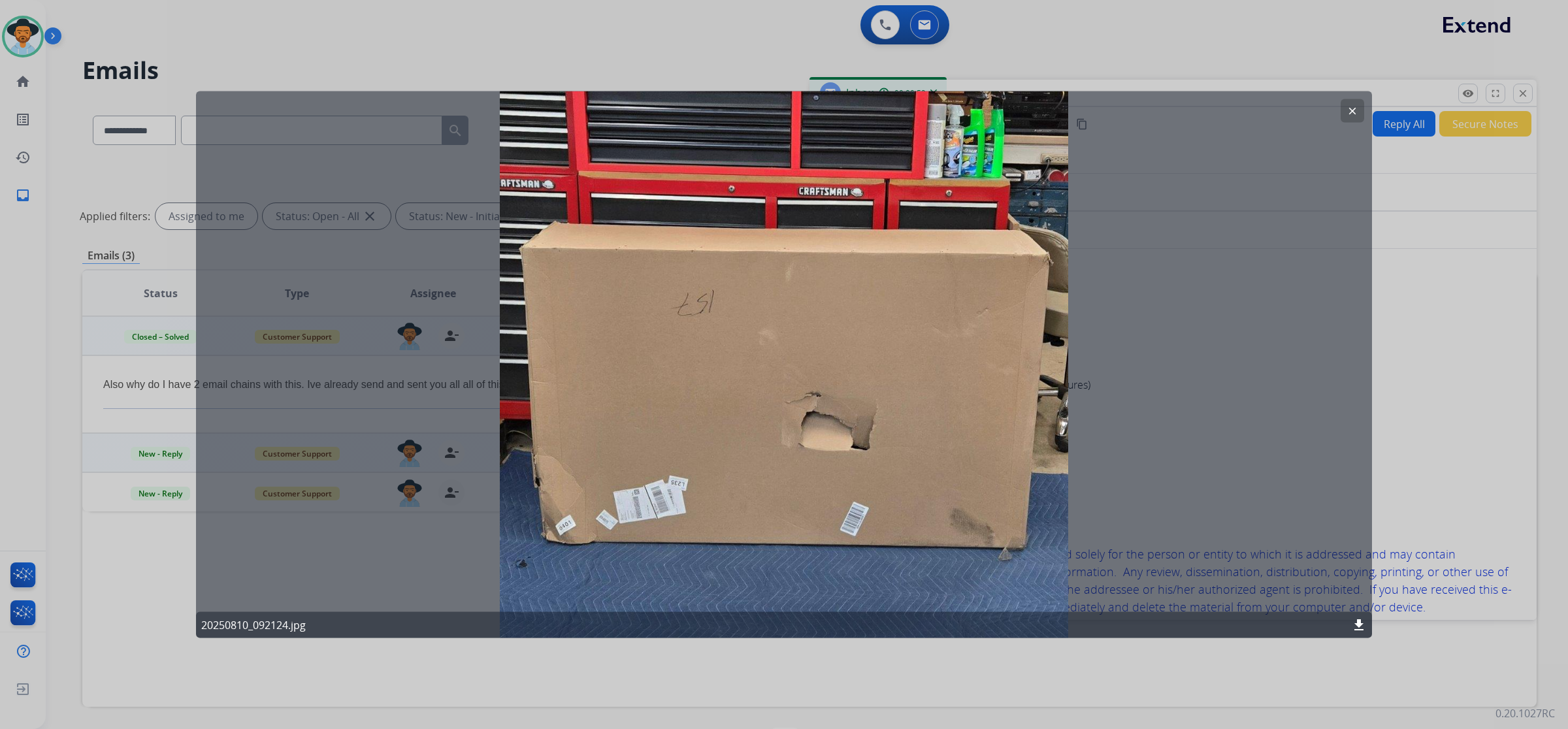
click at [1354, 112] on mat-icon "clear" at bounding box center [1352, 110] width 12 height 12
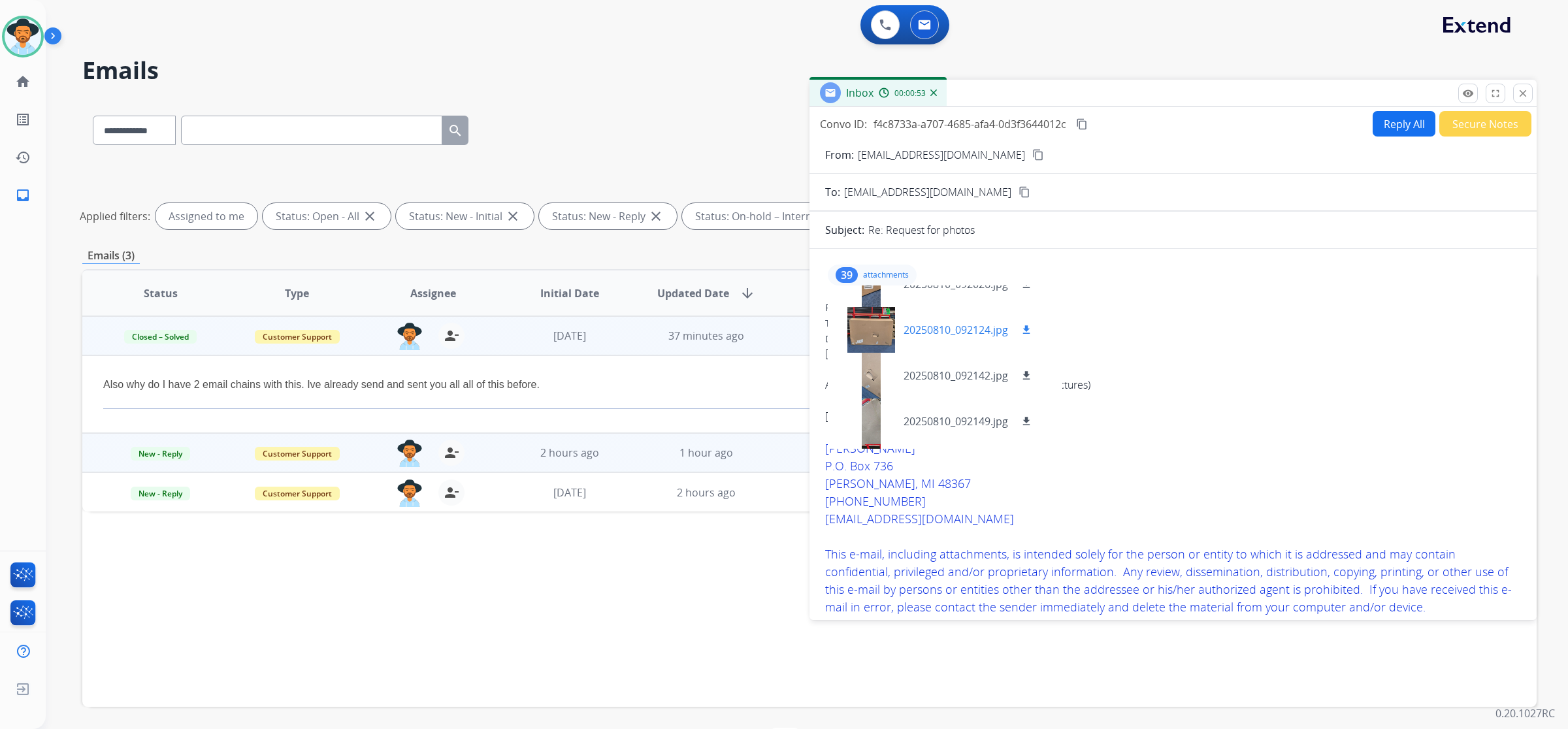
scroll to position [980, 0]
click at [870, 296] on div at bounding box center [870, 288] width 65 height 45
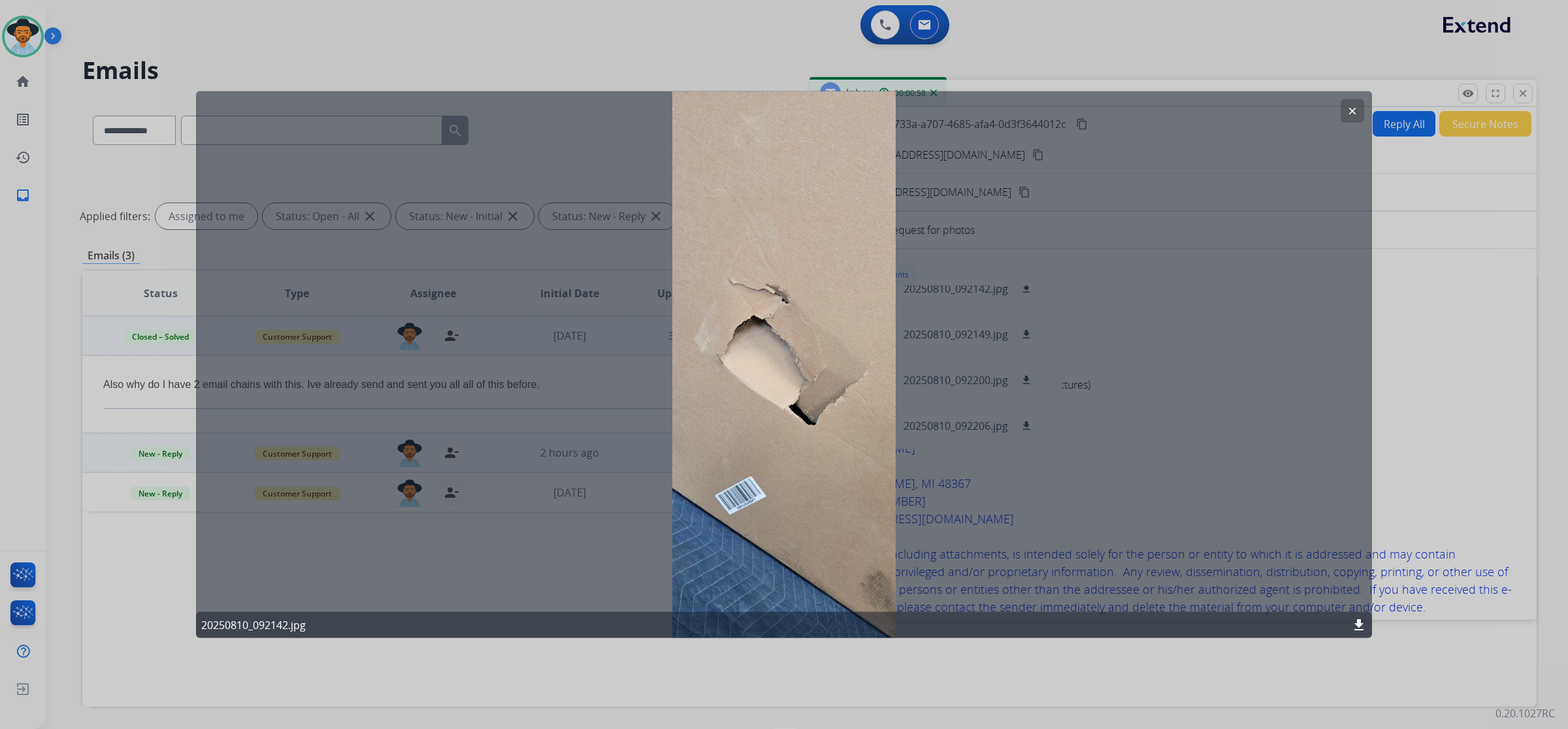
click at [1349, 113] on mat-icon "clear" at bounding box center [1352, 110] width 12 height 12
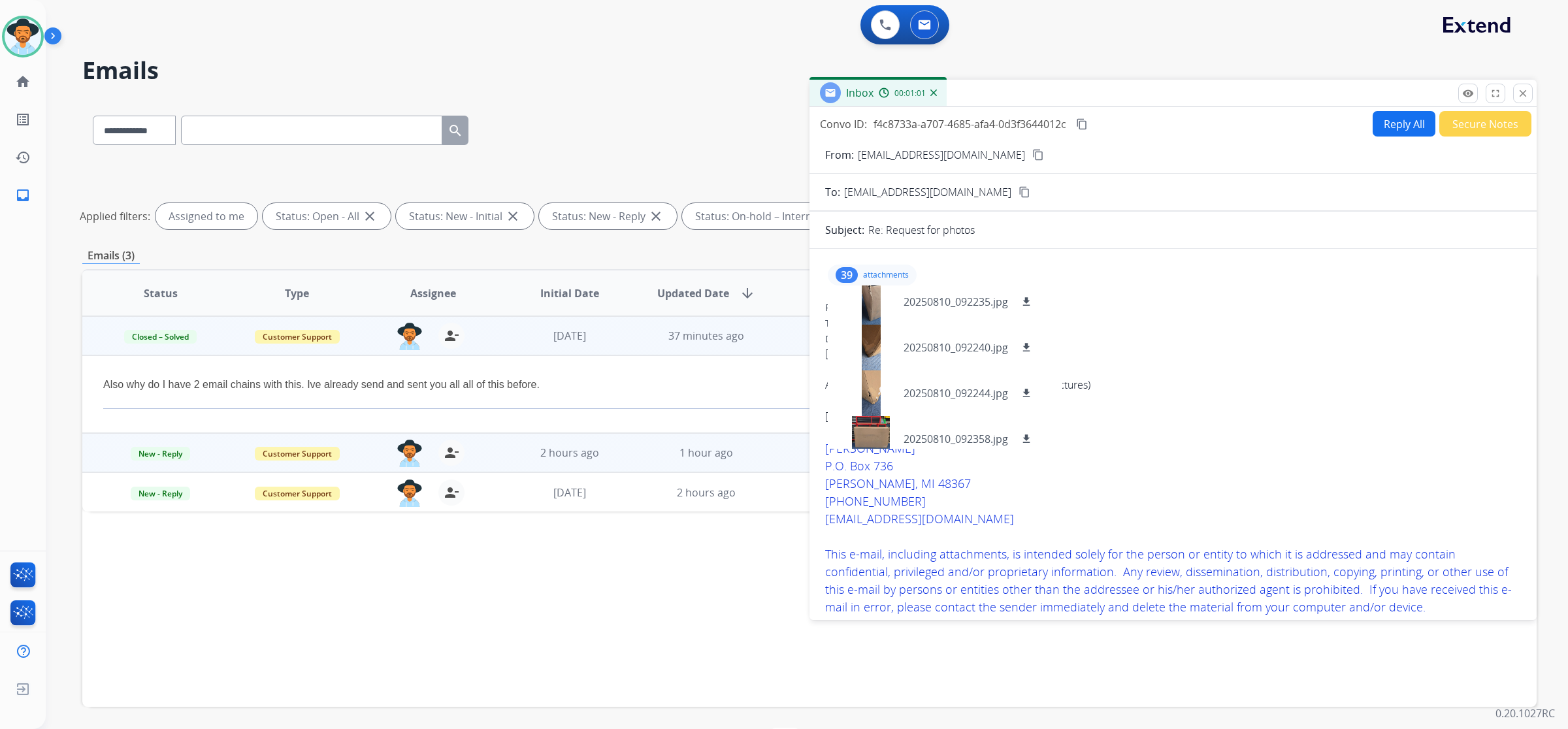
scroll to position [1307, 0]
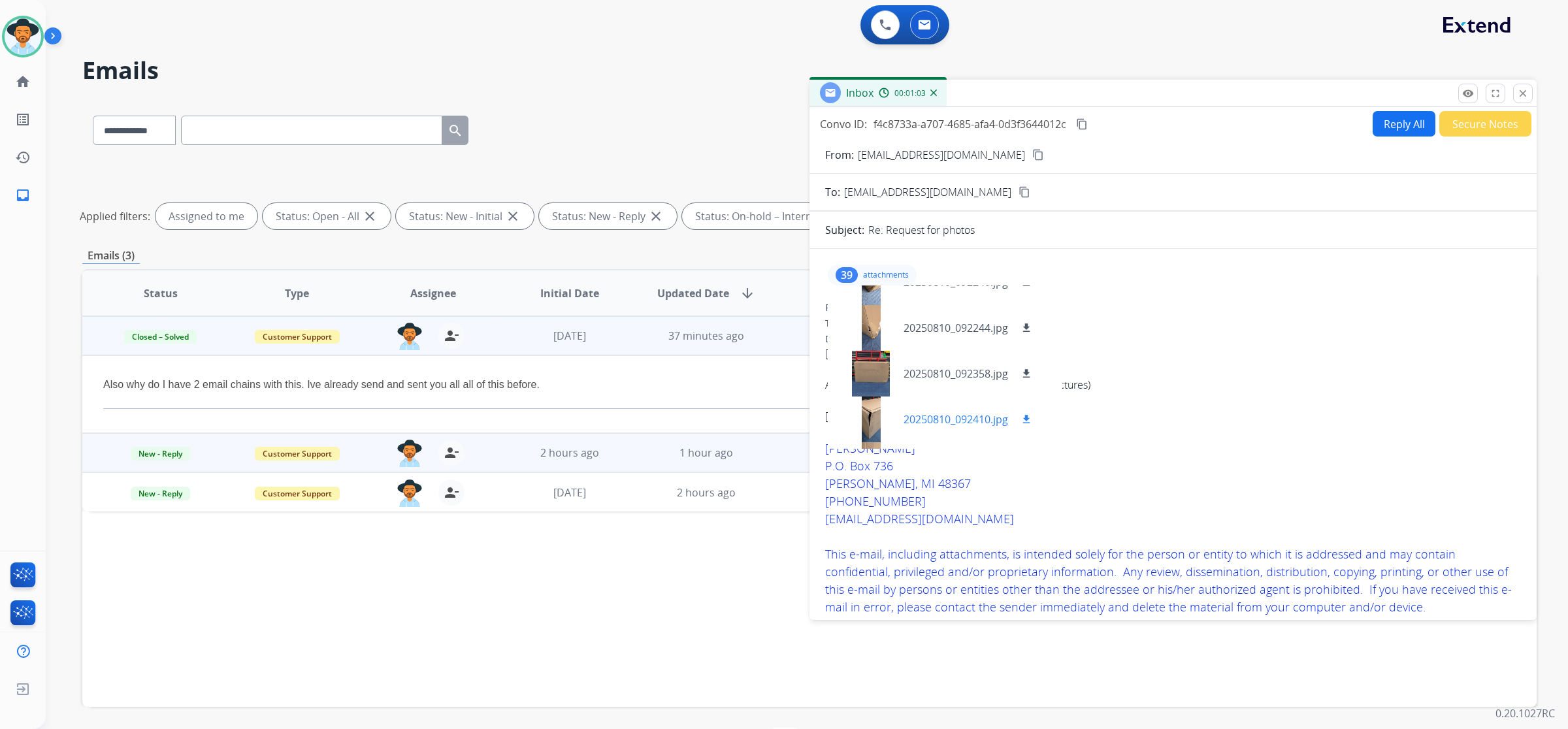
click at [874, 415] on div at bounding box center [870, 419] width 65 height 45
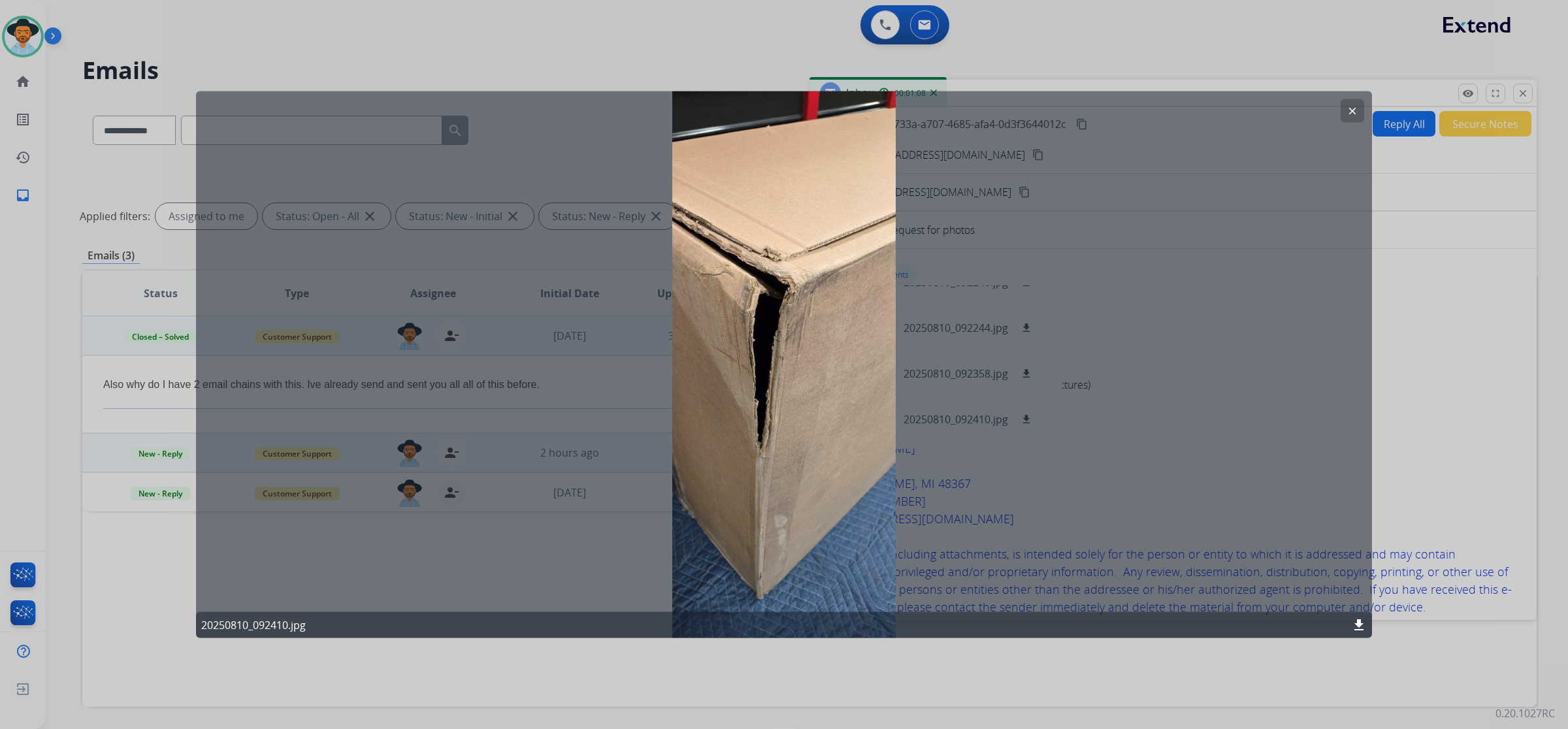
drag, startPoint x: 1349, startPoint y: 111, endPoint x: 1343, endPoint y: 118, distance: 9.2
click at [1347, 111] on mat-icon "clear" at bounding box center [1352, 110] width 12 height 12
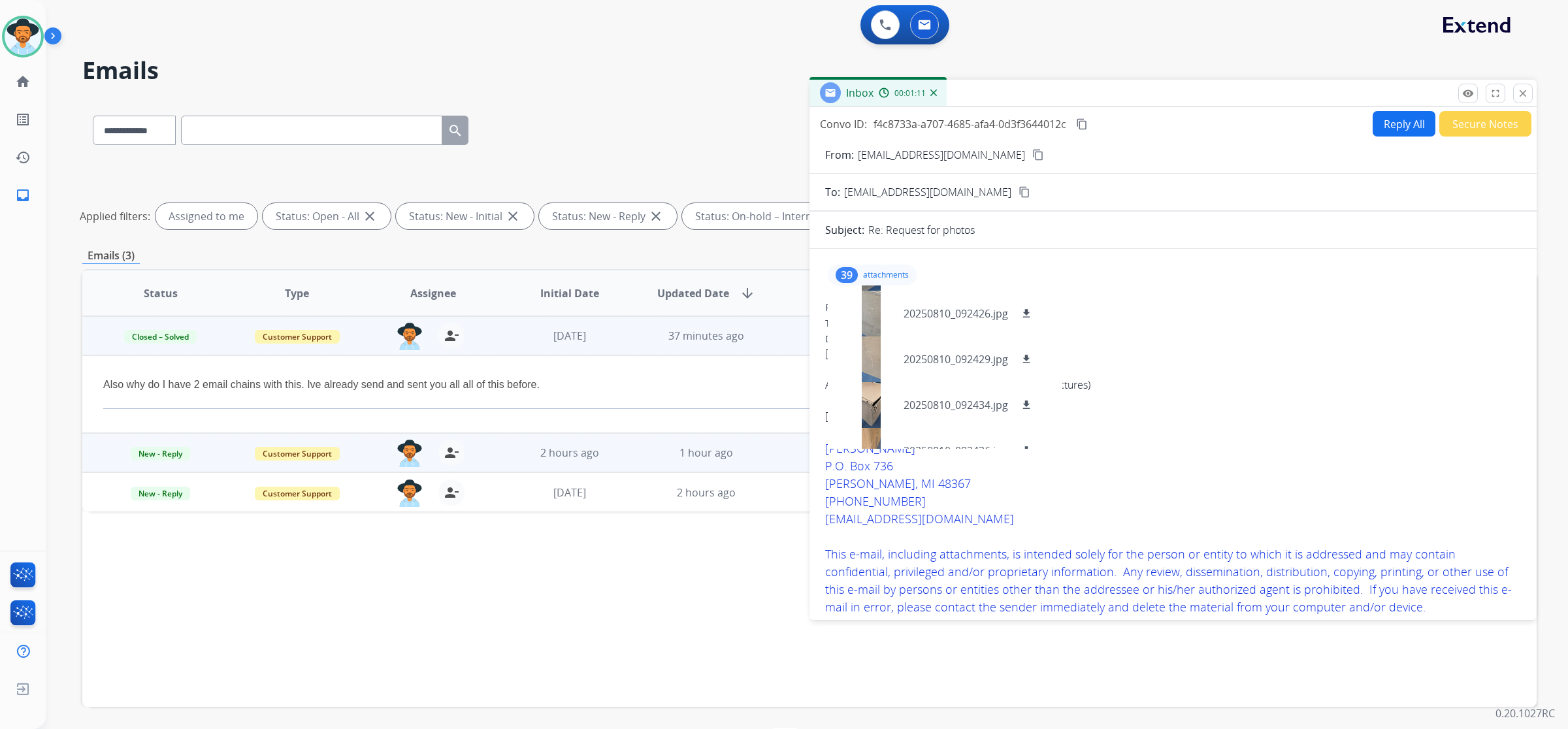
scroll to position [1620, 0]
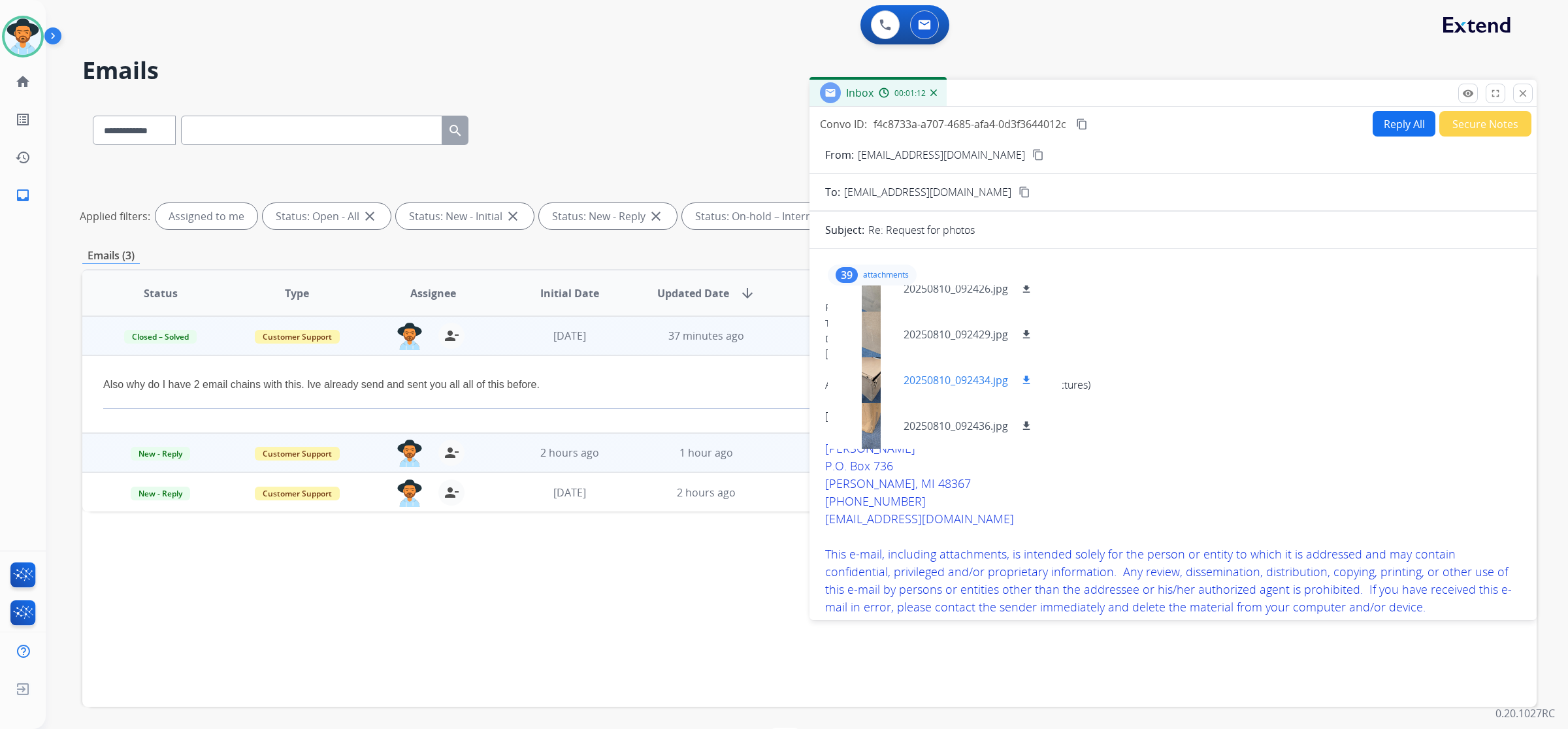
click at [849, 379] on div at bounding box center [870, 379] width 65 height 45
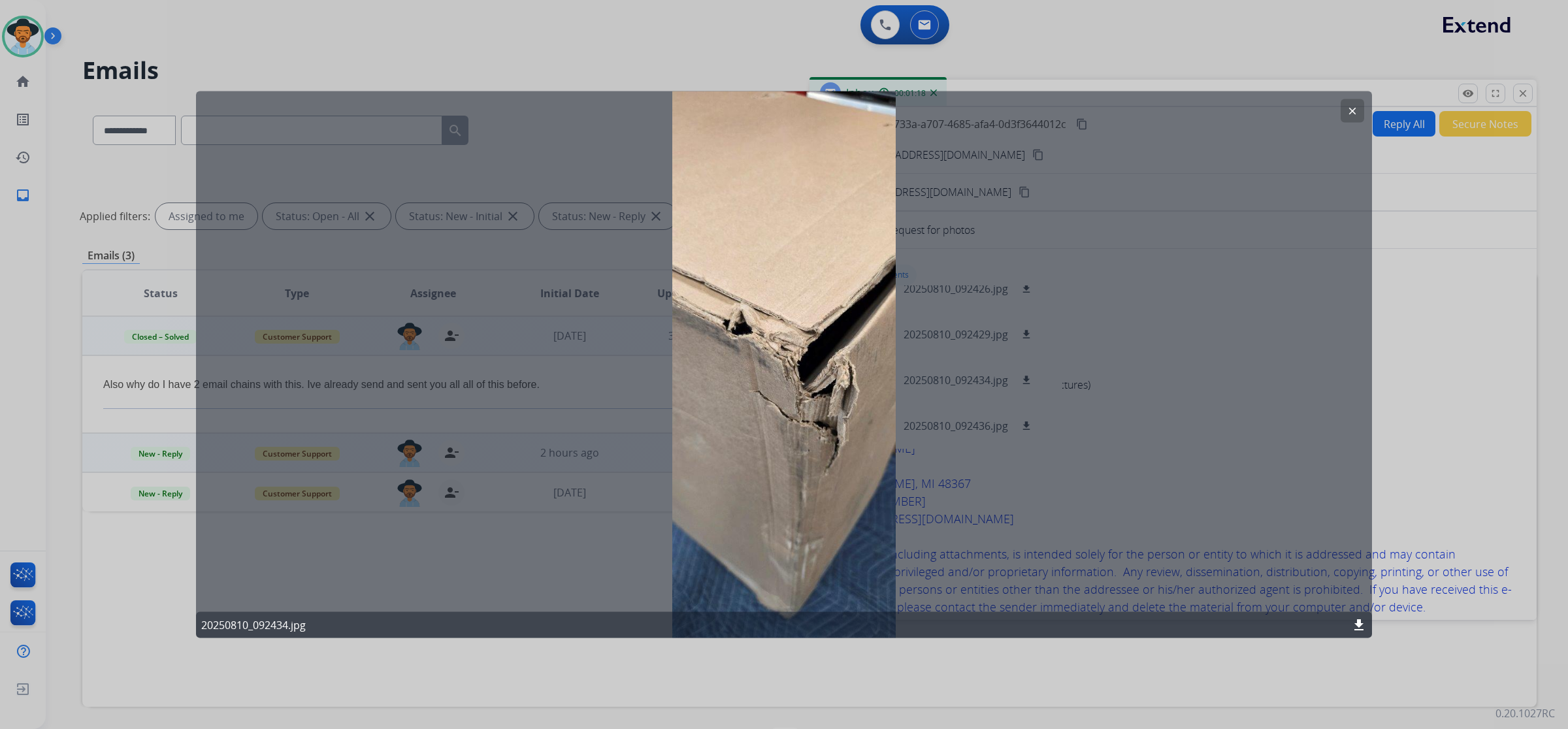
click at [1349, 107] on mat-icon "clear" at bounding box center [1352, 110] width 12 height 12
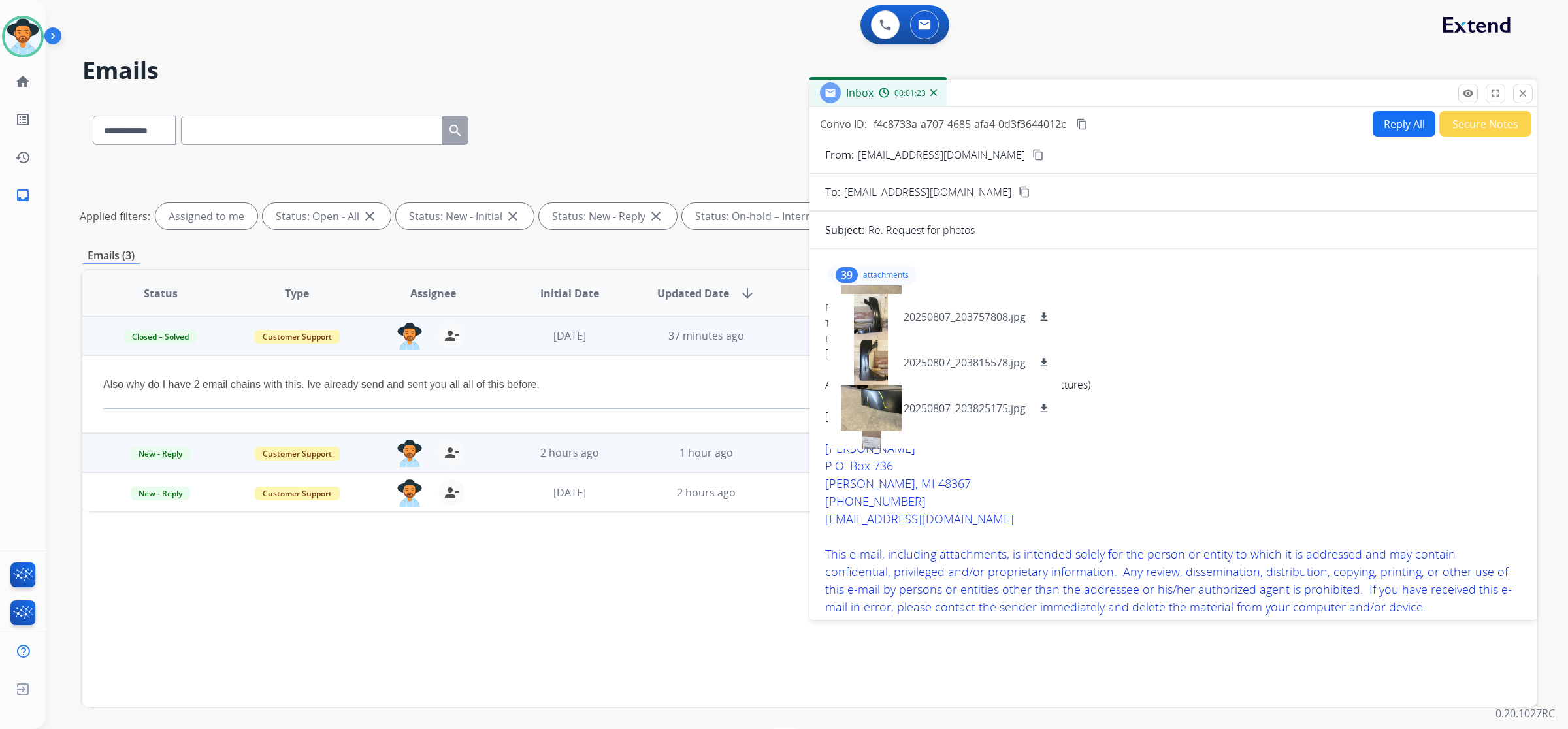
scroll to position [150, 0]
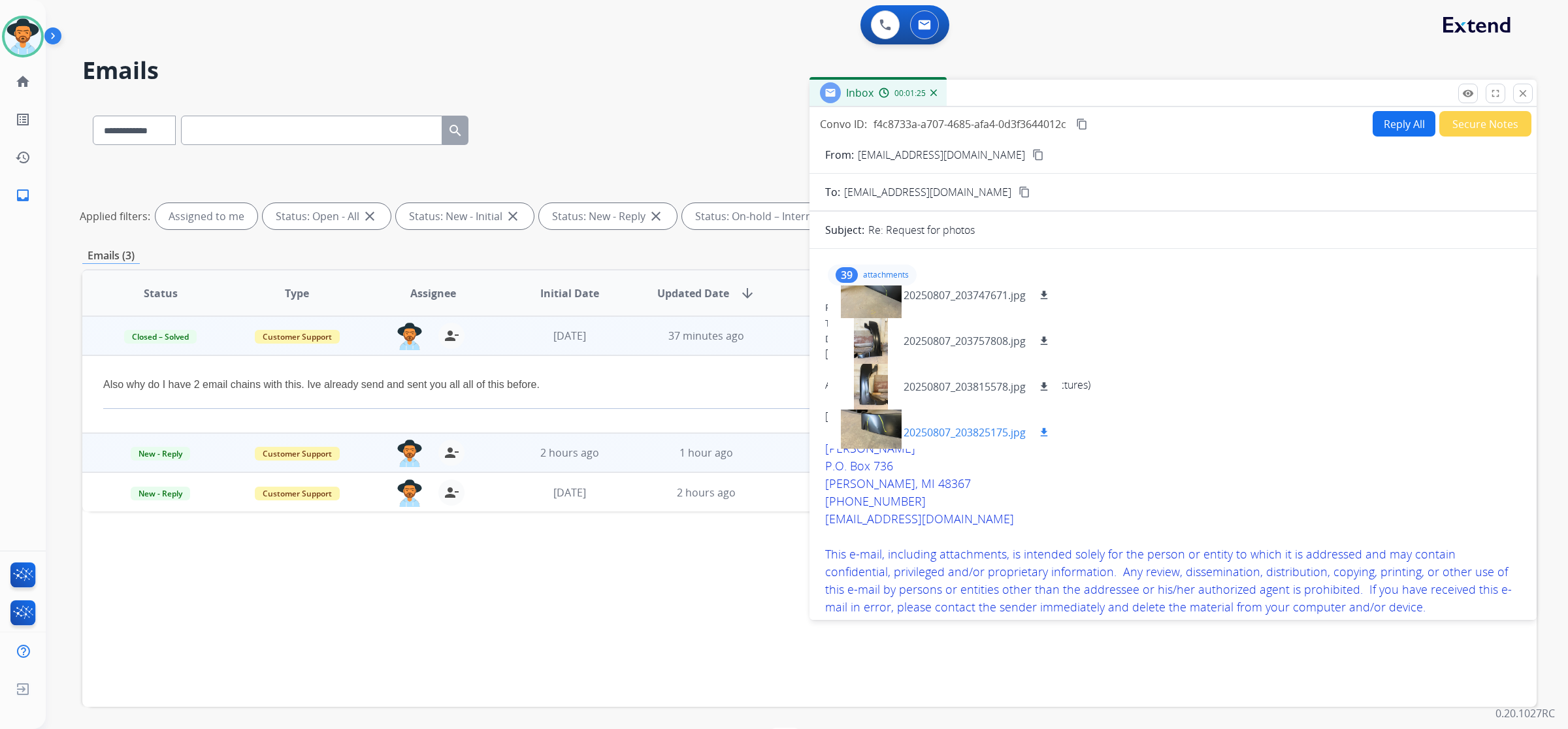
click at [880, 418] on div at bounding box center [870, 432] width 65 height 45
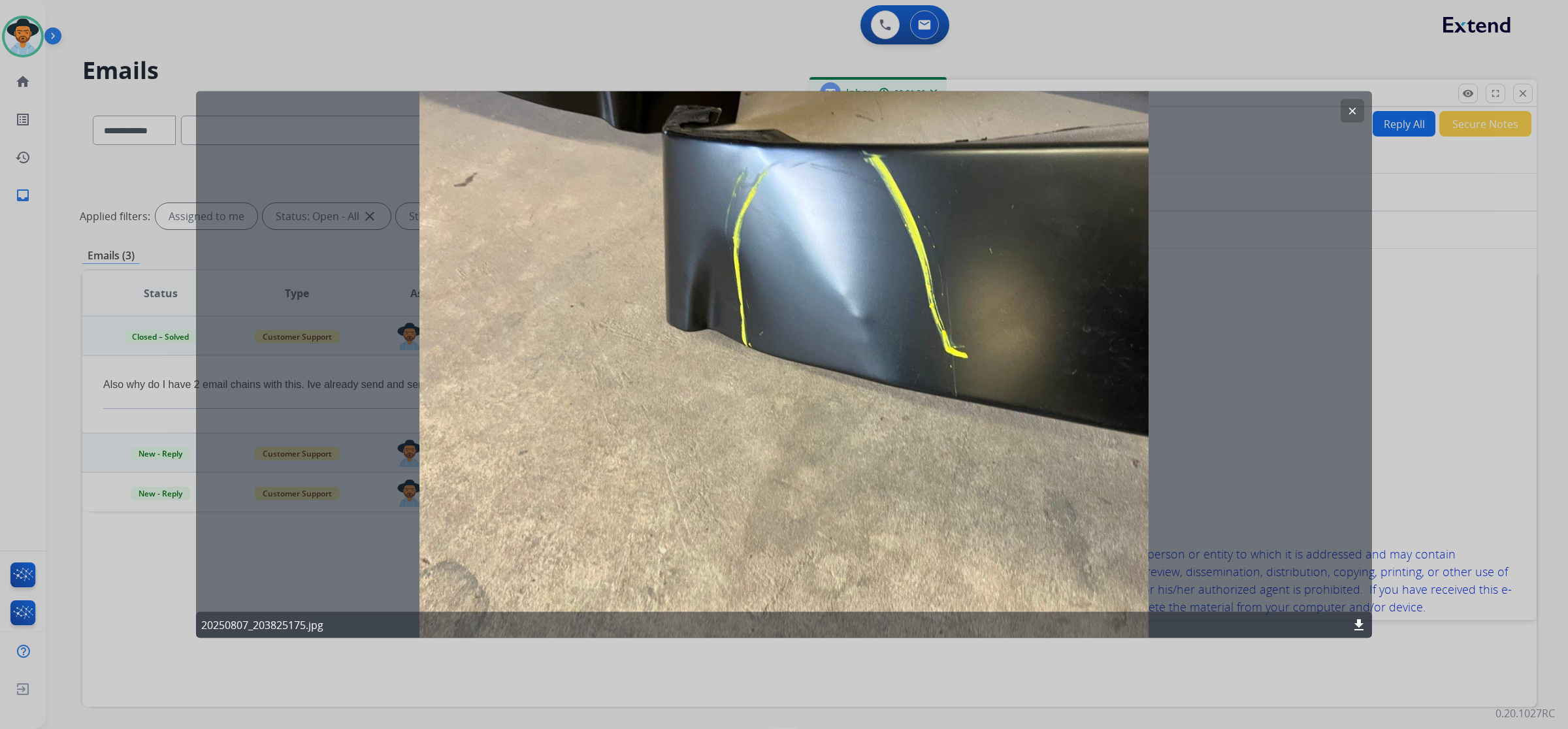
click at [1353, 109] on mat-icon "clear" at bounding box center [1352, 110] width 12 height 12
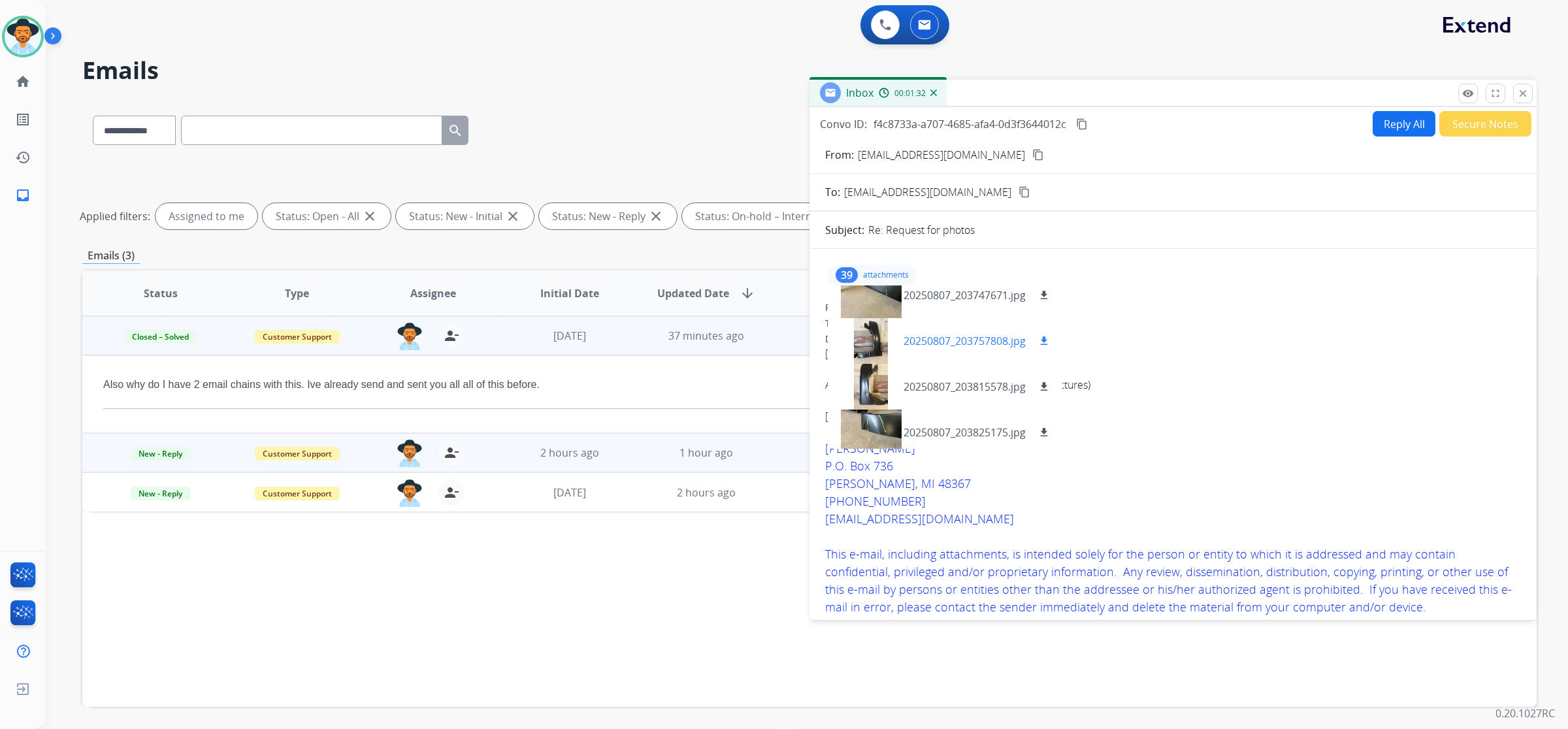
click at [880, 337] on div at bounding box center [870, 340] width 65 height 45
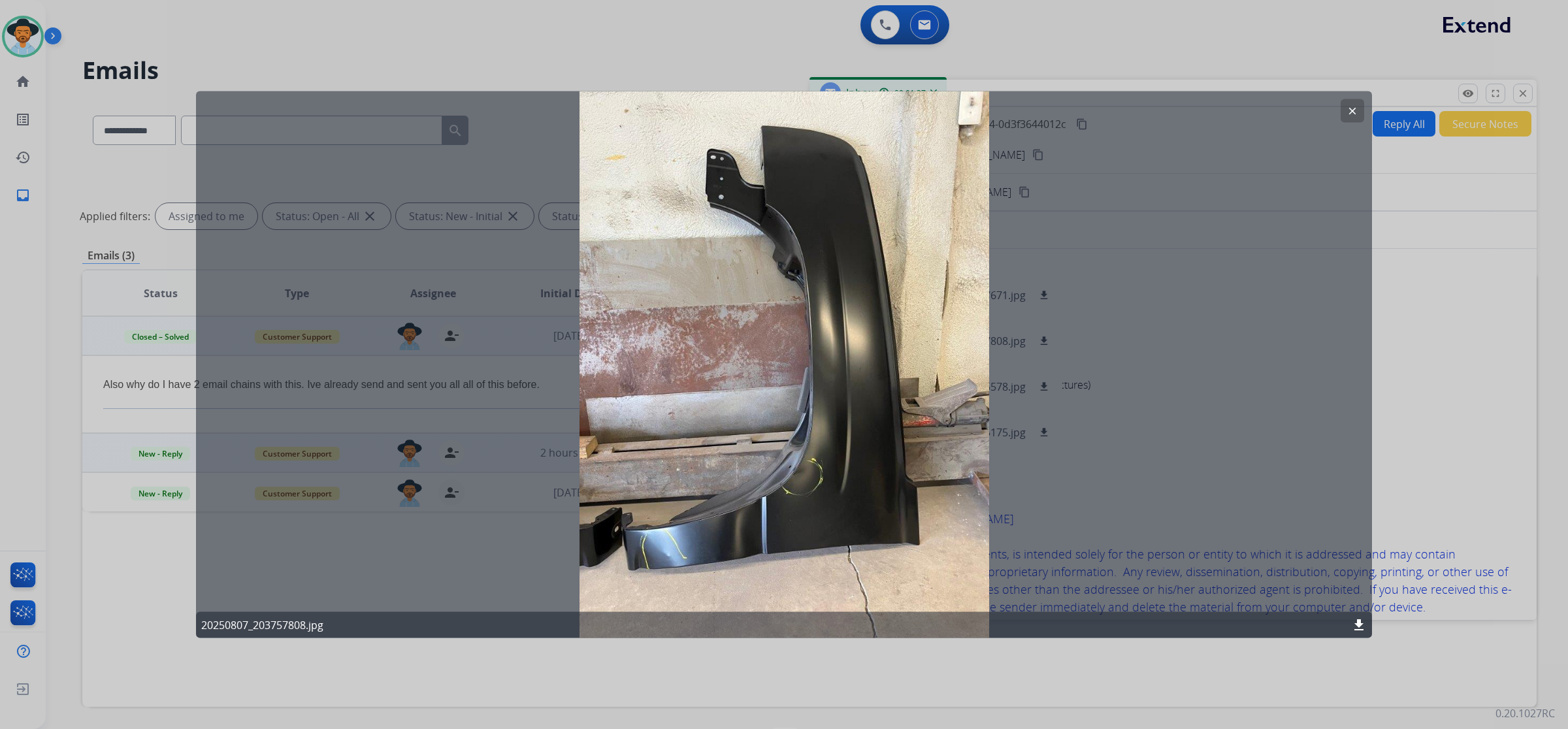
click at [1349, 107] on mat-icon "clear" at bounding box center [1352, 110] width 12 height 12
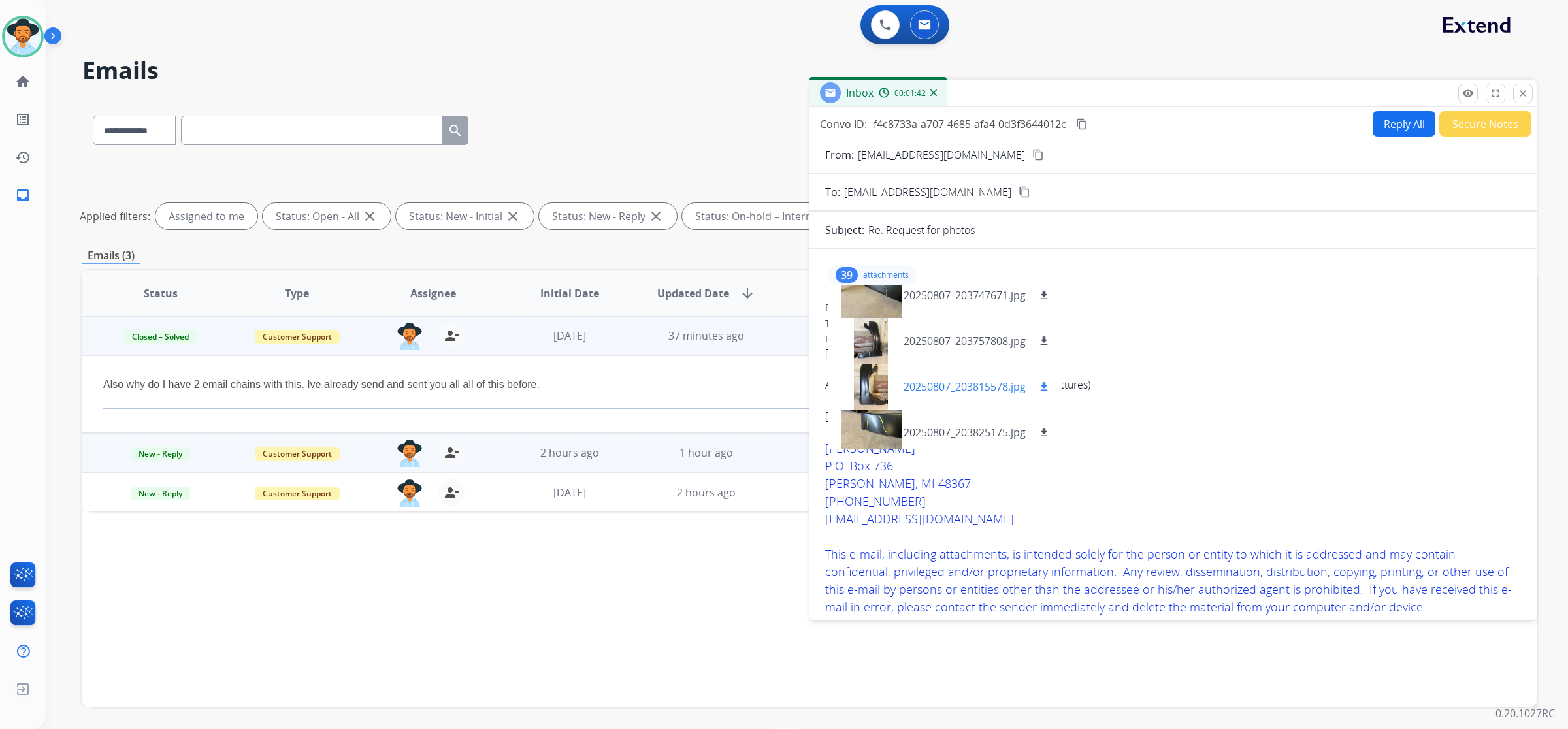
click at [877, 381] on div at bounding box center [870, 386] width 65 height 45
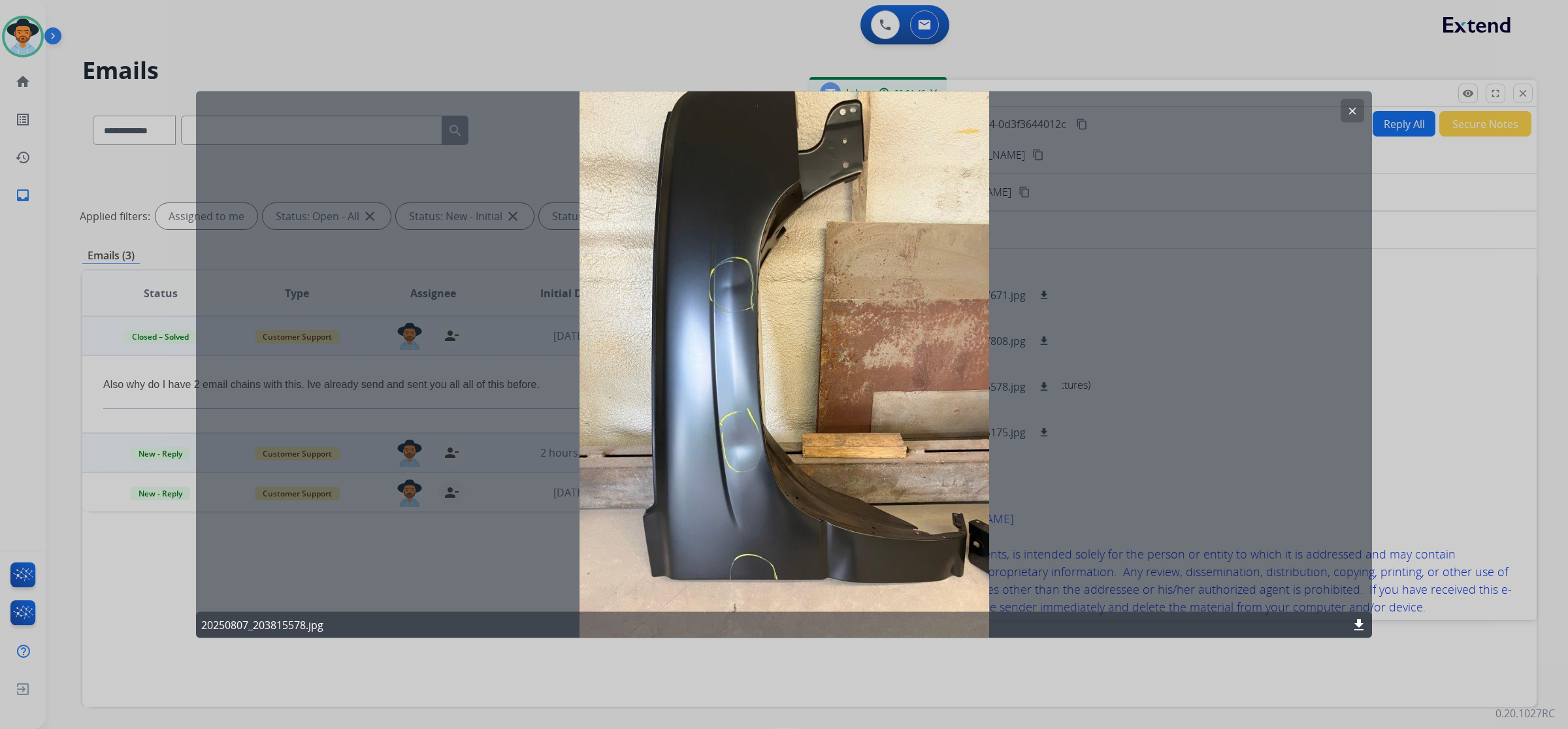
click at [1351, 112] on mat-icon "clear" at bounding box center [1352, 110] width 12 height 12
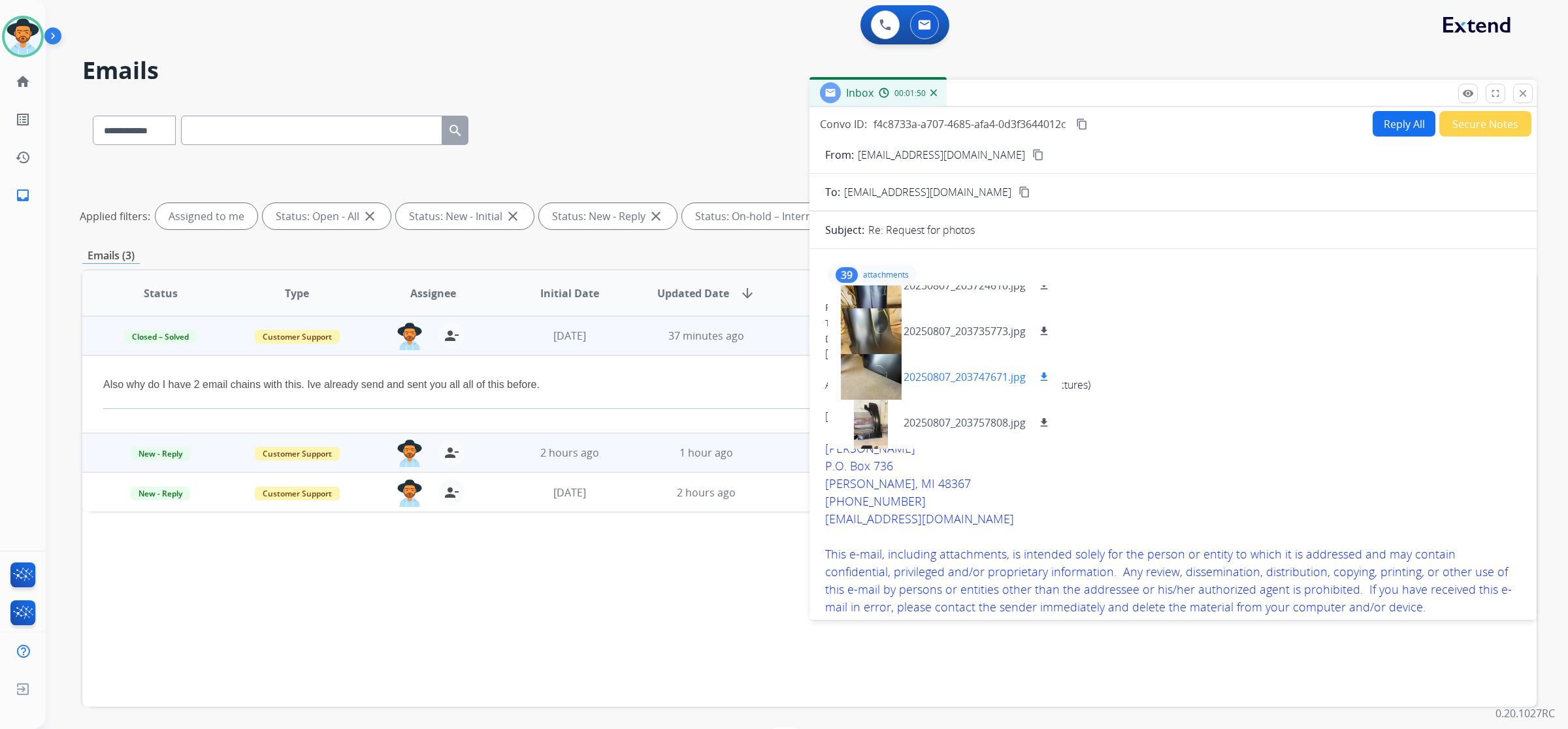
scroll to position [0, 0]
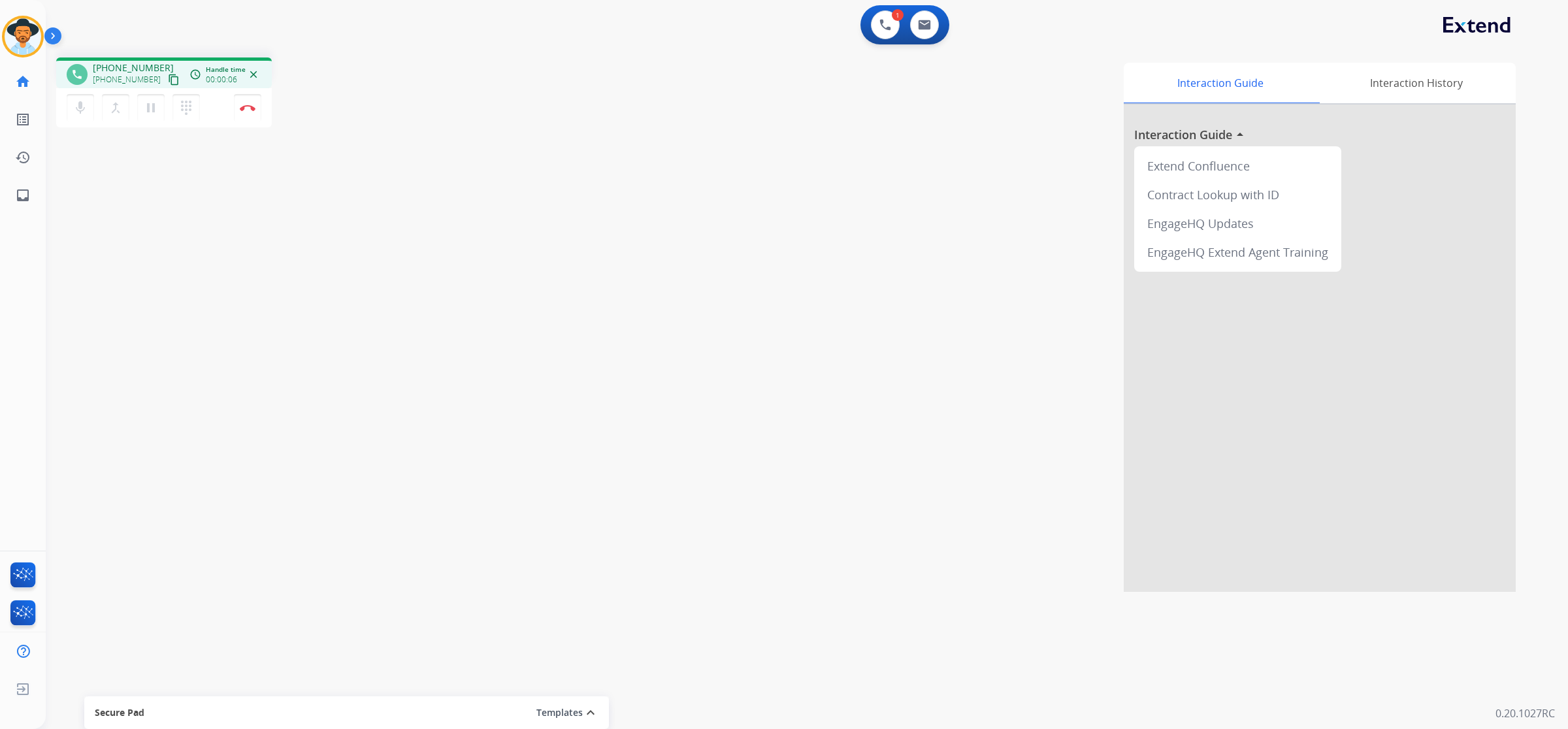
click at [168, 77] on mat-icon "content_copy" at bounding box center [174, 79] width 12 height 12
click at [247, 111] on button "Disconnect" at bounding box center [247, 108] width 28 height 28
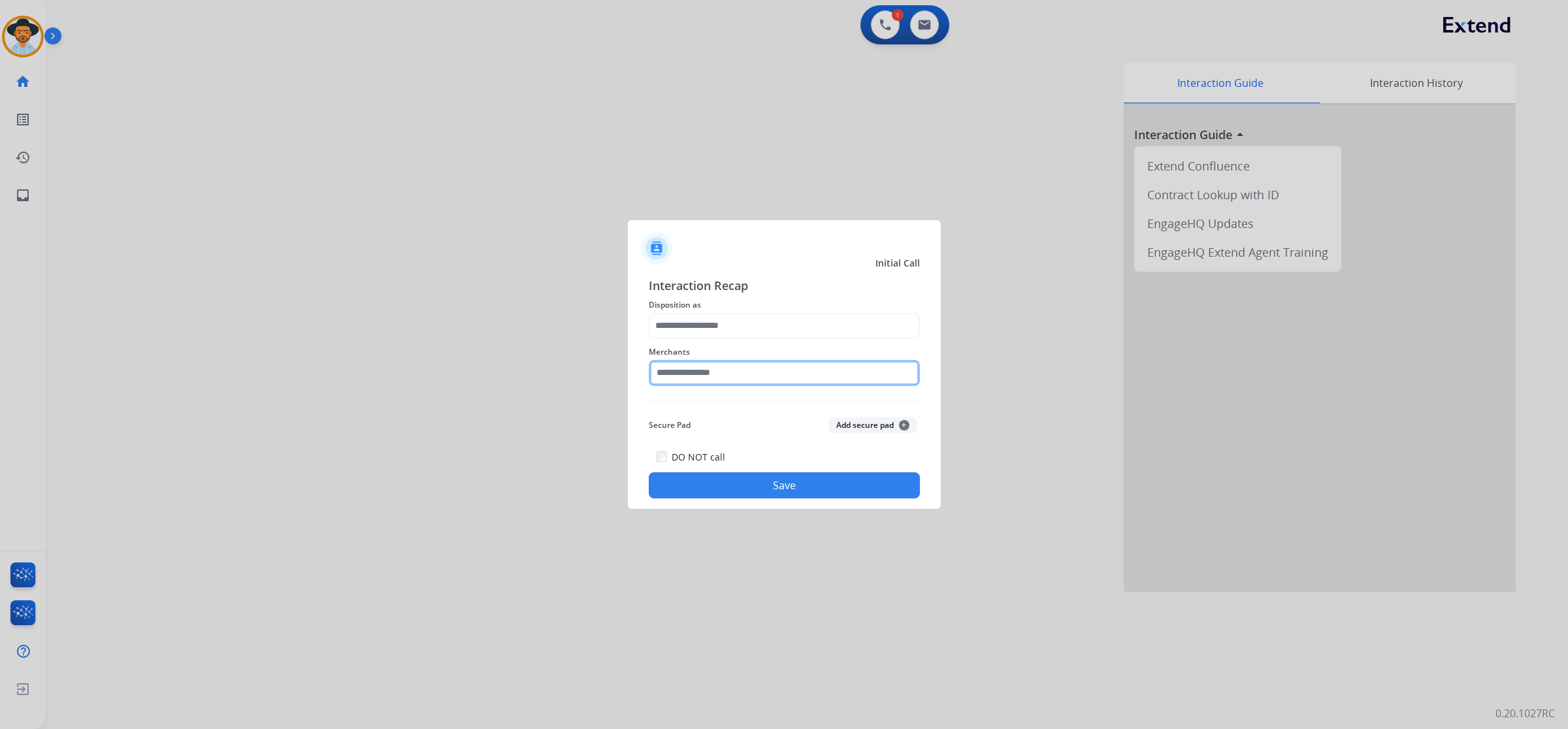
click at [789, 370] on input "text" at bounding box center [784, 372] width 271 height 26
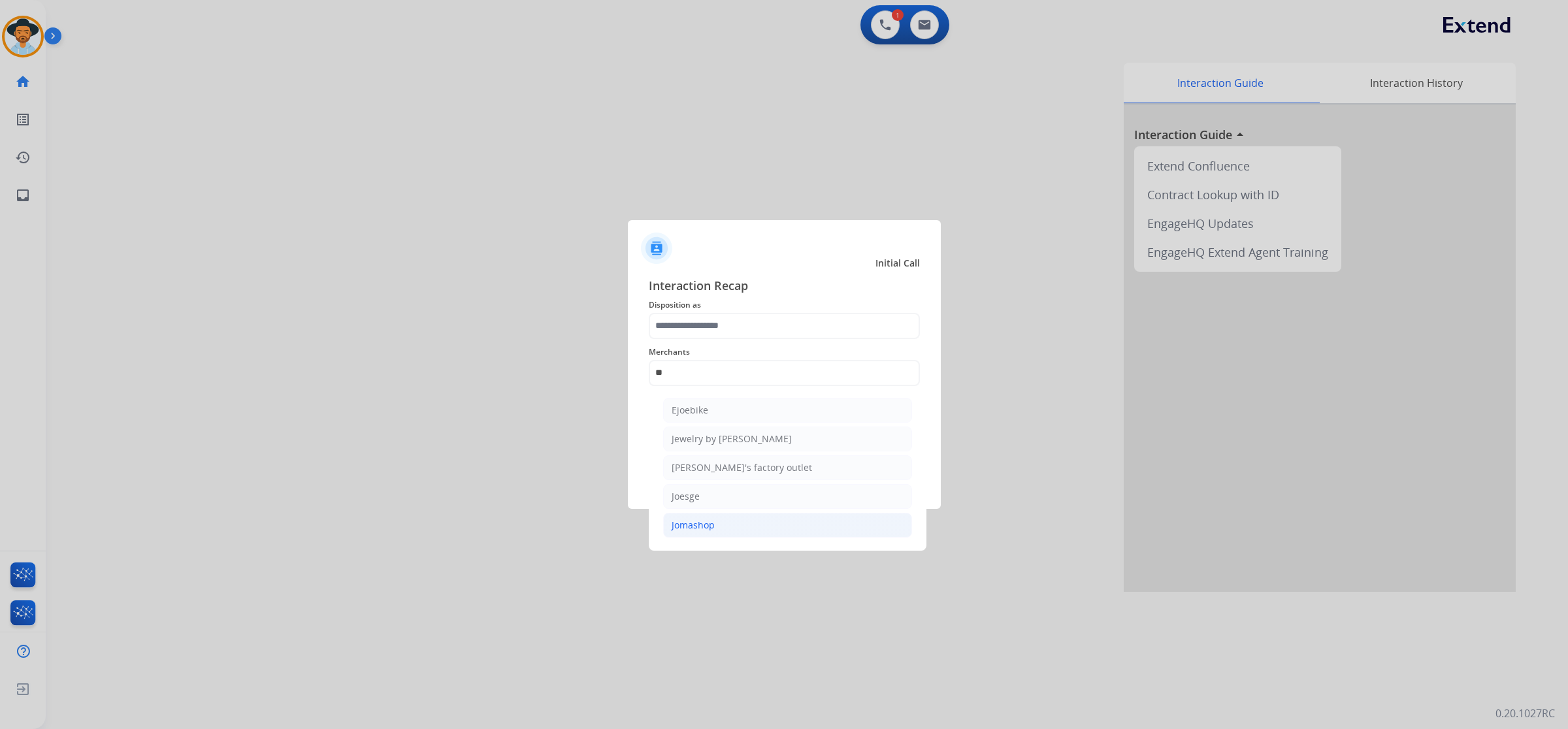
click at [781, 527] on li "Jomashop" at bounding box center [788, 525] width 249 height 25
type input "********"
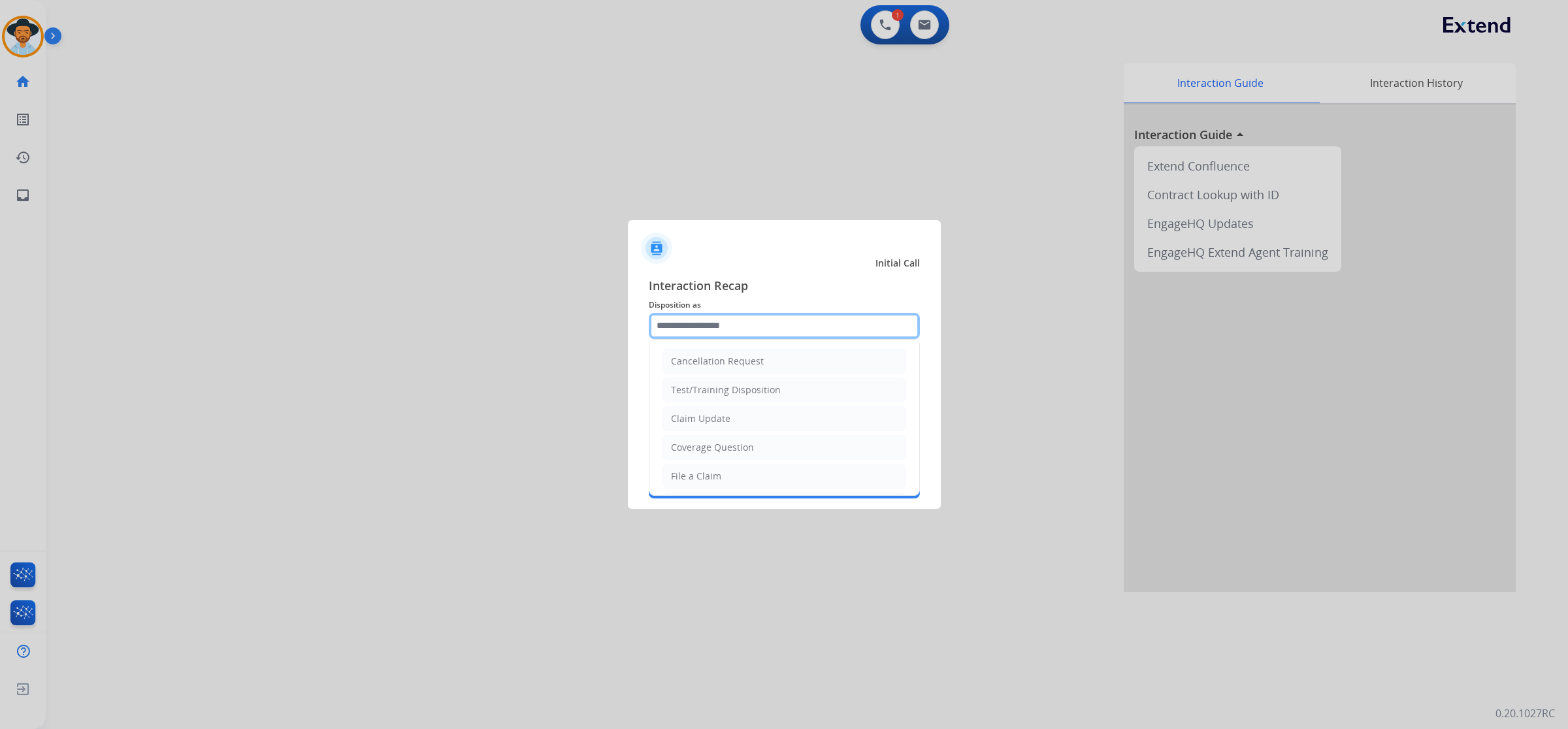
click at [740, 324] on input "text" at bounding box center [784, 326] width 271 height 26
click at [714, 478] on div "File a Claim" at bounding box center [696, 476] width 51 height 13
type input "**********"
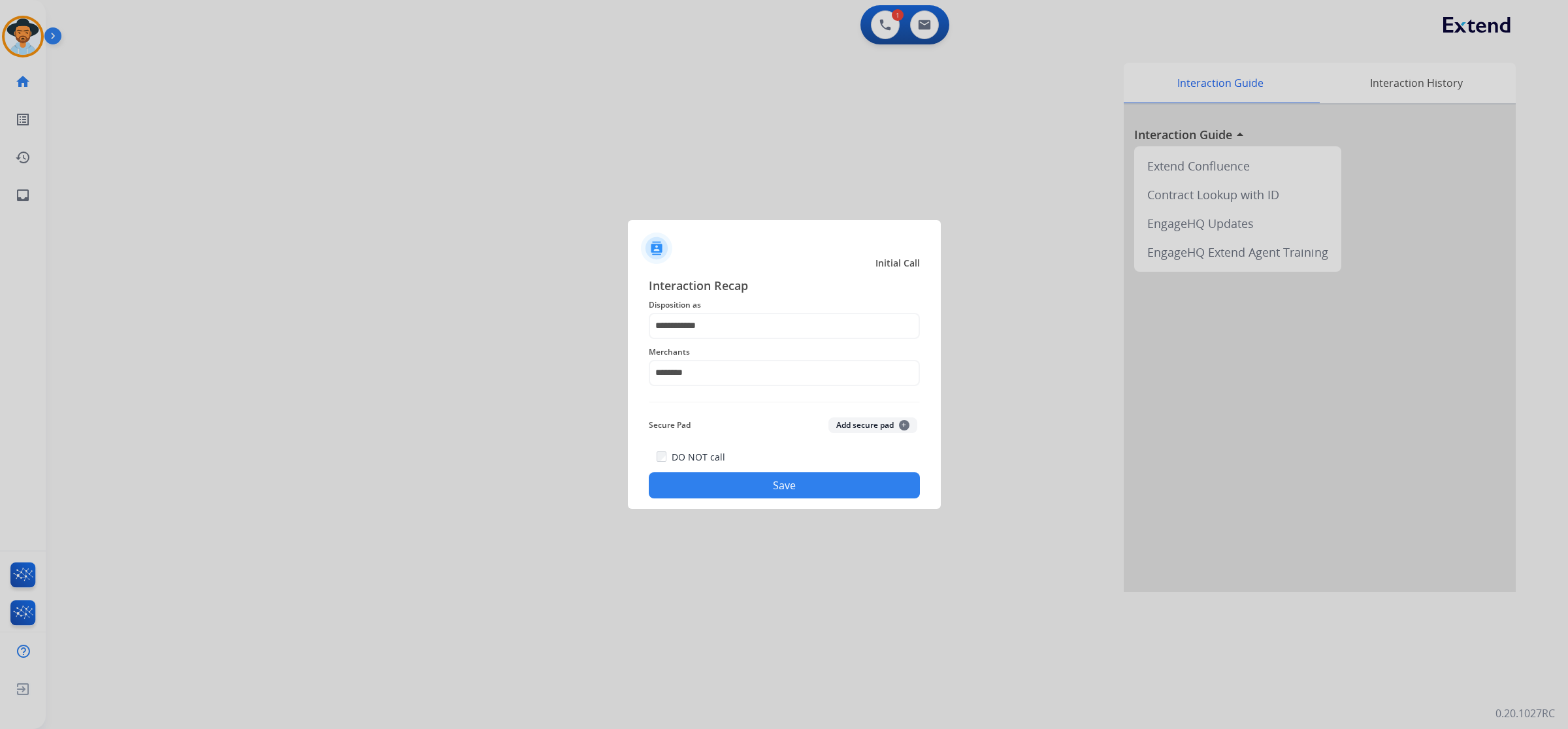
click at [735, 482] on button "Save" at bounding box center [784, 485] width 271 height 26
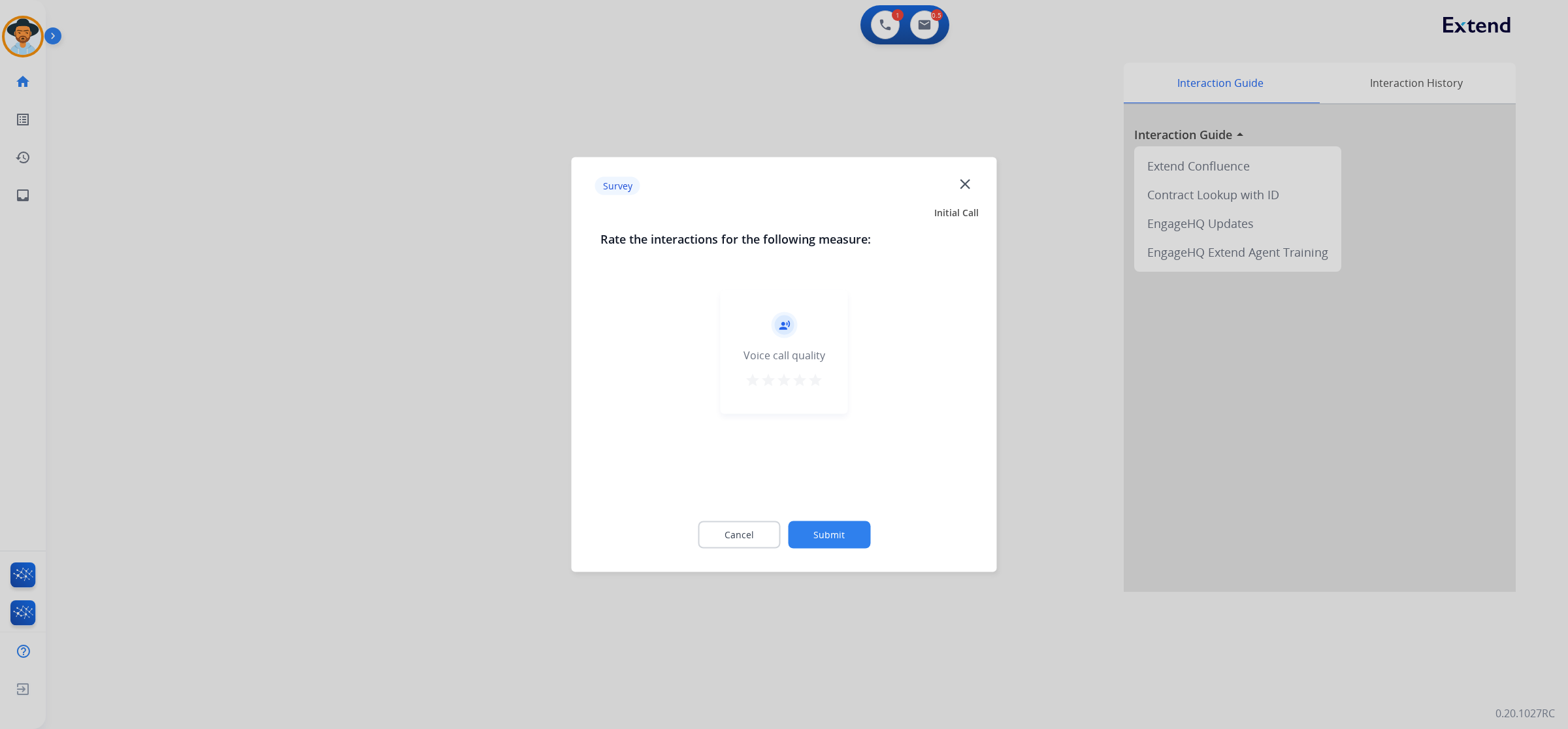
click at [819, 387] on mat-icon "star" at bounding box center [815, 380] width 16 height 16
click at [810, 530] on button "Submit" at bounding box center [828, 535] width 82 height 28
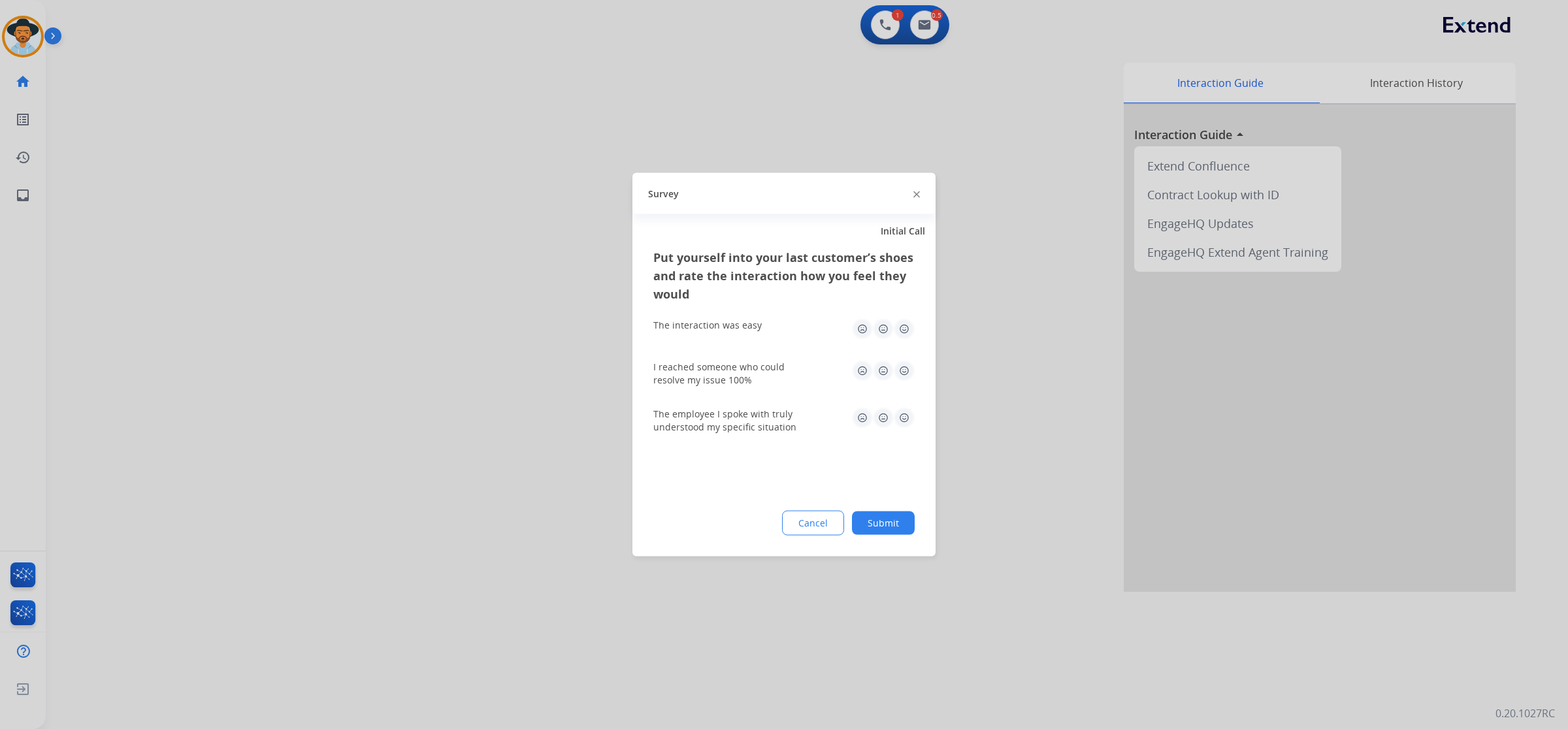
click at [901, 334] on img at bounding box center [903, 328] width 20 height 20
click at [901, 375] on img at bounding box center [903, 370] width 20 height 20
click at [903, 417] on img at bounding box center [903, 417] width 20 height 20
click at [880, 522] on button "Submit" at bounding box center [883, 523] width 62 height 23
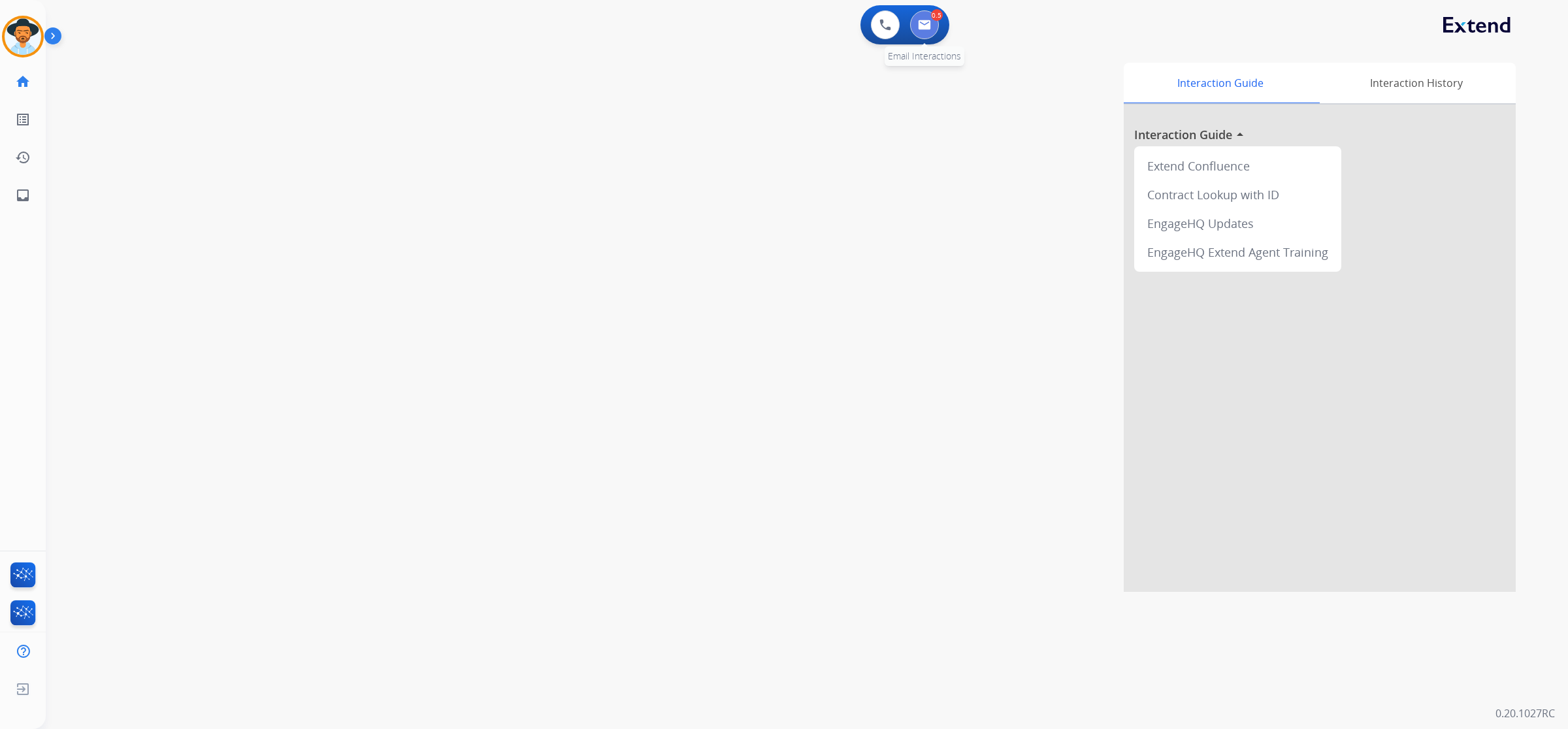
click at [929, 14] on button at bounding box center [924, 25] width 28 height 28
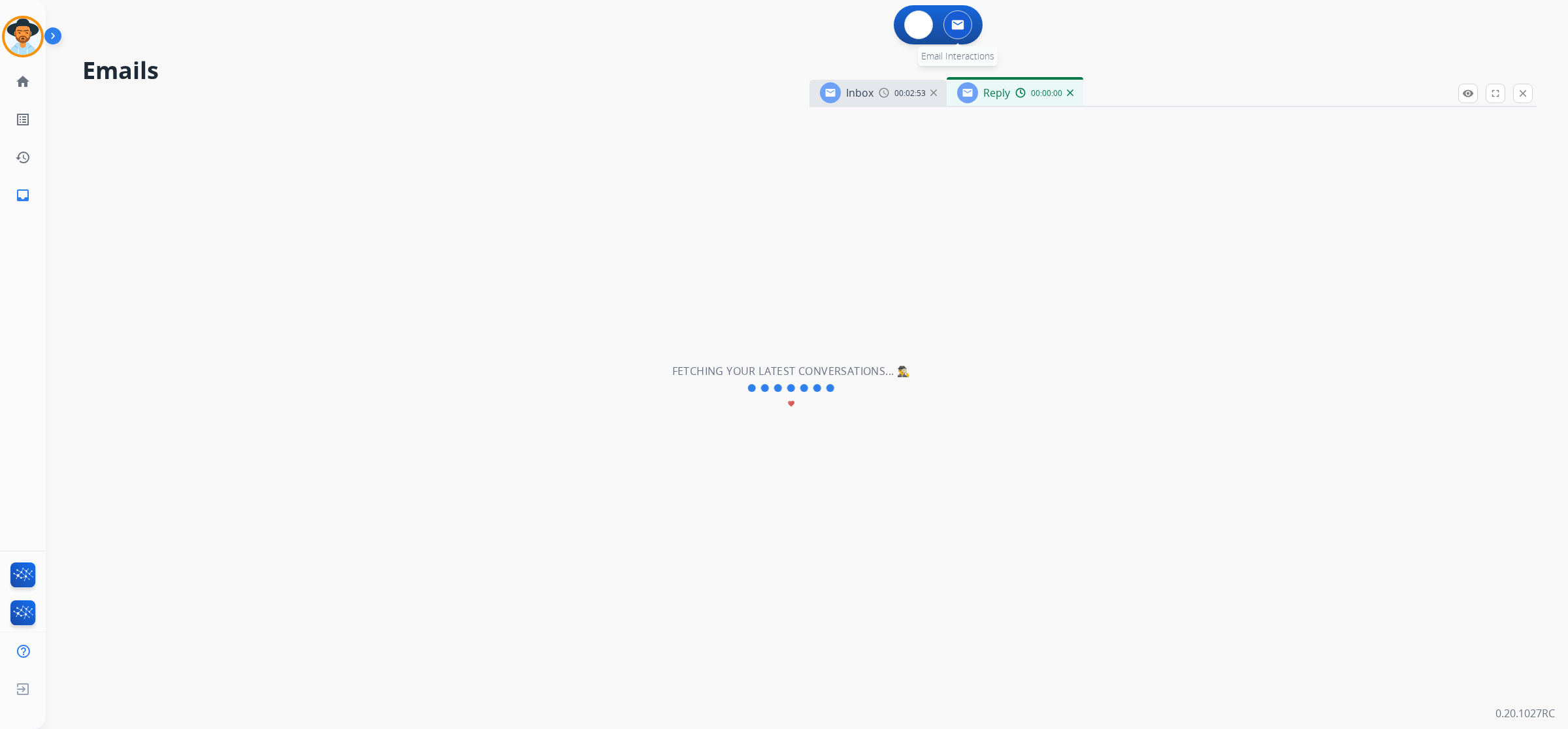
select select "**********"
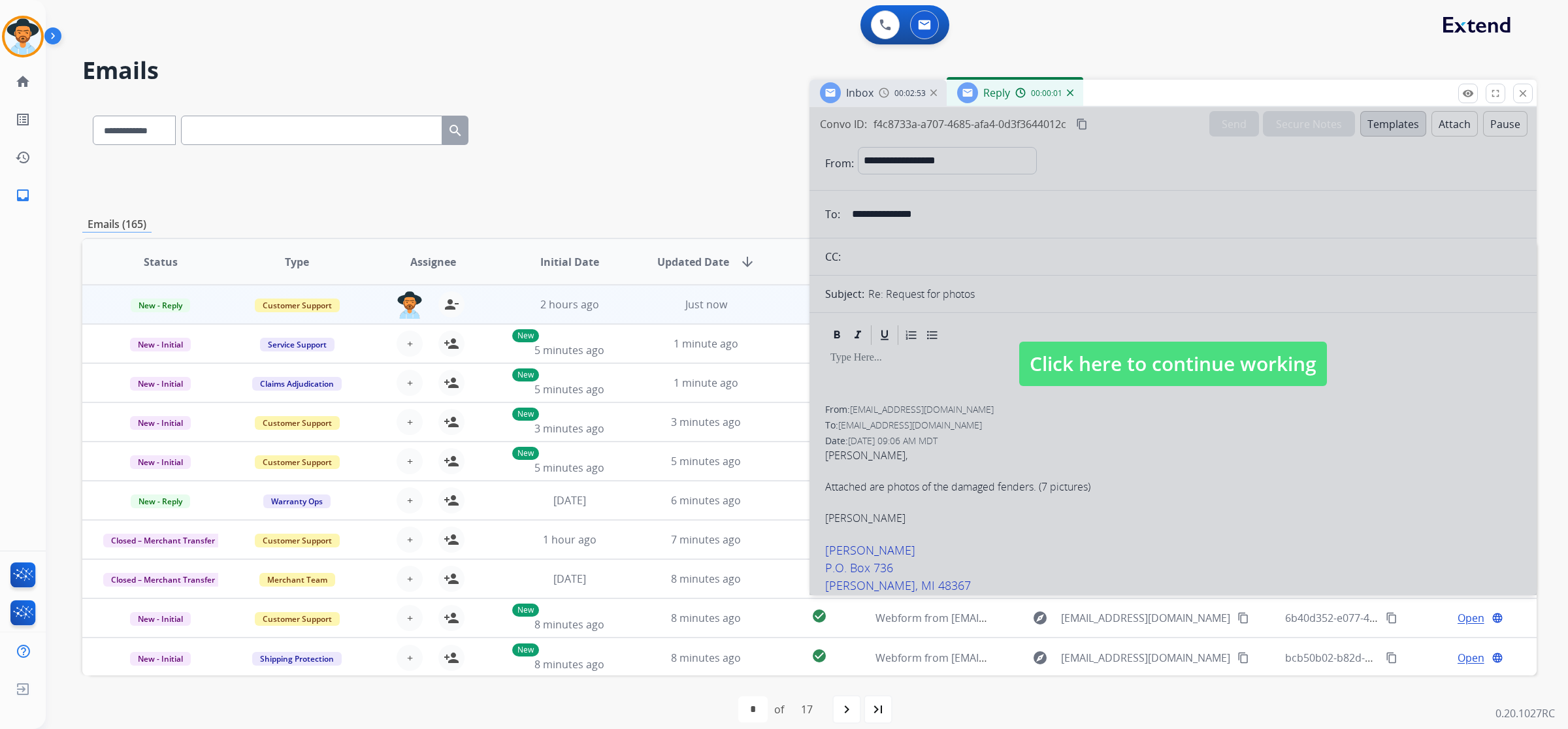
click at [1257, 332] on div at bounding box center [1172, 351] width 727 height 488
select select
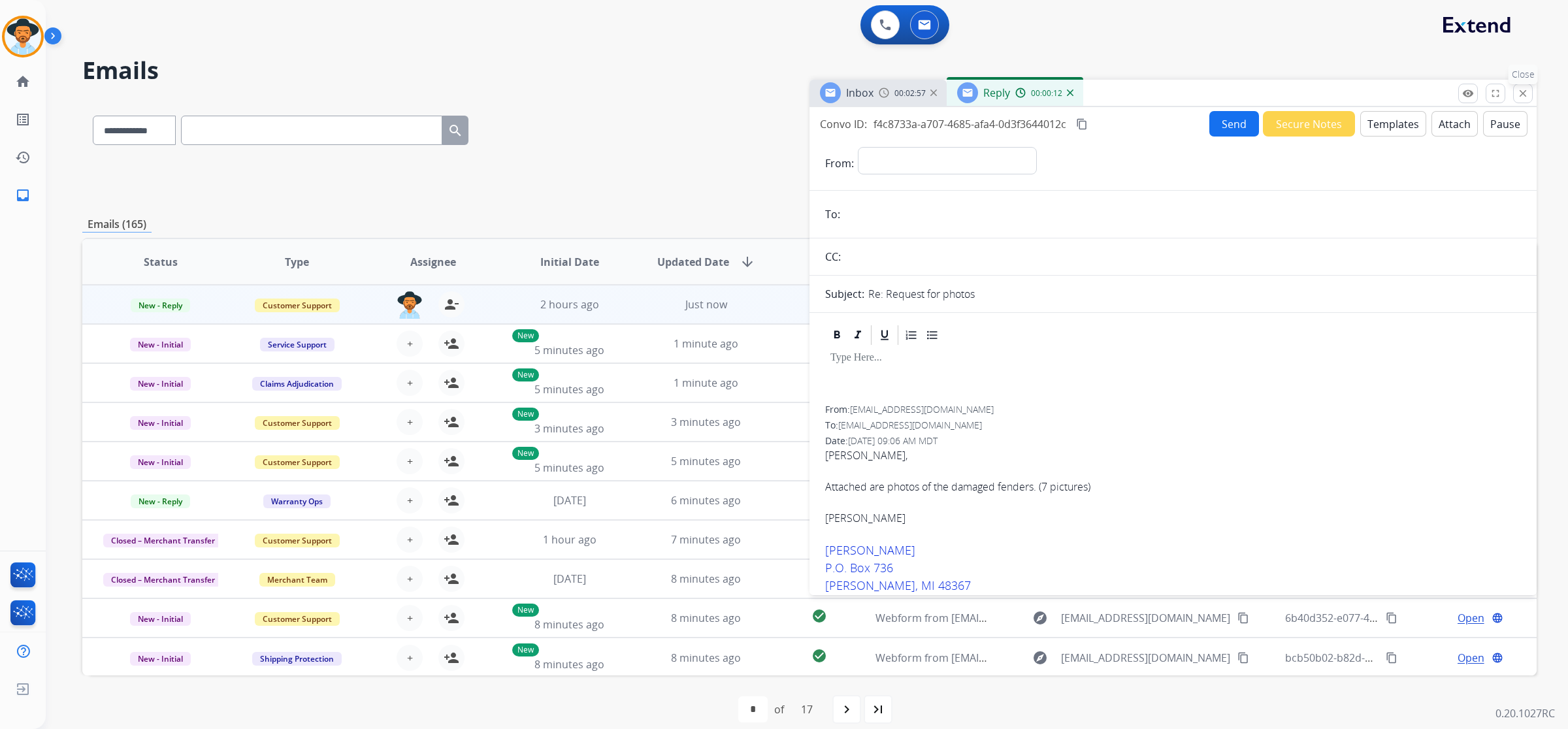
click at [1530, 90] on button "close Close" at bounding box center [1523, 93] width 20 height 20
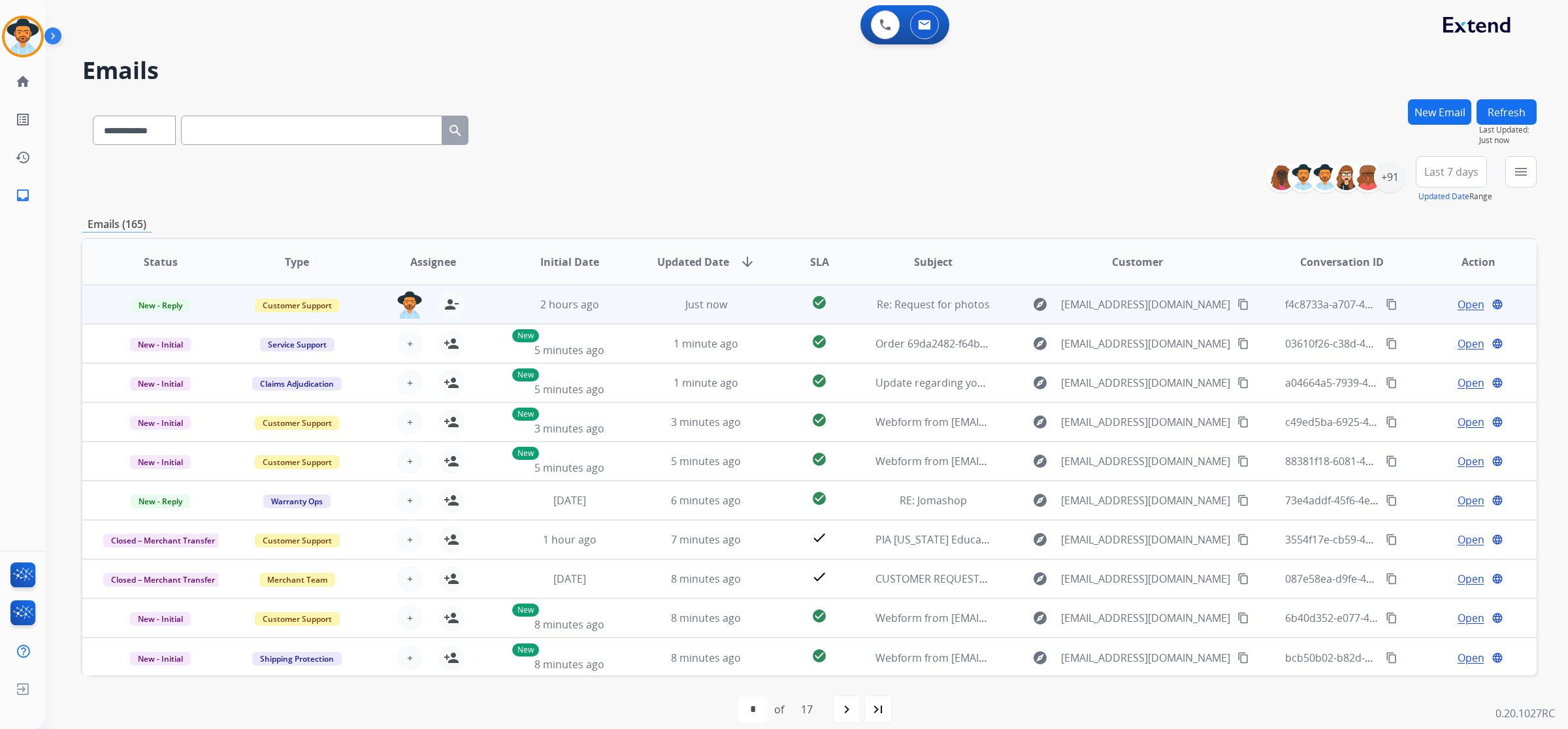
click at [1458, 304] on span "Open" at bounding box center [1471, 304] width 27 height 16
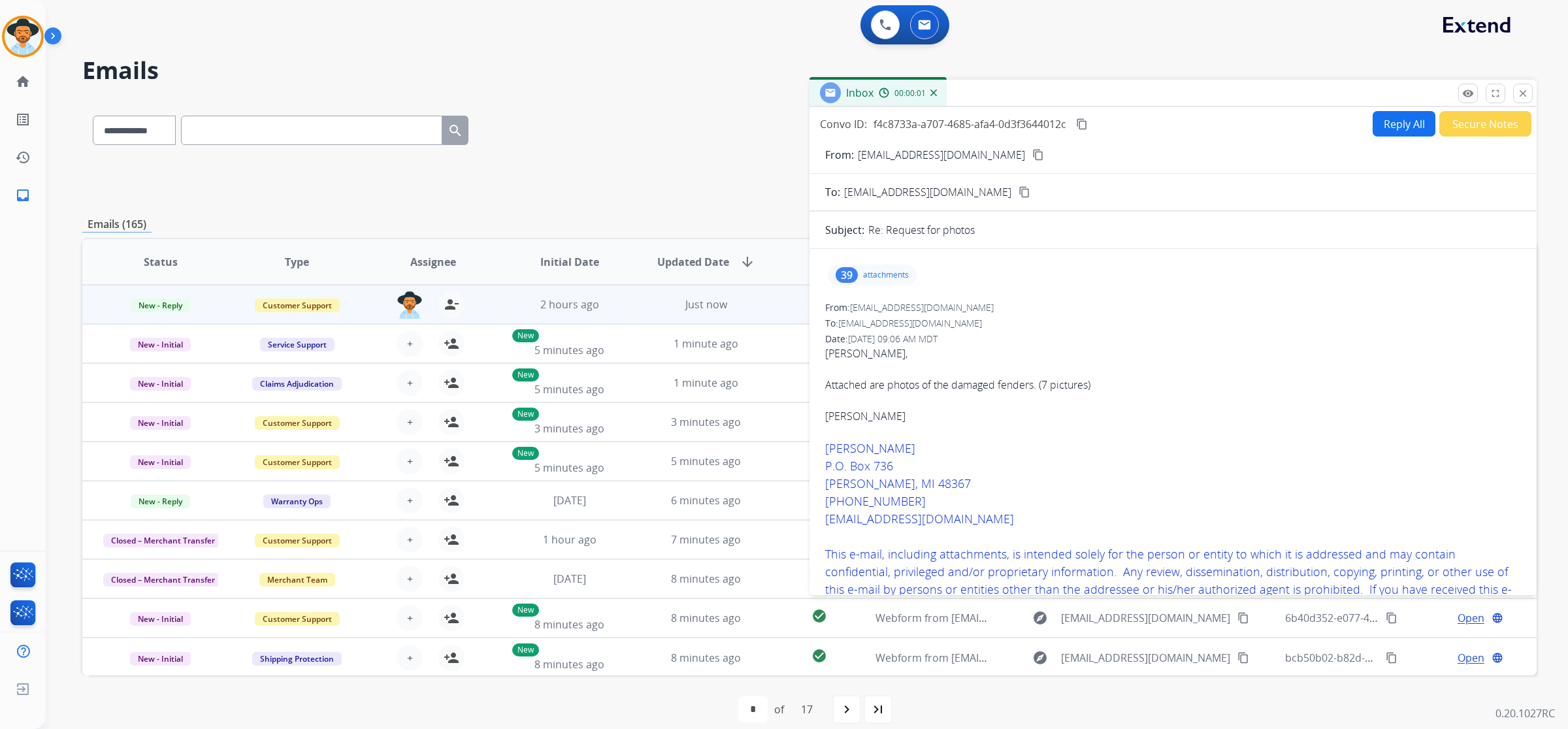
click at [893, 273] on p "attachments" at bounding box center [885, 275] width 45 height 11
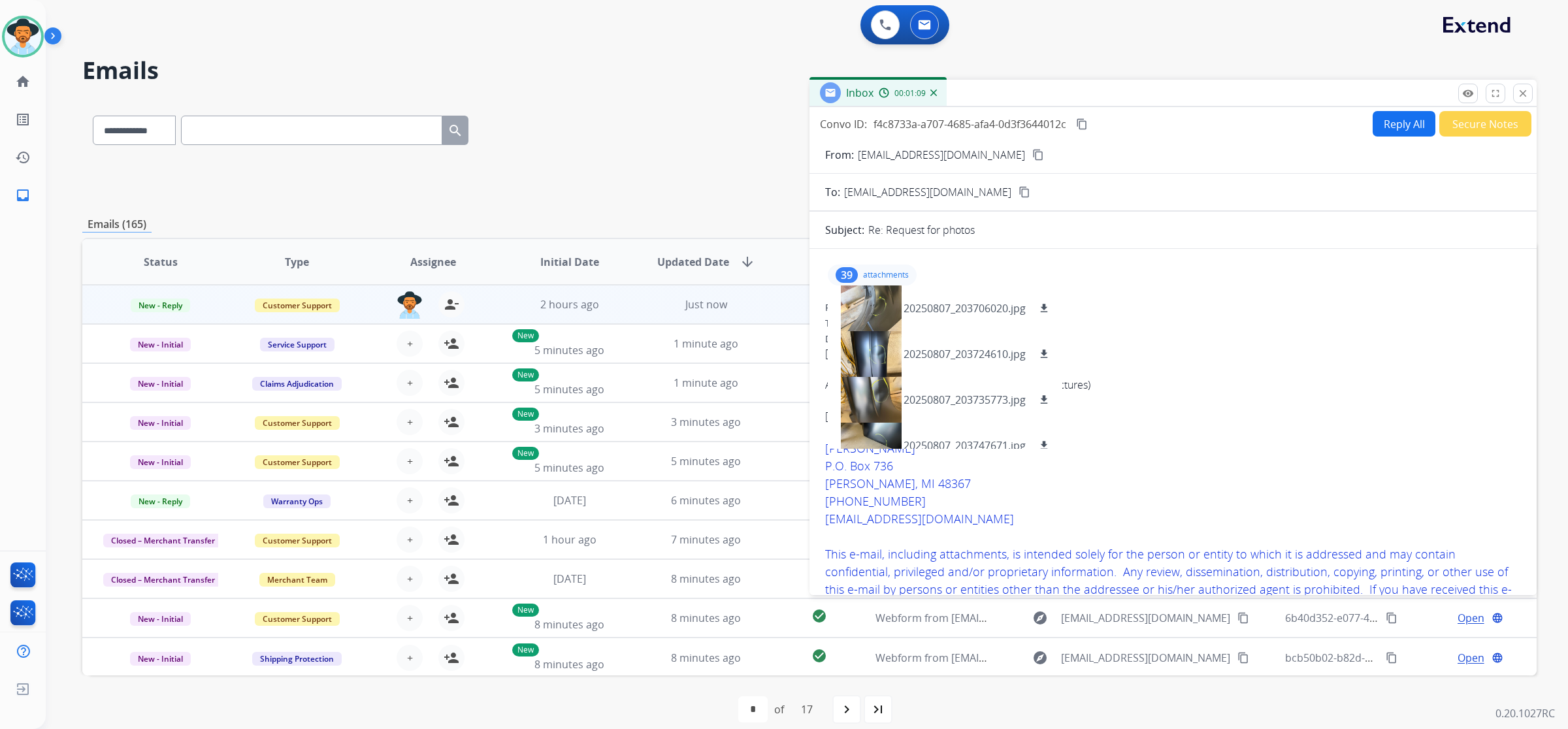
click at [1465, 123] on button "Secure Notes" at bounding box center [1484, 124] width 92 height 26
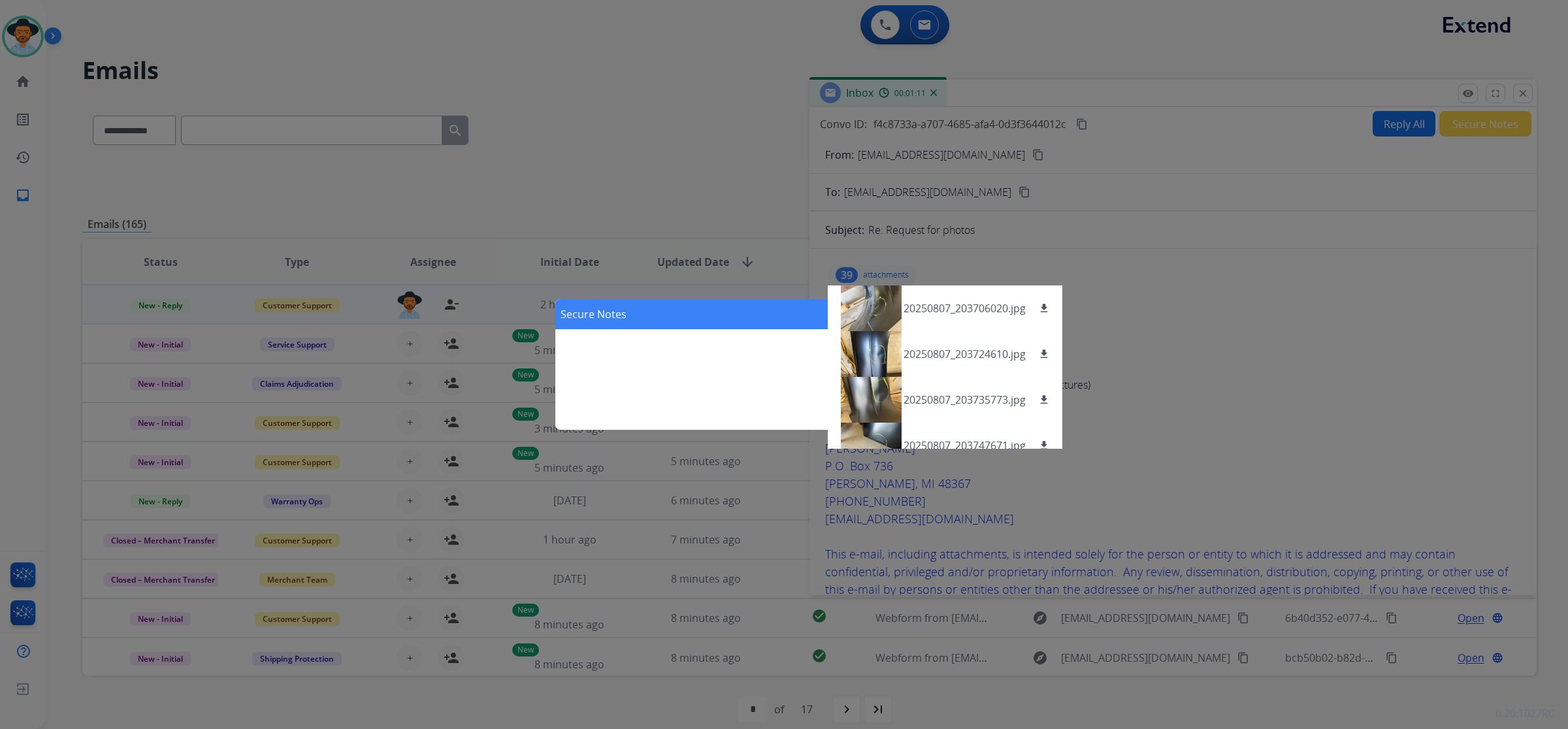
click at [740, 396] on div "Secure Notes close add" at bounding box center [784, 364] width 457 height 131
click at [1148, 312] on div "Secure Notes close add" at bounding box center [784, 364] width 1568 height 729
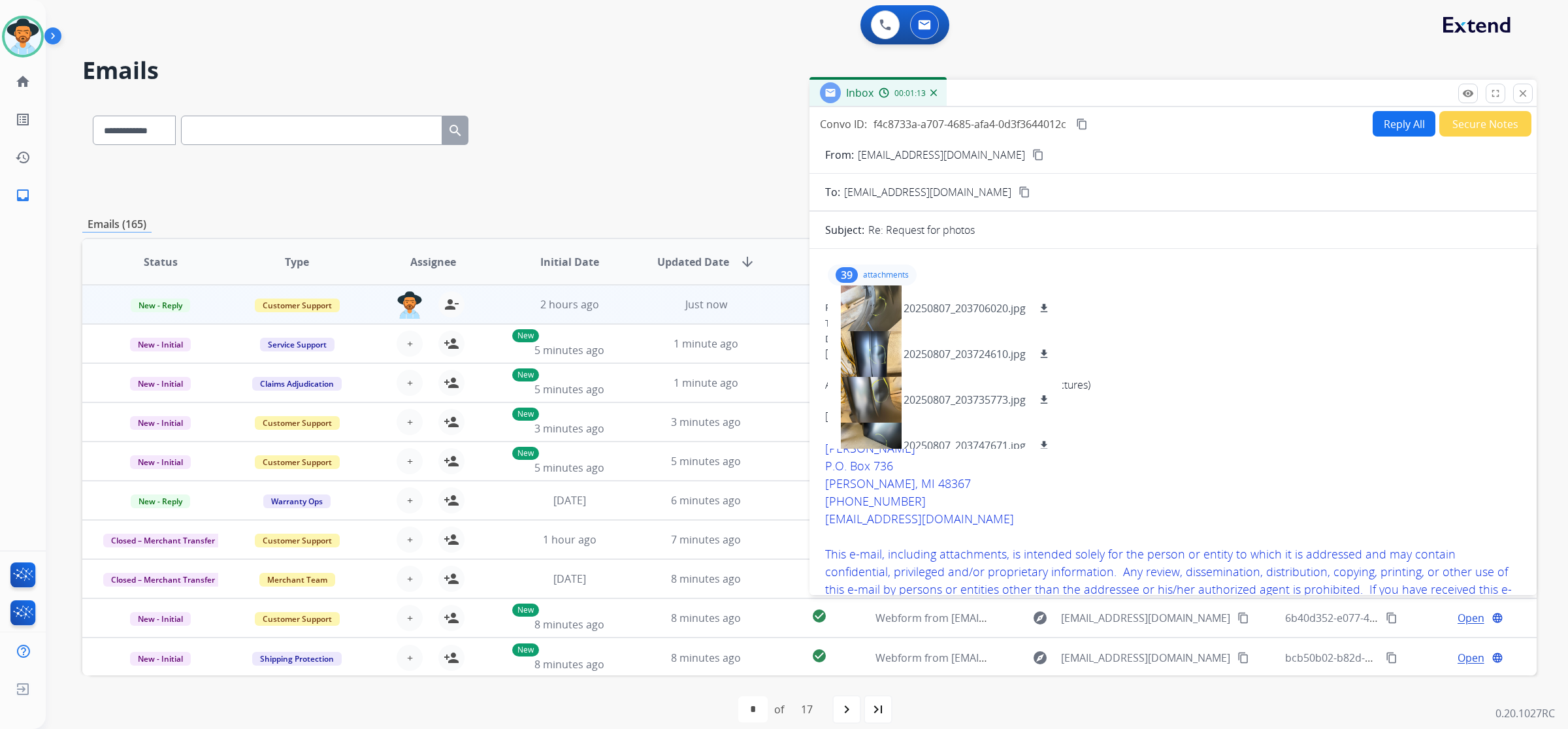
click at [1108, 311] on div "From: [EMAIL_ADDRESS][DOMAIN_NAME]" at bounding box center [1173, 307] width 696 height 13
click at [853, 271] on div "39" at bounding box center [846, 275] width 22 height 16
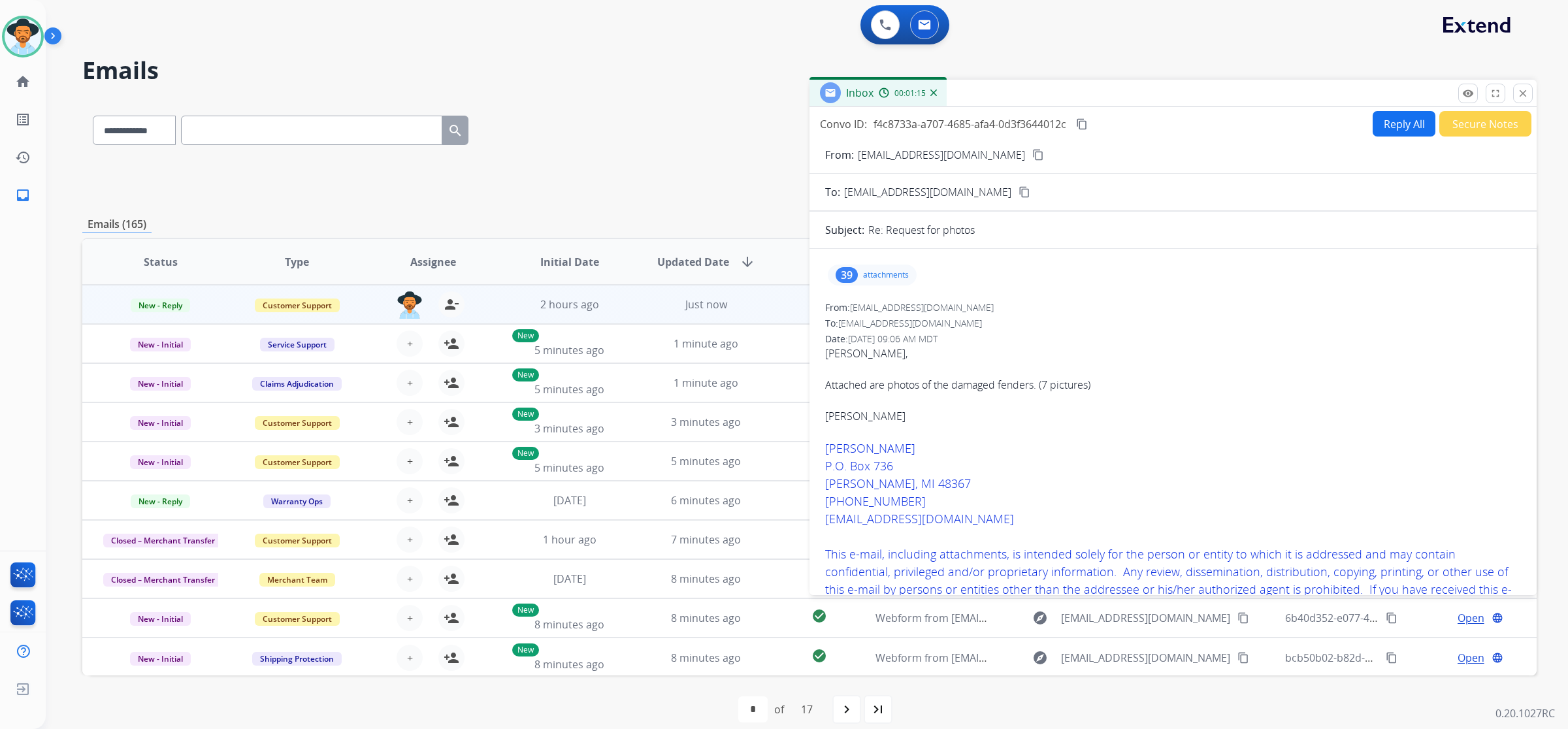
click at [1467, 129] on button "Secure Notes" at bounding box center [1484, 124] width 92 height 26
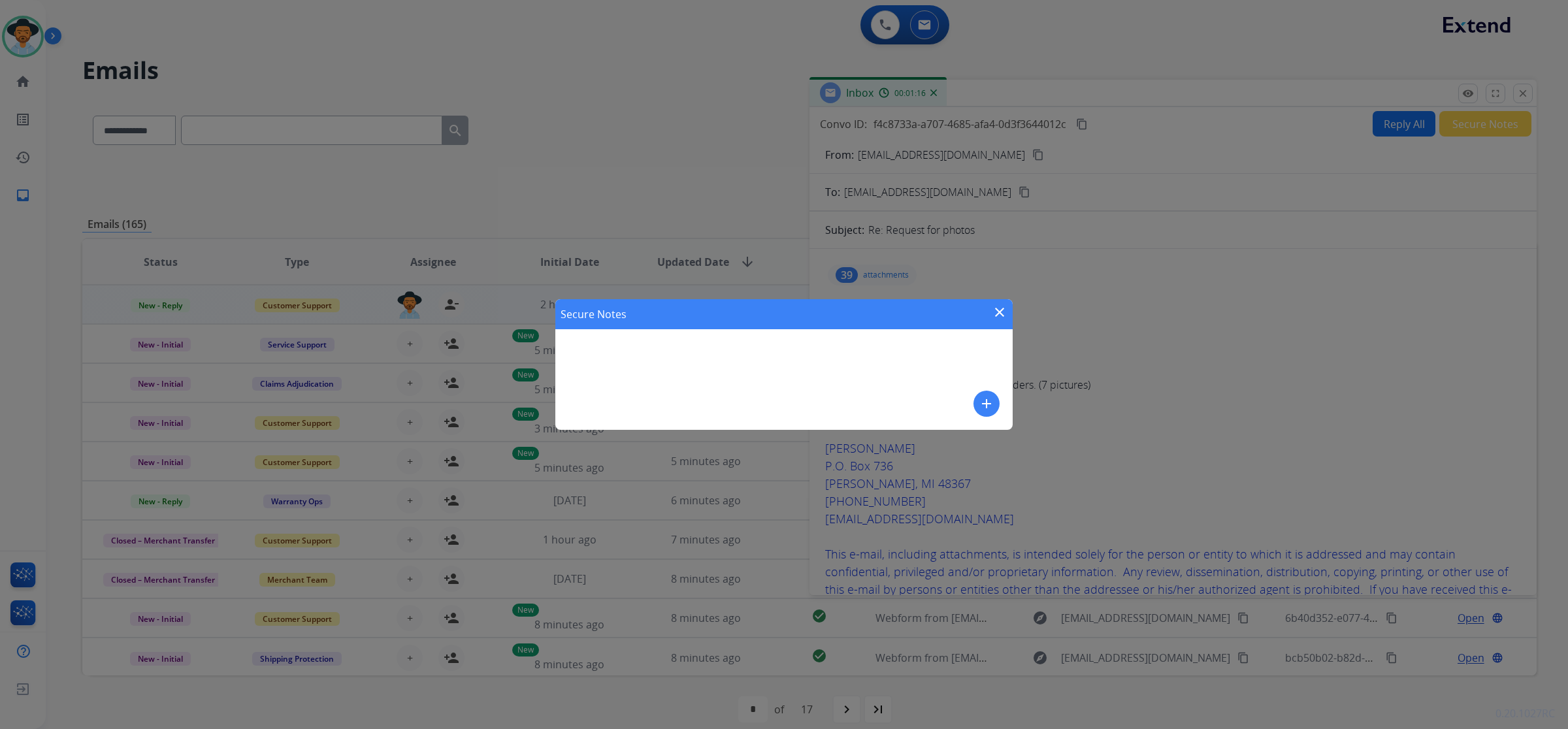
click at [981, 407] on mat-icon "add" at bounding box center [987, 404] width 16 height 16
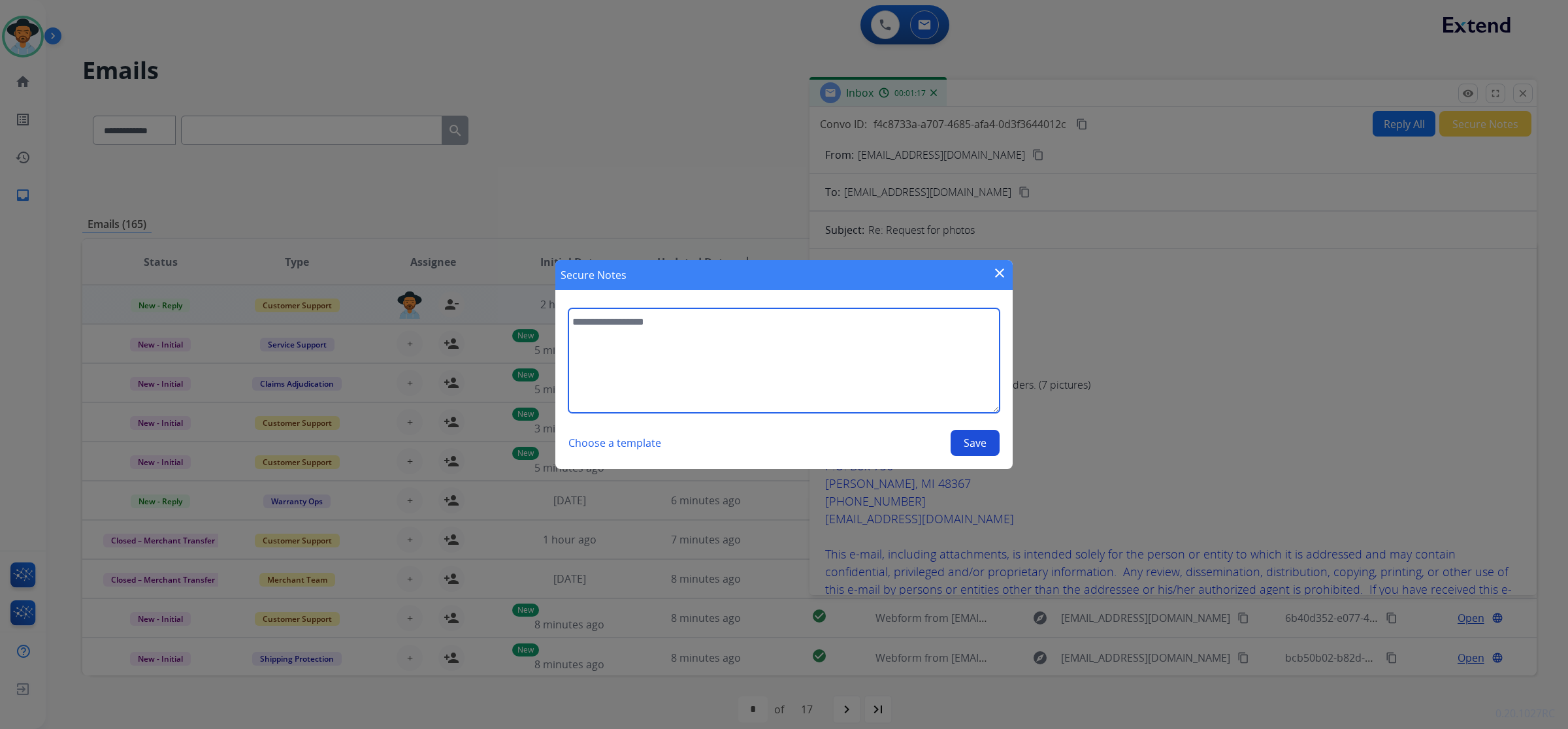
click at [866, 351] on textarea at bounding box center [784, 360] width 431 height 104
type textarea "**********"
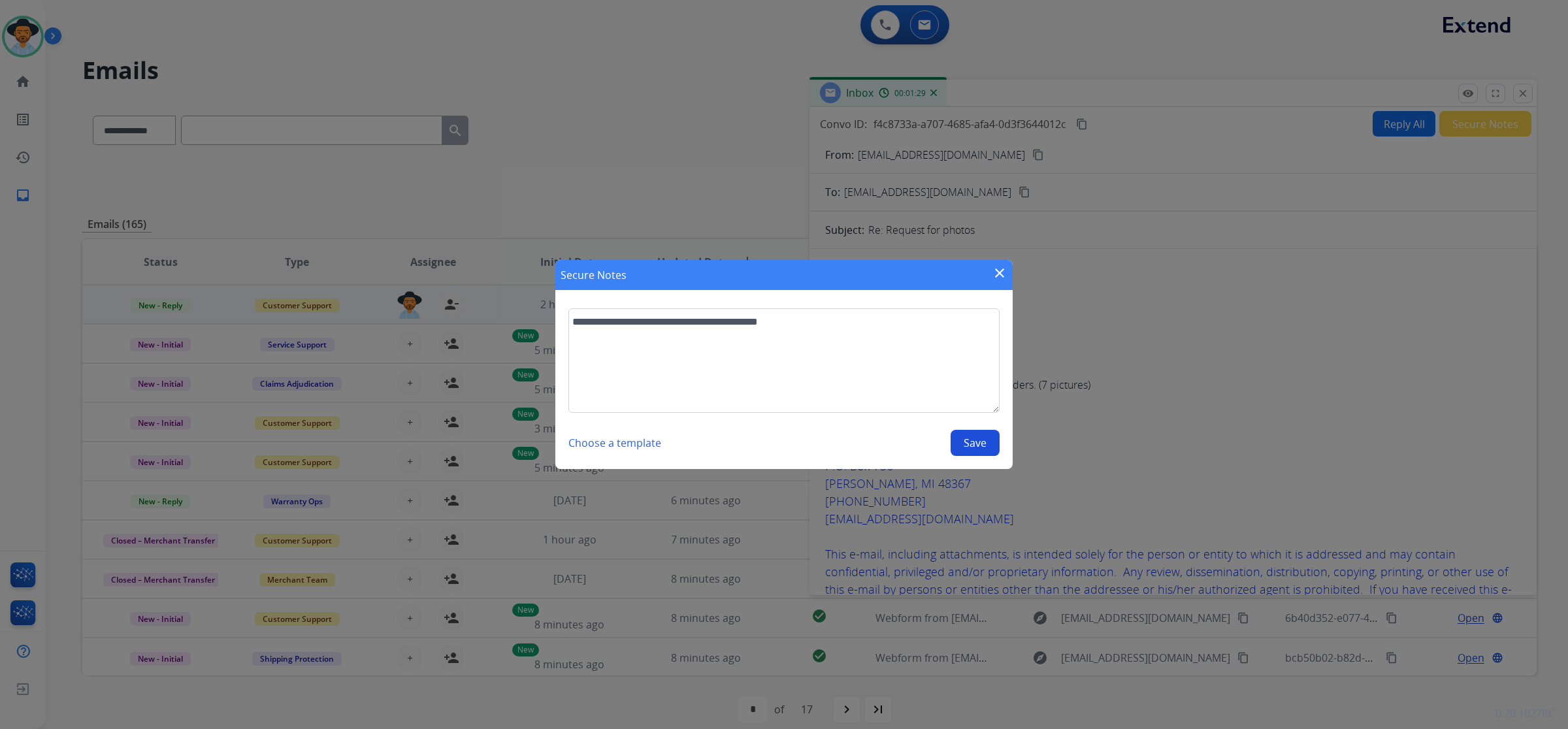
click at [962, 449] on button "Save" at bounding box center [974, 442] width 49 height 26
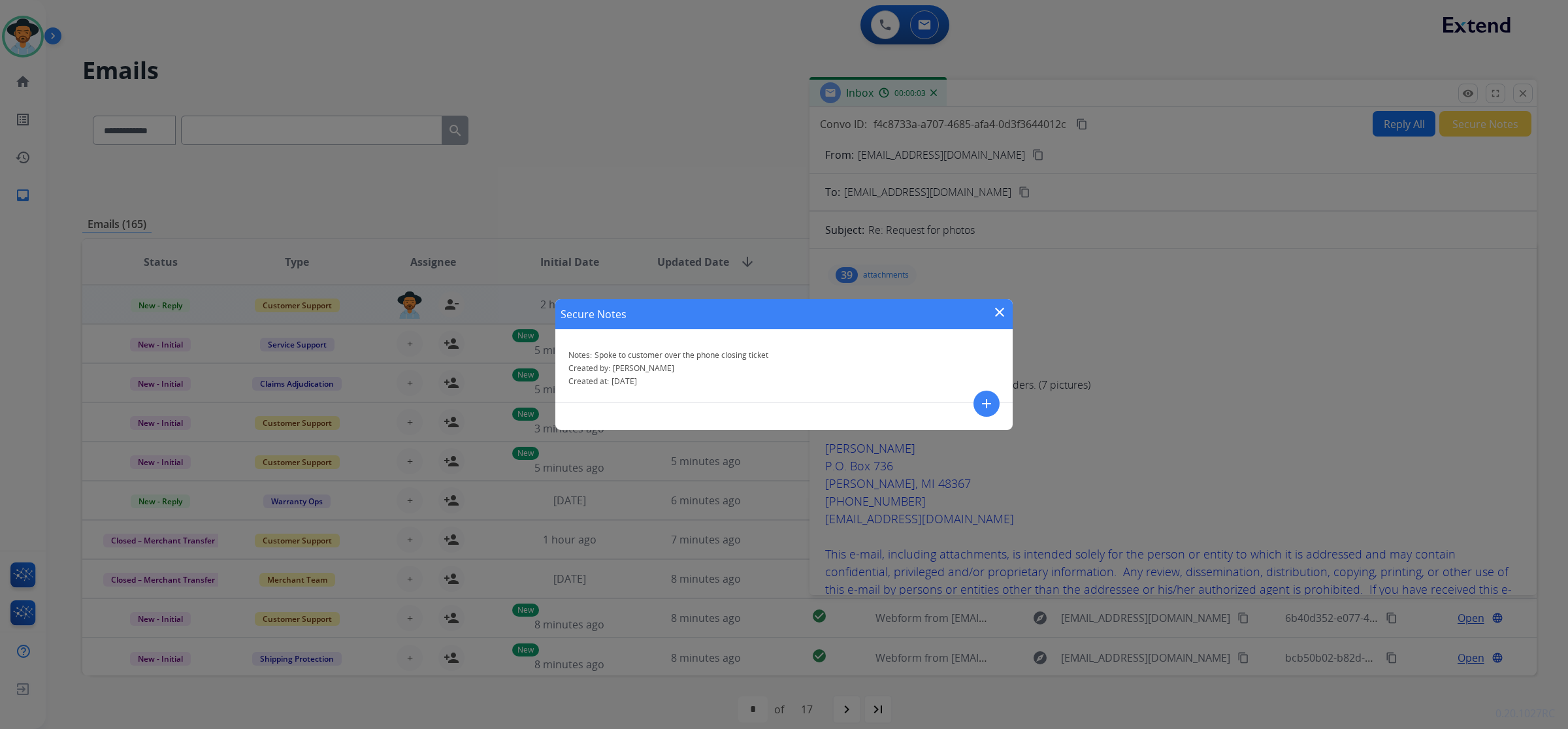
click at [997, 316] on mat-icon "close" at bounding box center [999, 312] width 16 height 16
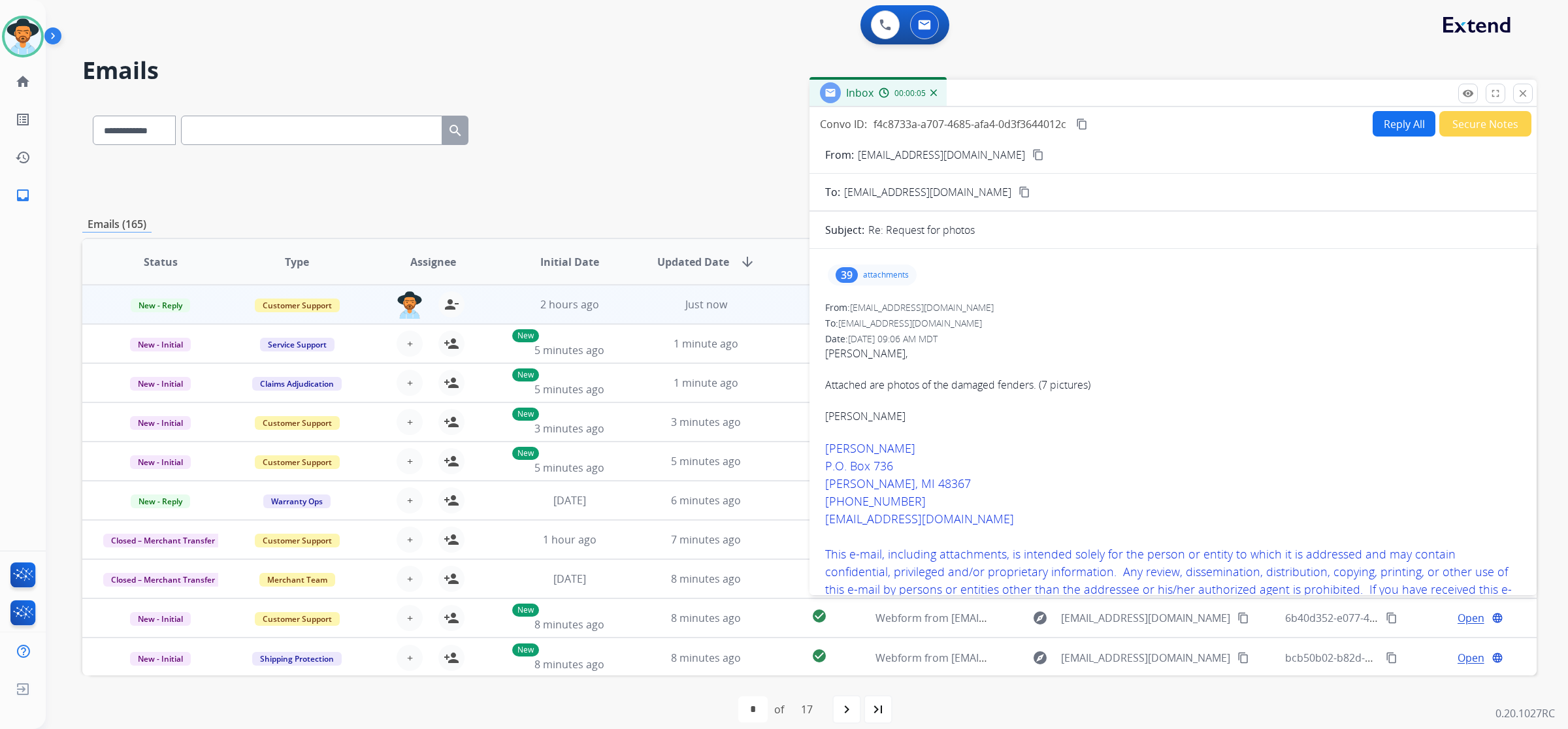
click at [1520, 96] on mat-icon "close" at bounding box center [1522, 93] width 12 height 12
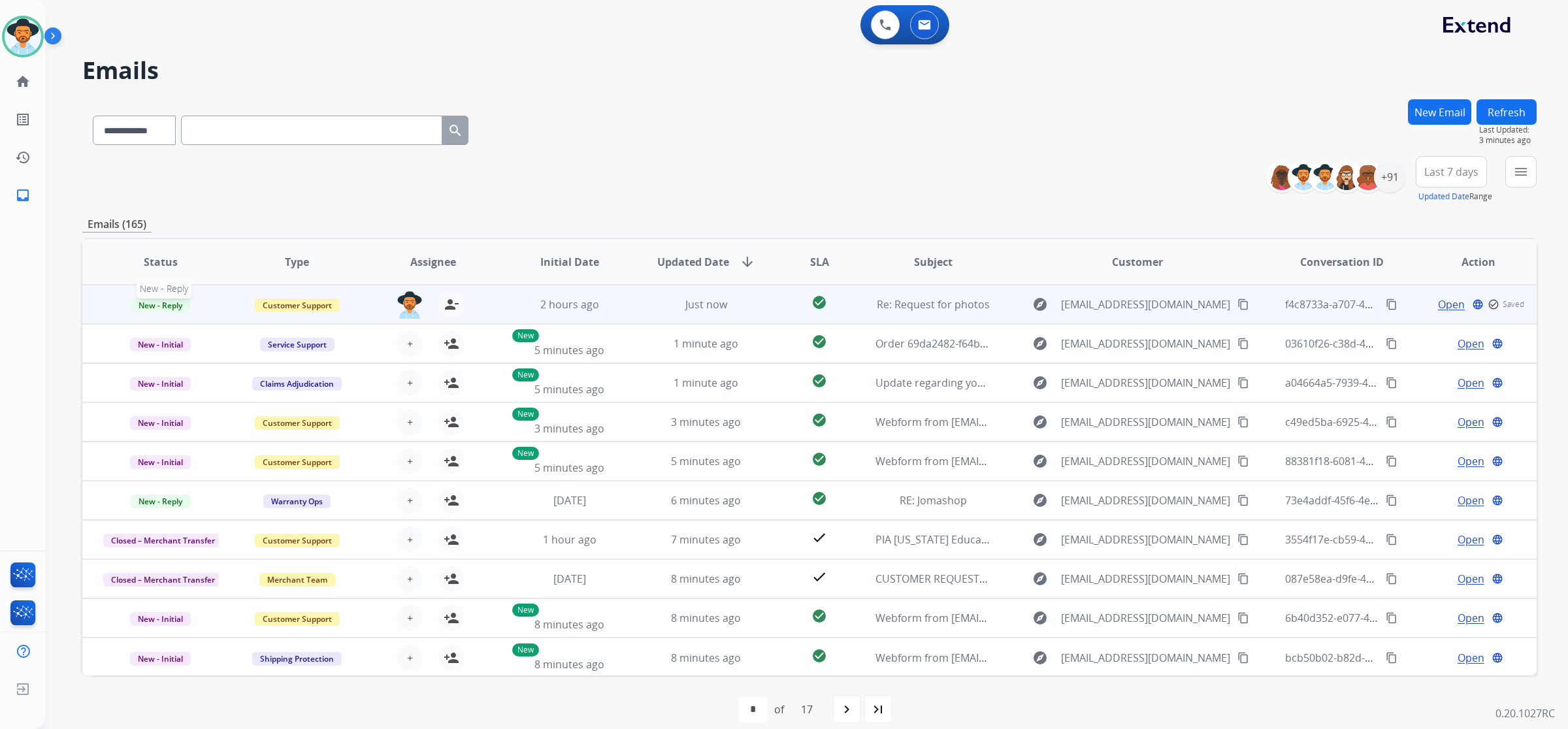
click at [160, 302] on span "New - Reply" at bounding box center [160, 304] width 60 height 13
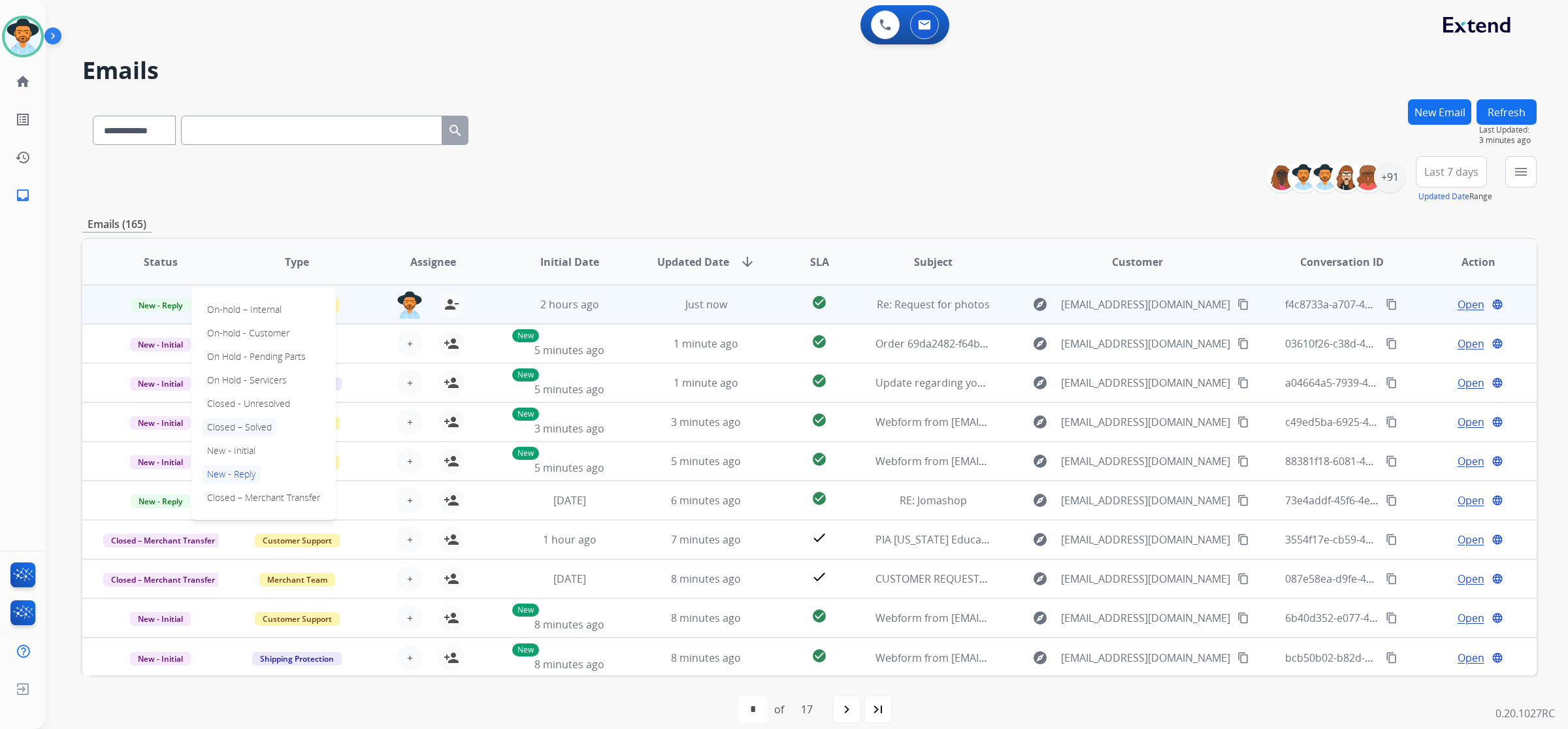
click at [237, 428] on p "Closed – Solved" at bounding box center [239, 427] width 75 height 19
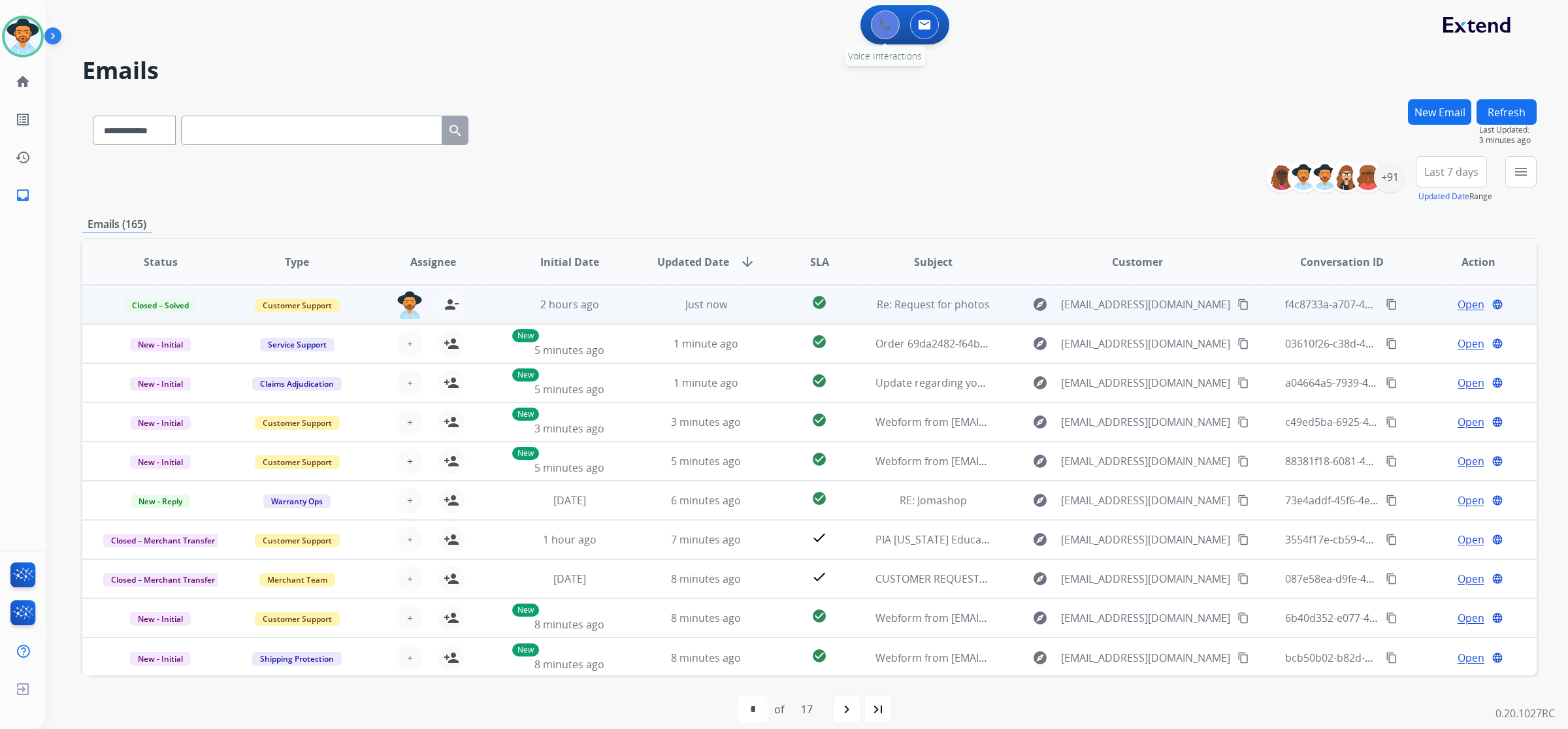
click at [893, 28] on button at bounding box center [885, 25] width 28 height 28
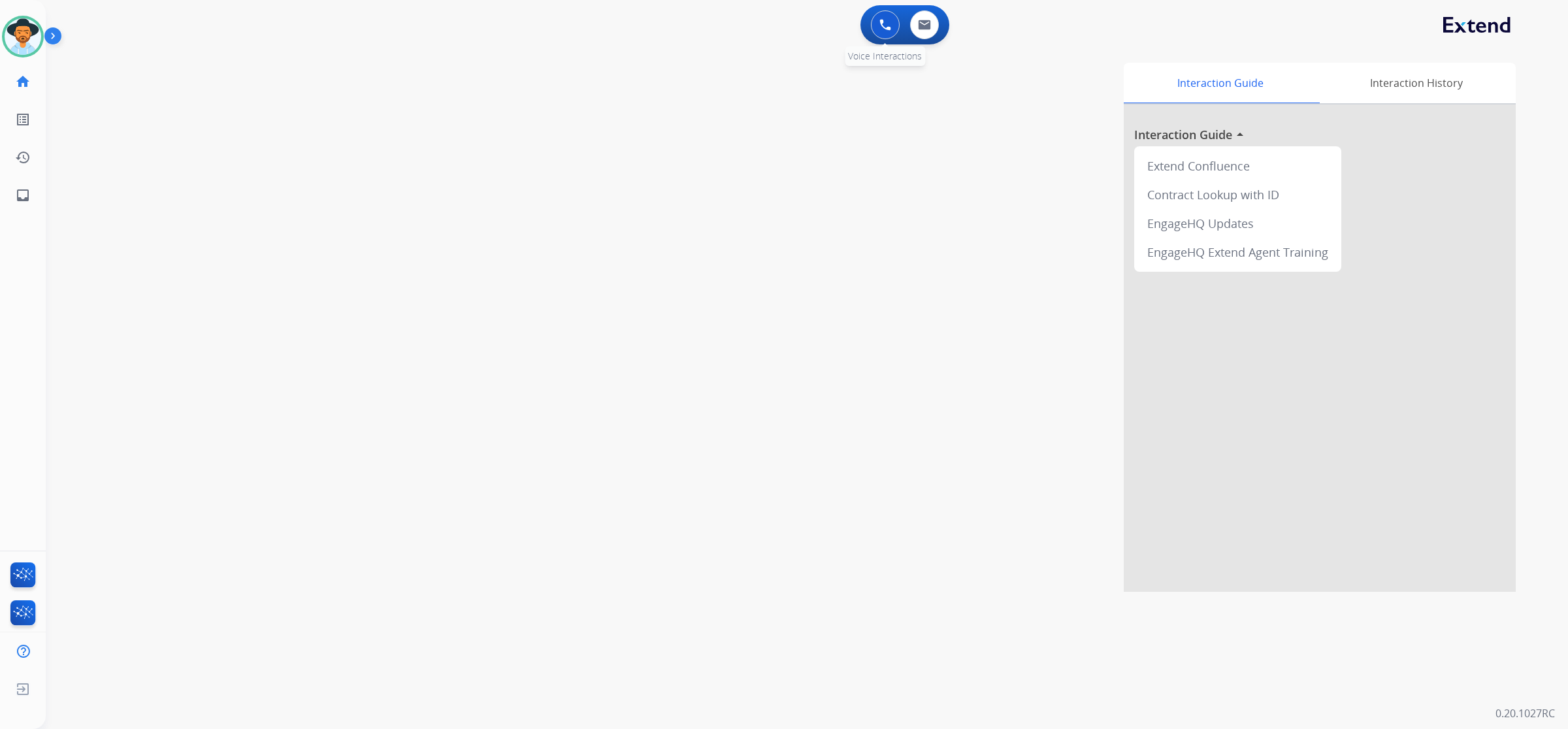
click at [879, 20] on img at bounding box center [885, 24] width 12 height 12
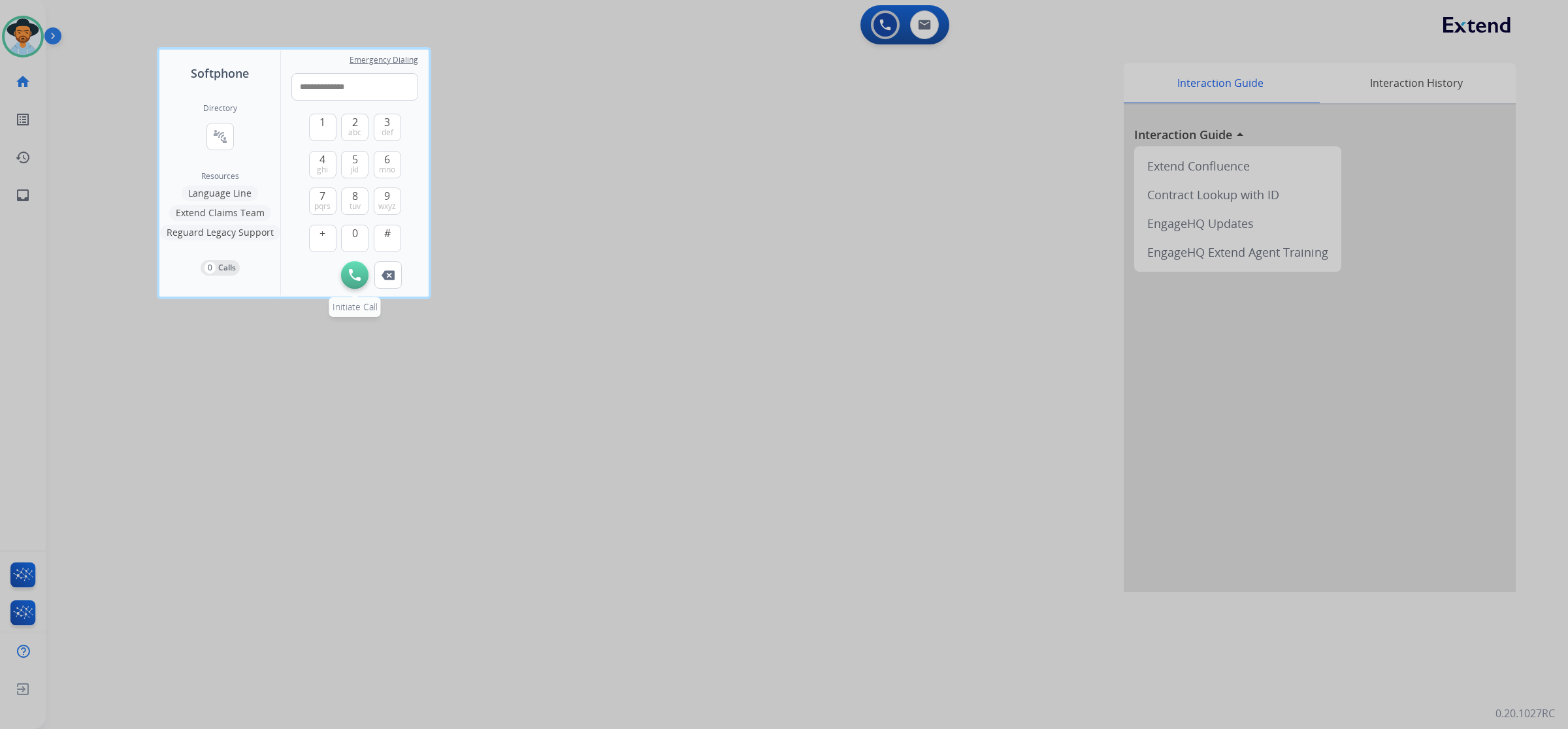
type input "**********"
click at [351, 284] on button "Initiate Call" at bounding box center [354, 275] width 28 height 28
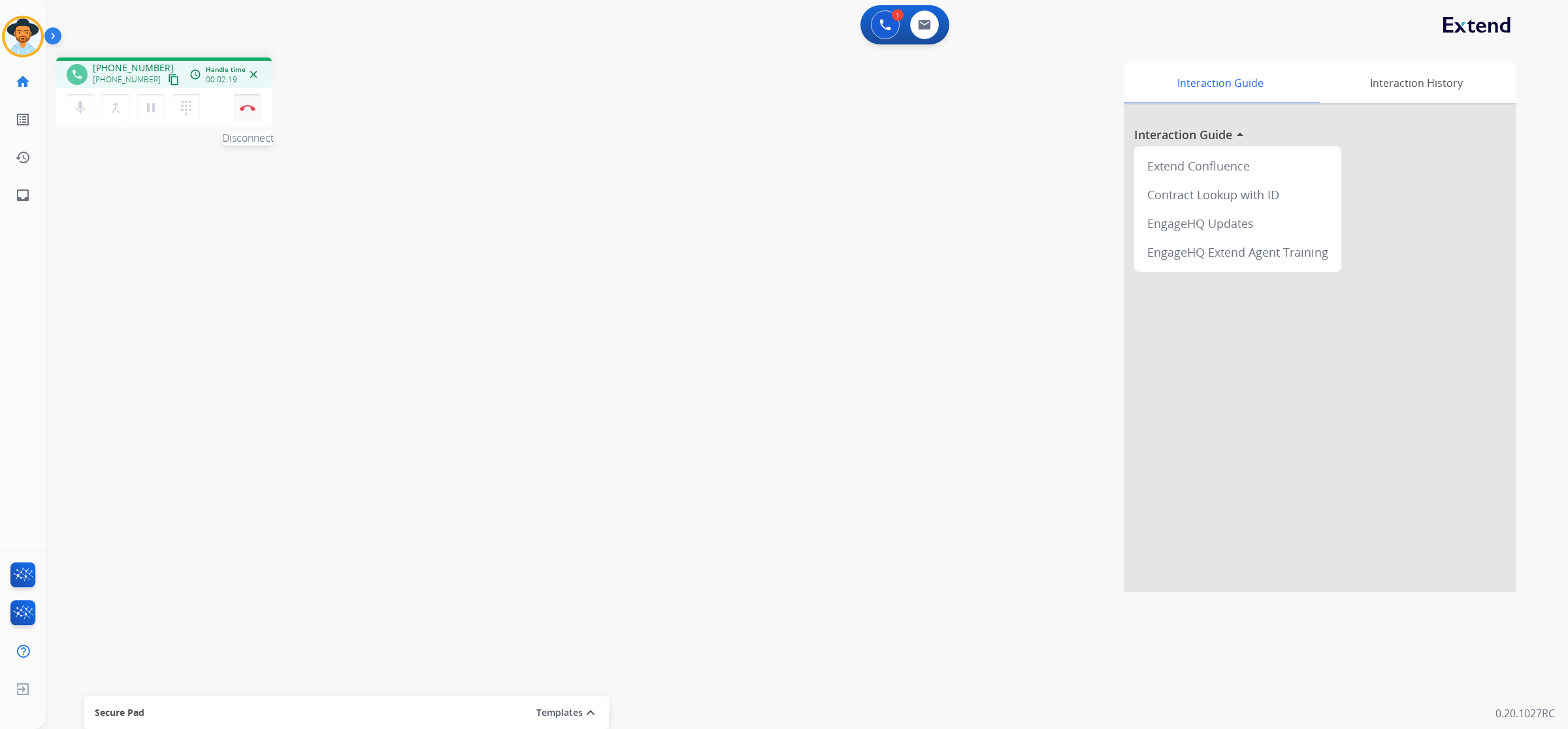
click at [252, 113] on button "Disconnect" at bounding box center [247, 108] width 28 height 28
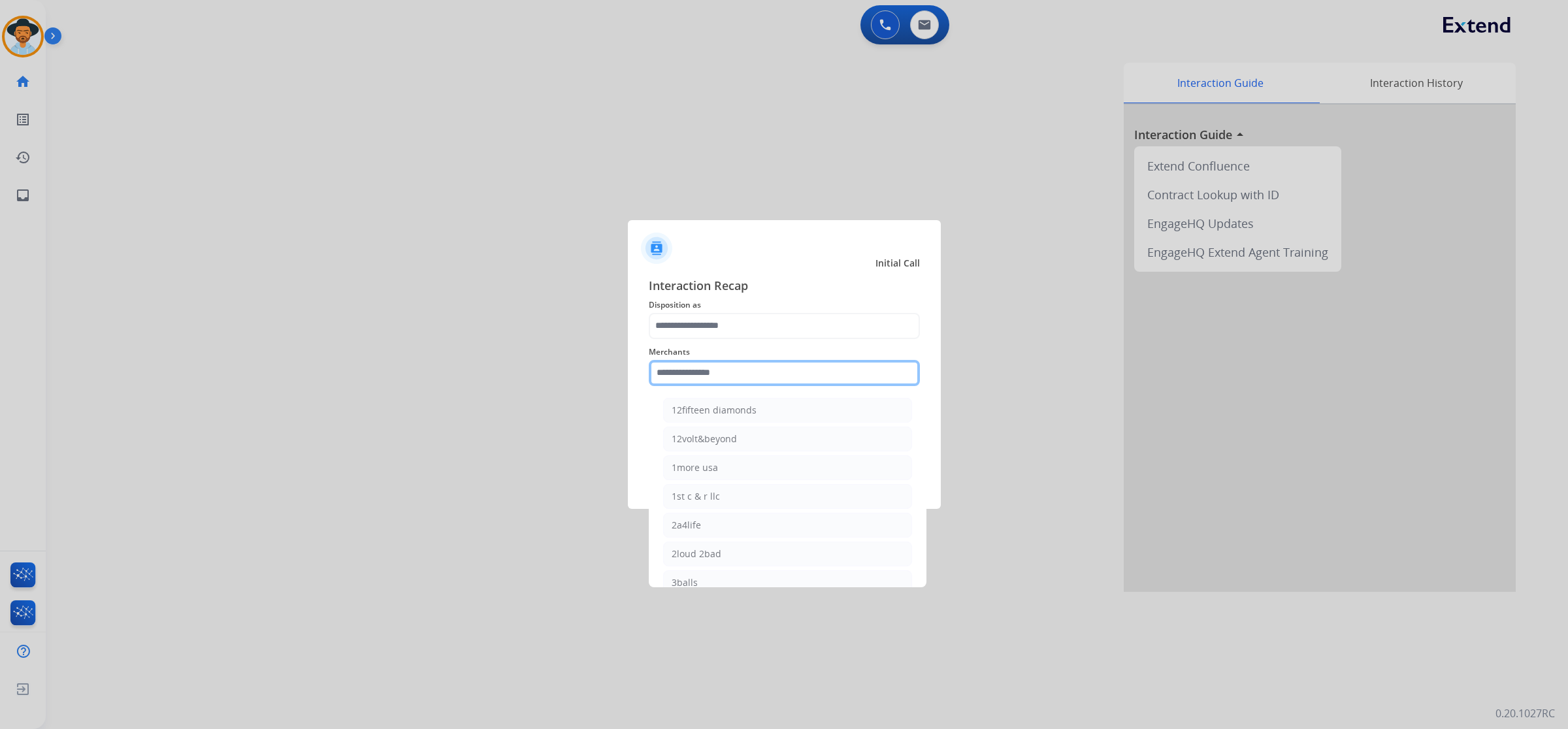
click at [792, 369] on input "text" at bounding box center [784, 372] width 271 height 26
click at [723, 464] on div "[DOMAIN_NAME]" at bounding box center [709, 467] width 75 height 13
type input "**********"
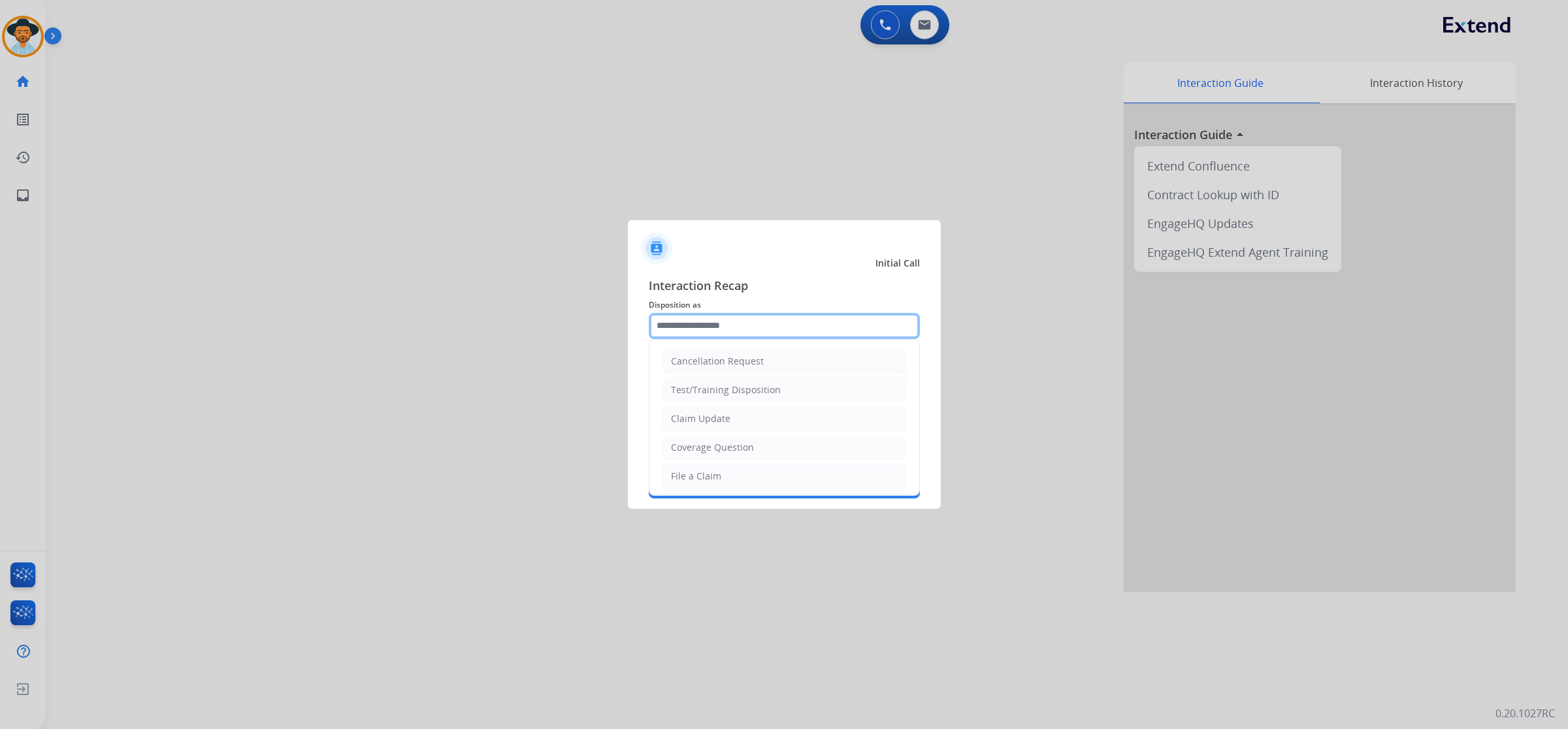
click at [704, 324] on input "text" at bounding box center [784, 326] width 271 height 26
click at [713, 420] on div "Claim Update" at bounding box center [700, 418] width 60 height 13
type input "**********"
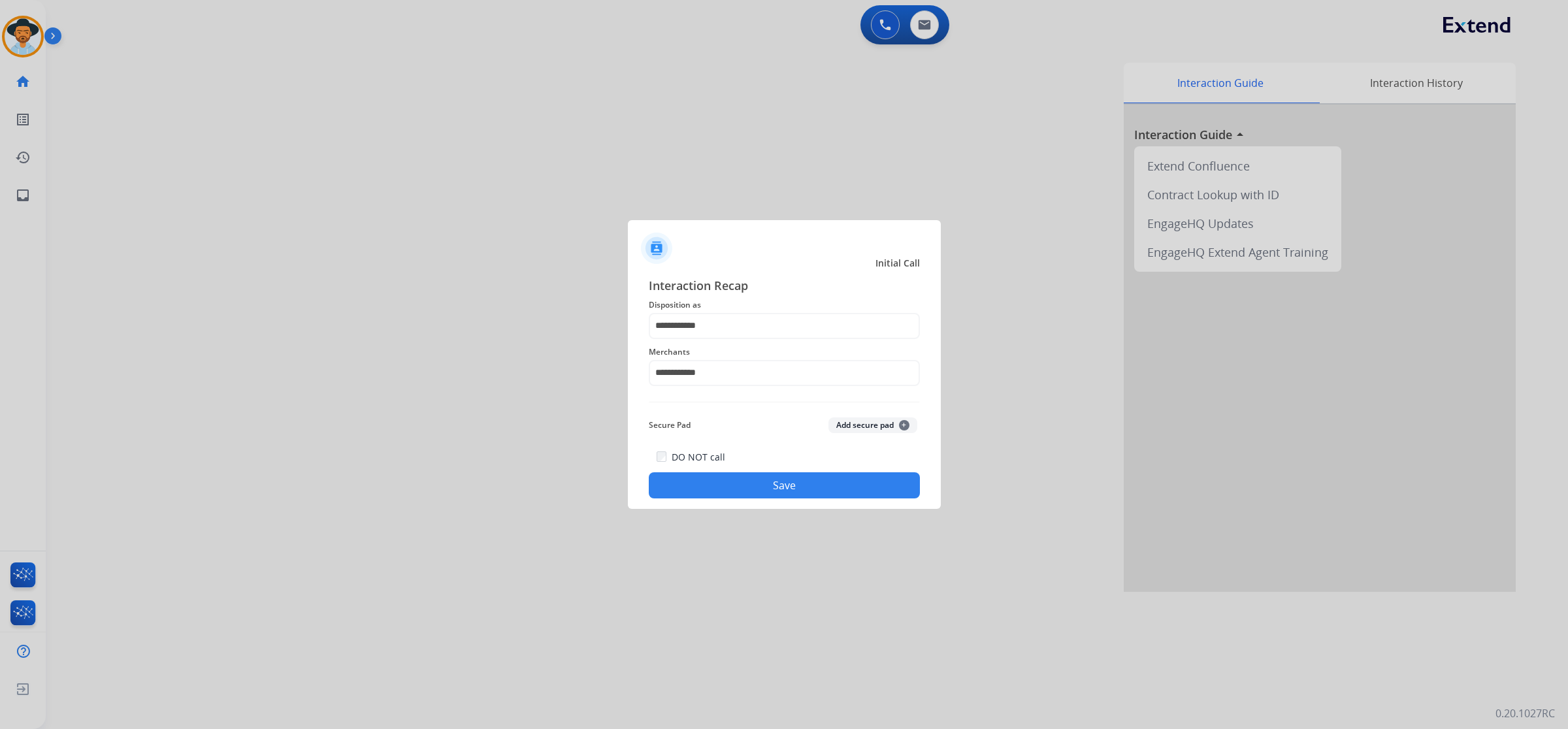
click at [757, 487] on button "Save" at bounding box center [784, 485] width 271 height 26
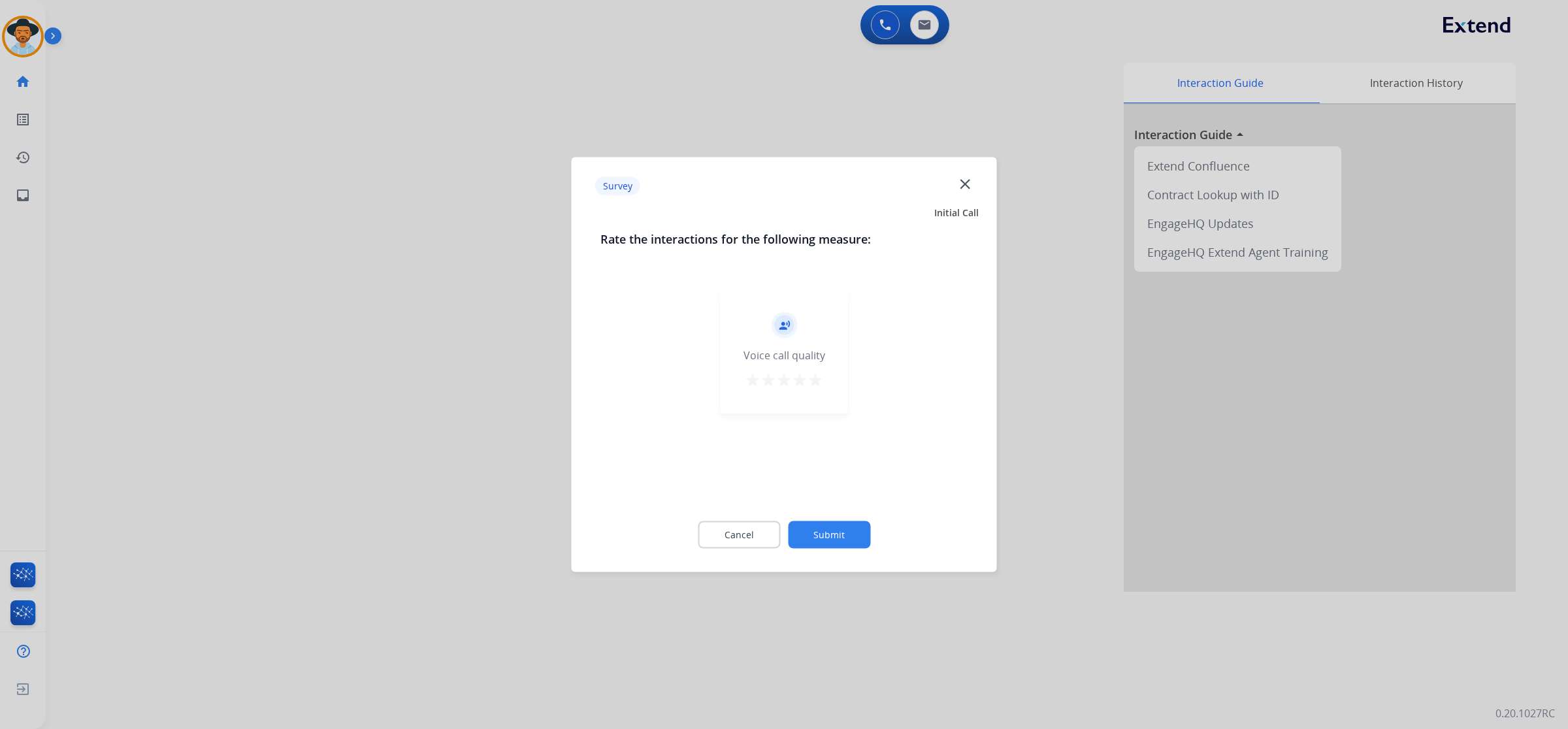
click at [810, 379] on mat-icon "star" at bounding box center [815, 380] width 16 height 16
click at [853, 531] on button "Submit" at bounding box center [828, 535] width 82 height 28
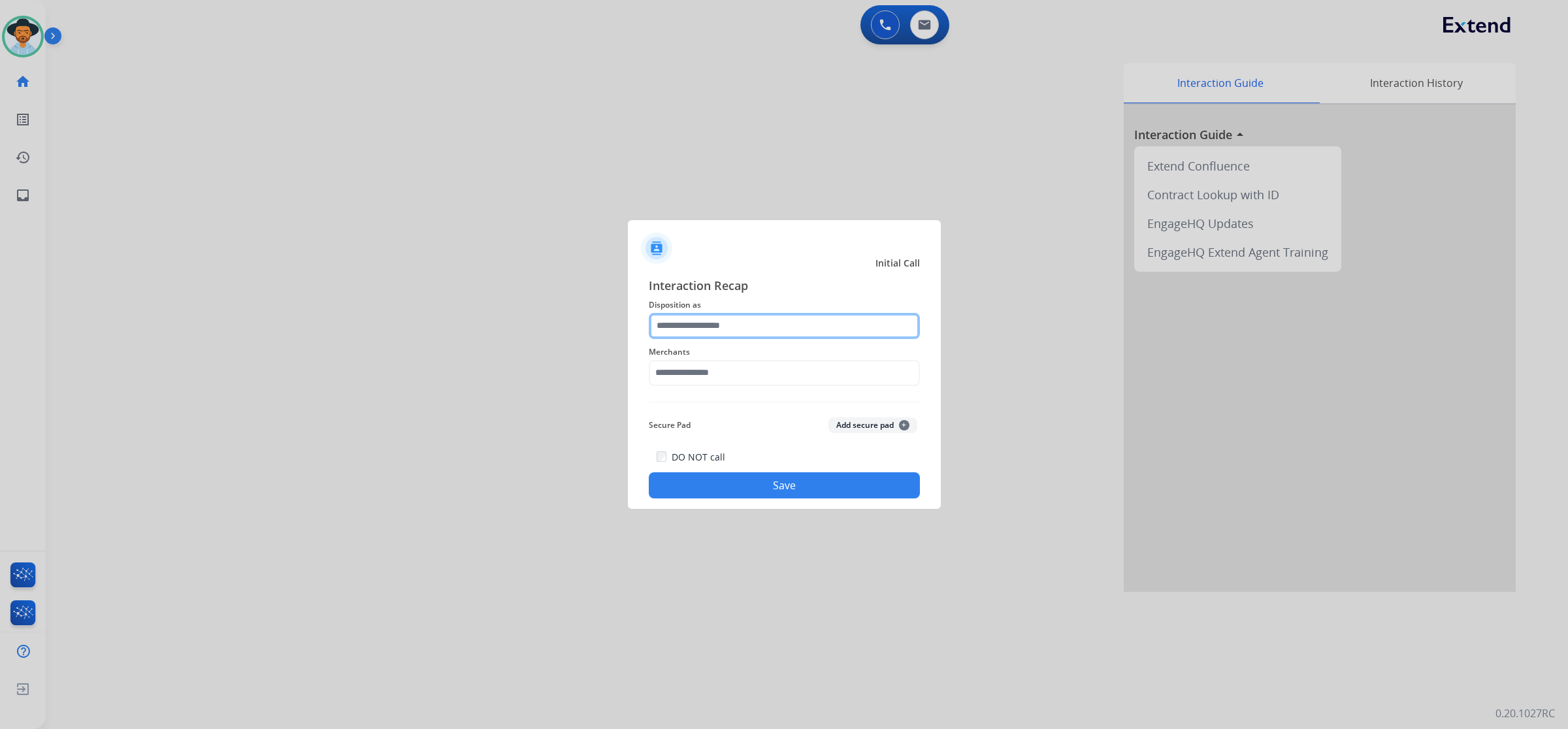
click at [770, 315] on input "text" at bounding box center [784, 326] width 271 height 26
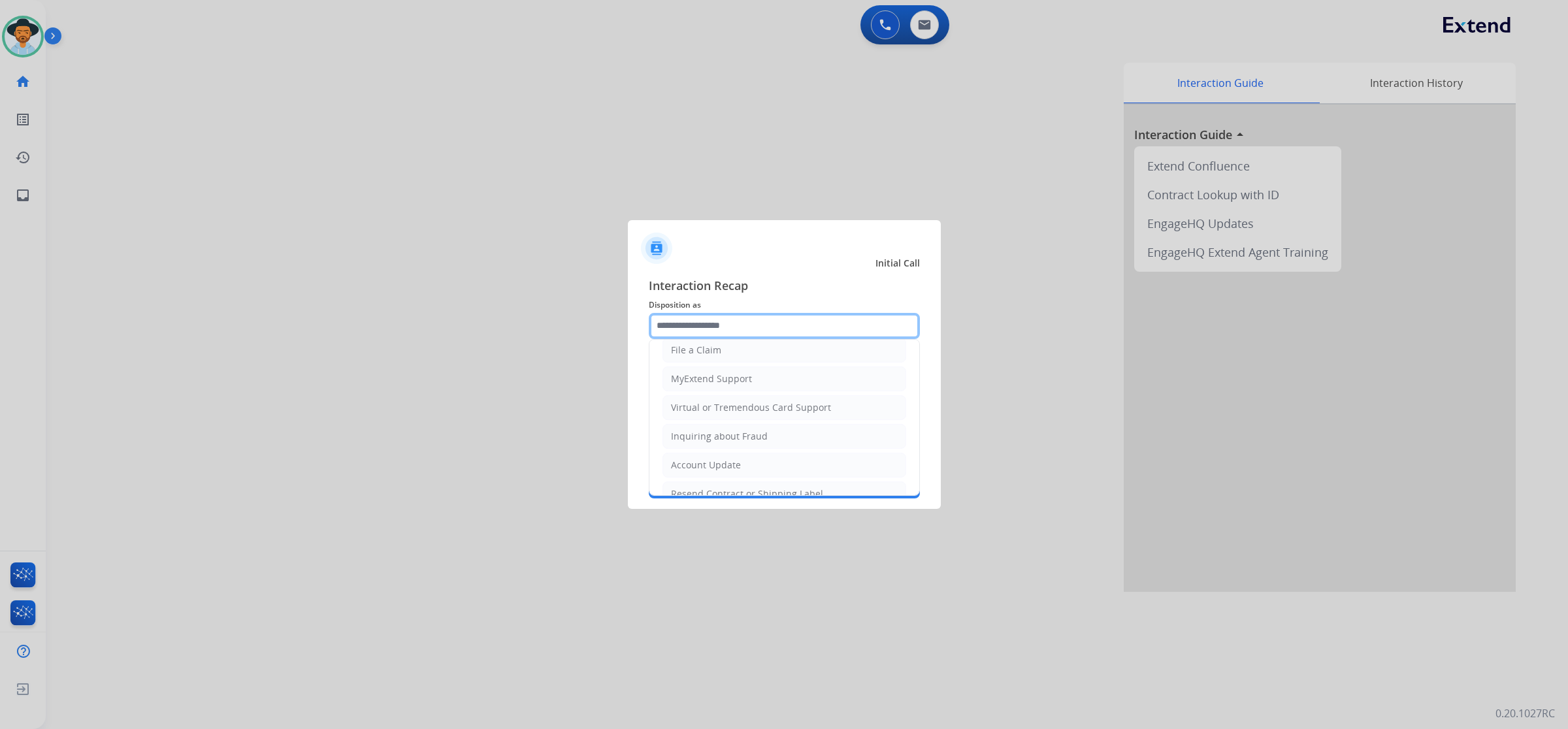
scroll to position [207, 0]
click at [755, 385] on li "Account Update" at bounding box center [784, 387] width 244 height 25
type input "**********"
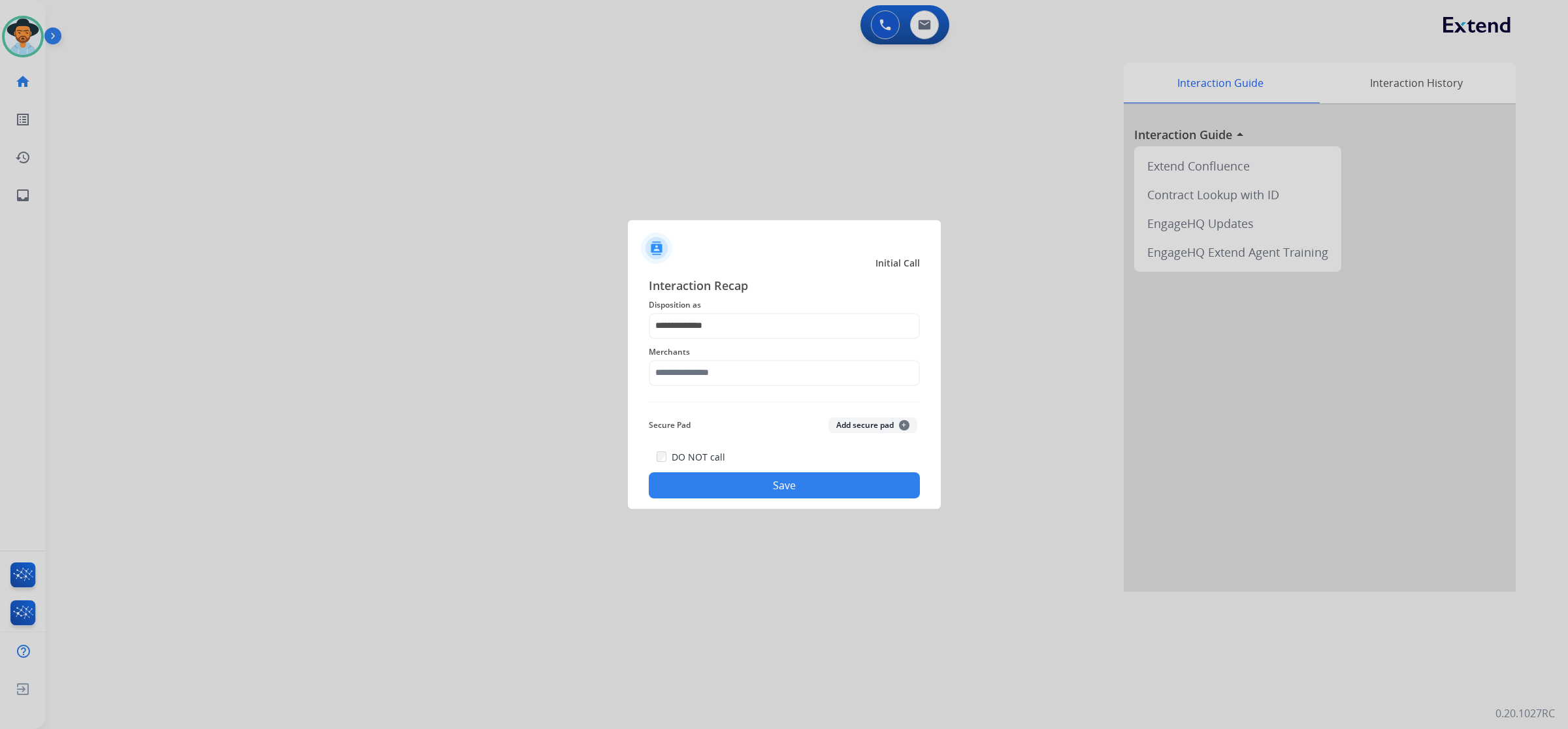
click at [756, 387] on div "Merchants" at bounding box center [784, 365] width 271 height 53
click at [756, 373] on input "text" at bounding box center [784, 372] width 271 height 26
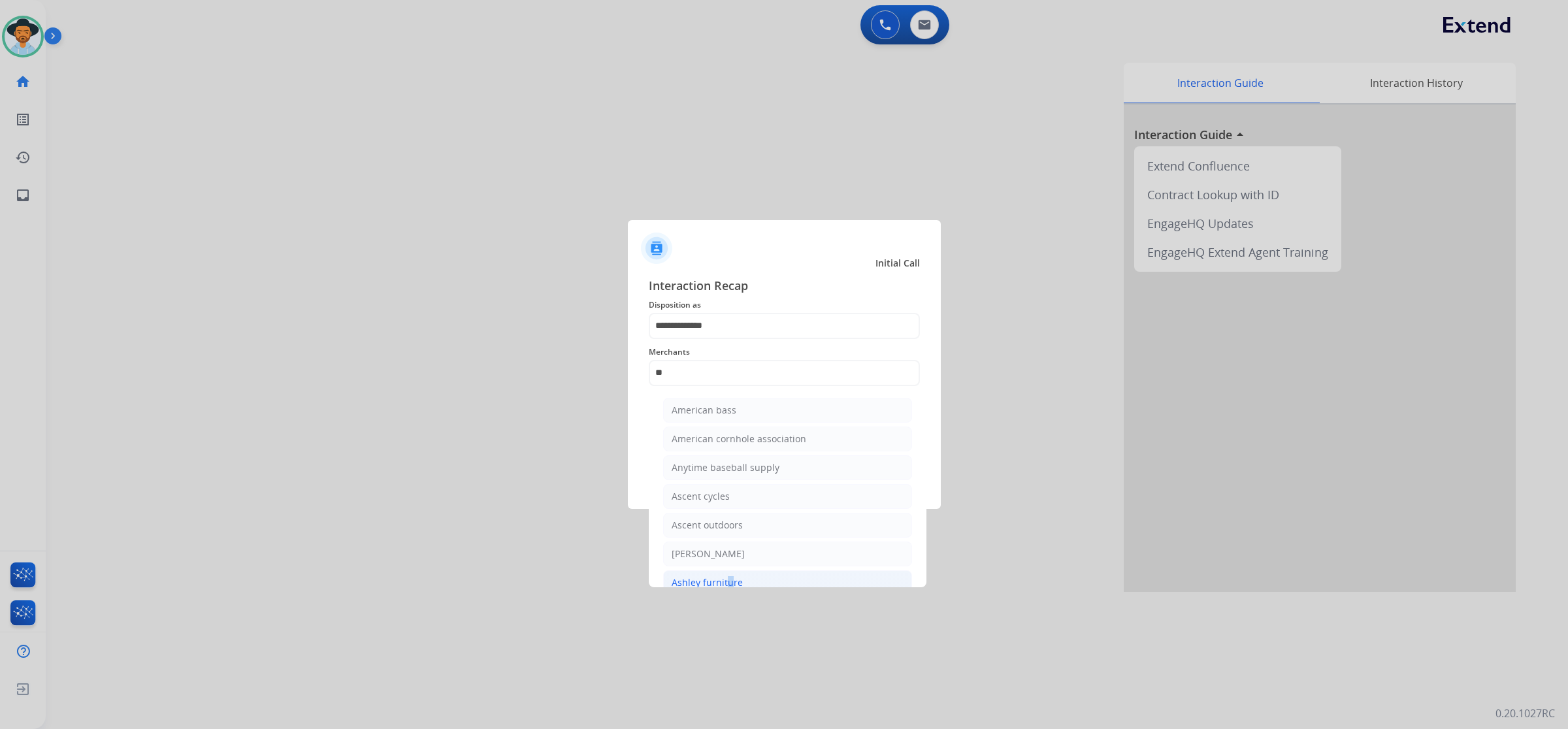
click at [723, 573] on li "Ashley furniture" at bounding box center [788, 583] width 249 height 25
type input "**********"
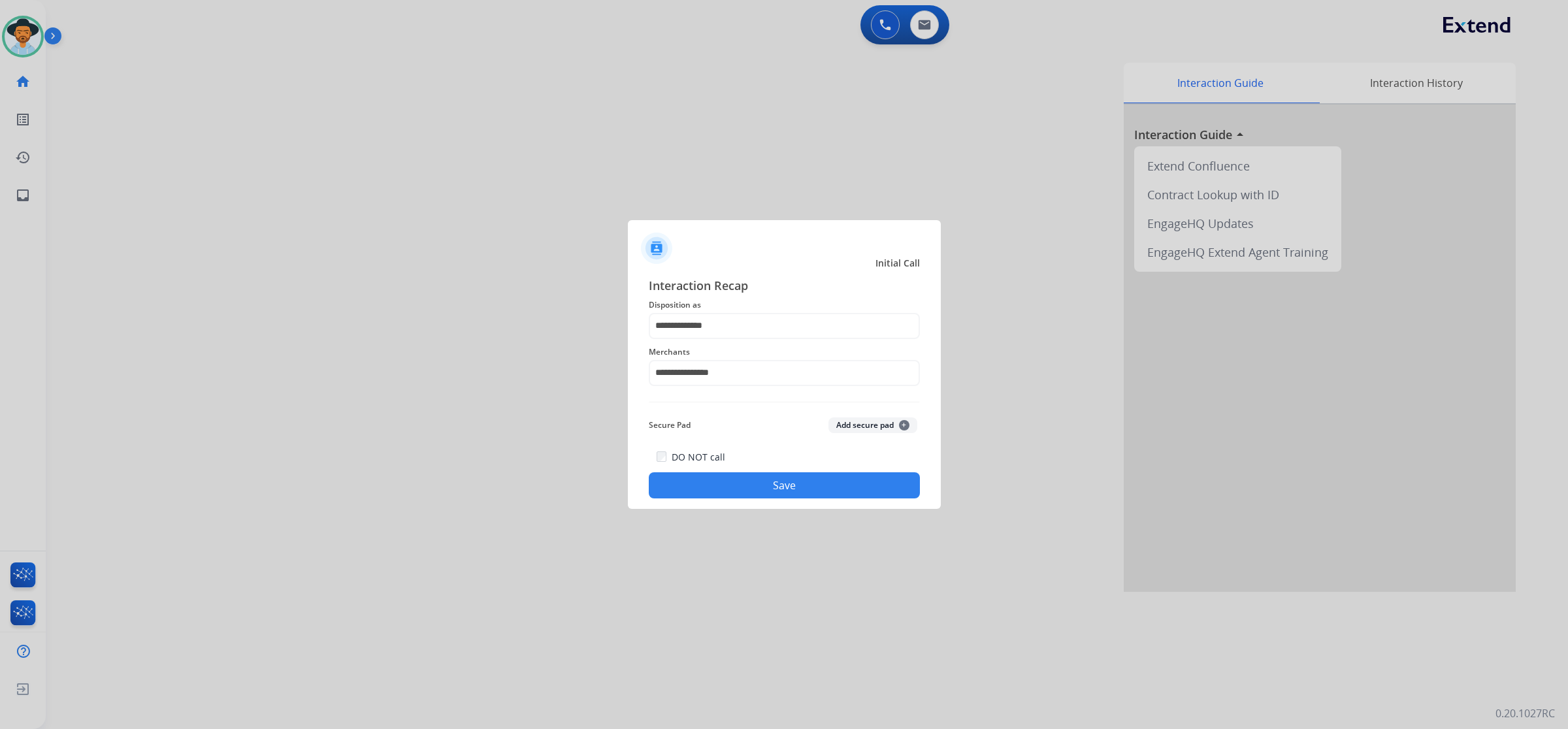
click at [815, 482] on button "Save" at bounding box center [784, 485] width 271 height 26
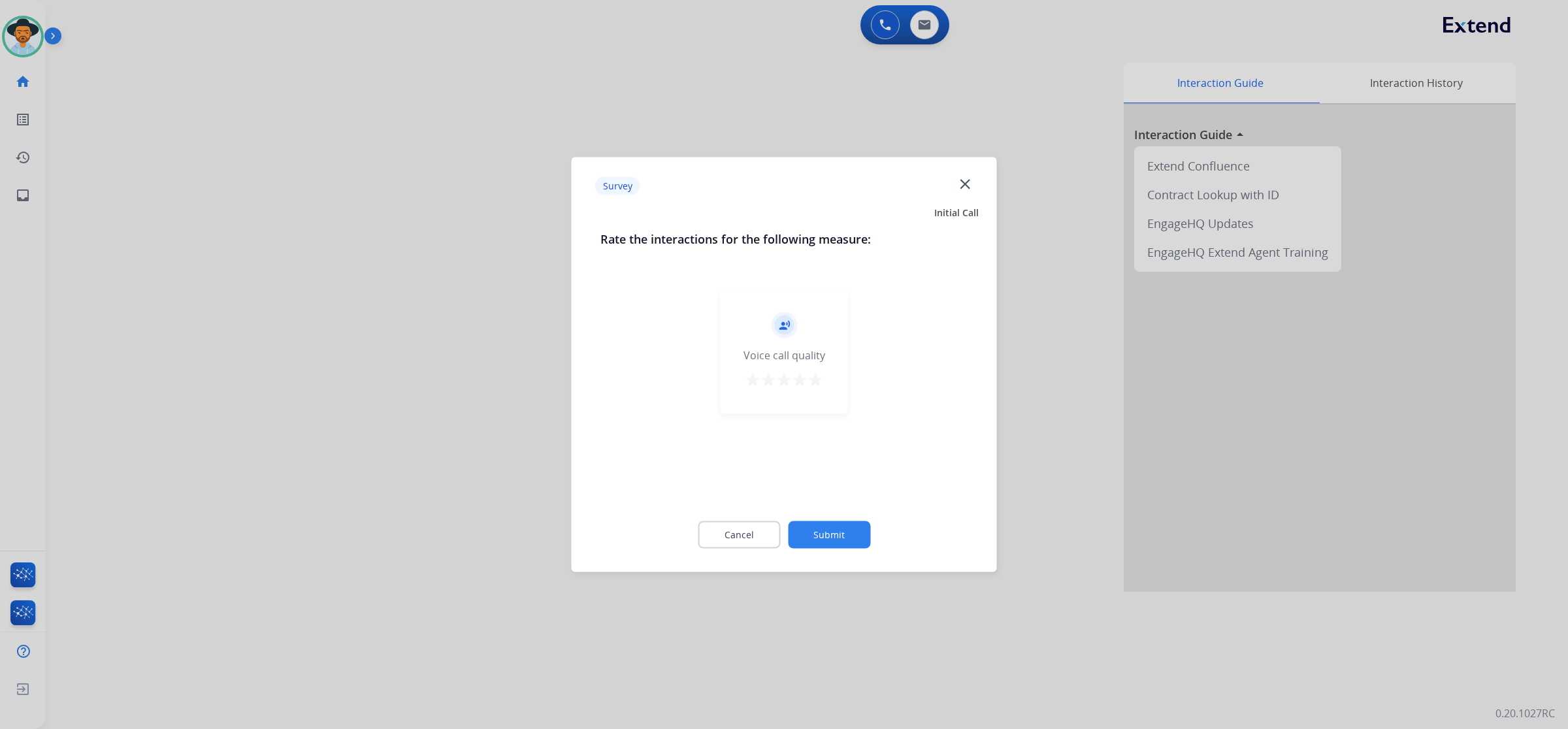
click at [820, 364] on div "record_voice_over Voice call quality star star star star star" at bounding box center [784, 352] width 127 height 124
click at [818, 392] on div "record_voice_over Voice call quality star star star star star" at bounding box center [784, 352] width 127 height 124
click at [815, 372] on div "star star star star star" at bounding box center [784, 382] width 78 height 20
click at [811, 380] on mat-icon "star" at bounding box center [815, 380] width 16 height 16
click at [829, 538] on button "Submit" at bounding box center [828, 535] width 82 height 28
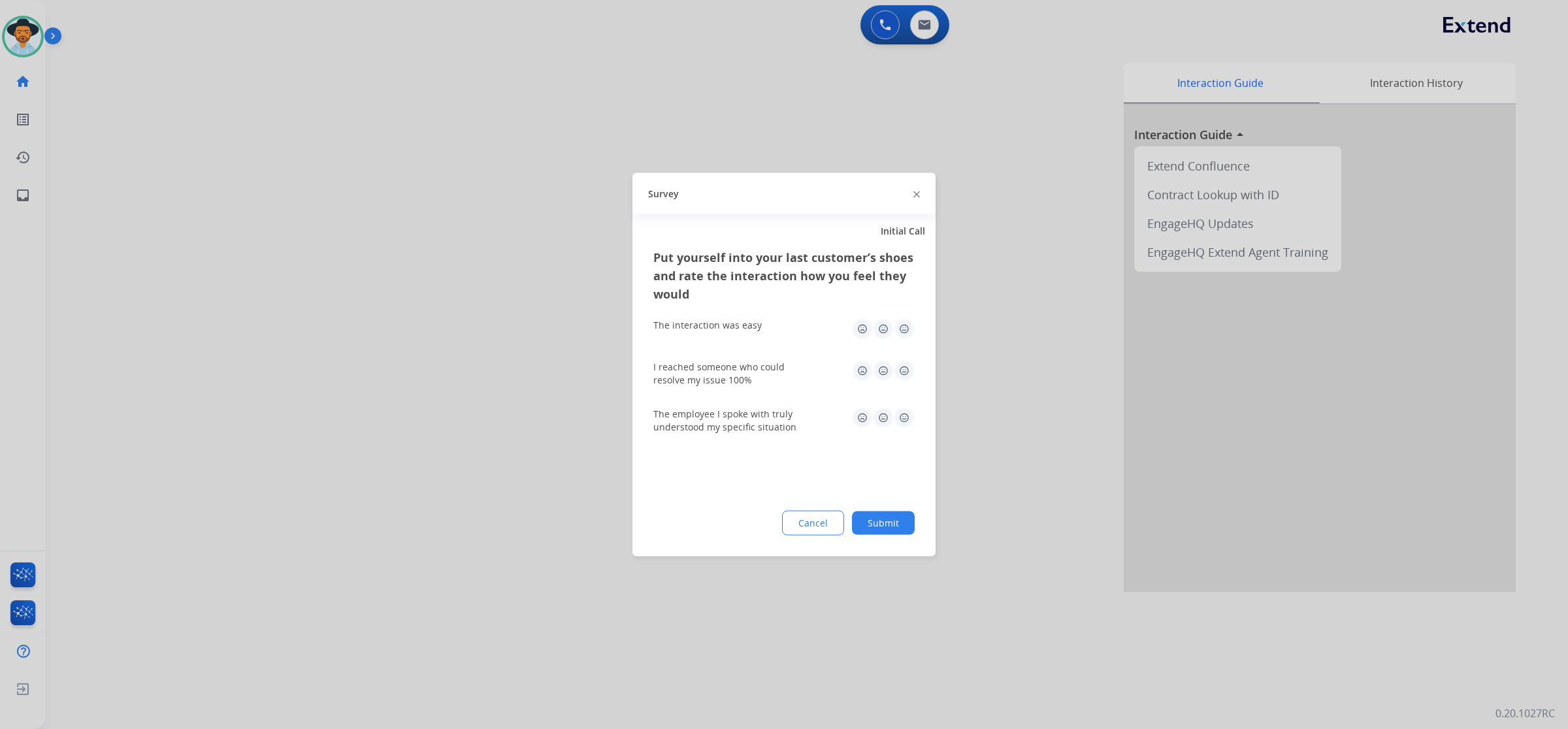
click at [900, 321] on img at bounding box center [903, 328] width 20 height 20
click at [900, 369] on img at bounding box center [903, 370] width 20 height 20
click at [906, 417] on img at bounding box center [903, 417] width 20 height 20
click at [883, 527] on button "Submit" at bounding box center [883, 523] width 62 height 23
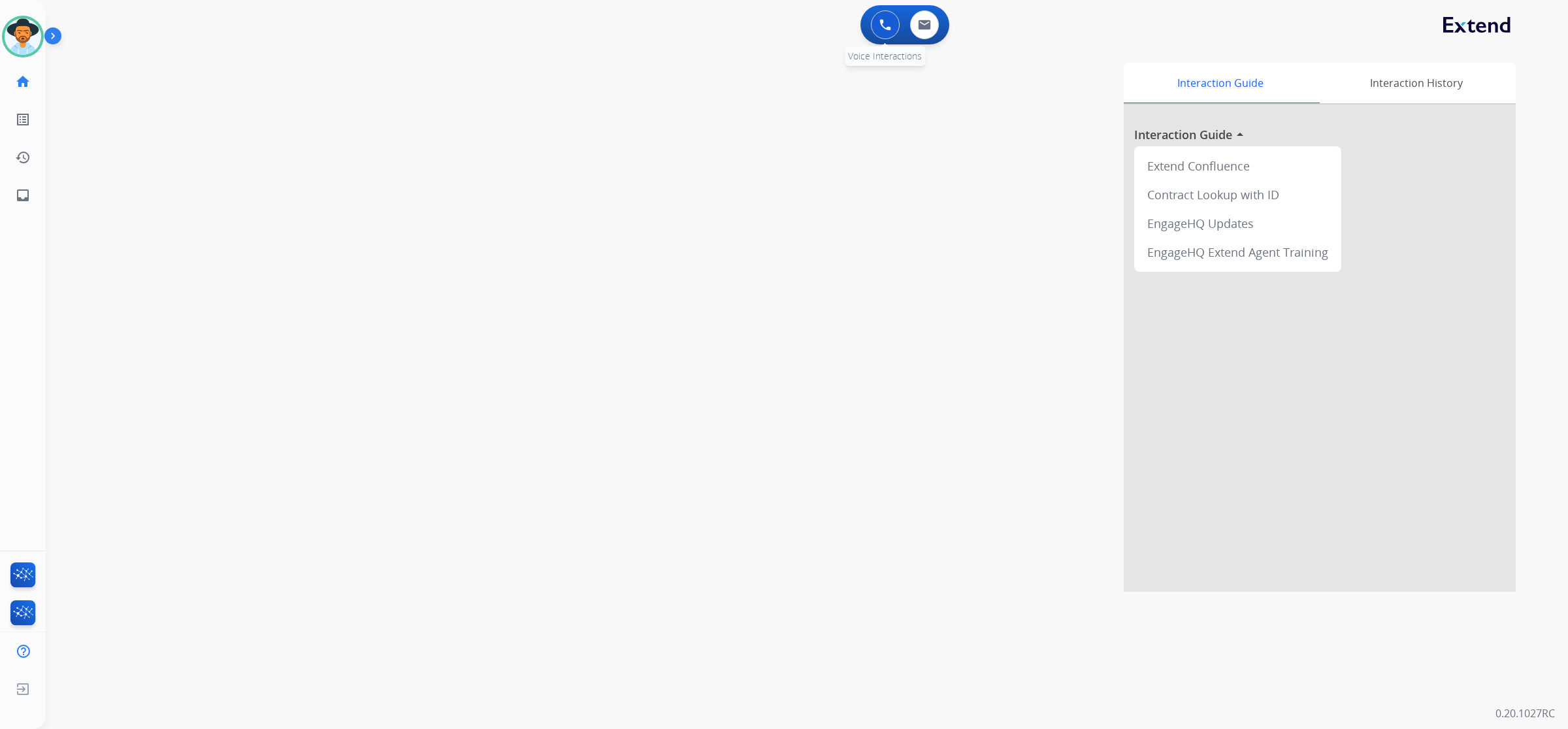
click at [880, 29] on button at bounding box center [885, 25] width 28 height 28
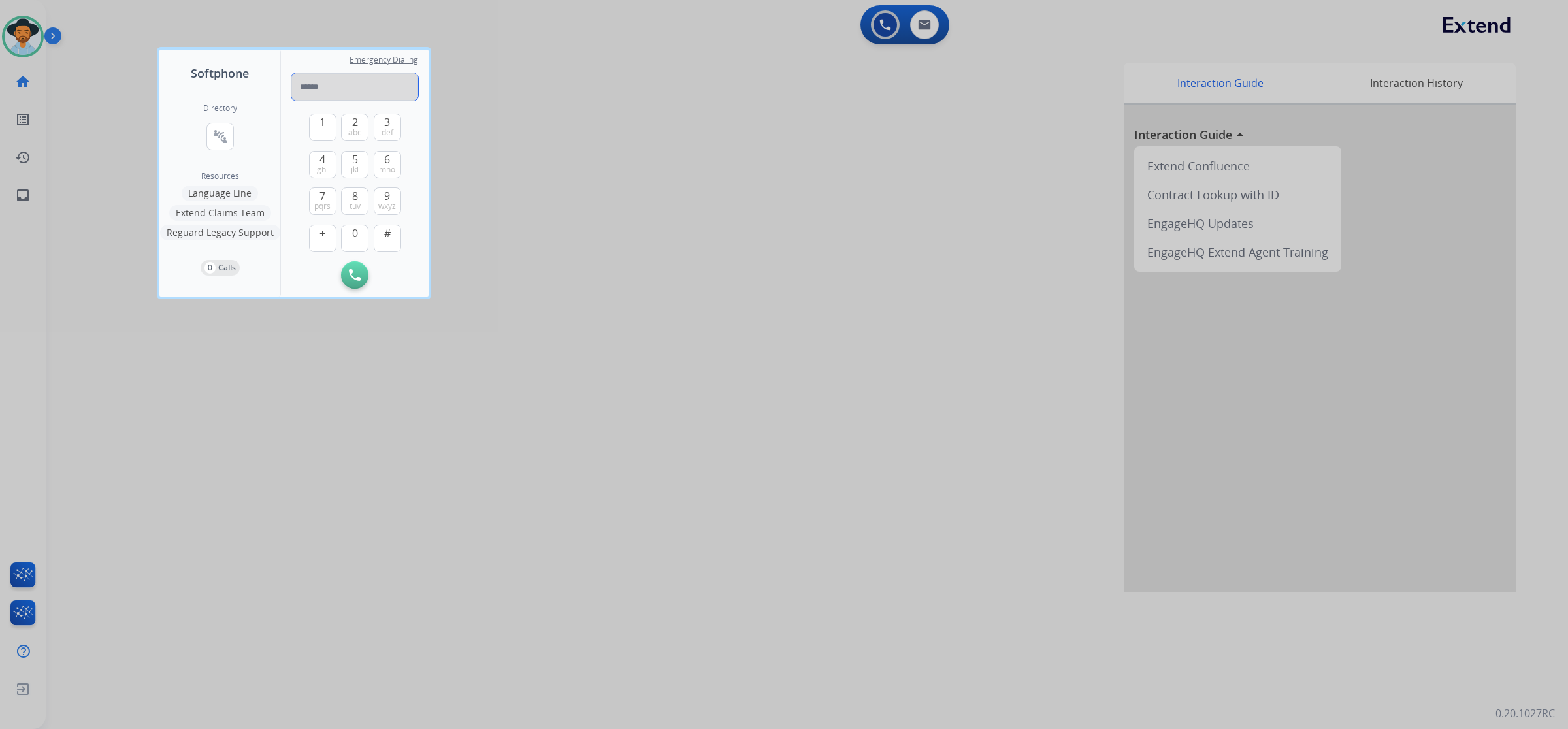
paste input "**********"
type input "**********"
click at [346, 276] on button "Initiate Call" at bounding box center [354, 275] width 28 height 28
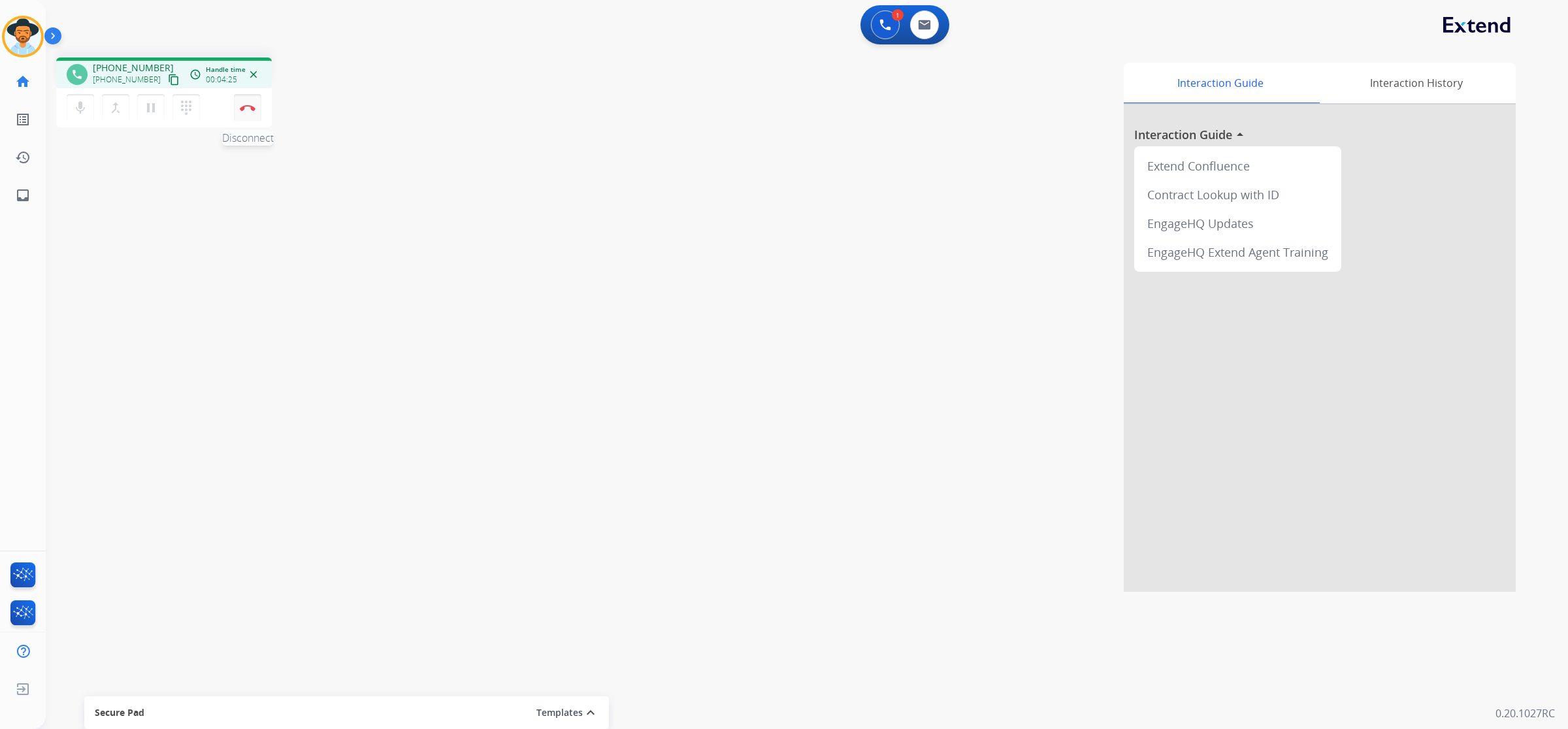
click at [244, 107] on img at bounding box center [247, 107] width 16 height 6
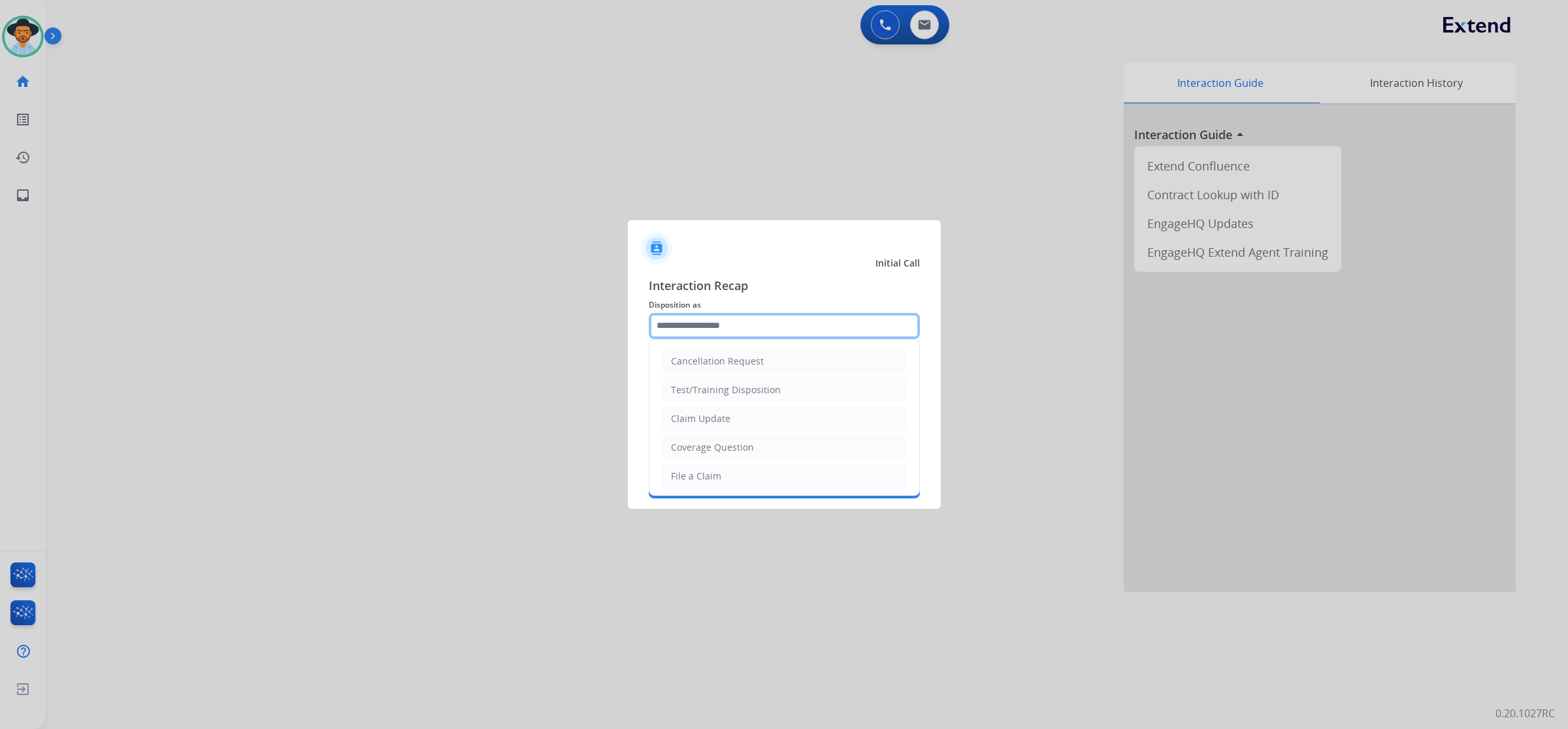
click at [841, 334] on input "text" at bounding box center [784, 326] width 271 height 26
click at [756, 393] on li "Claim Update" at bounding box center [784, 398] width 244 height 25
type input "**********"
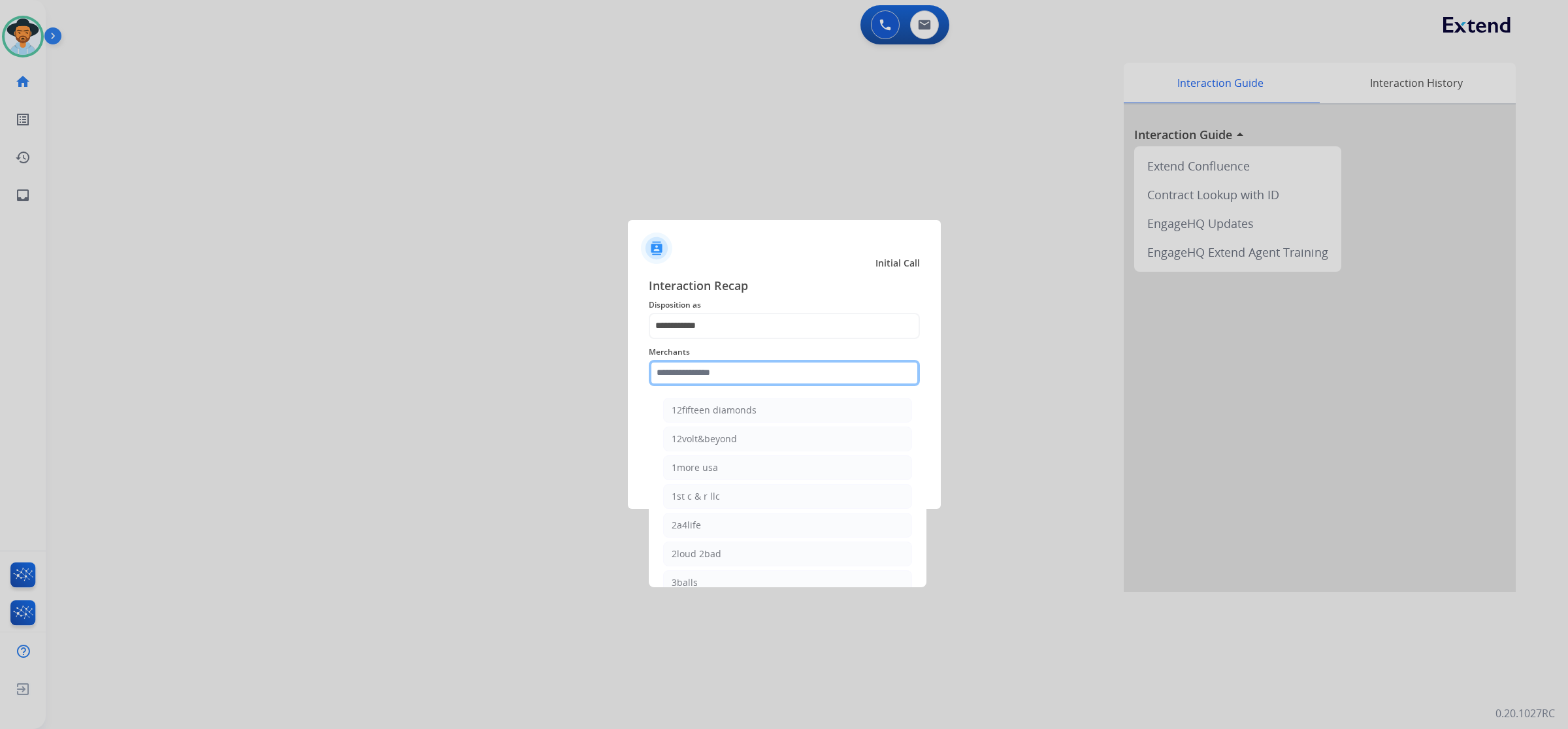
click at [756, 374] on input "text" at bounding box center [784, 372] width 271 height 26
type input "**"
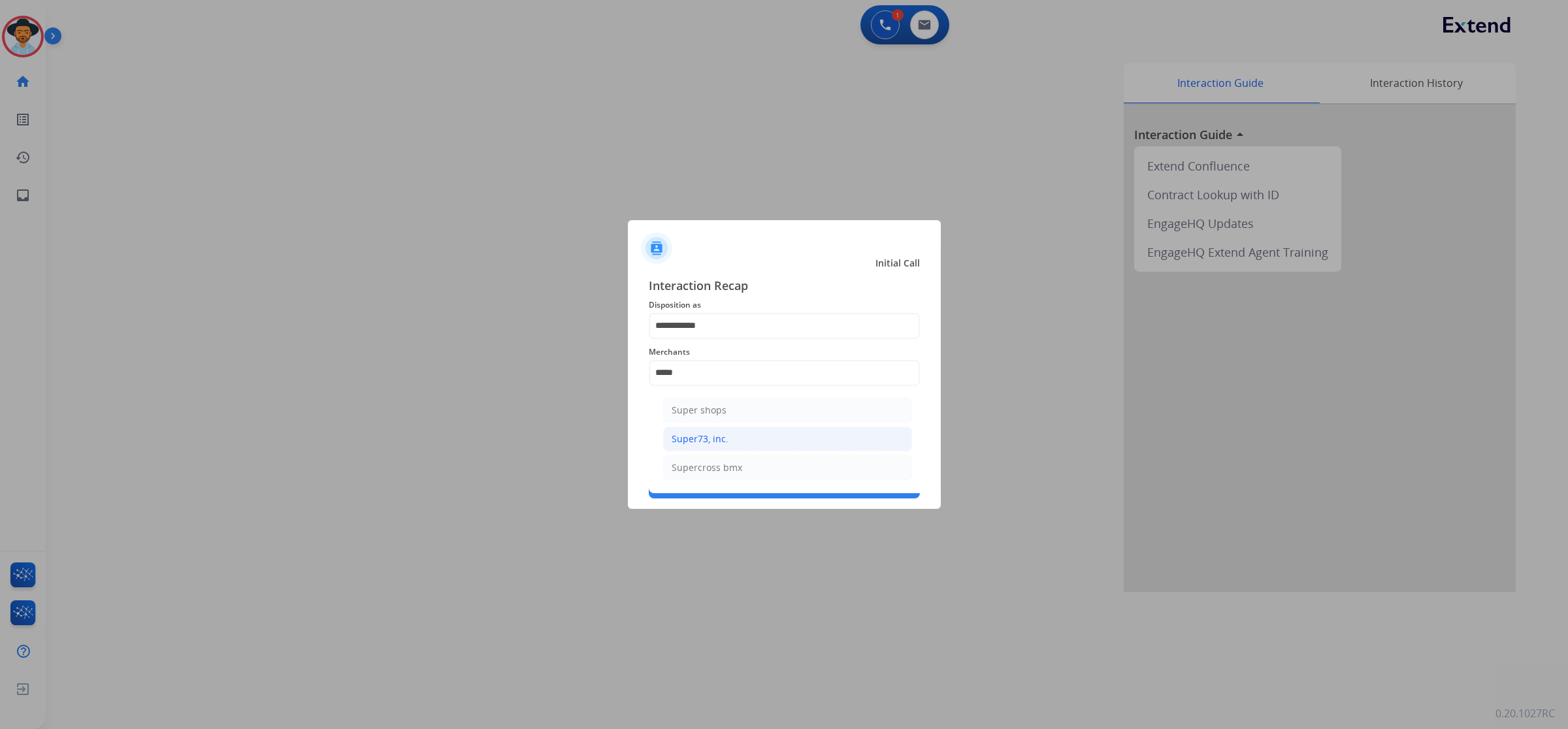
click at [749, 433] on li "Super73, inc." at bounding box center [788, 439] width 249 height 25
type input "**********"
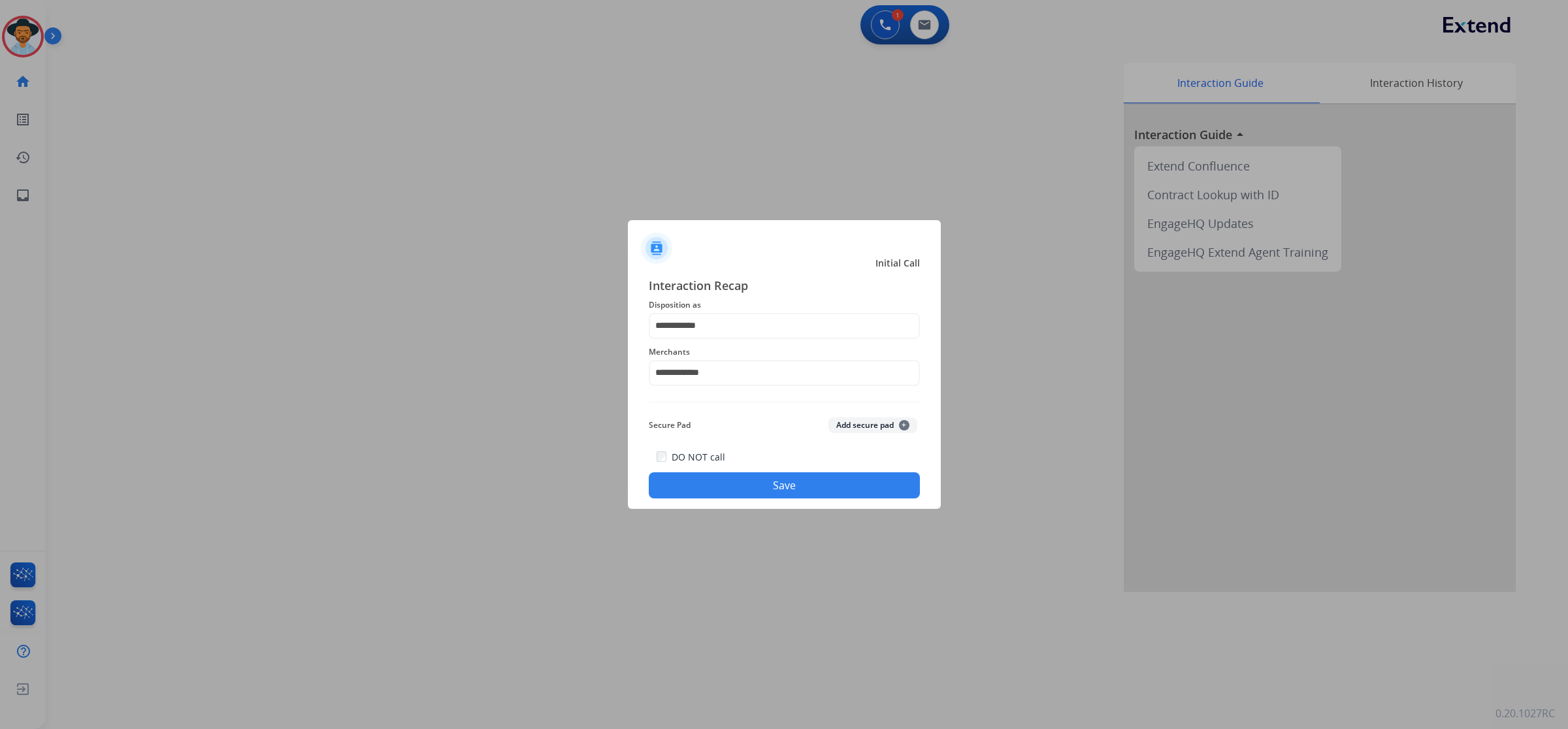
click at [771, 485] on button "Save" at bounding box center [784, 485] width 271 height 26
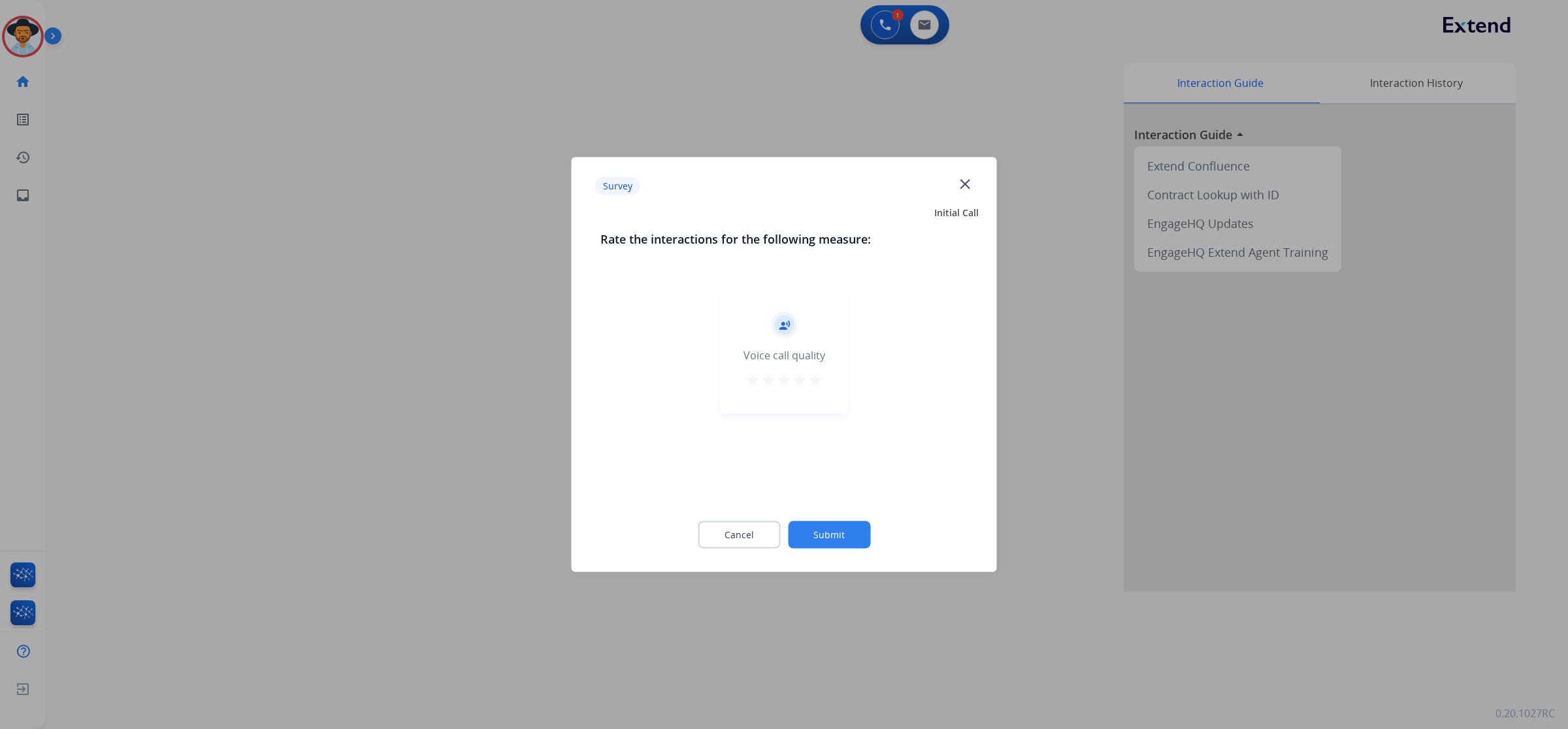
click at [827, 379] on div "record_voice_over Voice call quality star star star star star" at bounding box center [784, 352] width 127 height 124
click at [814, 386] on mat-icon "star" at bounding box center [815, 380] width 16 height 16
click at [848, 534] on button "Submit" at bounding box center [828, 535] width 82 height 28
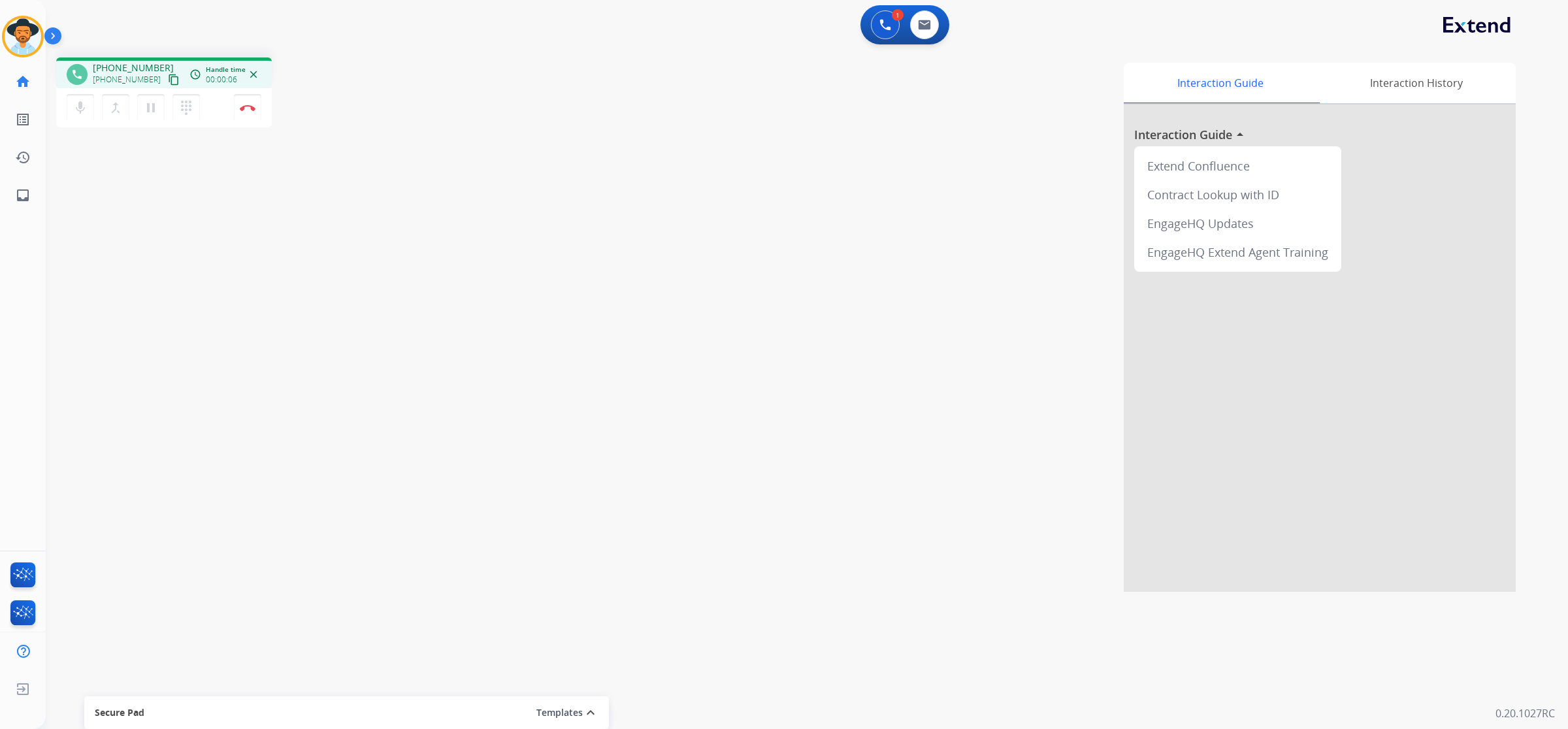
click at [168, 79] on mat-icon "content_copy" at bounding box center [174, 79] width 12 height 12
click at [152, 109] on mat-icon "pause" at bounding box center [151, 108] width 16 height 16
click at [149, 113] on mat-icon "play_arrow" at bounding box center [151, 108] width 16 height 16
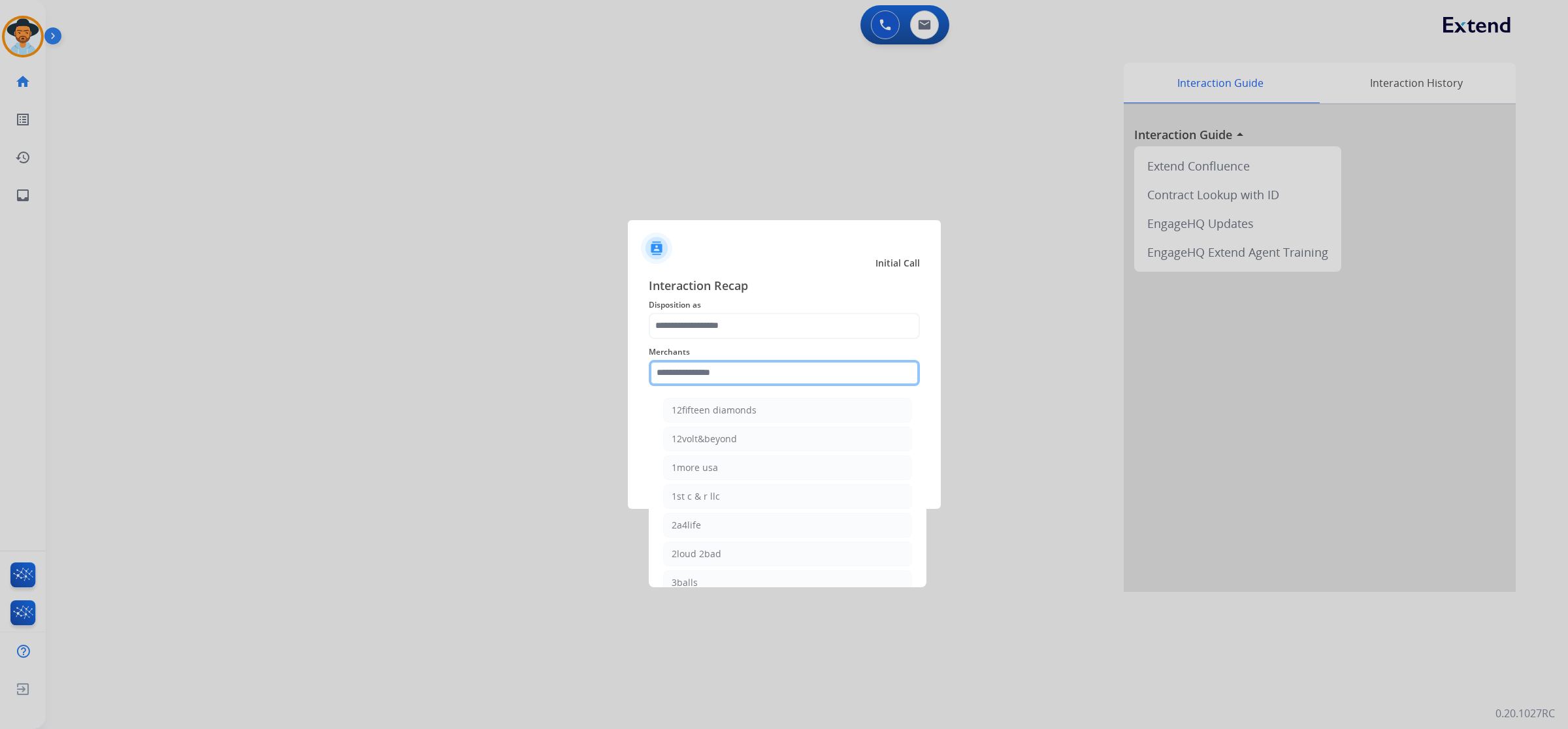
click at [799, 369] on input "text" at bounding box center [784, 372] width 271 height 26
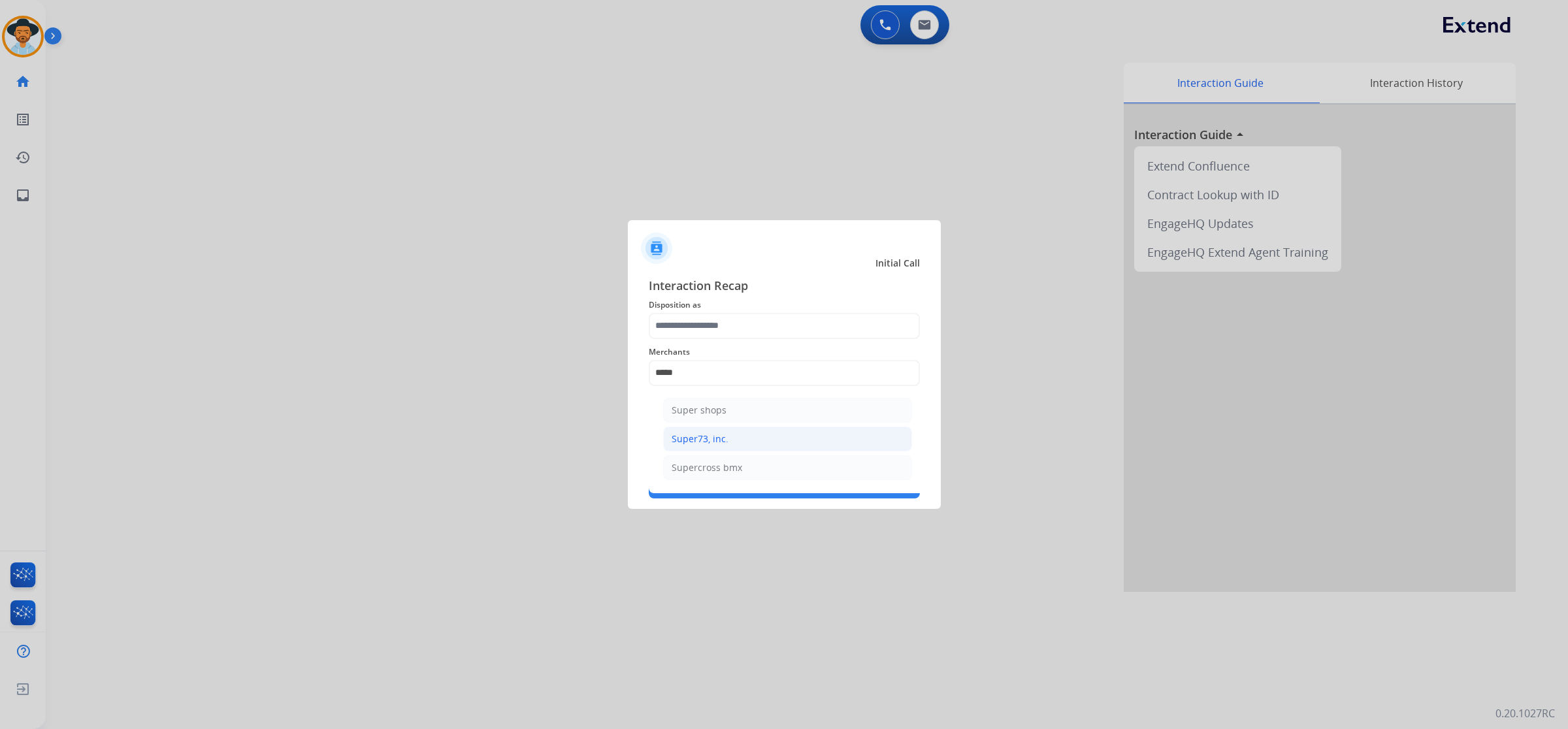
click at [772, 433] on li "Super73, inc." at bounding box center [788, 439] width 249 height 25
type input "**********"
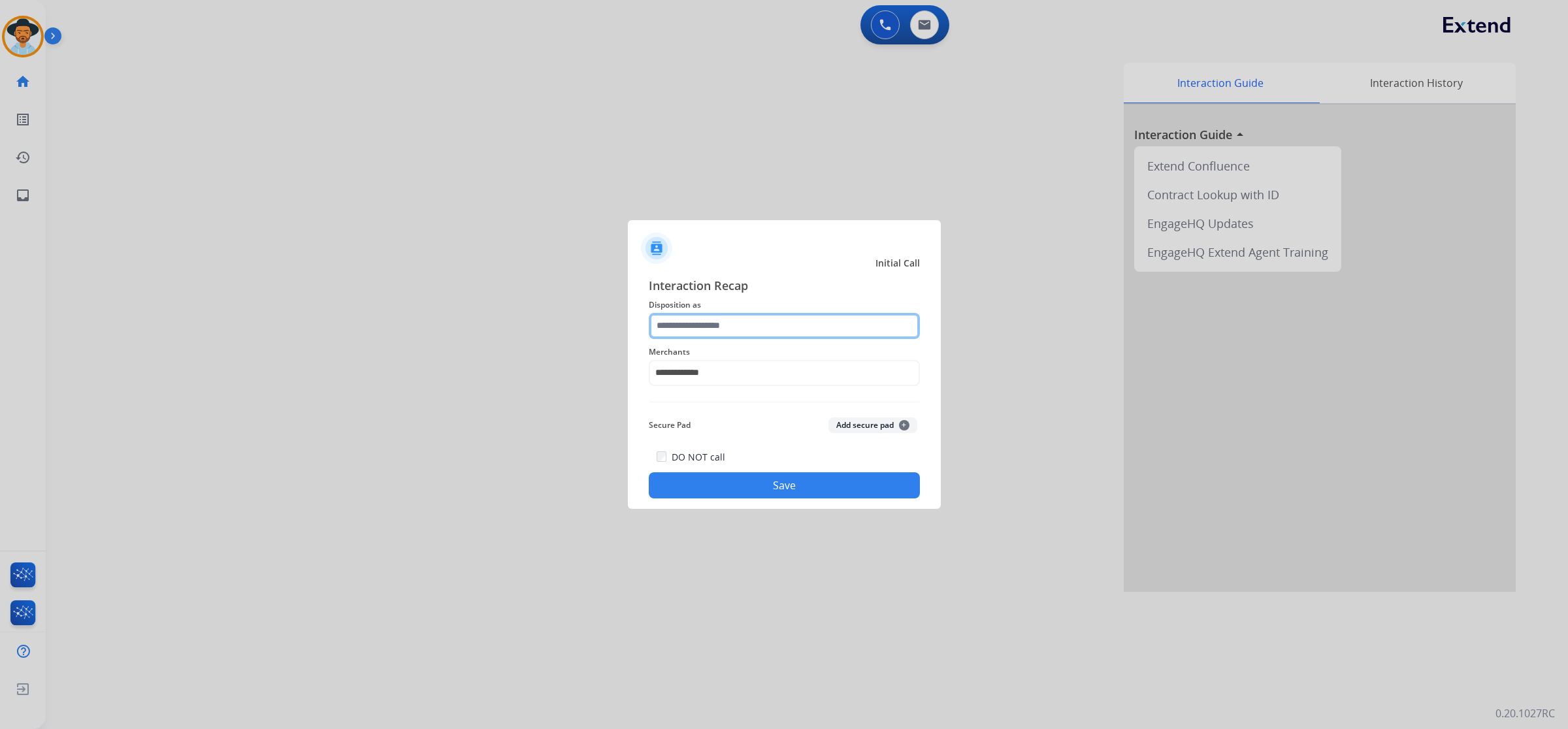
click at [781, 319] on input "text" at bounding box center [784, 326] width 271 height 26
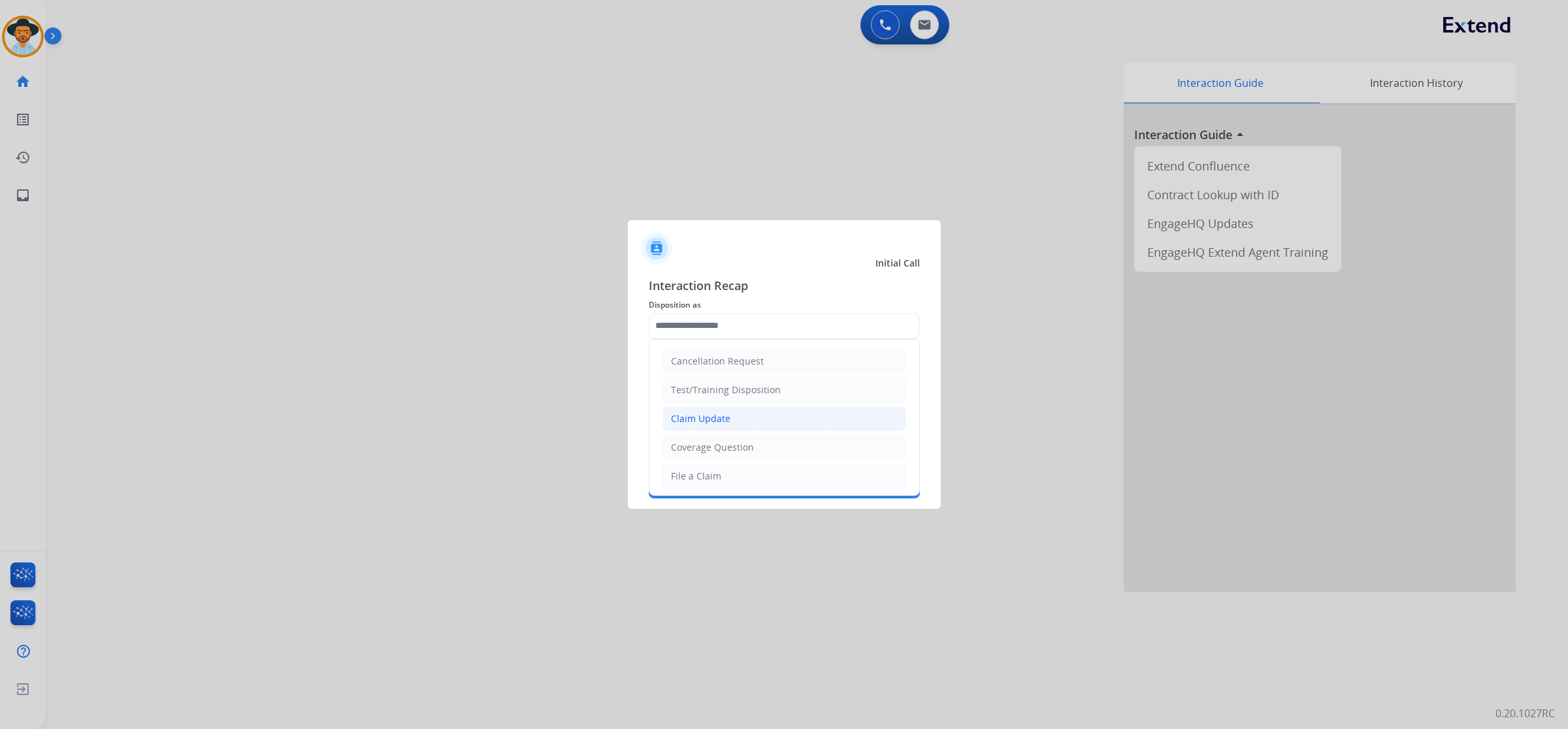
click at [752, 411] on li "Claim Update" at bounding box center [784, 419] width 244 height 25
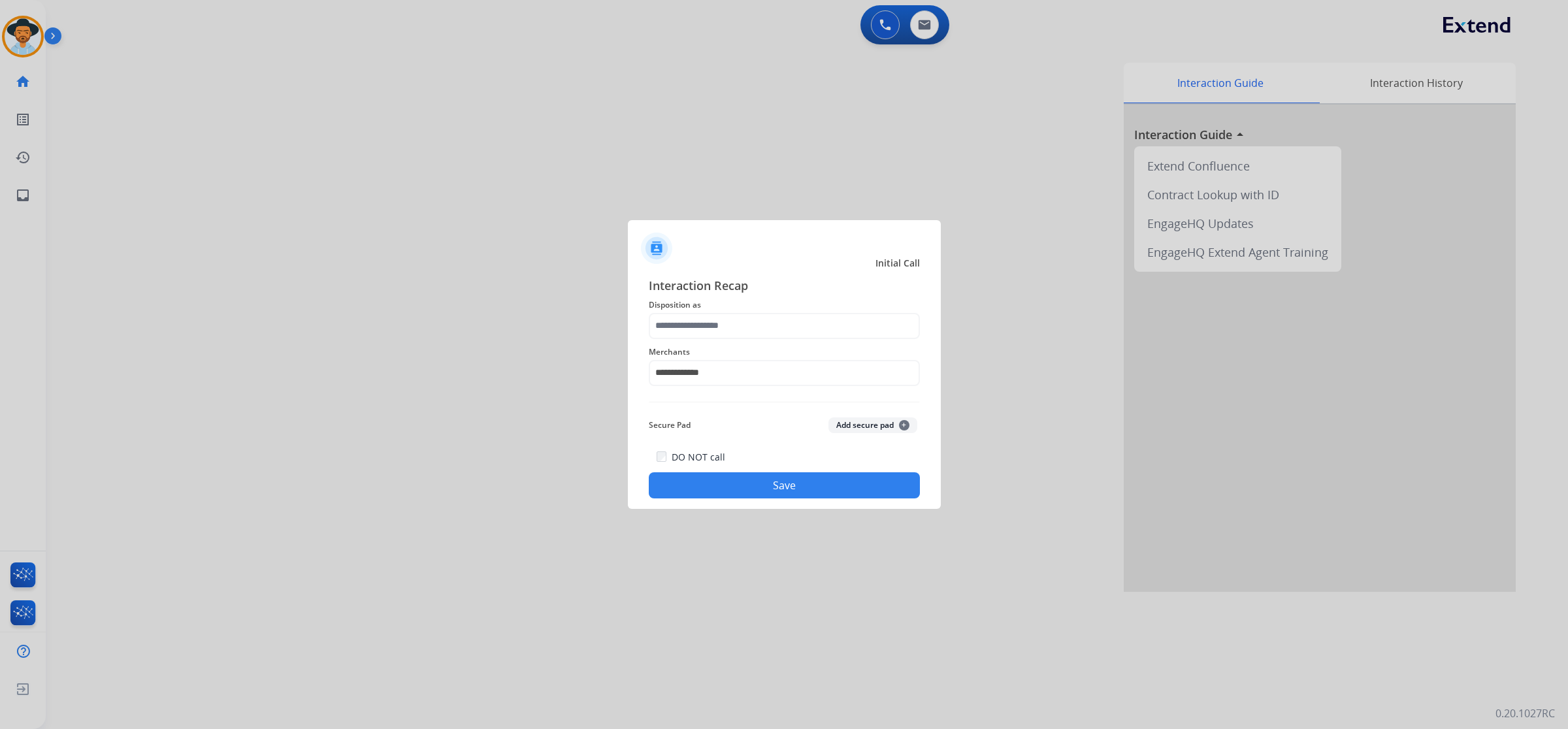
type input "**********"
click at [753, 483] on button "Save" at bounding box center [784, 485] width 271 height 26
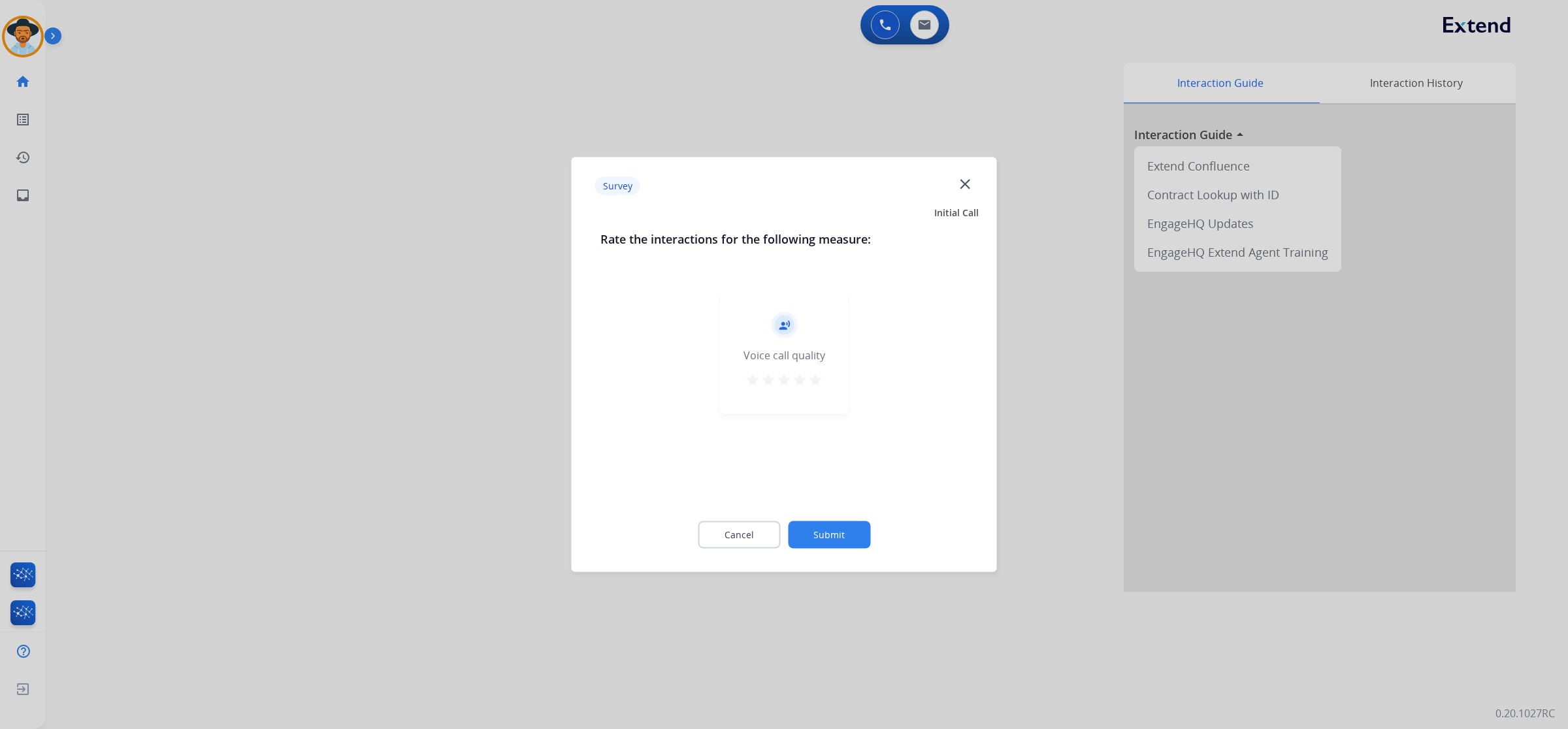
drag, startPoint x: 814, startPoint y: 385, endPoint x: 825, endPoint y: 434, distance: 50.2
click at [814, 384] on mat-icon "star" at bounding box center [815, 380] width 16 height 16
click at [833, 530] on button "Submit" at bounding box center [828, 535] width 82 height 28
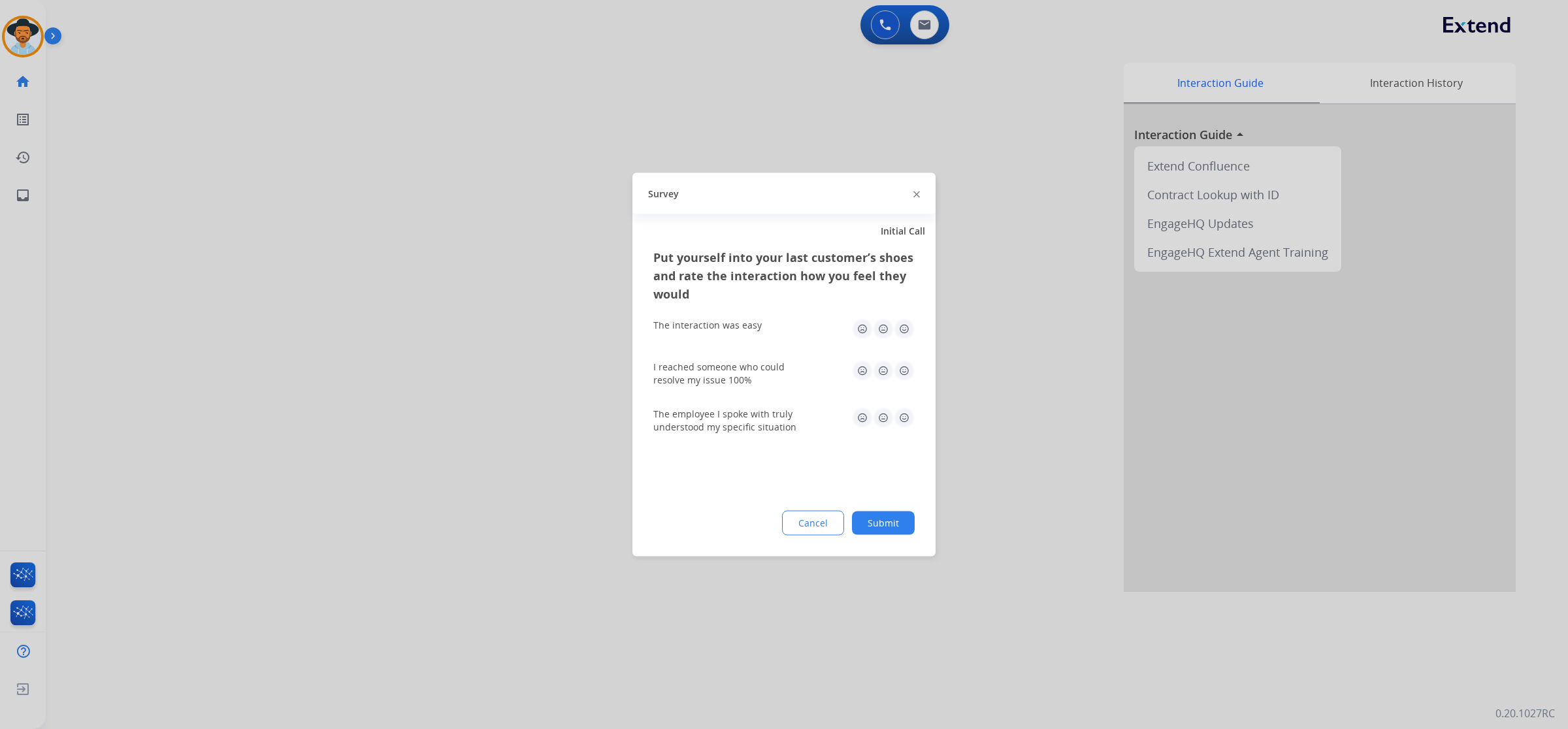
click at [896, 330] on img at bounding box center [903, 328] width 20 height 20
click at [900, 372] on img at bounding box center [903, 370] width 20 height 20
drag, startPoint x: 900, startPoint y: 414, endPoint x: 905, endPoint y: 441, distance: 27.5
click at [900, 413] on img at bounding box center [903, 417] width 20 height 20
click at [908, 522] on button "Submit" at bounding box center [883, 523] width 62 height 23
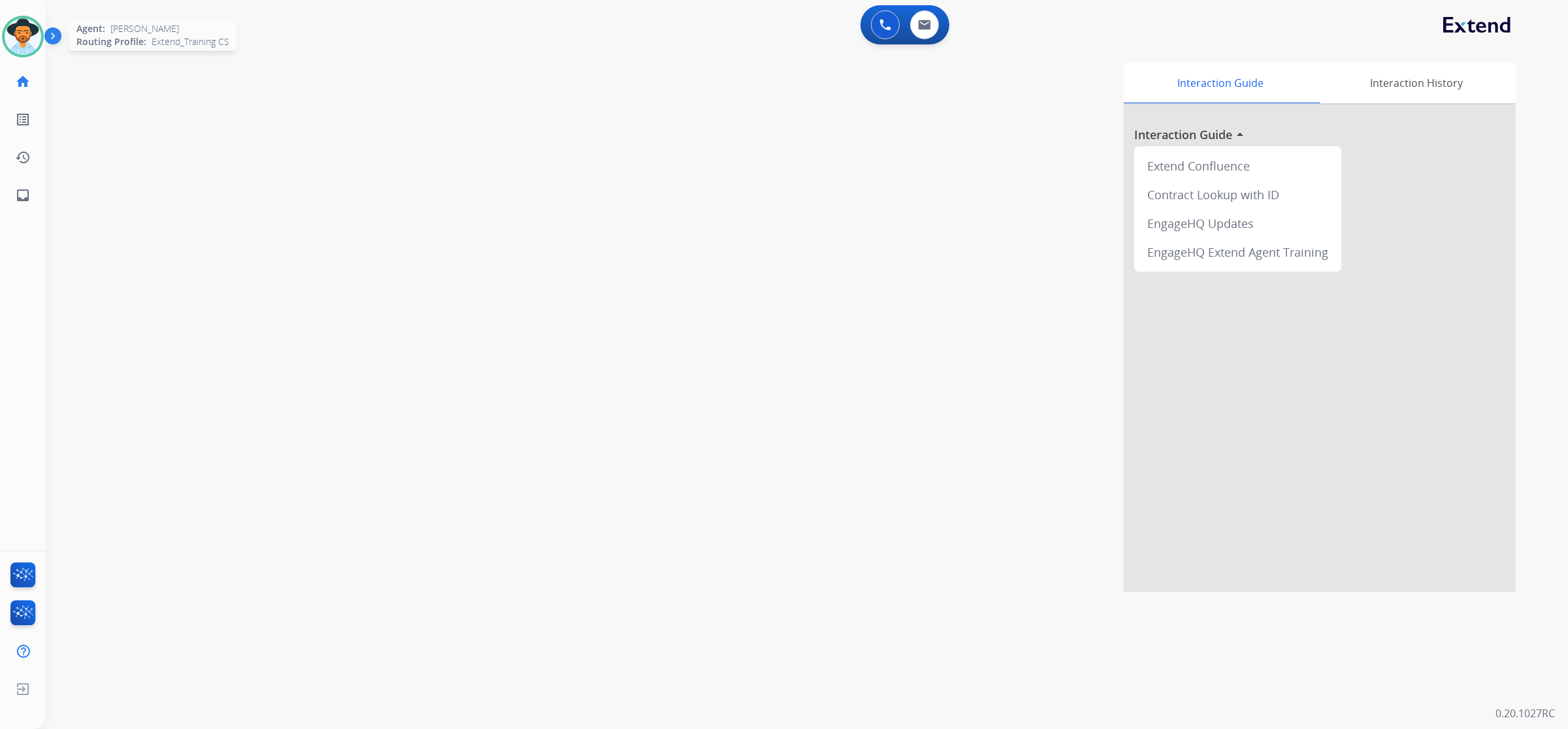
click at [12, 28] on img at bounding box center [22, 36] width 36 height 36
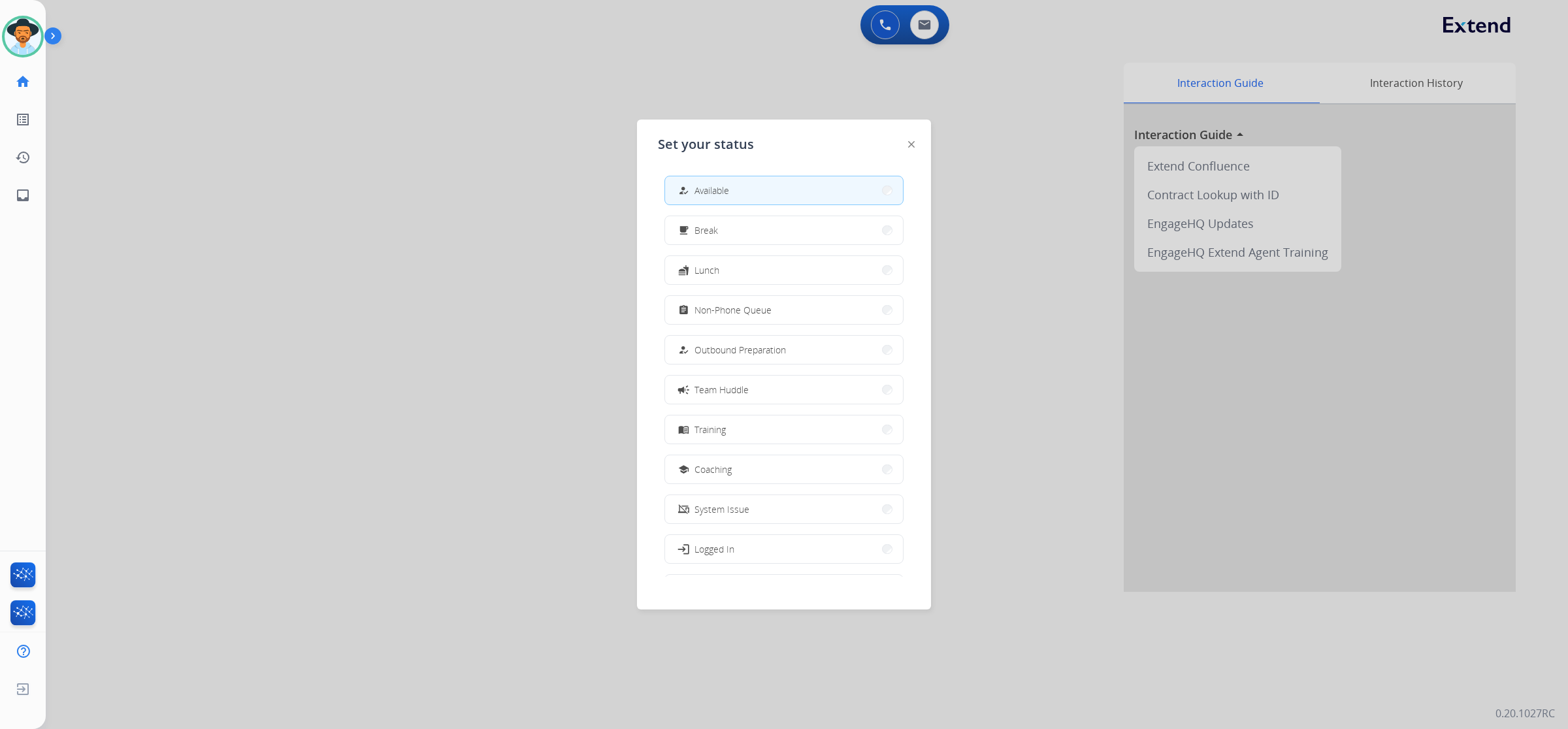
scroll to position [43, 0]
click at [797, 547] on button "work_off Offline" at bounding box center [783, 546] width 238 height 28
